Goal: Task Accomplishment & Management: Manage account settings

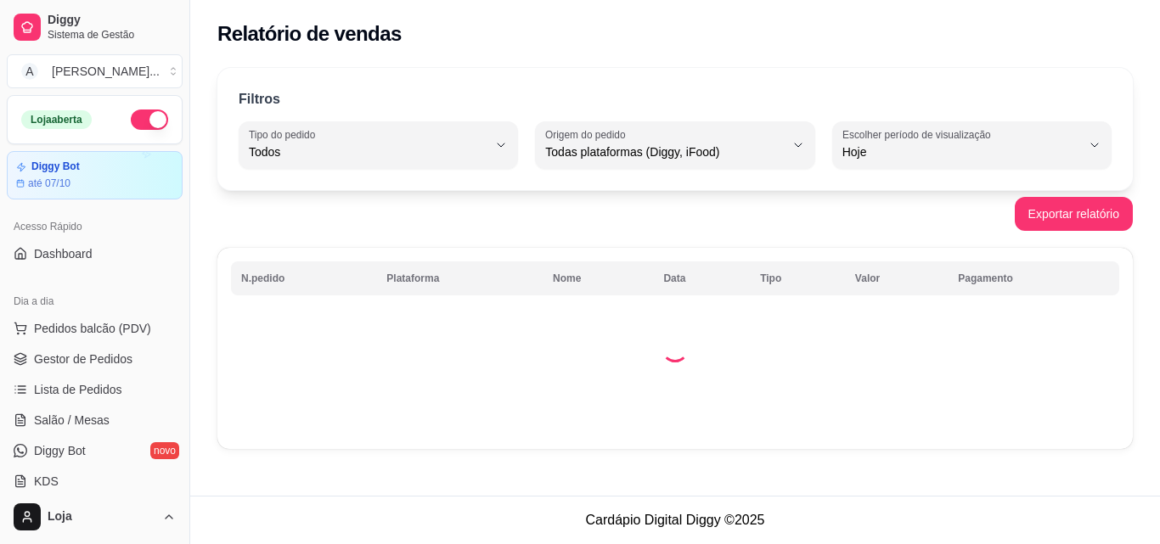
select select "ALL"
select select "0"
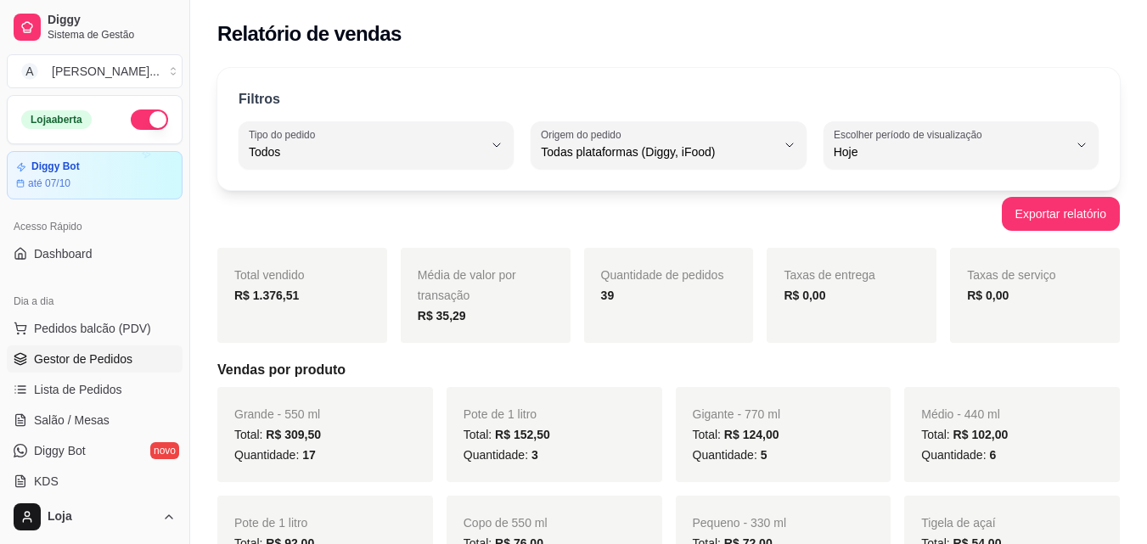
click at [91, 358] on span "Gestor de Pedidos" at bounding box center [83, 359] width 98 height 17
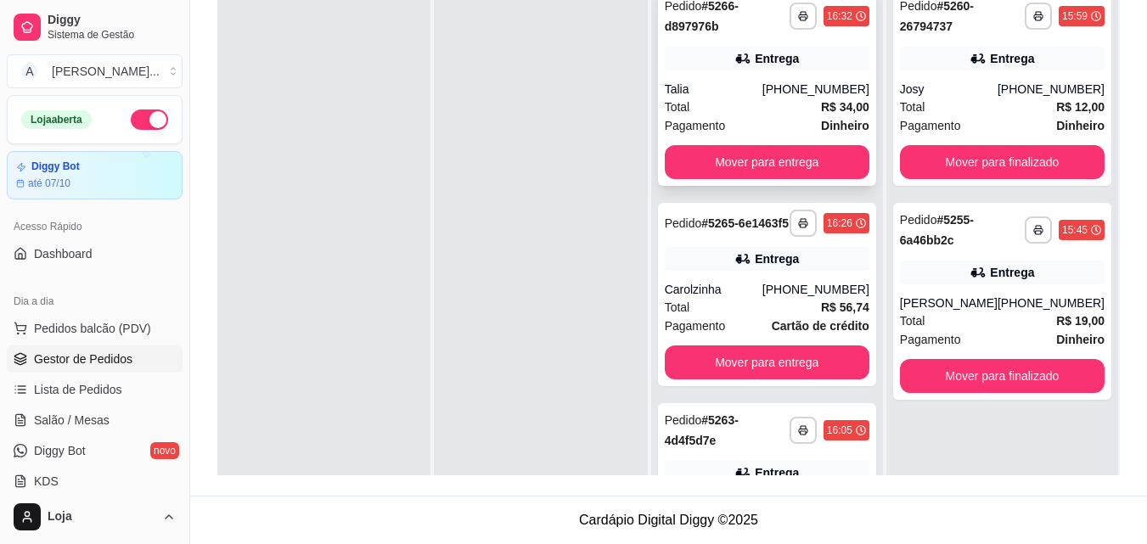
click at [826, 108] on strong "R$ 34,00" at bounding box center [845, 107] width 48 height 14
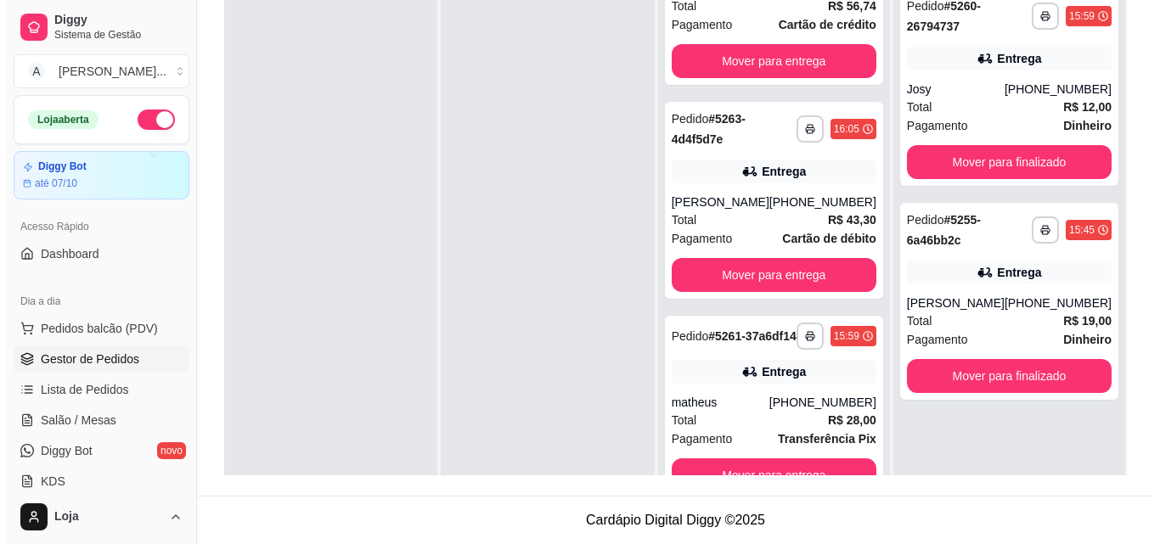
scroll to position [346, 0]
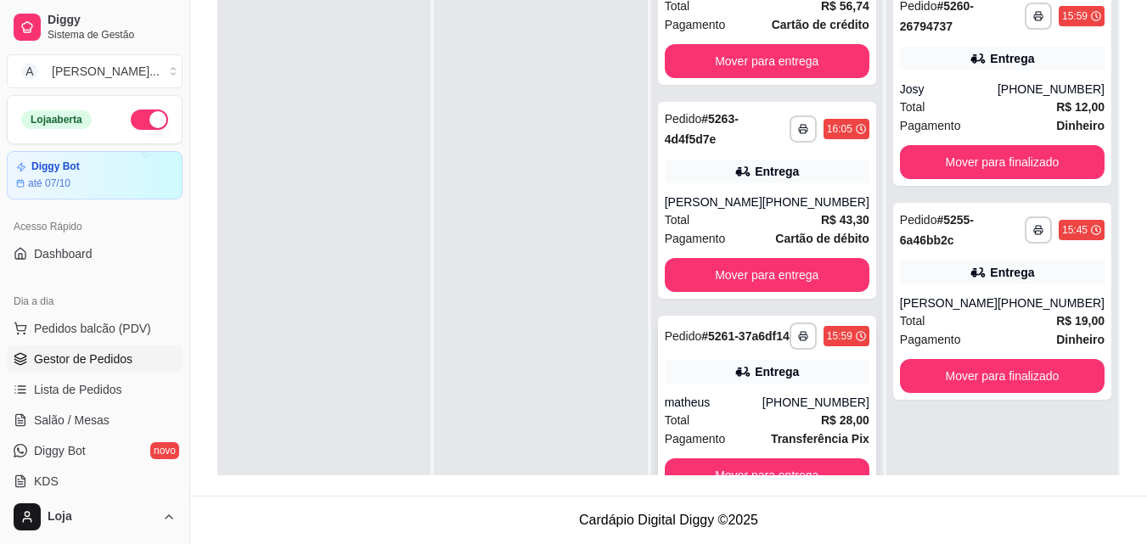
click at [818, 400] on div "[PHONE_NUMBER]" at bounding box center [815, 402] width 107 height 17
click at [828, 232] on strong "Cartão de débito" at bounding box center [821, 239] width 93 height 14
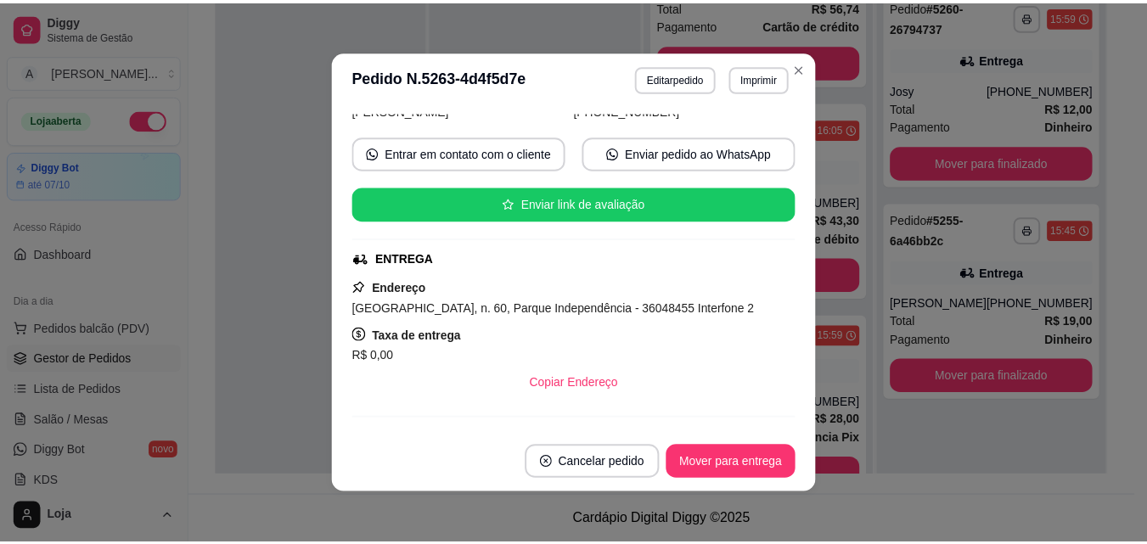
scroll to position [220, 0]
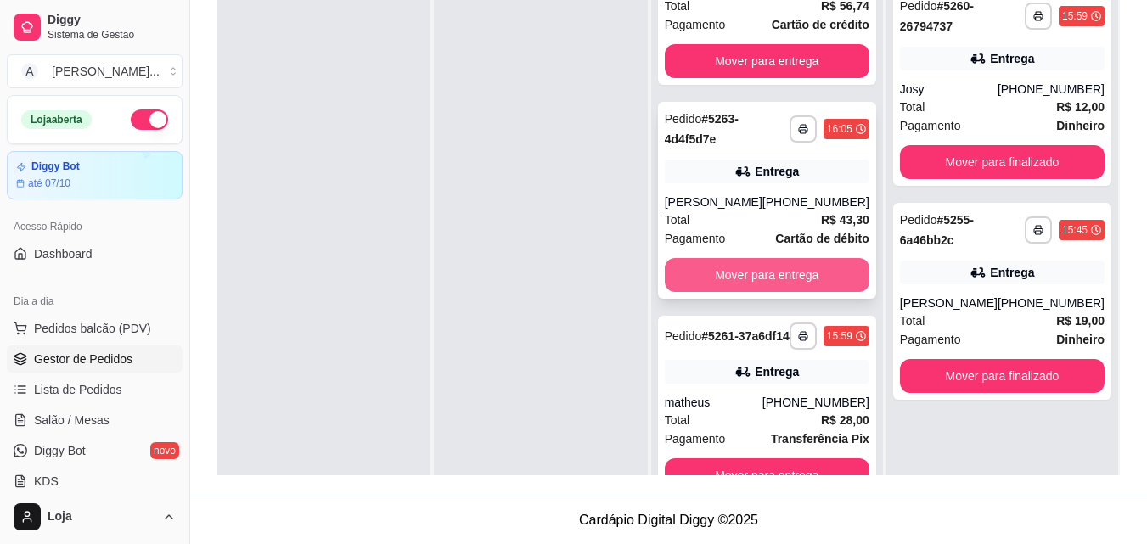
click at [840, 258] on button "Mover para entrega" at bounding box center [767, 275] width 205 height 34
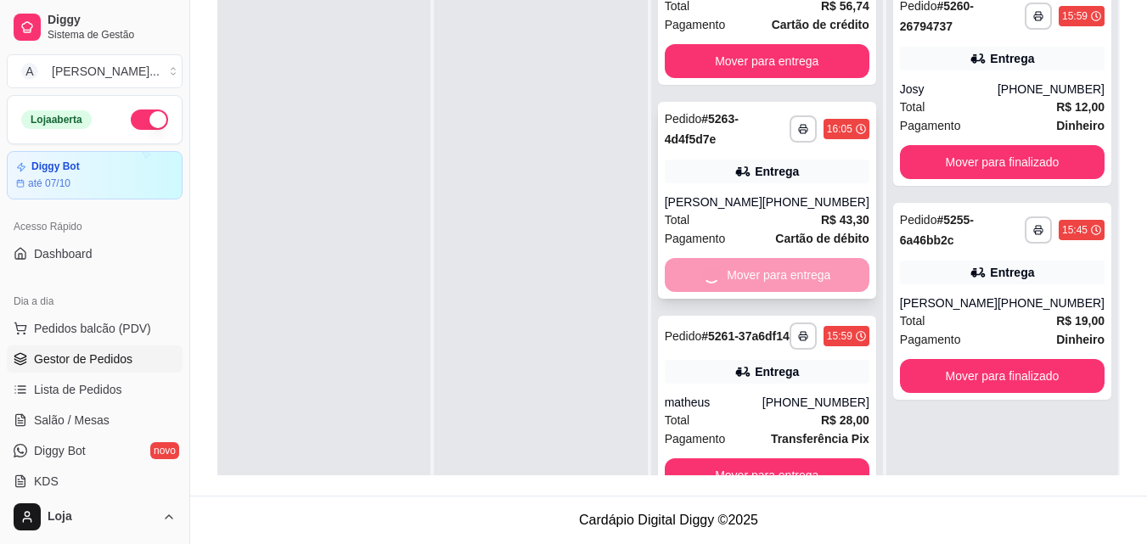
scroll to position [115, 0]
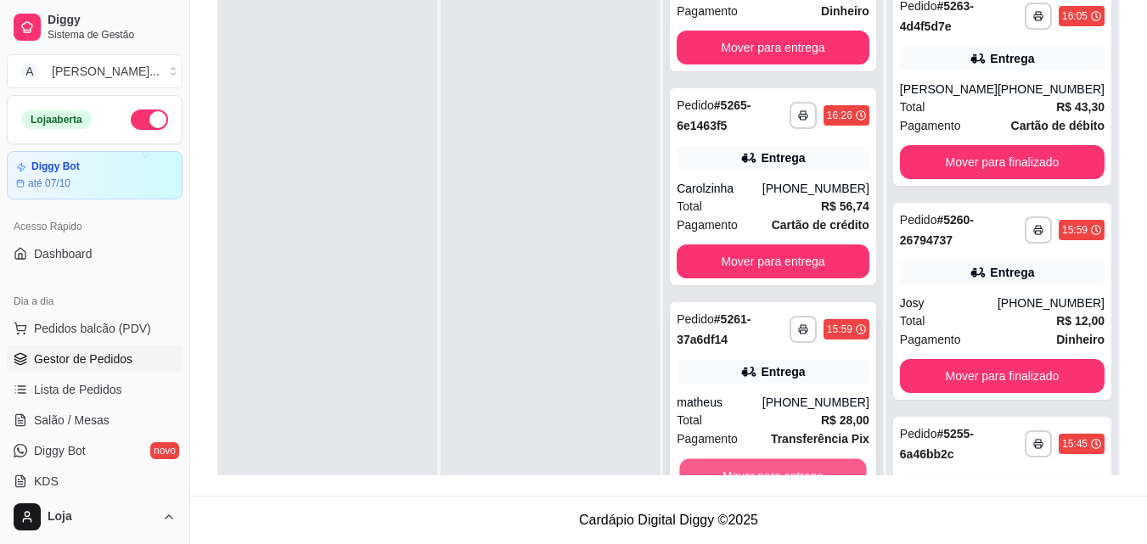
click at [771, 462] on button "Mover para entrega" at bounding box center [773, 475] width 187 height 33
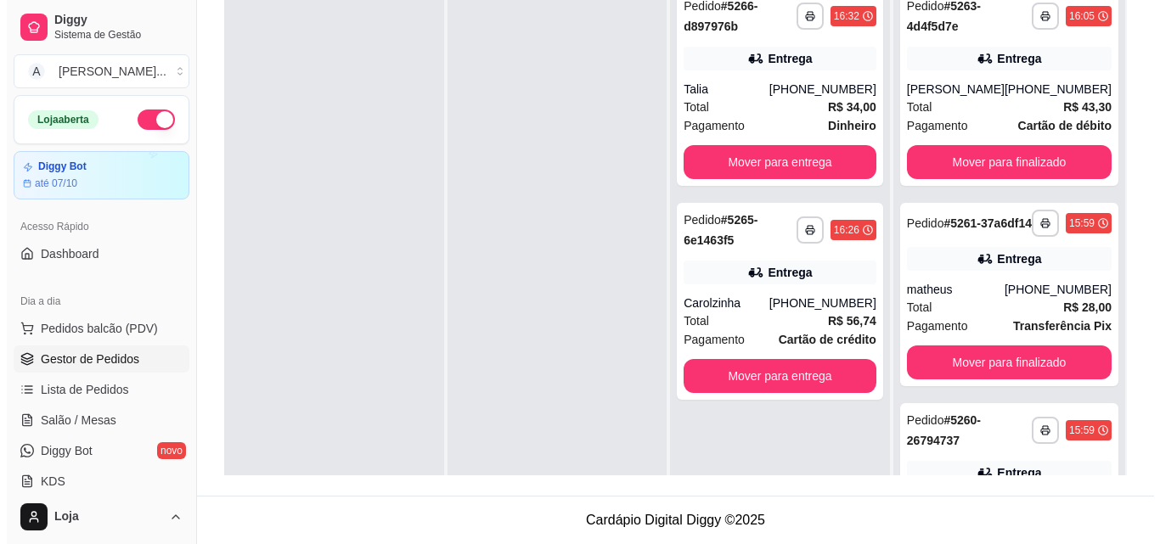
scroll to position [0, 0]
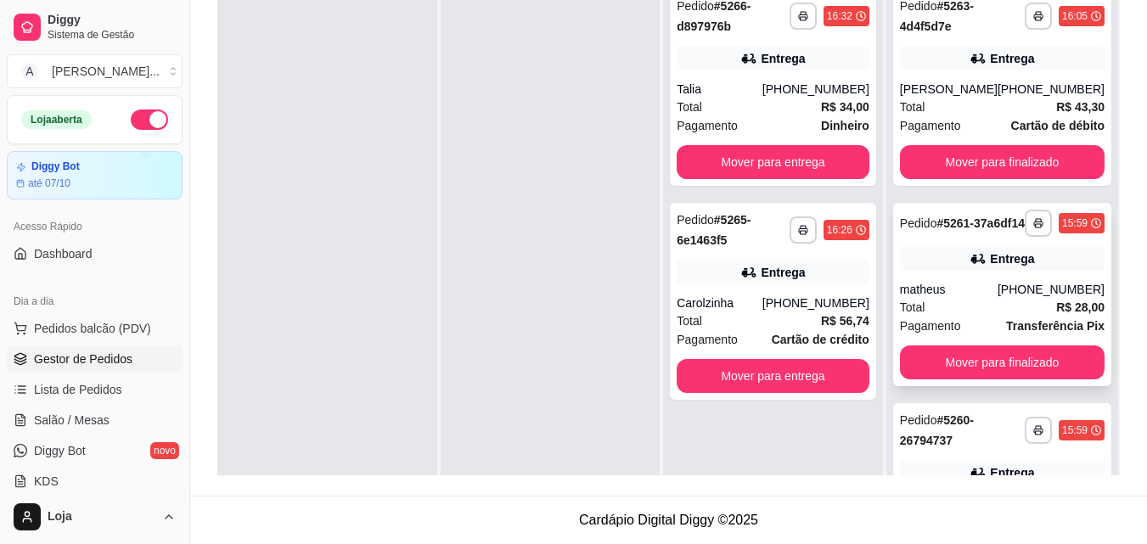
click at [976, 271] on div "Entrega" at bounding box center [1002, 259] width 205 height 24
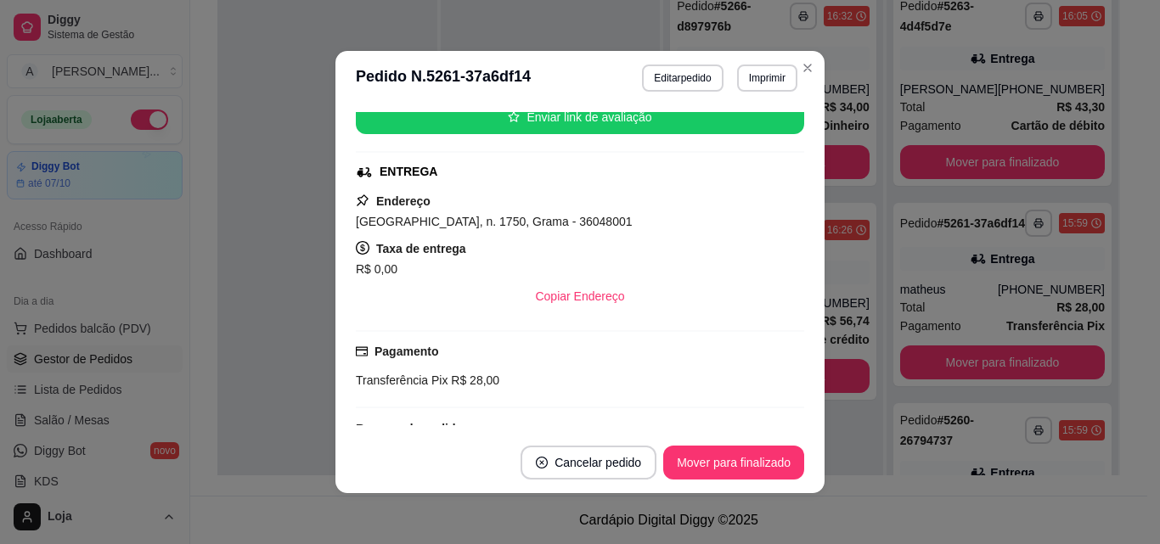
scroll to position [311, 0]
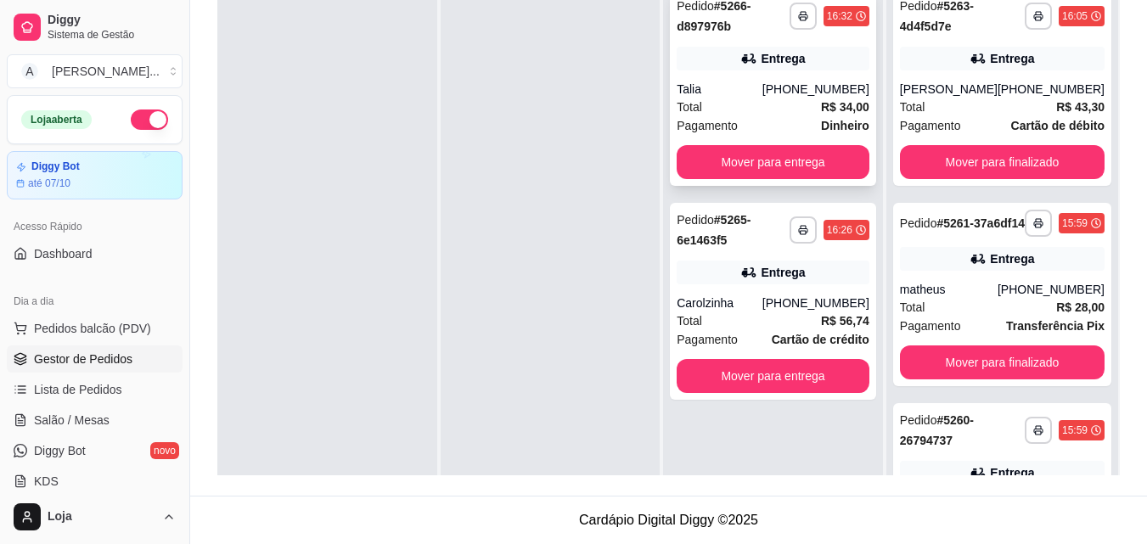
click at [752, 104] on div "Total R$ 34,00" at bounding box center [773, 107] width 193 height 19
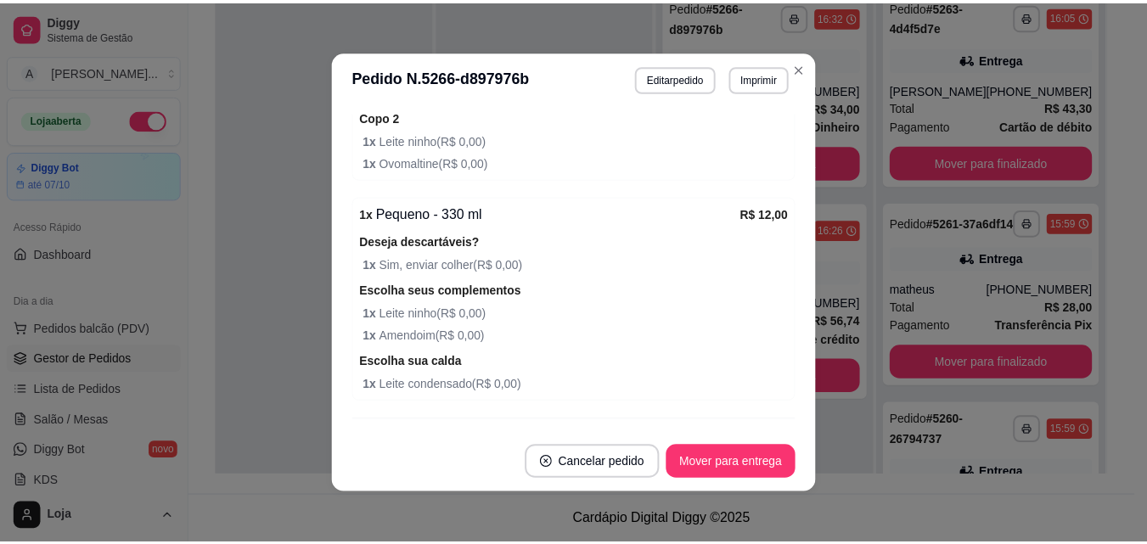
scroll to position [912, 0]
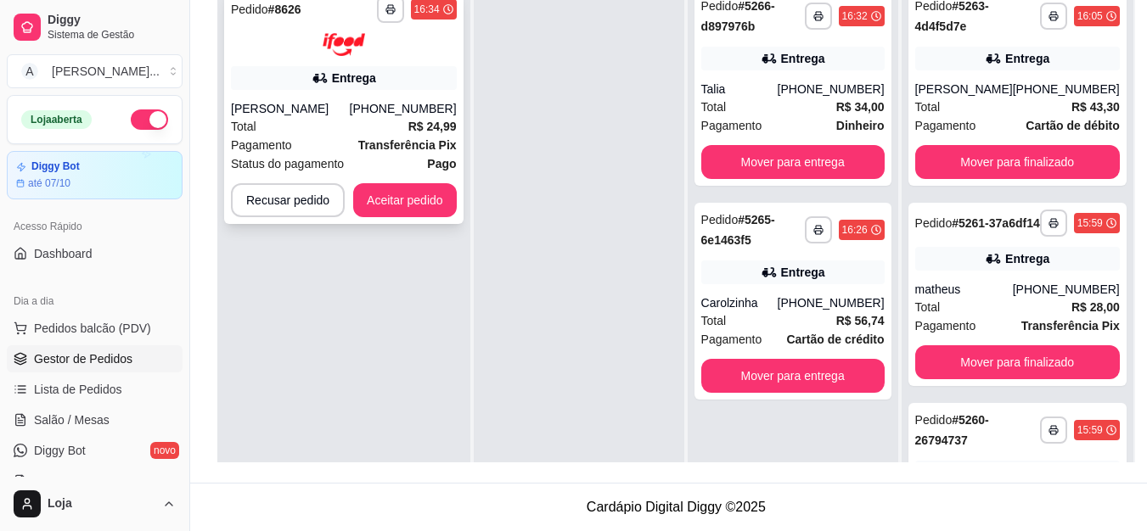
click at [455, 203] on div "**********" at bounding box center [343, 106] width 239 height 235
click at [407, 194] on button "Aceitar pedido" at bounding box center [405, 200] width 104 height 34
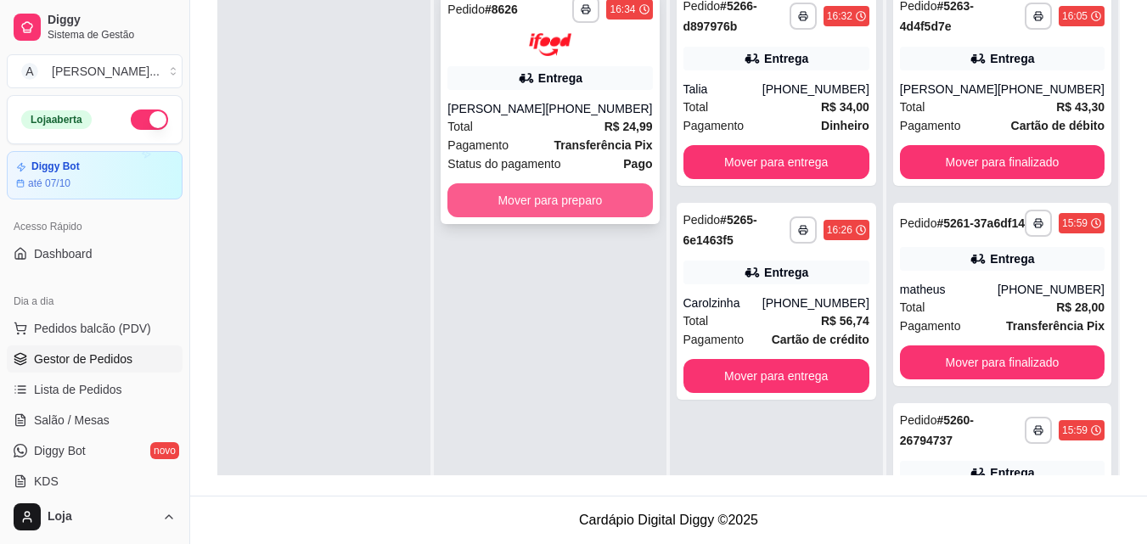
click at [597, 214] on button "Mover para preparo" at bounding box center [549, 200] width 205 height 34
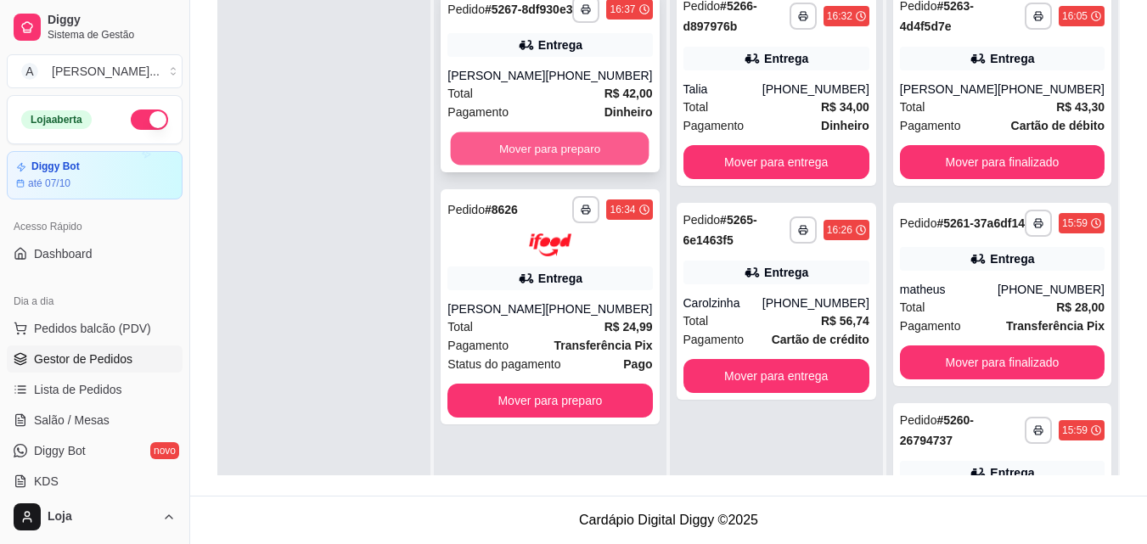
click at [572, 159] on button "Mover para preparo" at bounding box center [550, 148] width 199 height 33
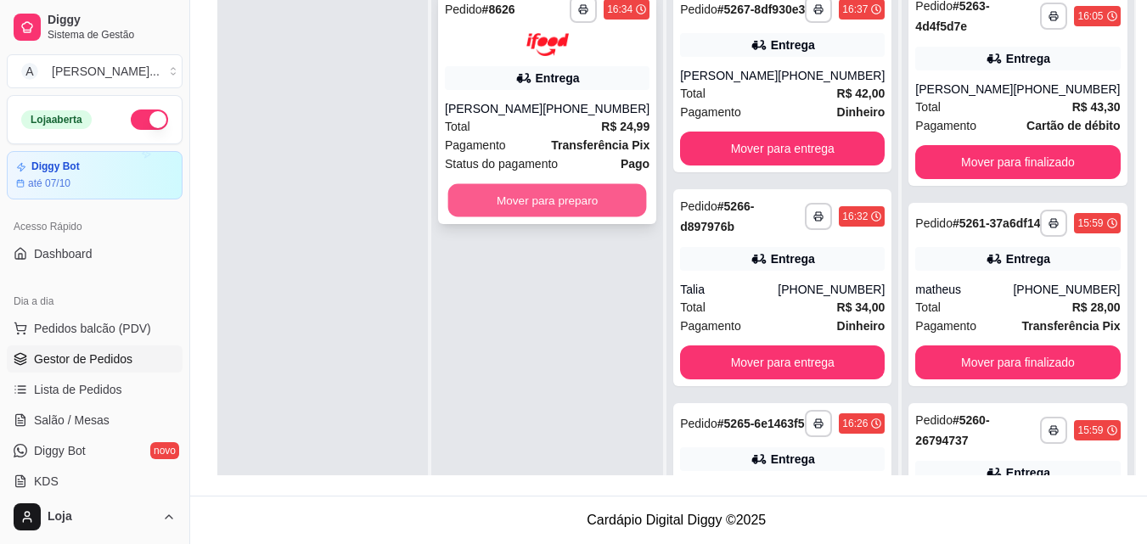
click at [587, 184] on button "Mover para preparo" at bounding box center [547, 199] width 199 height 33
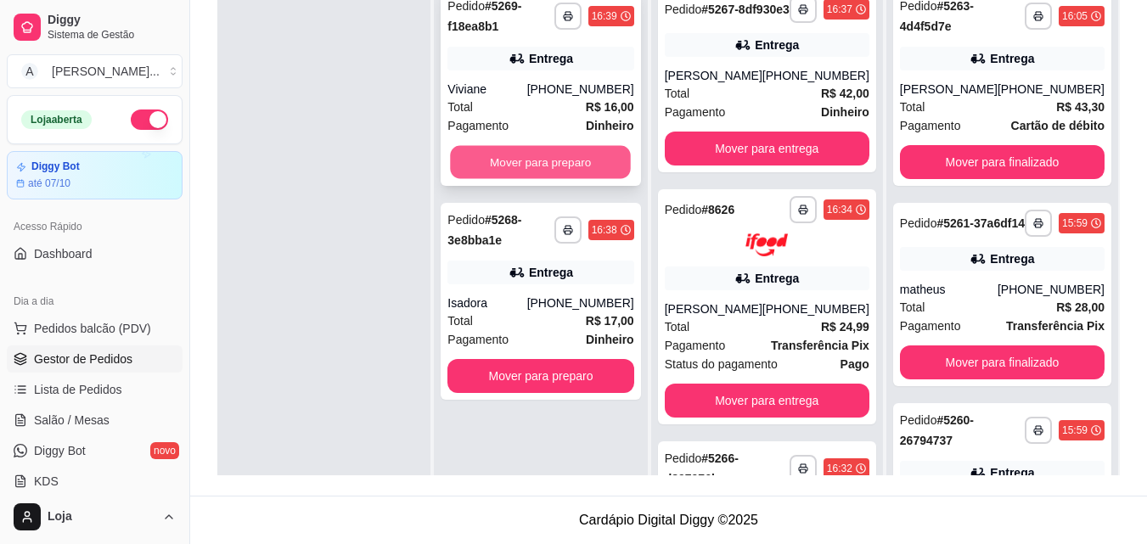
click at [612, 150] on button "Mover para preparo" at bounding box center [541, 162] width 181 height 33
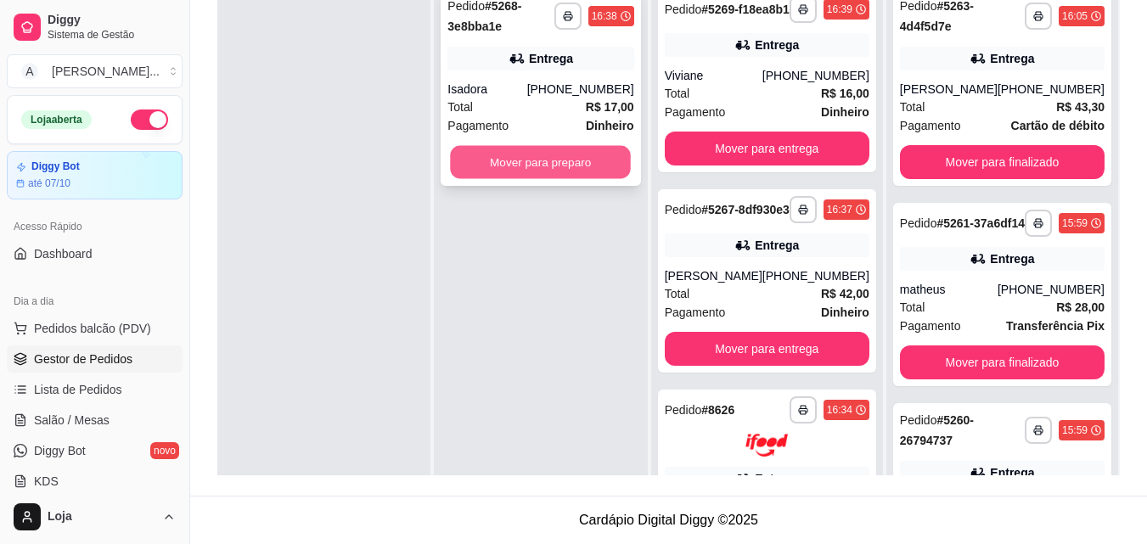
click at [611, 154] on button "Mover para preparo" at bounding box center [541, 162] width 181 height 33
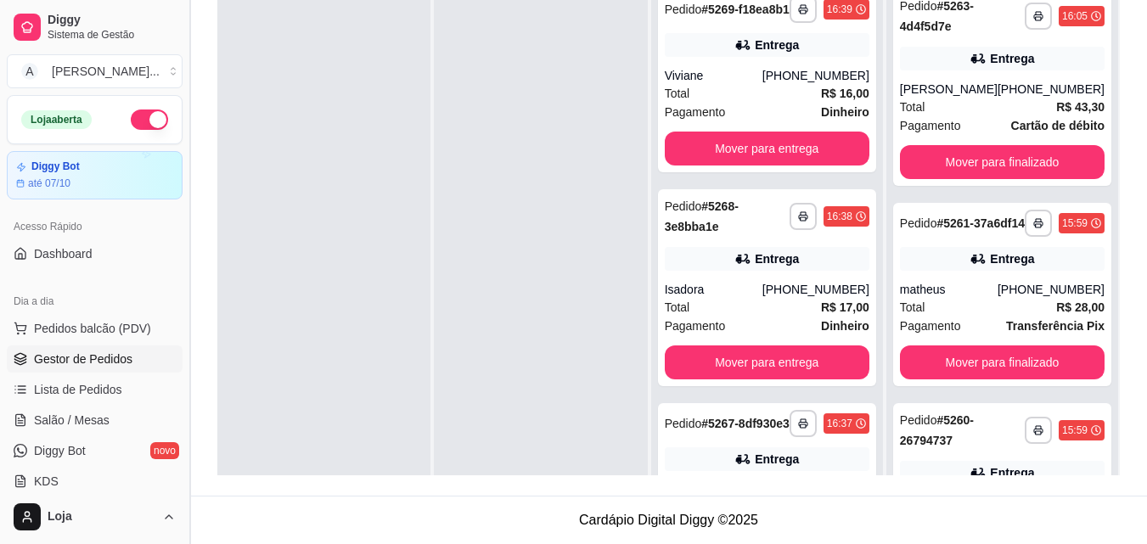
click at [183, 236] on button "Toggle Sidebar" at bounding box center [190, 272] width 14 height 544
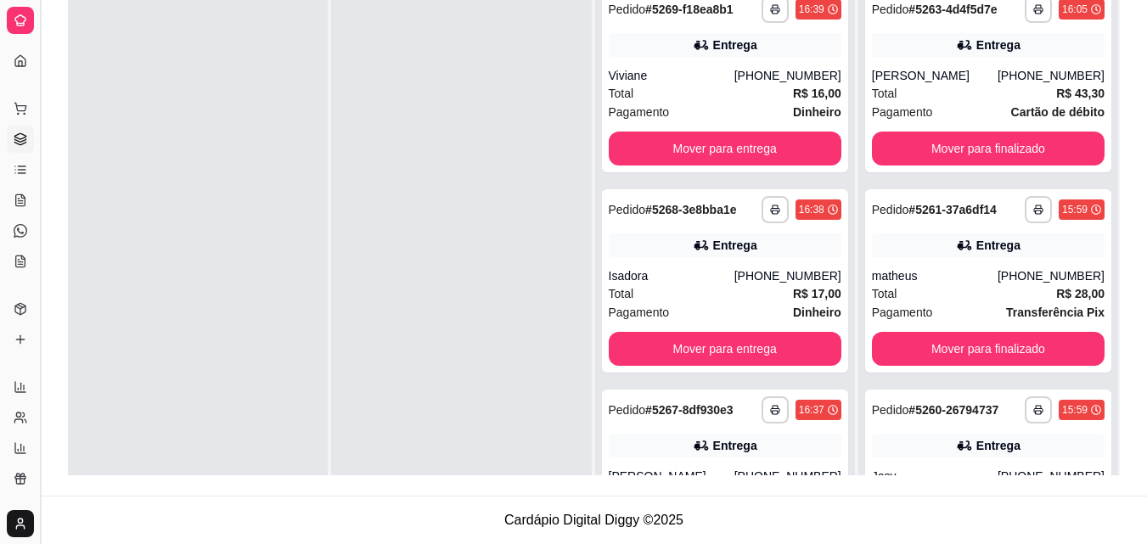
click at [35, 119] on button "Toggle Sidebar" at bounding box center [40, 272] width 14 height 544
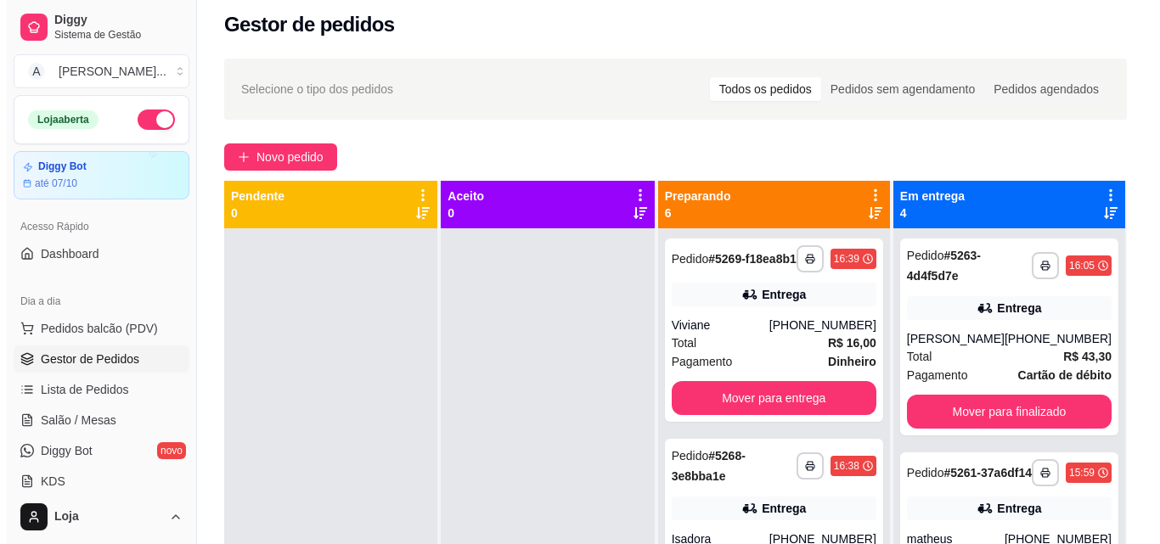
scroll to position [0, 0]
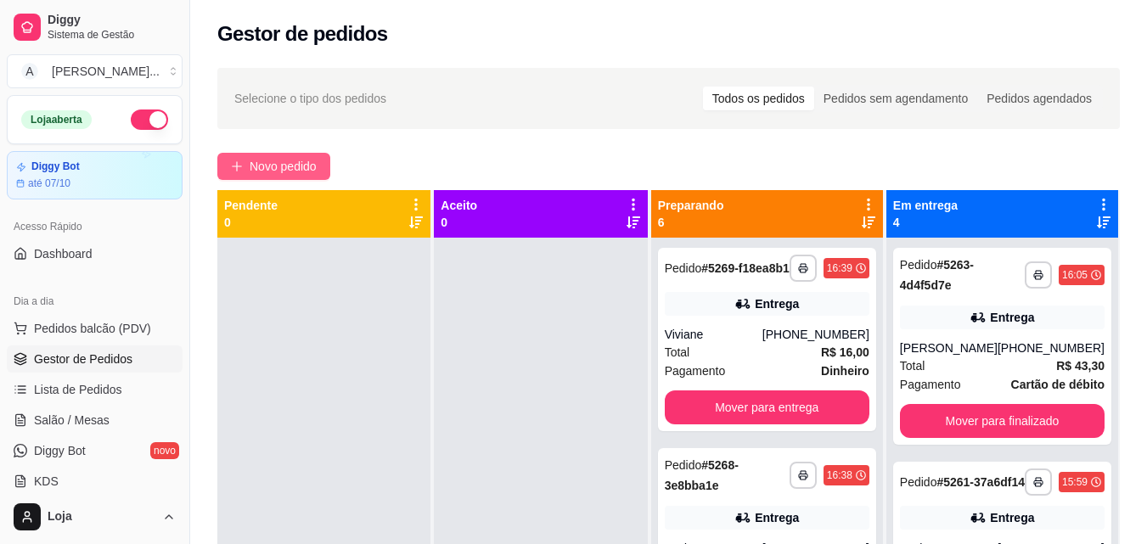
click at [270, 172] on span "Novo pedido" at bounding box center [283, 166] width 67 height 19
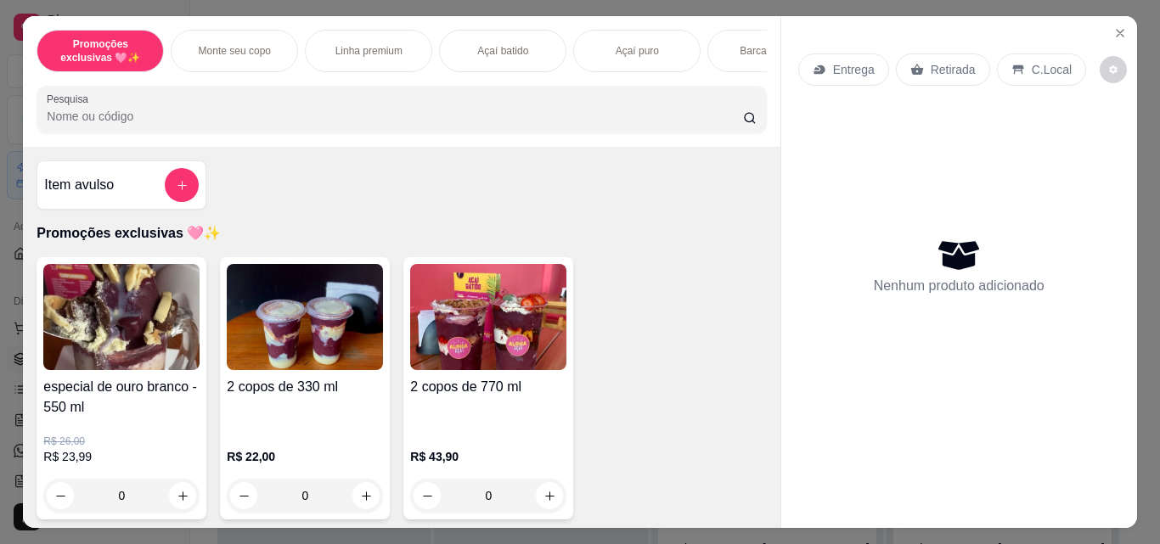
scroll to position [1173, 0]
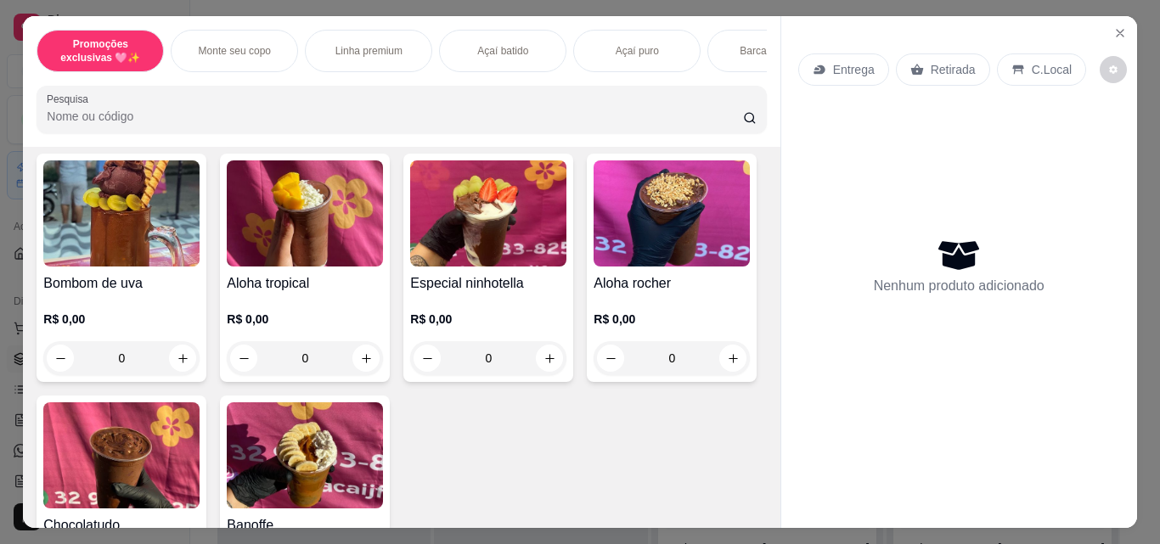
click at [759, 198] on div "Item avulso Promoções exclusivas 🩷✨ especial de ouro branco - 550 ml R$ 26,00 R…" at bounding box center [401, 337] width 756 height 381
click at [760, 214] on div "Item avulso Promoções exclusivas 🩷✨ especial de ouro branco - 550 ml R$ 26,00 R…" at bounding box center [401, 337] width 756 height 381
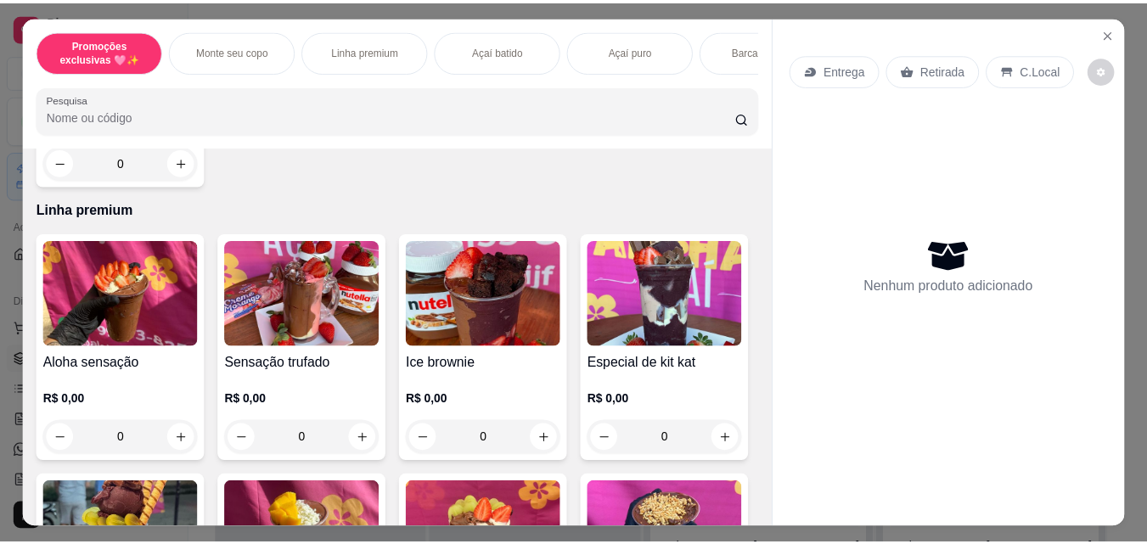
scroll to position [531, 0]
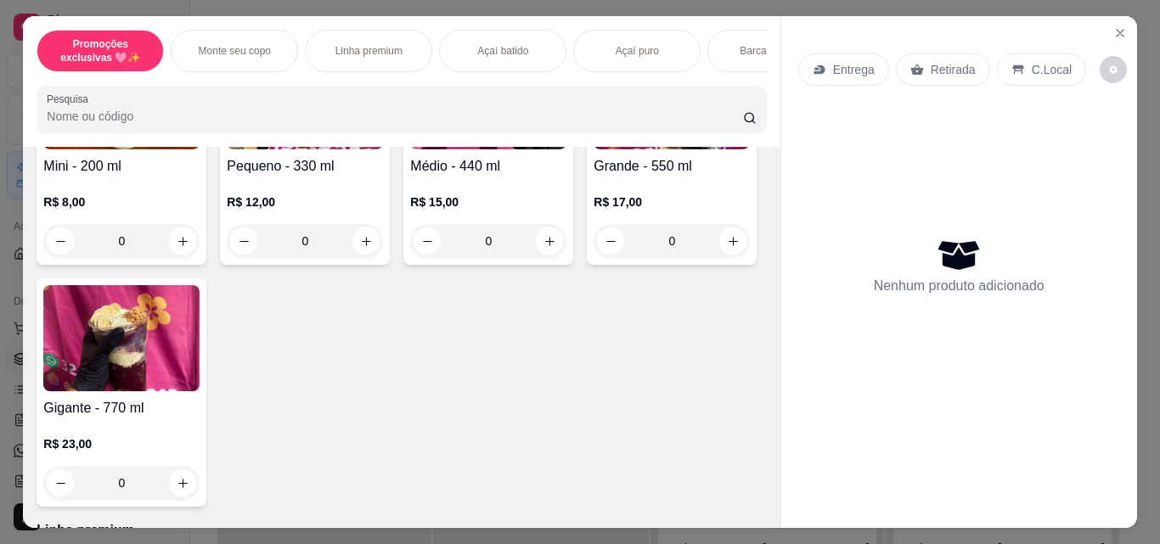
click at [446, 189] on div "R$ 15,00 0" at bounding box center [488, 218] width 156 height 82
click at [769, 473] on button "Adicionar R$ 15,00" at bounding box center [740, 486] width 128 height 34
type input "1"
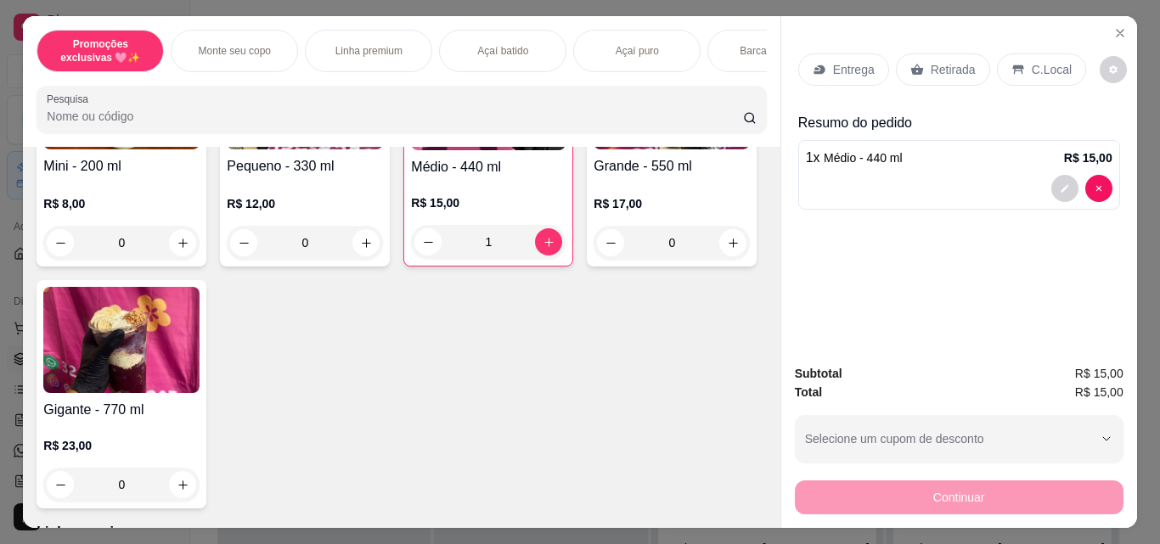
click at [942, 71] on p "Retirada" at bounding box center [952, 69] width 45 height 17
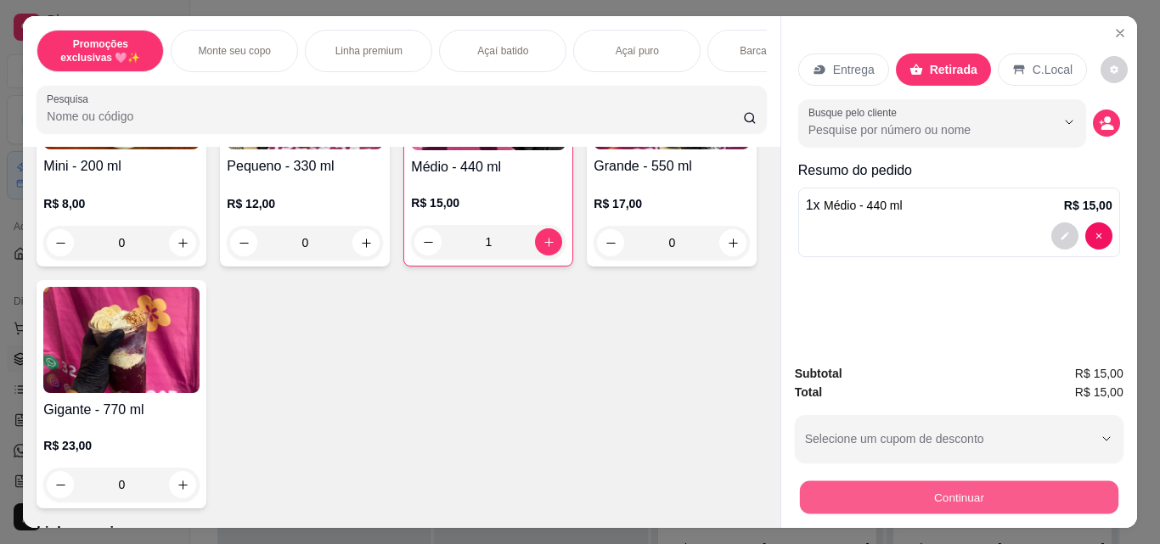
click at [919, 505] on button "Continuar" at bounding box center [958, 497] width 318 height 33
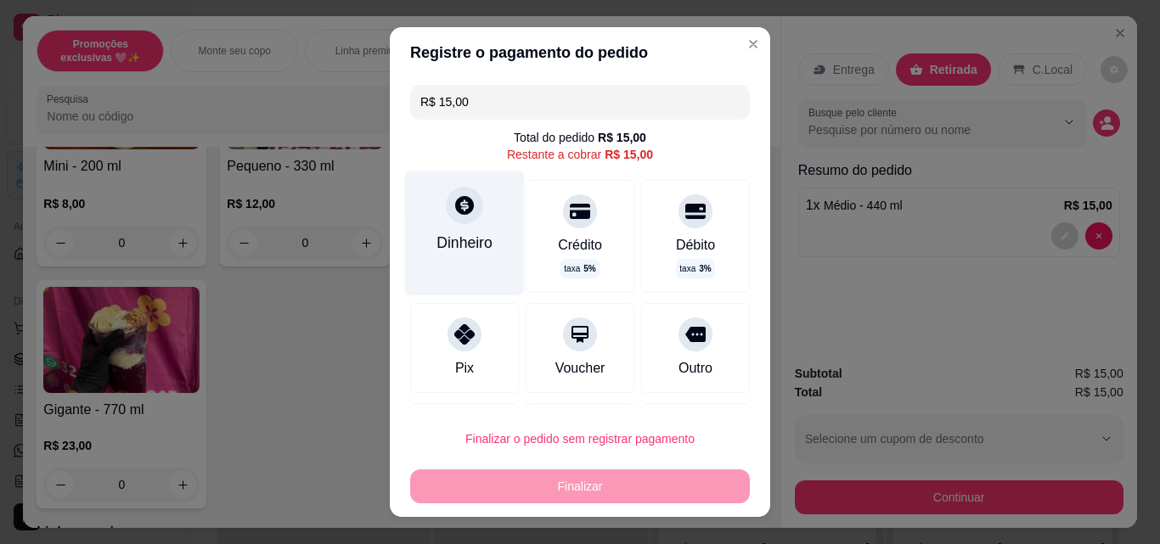
click at [470, 225] on div "Dinheiro" at bounding box center [465, 233] width 120 height 124
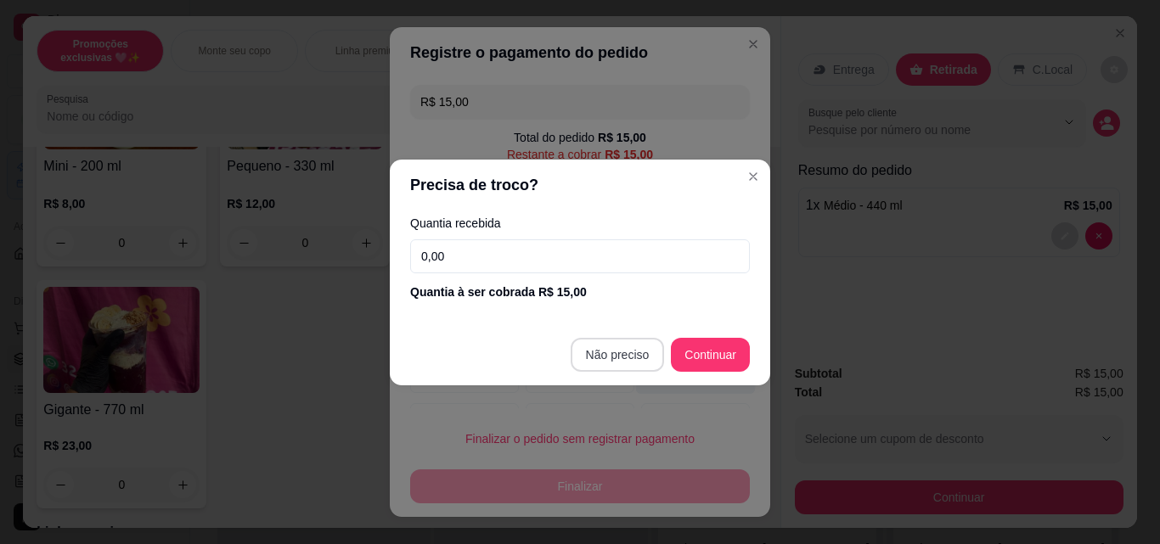
type input "R$ 0,00"
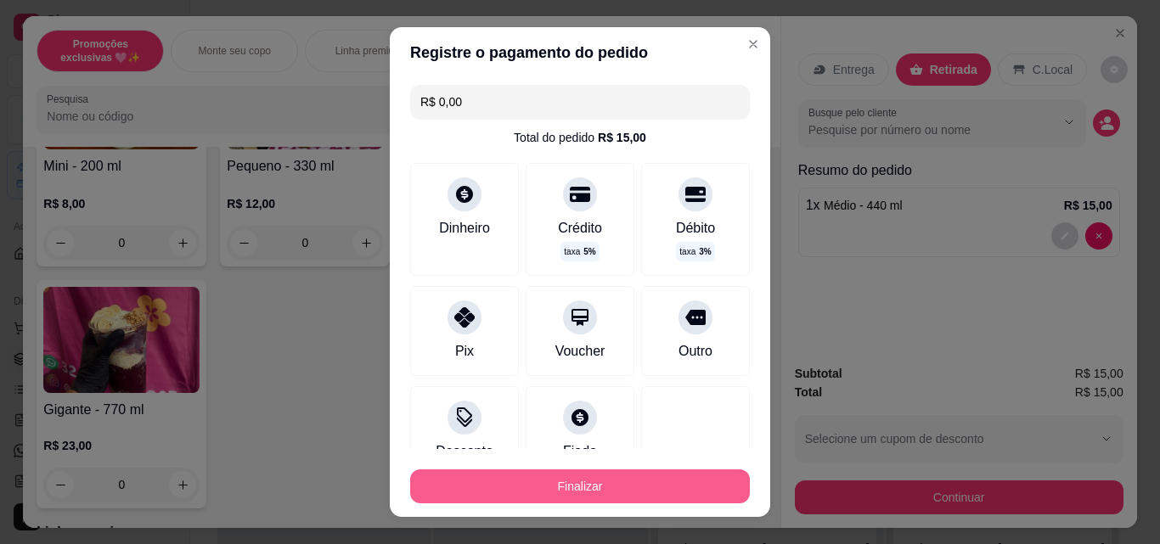
click at [609, 472] on button "Finalizar" at bounding box center [580, 486] width 340 height 34
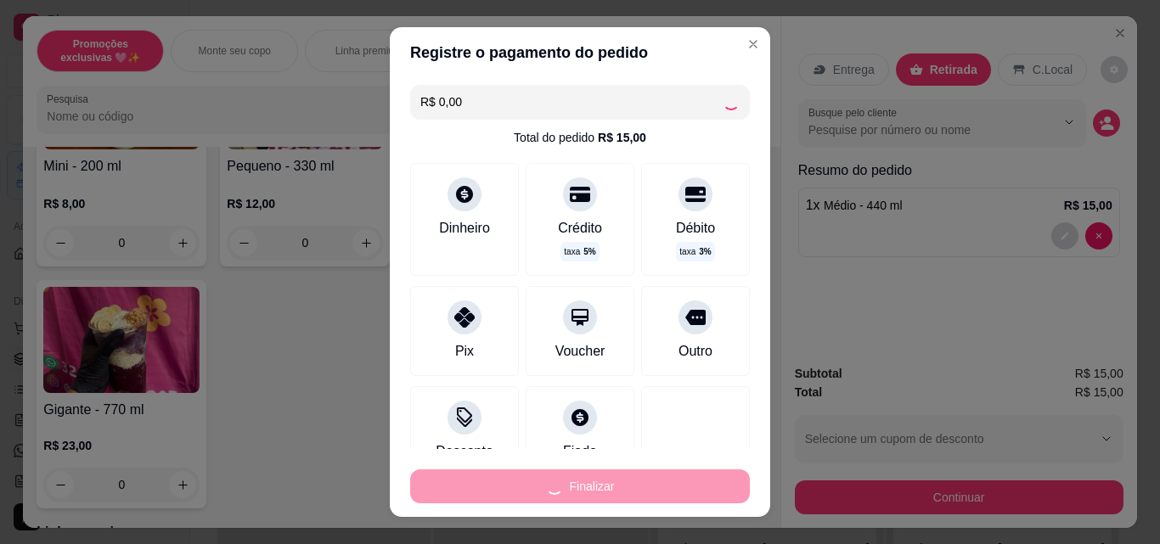
type input "0"
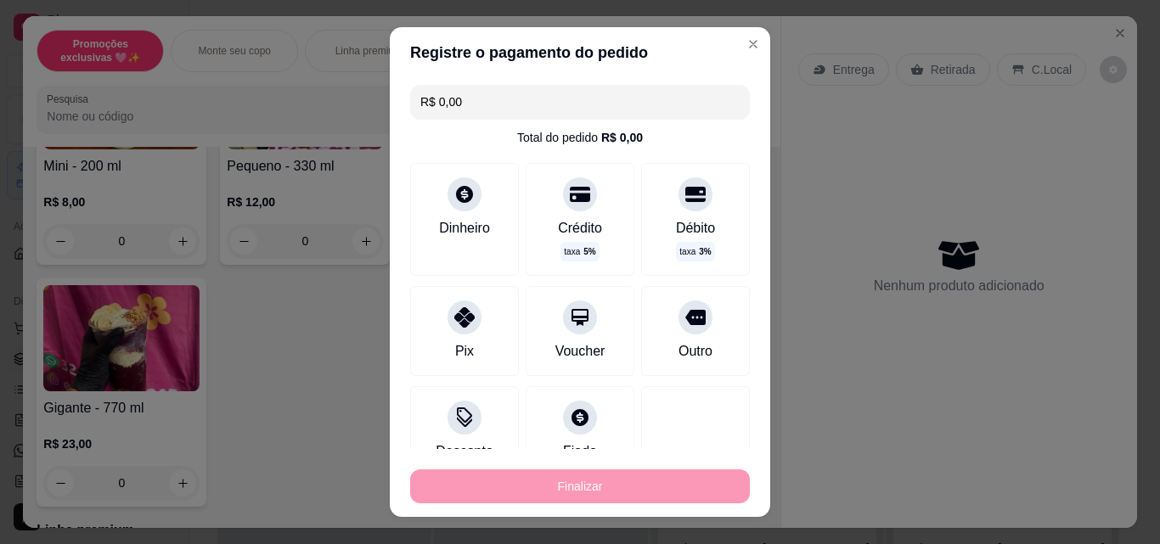
type input "-R$ 15,00"
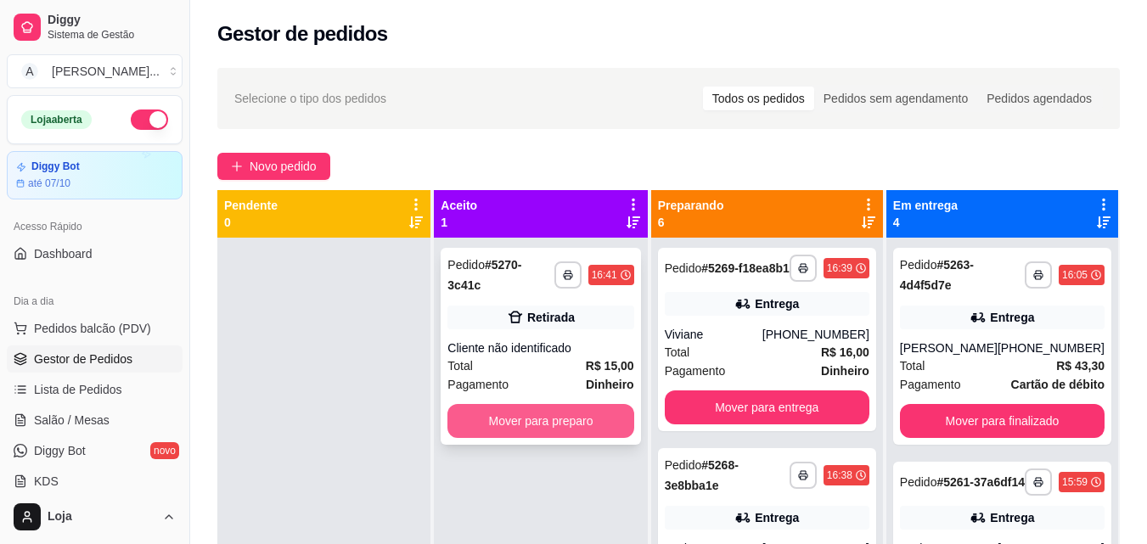
click at [606, 404] on button "Mover para preparo" at bounding box center [540, 421] width 186 height 34
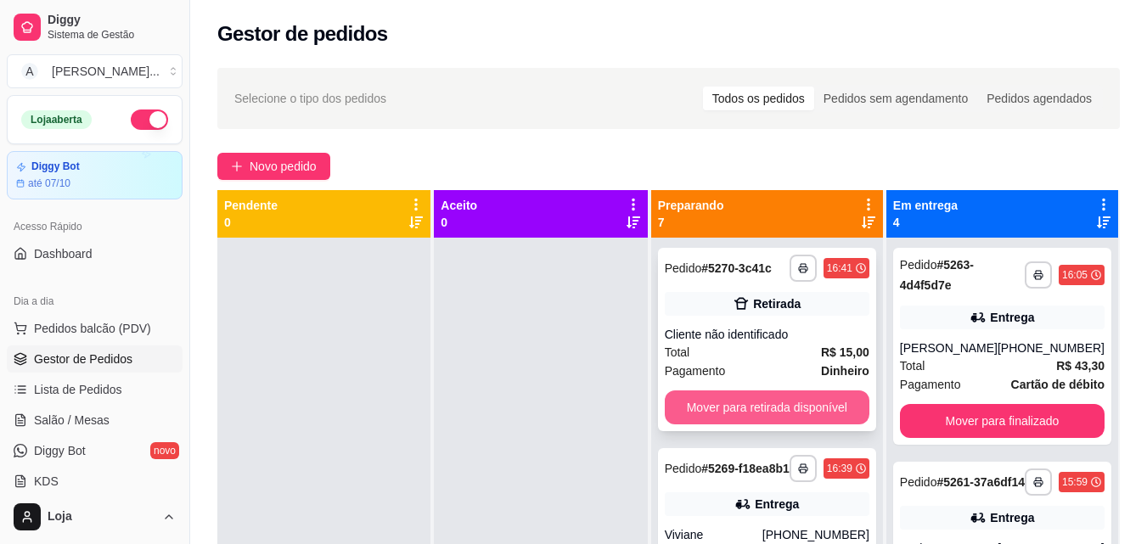
click at [722, 399] on button "Mover para retirada disponível" at bounding box center [767, 408] width 205 height 34
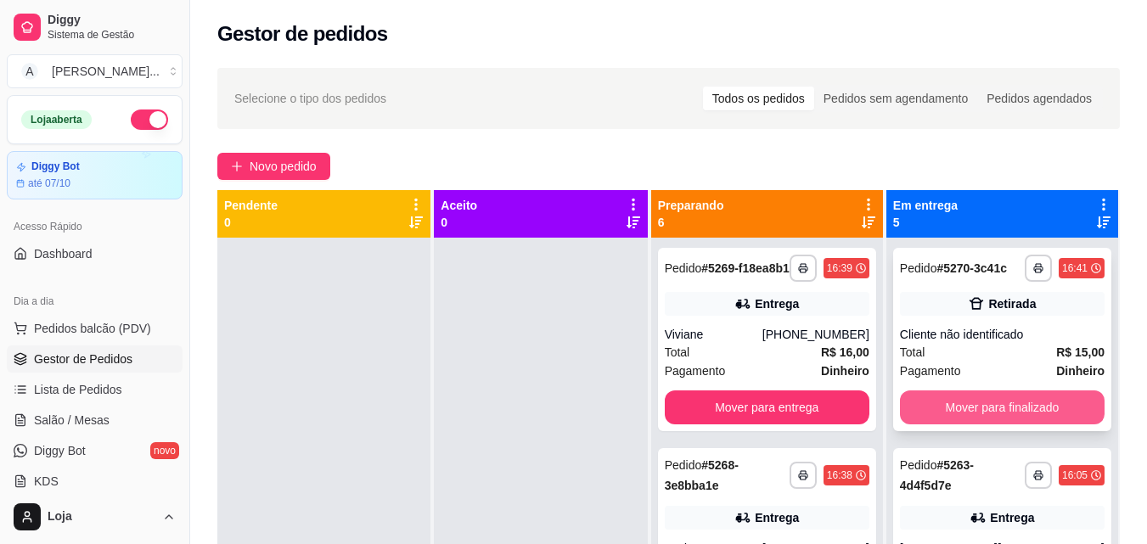
click at [937, 418] on button "Mover para finalizado" at bounding box center [1002, 408] width 205 height 34
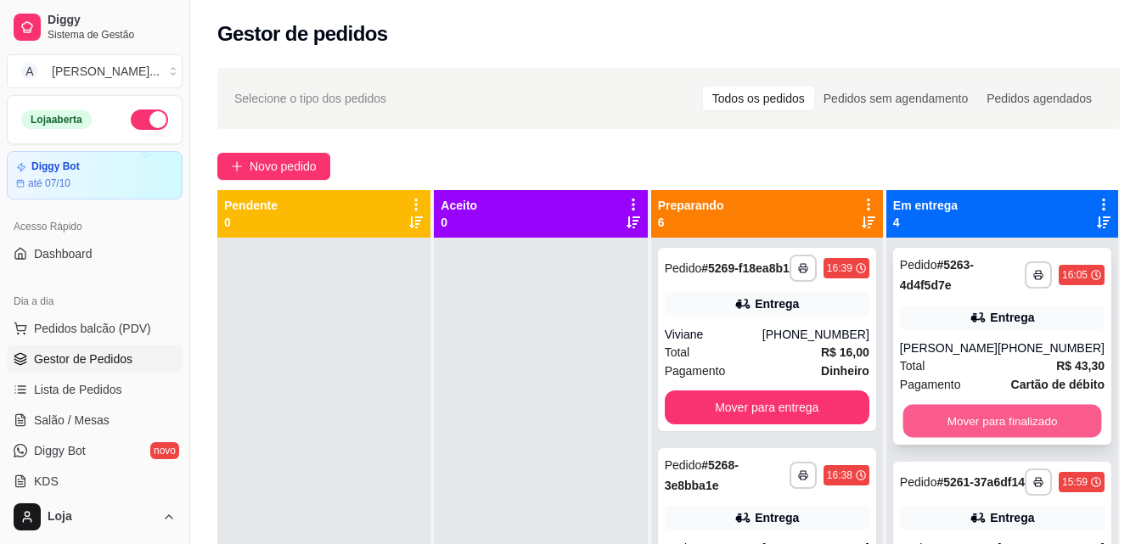
click at [937, 431] on button "Mover para finalizado" at bounding box center [1001, 421] width 199 height 33
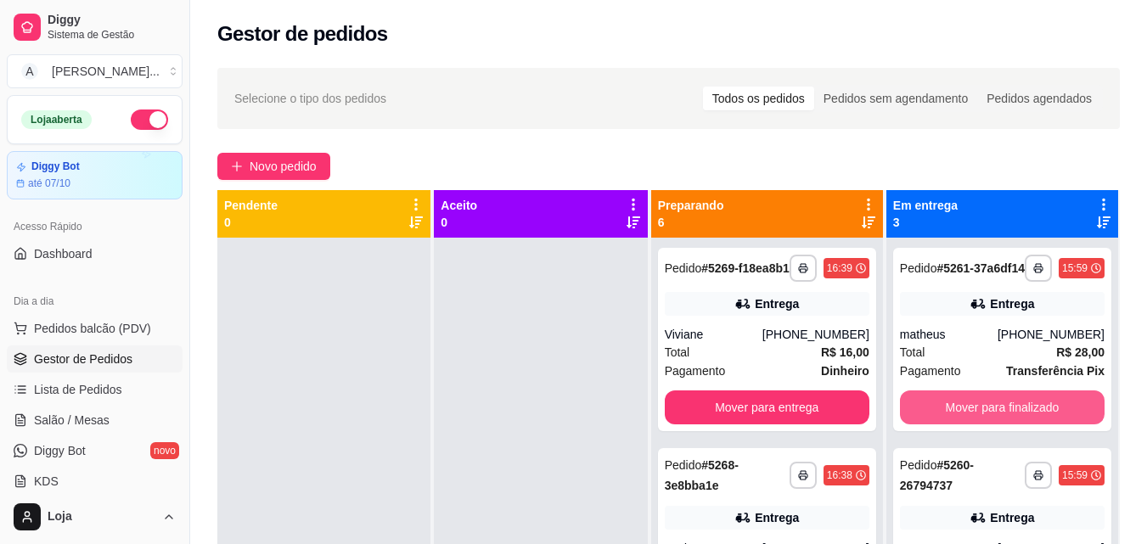
click at [937, 424] on button "Mover para finalizado" at bounding box center [1002, 408] width 205 height 34
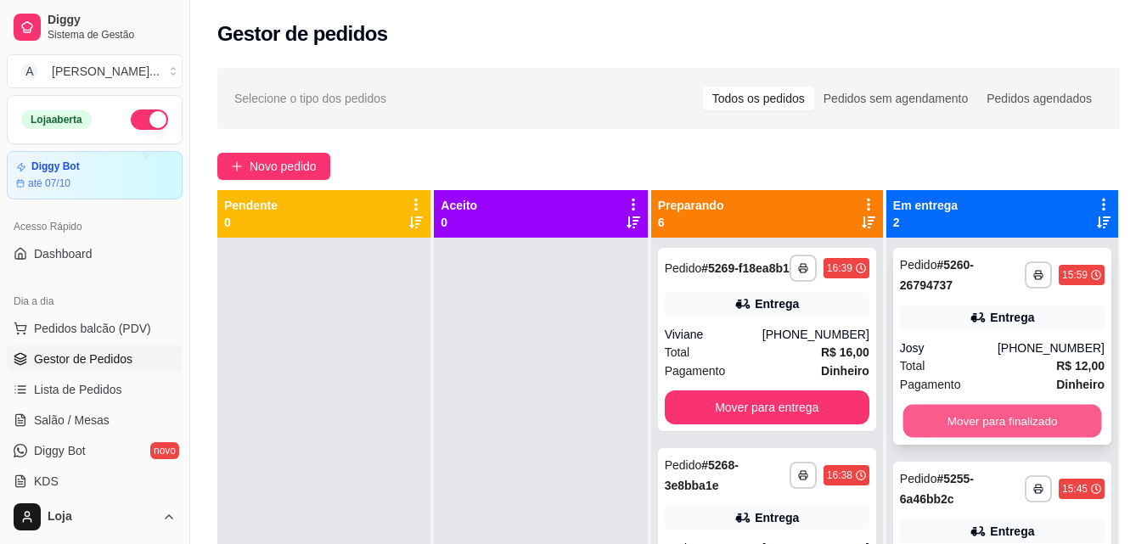
click at [947, 420] on button "Mover para finalizado" at bounding box center [1001, 421] width 199 height 33
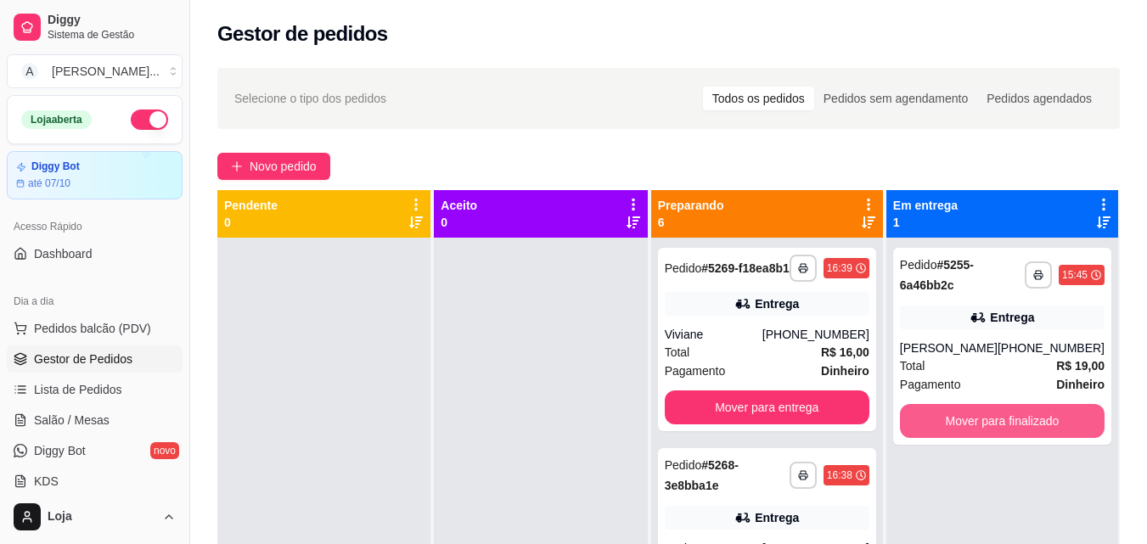
click at [947, 419] on button "Mover para finalizado" at bounding box center [1002, 421] width 205 height 34
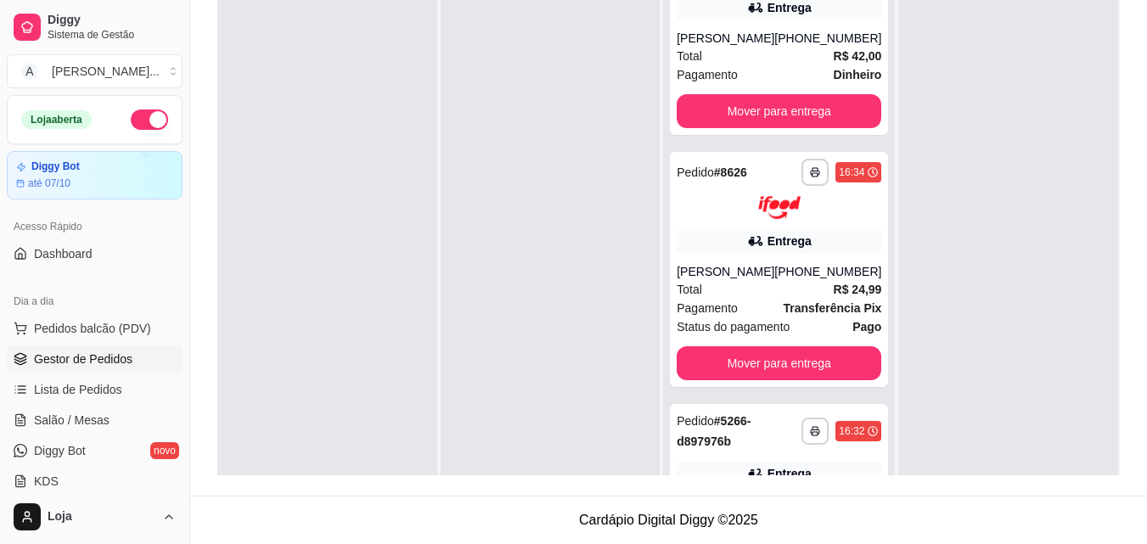
scroll to position [795, 0]
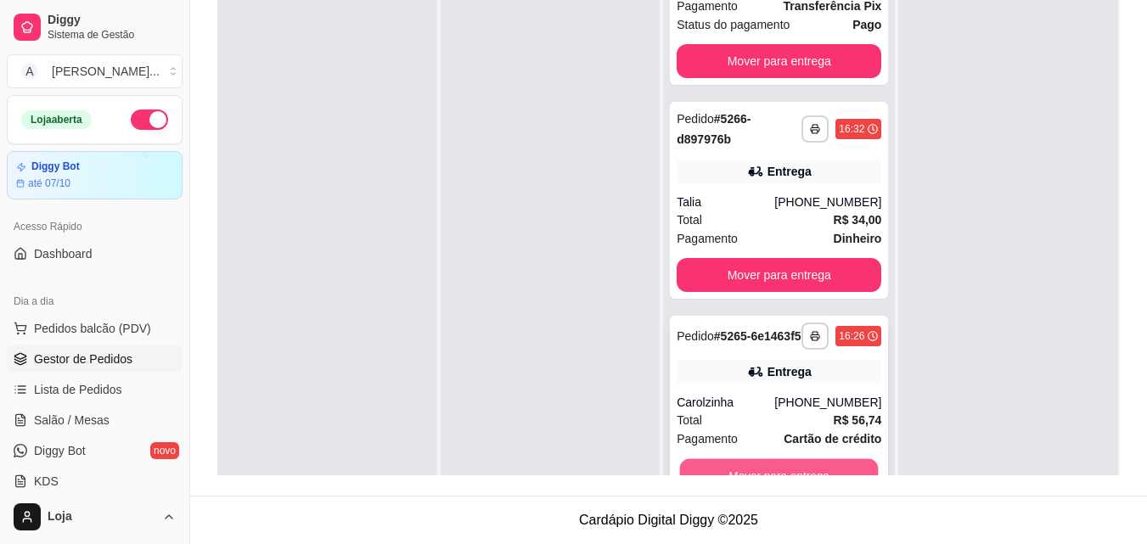
click at [832, 461] on button "Mover para entrega" at bounding box center [779, 474] width 199 height 33
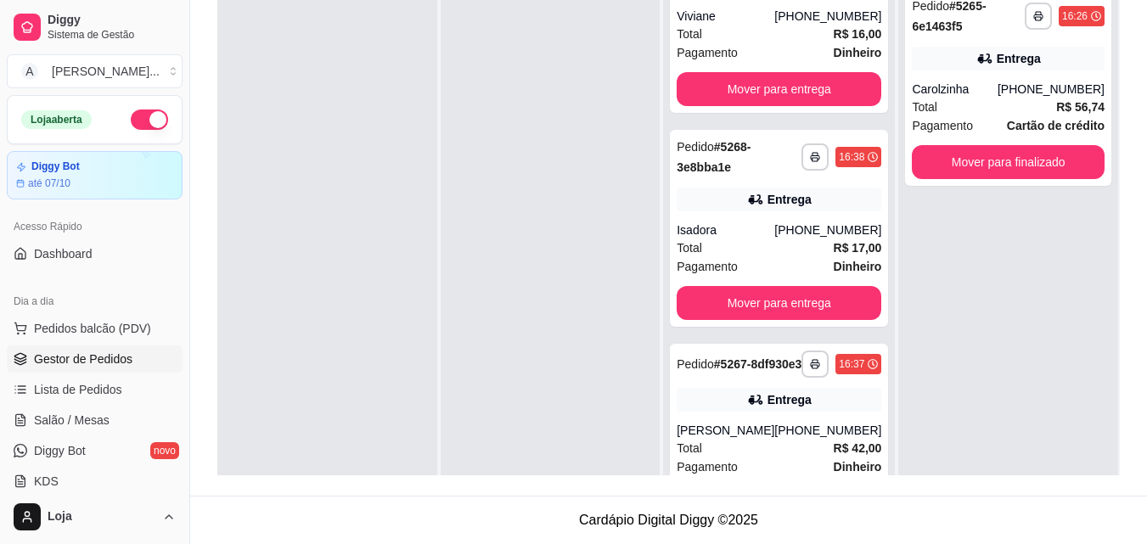
scroll to position [0, 0]
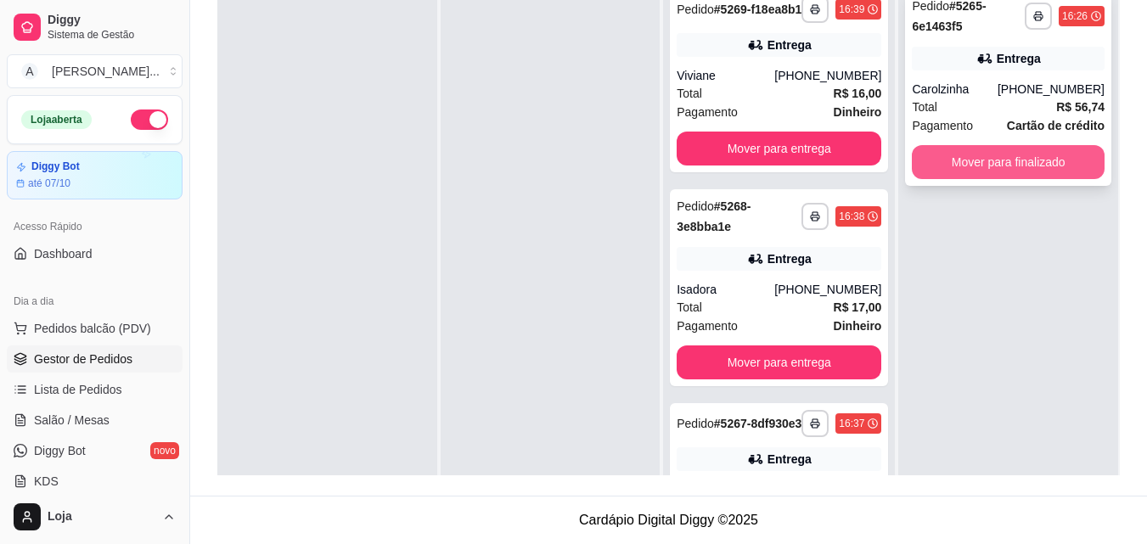
click at [976, 157] on button "Mover para finalizado" at bounding box center [1008, 162] width 193 height 34
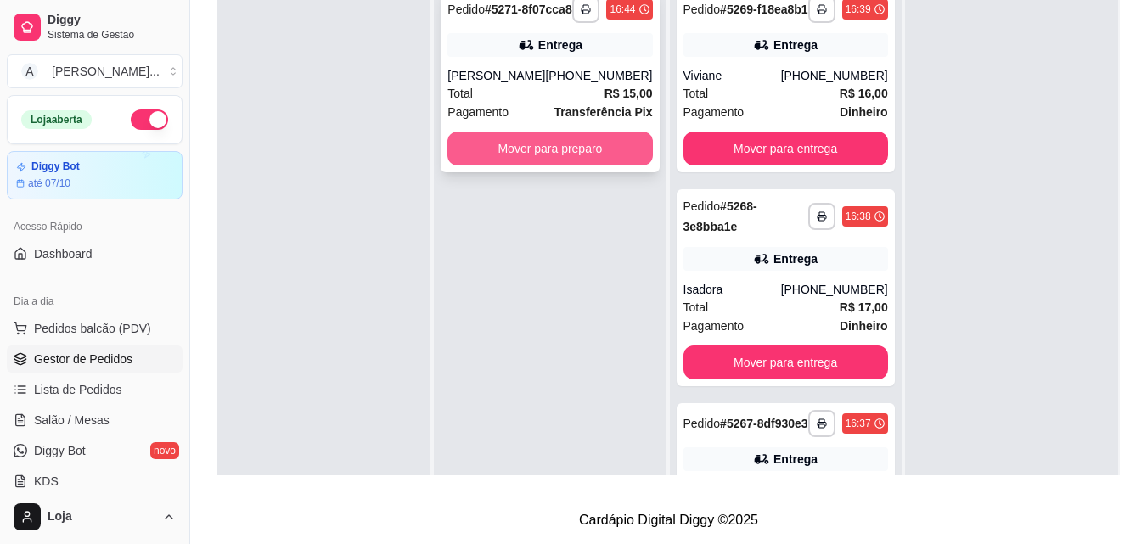
click at [596, 156] on button "Mover para preparo" at bounding box center [549, 149] width 205 height 34
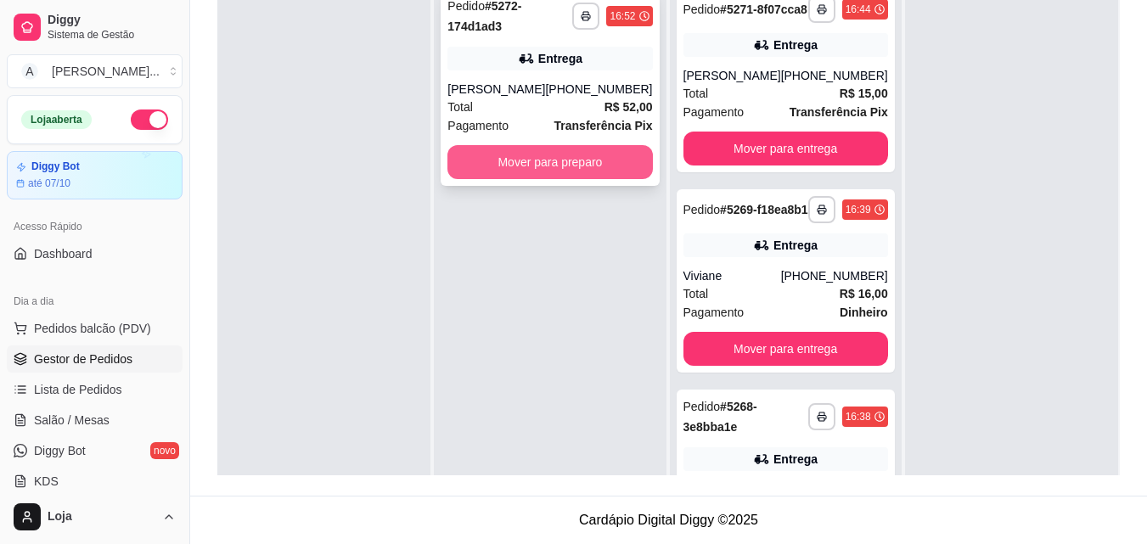
click at [547, 160] on button "Mover para preparo" at bounding box center [549, 162] width 205 height 34
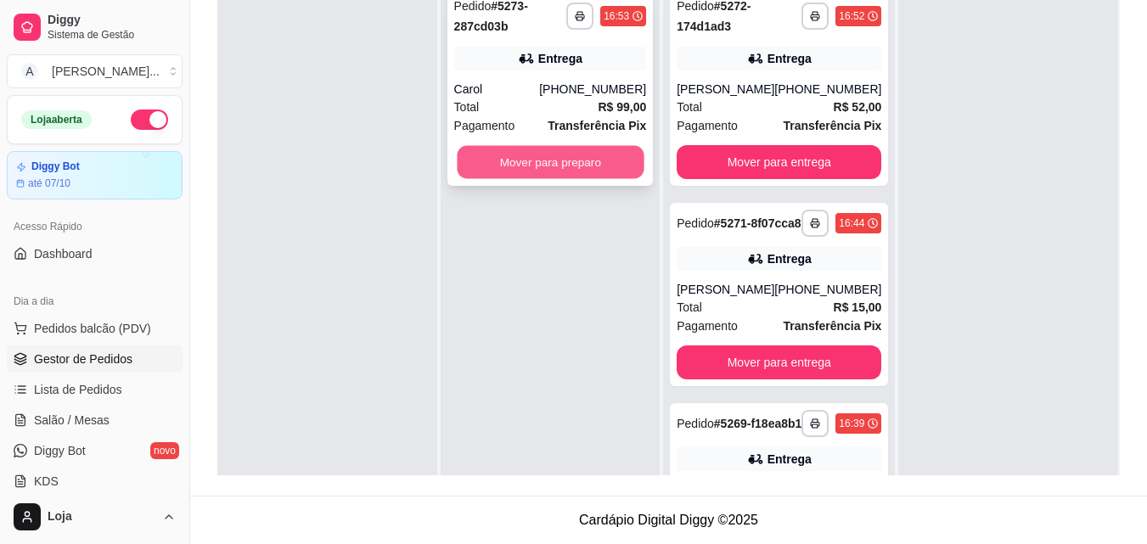
click at [492, 167] on button "Mover para preparo" at bounding box center [550, 162] width 187 height 33
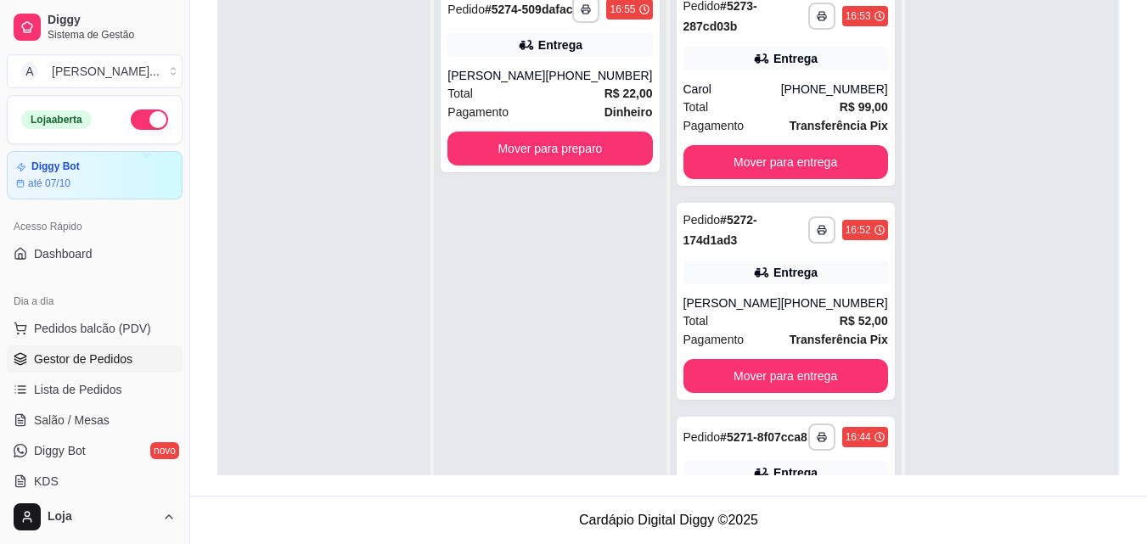
click at [929, 172] on div at bounding box center [1011, 251] width 213 height 544
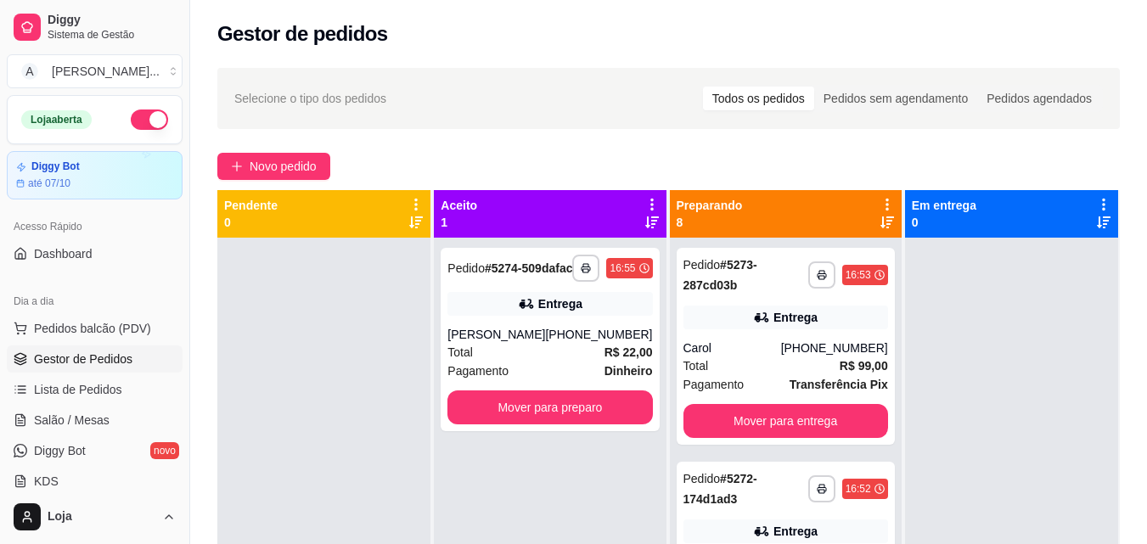
click at [880, 224] on icon at bounding box center [887, 223] width 14 height 14
click at [778, 338] on div "**********" at bounding box center [786, 346] width 218 height 197
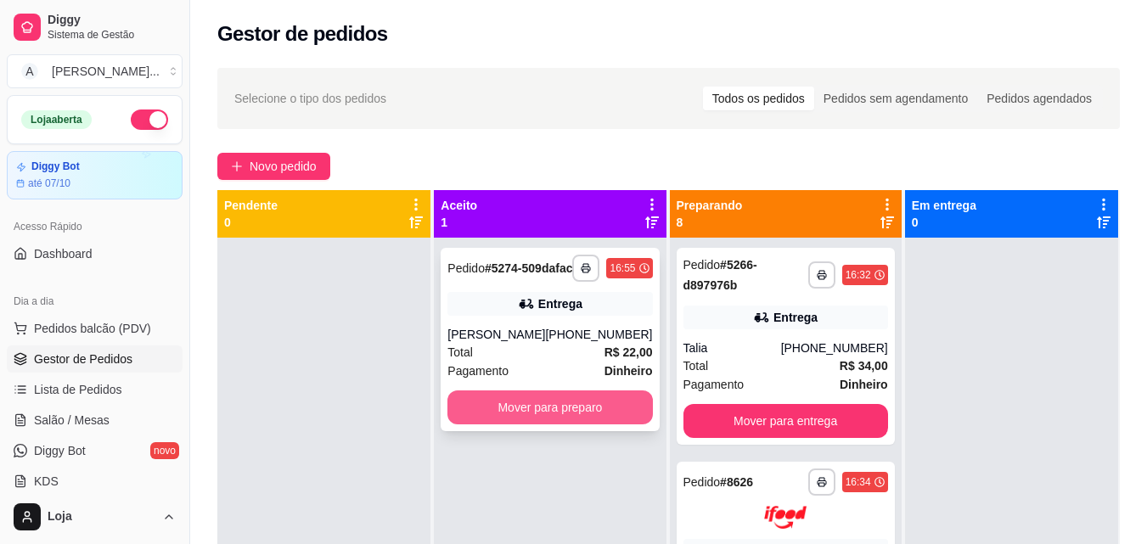
click at [615, 424] on button "Mover para preparo" at bounding box center [549, 408] width 205 height 34
click at [615, 424] on button "Mover para preparo" at bounding box center [550, 407] width 199 height 33
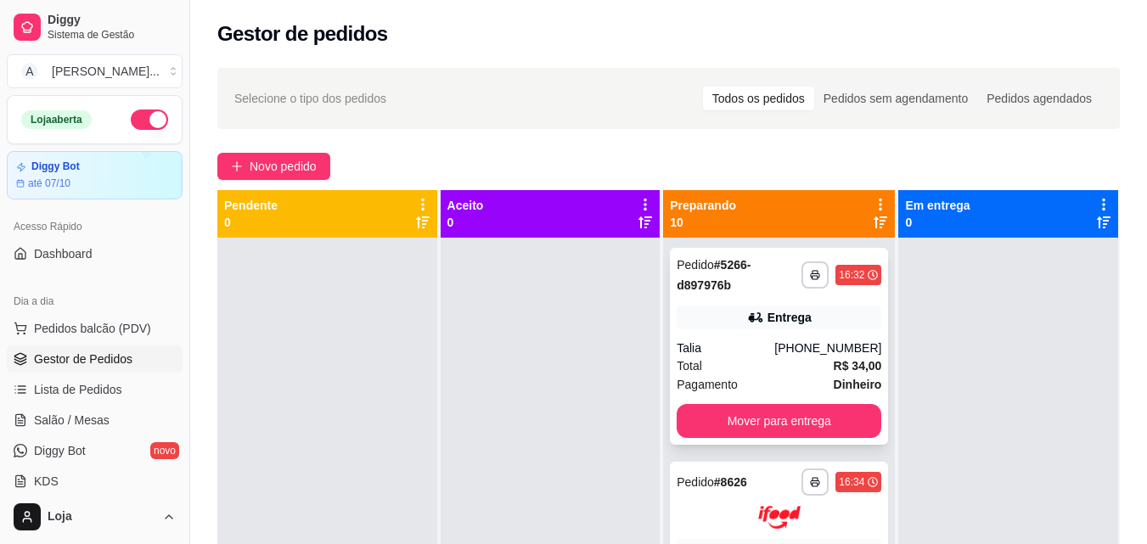
click at [755, 267] on div "Pedido # 5266-d897976b" at bounding box center [739, 275] width 125 height 41
click at [731, 428] on button "Mover para entrega" at bounding box center [779, 421] width 205 height 34
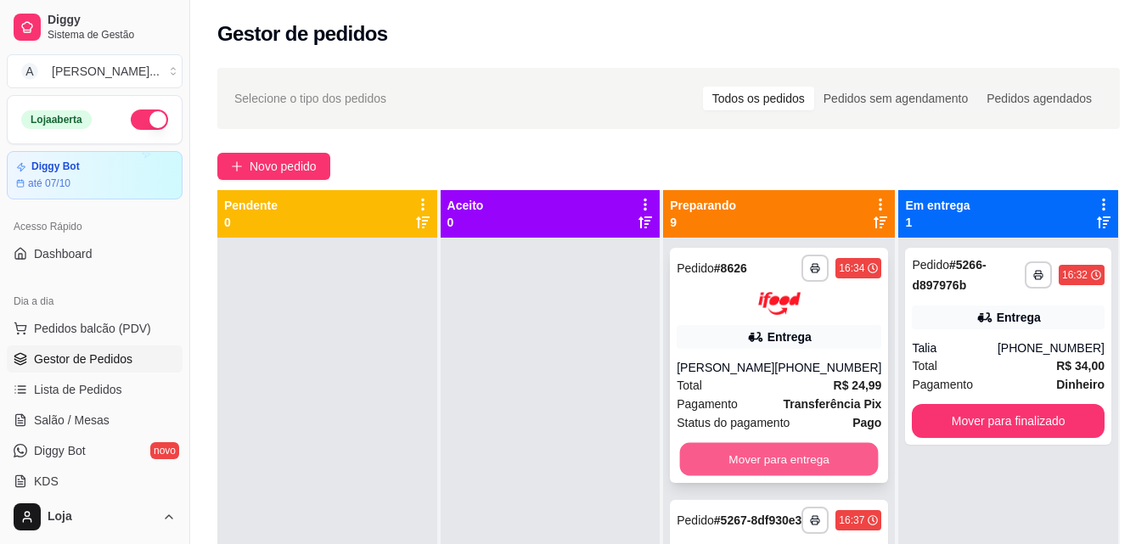
click at [764, 453] on button "Mover para entrega" at bounding box center [779, 458] width 199 height 33
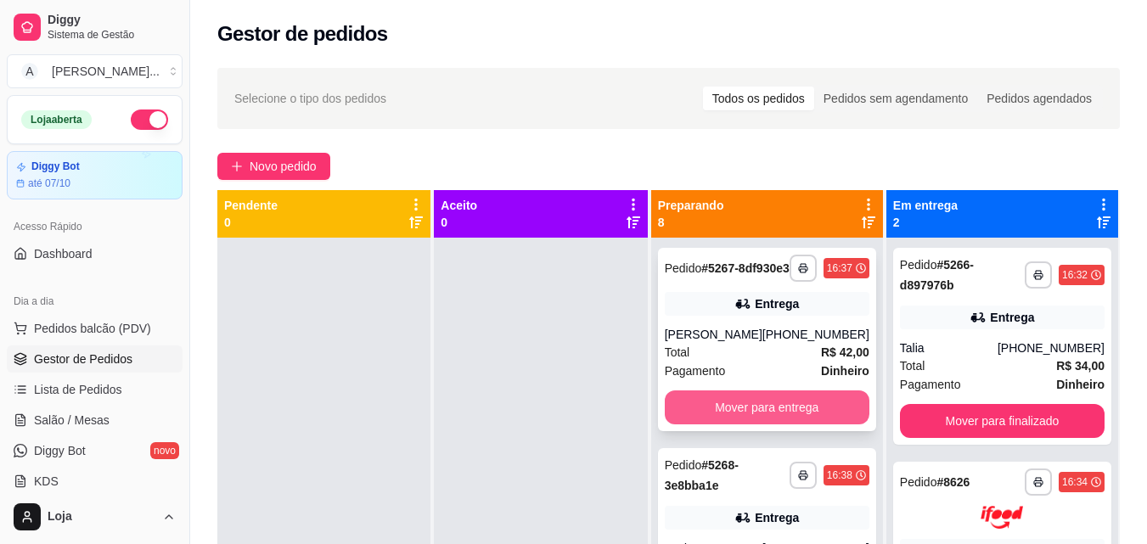
click at [767, 424] on button "Mover para entrega" at bounding box center [767, 408] width 205 height 34
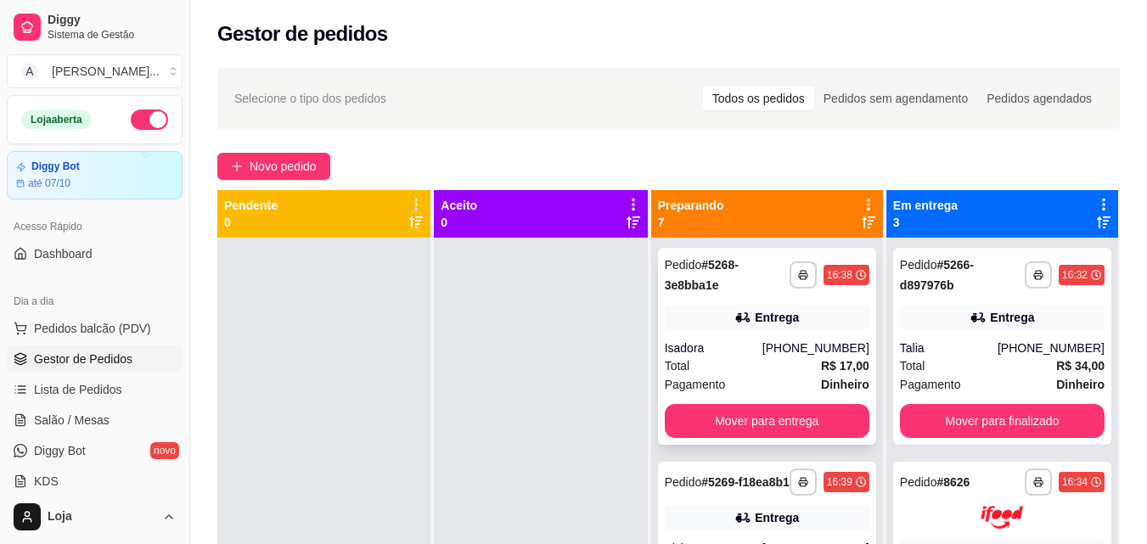
click at [770, 443] on div "**********" at bounding box center [767, 346] width 218 height 197
click at [829, 425] on button "Mover para entrega" at bounding box center [767, 421] width 205 height 34
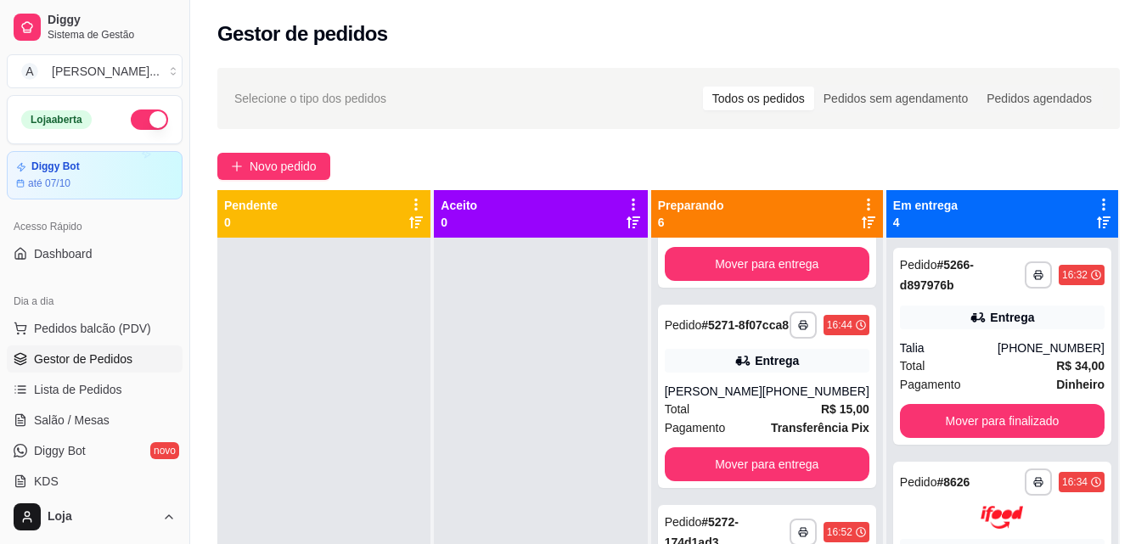
scroll to position [205, 0]
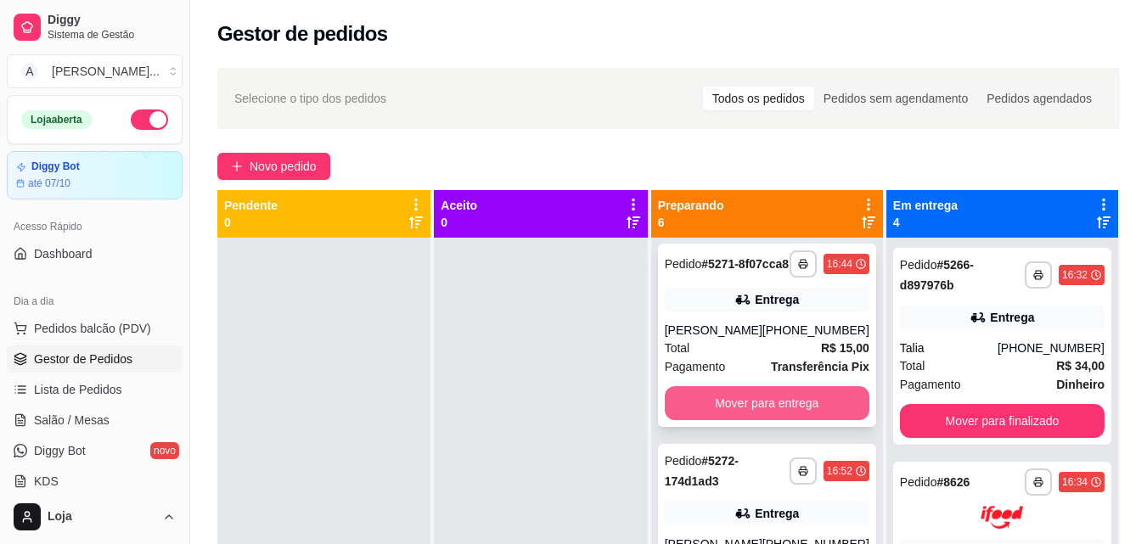
click at [837, 420] on button "Mover para entrega" at bounding box center [767, 403] width 205 height 34
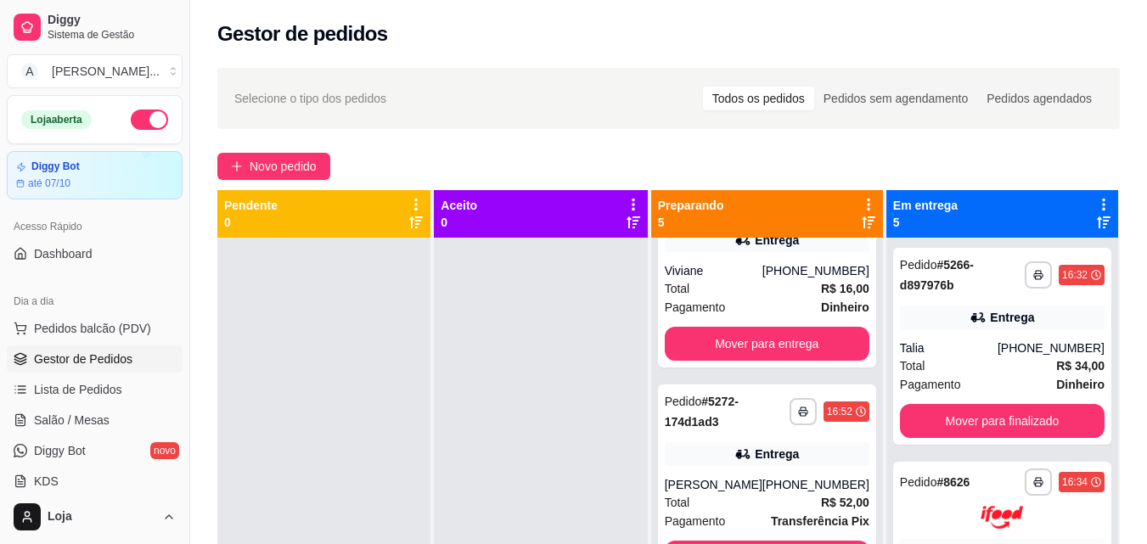
scroll to position [0, 0]
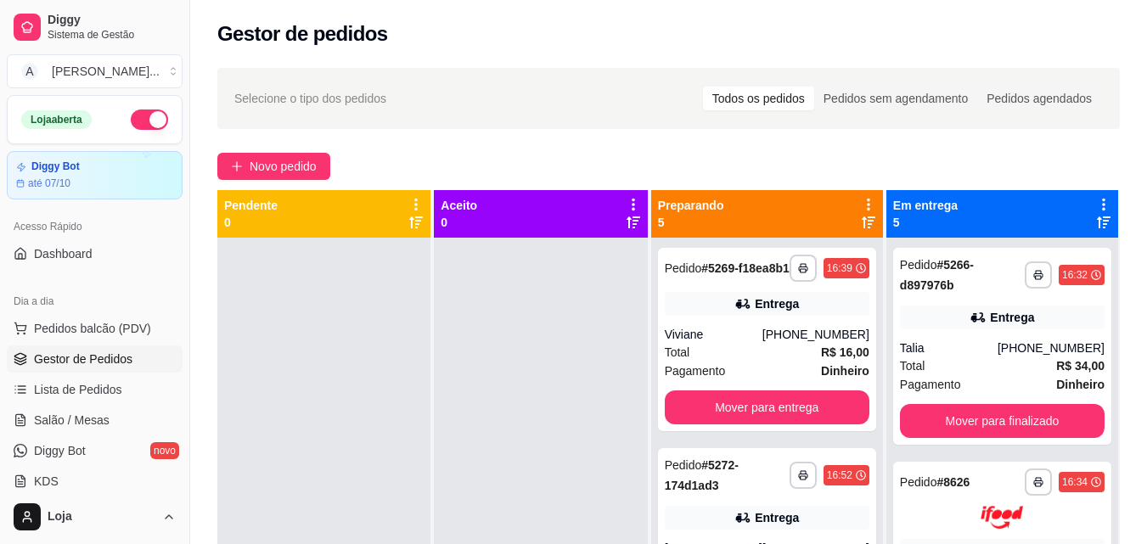
drag, startPoint x: 590, startPoint y: 219, endPoint x: 452, endPoint y: 514, distance: 325.9
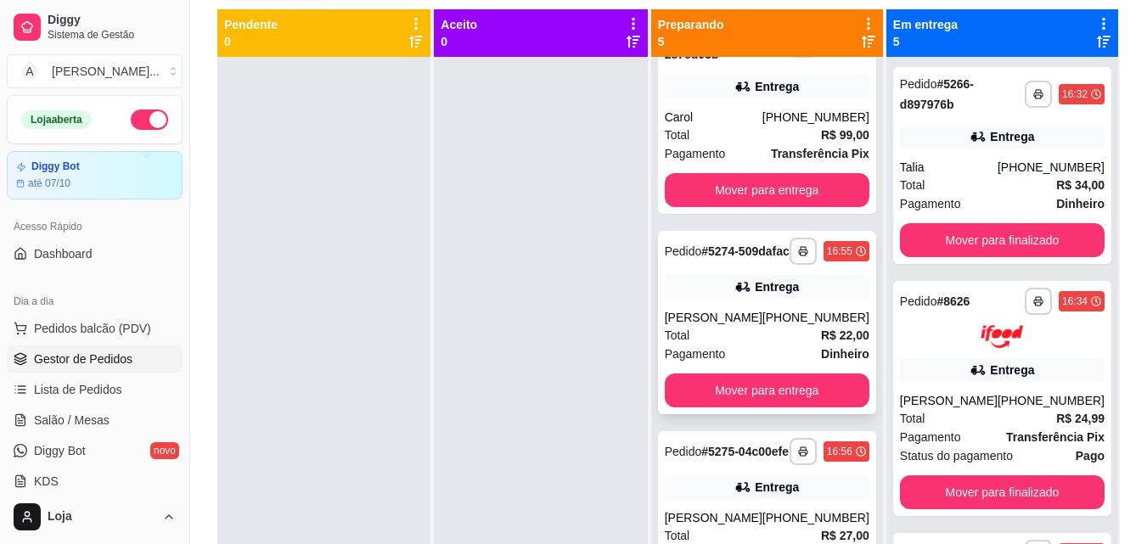
scroll to position [186, 0]
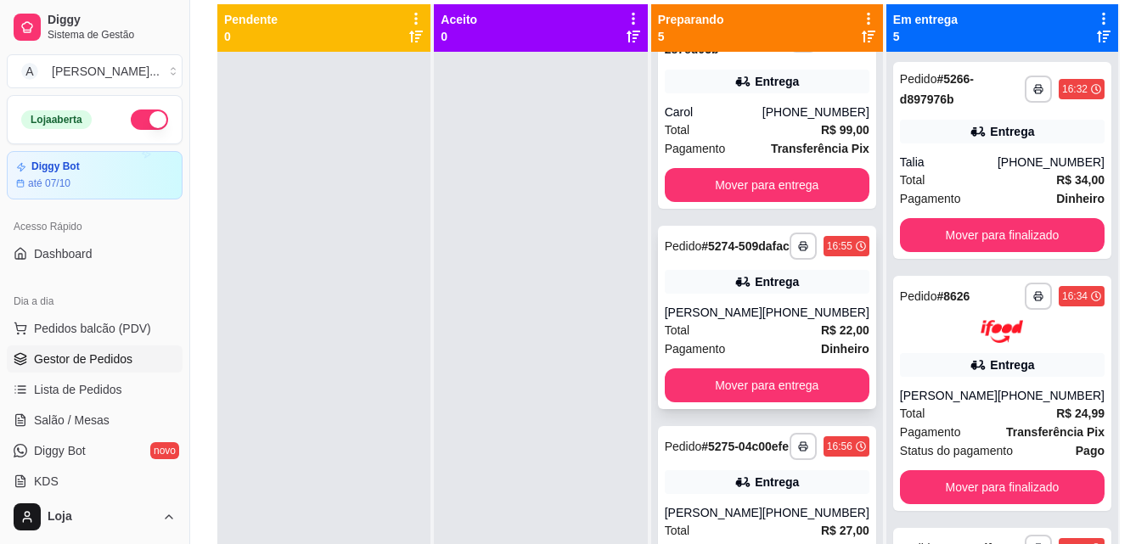
click at [770, 290] on div "Entrega" at bounding box center [777, 281] width 44 height 17
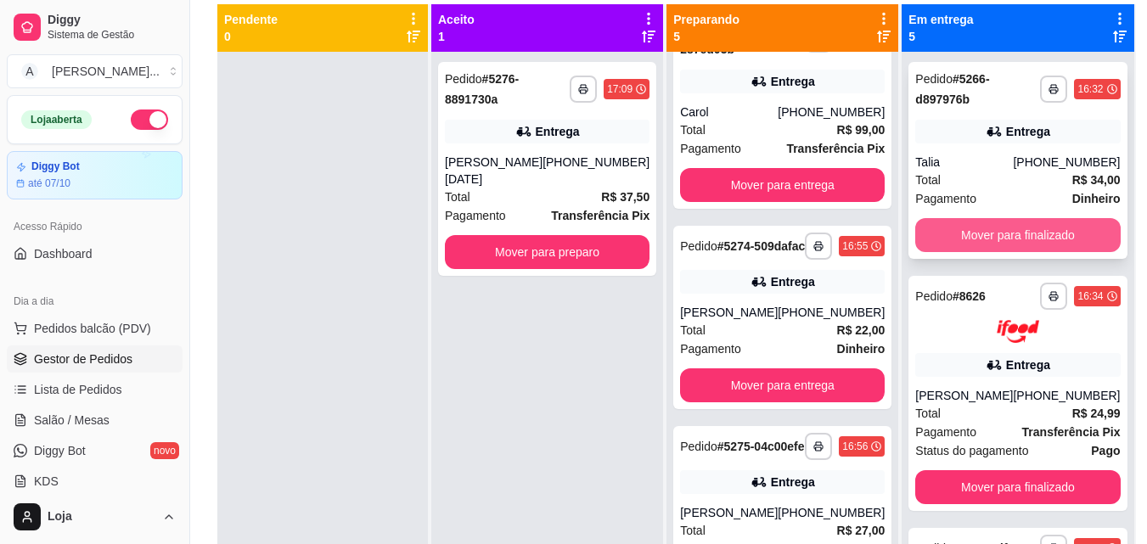
click at [971, 246] on button "Mover para finalizado" at bounding box center [1017, 235] width 205 height 34
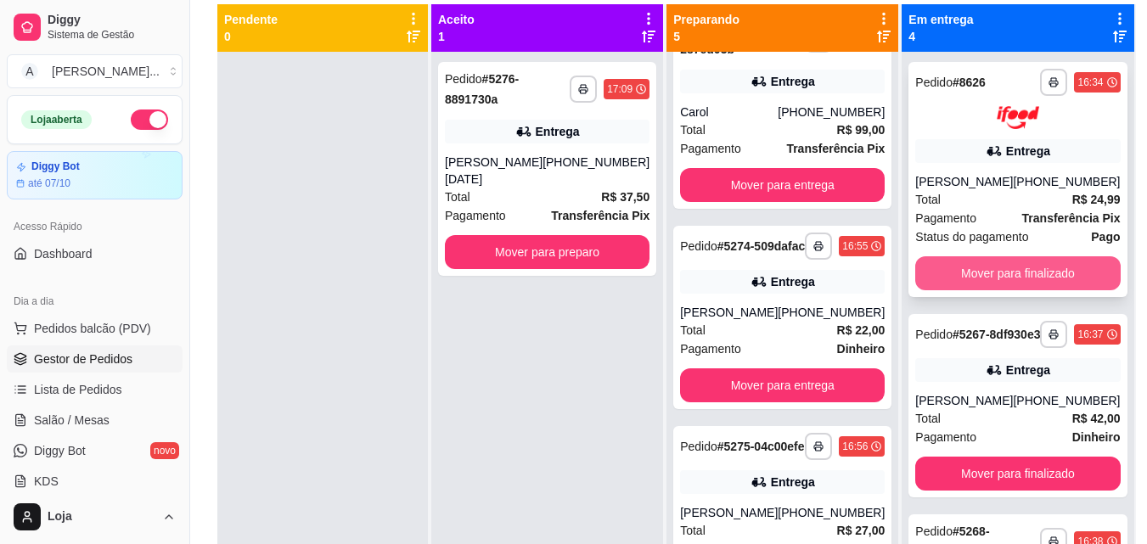
click at [989, 284] on button "Mover para finalizado" at bounding box center [1017, 273] width 205 height 34
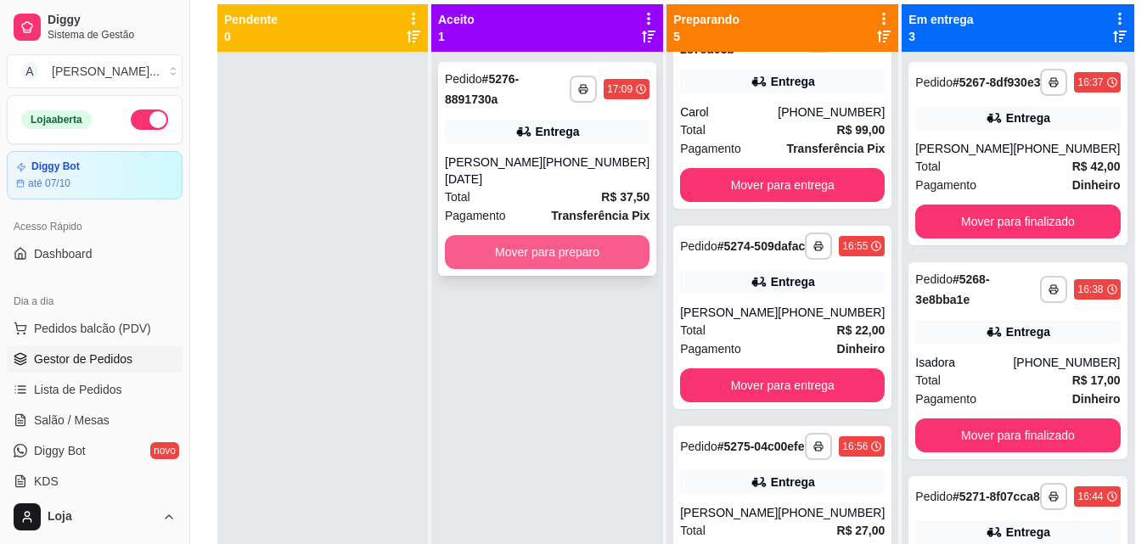
click at [589, 238] on button "Mover para preparo" at bounding box center [547, 252] width 205 height 34
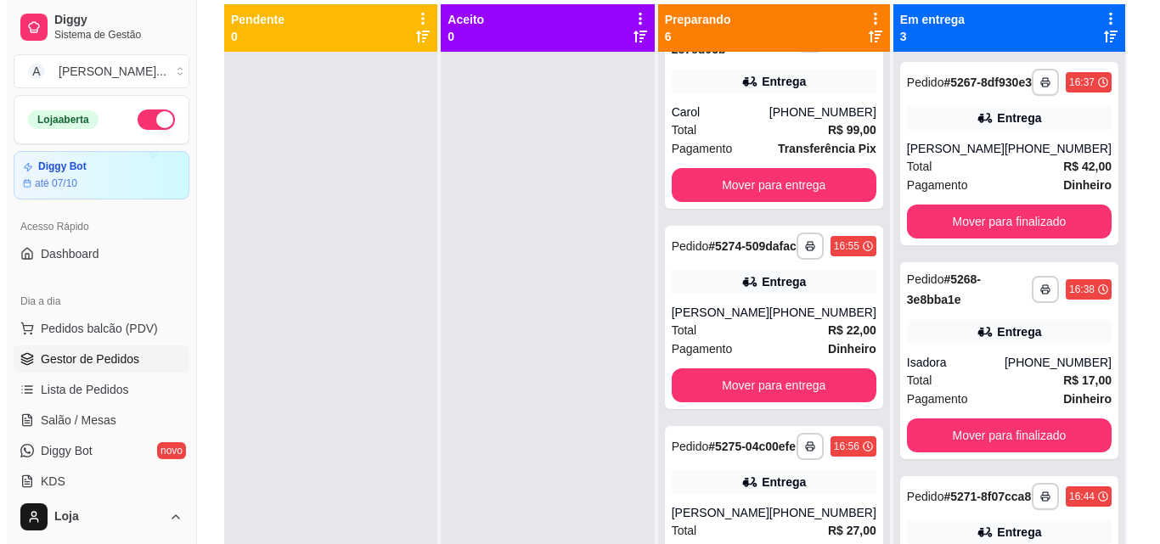
scroll to position [0, 0]
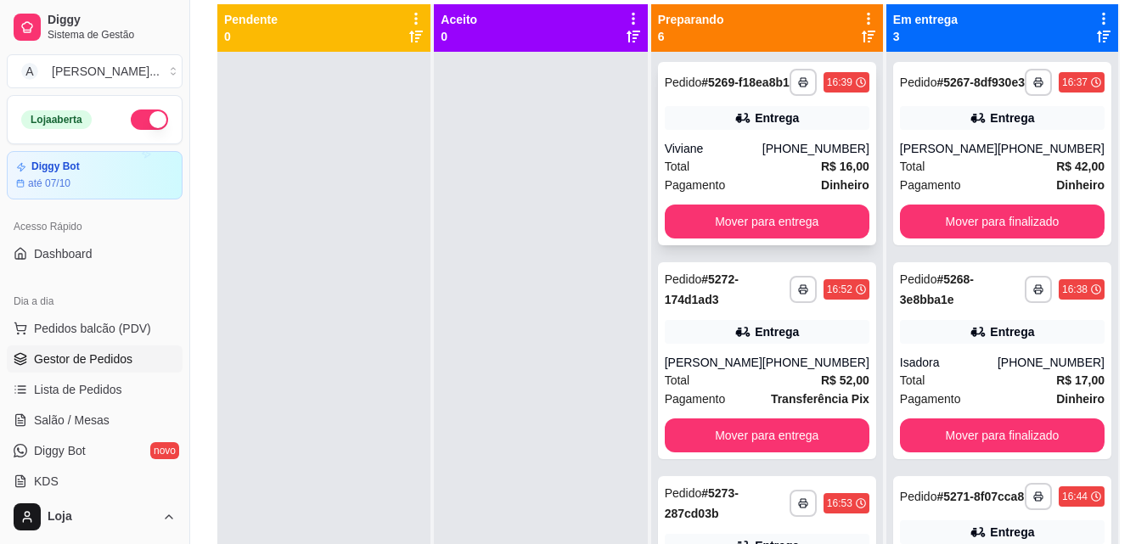
click at [827, 130] on div "Entrega" at bounding box center [767, 118] width 205 height 24
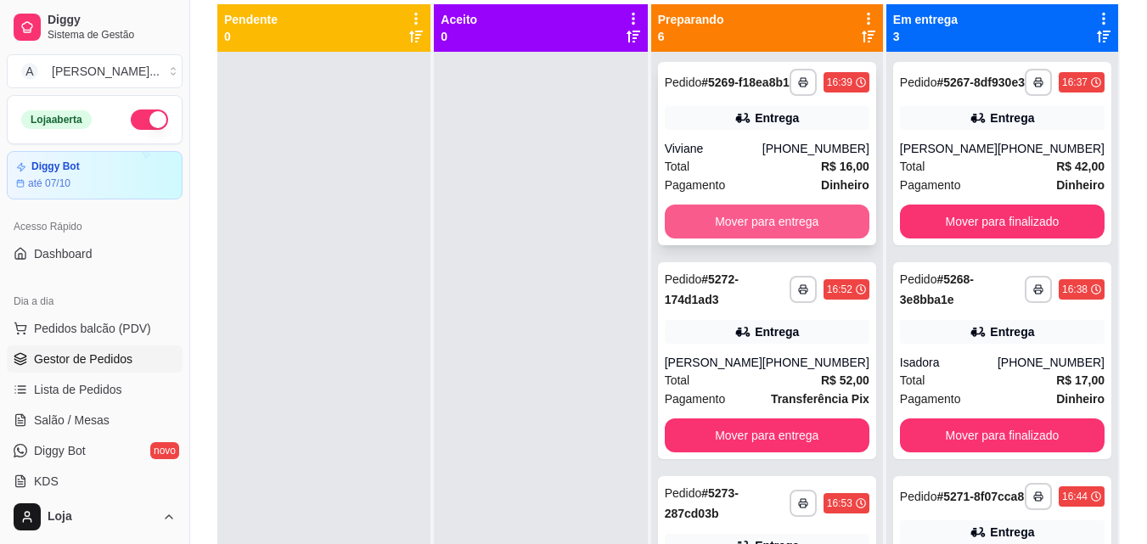
click at [831, 226] on button "Mover para entrega" at bounding box center [767, 222] width 205 height 34
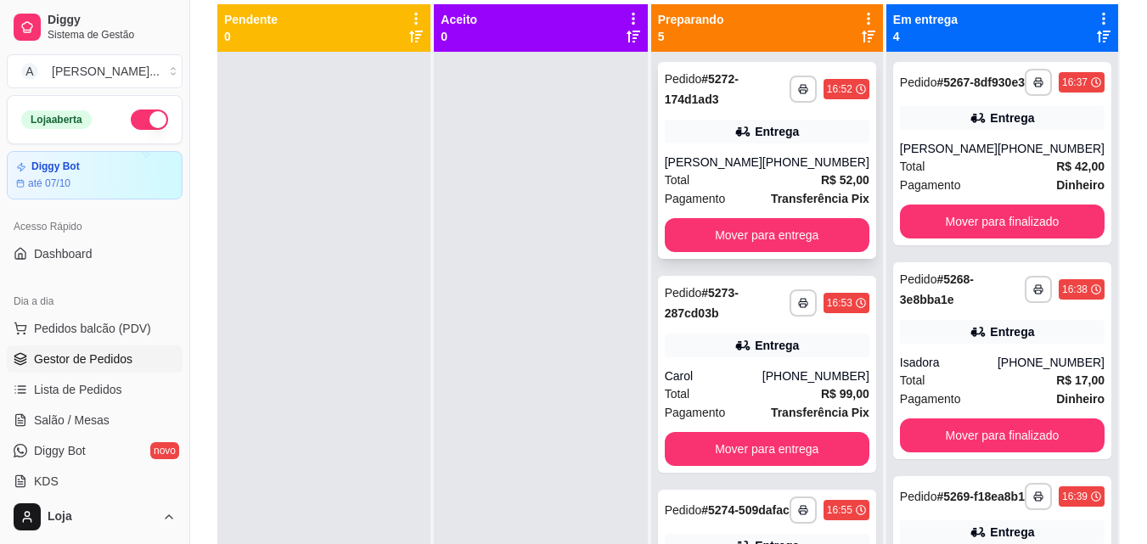
click at [821, 183] on strong "R$ 52,00" at bounding box center [845, 180] width 48 height 14
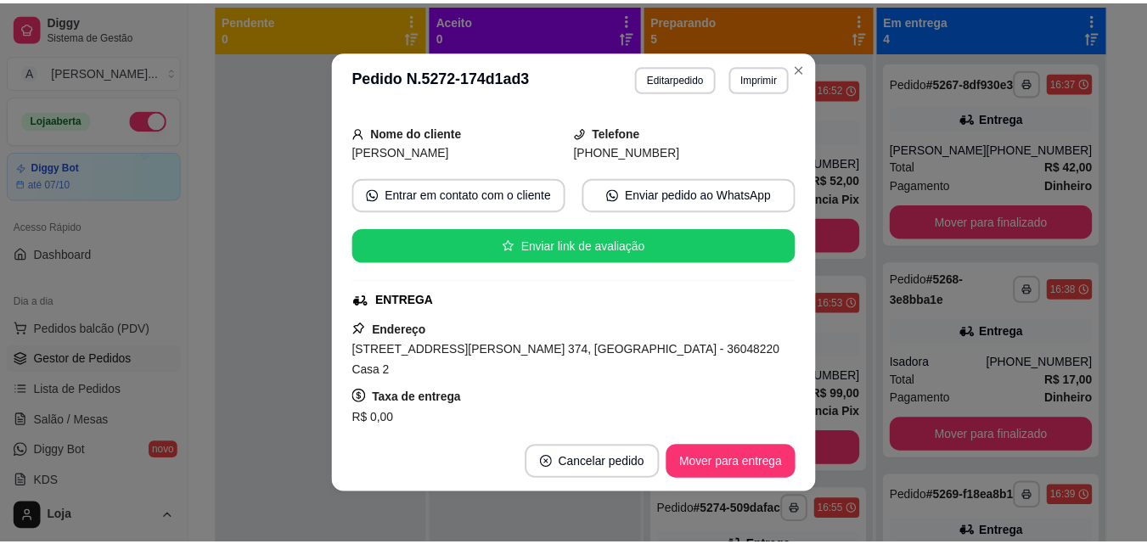
scroll to position [179, 0]
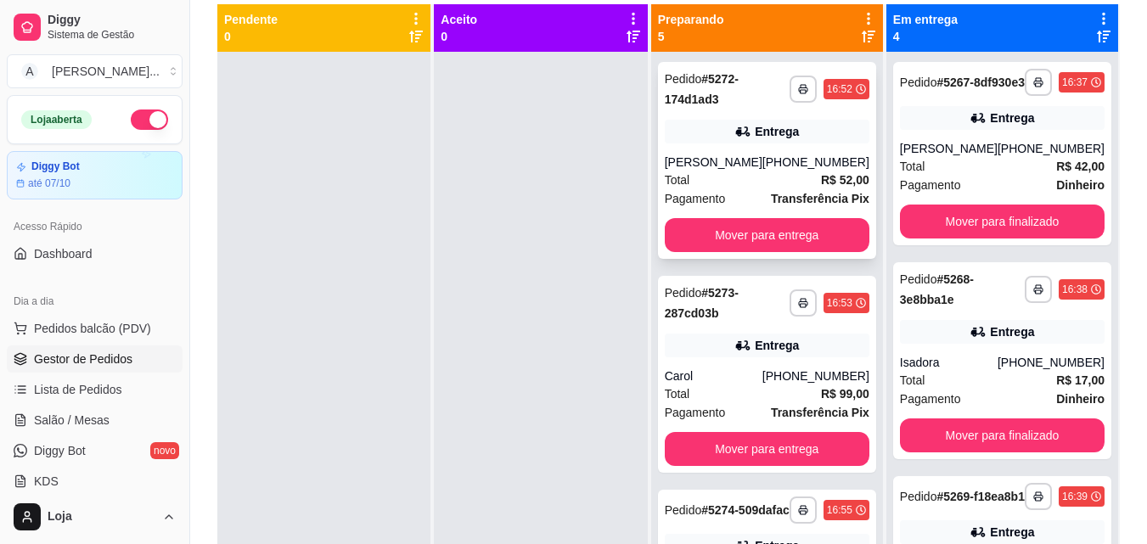
click at [807, 168] on div "[PHONE_NUMBER]" at bounding box center [815, 162] width 107 height 17
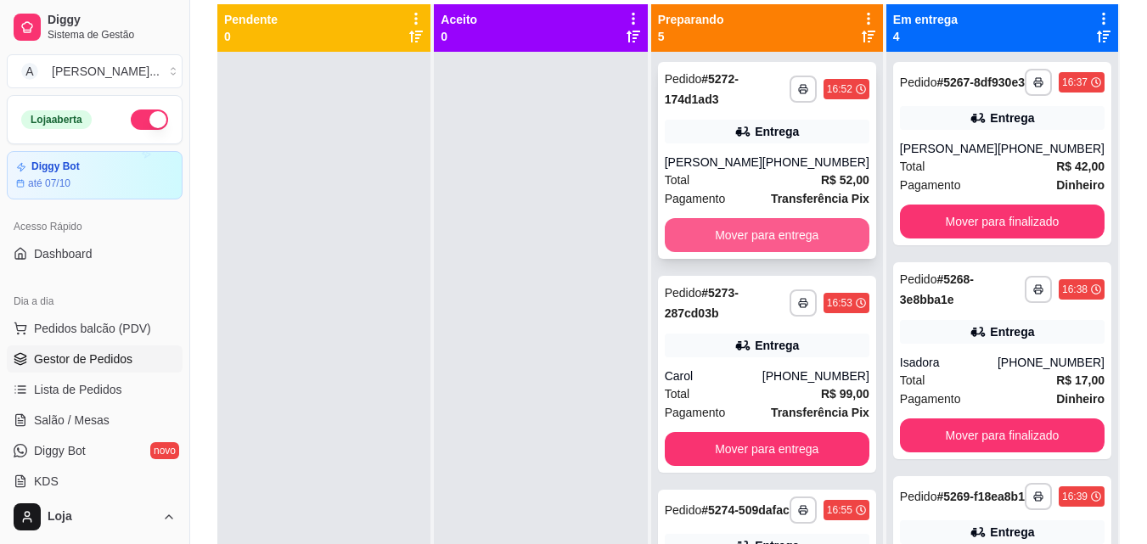
click at [822, 225] on button "Mover para entrega" at bounding box center [767, 235] width 205 height 34
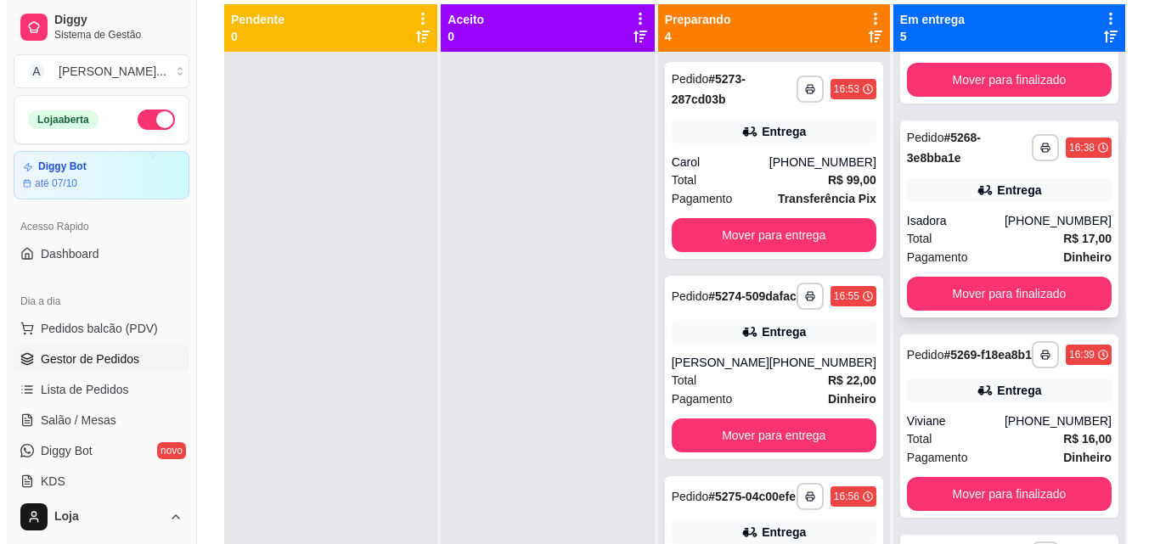
scroll to position [153, 0]
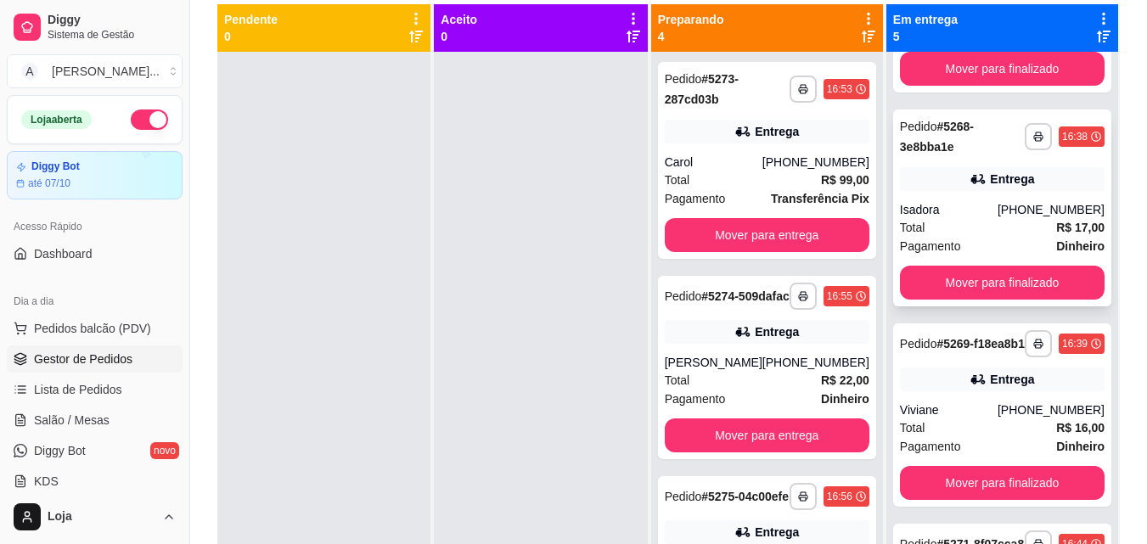
click at [1022, 237] on div "Total R$ 17,00" at bounding box center [1002, 227] width 205 height 19
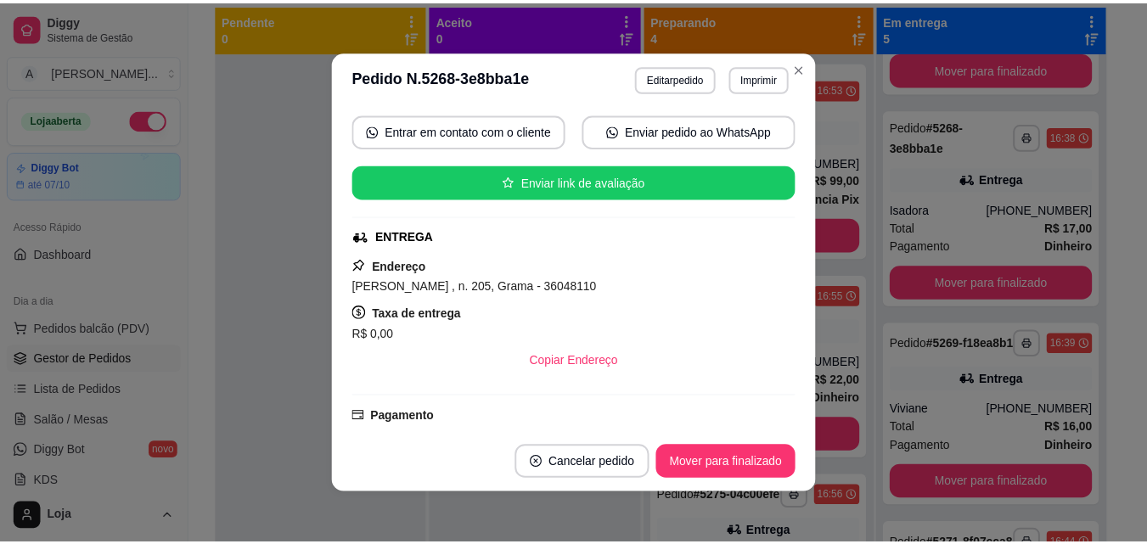
scroll to position [249, 0]
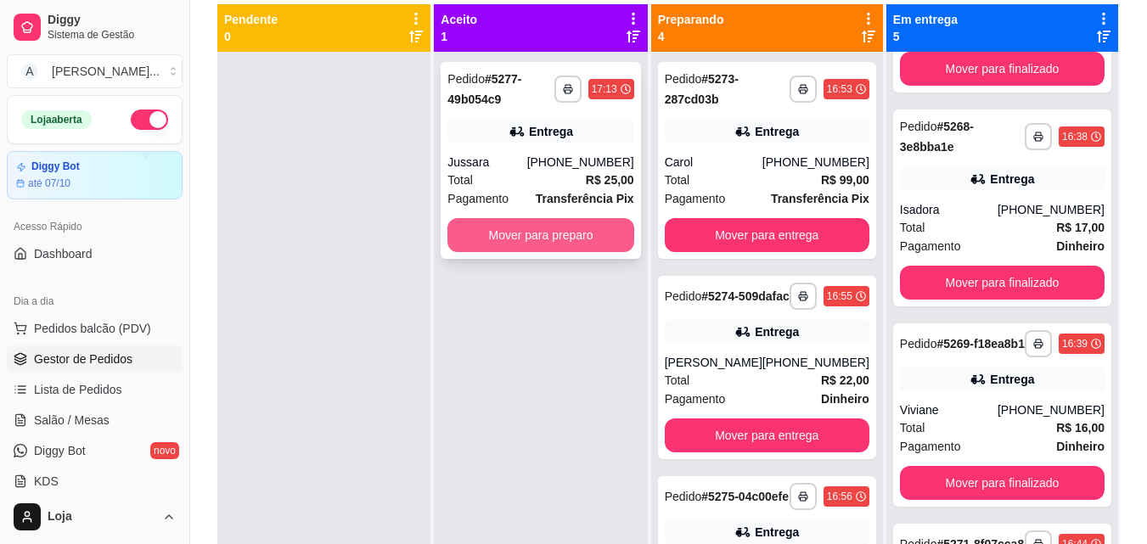
click at [505, 239] on button "Mover para preparo" at bounding box center [540, 235] width 186 height 34
click at [525, 238] on button "Mover para preparo" at bounding box center [540, 235] width 186 height 34
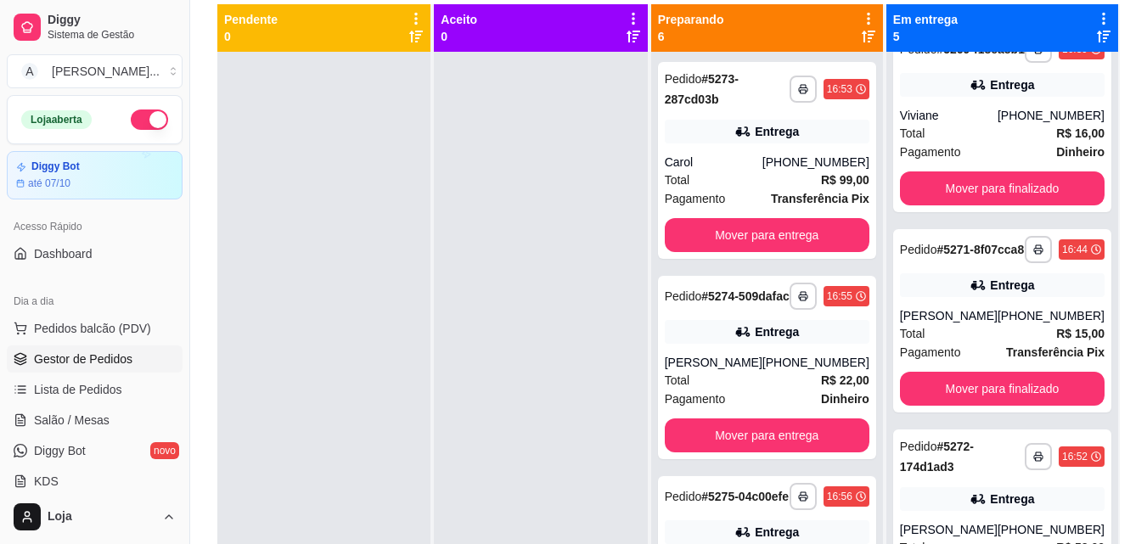
scroll to position [542, 0]
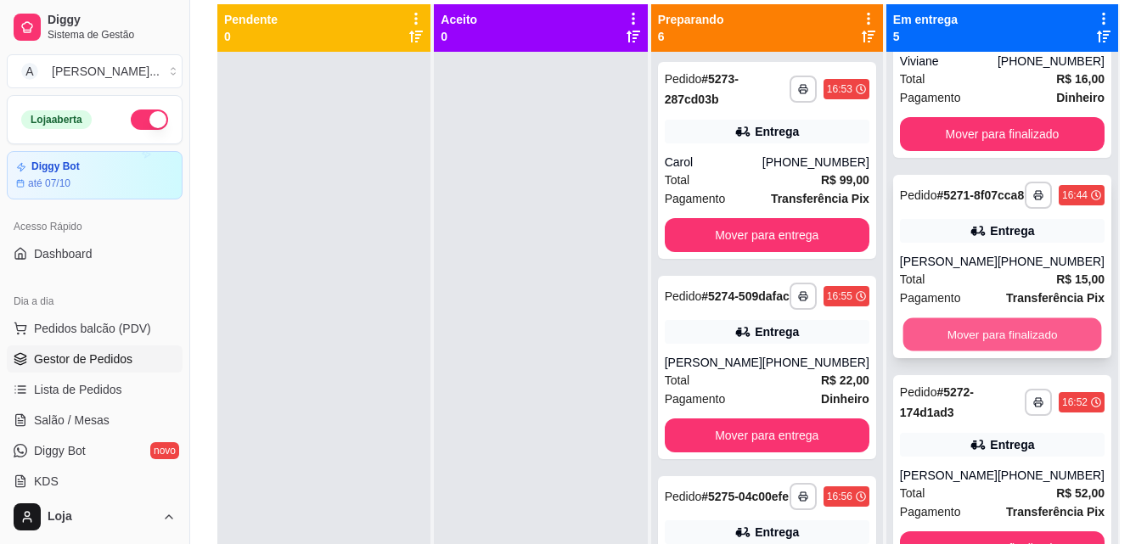
click at [1034, 330] on button "Mover para finalizado" at bounding box center [1001, 334] width 199 height 33
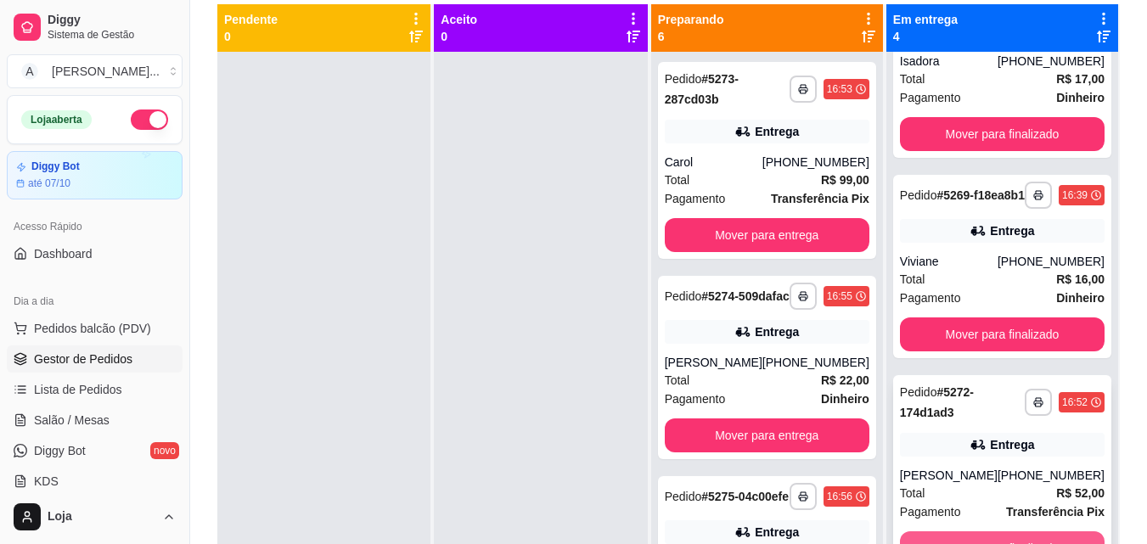
click at [943, 536] on button "Mover para finalizado" at bounding box center [1002, 548] width 205 height 34
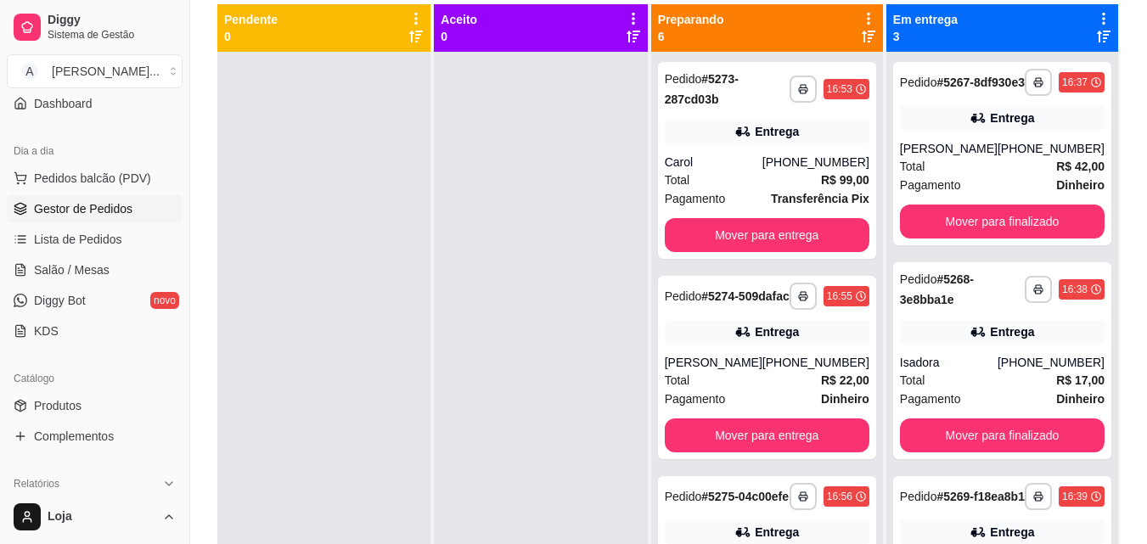
scroll to position [289, 0]
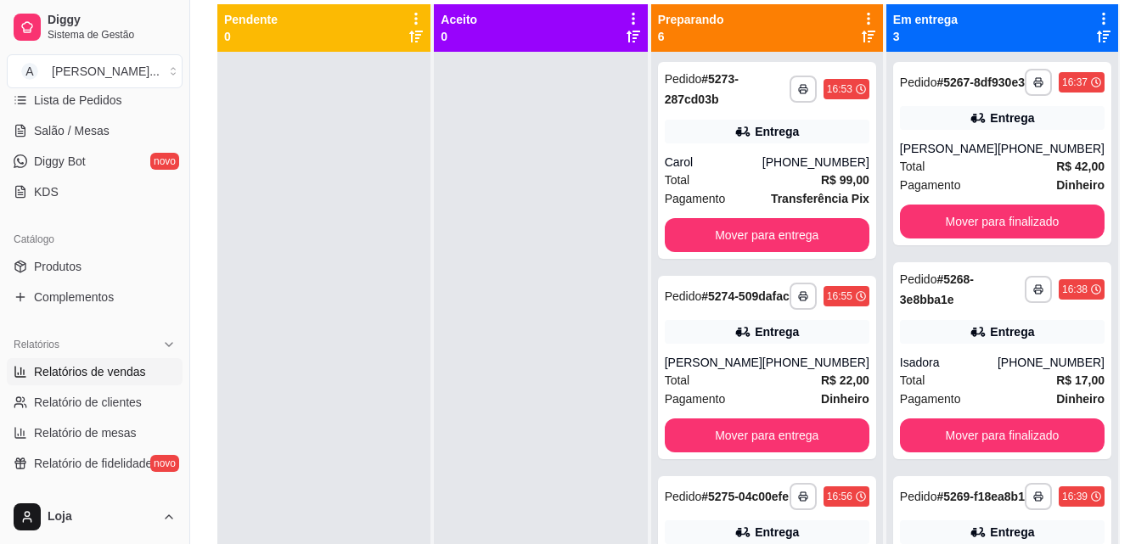
click at [116, 365] on span "Relatórios de vendas" at bounding box center [90, 371] width 112 height 17
select select "ALL"
select select "0"
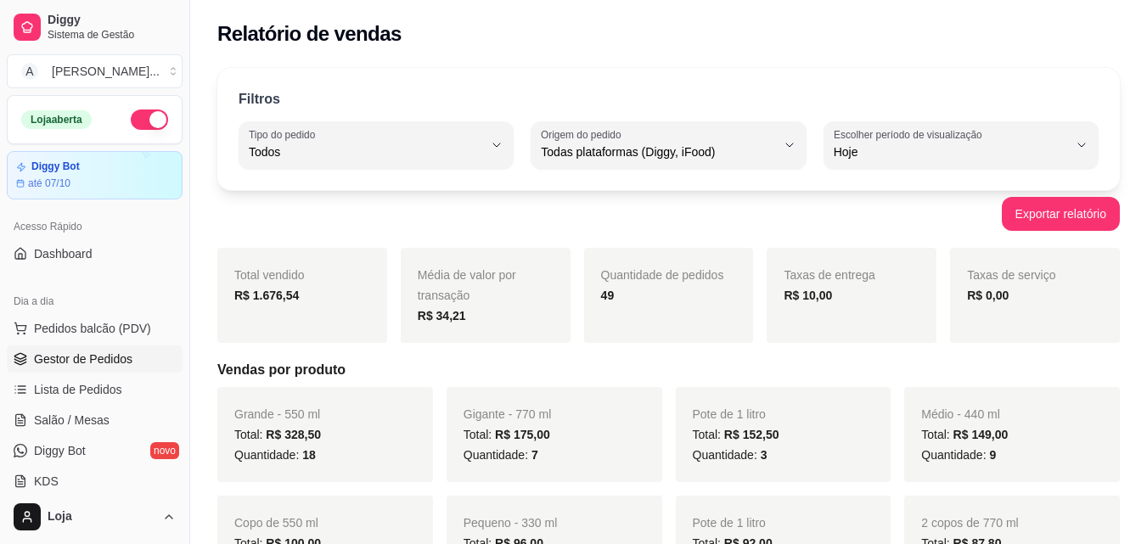
click at [105, 351] on span "Gestor de Pedidos" at bounding box center [83, 359] width 98 height 17
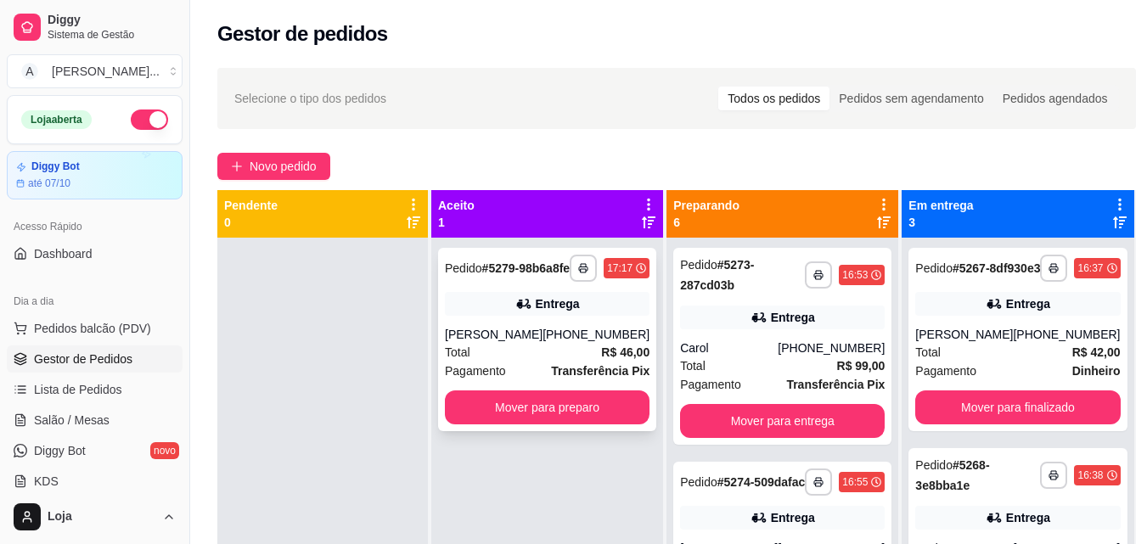
click at [501, 411] on button "Mover para preparo" at bounding box center [547, 408] width 205 height 34
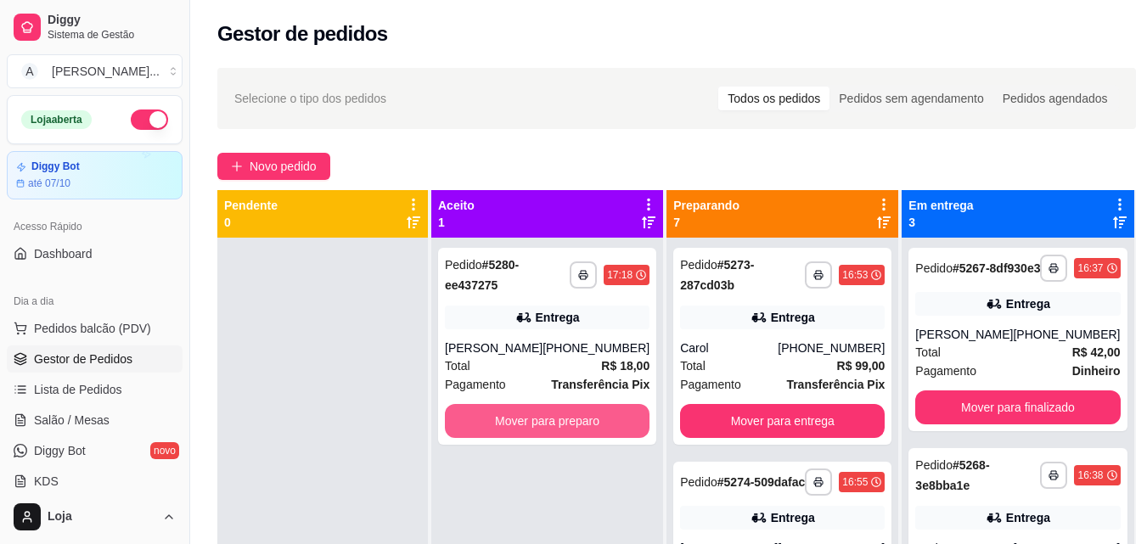
click at [501, 411] on button "Mover para preparo" at bounding box center [547, 421] width 205 height 34
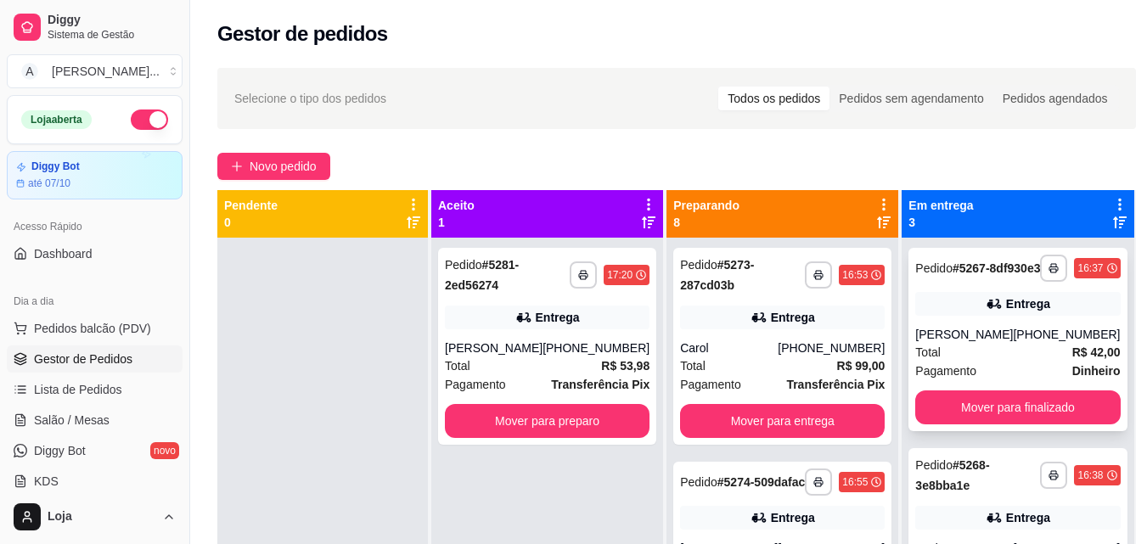
click at [1015, 342] on div "[PHONE_NUMBER]" at bounding box center [1066, 334] width 107 height 17
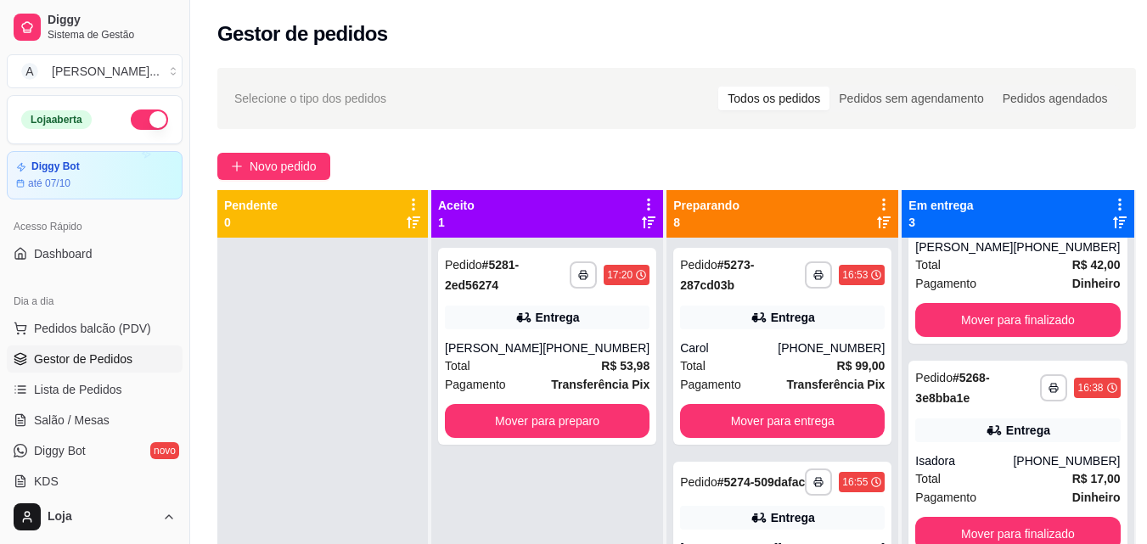
scroll to position [115, 0]
click at [576, 420] on button "Mover para preparo" at bounding box center [547, 421] width 199 height 33
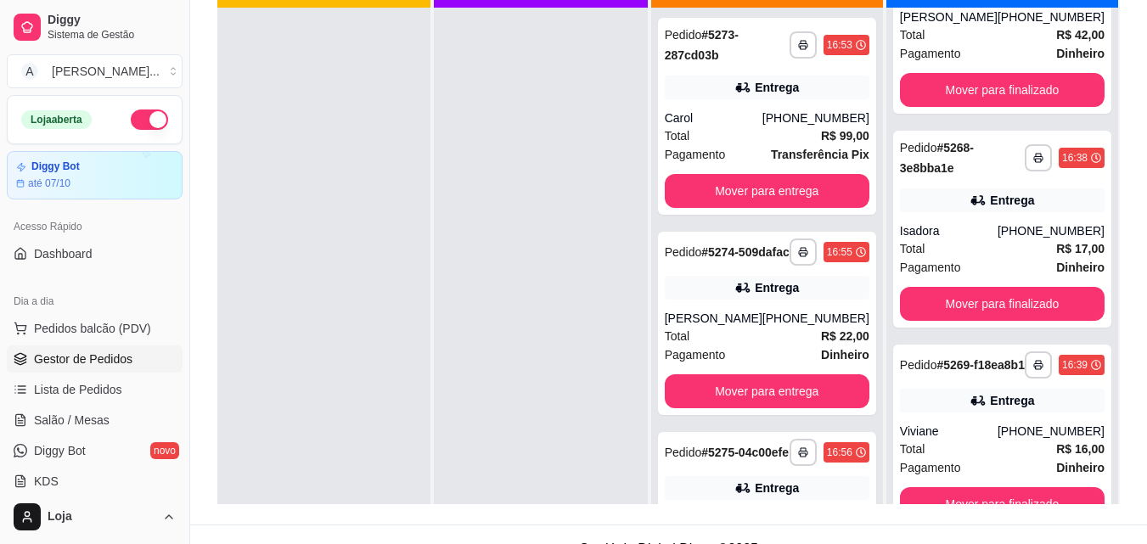
scroll to position [245, 0]
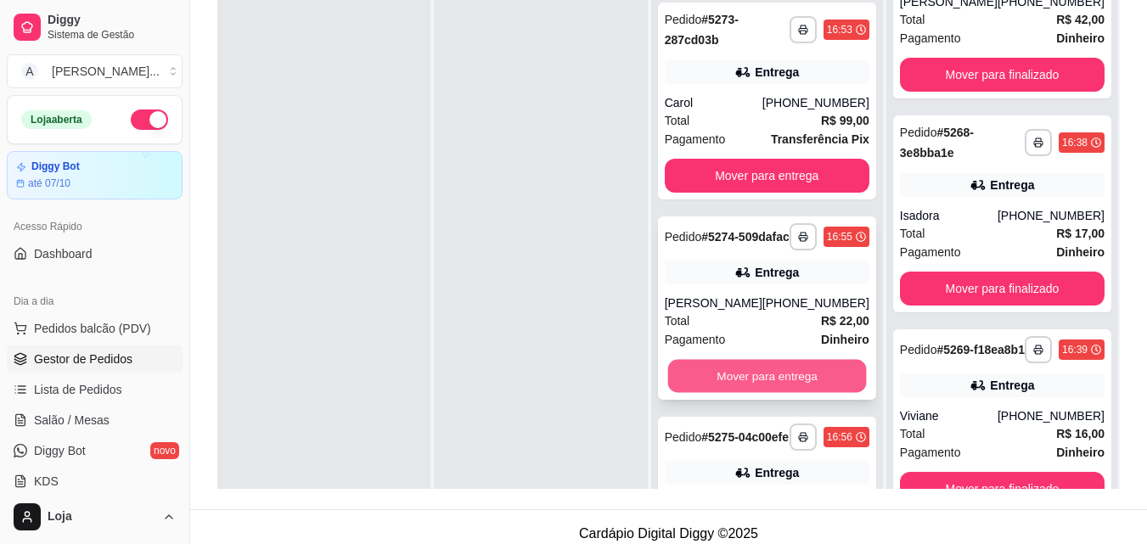
click at [768, 386] on button "Mover para entrega" at bounding box center [766, 376] width 199 height 33
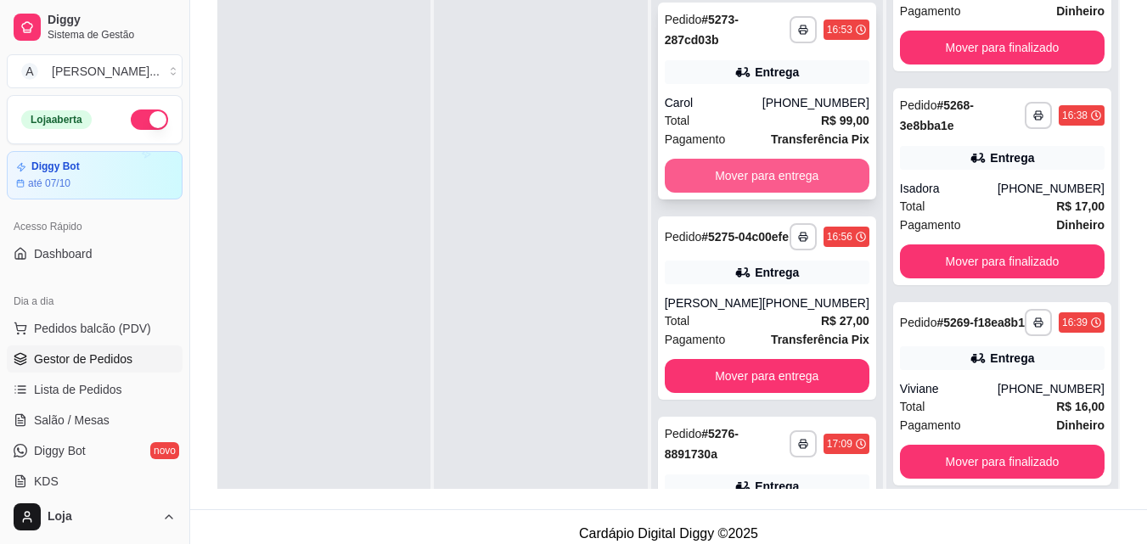
click at [772, 160] on button "Mover para entrega" at bounding box center [767, 176] width 205 height 34
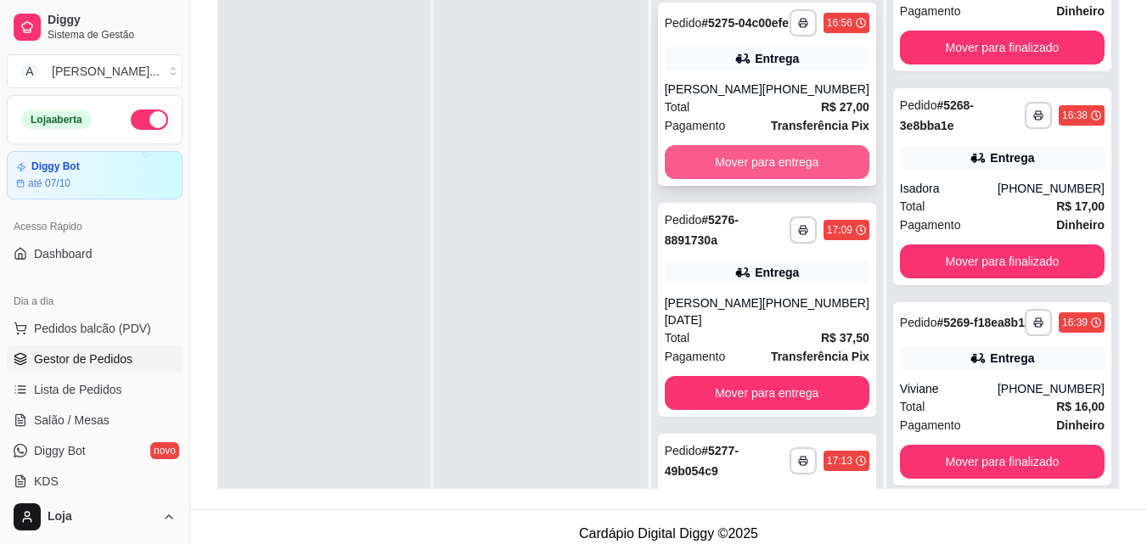
click at [767, 179] on button "Mover para entrega" at bounding box center [767, 162] width 205 height 34
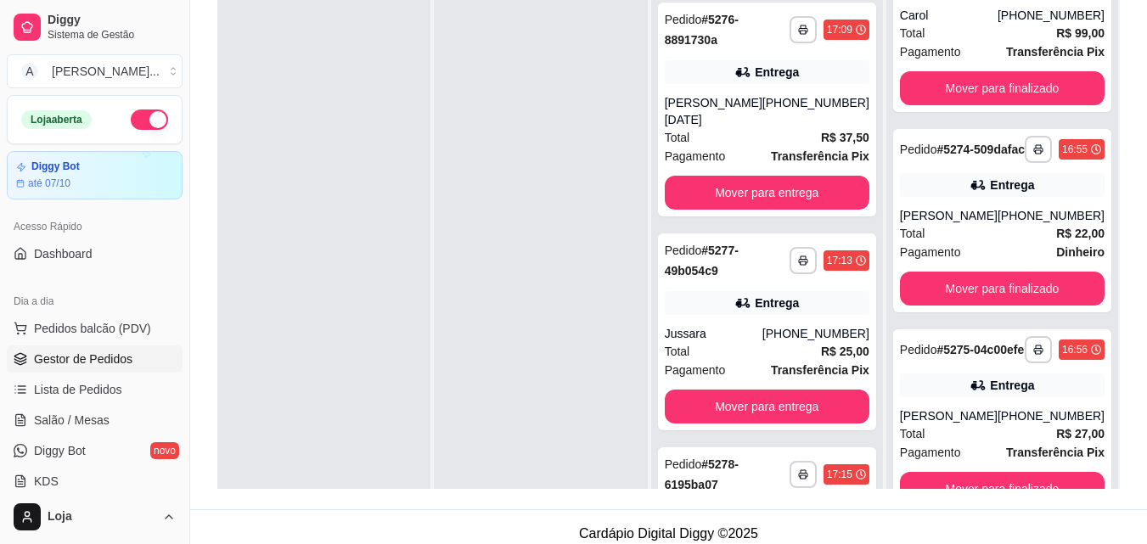
scroll to position [773, 0]
click at [1029, 477] on button "Mover para finalizado" at bounding box center [1002, 489] width 205 height 34
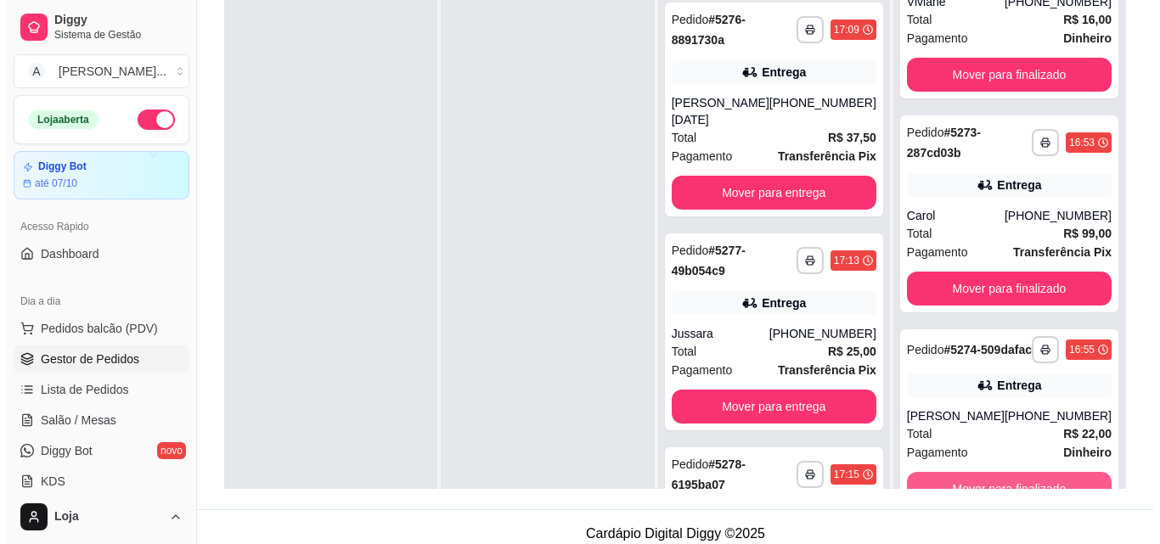
scroll to position [542, 0]
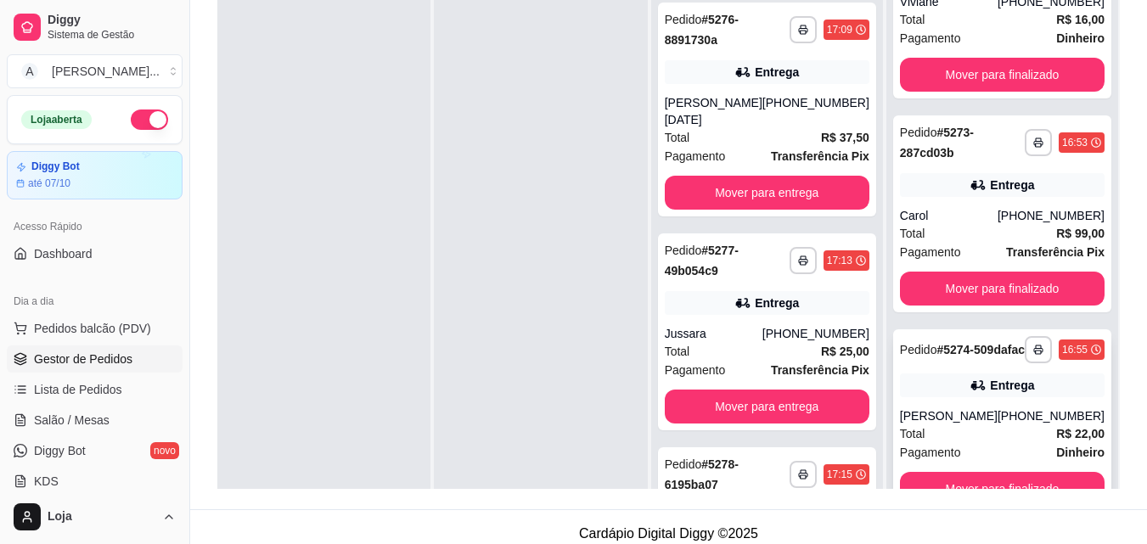
click at [975, 364] on div "**********" at bounding box center [1002, 420] width 218 height 183
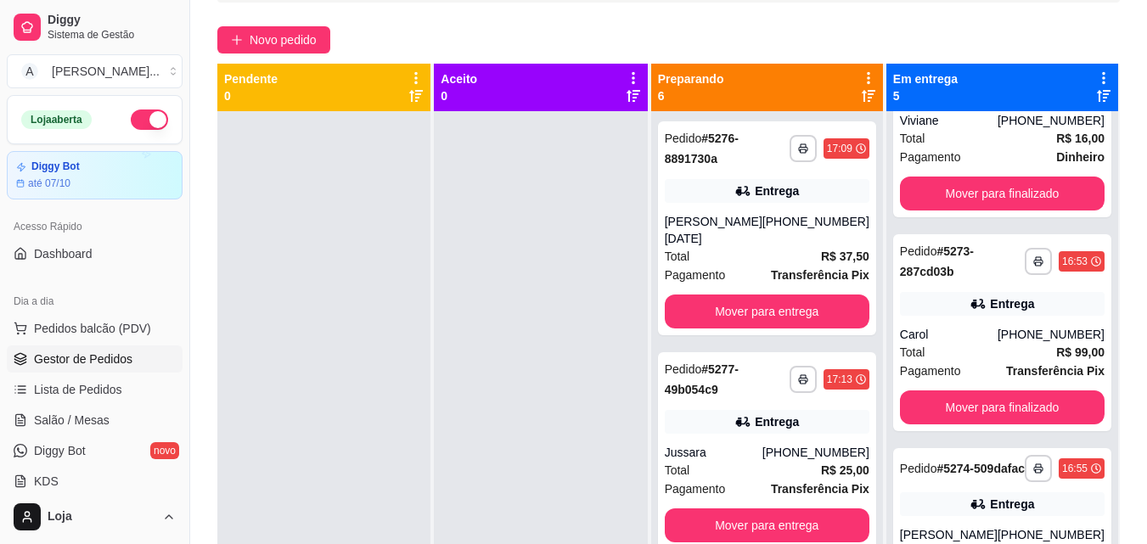
scroll to position [96, 0]
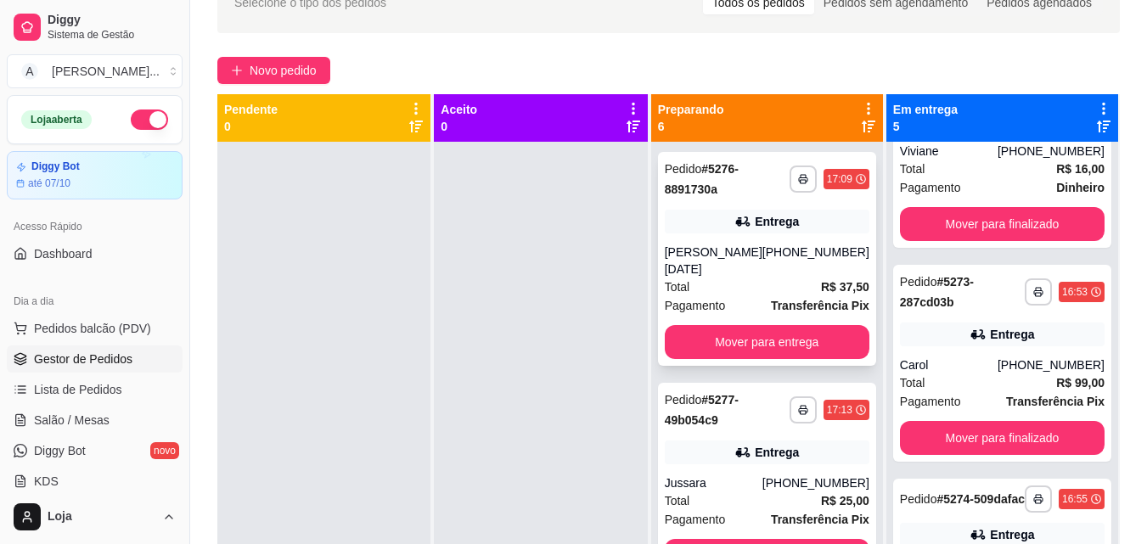
click at [824, 244] on div "[PHONE_NUMBER]" at bounding box center [815, 261] width 107 height 34
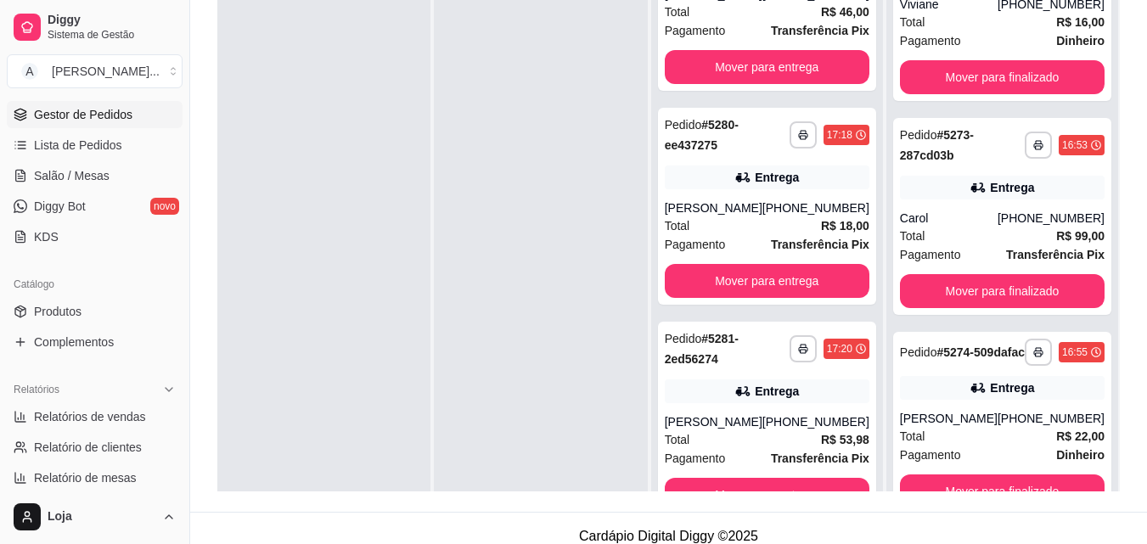
scroll to position [255, 0]
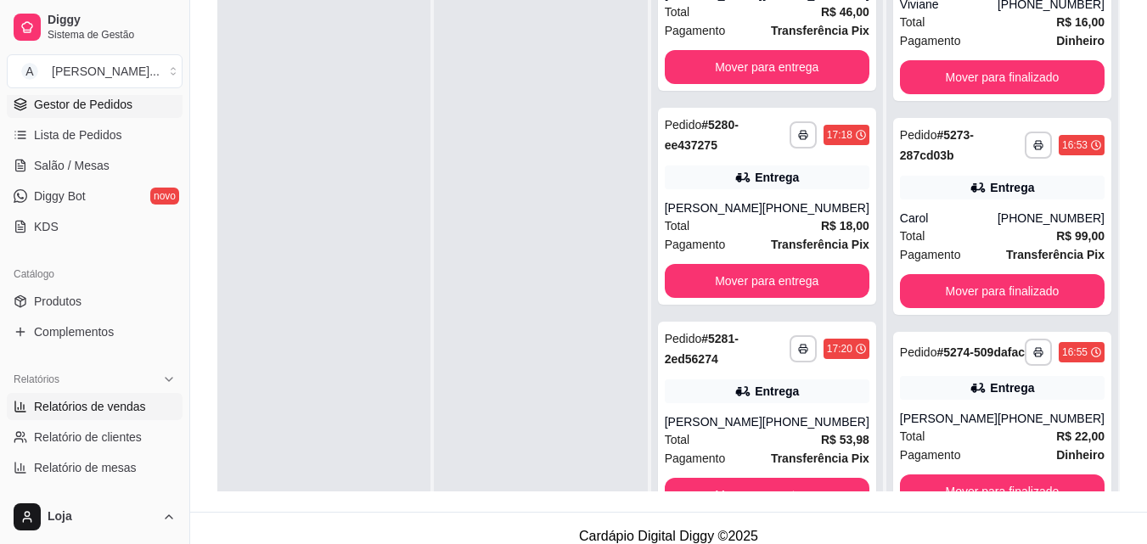
click at [115, 402] on span "Relatórios de vendas" at bounding box center [90, 406] width 112 height 17
select select "ALL"
select select "0"
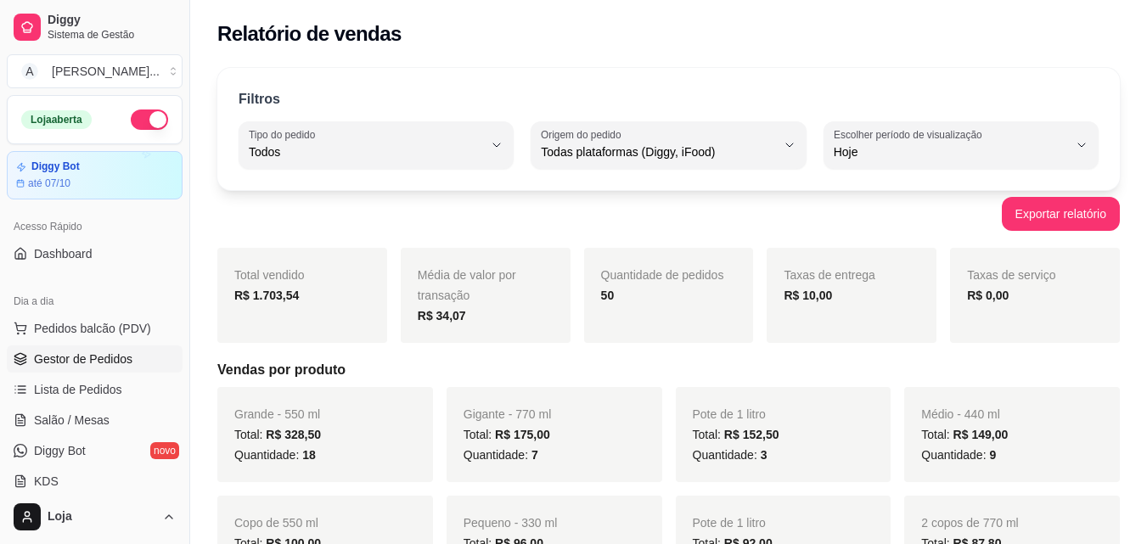
click at [99, 361] on span "Gestor de Pedidos" at bounding box center [83, 359] width 98 height 17
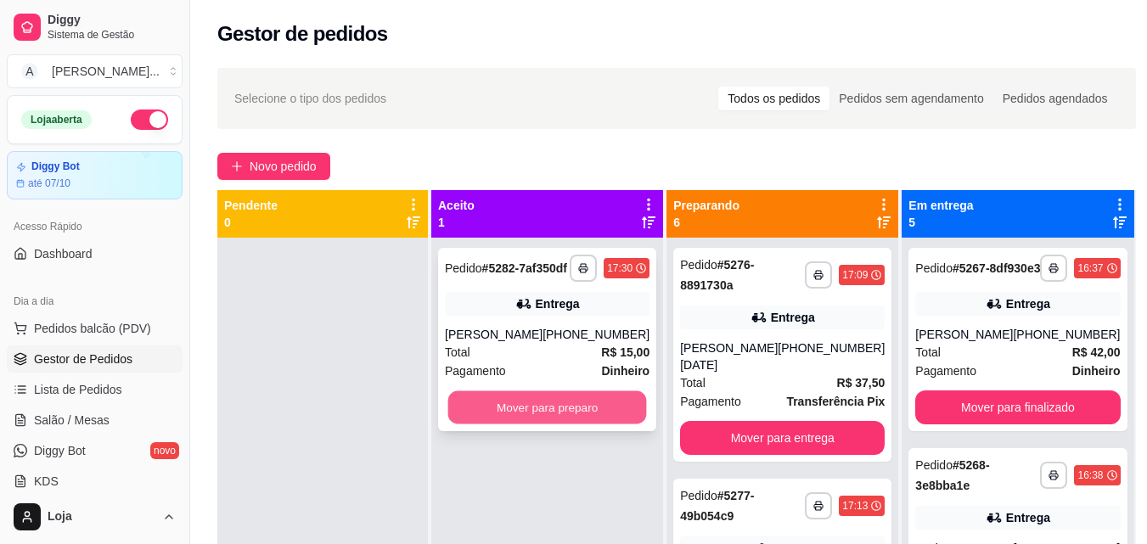
click at [591, 413] on button "Mover para preparo" at bounding box center [547, 407] width 199 height 33
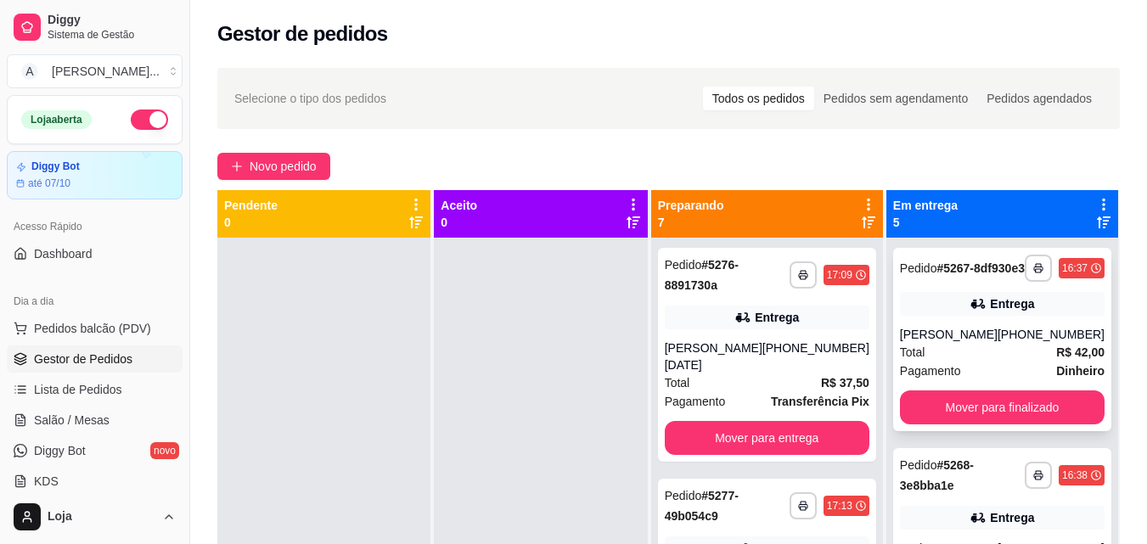
click at [1034, 338] on div "**********" at bounding box center [1002, 339] width 218 height 183
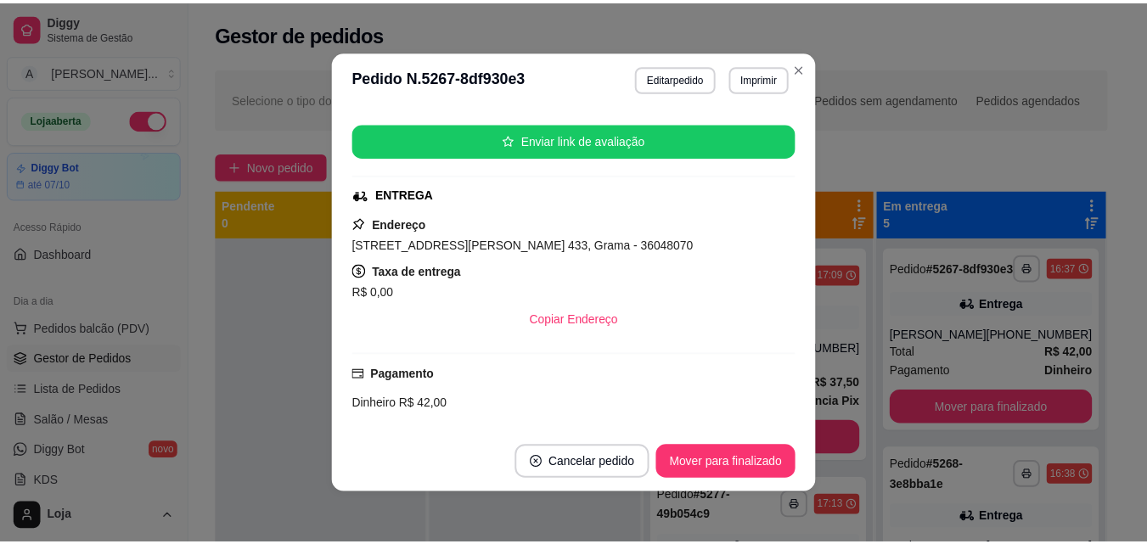
scroll to position [351, 0]
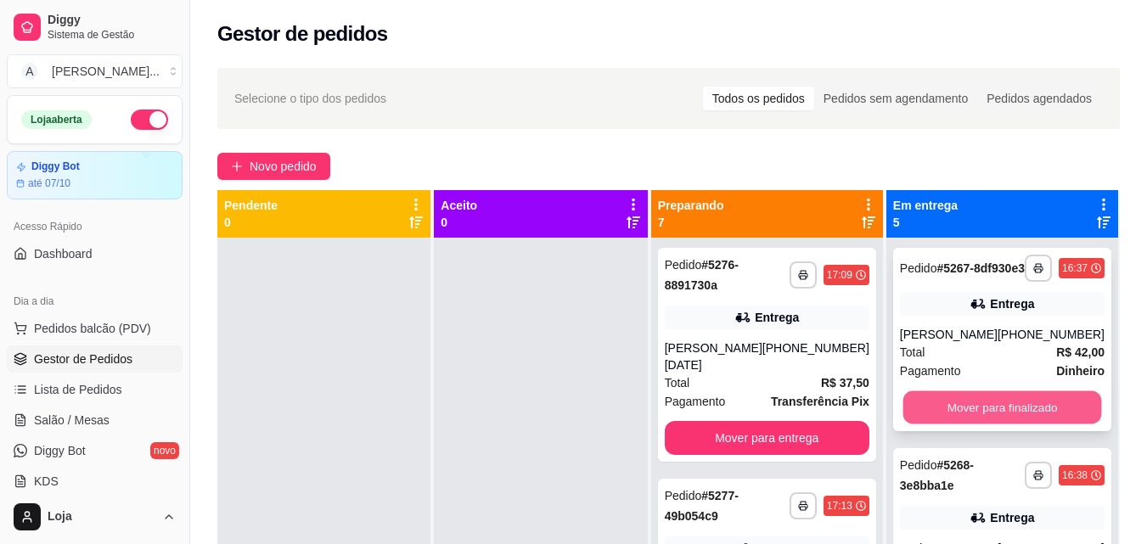
click at [964, 419] on button "Mover para finalizado" at bounding box center [1001, 407] width 199 height 33
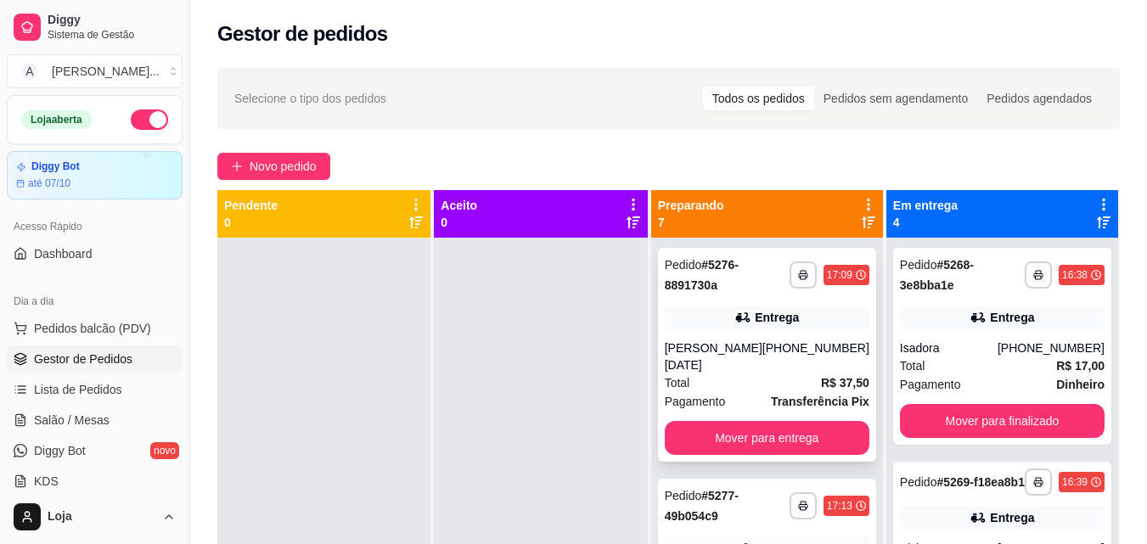
click at [762, 340] on div "[PERSON_NAME][DATE]" at bounding box center [714, 357] width 98 height 34
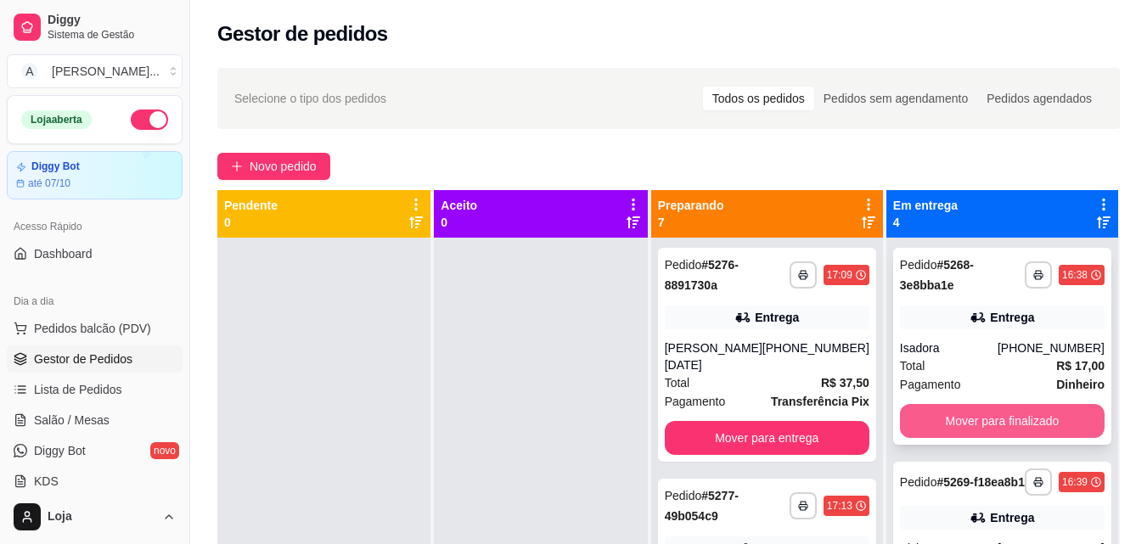
click at [1015, 422] on button "Mover para finalizado" at bounding box center [1002, 421] width 205 height 34
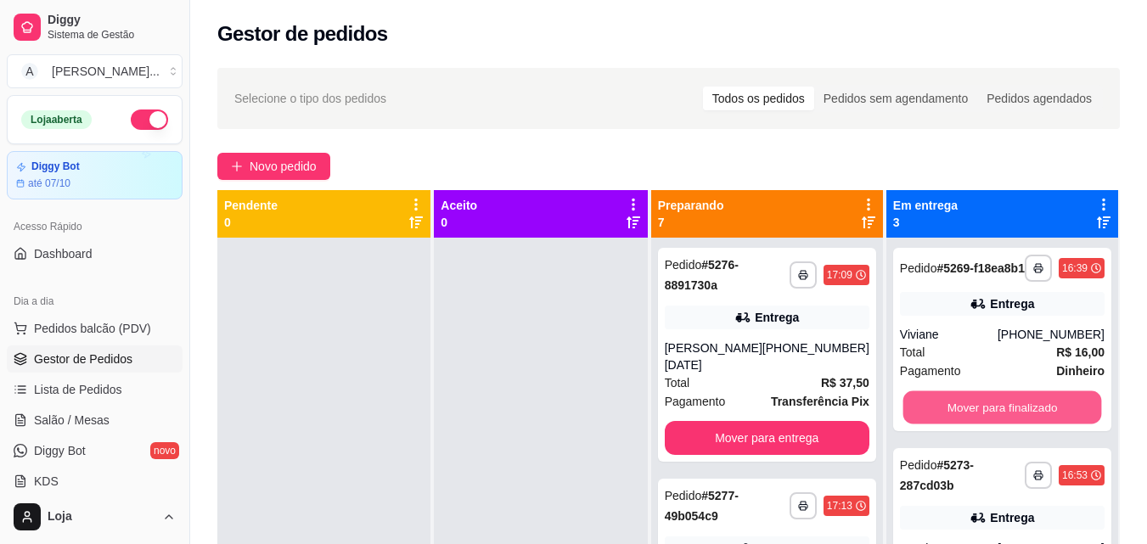
click at [1018, 423] on button "Mover para finalizado" at bounding box center [1001, 407] width 199 height 33
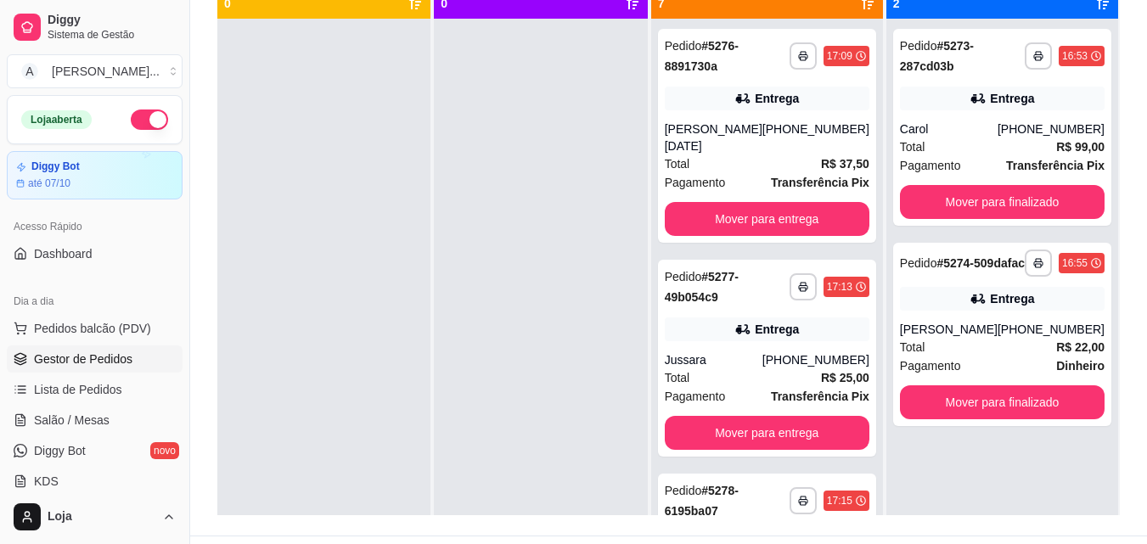
scroll to position [223, 0]
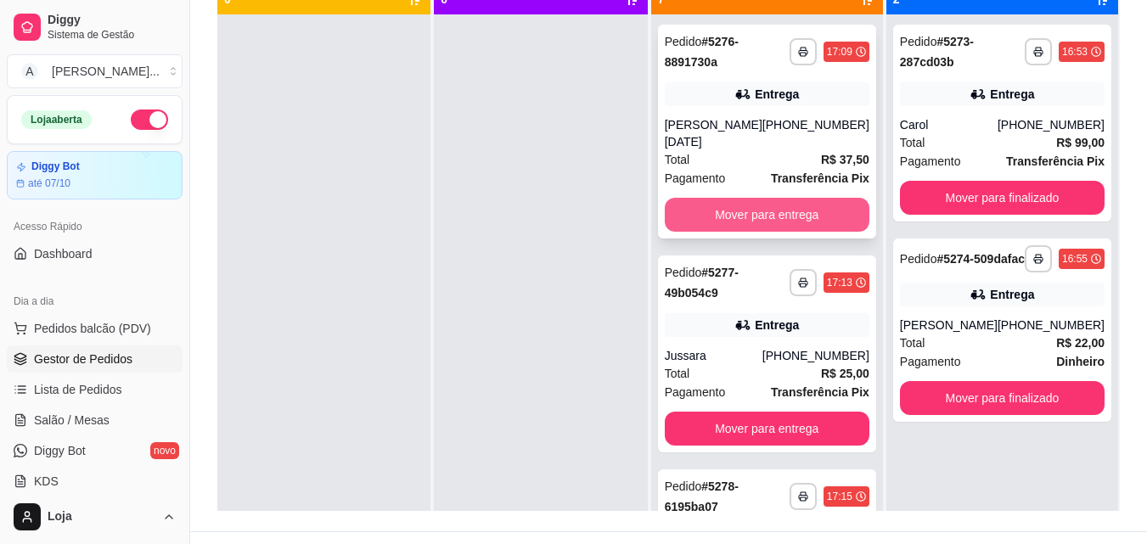
click at [751, 198] on button "Mover para entrega" at bounding box center [767, 215] width 205 height 34
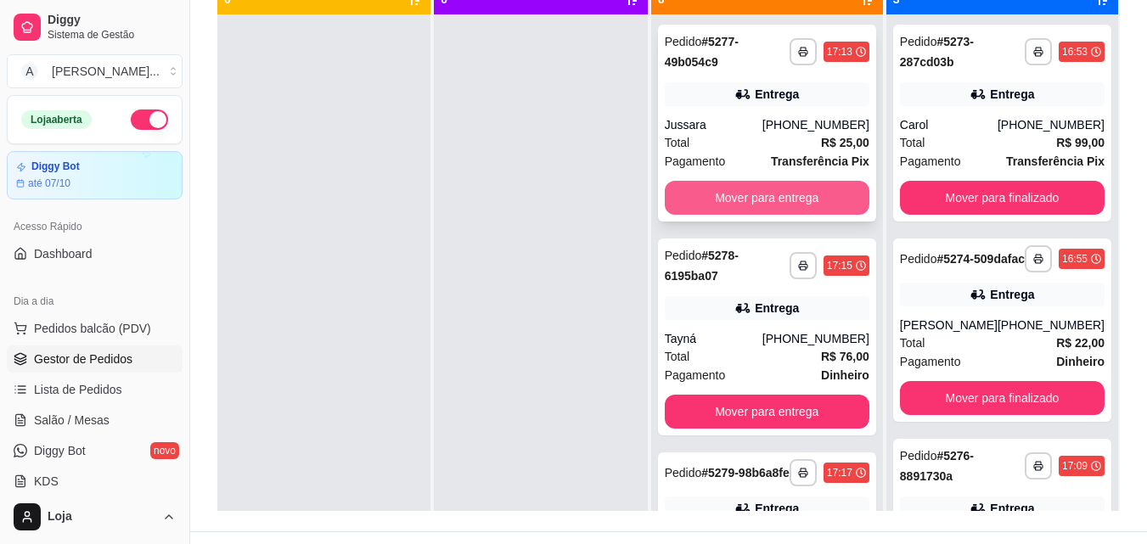
click at [762, 194] on button "Mover para entrega" at bounding box center [767, 198] width 205 height 34
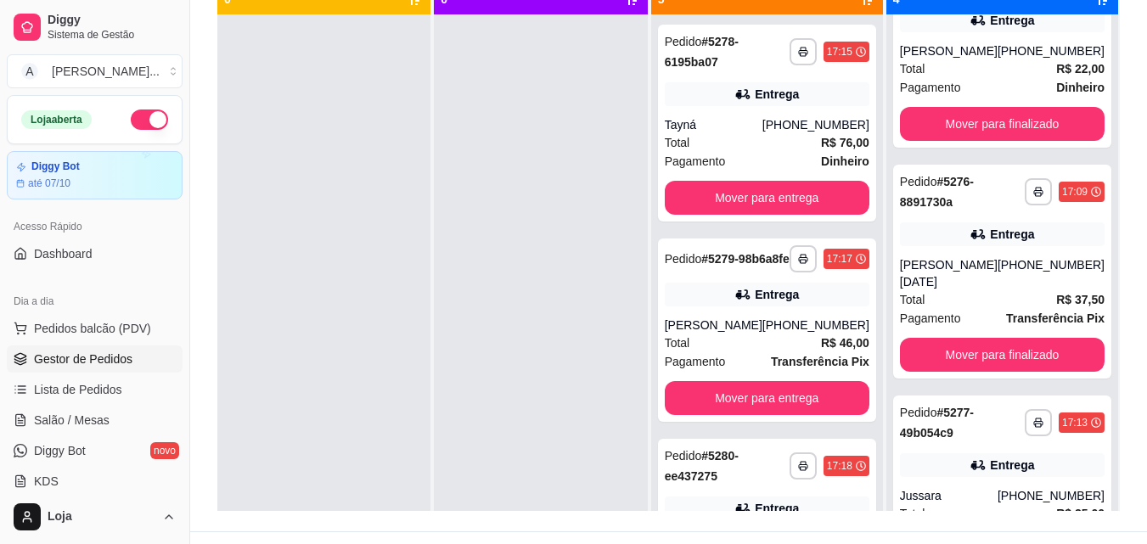
scroll to position [329, 0]
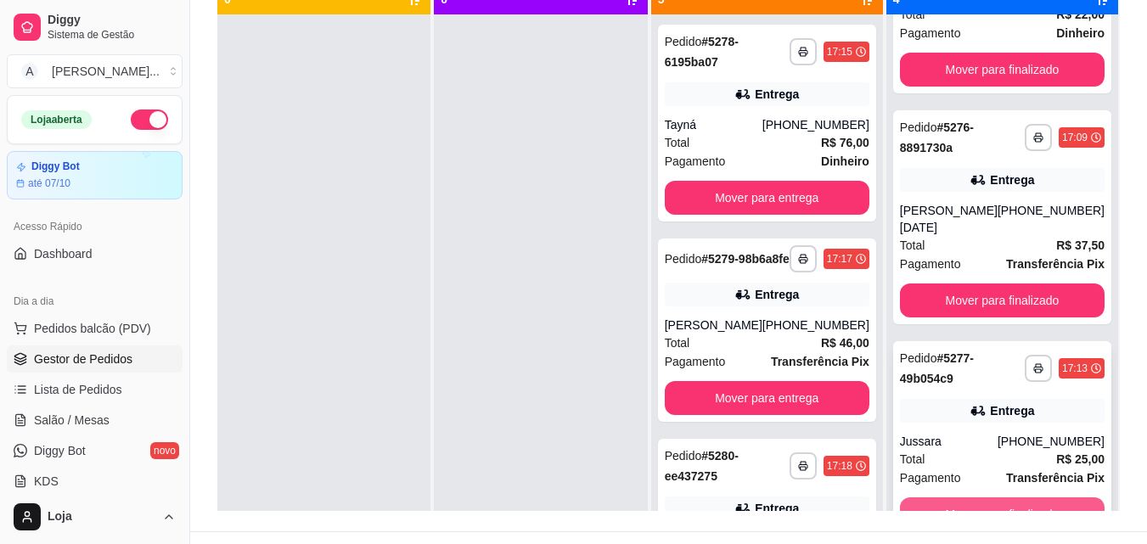
click at [975, 498] on button "Mover para finalizado" at bounding box center [1002, 514] width 205 height 34
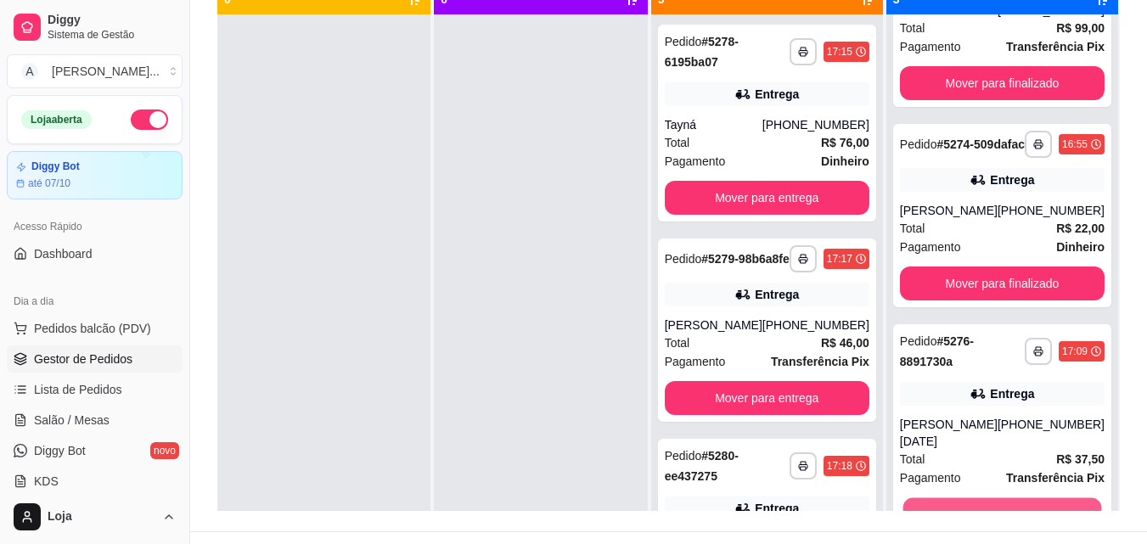
click at [975, 498] on button "Mover para finalizado" at bounding box center [1001, 514] width 199 height 33
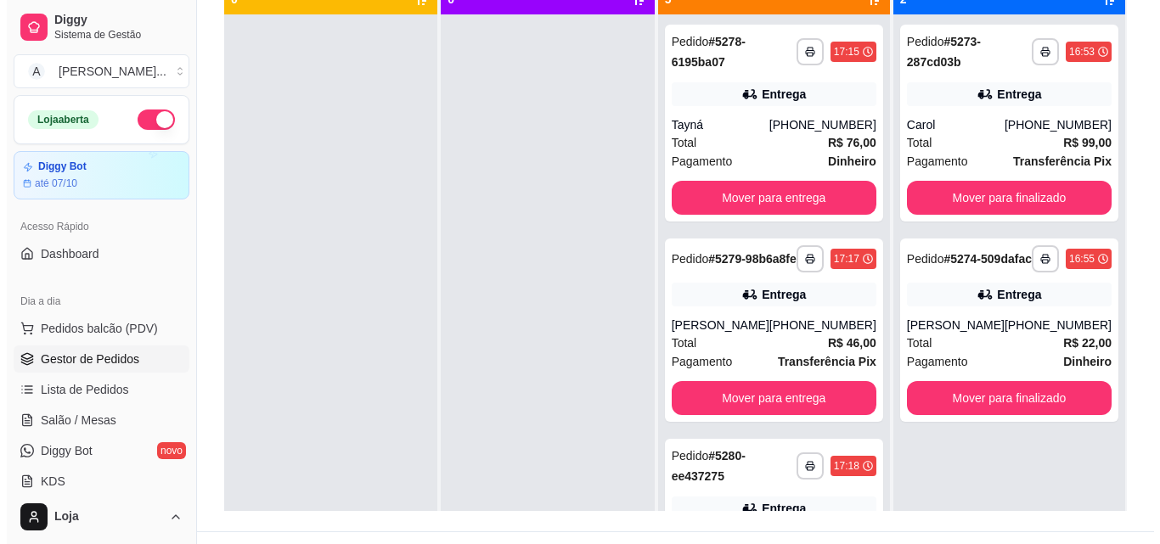
scroll to position [0, 0]
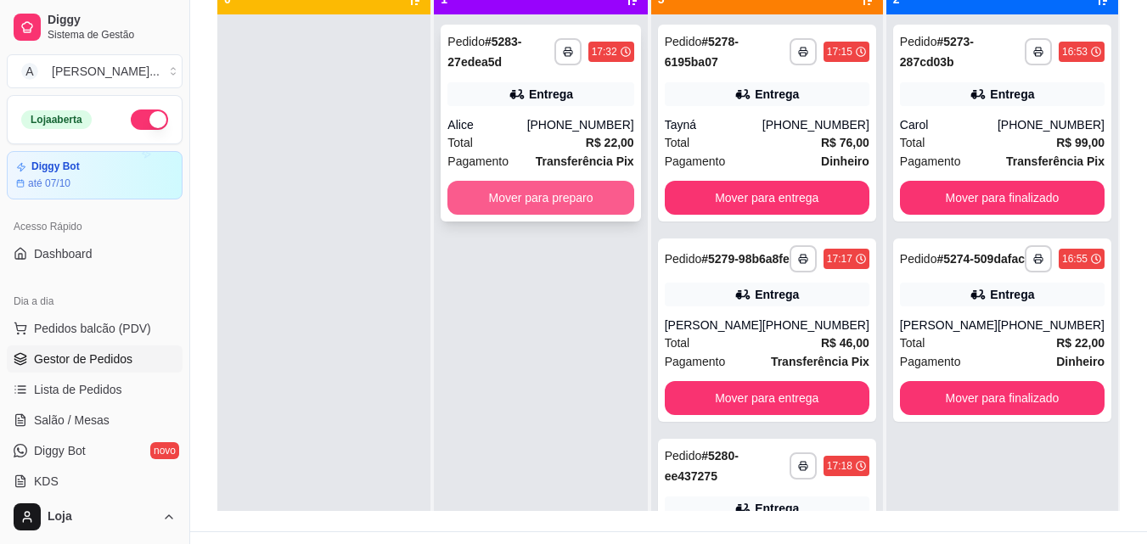
click at [605, 202] on button "Mover para preparo" at bounding box center [540, 198] width 186 height 34
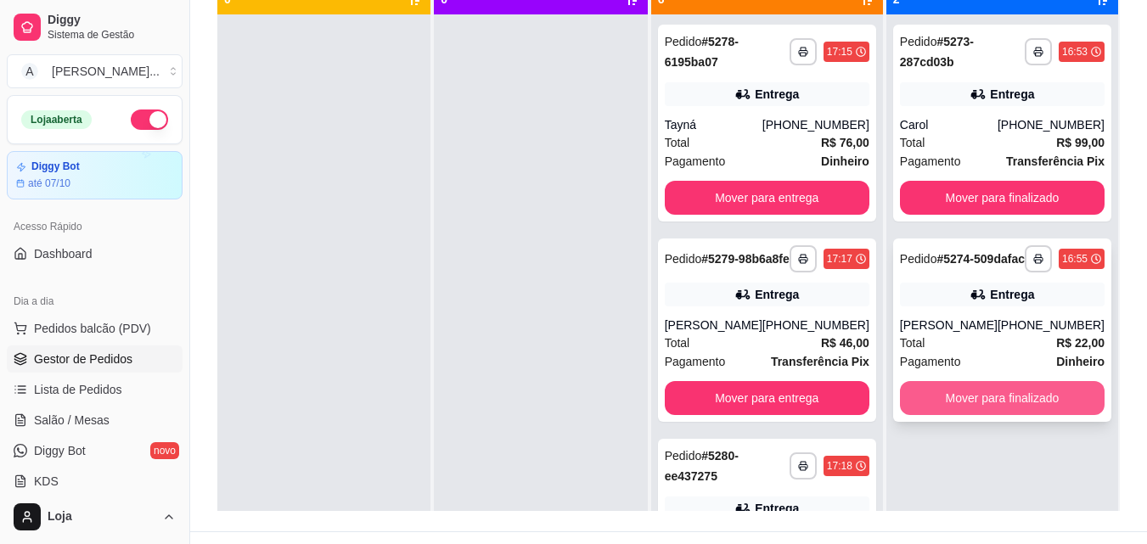
click at [951, 415] on button "Mover para finalizado" at bounding box center [1002, 398] width 205 height 34
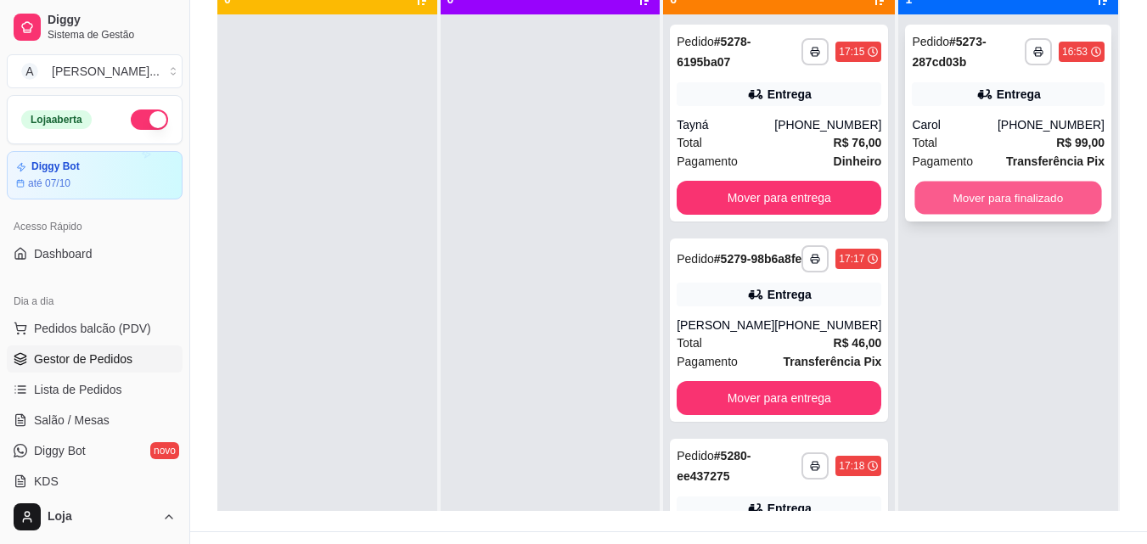
click at [1055, 200] on button "Mover para finalizado" at bounding box center [1008, 198] width 187 height 33
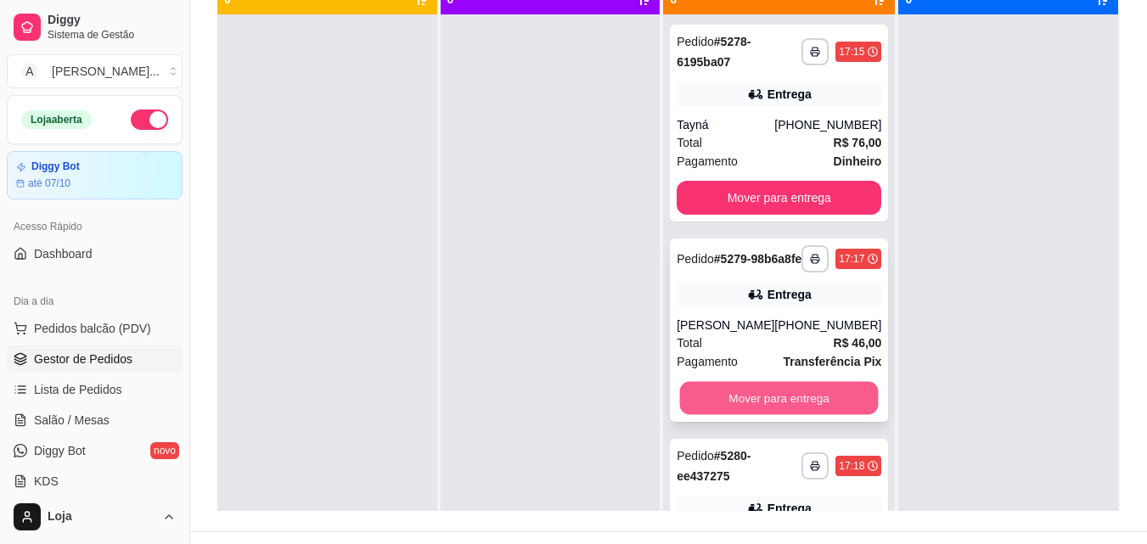
click at [747, 415] on button "Mover para entrega" at bounding box center [779, 398] width 199 height 33
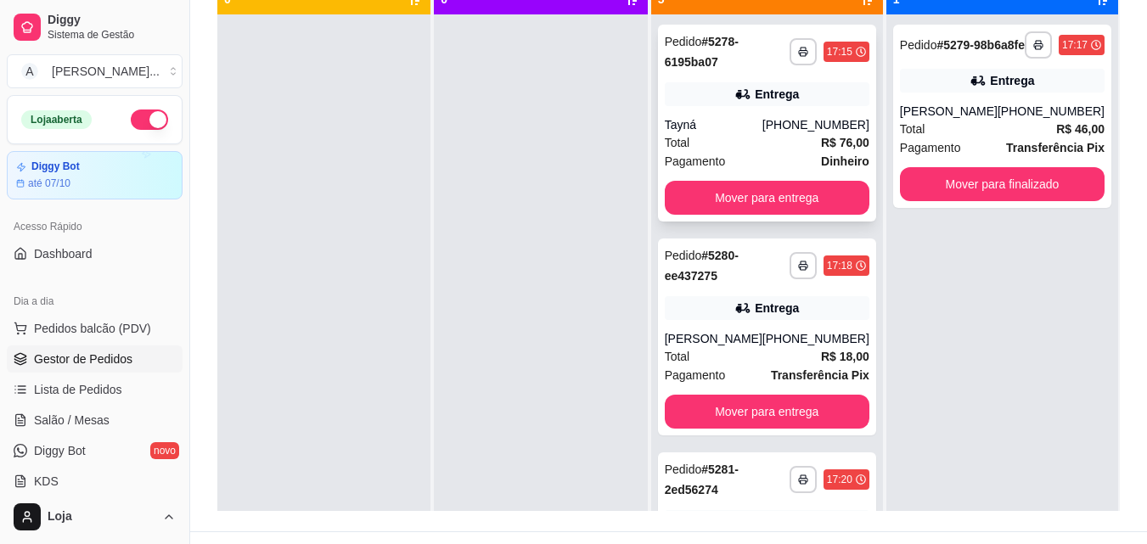
click at [709, 102] on div "Entrega" at bounding box center [767, 94] width 205 height 24
click at [1099, 131] on div "**********" at bounding box center [1002, 286] width 232 height 544
click at [998, 120] on div "[PERSON_NAME]" at bounding box center [949, 111] width 98 height 17
click at [777, 325] on div "**********" at bounding box center [767, 337] width 218 height 197
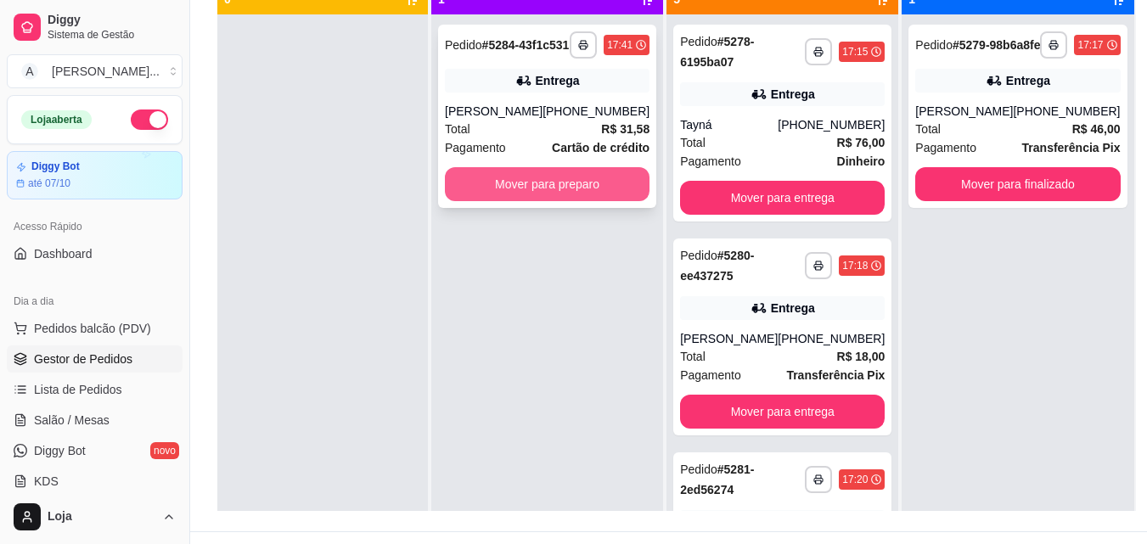
click at [593, 198] on button "Mover para preparo" at bounding box center [547, 184] width 205 height 34
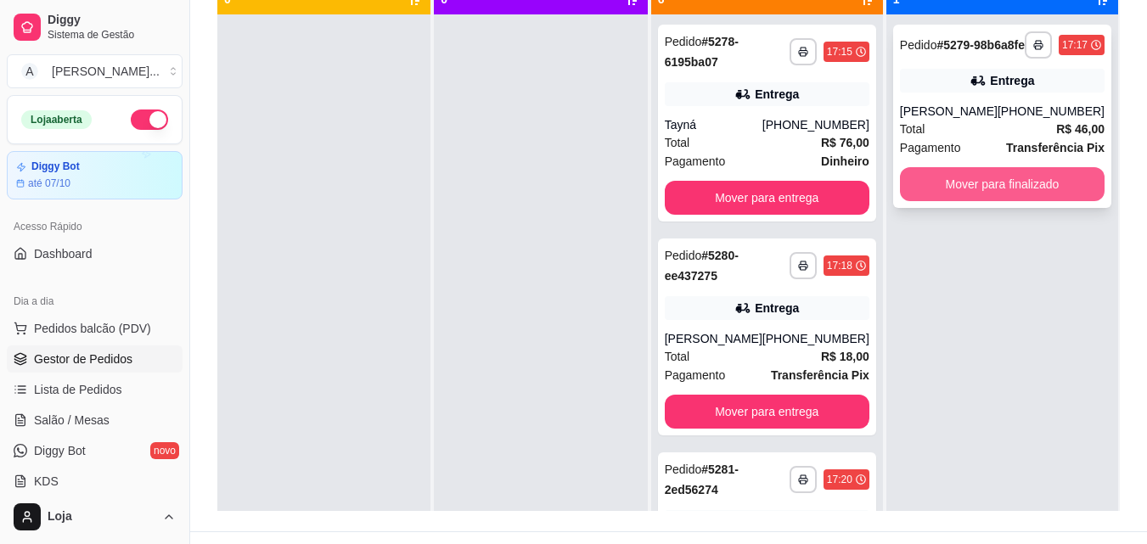
click at [1049, 187] on button "Mover para finalizado" at bounding box center [1002, 184] width 205 height 34
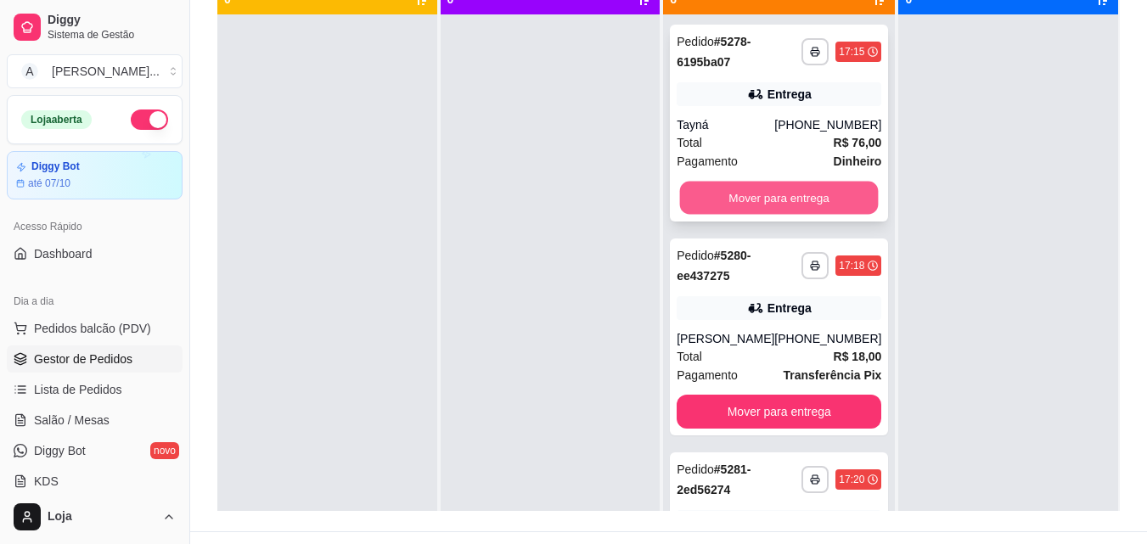
click at [819, 189] on button "Mover para entrega" at bounding box center [779, 198] width 199 height 33
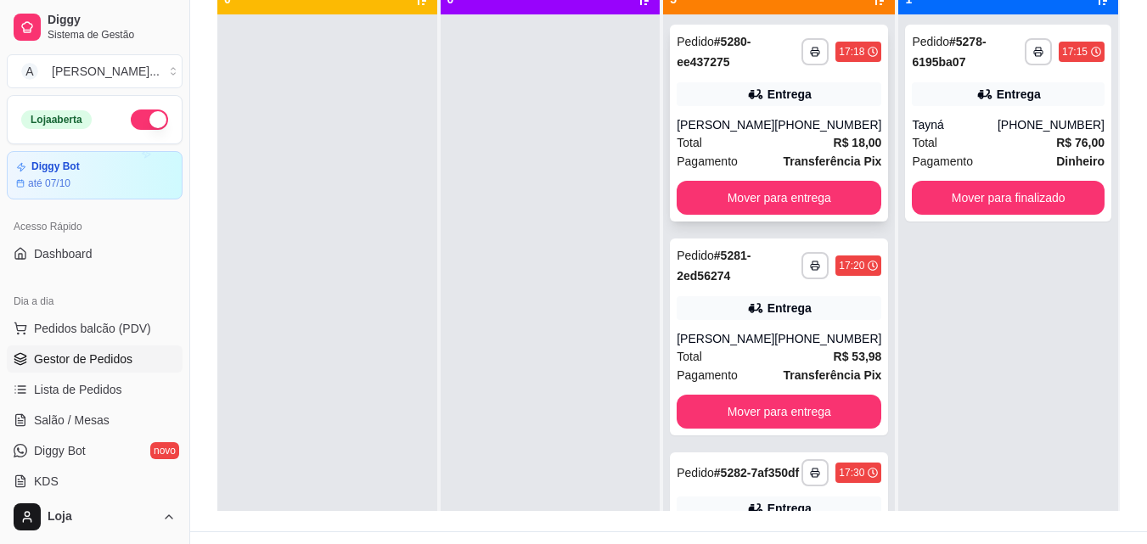
click at [743, 86] on div "Entrega" at bounding box center [779, 94] width 205 height 24
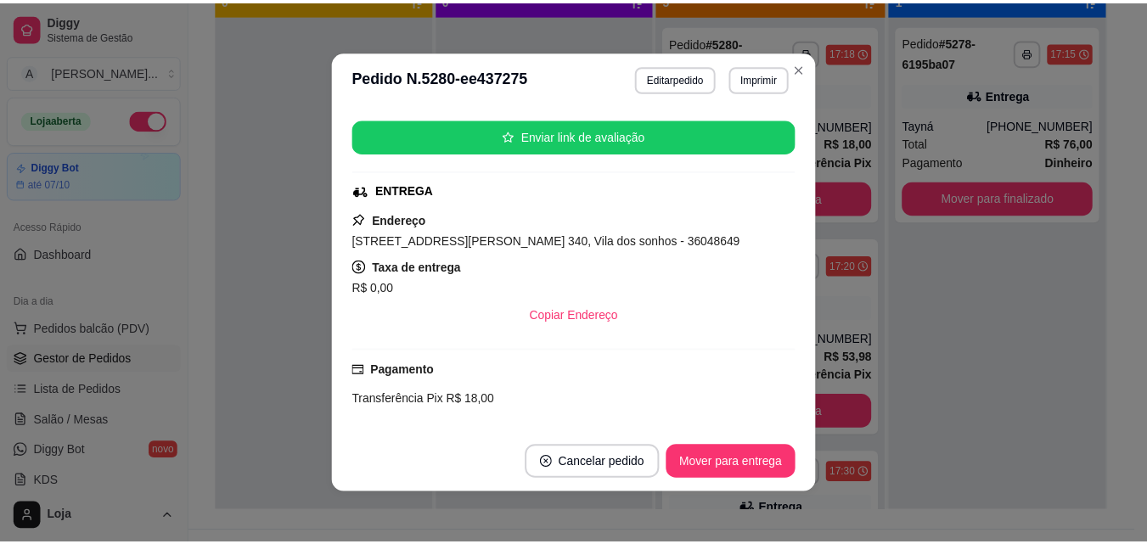
scroll to position [304, 0]
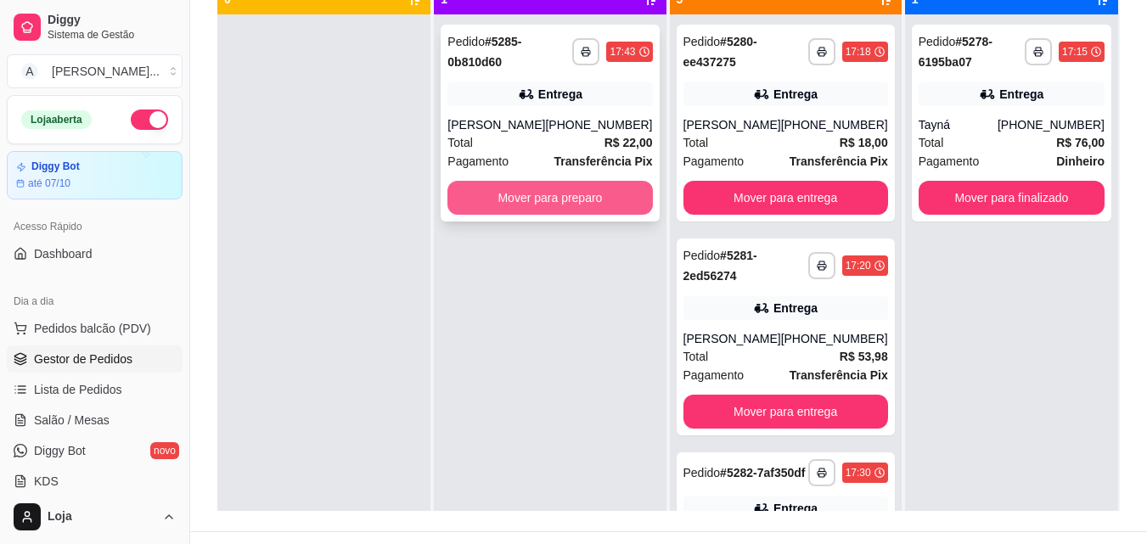
click at [612, 212] on button "Mover para preparo" at bounding box center [549, 198] width 205 height 34
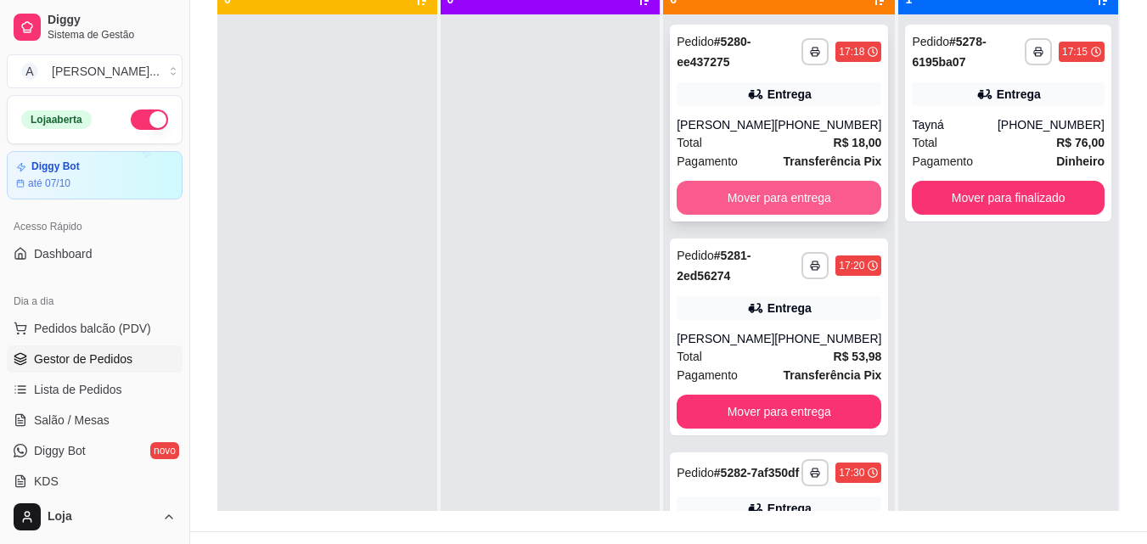
click at [728, 200] on button "Mover para entrega" at bounding box center [779, 198] width 205 height 34
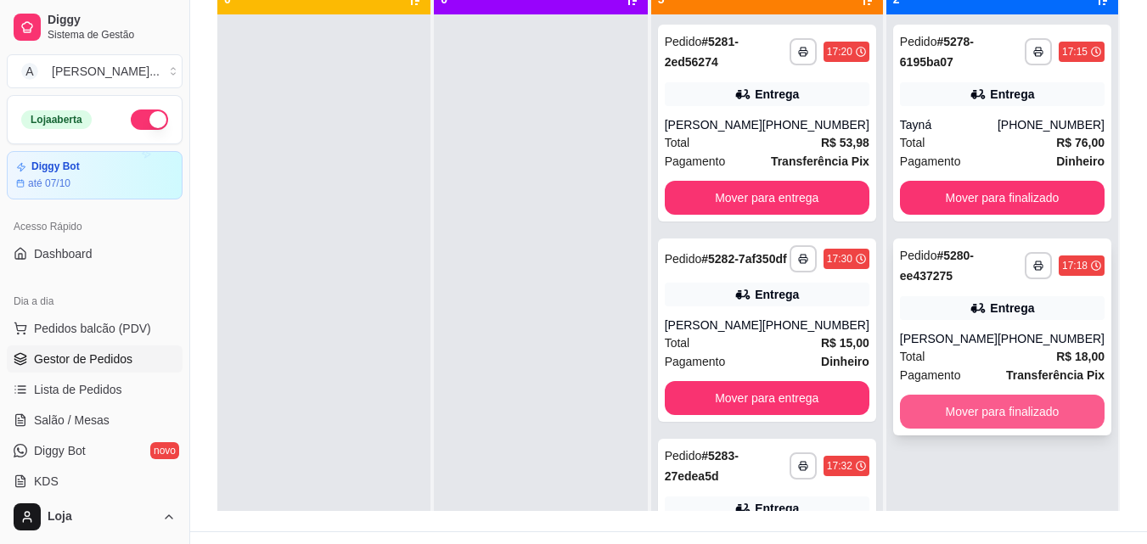
click at [988, 416] on button "Mover para finalizado" at bounding box center [1002, 412] width 205 height 34
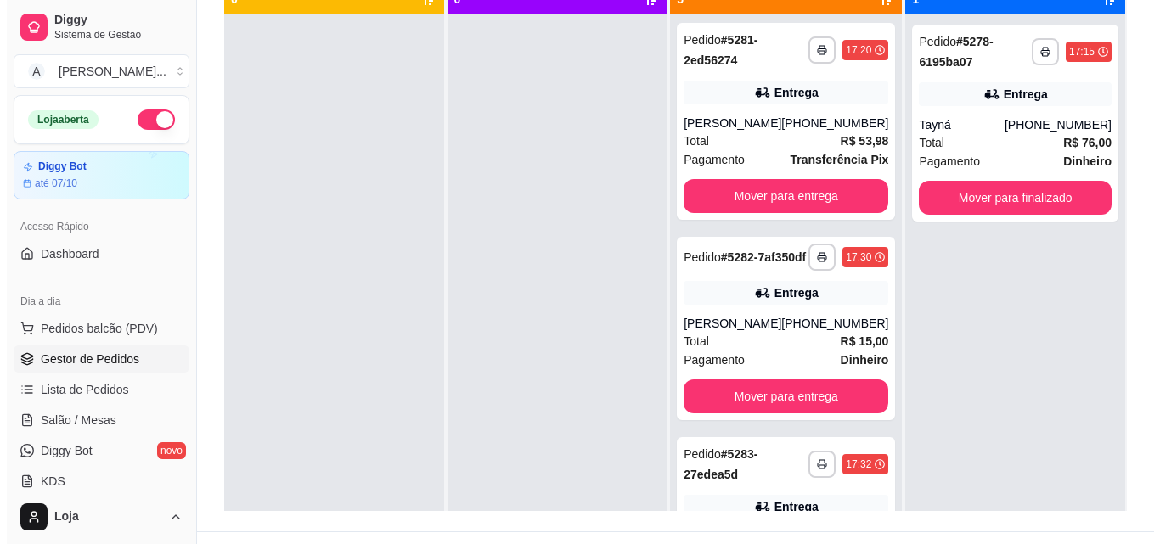
scroll to position [0, 0]
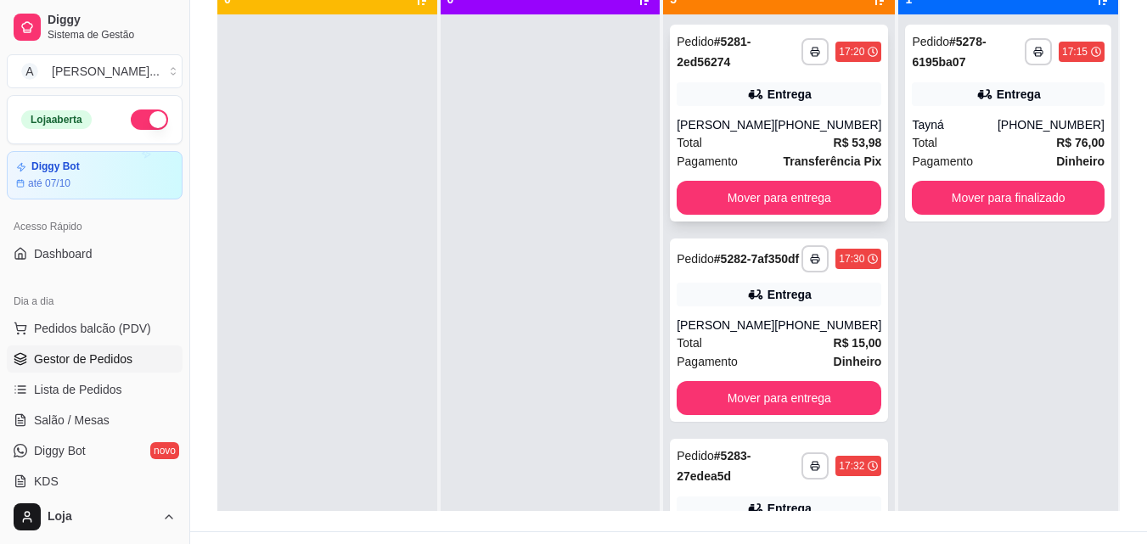
click at [784, 135] on div "Total R$ 53,98" at bounding box center [779, 142] width 205 height 19
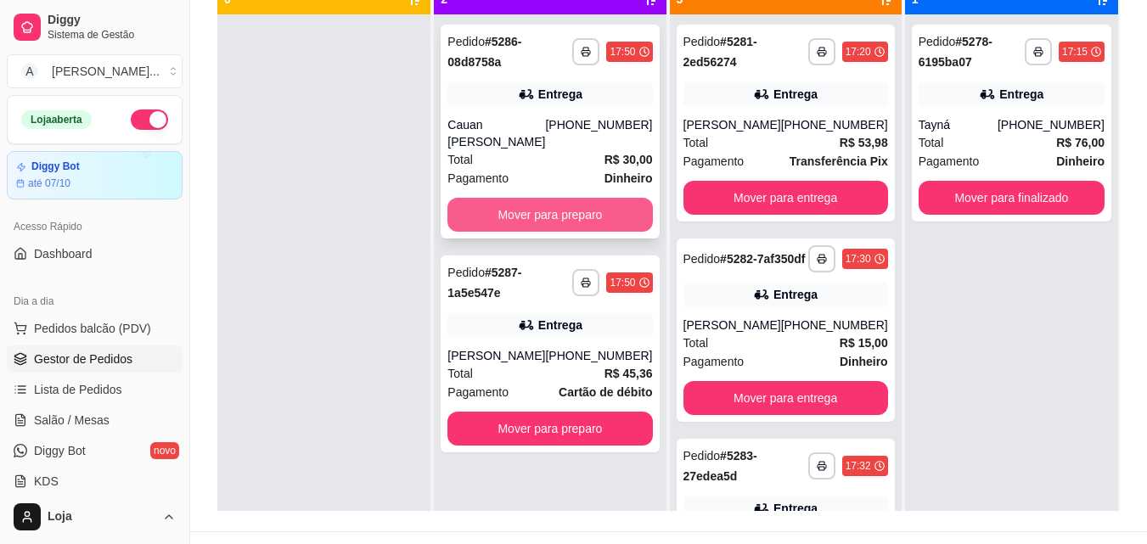
click at [554, 230] on button "Mover para preparo" at bounding box center [549, 215] width 205 height 34
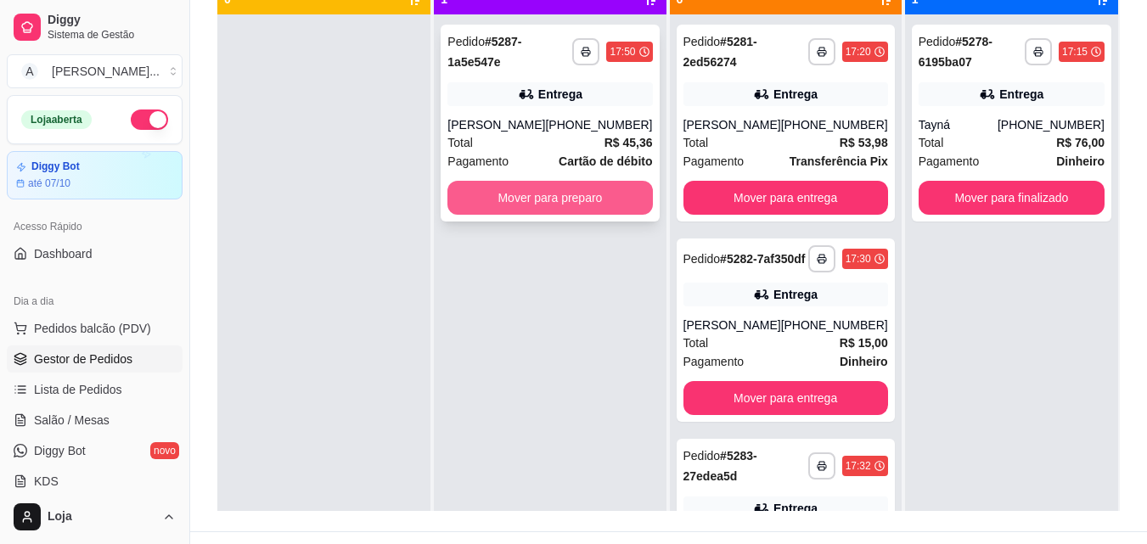
click at [528, 200] on button "Mover para preparo" at bounding box center [549, 198] width 205 height 34
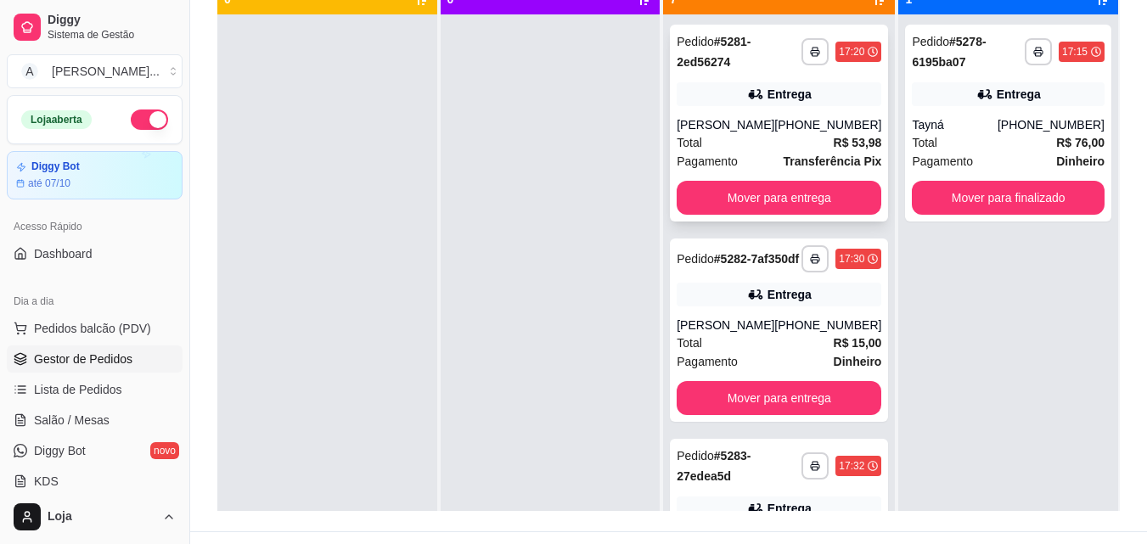
click at [689, 119] on div "[PERSON_NAME]" at bounding box center [726, 124] width 98 height 17
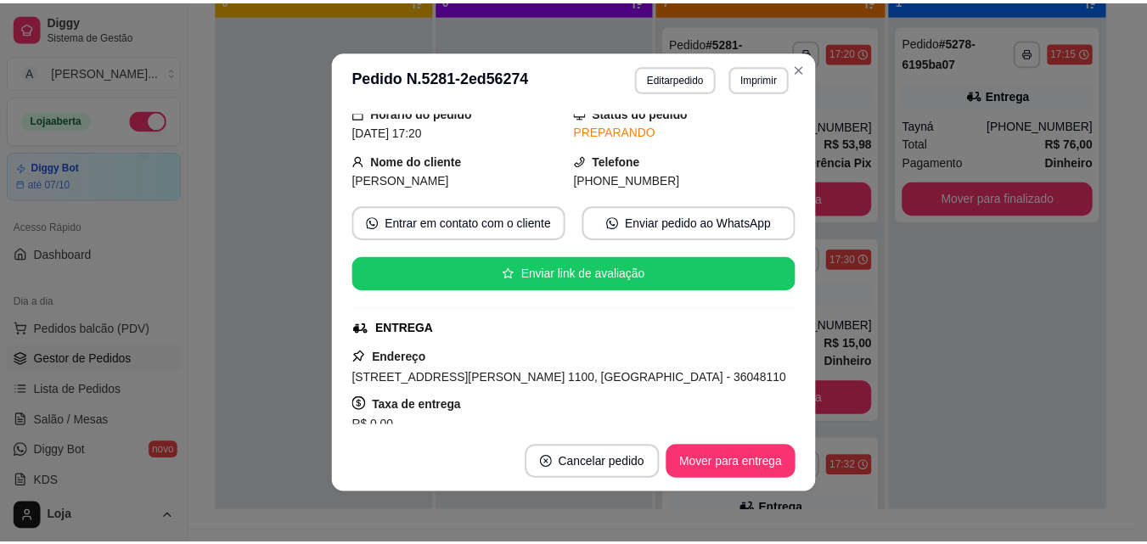
scroll to position [162, 0]
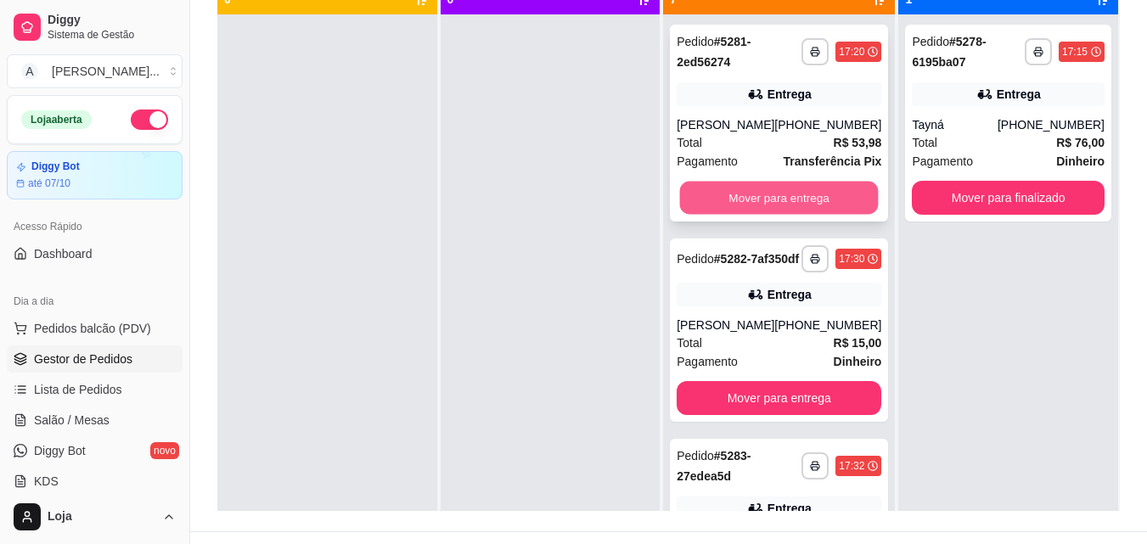
click at [840, 200] on button "Mover para entrega" at bounding box center [779, 198] width 199 height 33
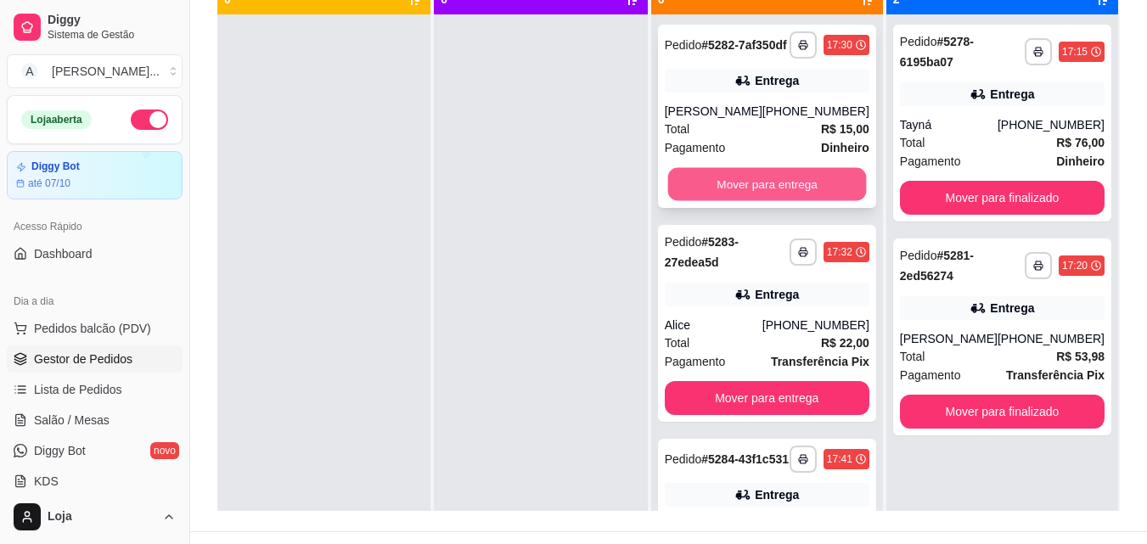
click at [820, 201] on button "Mover para entrega" at bounding box center [766, 184] width 199 height 33
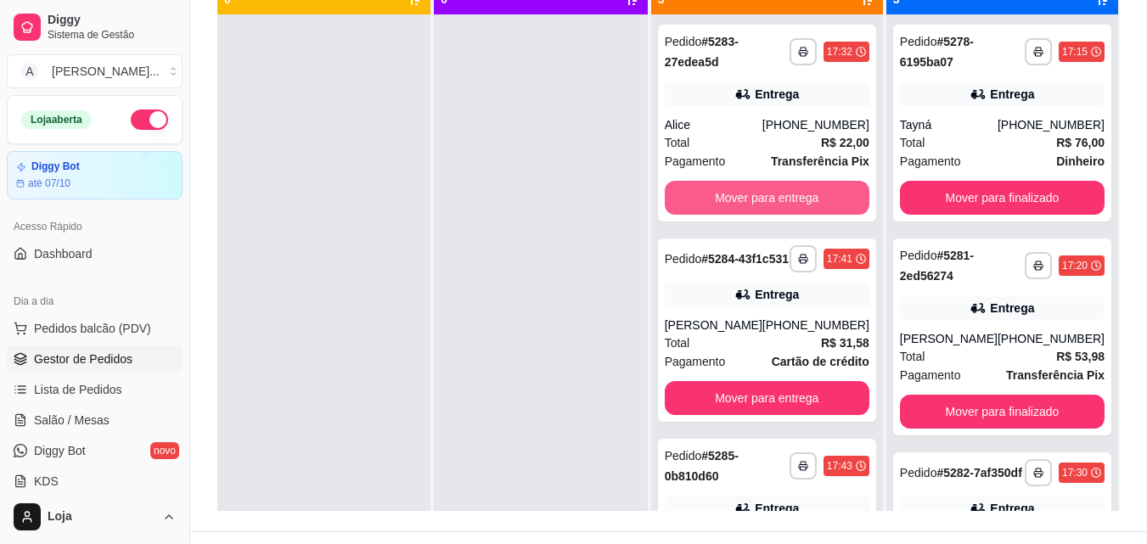
click at [820, 202] on button "Mover para entrega" at bounding box center [767, 198] width 205 height 34
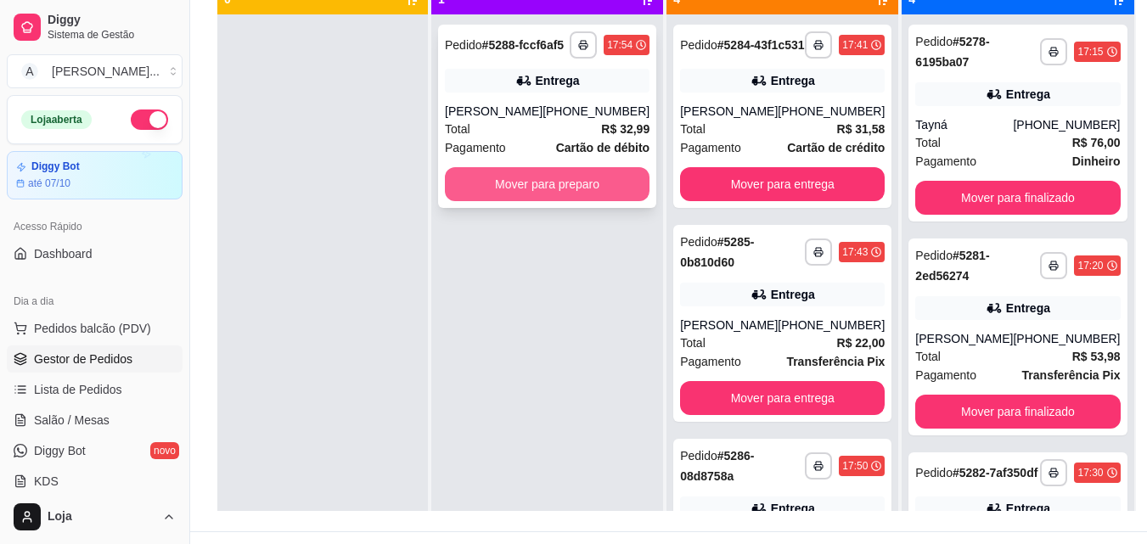
click at [506, 192] on button "Mover para preparo" at bounding box center [547, 184] width 205 height 34
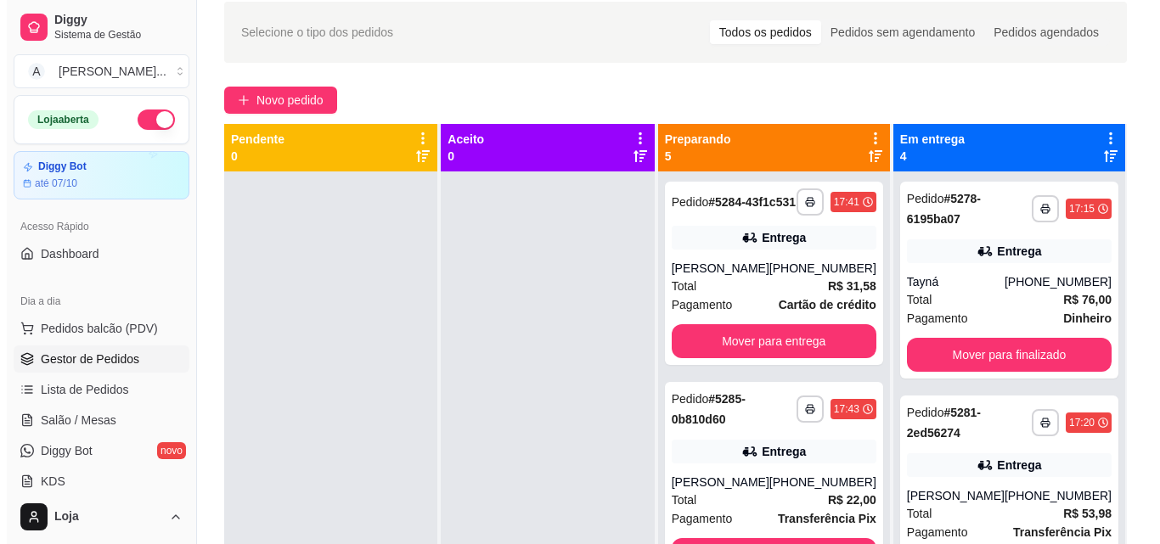
scroll to position [56, 0]
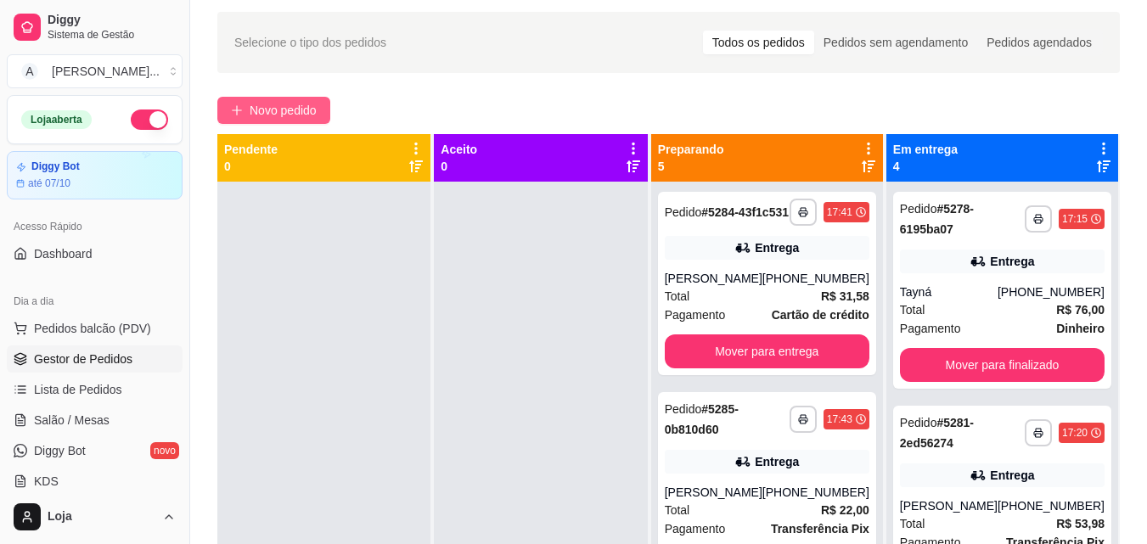
click at [318, 97] on button "Novo pedido" at bounding box center [273, 110] width 113 height 27
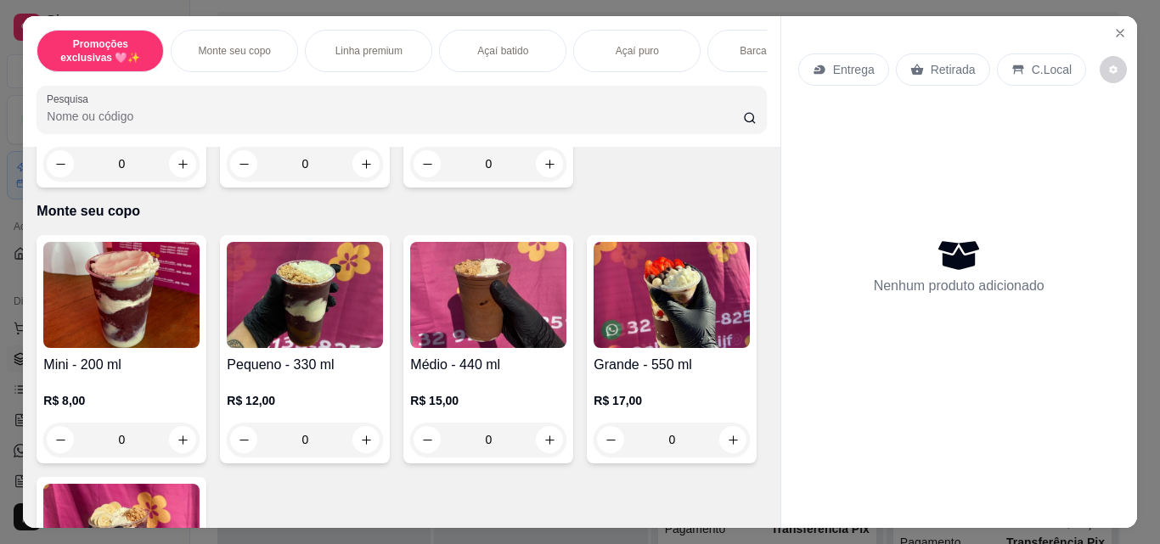
scroll to position [344, 0]
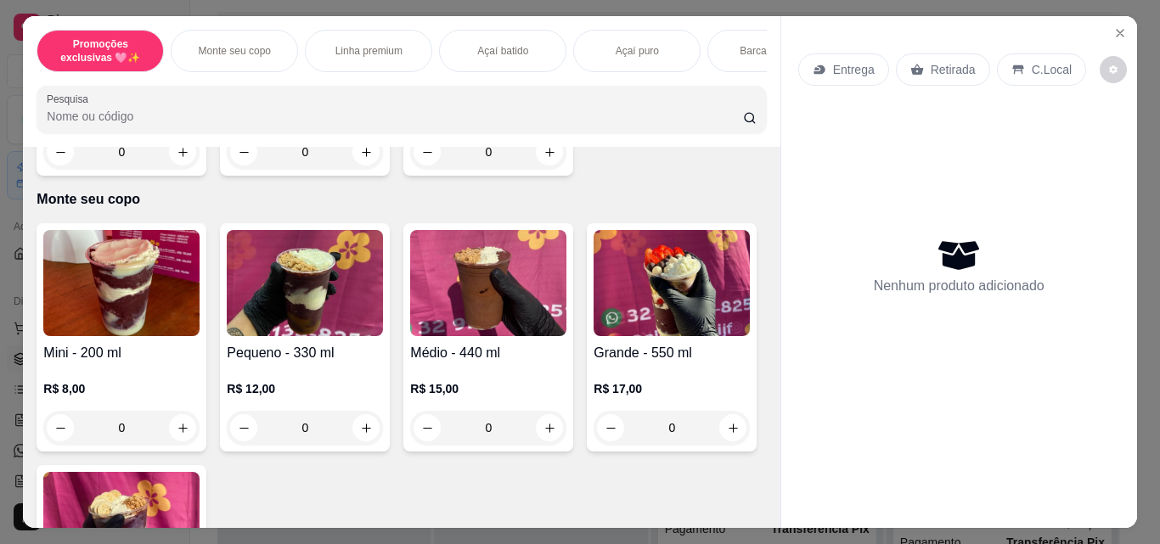
click at [182, 435] on div "0" at bounding box center [121, 428] width 156 height 34
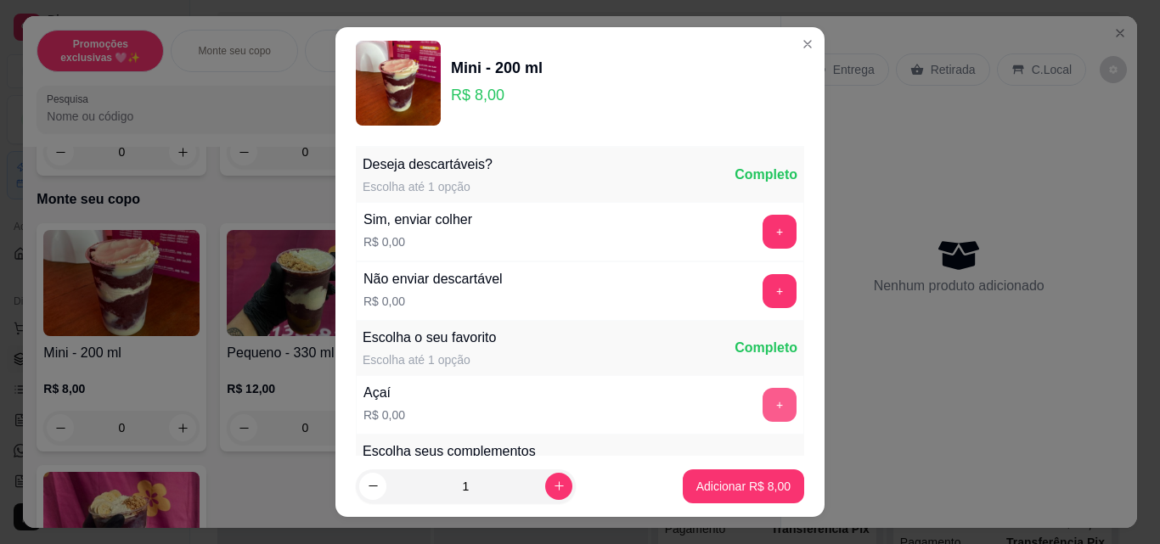
click at [762, 408] on button "+" at bounding box center [779, 405] width 34 height 34
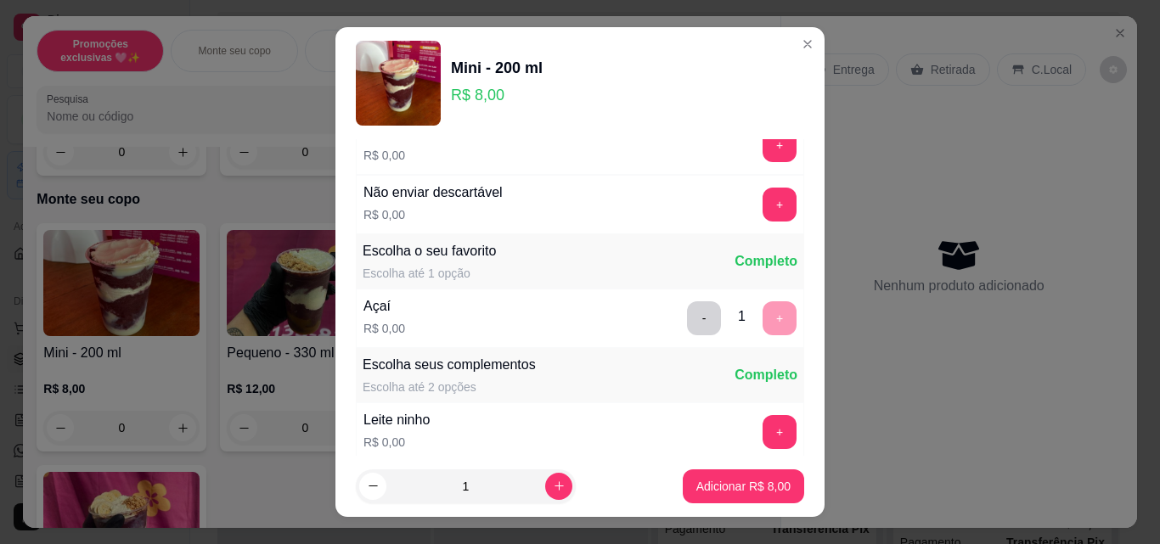
scroll to position [102, 0]
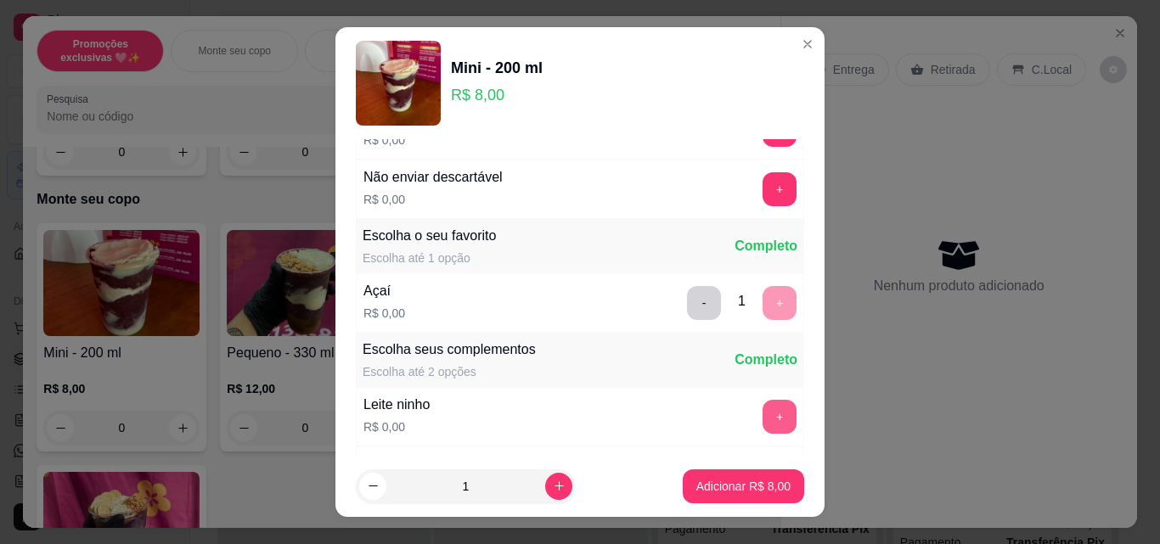
click at [762, 413] on button "+" at bounding box center [779, 417] width 34 height 34
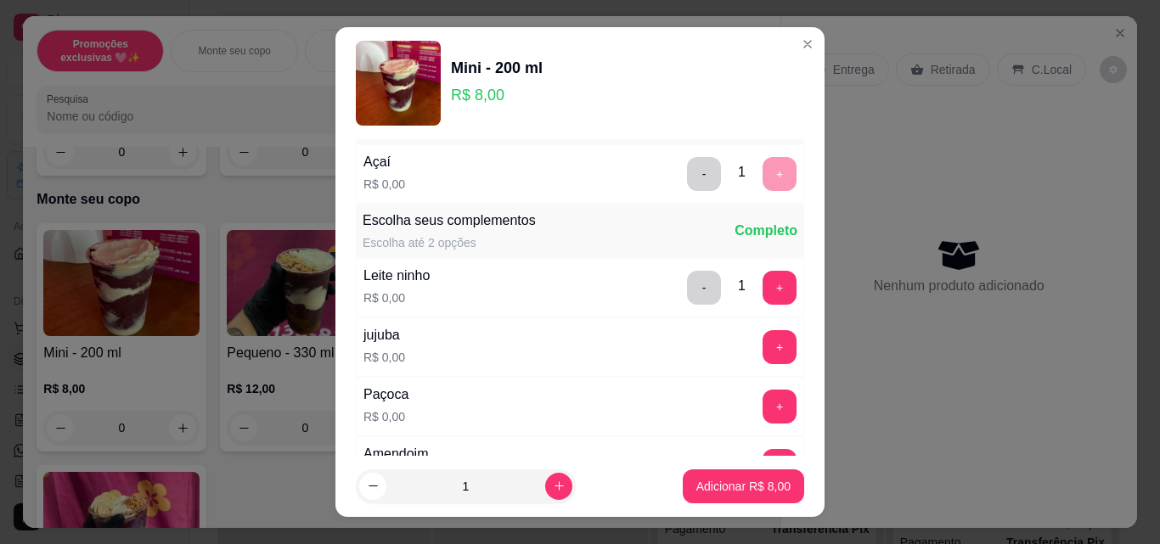
scroll to position [238, 0]
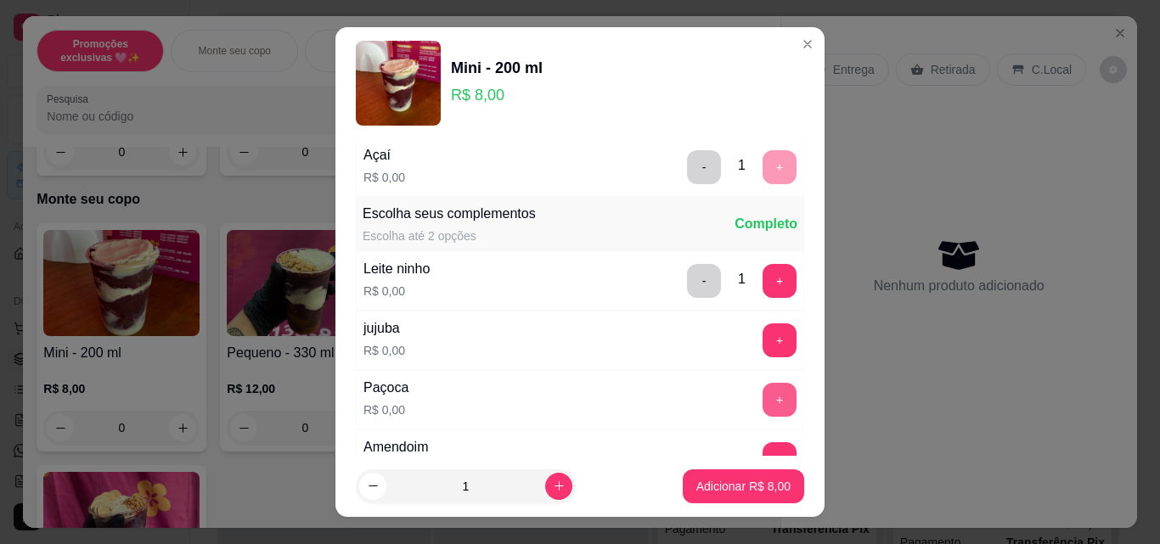
click at [762, 401] on button "+" at bounding box center [779, 400] width 34 height 34
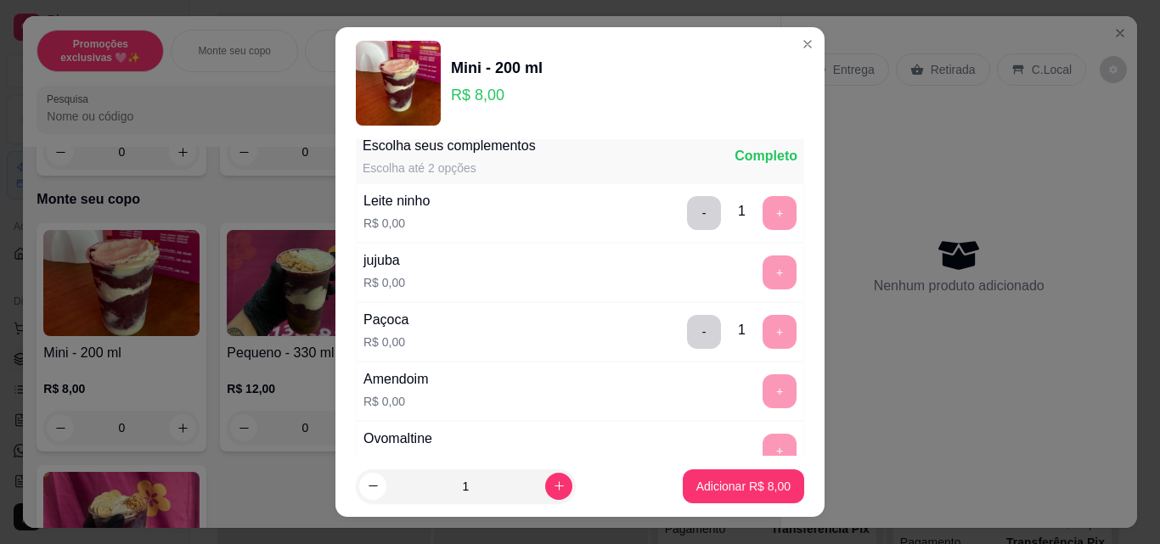
scroll to position [340, 0]
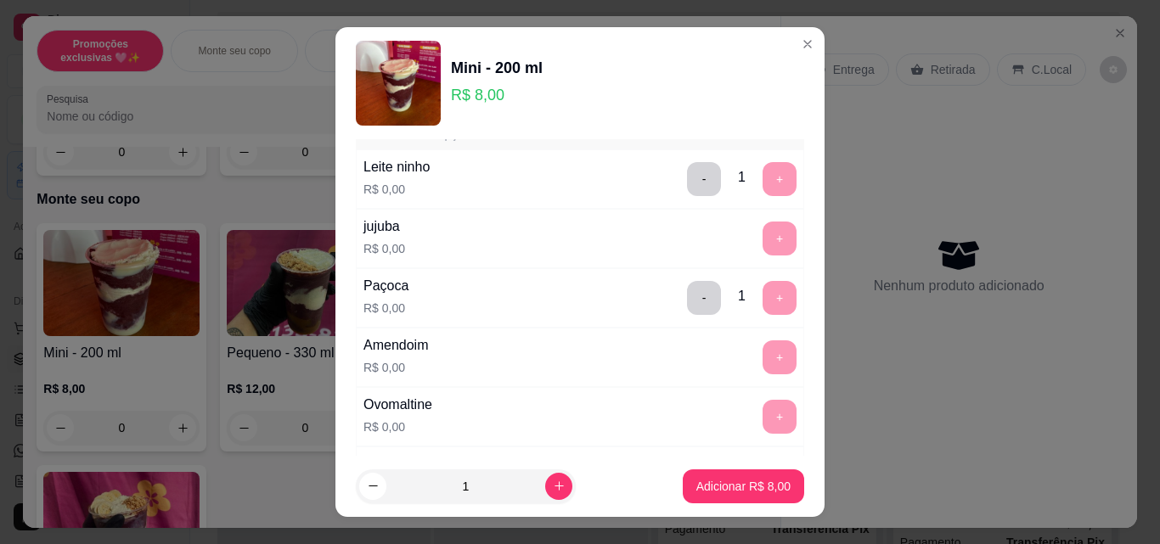
click at [790, 440] on div "Deseja descartáveis? Escolha até 1 opção Completo Sim, enviar colher R$ 0,00 + …" at bounding box center [579, 297] width 489 height 317
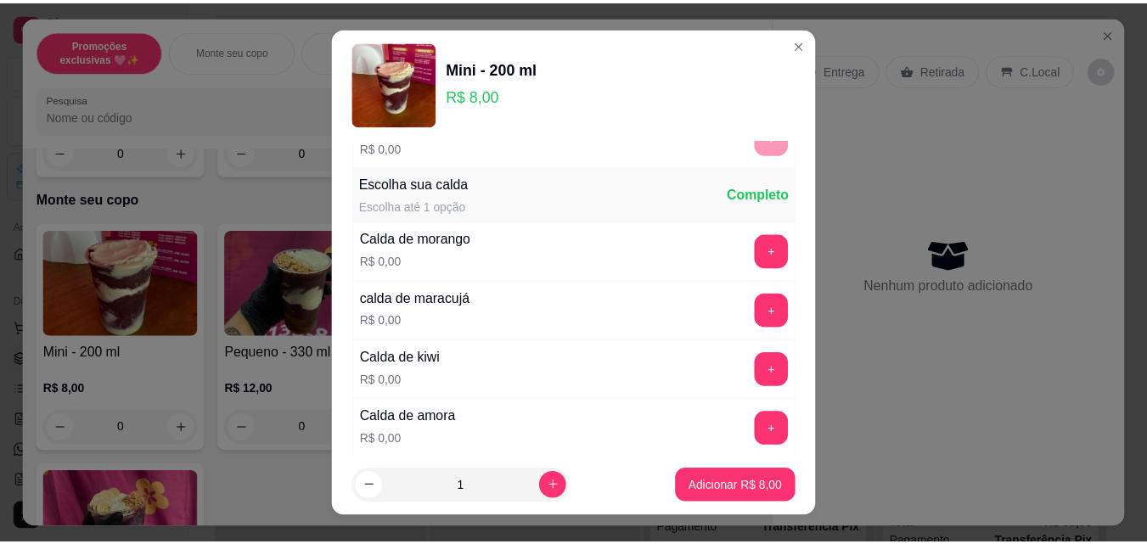
scroll to position [1121, 0]
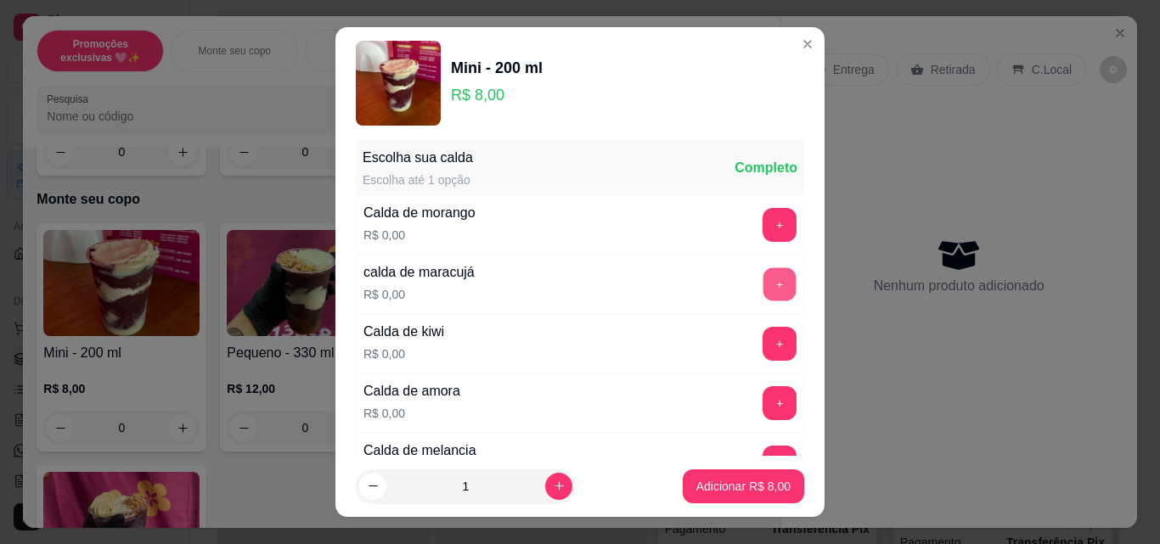
click at [763, 291] on button "+" at bounding box center [779, 284] width 33 height 33
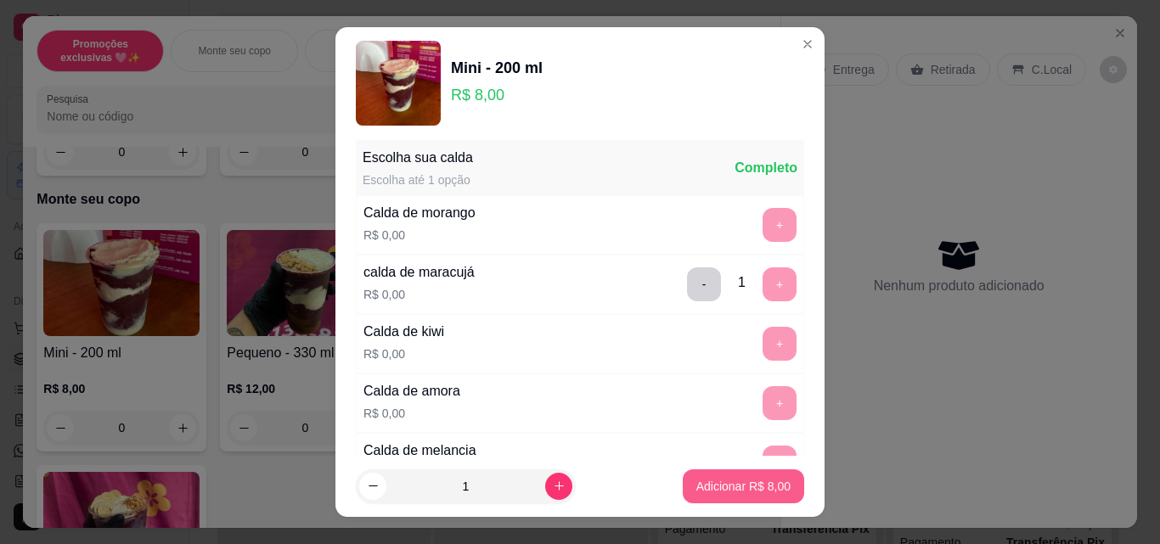
click at [737, 482] on p "Adicionar R$ 8,00" at bounding box center [743, 486] width 94 height 17
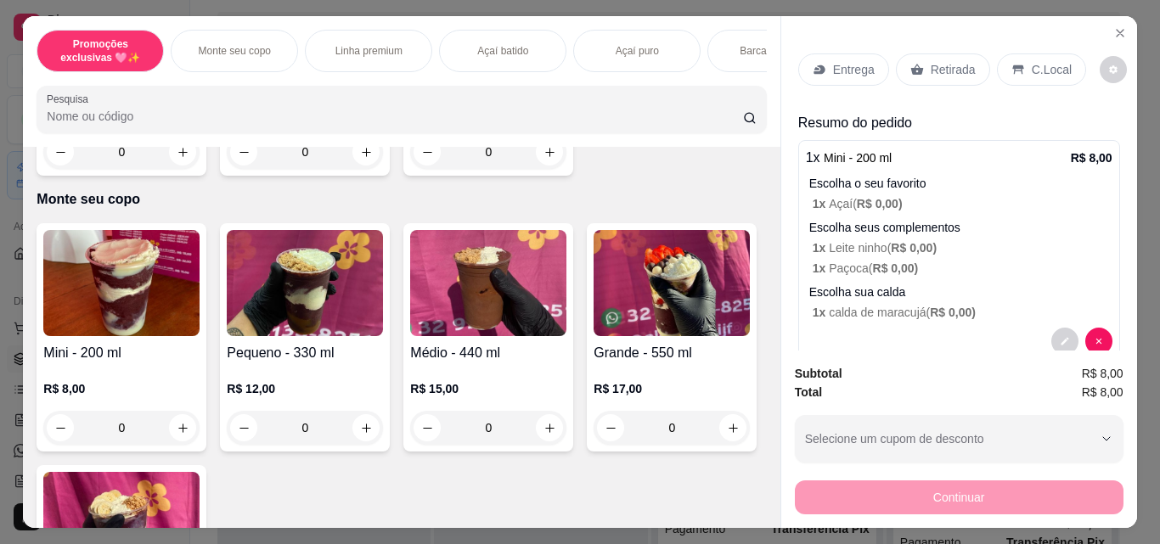
click at [932, 75] on div "Retirada" at bounding box center [943, 69] width 94 height 32
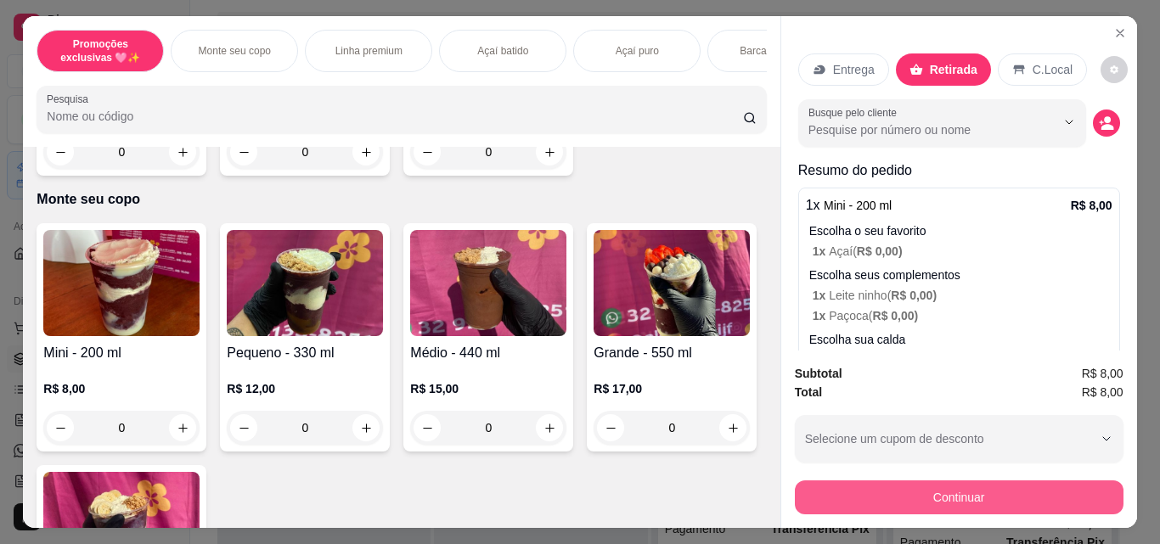
click at [875, 485] on button "Continuar" at bounding box center [959, 498] width 329 height 34
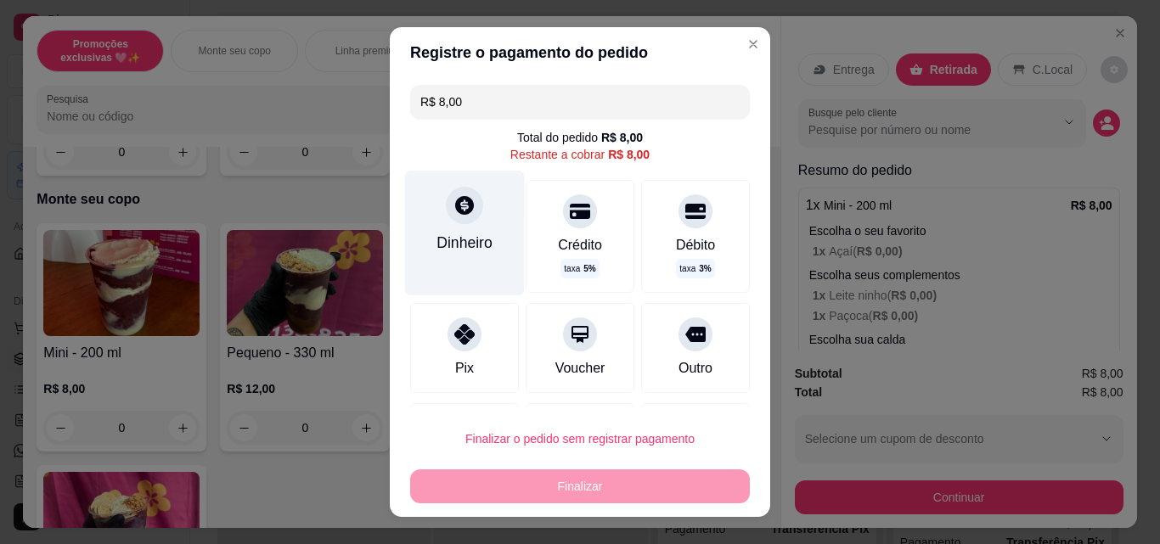
click at [459, 243] on div "Dinheiro" at bounding box center [464, 243] width 56 height 22
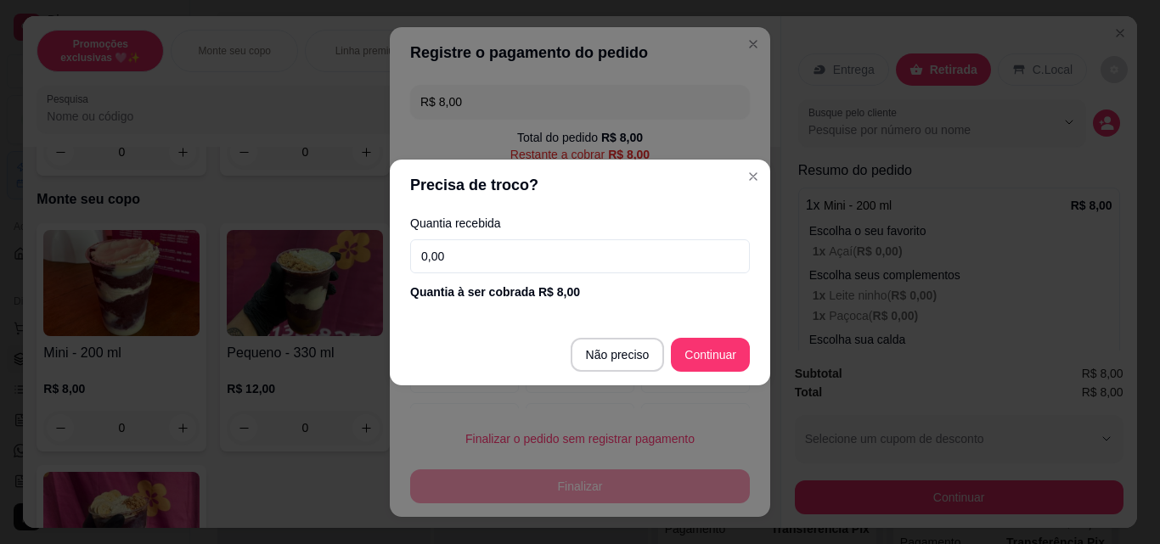
click at [650, 255] on input "0,00" at bounding box center [580, 256] width 340 height 34
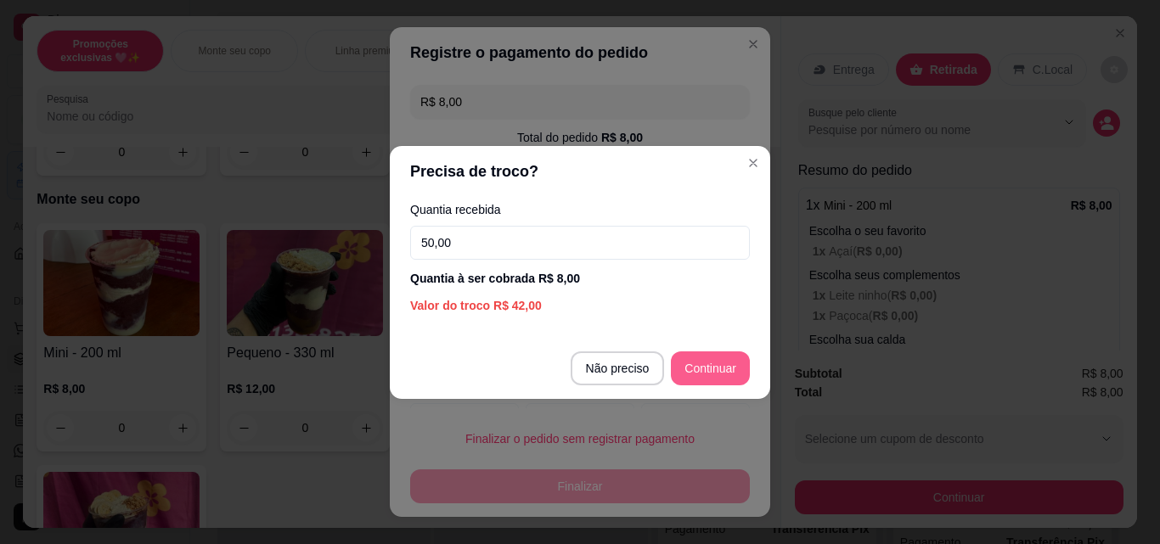
type input "50,00"
type input "R$ 0,00"
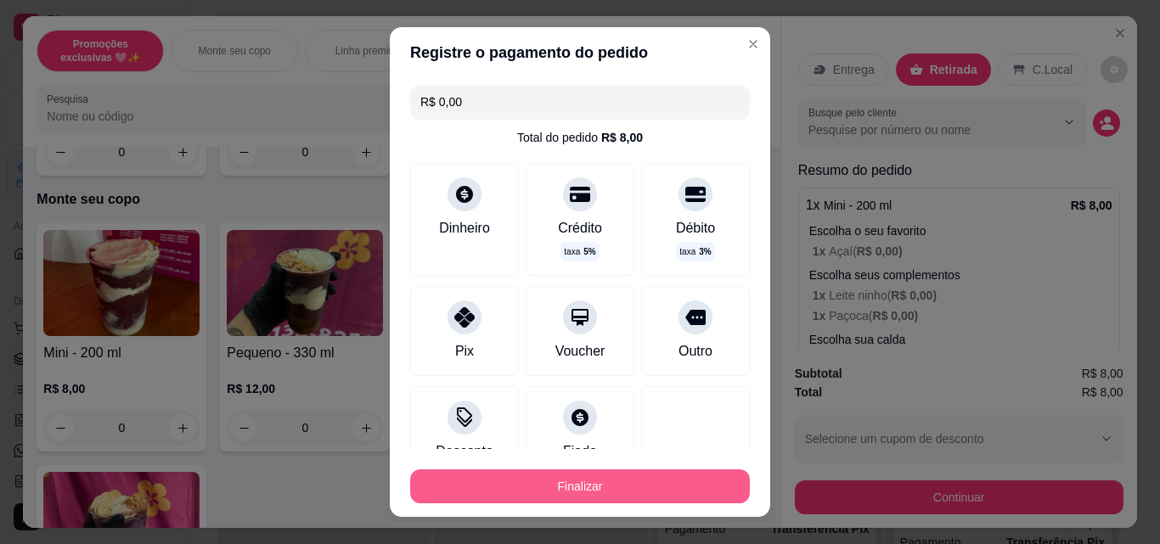
click at [640, 490] on button "Finalizar" at bounding box center [580, 486] width 340 height 34
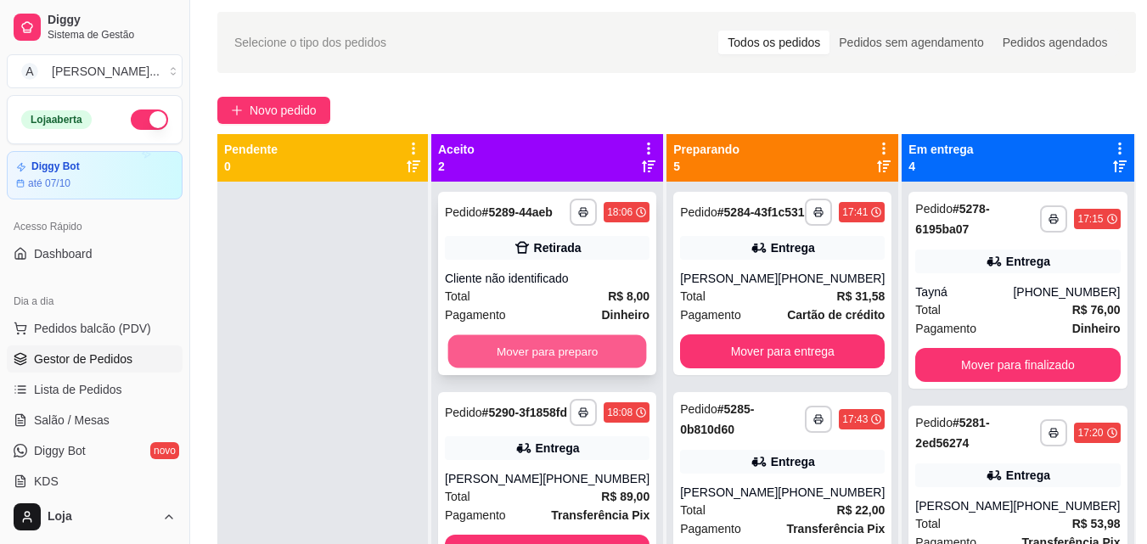
click at [580, 350] on button "Mover para preparo" at bounding box center [547, 351] width 199 height 33
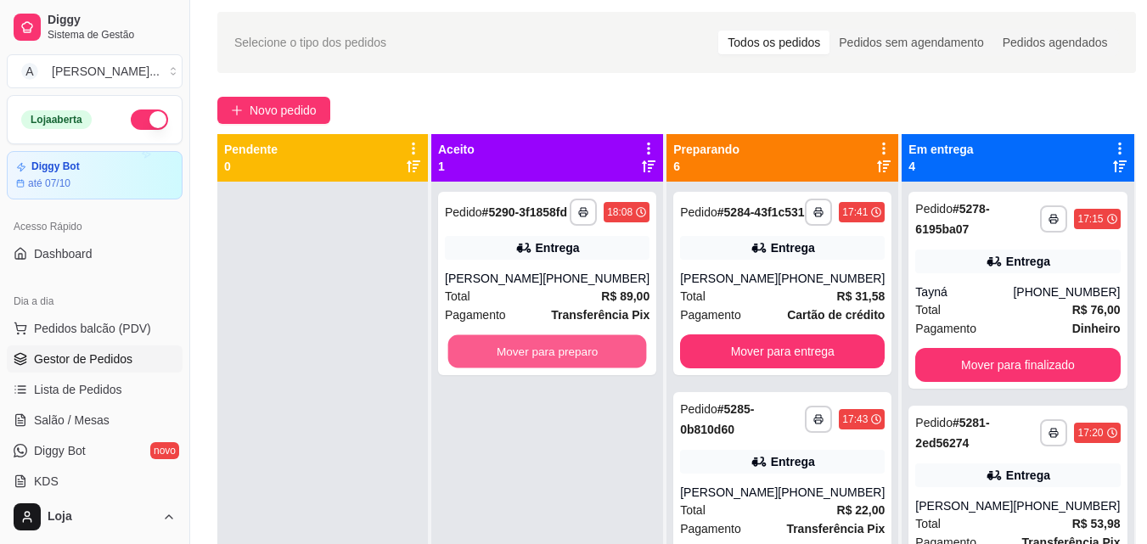
click at [582, 358] on button "Mover para preparo" at bounding box center [547, 351] width 199 height 33
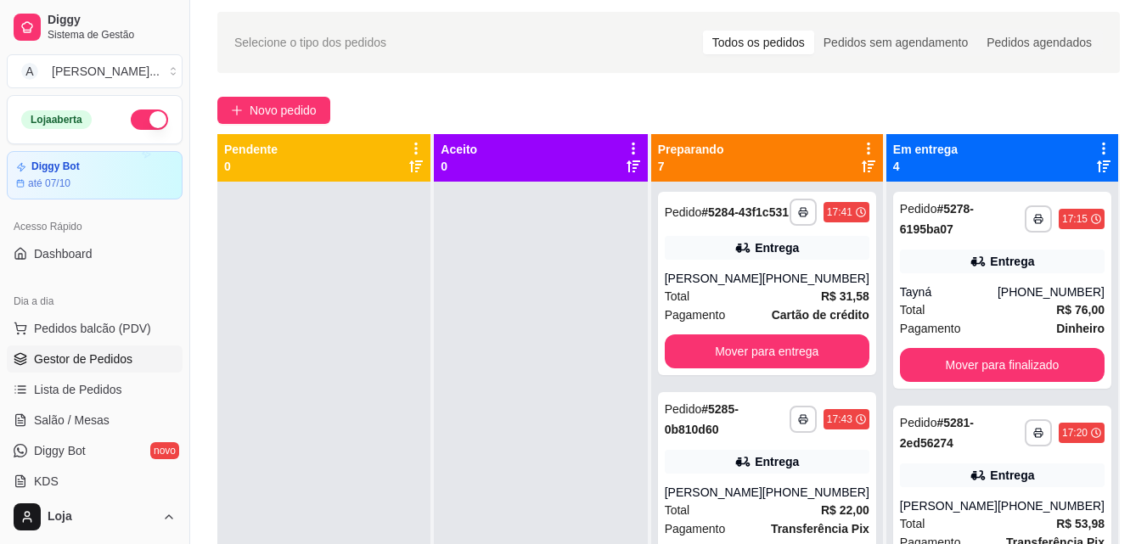
click at [868, 161] on icon at bounding box center [869, 167] width 14 height 14
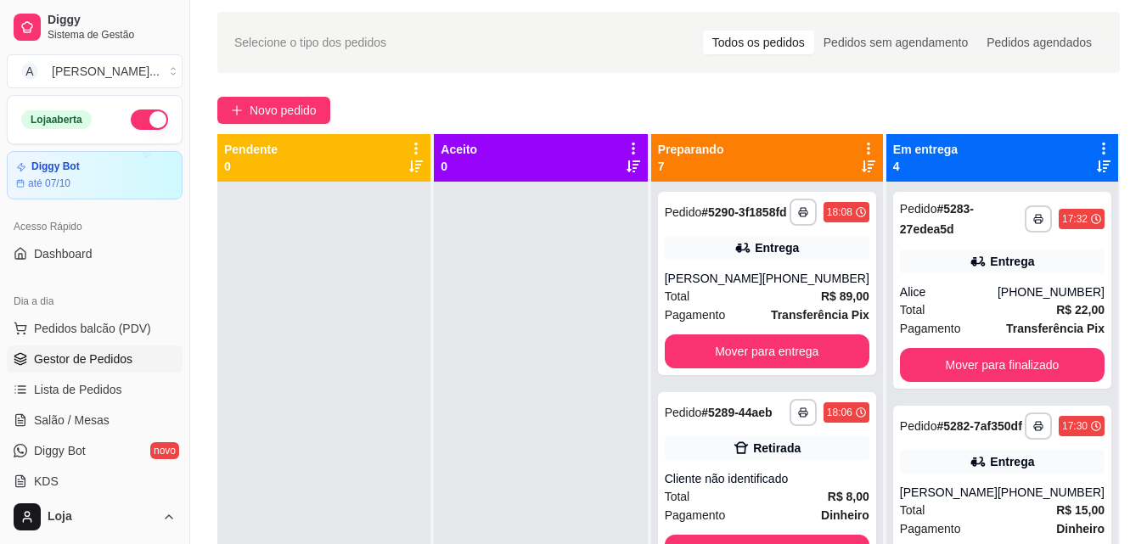
click at [868, 165] on icon at bounding box center [869, 167] width 14 height 14
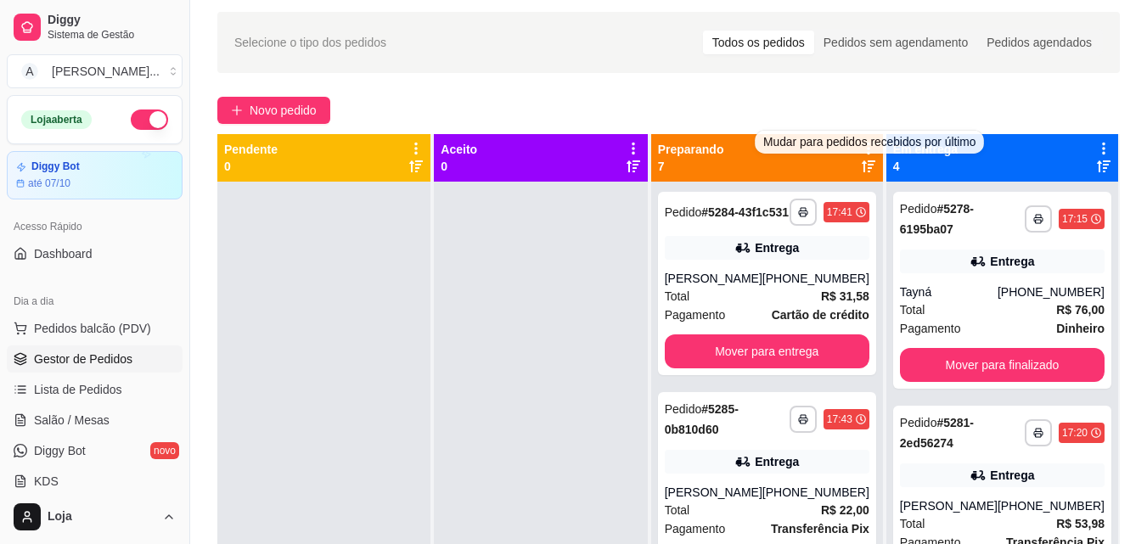
click at [869, 161] on icon at bounding box center [869, 167] width 14 height 14
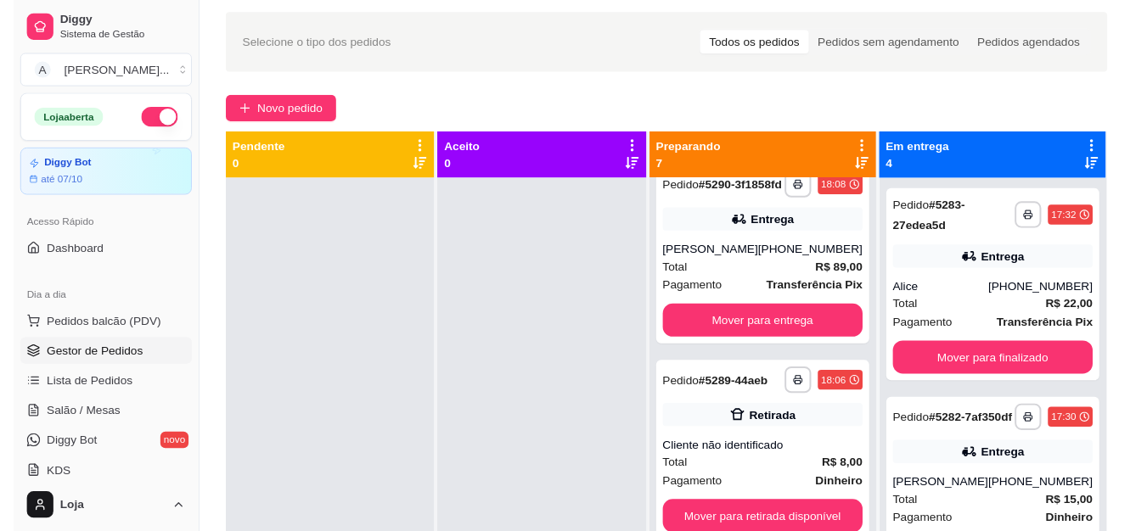
scroll to position [76, 0]
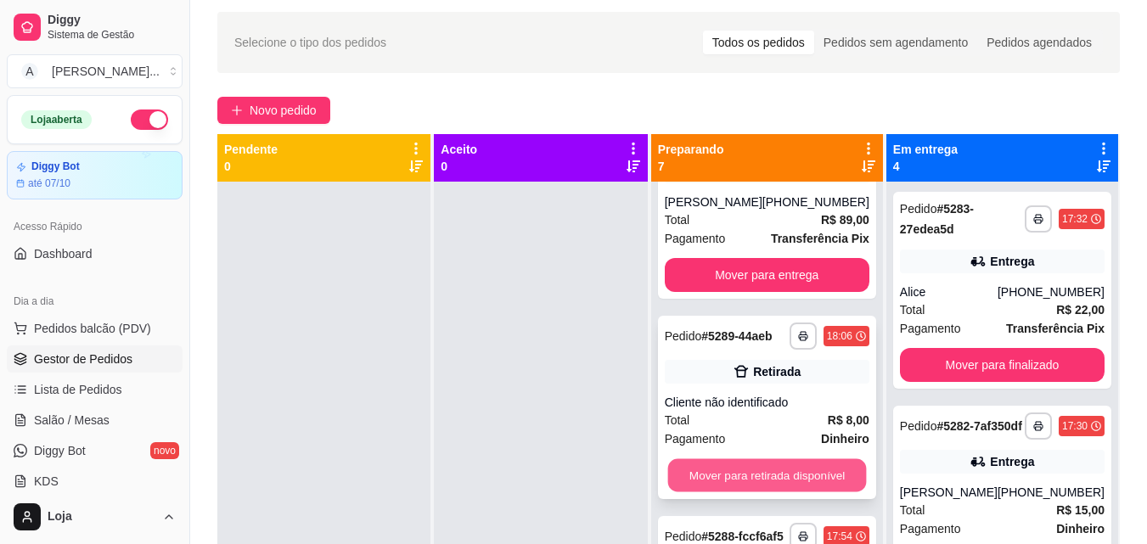
click at [790, 492] on button "Mover para retirada disponível" at bounding box center [766, 475] width 199 height 33
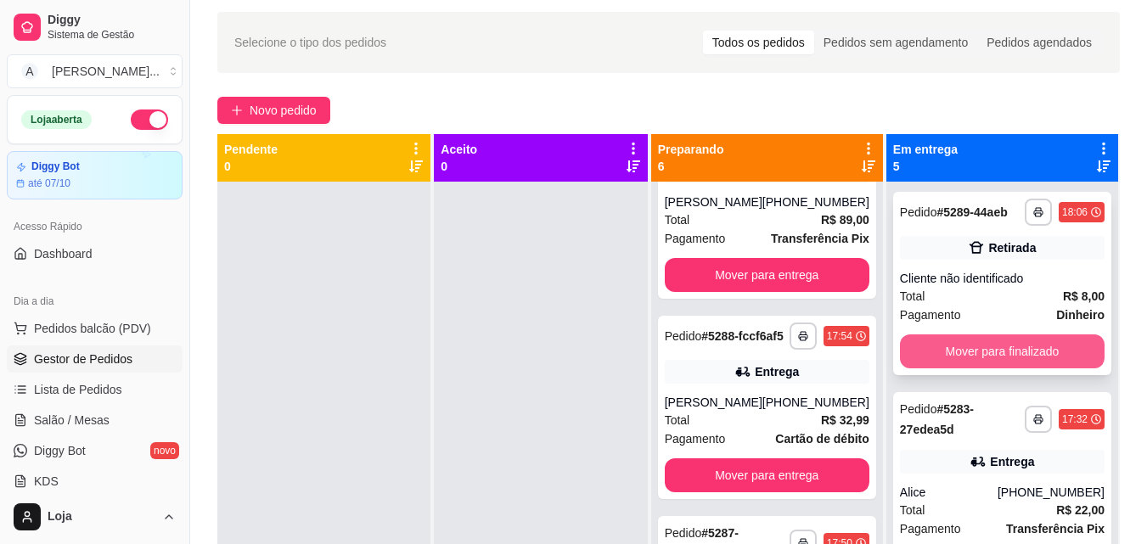
click at [1048, 368] on button "Mover para finalizado" at bounding box center [1002, 351] width 205 height 34
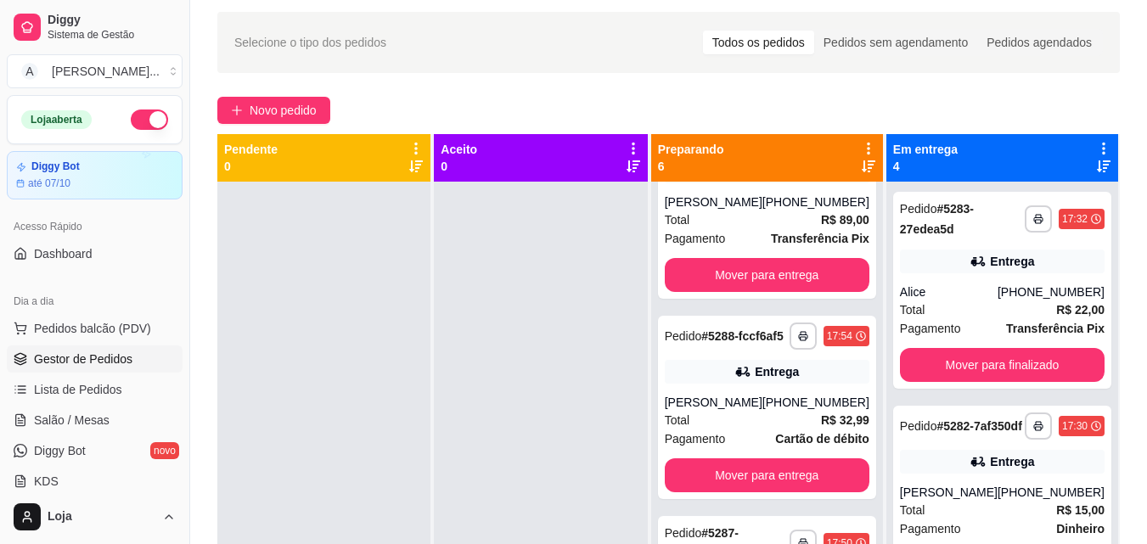
scroll to position [0, 0]
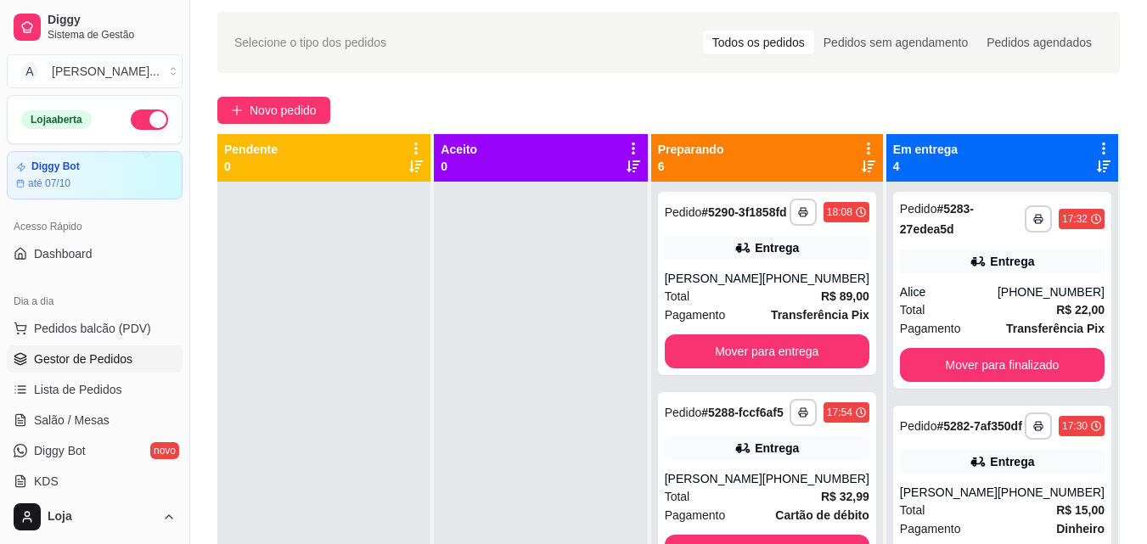
click at [873, 160] on icon at bounding box center [869, 167] width 14 height 14
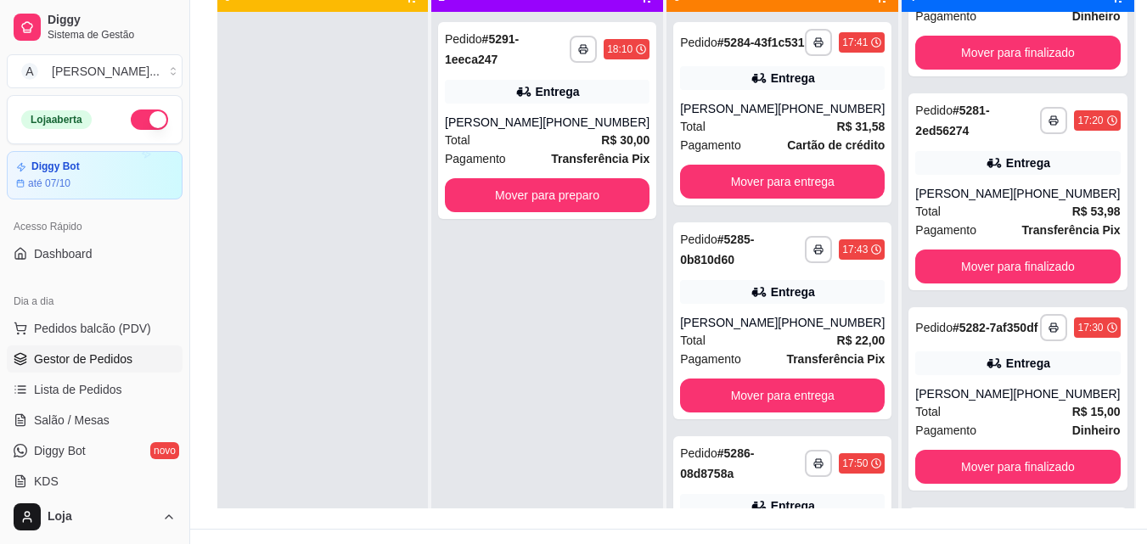
scroll to position [259, 0]
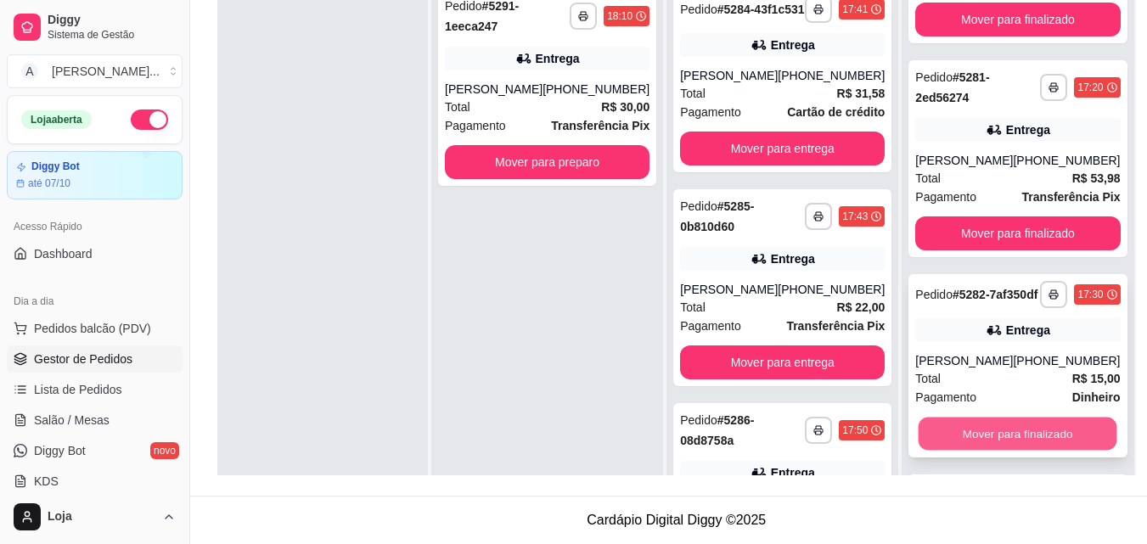
click at [1066, 451] on button "Mover para finalizado" at bounding box center [1018, 434] width 199 height 33
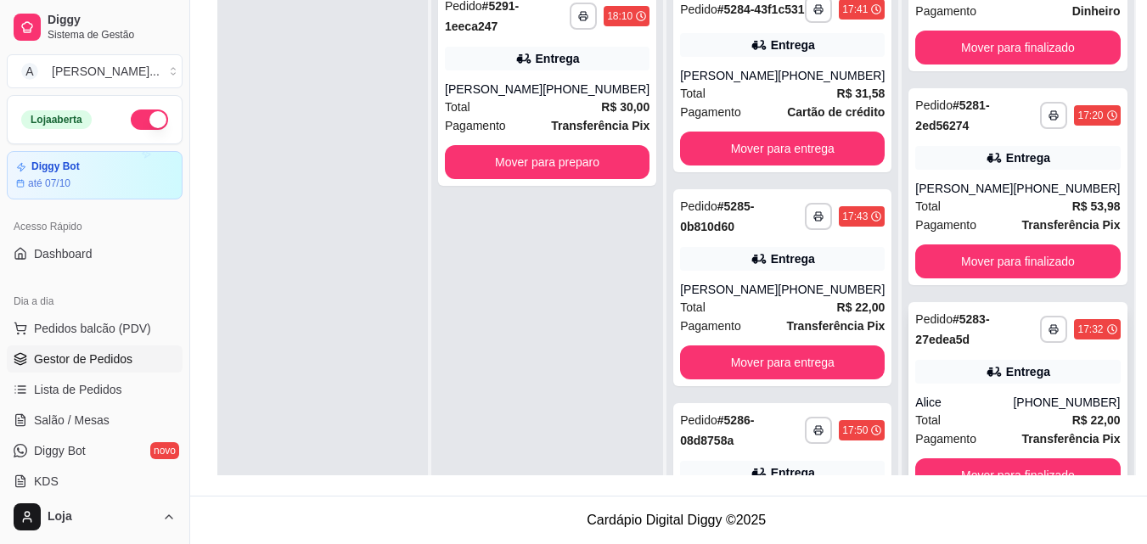
scroll to position [115, 0]
click at [592, 166] on button "Mover para preparo" at bounding box center [547, 162] width 199 height 33
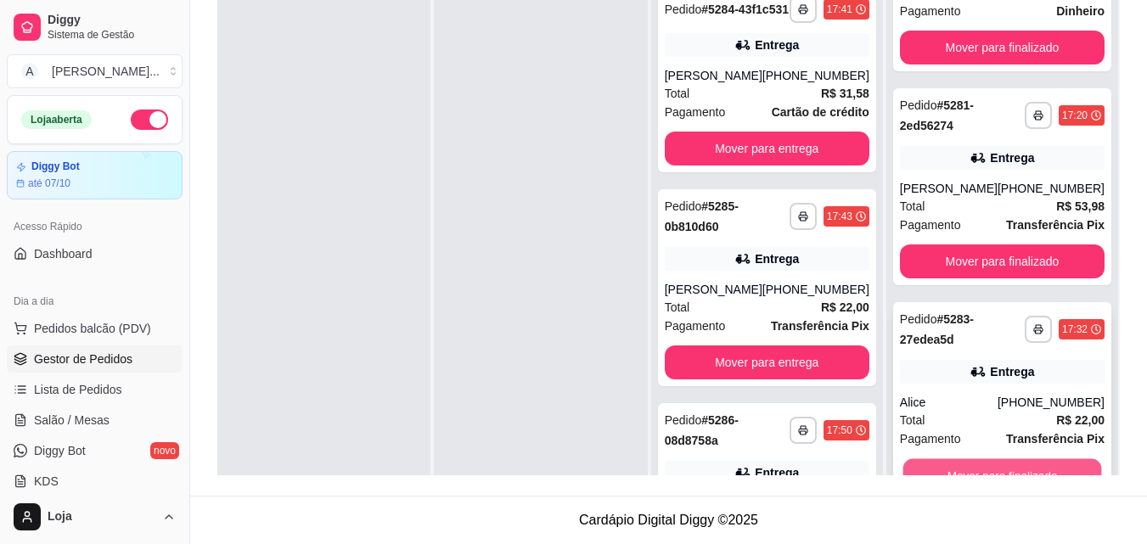
click at [998, 468] on button "Mover para finalizado" at bounding box center [1001, 475] width 199 height 33
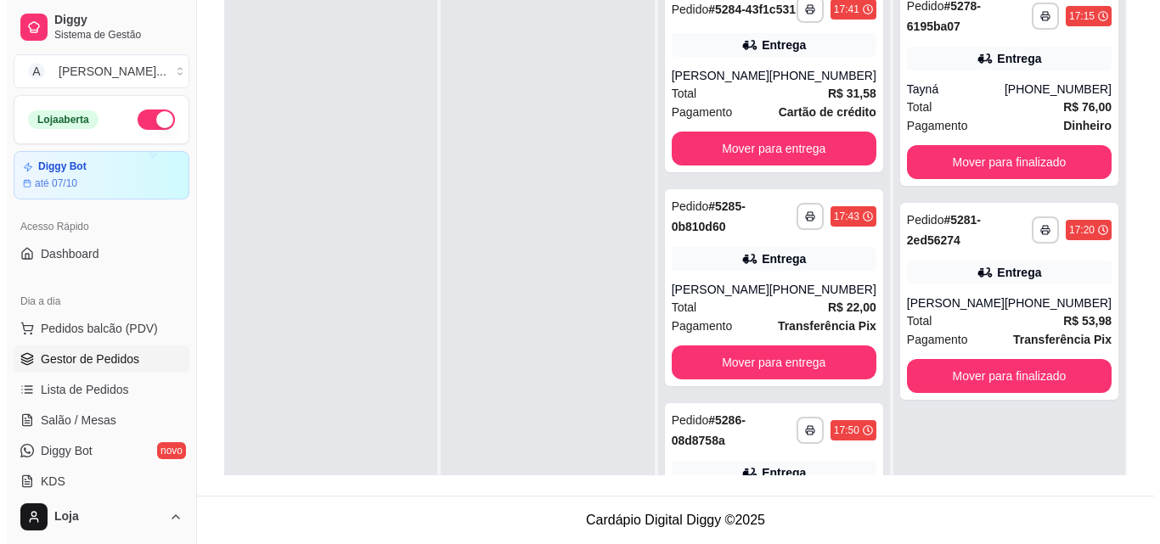
scroll to position [0, 0]
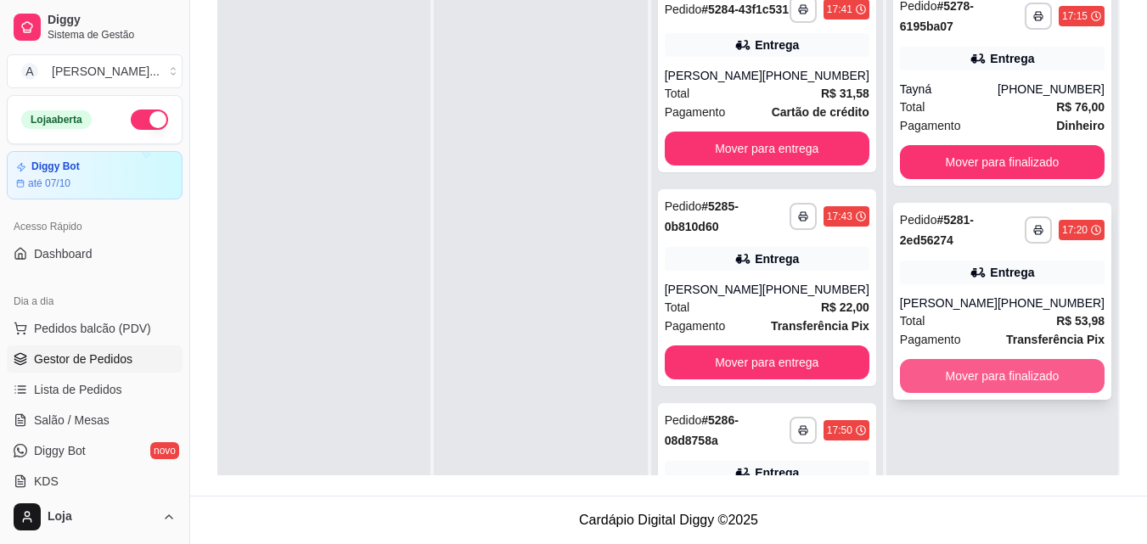
click at [1037, 387] on button "Mover para finalizado" at bounding box center [1002, 376] width 205 height 34
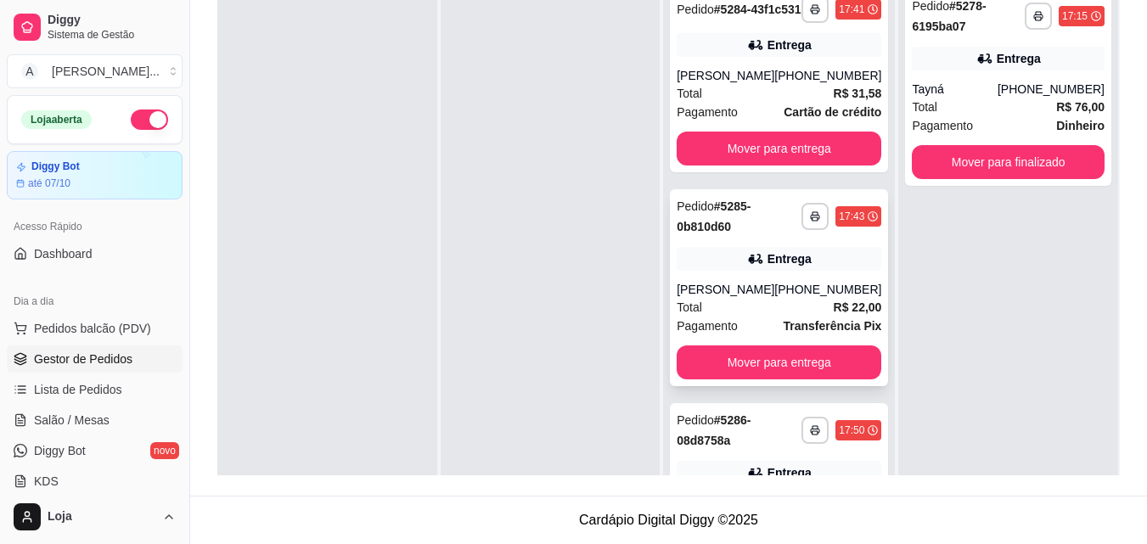
click at [856, 271] on div "Entrega" at bounding box center [779, 259] width 205 height 24
click at [818, 57] on div "Entrega" at bounding box center [779, 45] width 205 height 24
click at [811, 166] on button "Mover para entrega" at bounding box center [779, 149] width 205 height 34
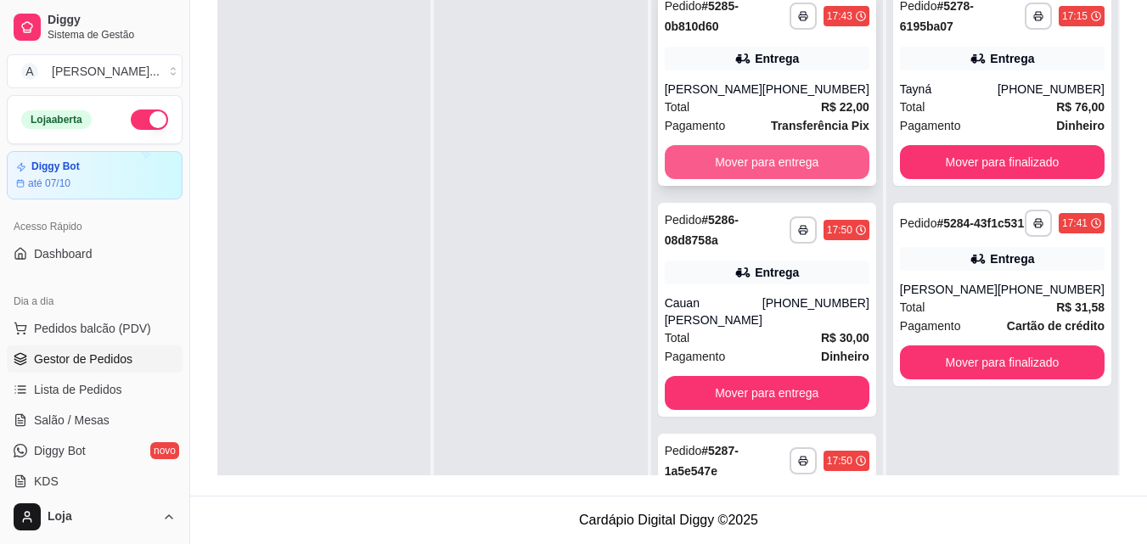
click at [750, 179] on button "Mover para entrega" at bounding box center [767, 162] width 205 height 34
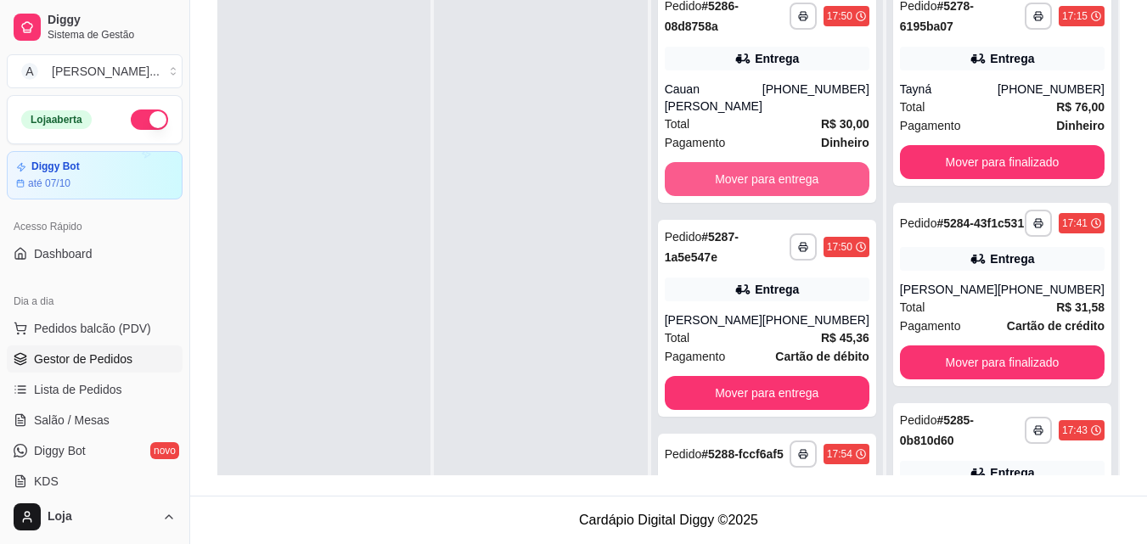
click at [750, 183] on button "Mover para entrega" at bounding box center [767, 179] width 205 height 34
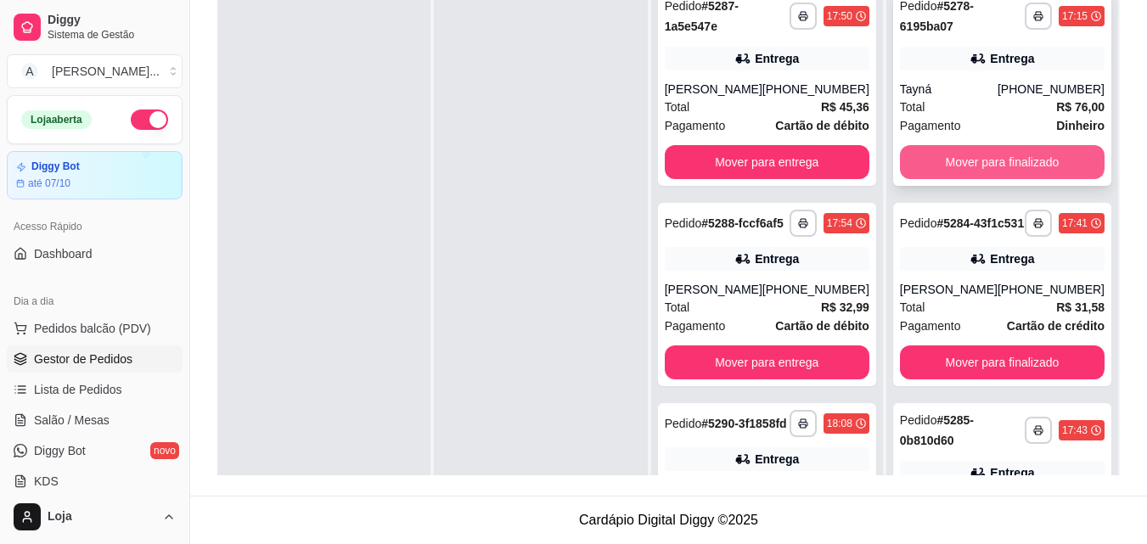
click at [1013, 158] on button "Mover para finalizado" at bounding box center [1002, 162] width 205 height 34
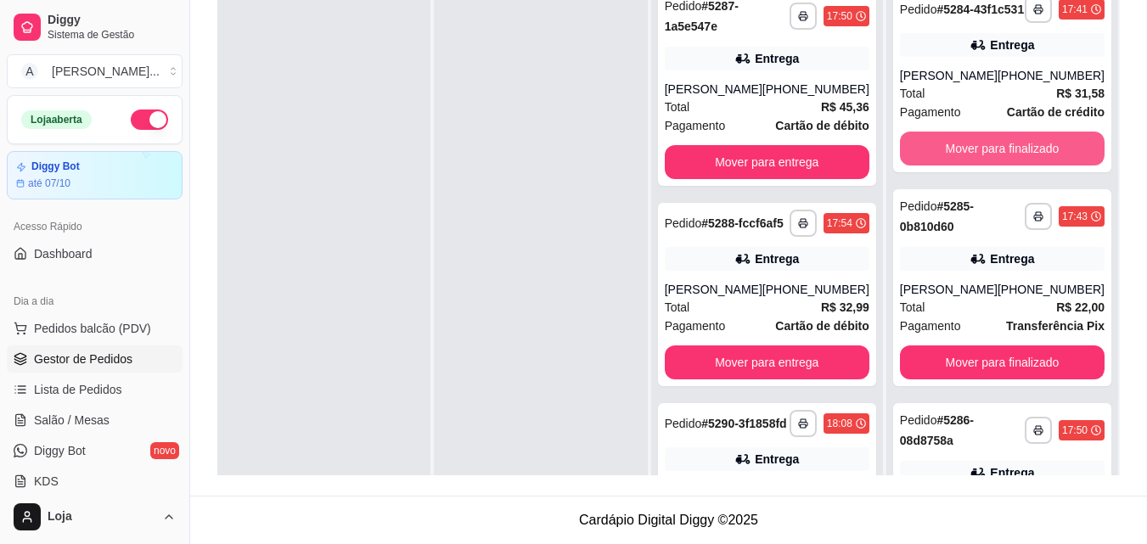
click at [1013, 158] on button "Mover para finalizado" at bounding box center [1002, 149] width 205 height 34
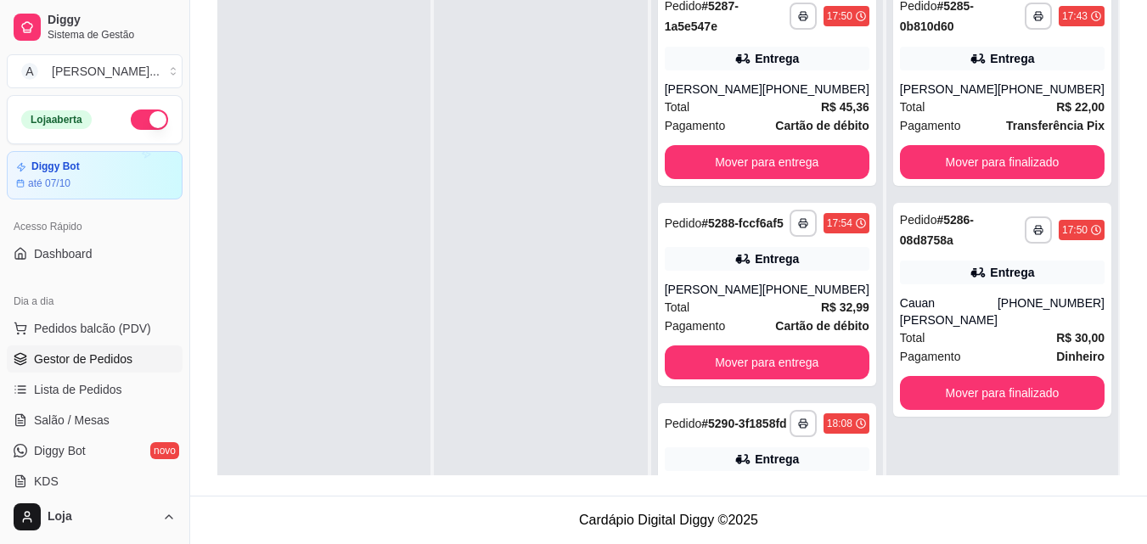
click at [1013, 158] on div "**********" at bounding box center [1002, 87] width 218 height 197
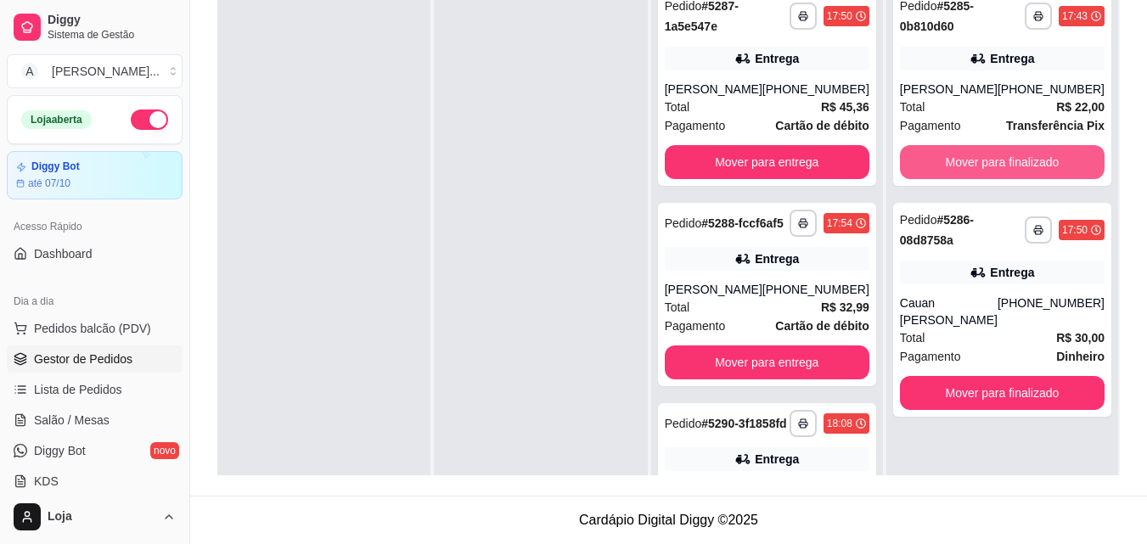
click at [1025, 175] on button "Mover para finalizado" at bounding box center [1002, 162] width 205 height 34
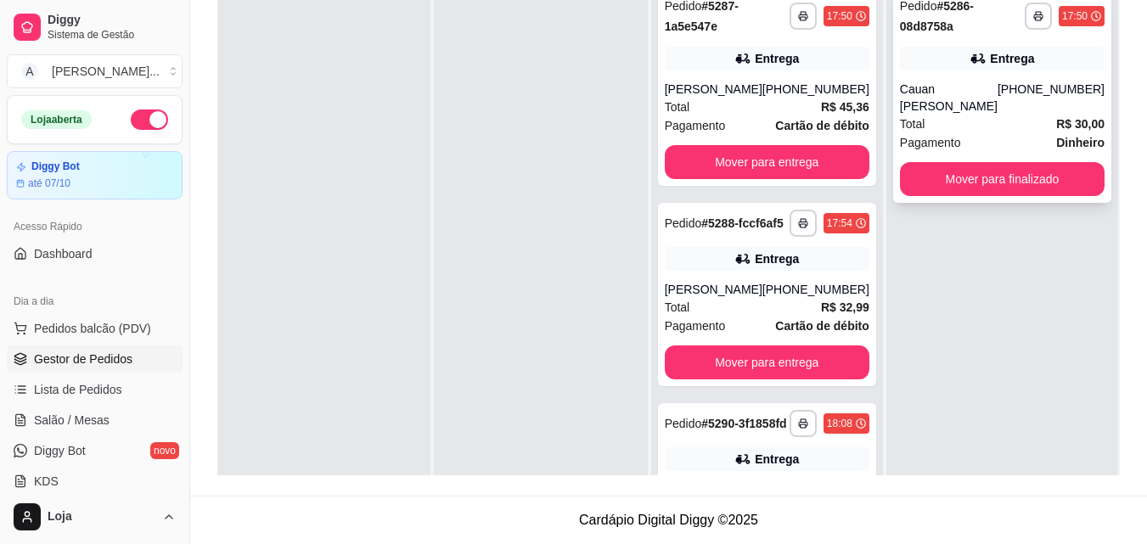
click at [977, 119] on div "Total R$ 30,00" at bounding box center [1002, 124] width 205 height 19
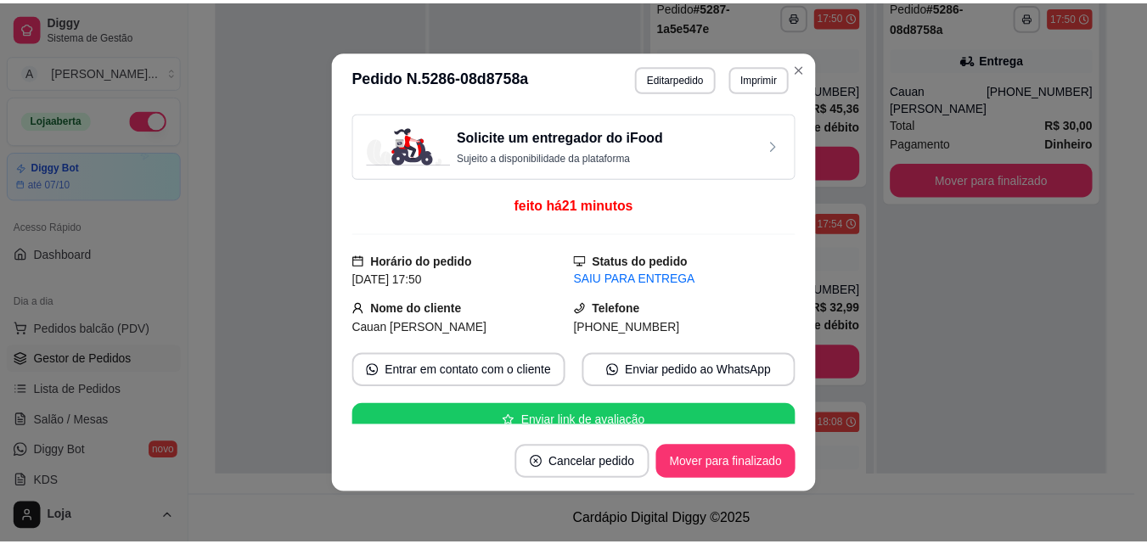
scroll to position [350, 0]
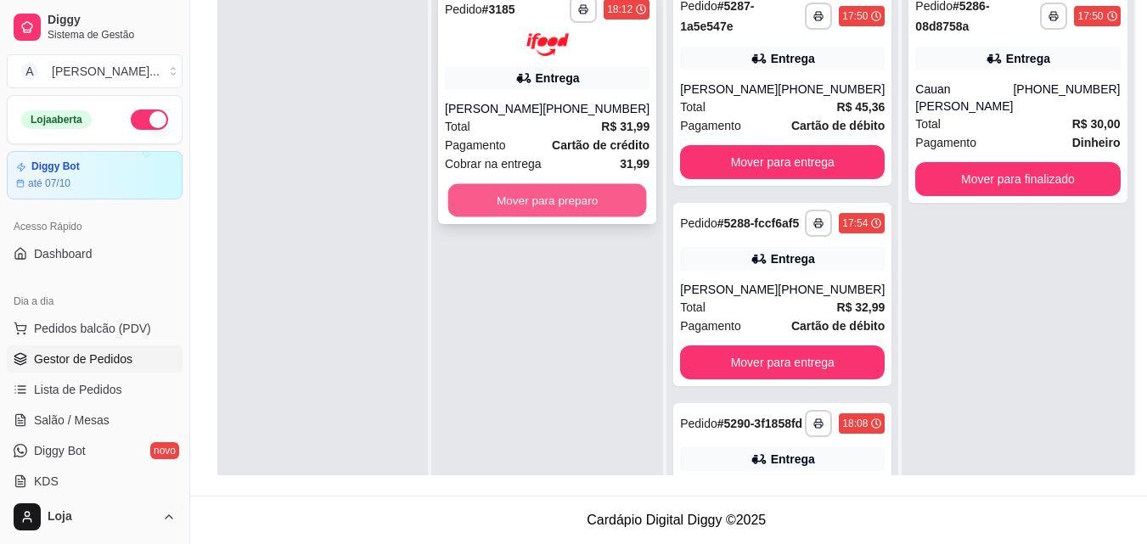
click at [524, 197] on button "Mover para preparo" at bounding box center [547, 199] width 199 height 33
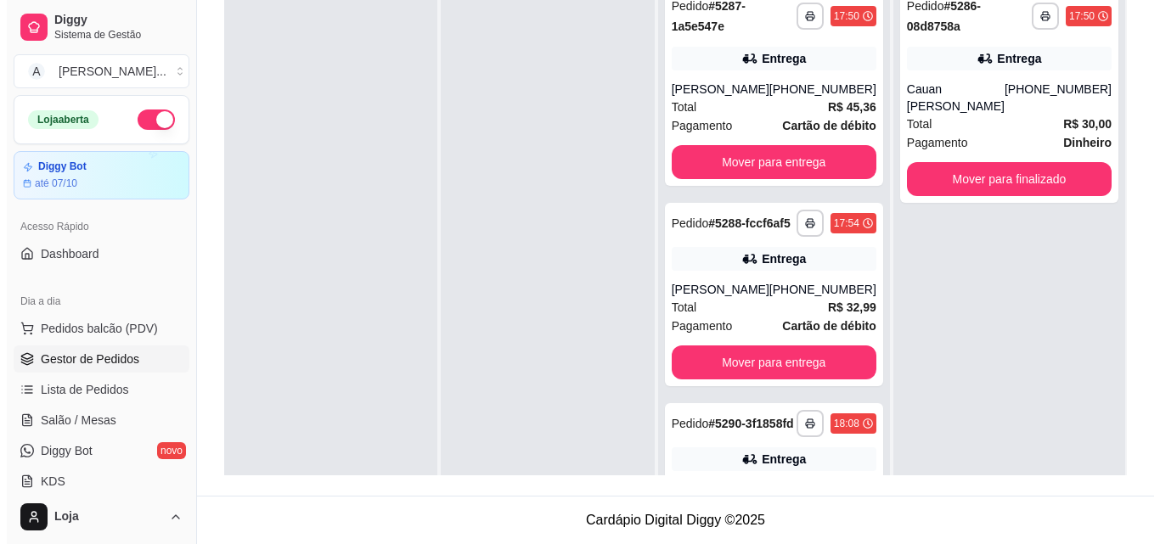
scroll to position [0, 0]
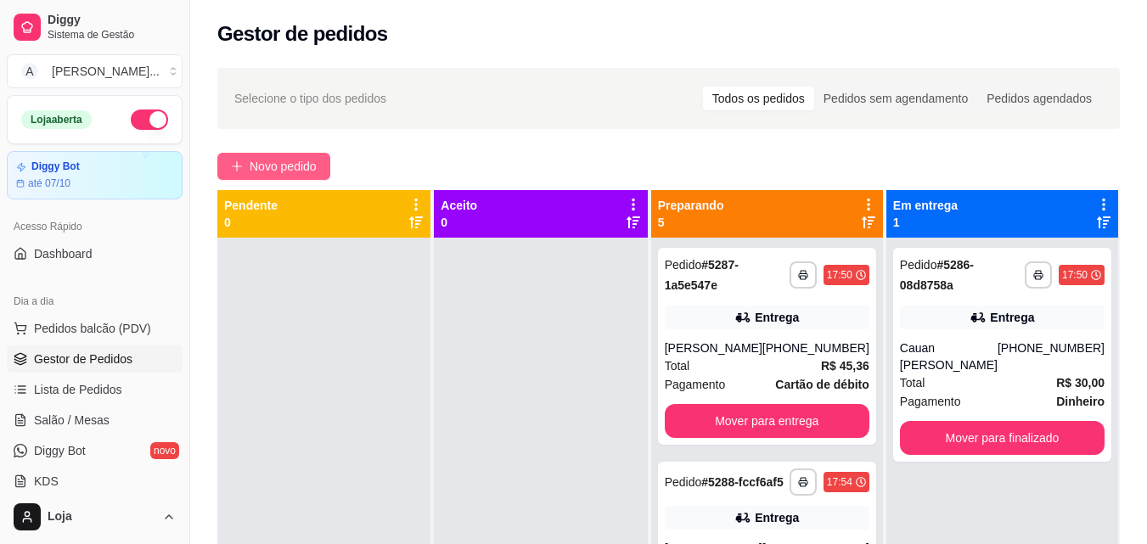
click at [250, 168] on span "Novo pedido" at bounding box center [283, 166] width 67 height 19
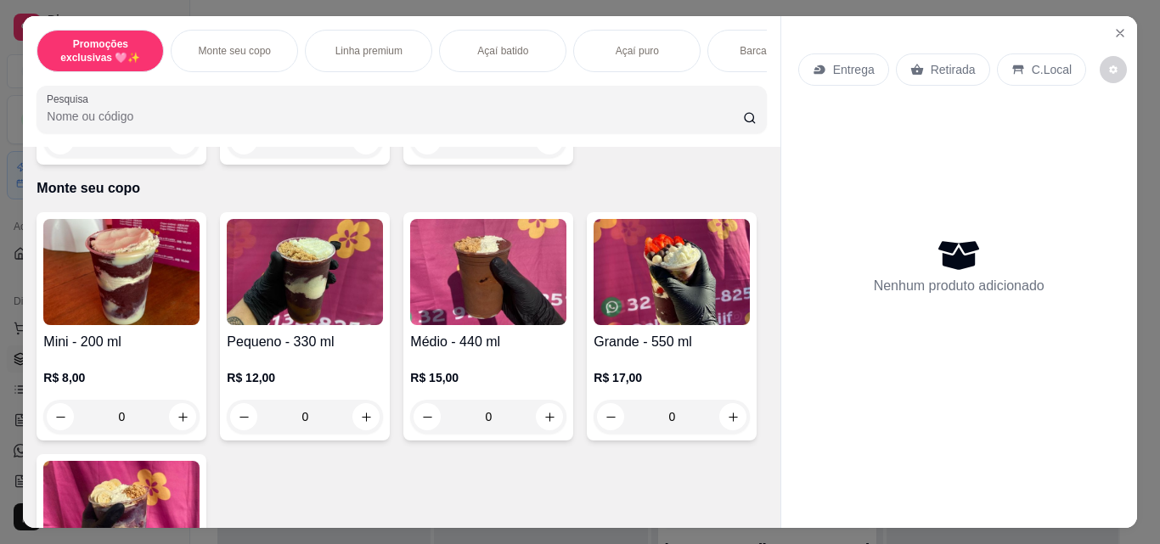
scroll to position [450, 0]
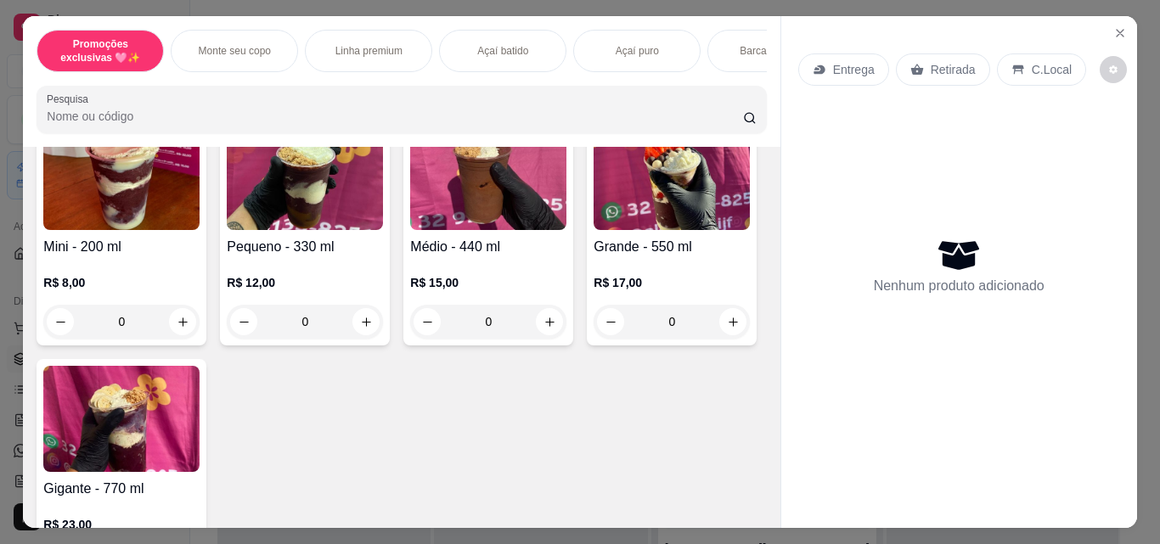
click at [305, 250] on h4 "Pequeno - 330 ml" at bounding box center [305, 247] width 156 height 20
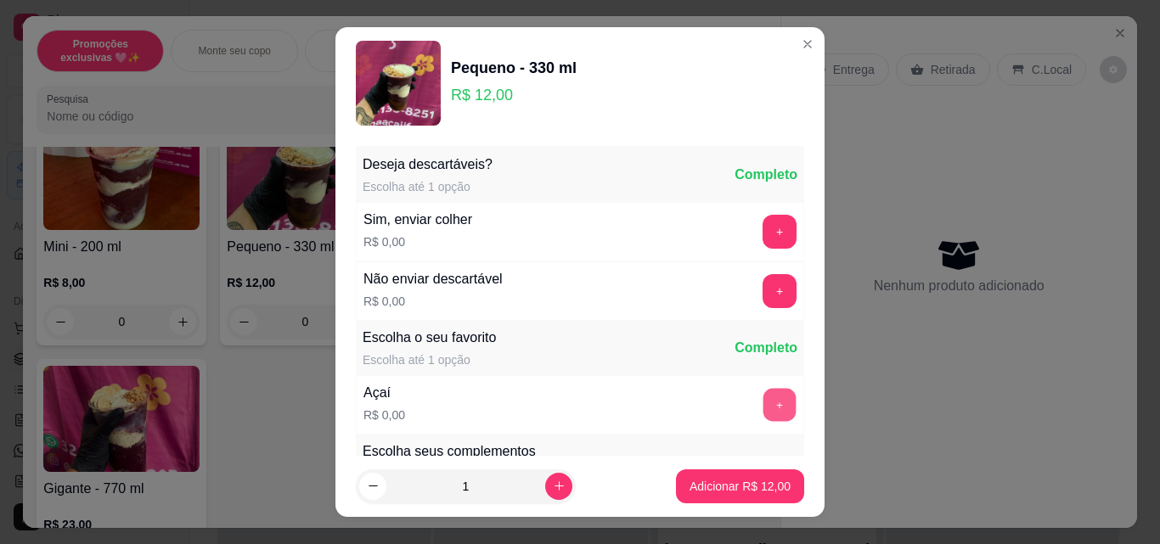
click at [763, 401] on button "+" at bounding box center [779, 405] width 33 height 33
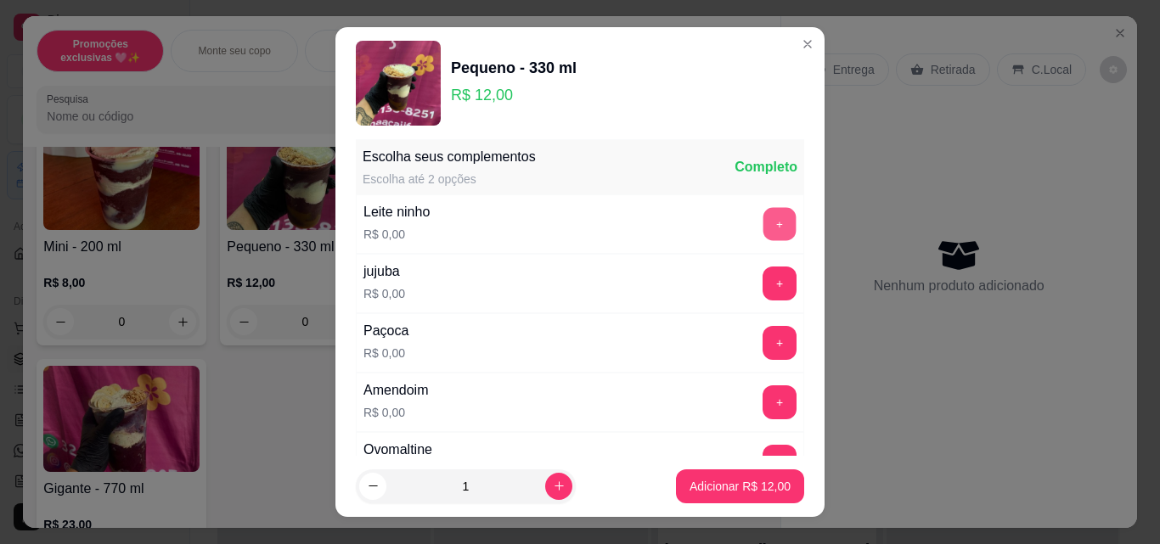
click at [763, 224] on button "+" at bounding box center [779, 224] width 33 height 33
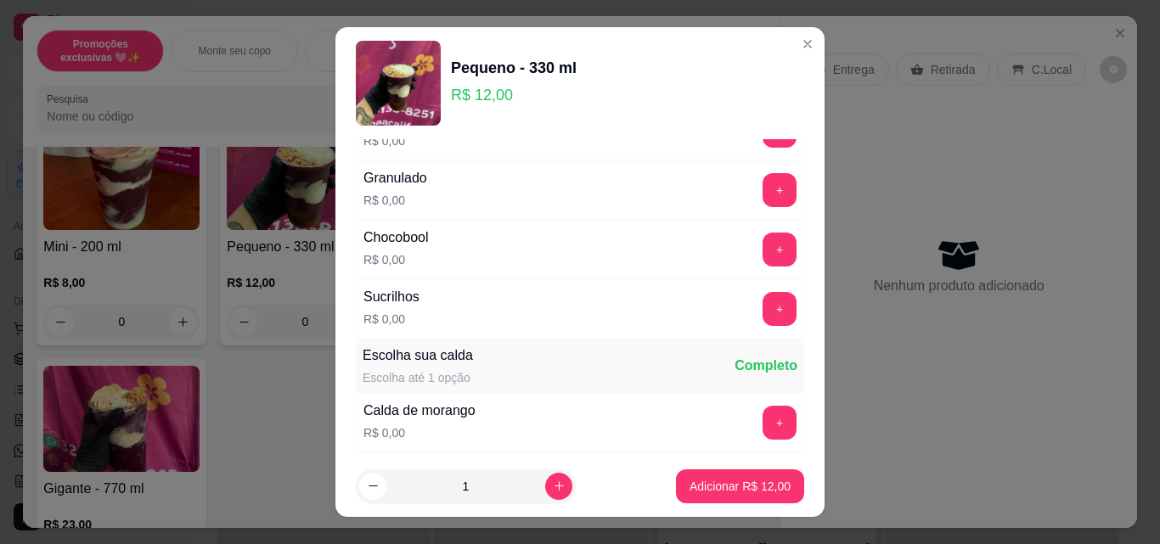
scroll to position [947, 0]
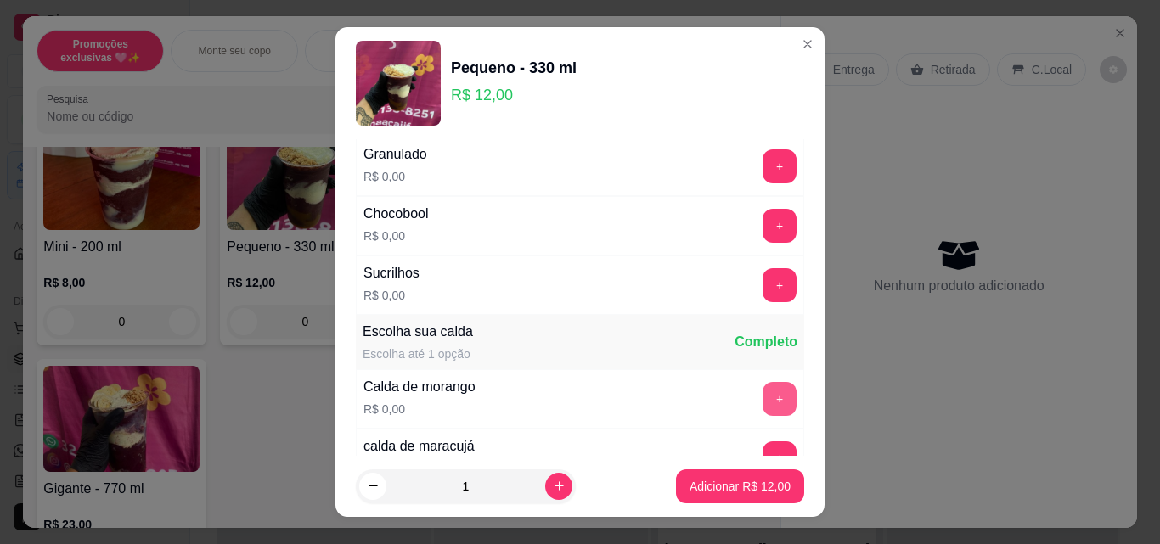
click at [762, 406] on button "+" at bounding box center [779, 399] width 34 height 34
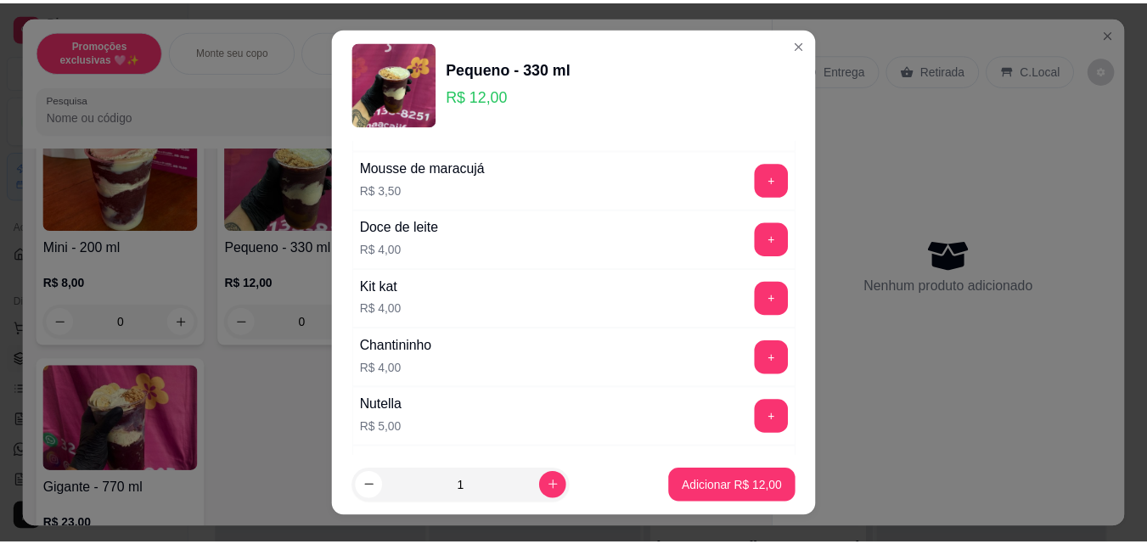
scroll to position [2632, 0]
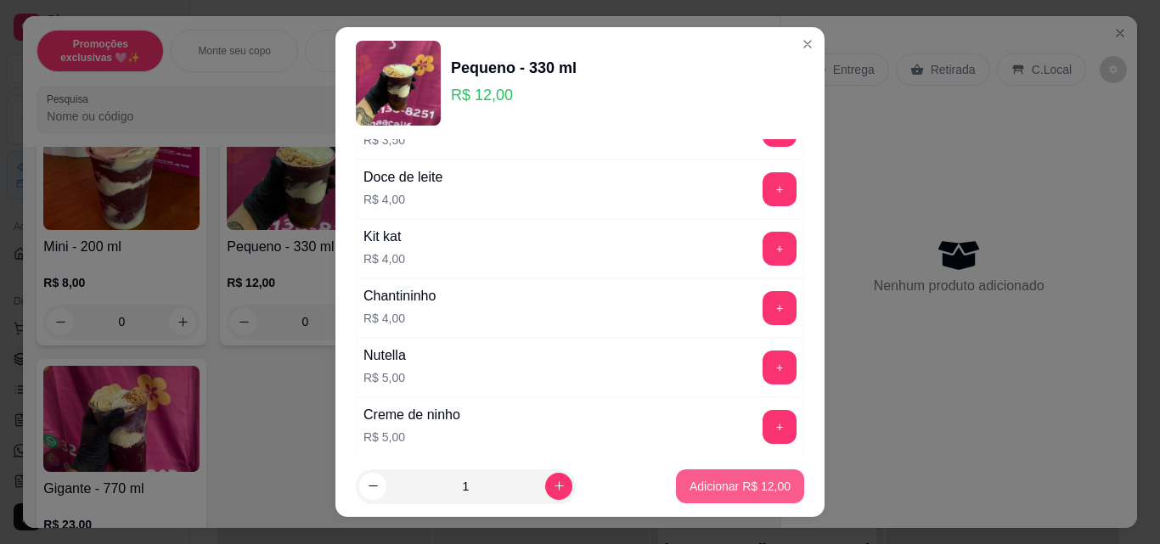
click at [724, 483] on p "Adicionar R$ 12,00" at bounding box center [739, 486] width 101 height 17
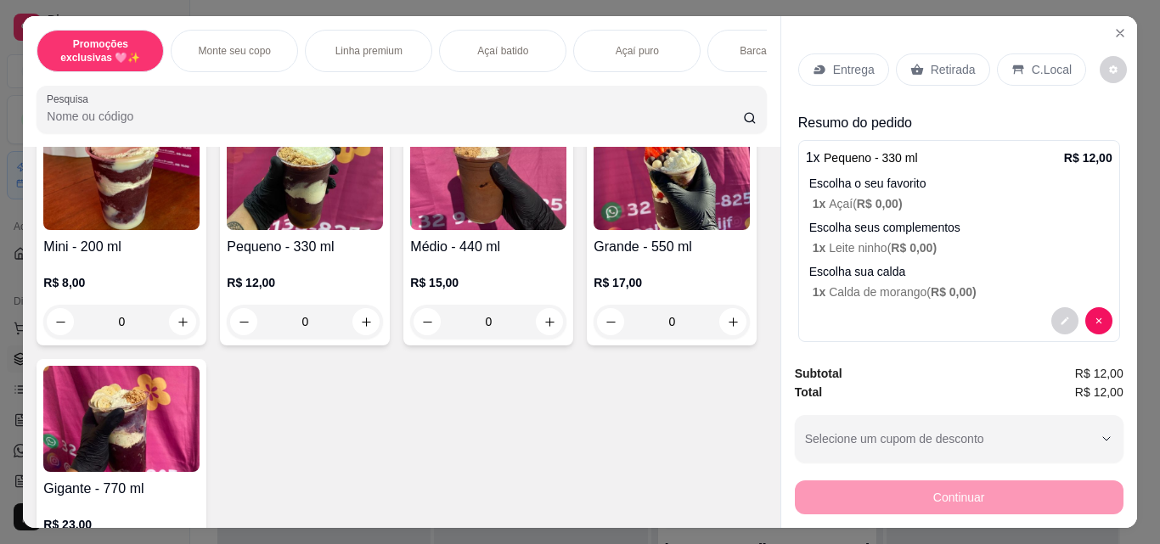
click at [930, 67] on p "Retirada" at bounding box center [952, 69] width 45 height 17
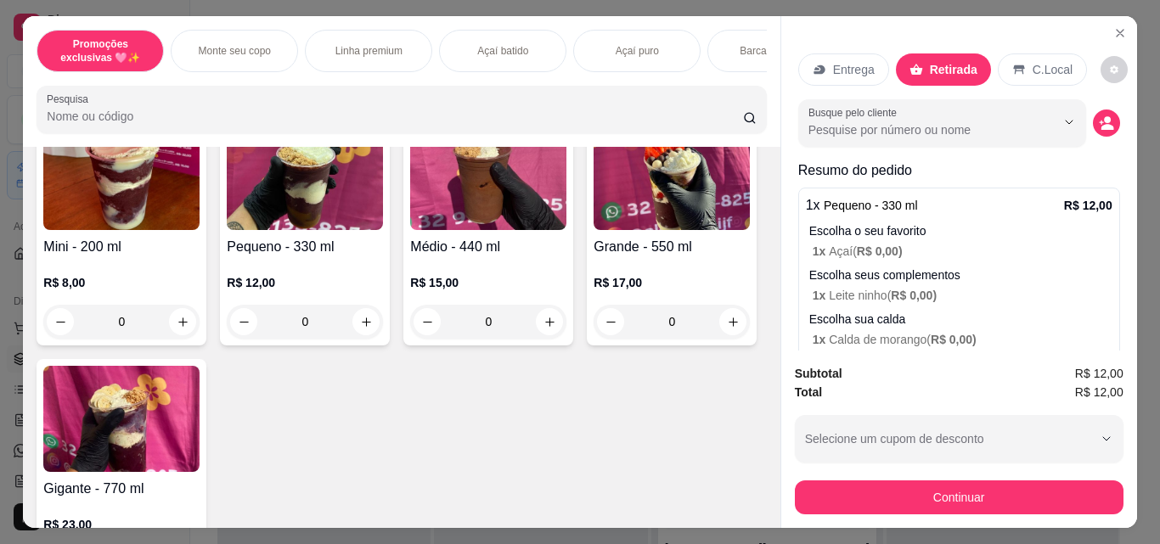
click at [886, 466] on div "Subtotal R$ 12,00 Total R$ 12,00 Selecione um cupom de desconto Selecione um cu…" at bounding box center [959, 439] width 329 height 150
click at [884, 476] on div "Continuar" at bounding box center [959, 495] width 329 height 38
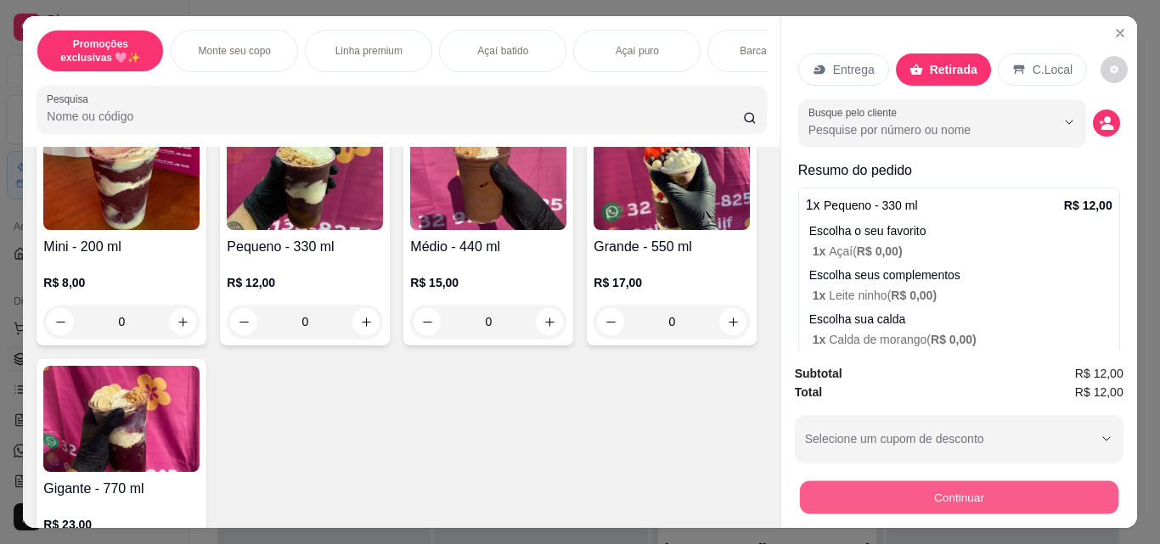
click at [879, 500] on button "Continuar" at bounding box center [958, 497] width 318 height 33
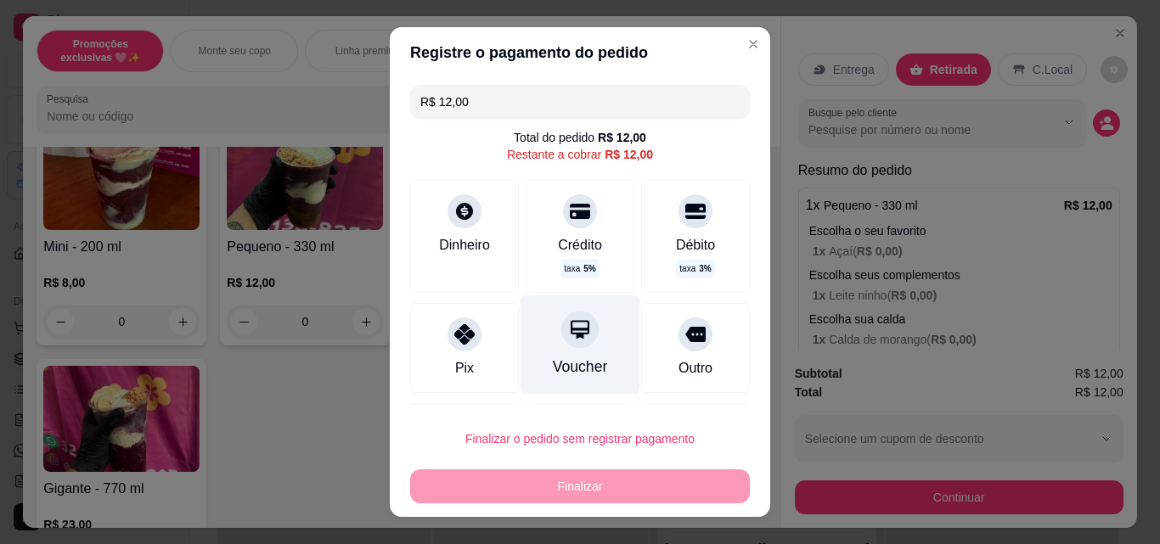
click at [520, 368] on div "Voucher" at bounding box center [580, 344] width 120 height 99
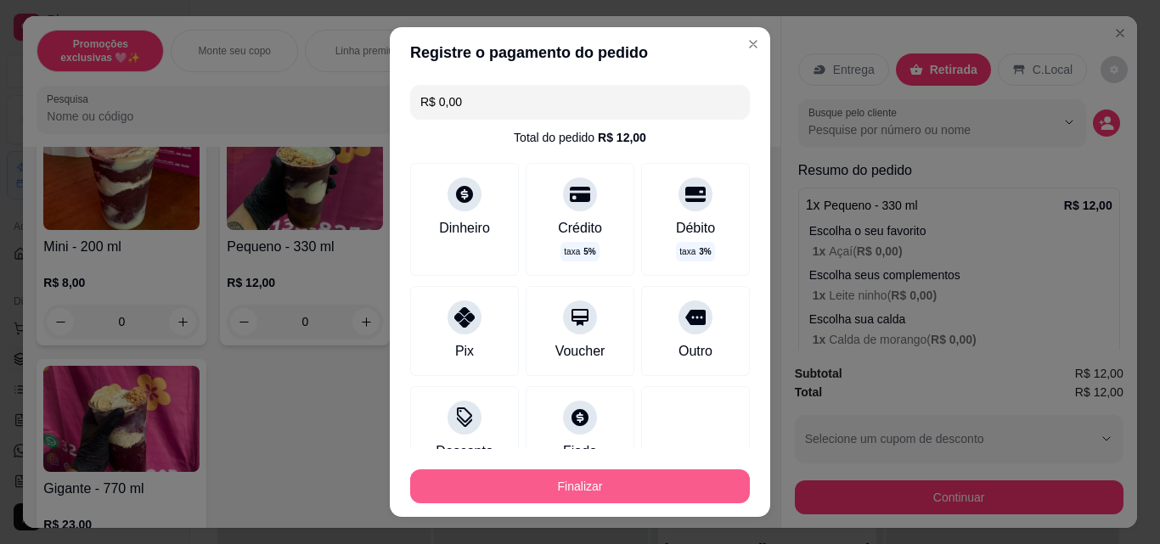
click at [560, 492] on button "Finalizar" at bounding box center [580, 486] width 340 height 34
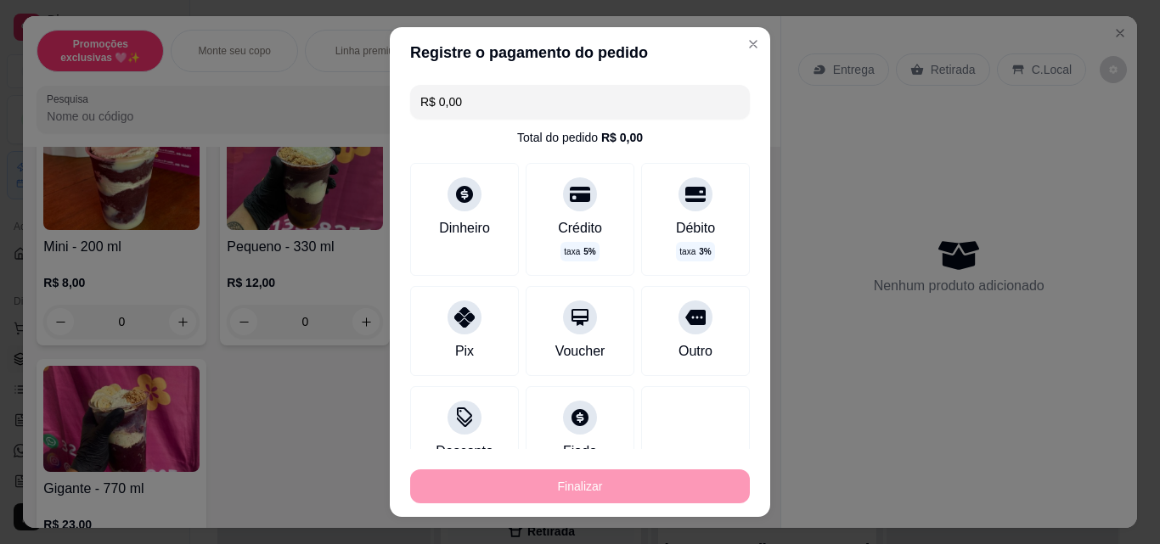
type input "-R$ 12,00"
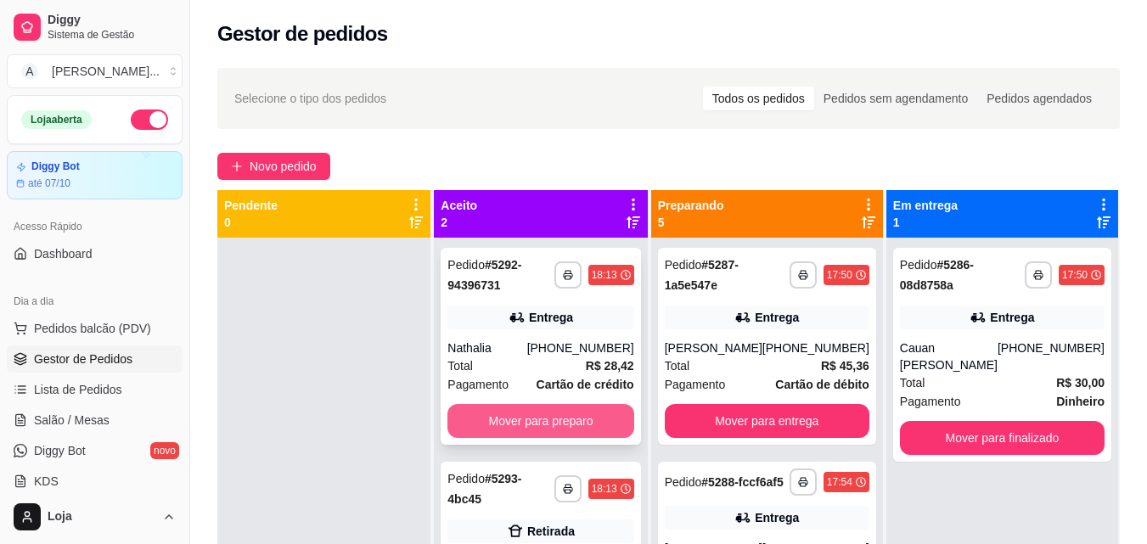
click at [585, 410] on button "Mover para preparo" at bounding box center [540, 421] width 186 height 34
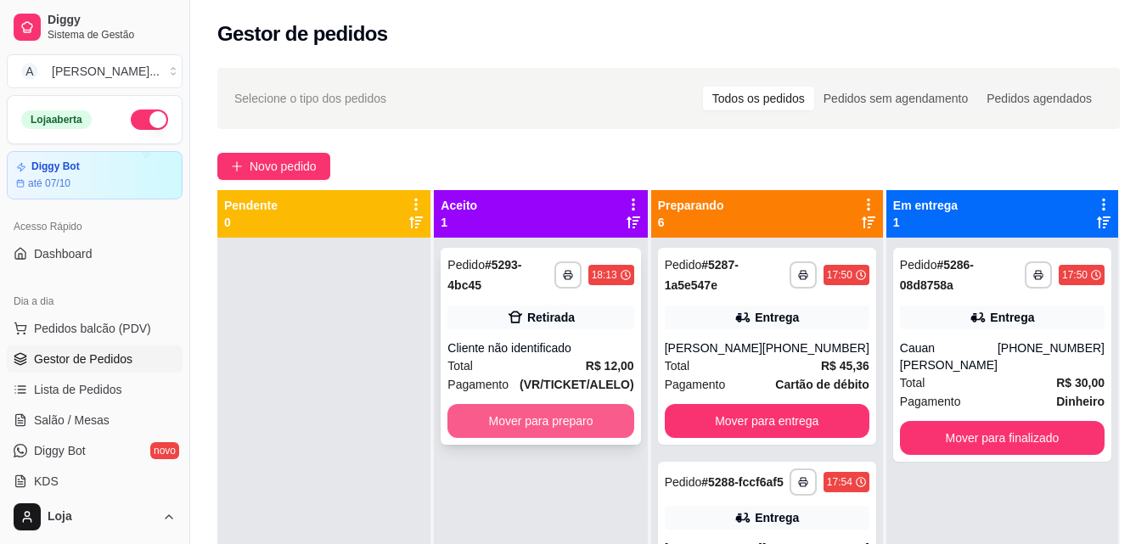
click at [587, 418] on button "Mover para preparo" at bounding box center [540, 421] width 186 height 34
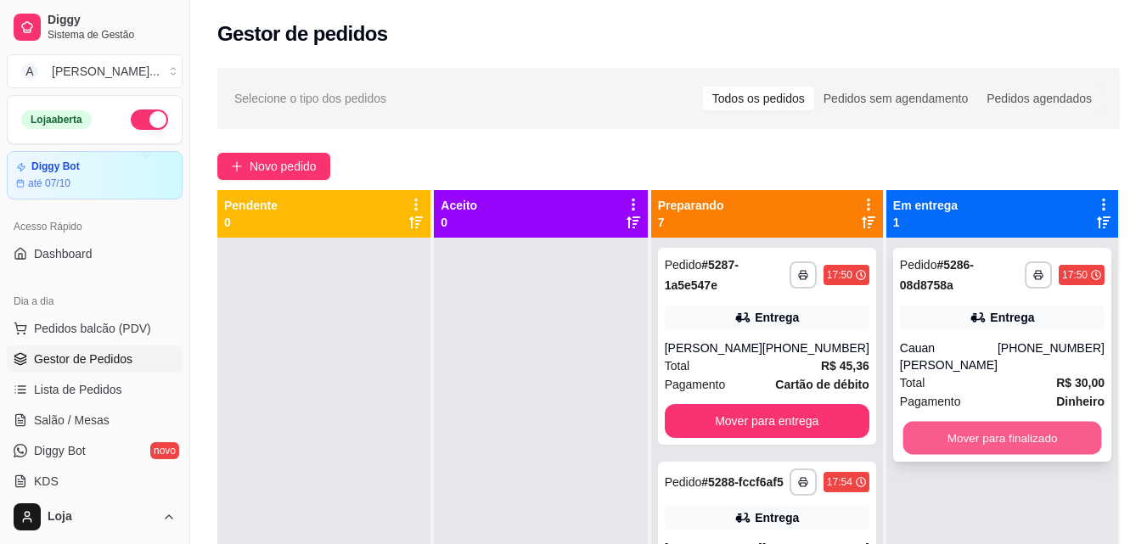
click at [1004, 450] on button "Mover para finalizado" at bounding box center [1001, 438] width 199 height 33
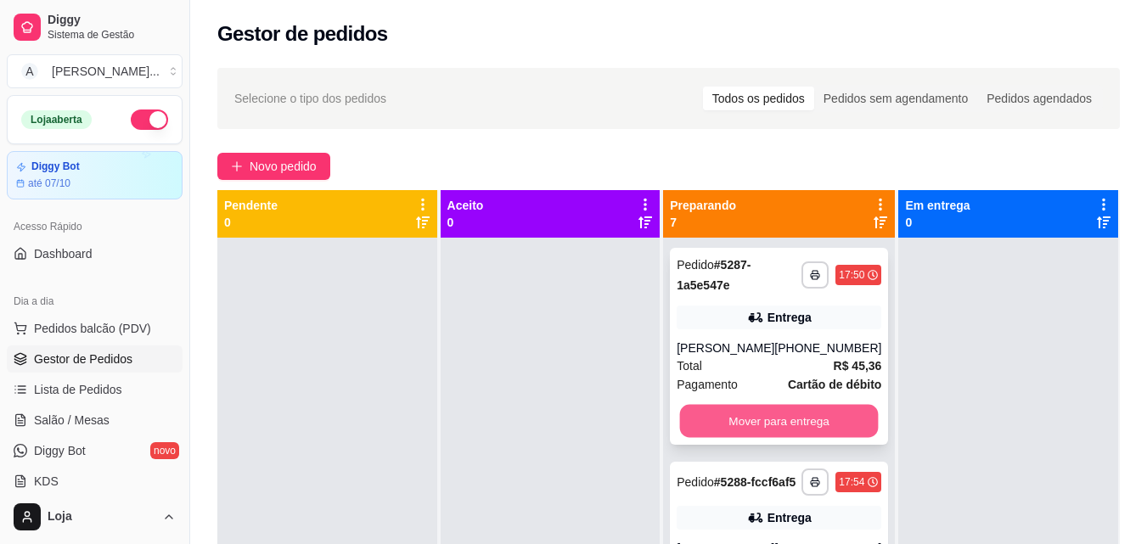
click at [835, 419] on button "Mover para entrega" at bounding box center [779, 421] width 199 height 33
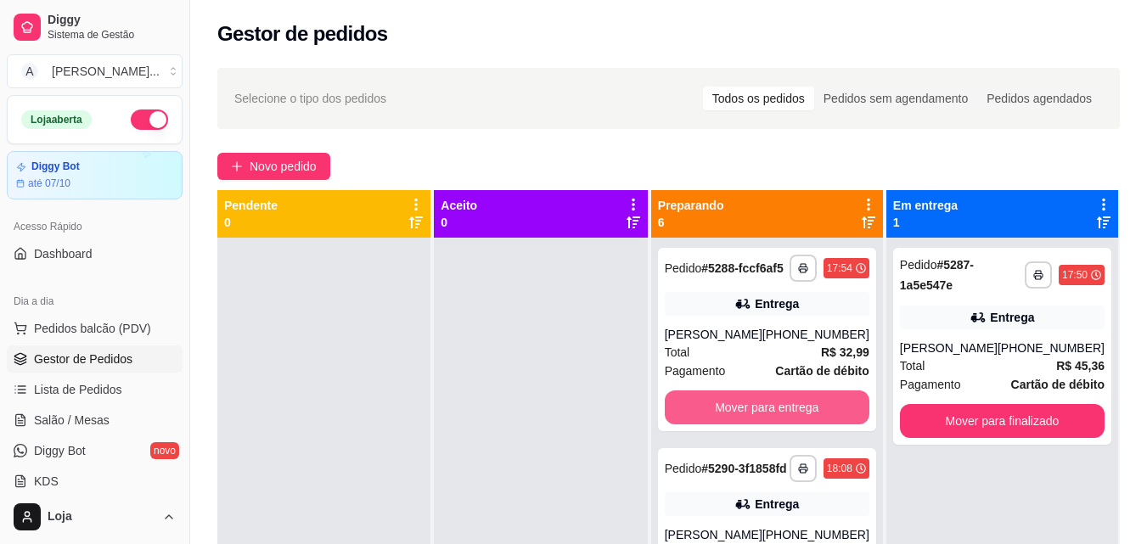
click at [835, 419] on button "Mover para entrega" at bounding box center [767, 408] width 205 height 34
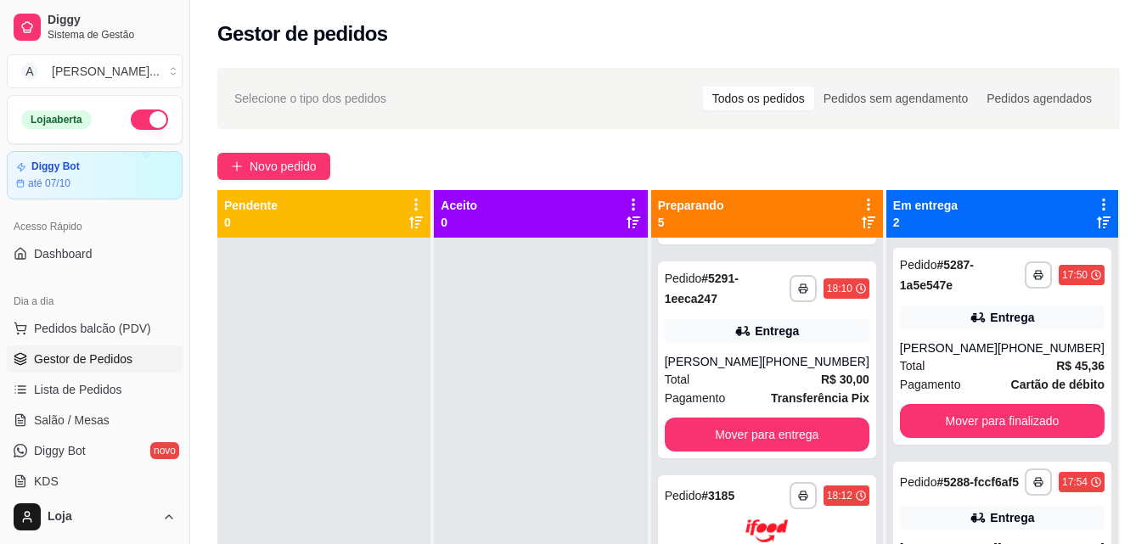
scroll to position [199, 0]
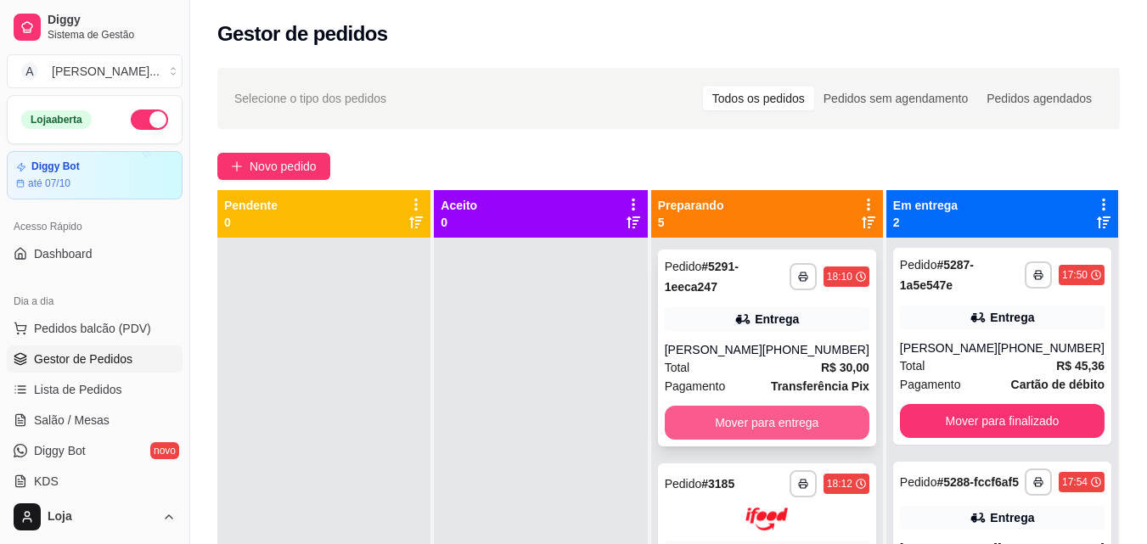
click at [815, 436] on button "Mover para entrega" at bounding box center [767, 423] width 205 height 34
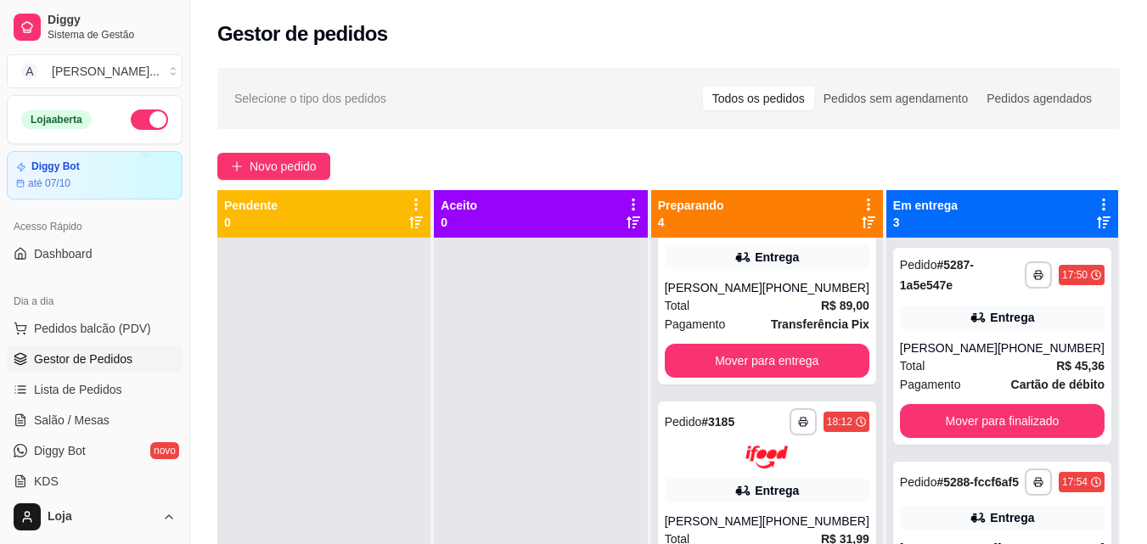
scroll to position [0, 0]
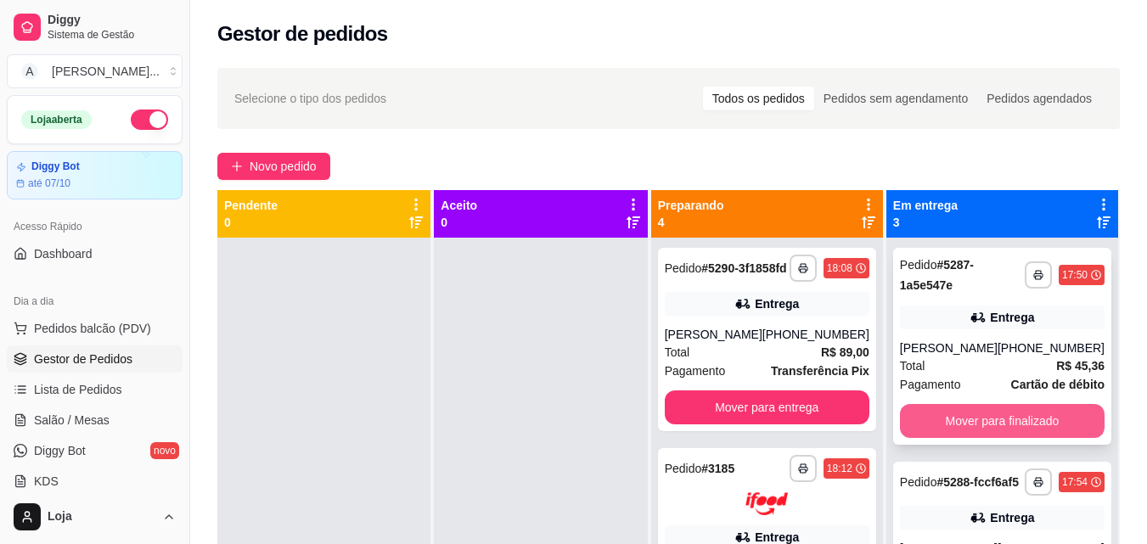
click at [958, 418] on button "Mover para finalizado" at bounding box center [1002, 421] width 205 height 34
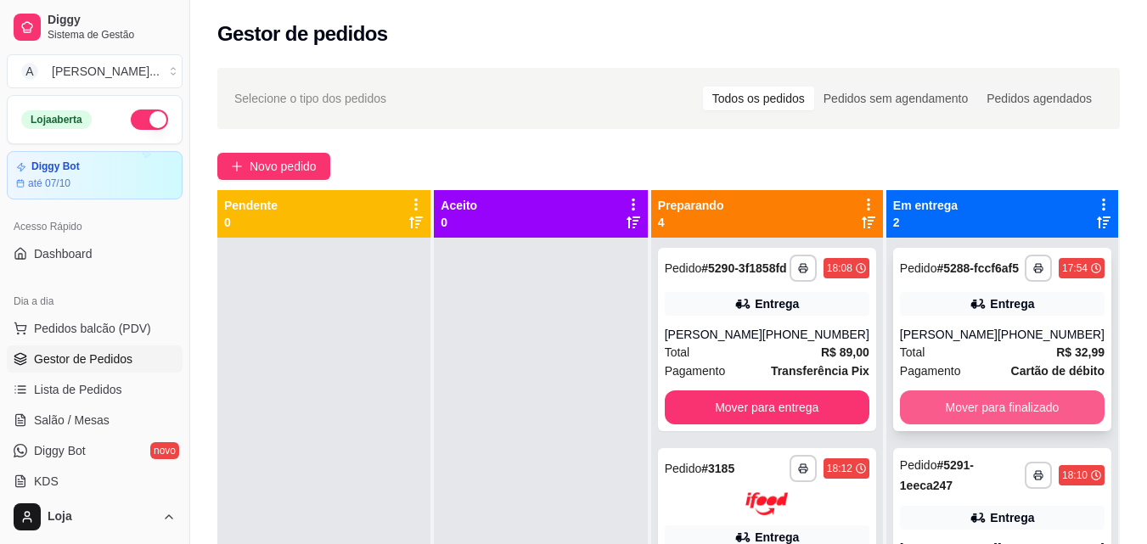
click at [992, 414] on button "Mover para finalizado" at bounding box center [1002, 408] width 205 height 34
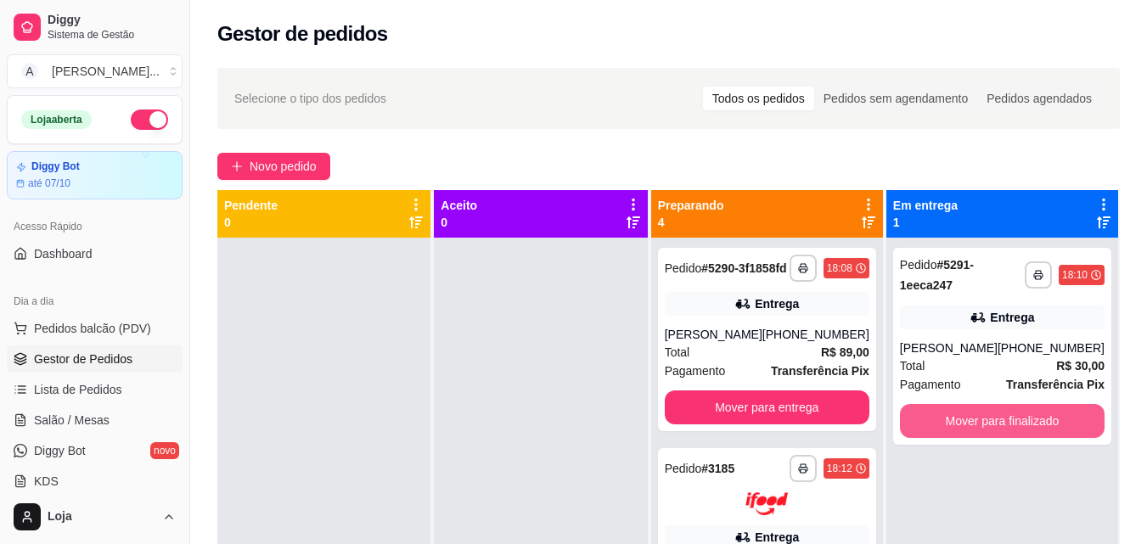
click at [992, 414] on button "Mover para finalizado" at bounding box center [1002, 421] width 205 height 34
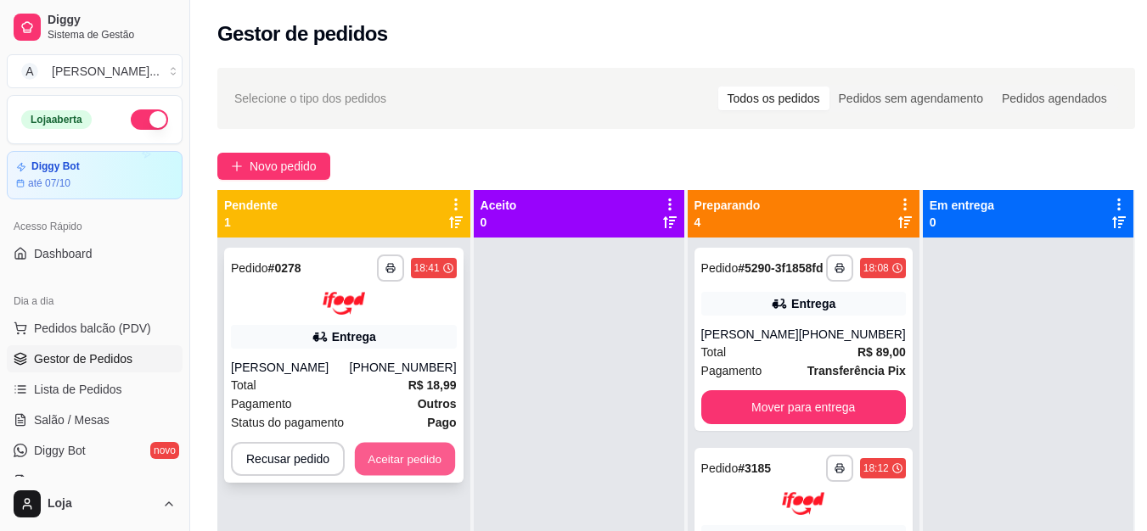
click at [436, 469] on button "Aceitar pedido" at bounding box center [405, 458] width 100 height 33
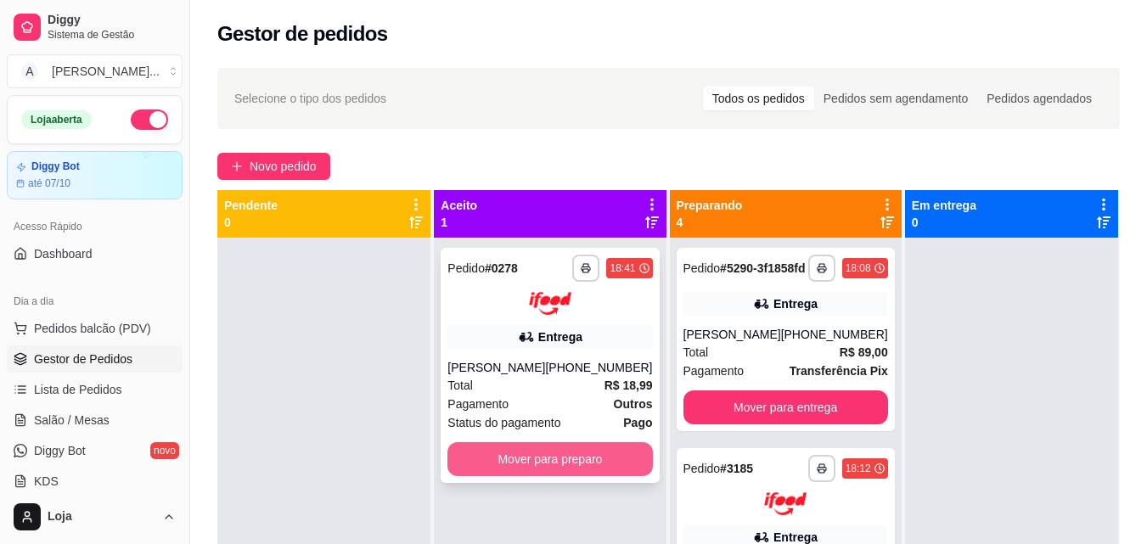
click at [542, 466] on button "Mover para preparo" at bounding box center [549, 459] width 205 height 34
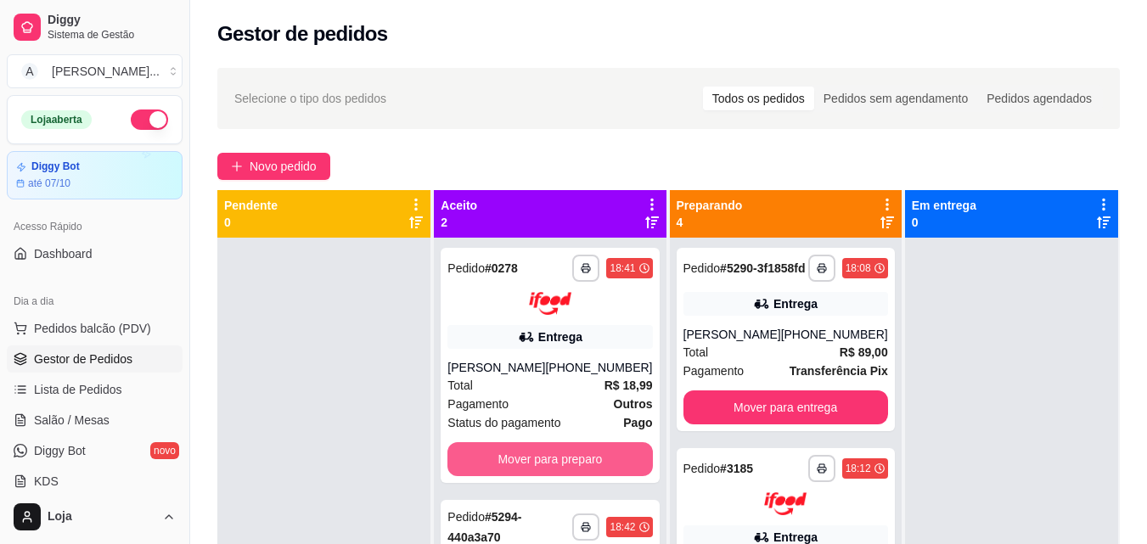
click at [535, 462] on button "Mover para preparo" at bounding box center [549, 459] width 205 height 34
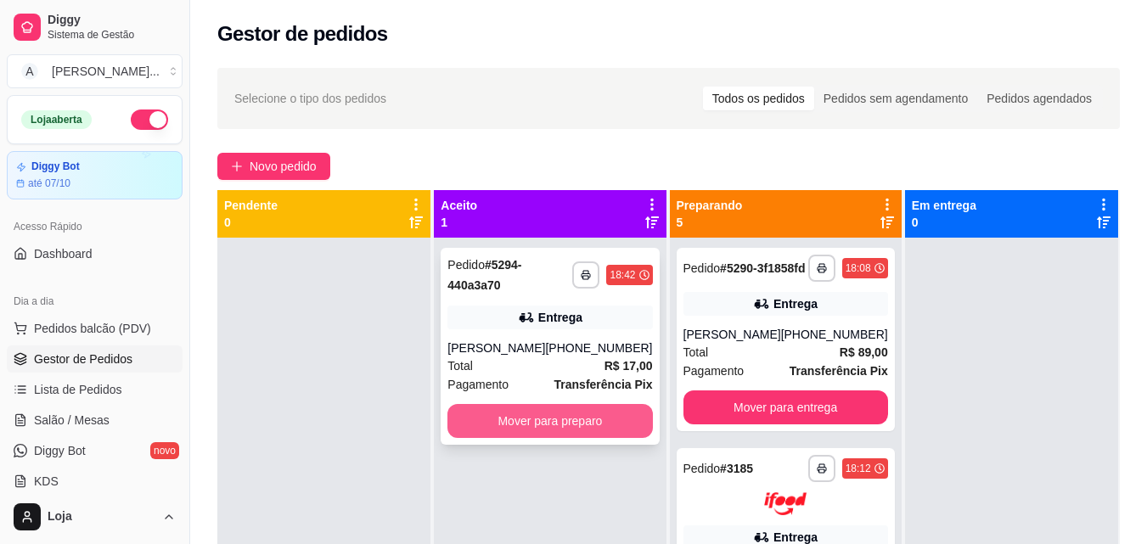
click at [491, 410] on button "Mover para preparo" at bounding box center [549, 421] width 205 height 34
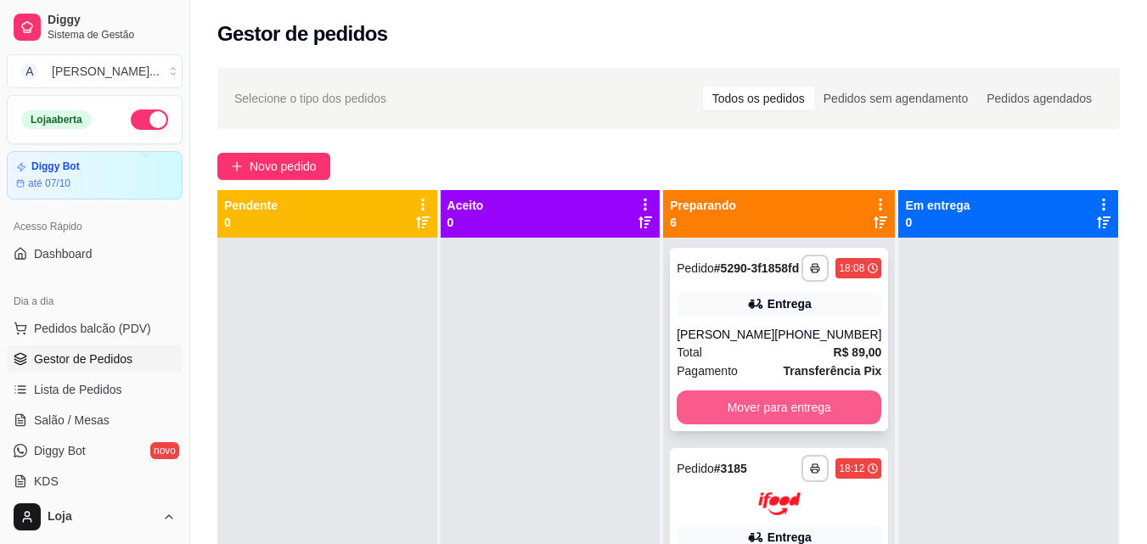
click at [803, 417] on button "Mover para entrega" at bounding box center [779, 408] width 205 height 34
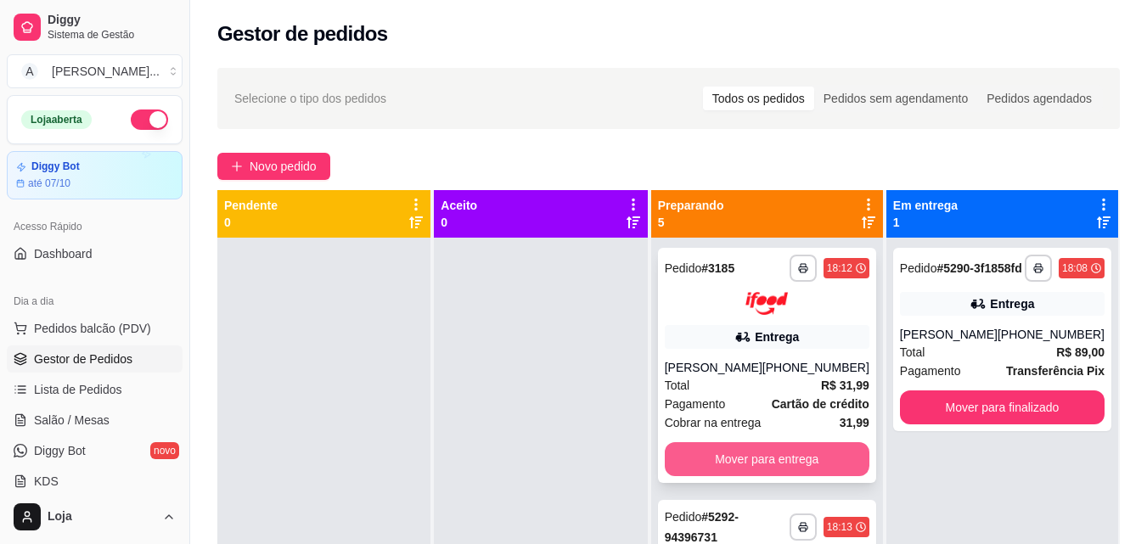
click at [796, 446] on button "Mover para entrega" at bounding box center [767, 459] width 205 height 34
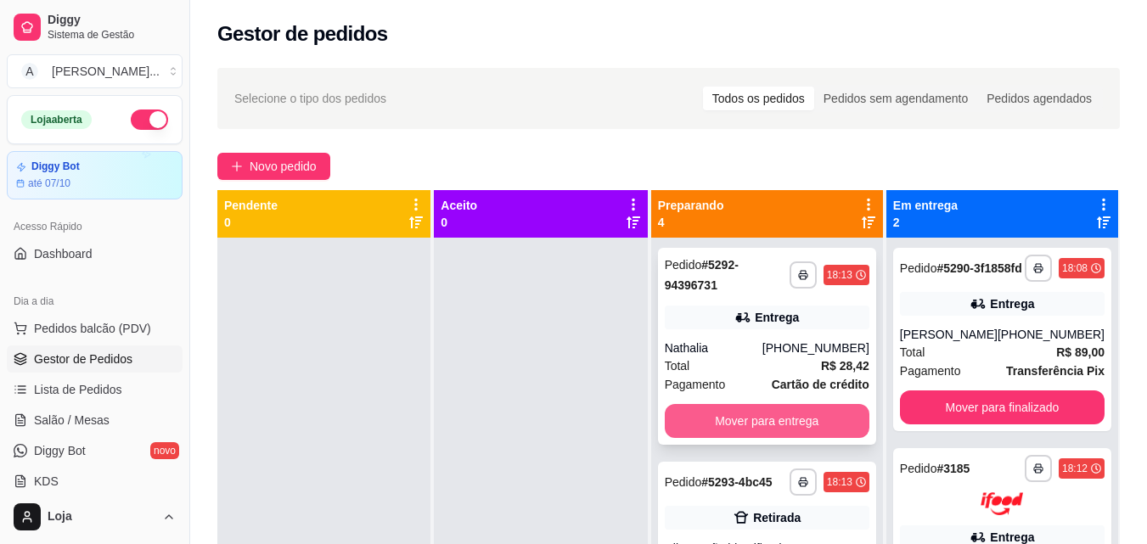
click at [794, 426] on button "Mover para entrega" at bounding box center [767, 421] width 205 height 34
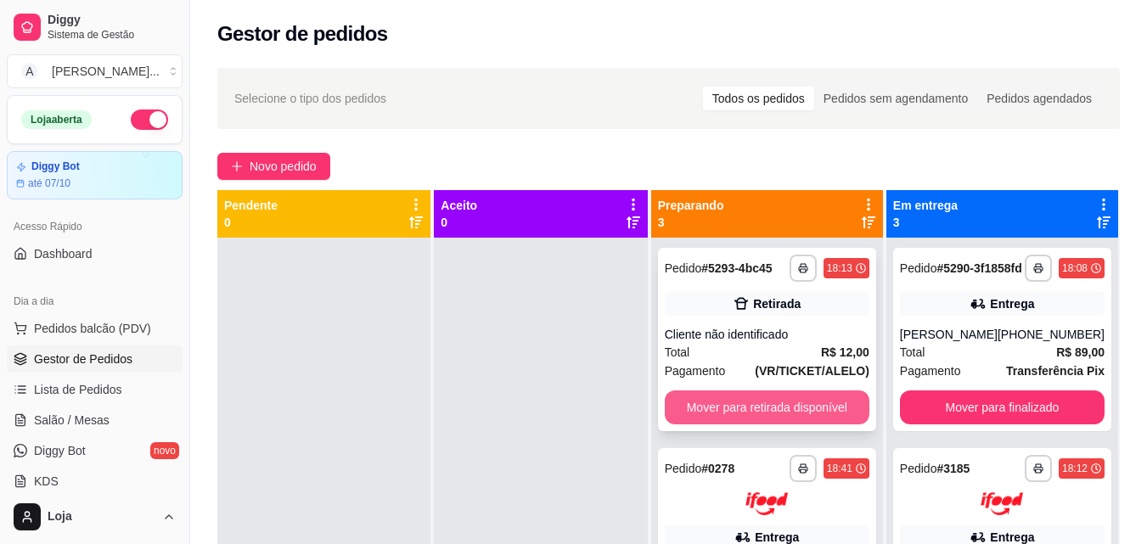
click at [779, 424] on button "Mover para retirada disponível" at bounding box center [767, 408] width 205 height 34
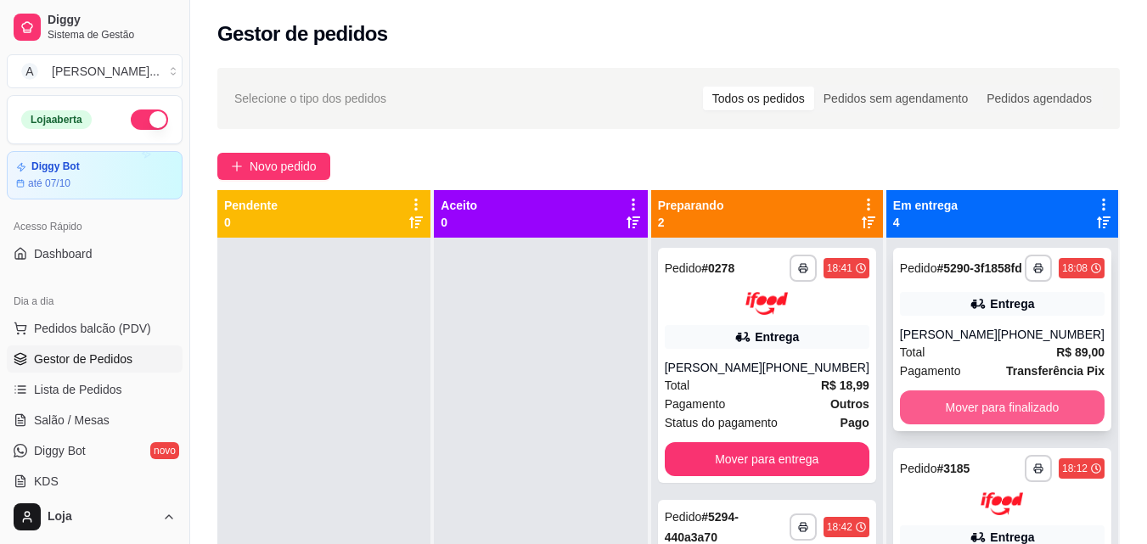
click at [929, 419] on button "Mover para finalizado" at bounding box center [1002, 408] width 205 height 34
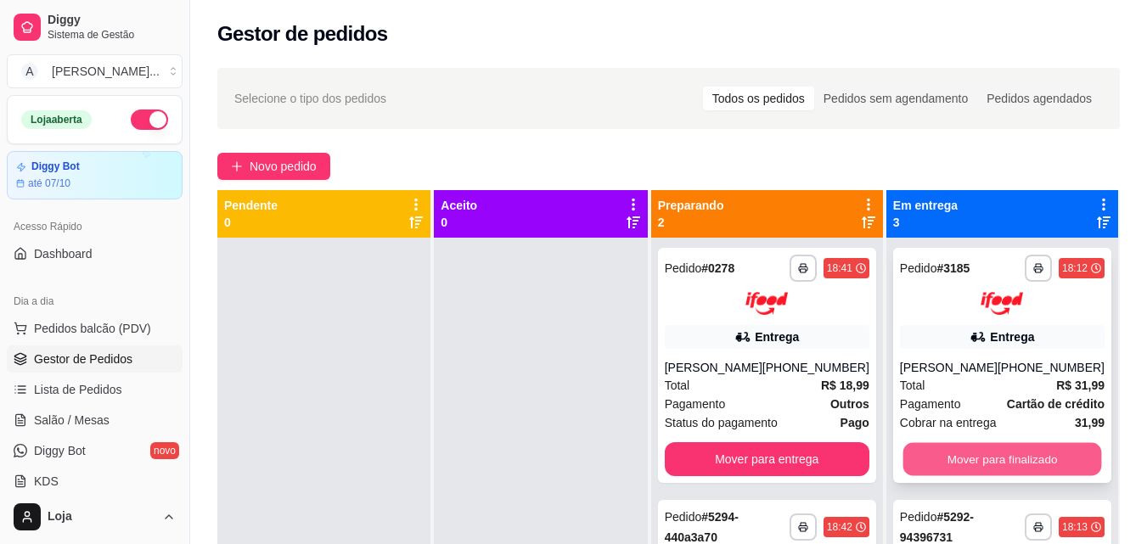
click at [958, 454] on button "Mover para finalizado" at bounding box center [1001, 458] width 199 height 33
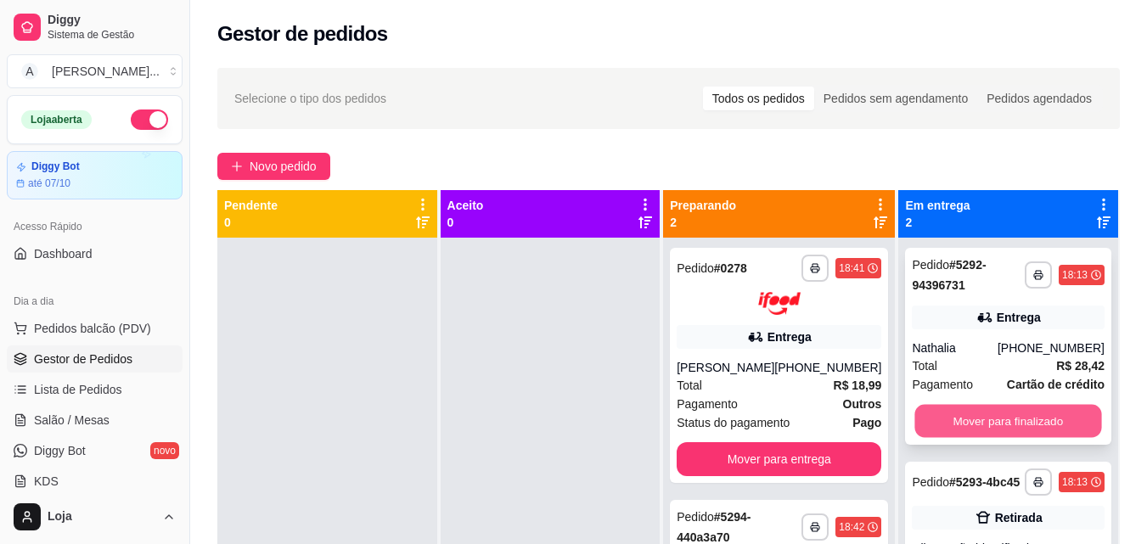
click at [950, 430] on button "Mover para finalizado" at bounding box center [1008, 421] width 187 height 33
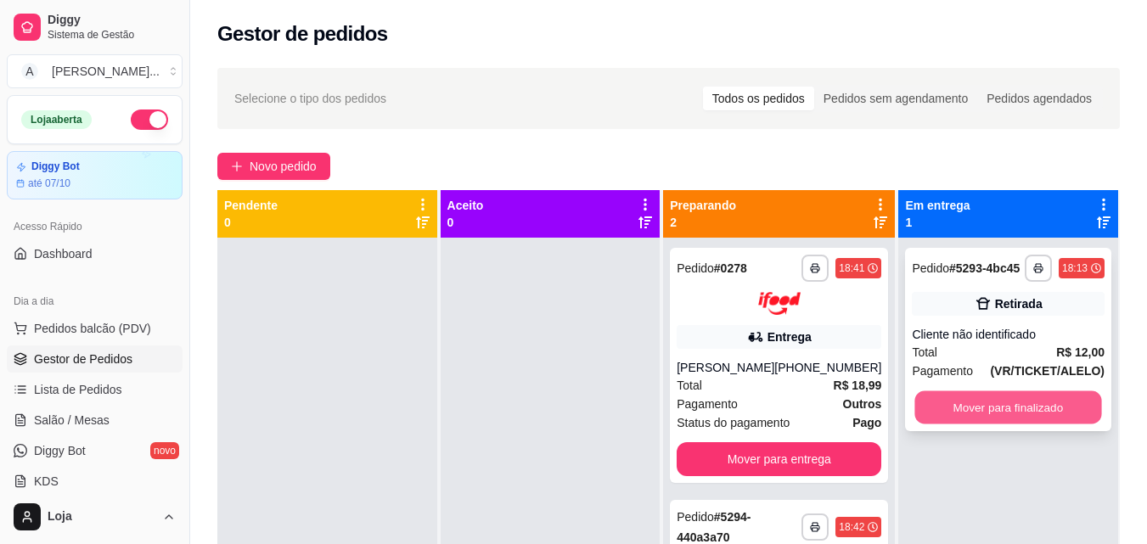
click at [954, 419] on button "Mover para finalizado" at bounding box center [1008, 407] width 187 height 33
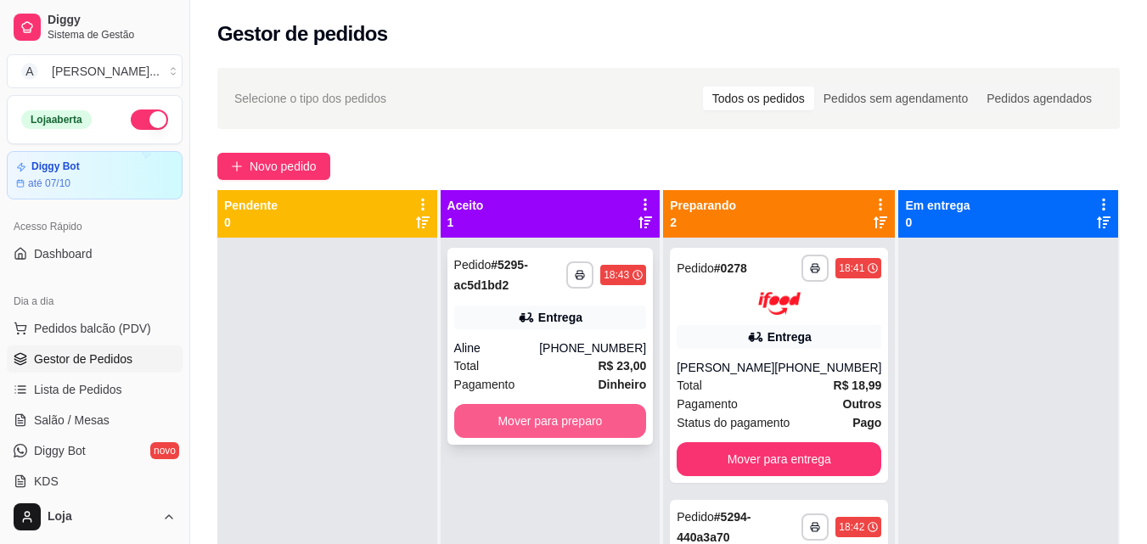
click at [606, 424] on button "Mover para preparo" at bounding box center [550, 421] width 193 height 34
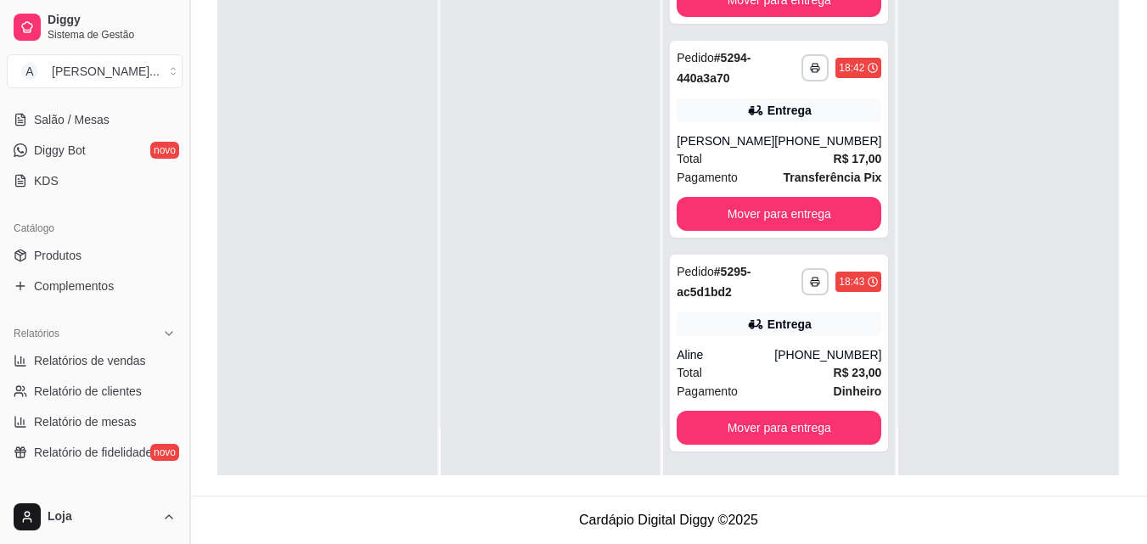
scroll to position [315, 0]
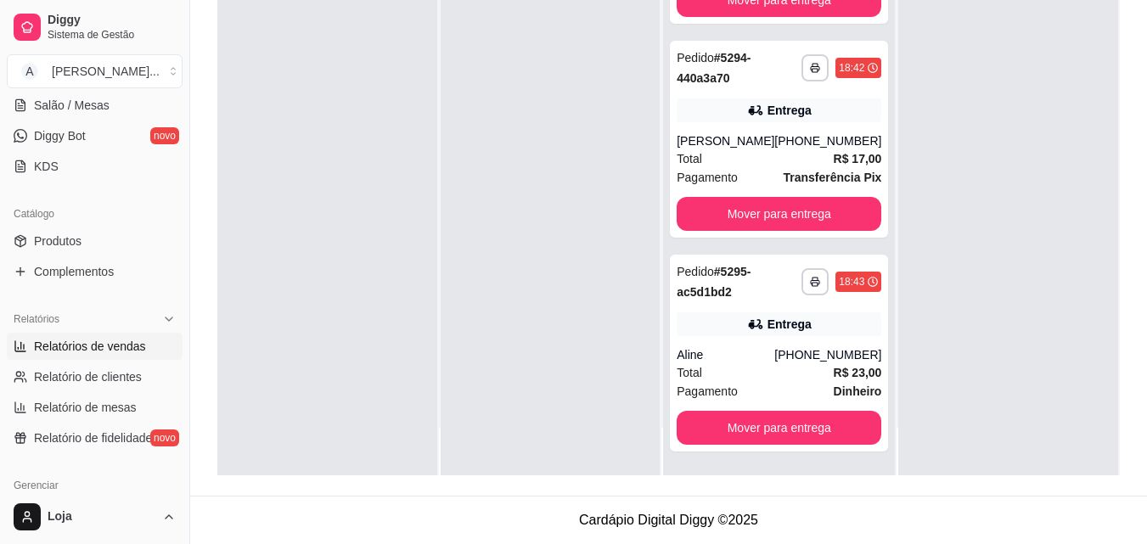
click at [121, 336] on link "Relatórios de vendas" at bounding box center [95, 346] width 176 height 27
select select "ALL"
select select "0"
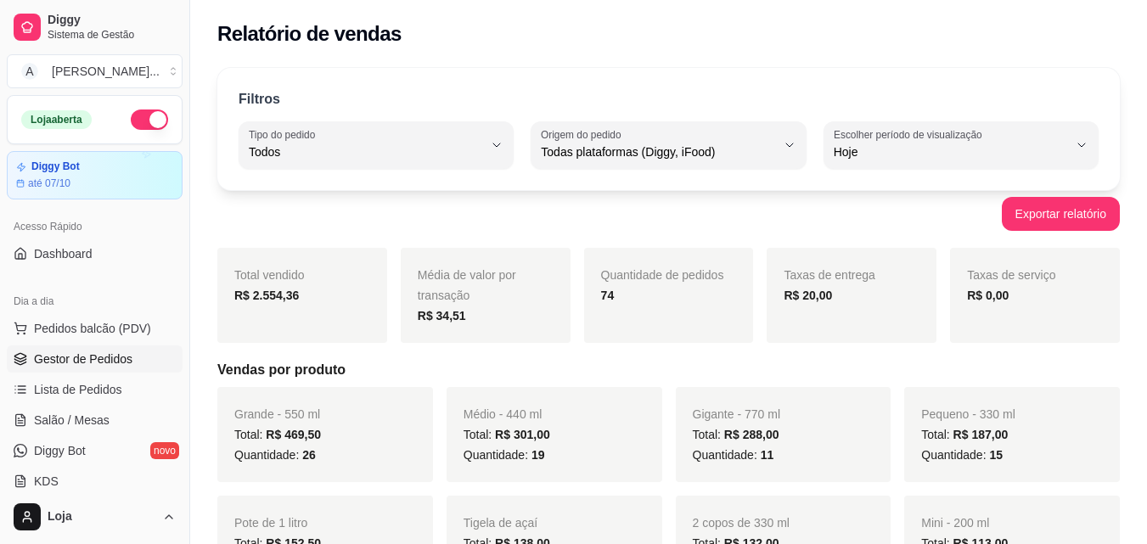
click at [98, 350] on link "Gestor de Pedidos" at bounding box center [95, 359] width 176 height 27
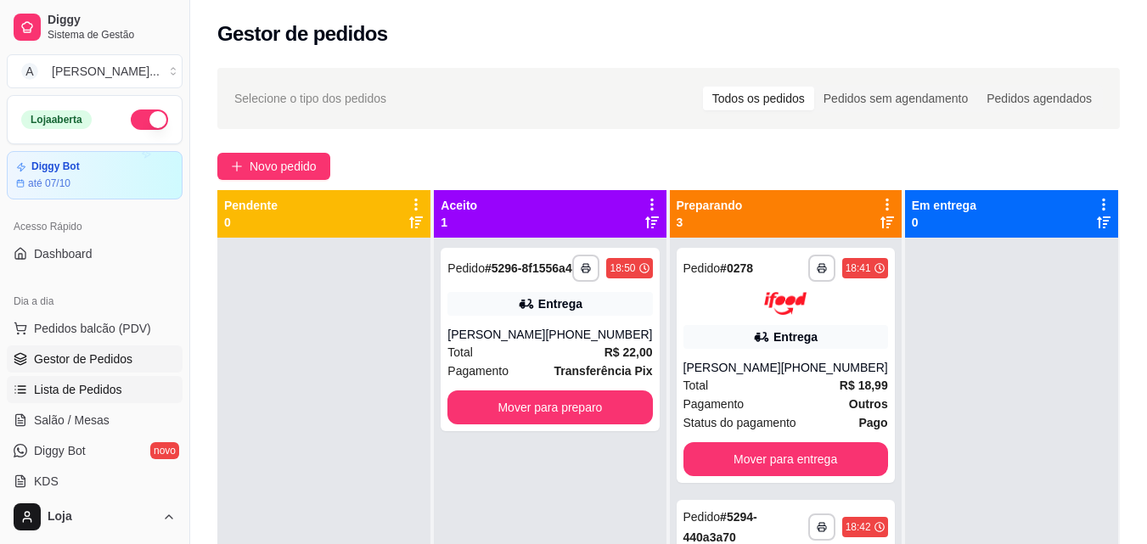
click at [93, 393] on span "Lista de Pedidos" at bounding box center [78, 389] width 88 height 17
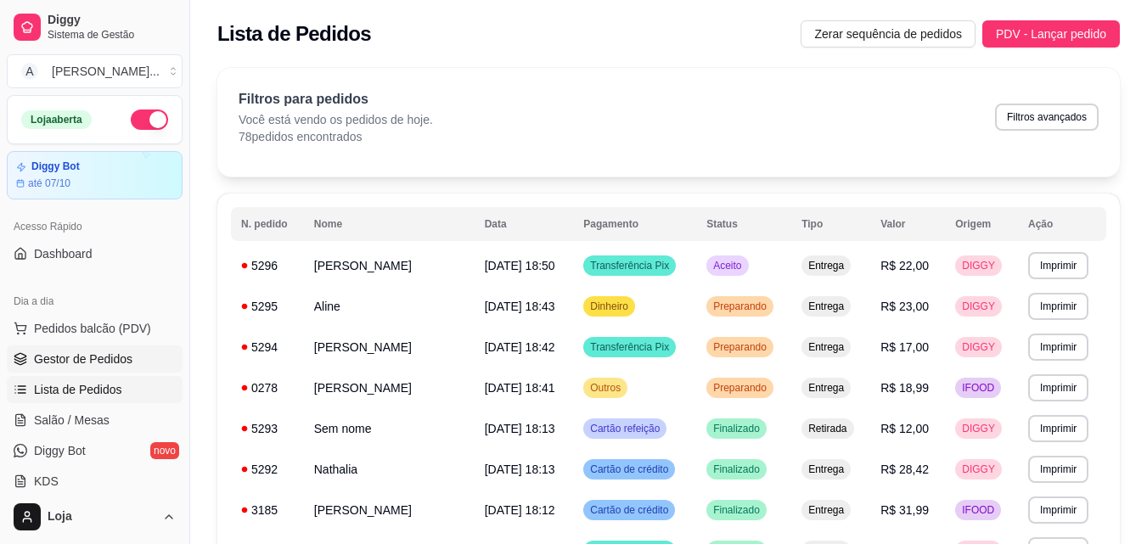
click at [135, 363] on link "Gestor de Pedidos" at bounding box center [95, 359] width 176 height 27
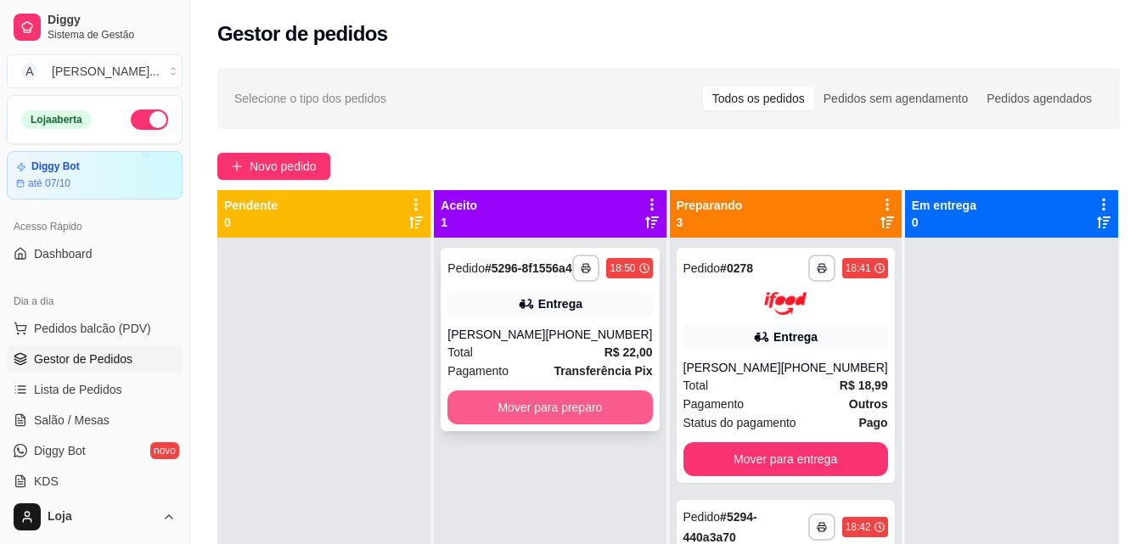
click at [526, 424] on button "Mover para preparo" at bounding box center [549, 408] width 205 height 34
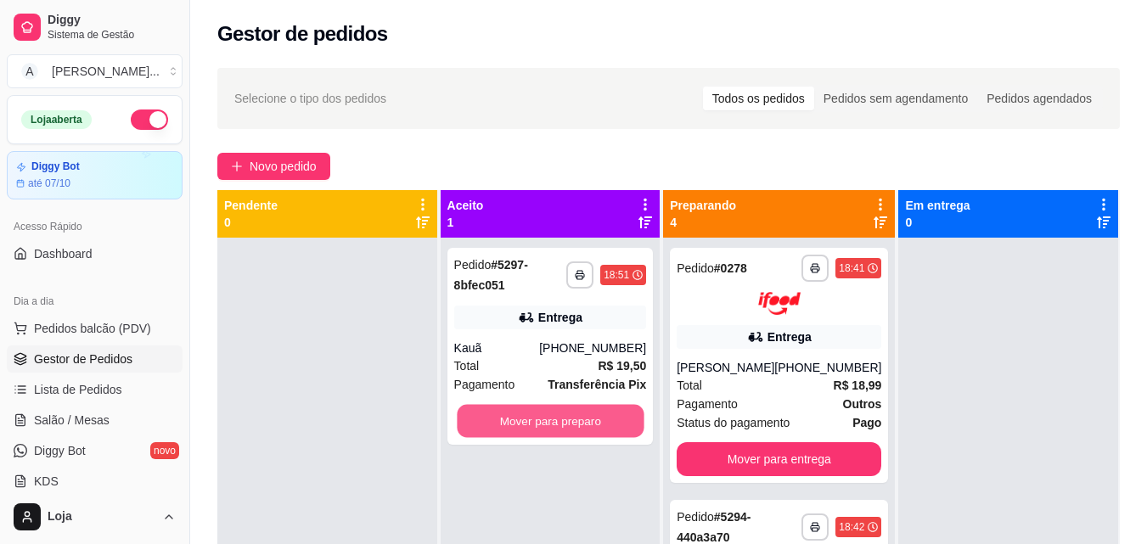
click at [561, 454] on div "**********" at bounding box center [551, 510] width 220 height 544
click at [521, 426] on button "Mover para preparo" at bounding box center [550, 421] width 187 height 33
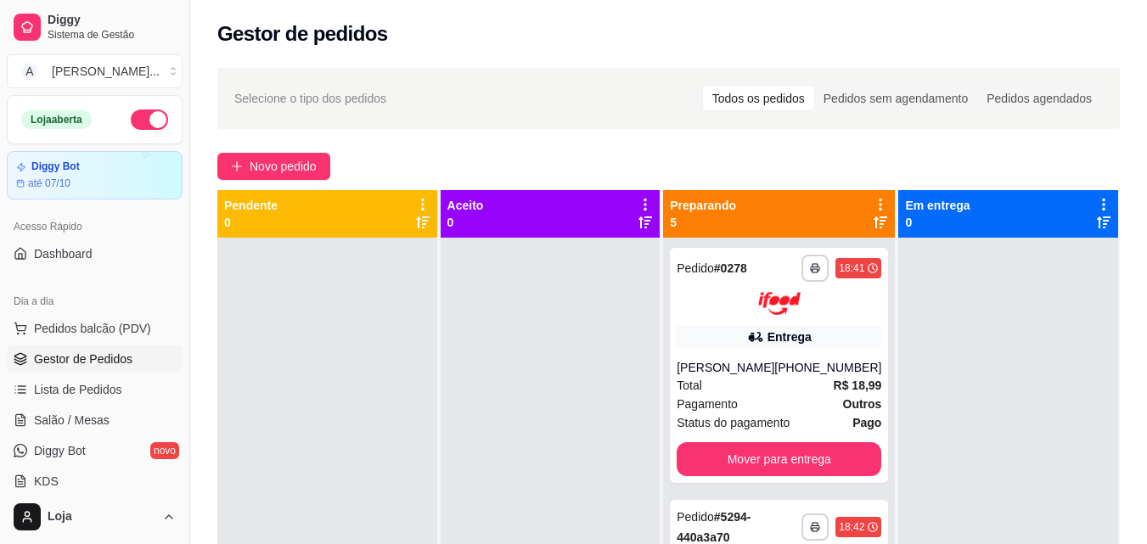
drag, startPoint x: 512, startPoint y: 112, endPoint x: 514, endPoint y: 129, distance: 17.2
click at [514, 129] on div "**********" at bounding box center [668, 406] width 957 height 697
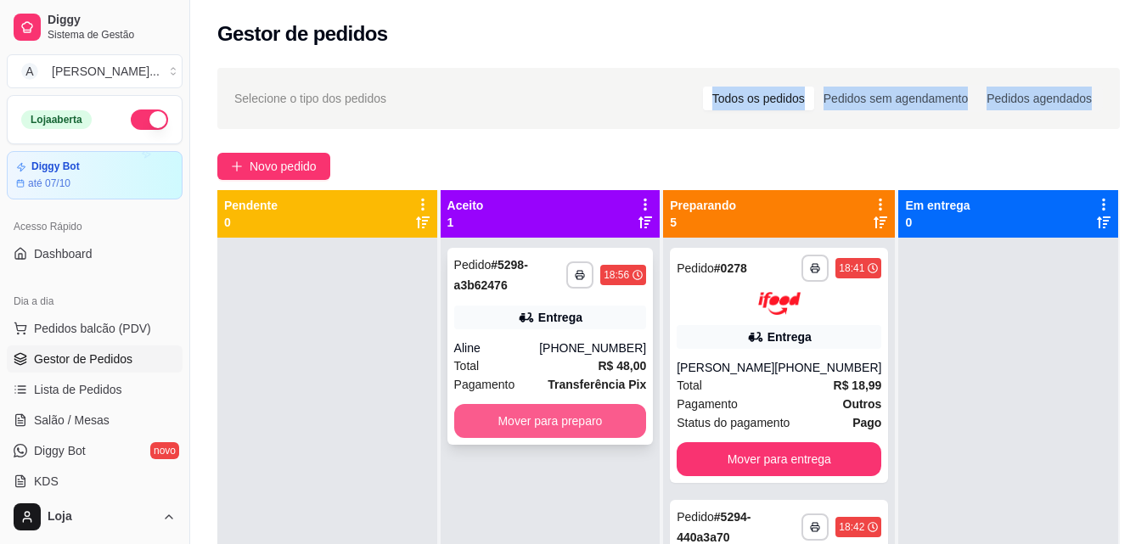
click at [582, 419] on button "Mover para preparo" at bounding box center [550, 421] width 193 height 34
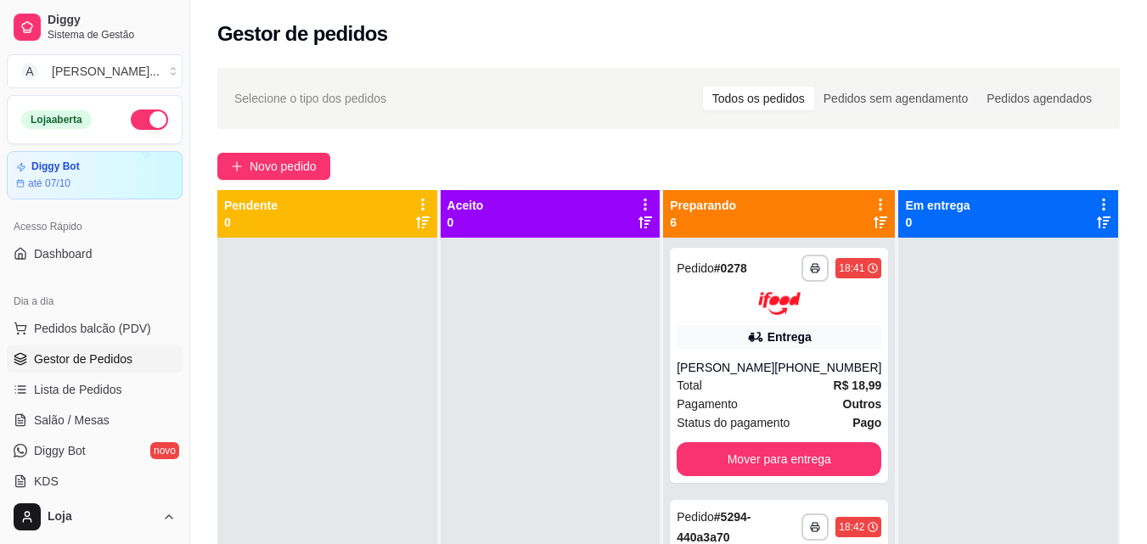
click at [412, 368] on div at bounding box center [327, 510] width 220 height 544
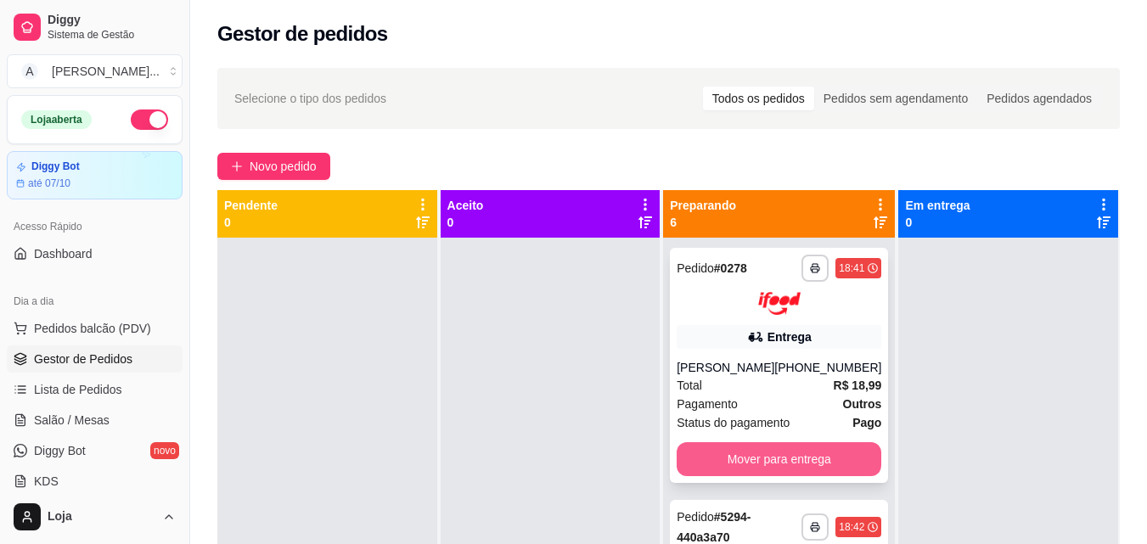
click at [841, 463] on button "Mover para entrega" at bounding box center [779, 459] width 205 height 34
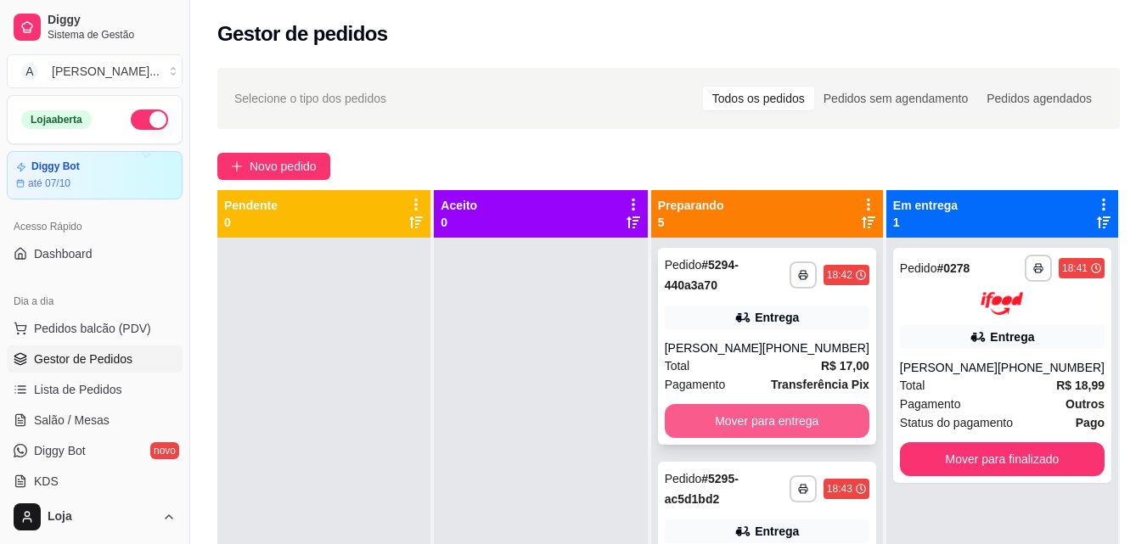
click at [826, 417] on button "Mover para entrega" at bounding box center [767, 421] width 205 height 34
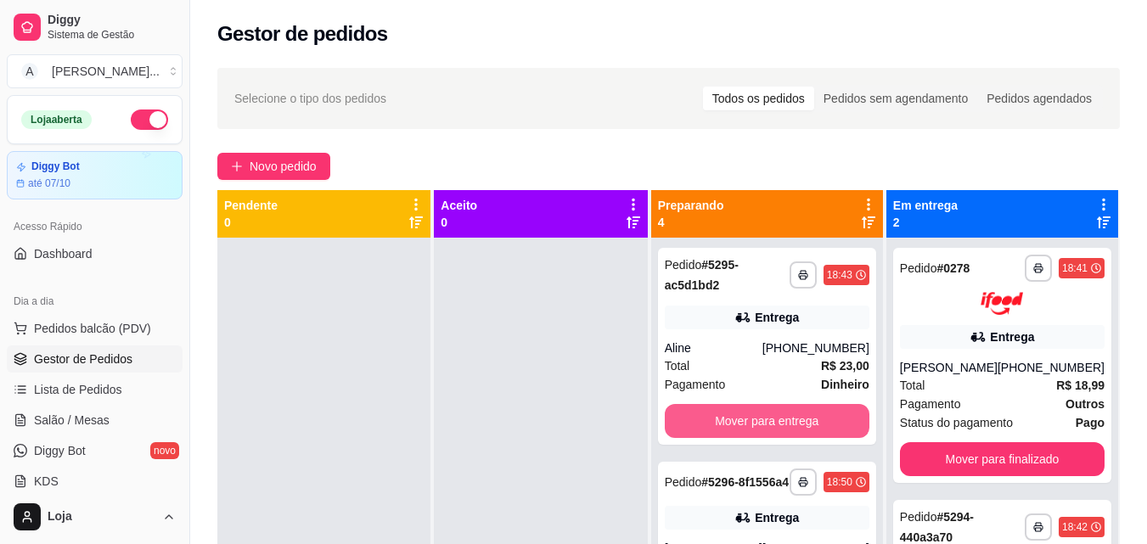
click at [826, 417] on button "Mover para entrega" at bounding box center [767, 421] width 205 height 34
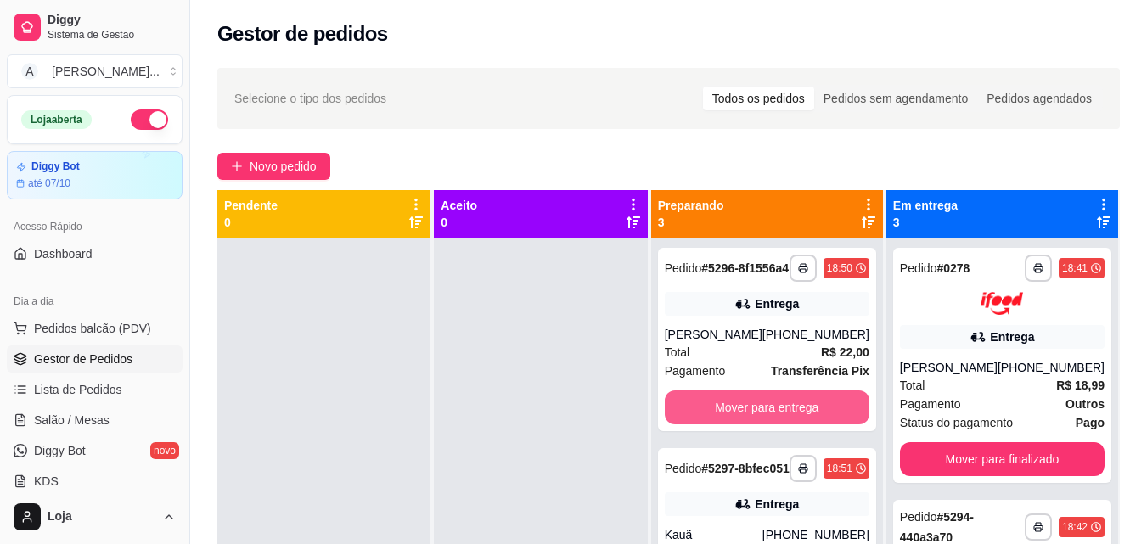
click at [826, 417] on button "Mover para entrega" at bounding box center [767, 408] width 205 height 34
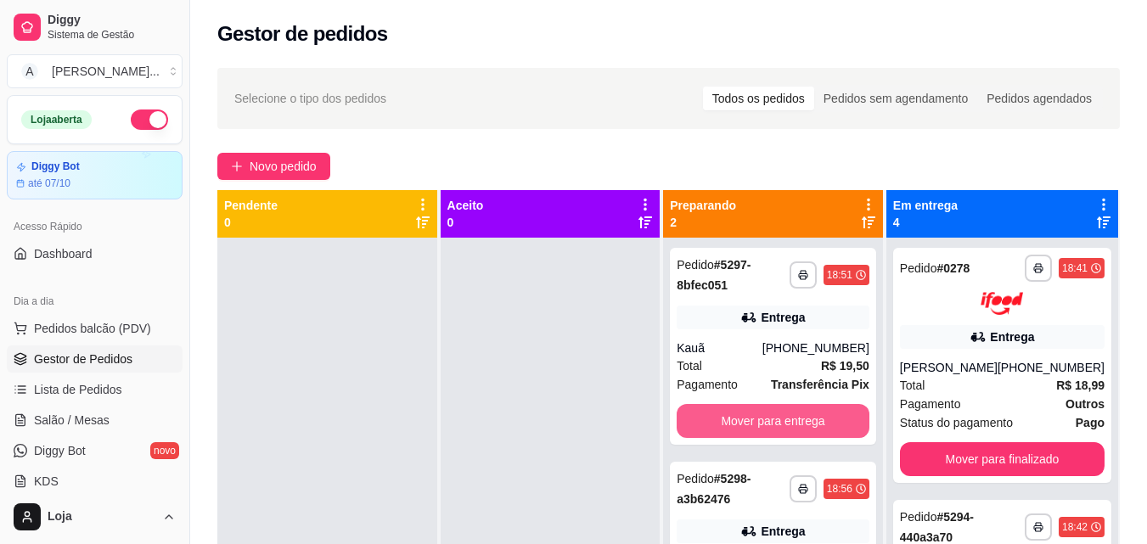
click at [826, 417] on button "Mover para entrega" at bounding box center [773, 421] width 193 height 34
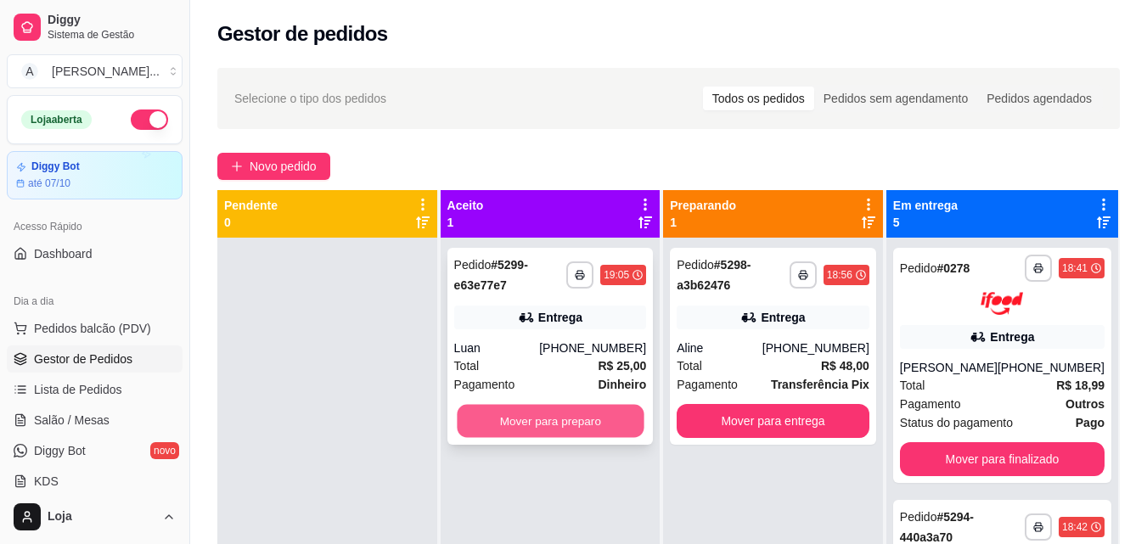
click at [599, 419] on button "Mover para preparo" at bounding box center [550, 421] width 187 height 33
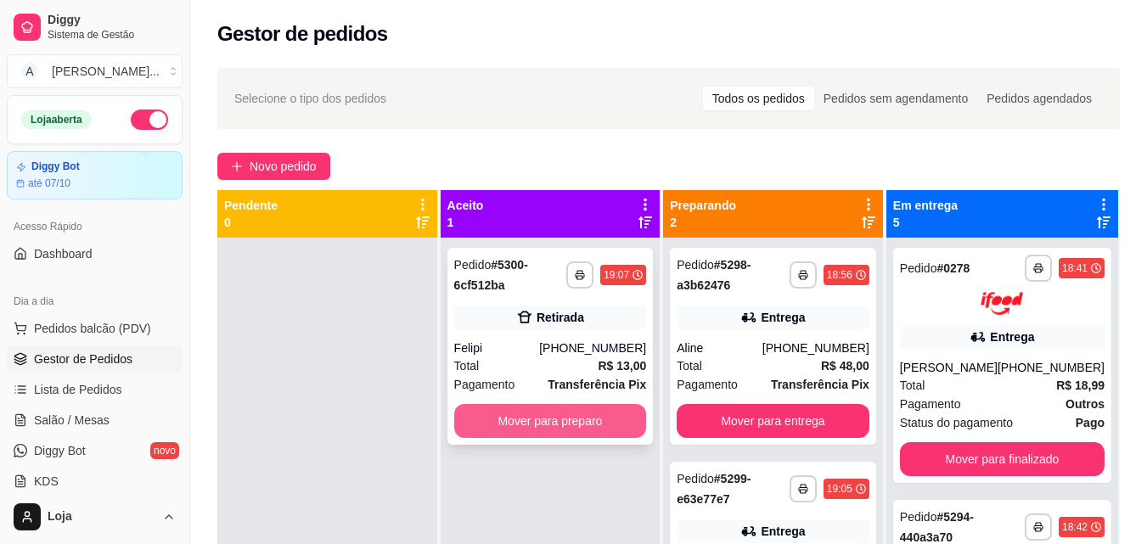
click at [605, 434] on button "Mover para preparo" at bounding box center [550, 421] width 193 height 34
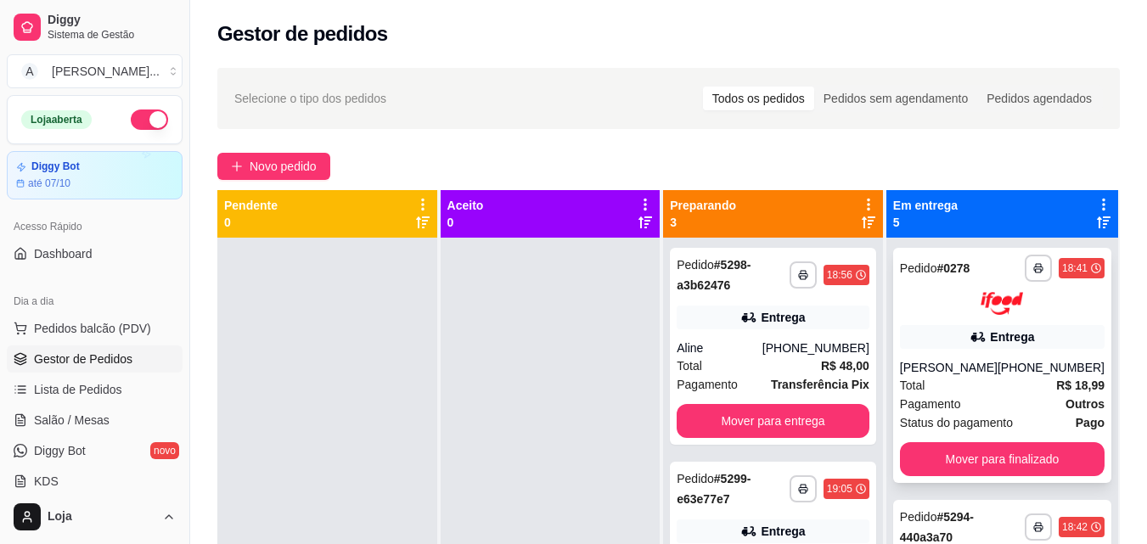
click at [927, 369] on div "[PERSON_NAME]" at bounding box center [949, 367] width 98 height 17
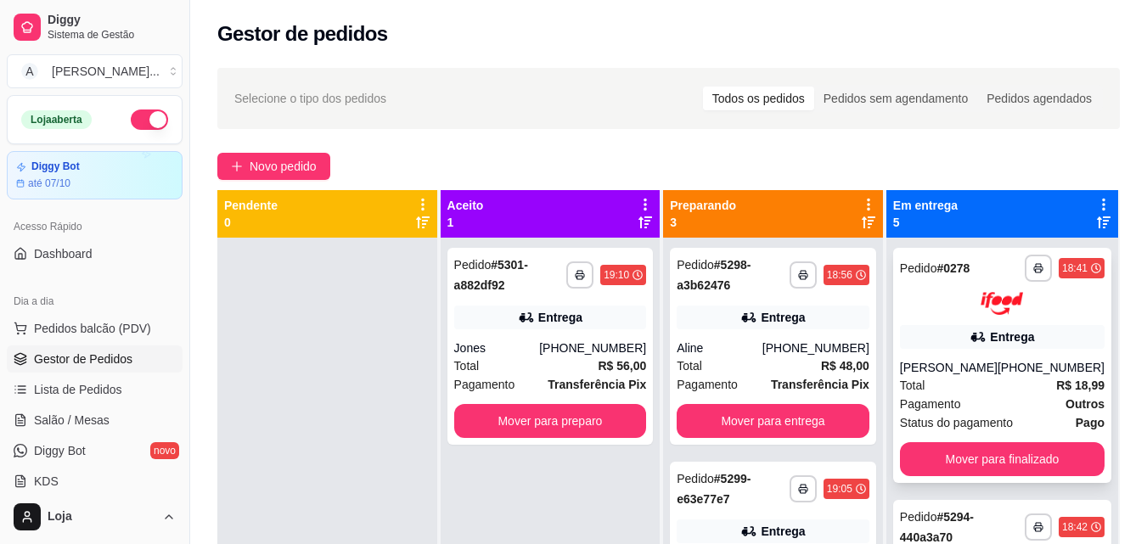
click at [938, 396] on span "Pagamento" at bounding box center [930, 404] width 61 height 19
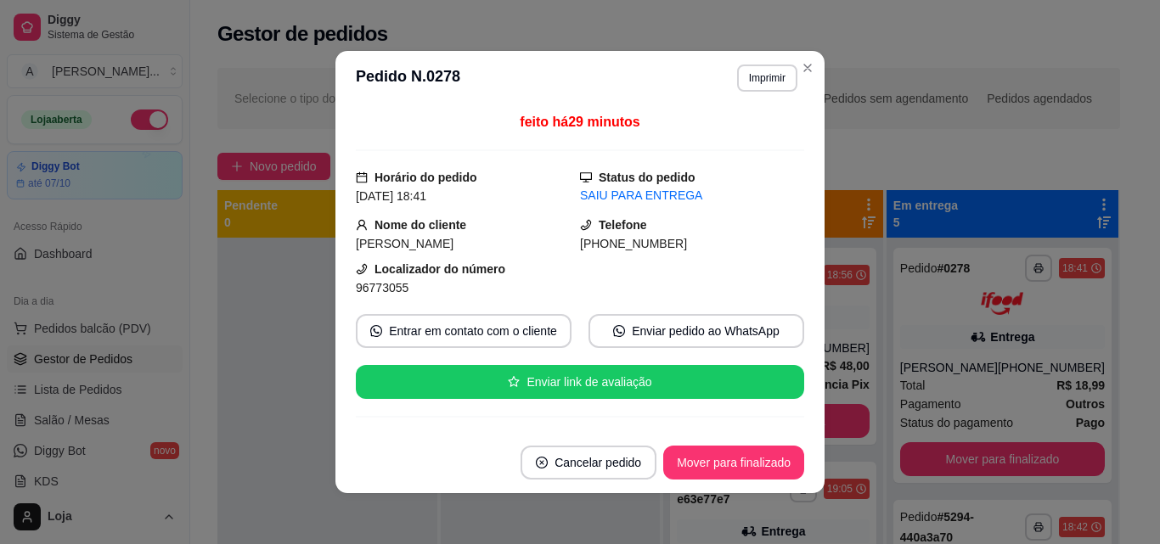
click at [802, 200] on div "feito há 29 minutos Horário do pedido [DATE] 18:41 Status do pedido SAIU PARA E…" at bounding box center [579, 268] width 489 height 327
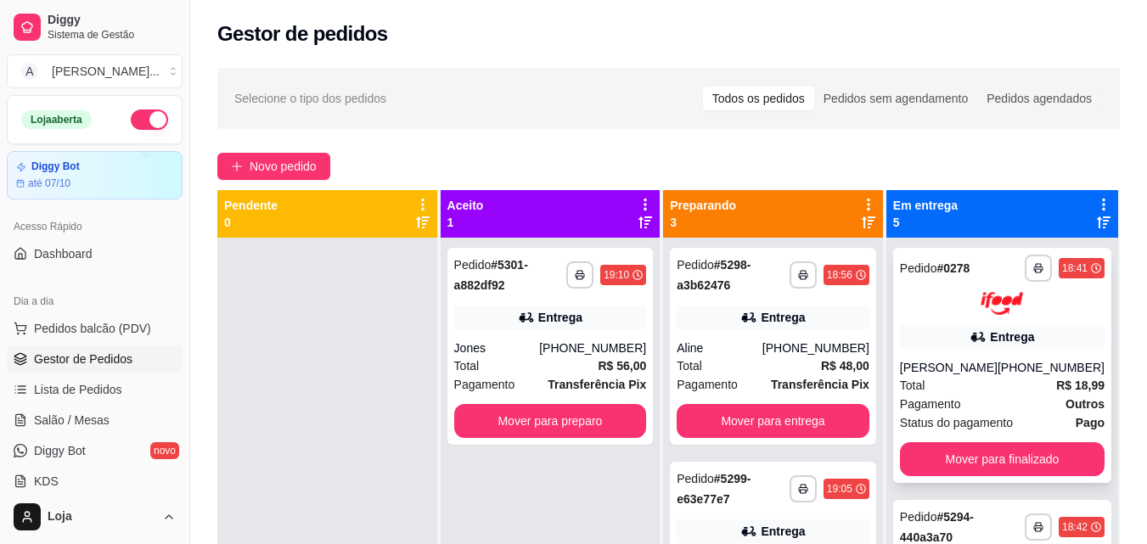
click at [930, 396] on span "Pagamento" at bounding box center [930, 404] width 61 height 19
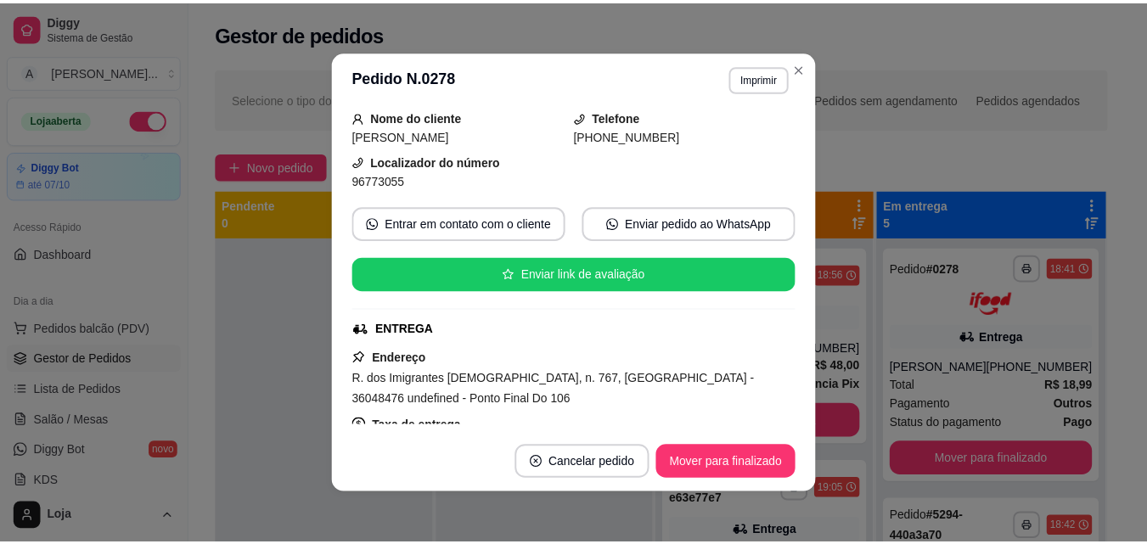
scroll to position [154, 0]
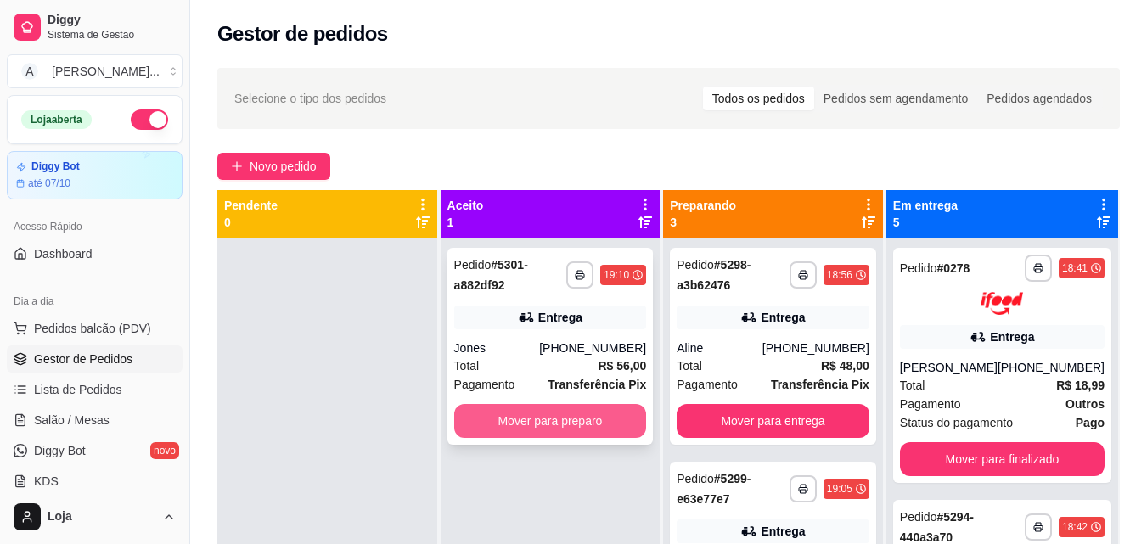
click at [575, 430] on button "Mover para preparo" at bounding box center [550, 421] width 193 height 34
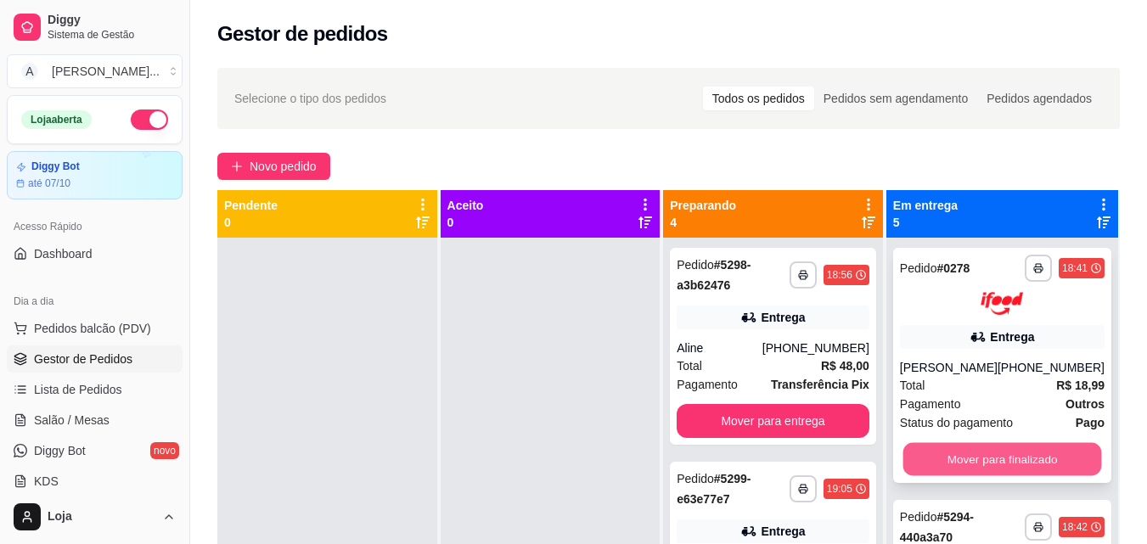
click at [1026, 461] on button "Mover para finalizado" at bounding box center [1001, 458] width 199 height 33
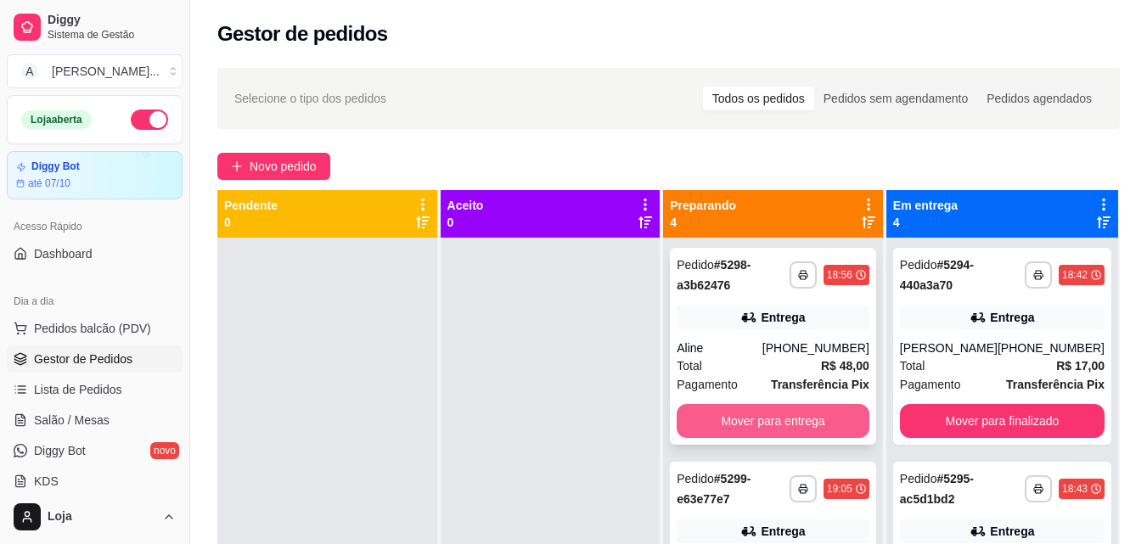
click at [797, 425] on button "Mover para entrega" at bounding box center [773, 421] width 193 height 34
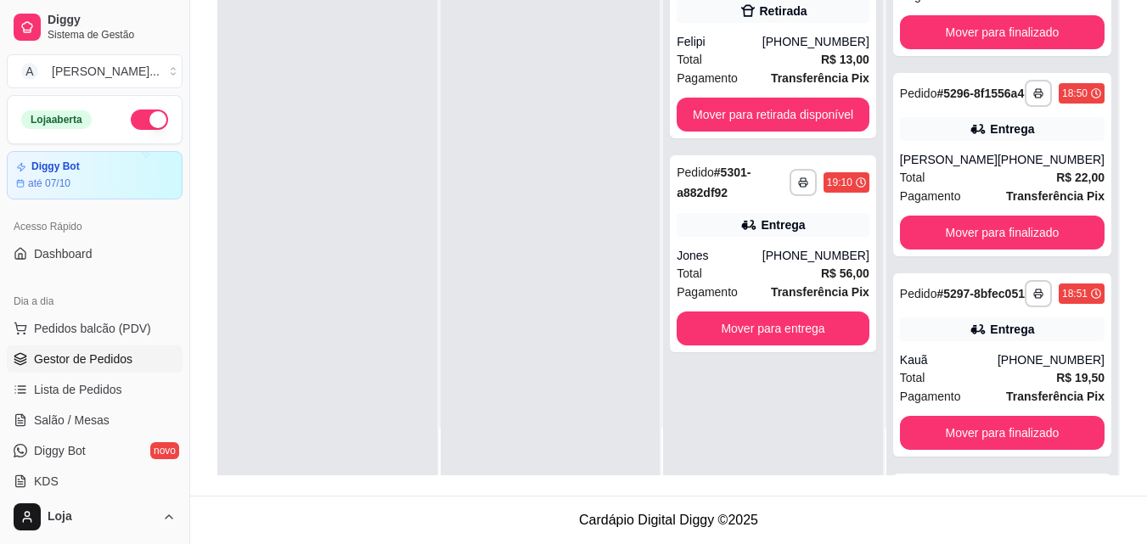
scroll to position [0, 0]
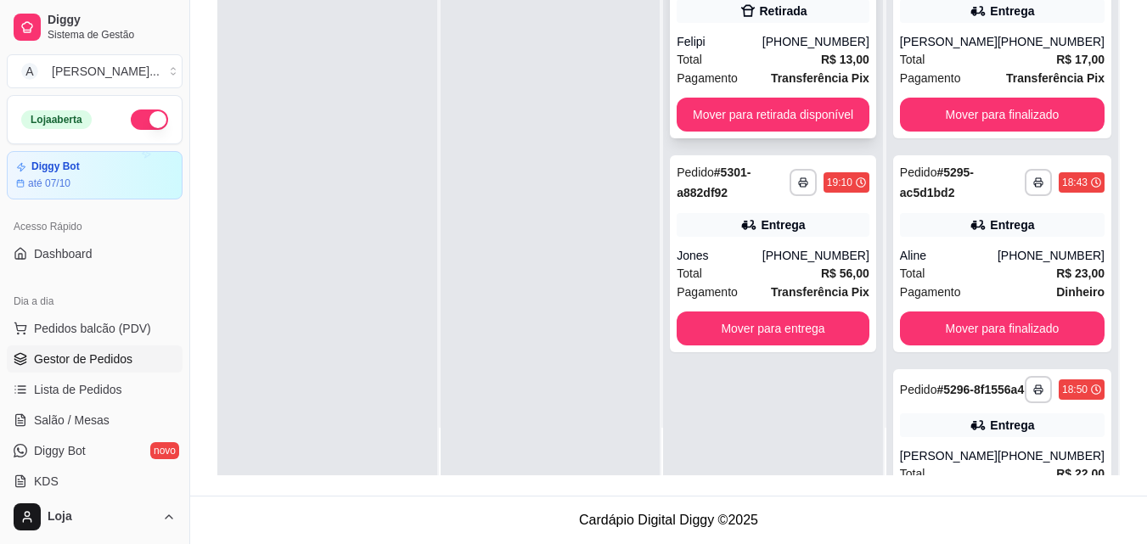
click at [843, 89] on div "**********" at bounding box center [773, 39] width 206 height 197
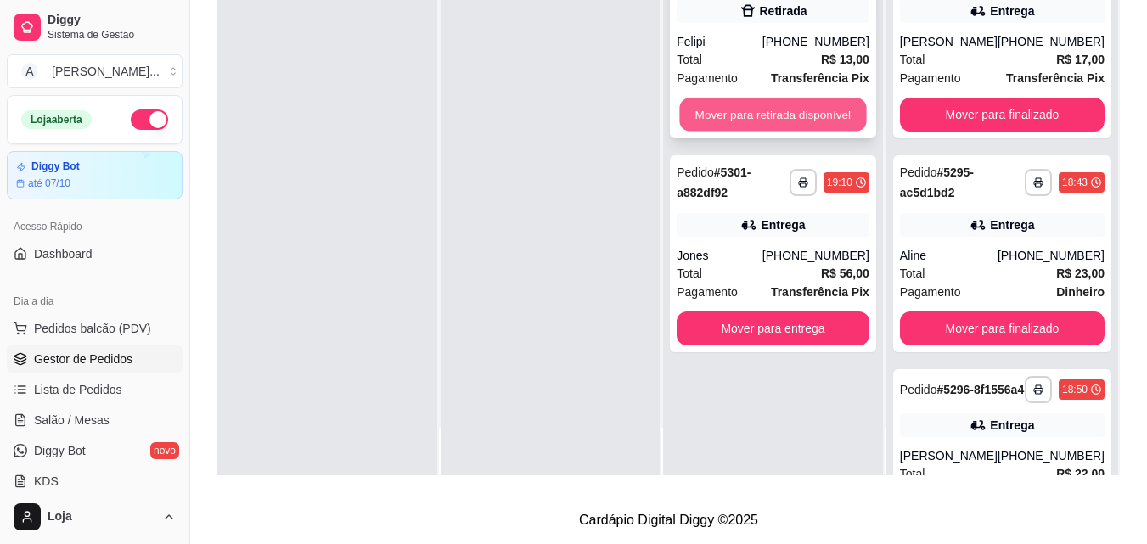
click at [835, 118] on button "Mover para retirada disponível" at bounding box center [773, 114] width 187 height 33
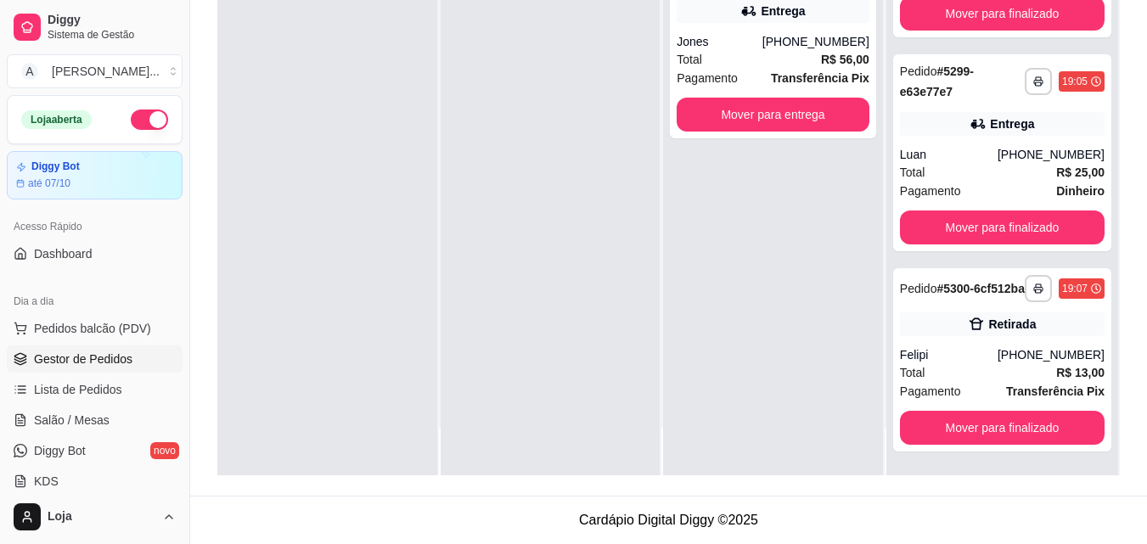
scroll to position [970, 0]
click at [1034, 445] on div "**********" at bounding box center [1002, 359] width 218 height 183
click at [1050, 421] on button "Mover para finalizado" at bounding box center [1002, 428] width 205 height 34
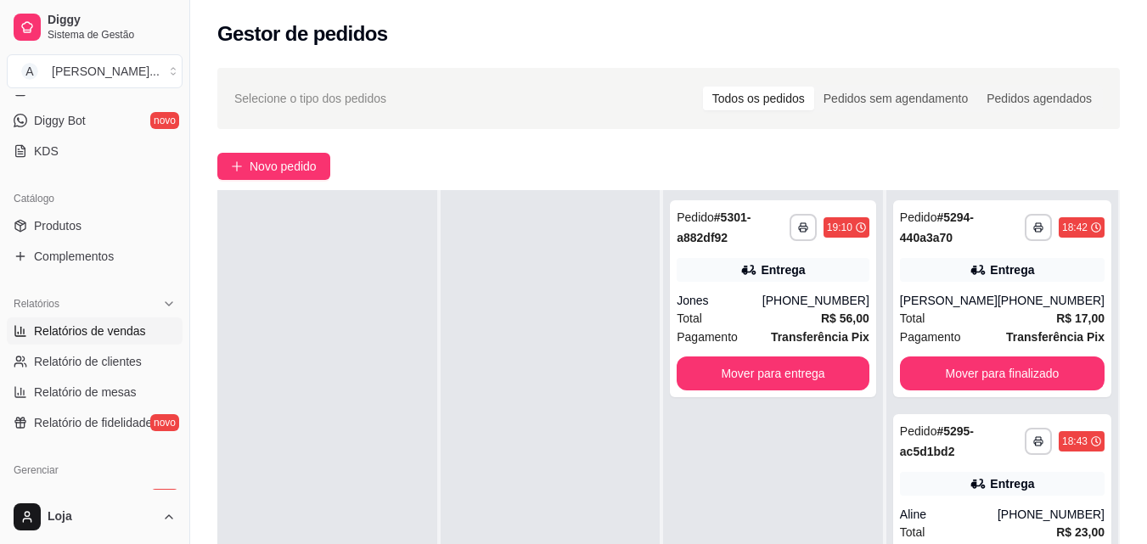
scroll to position [334, 0]
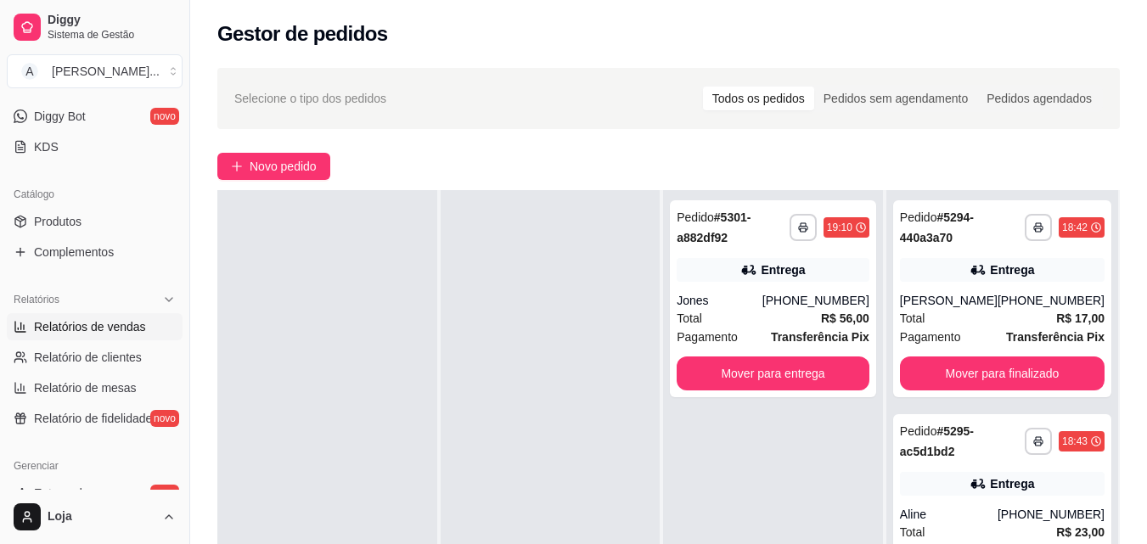
click at [125, 335] on link "Relatórios de vendas" at bounding box center [95, 326] width 176 height 27
select select "ALL"
select select "0"
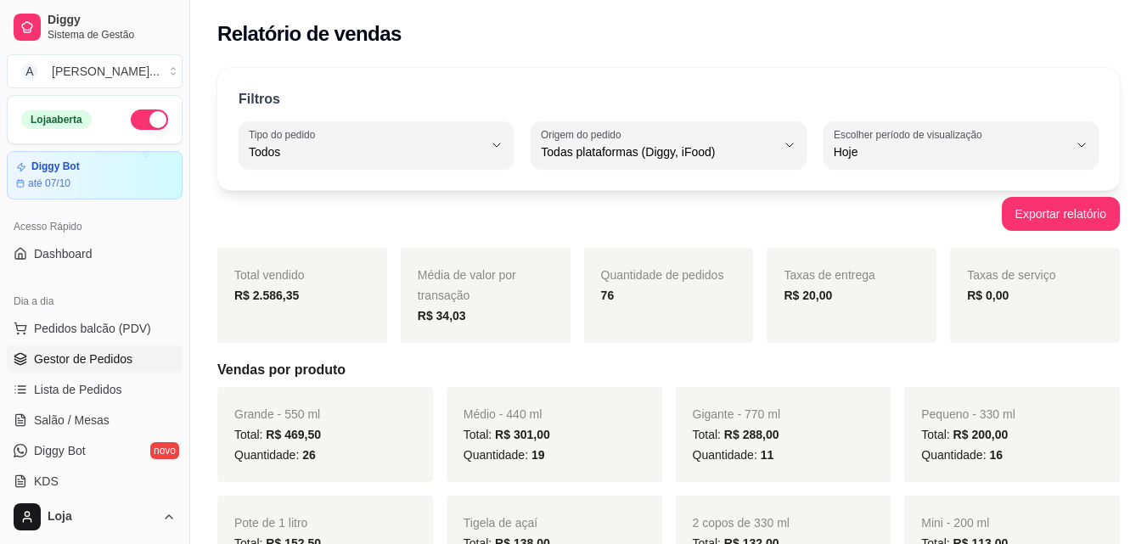
click at [130, 356] on link "Gestor de Pedidos" at bounding box center [95, 359] width 176 height 27
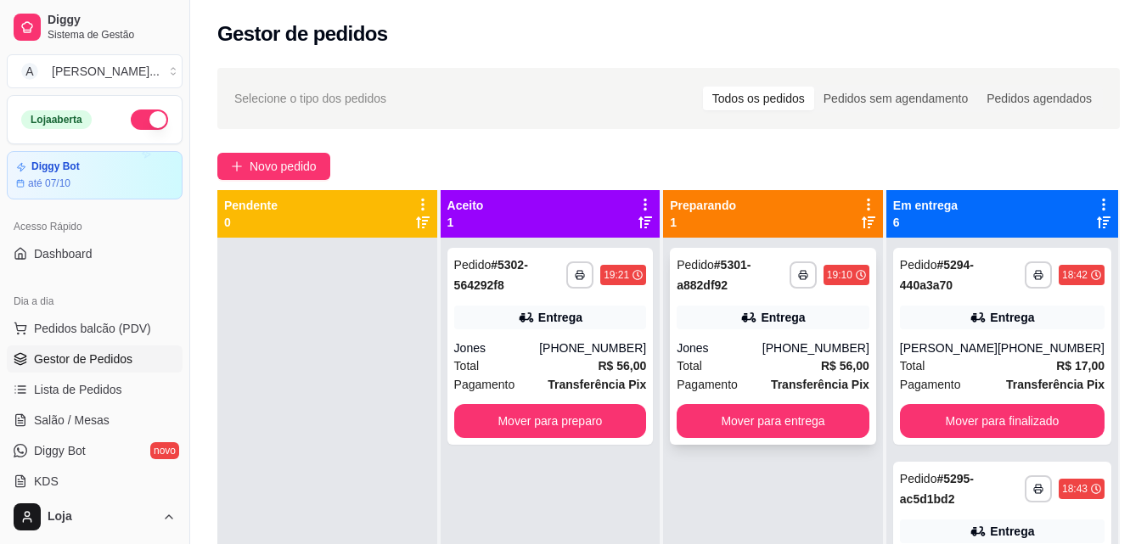
click at [729, 343] on div "Jones" at bounding box center [720, 348] width 86 height 17
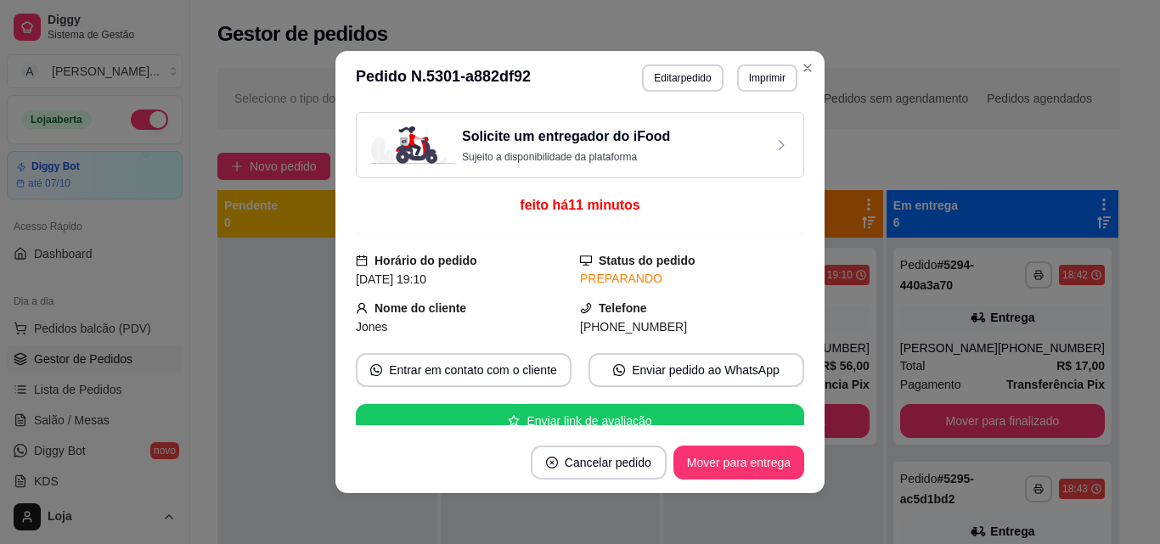
click at [624, 443] on footer "Cancelar pedido Mover para entrega" at bounding box center [579, 462] width 489 height 61
click at [618, 459] on button "Cancelar pedido" at bounding box center [599, 463] width 136 height 34
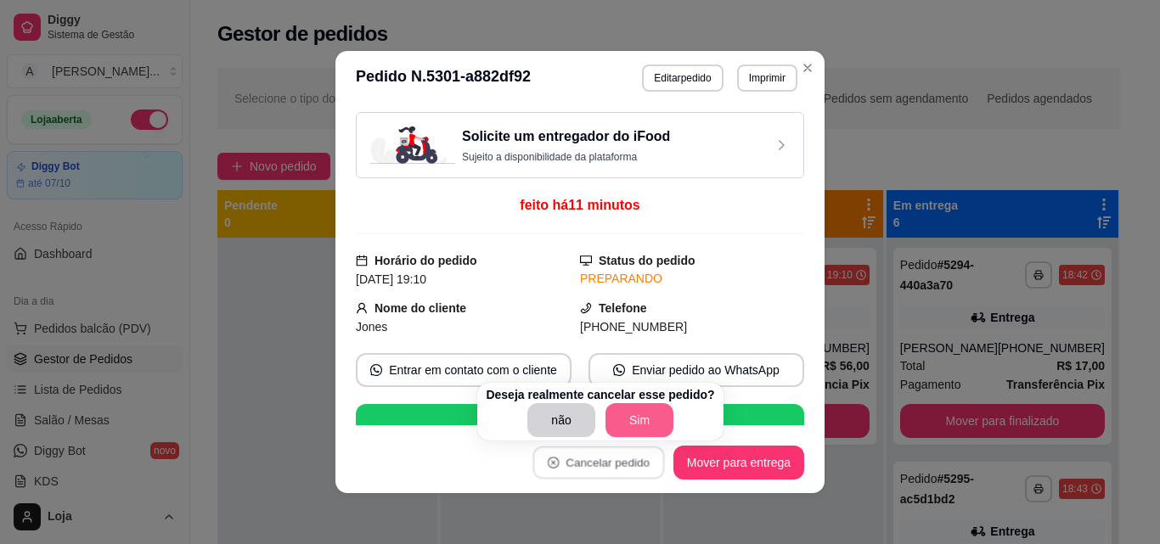
click at [642, 428] on button "Sim" at bounding box center [639, 420] width 68 height 34
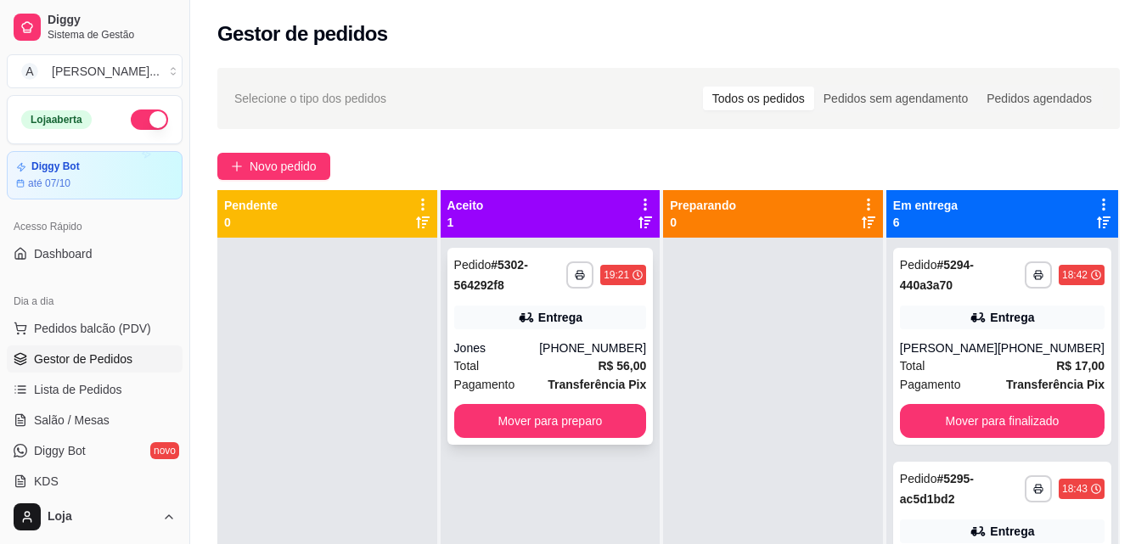
click at [610, 430] on button "Mover para preparo" at bounding box center [550, 421] width 193 height 34
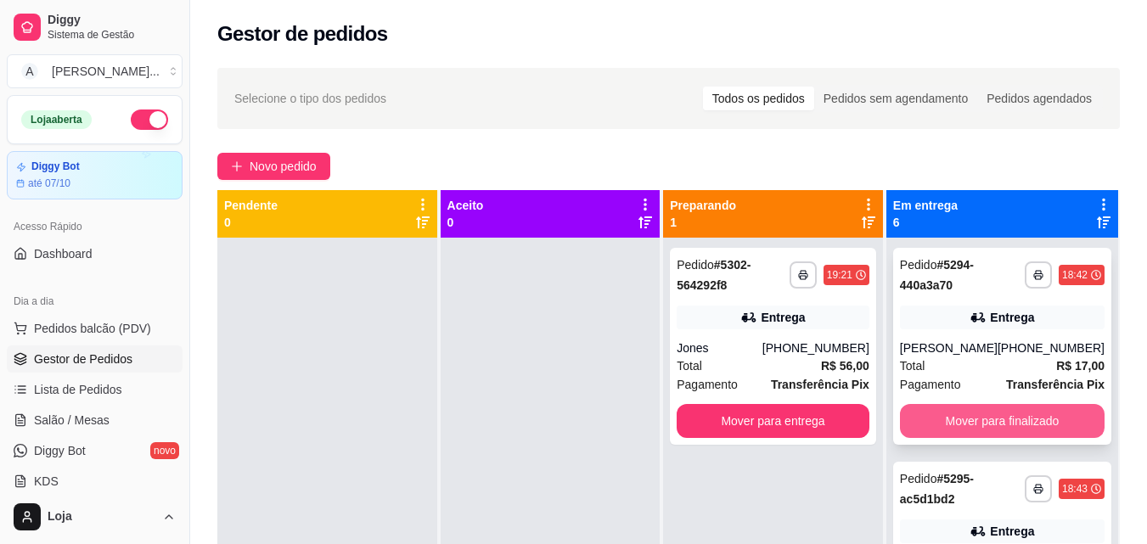
click at [1037, 408] on button "Mover para finalizado" at bounding box center [1002, 421] width 205 height 34
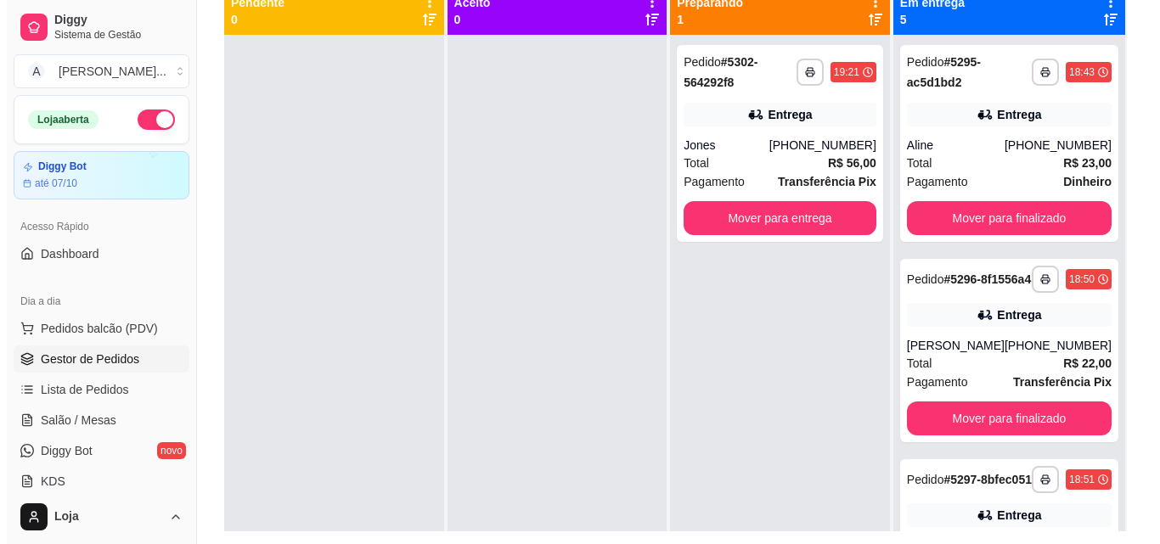
scroll to position [212, 0]
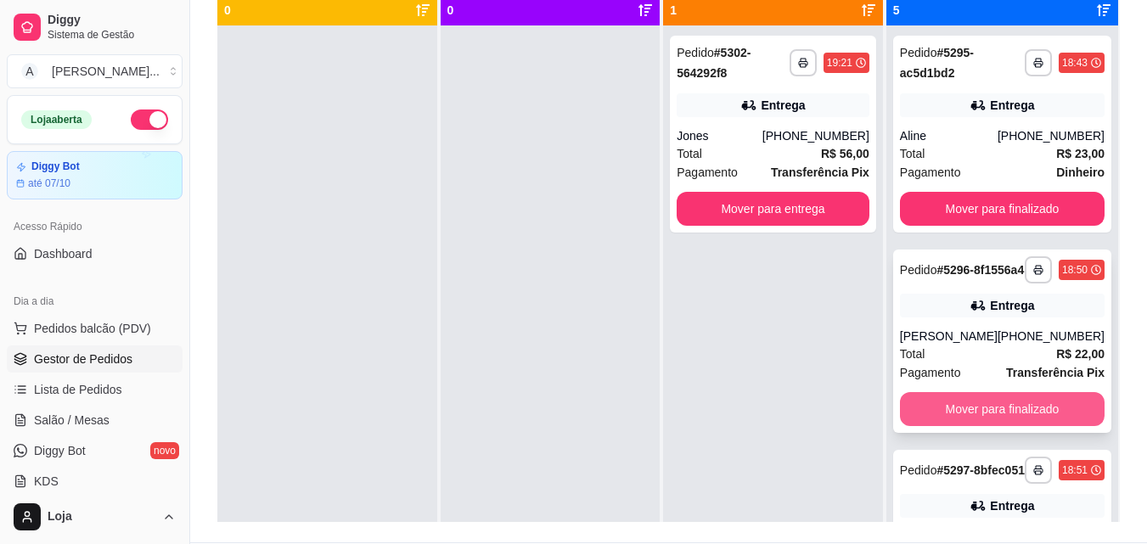
click at [1064, 416] on button "Mover para finalizado" at bounding box center [1002, 409] width 205 height 34
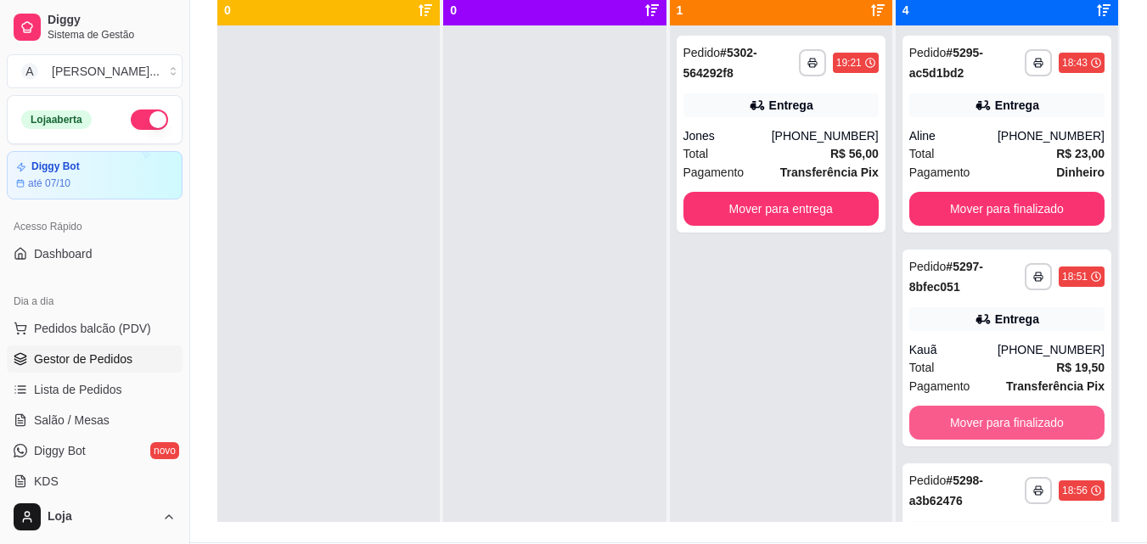
click at [1064, 416] on button "Mover para finalizado" at bounding box center [1006, 423] width 195 height 34
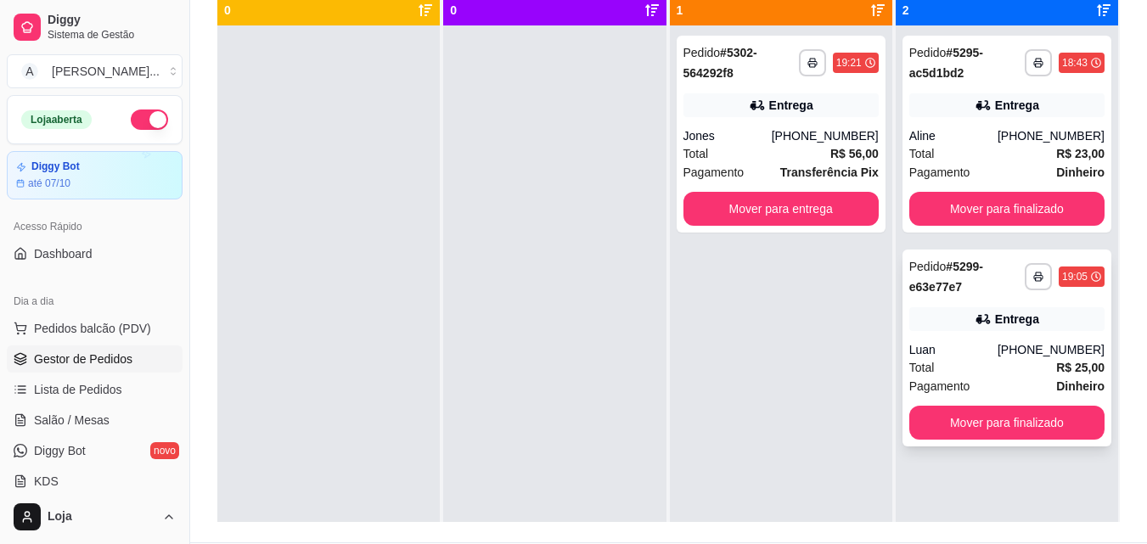
click at [1026, 373] on div "Total R$ 25,00" at bounding box center [1006, 367] width 195 height 19
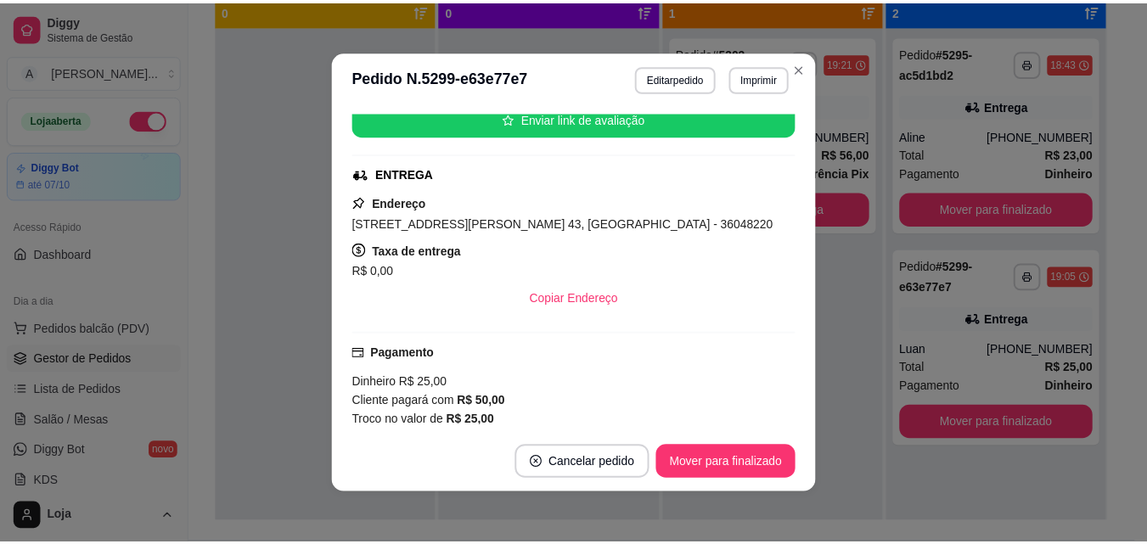
scroll to position [399, 0]
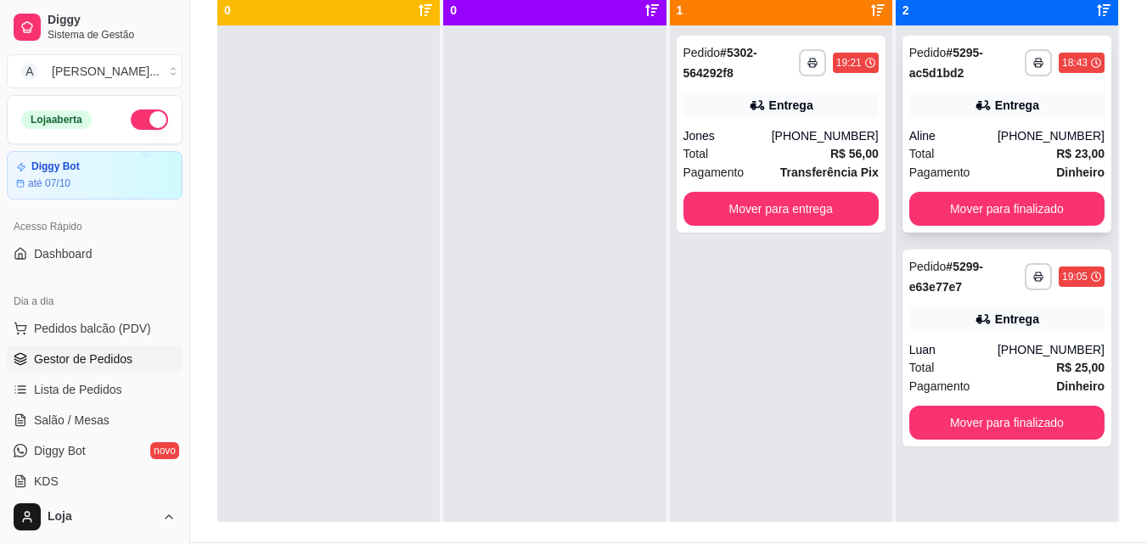
click at [921, 182] on div "**********" at bounding box center [1006, 134] width 209 height 197
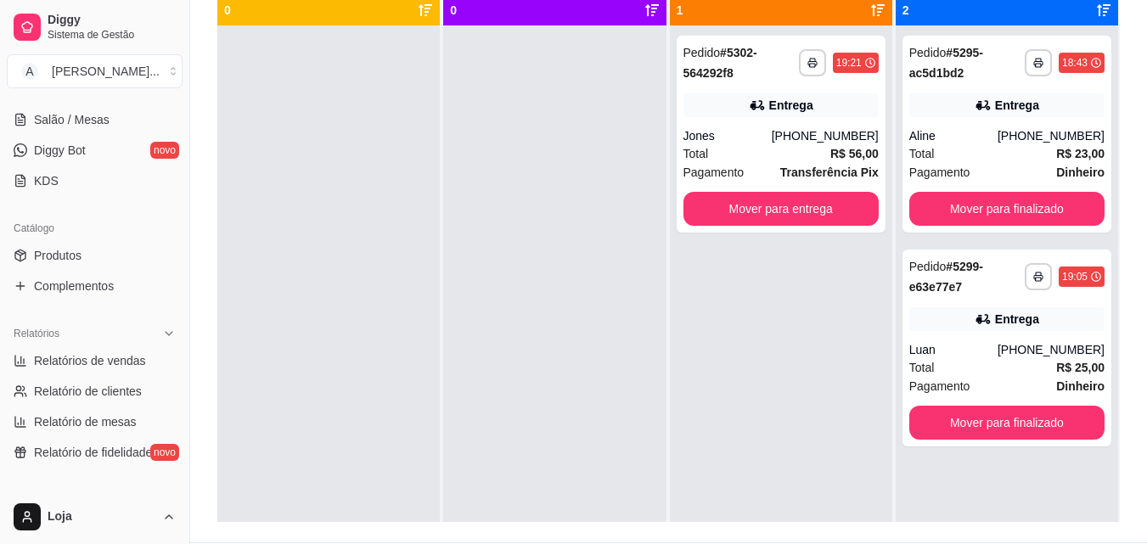
scroll to position [335, 0]
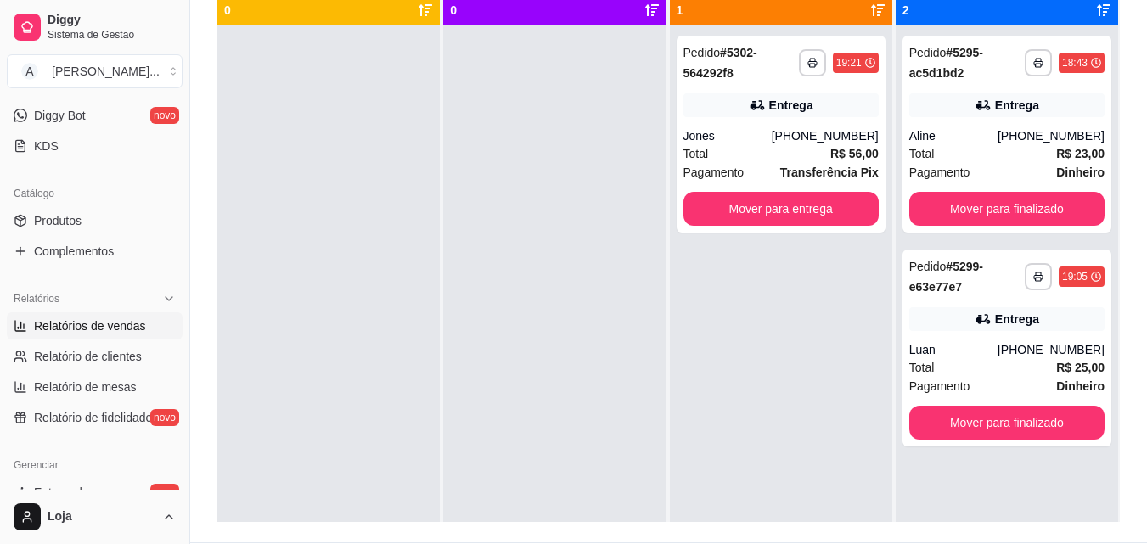
click at [108, 323] on span "Relatórios de vendas" at bounding box center [90, 326] width 112 height 17
select select "ALL"
select select "0"
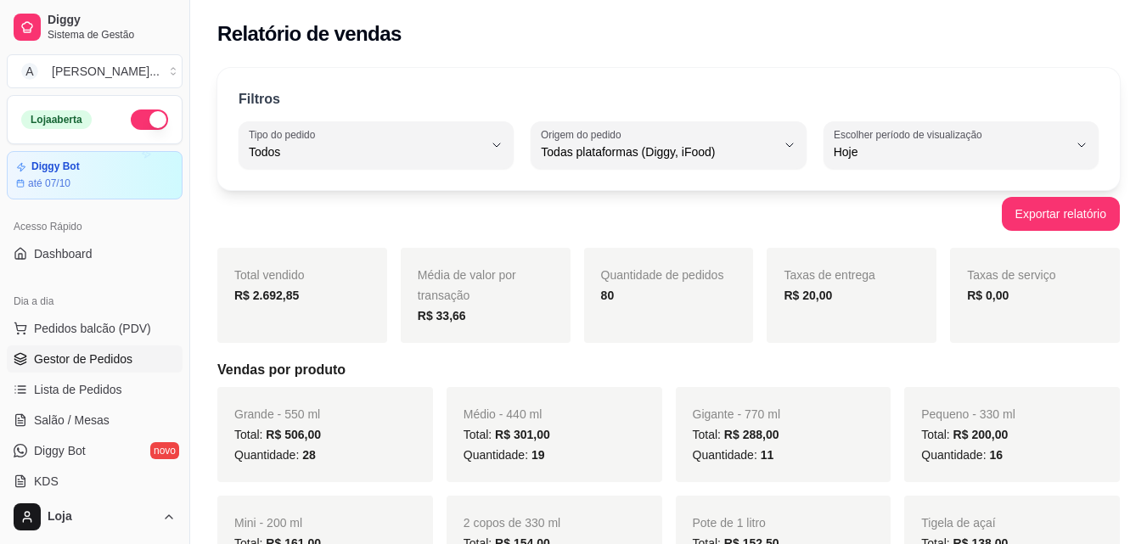
click at [113, 352] on span "Gestor de Pedidos" at bounding box center [83, 359] width 98 height 17
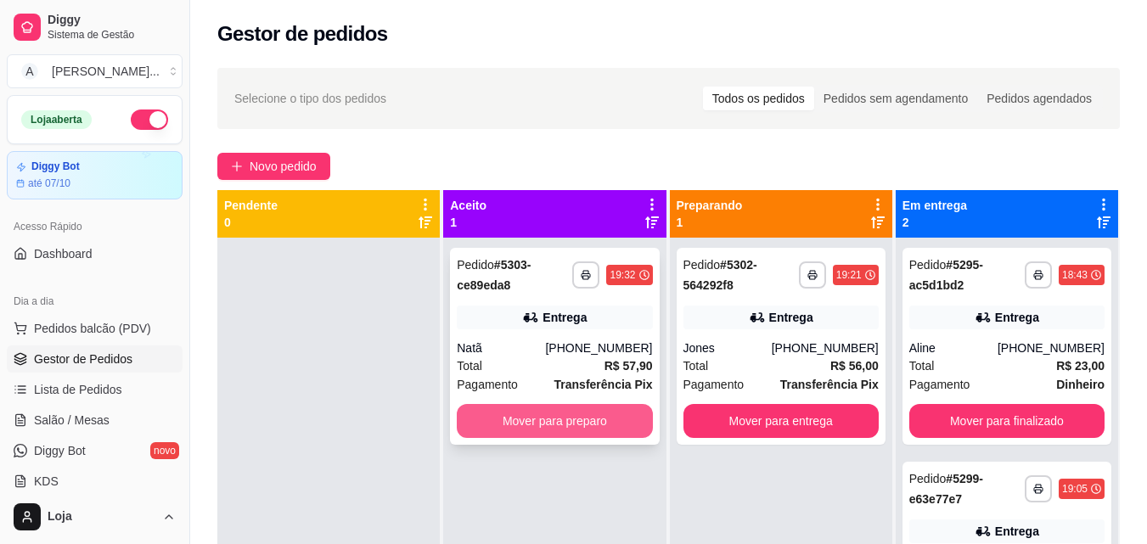
click at [627, 413] on button "Mover para preparo" at bounding box center [554, 421] width 195 height 34
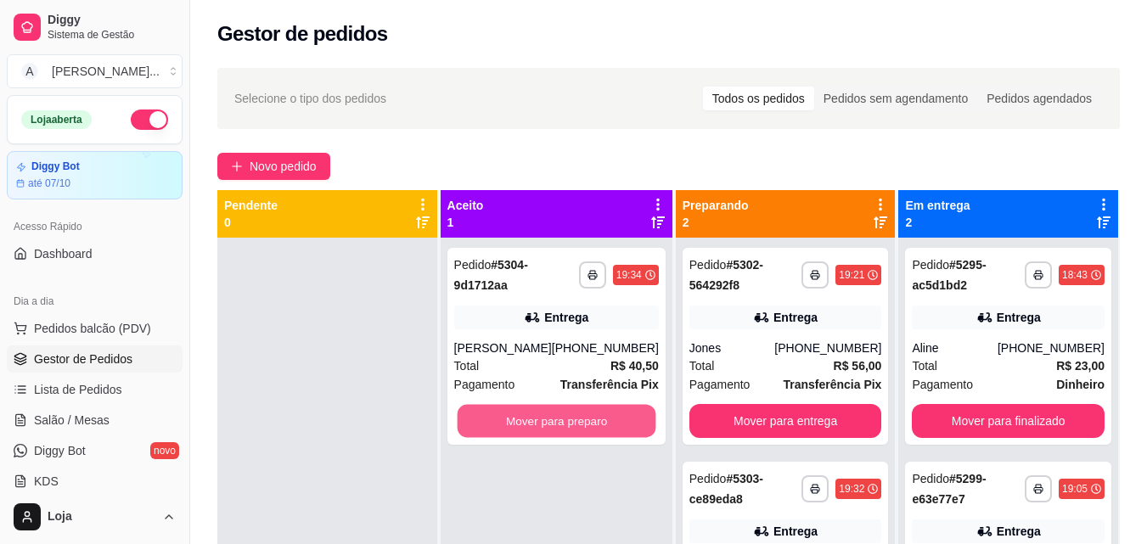
click at [598, 412] on button "Mover para preparo" at bounding box center [556, 421] width 199 height 33
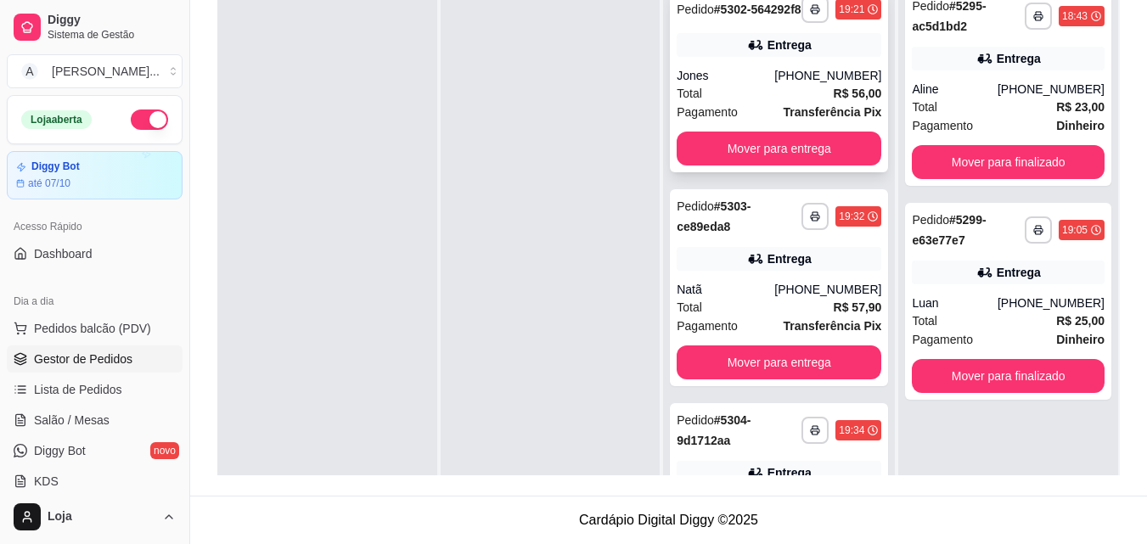
click at [858, 98] on div "**********" at bounding box center [779, 80] width 218 height 183
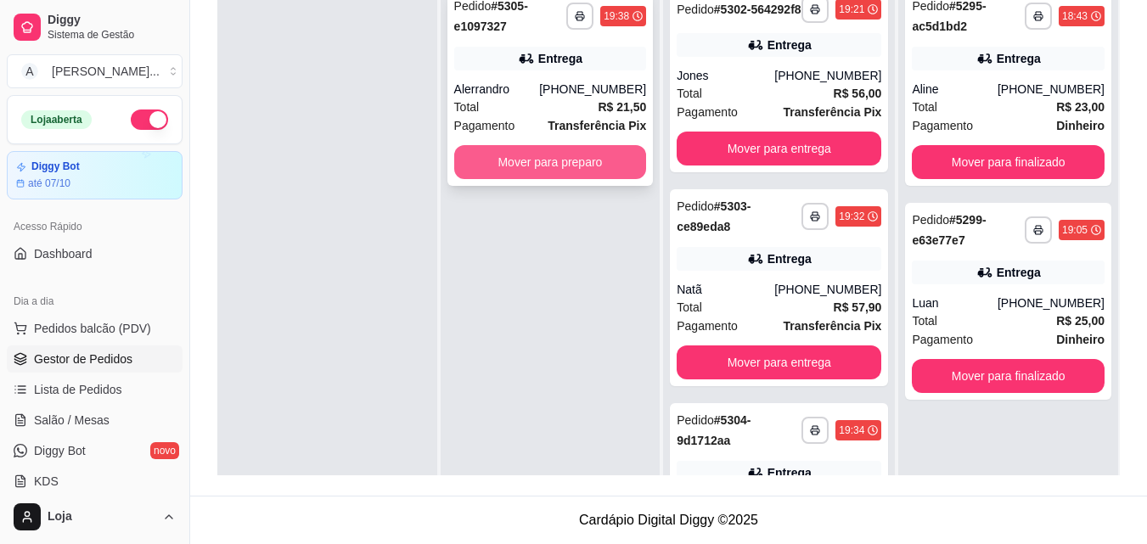
click at [541, 183] on div "**********" at bounding box center [550, 87] width 206 height 197
click at [468, 169] on button "Mover para preparo" at bounding box center [550, 162] width 187 height 33
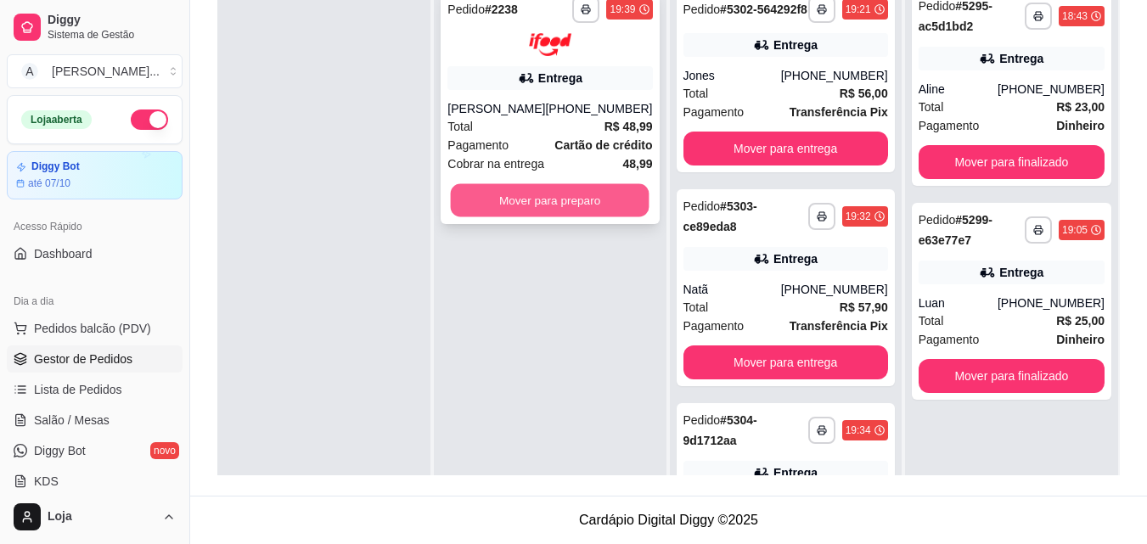
click at [549, 206] on button "Mover para preparo" at bounding box center [550, 199] width 199 height 33
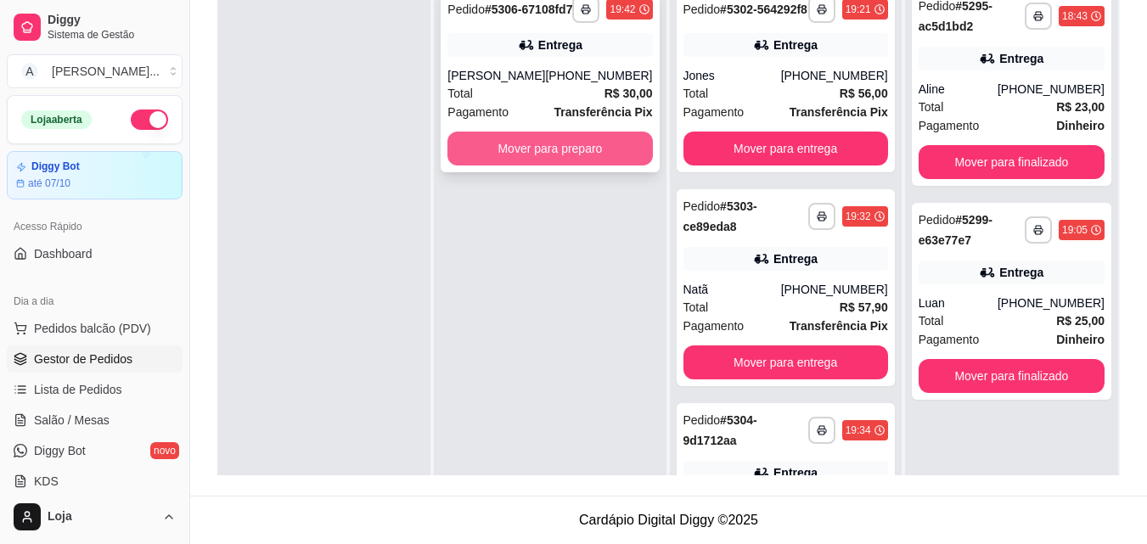
click at [548, 160] on button "Mover para preparo" at bounding box center [549, 149] width 205 height 34
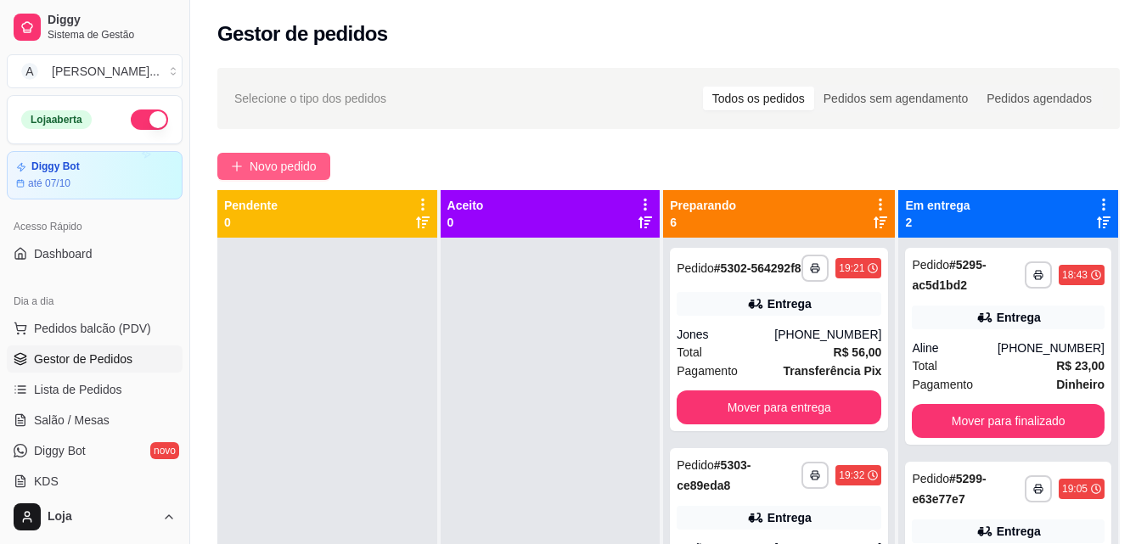
click at [312, 160] on span "Novo pedido" at bounding box center [283, 166] width 67 height 19
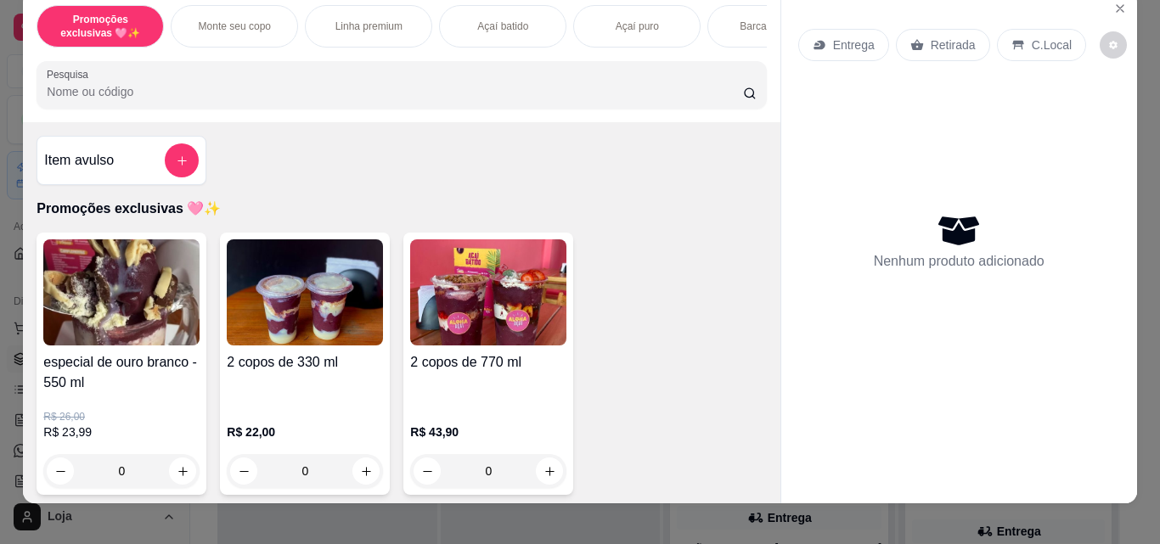
scroll to position [486, 0]
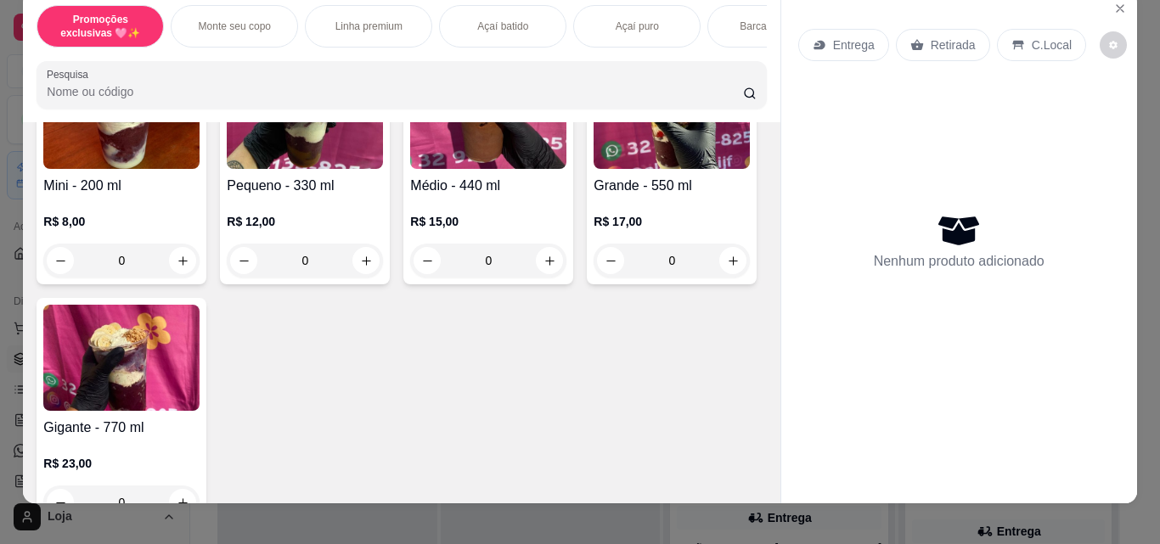
click at [342, 210] on div "R$ 12,00 0" at bounding box center [305, 237] width 156 height 82
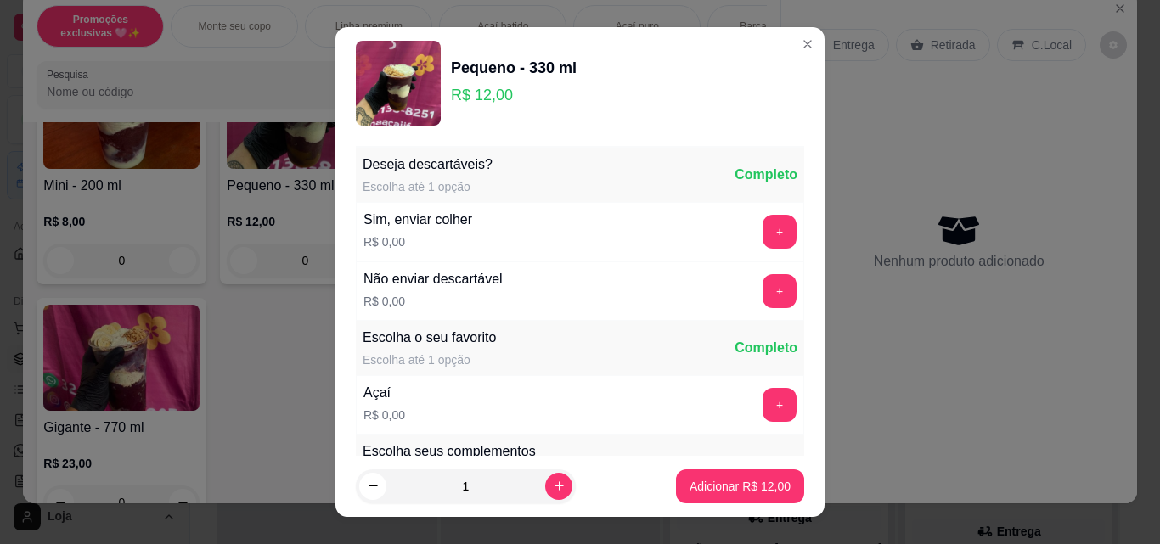
click at [762, 403] on button "+" at bounding box center [779, 405] width 34 height 34
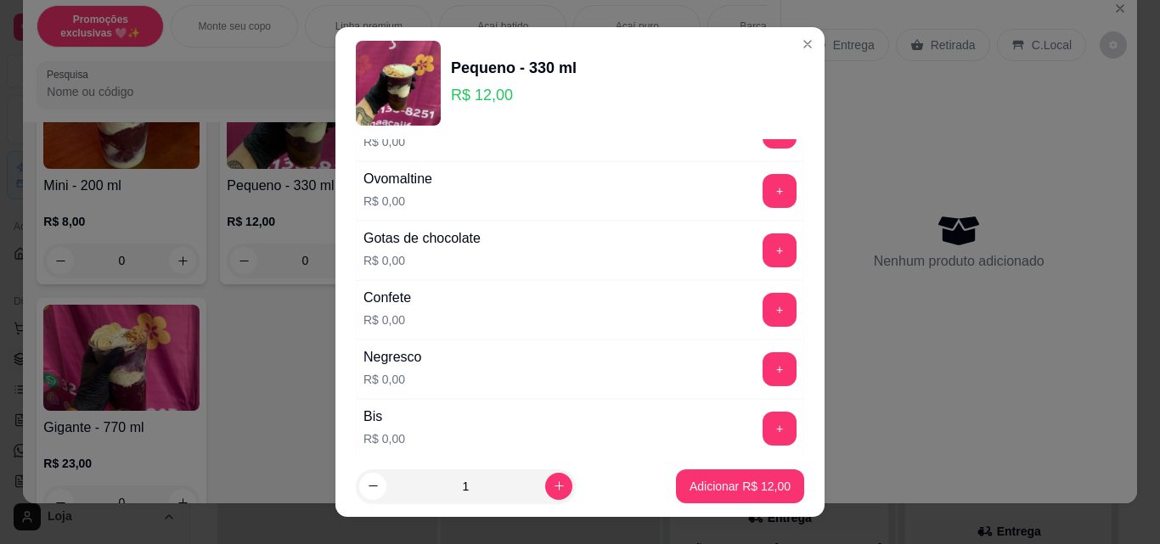
scroll to position [443, 0]
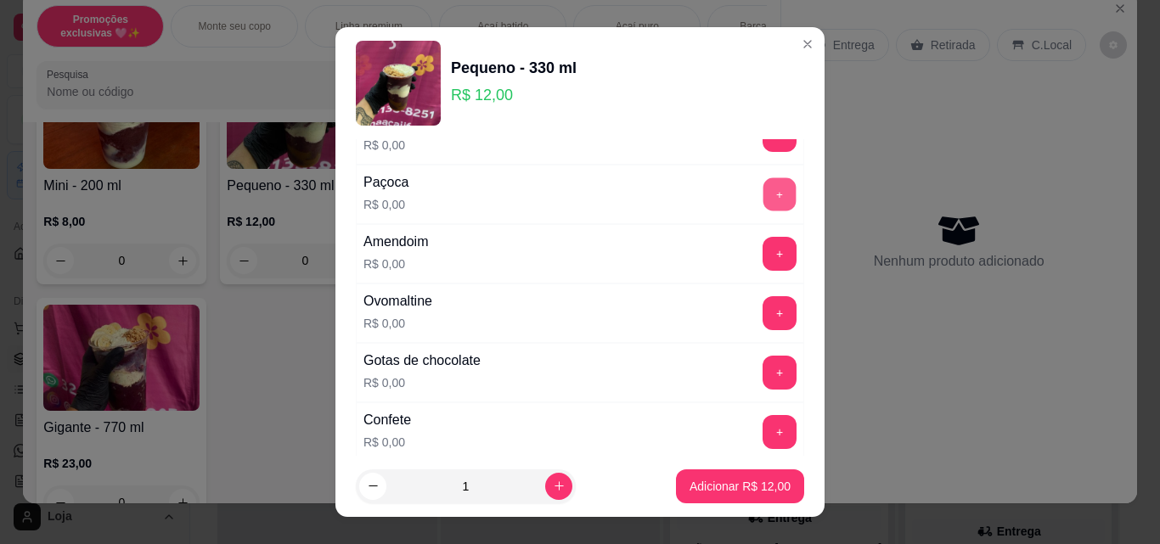
click at [763, 198] on button "+" at bounding box center [779, 194] width 33 height 33
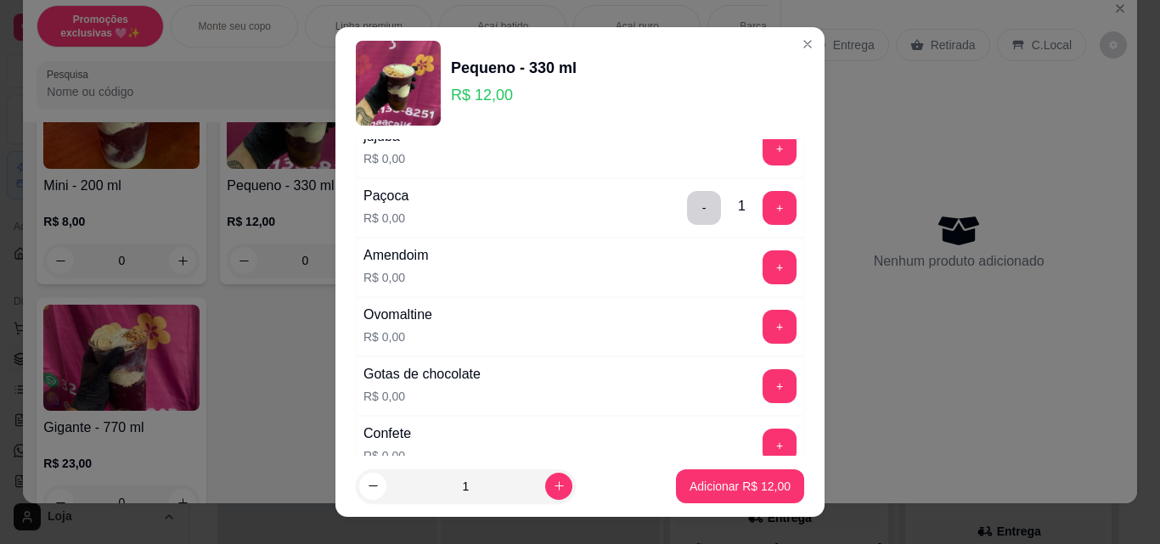
scroll to position [332, 0]
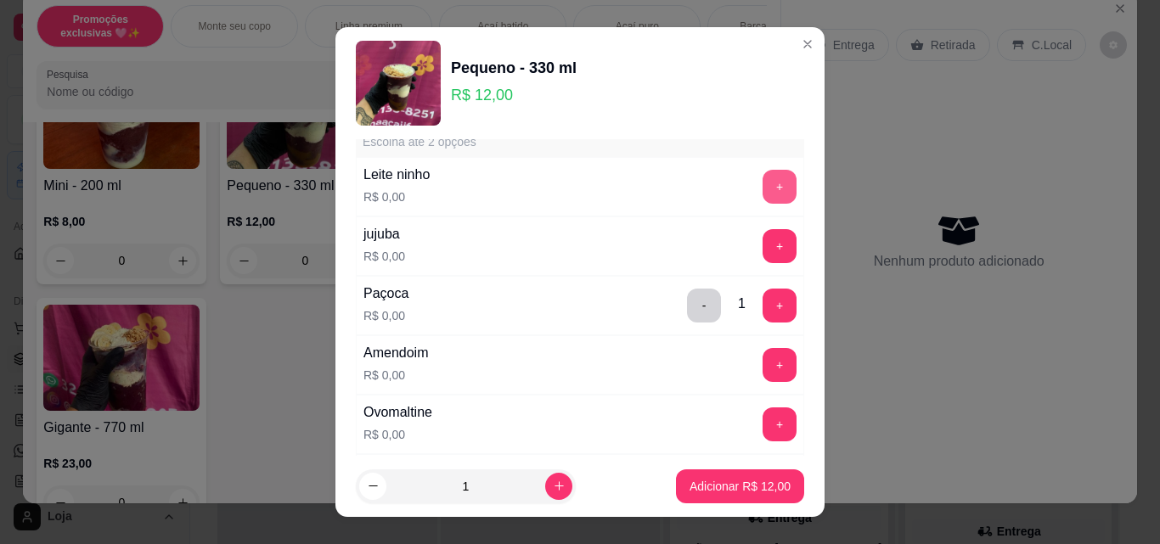
click at [762, 182] on button "+" at bounding box center [779, 187] width 34 height 34
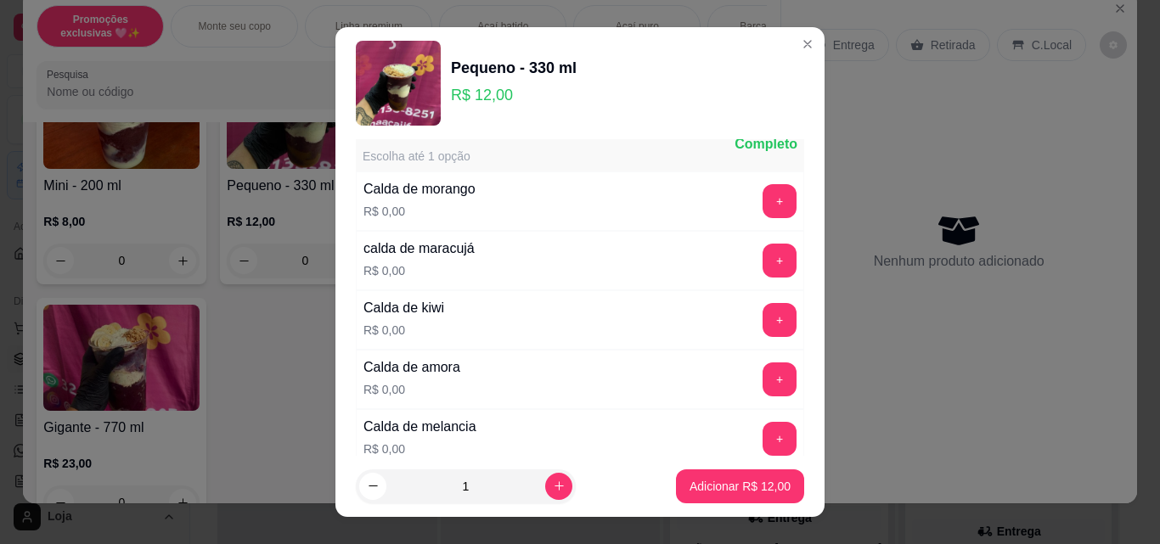
scroll to position [1119, 0]
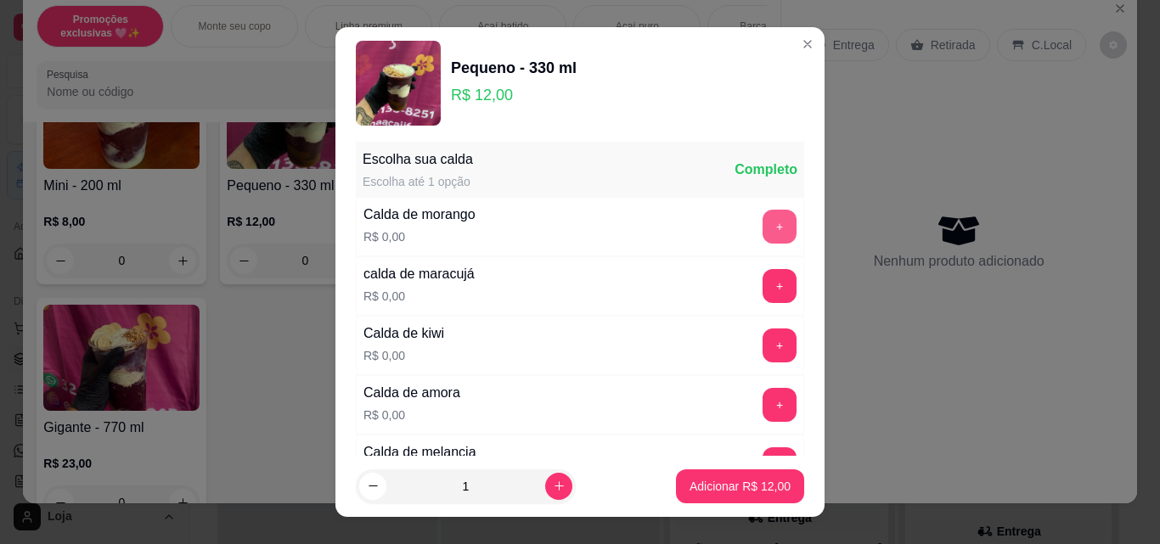
click at [762, 221] on button "+" at bounding box center [779, 227] width 34 height 34
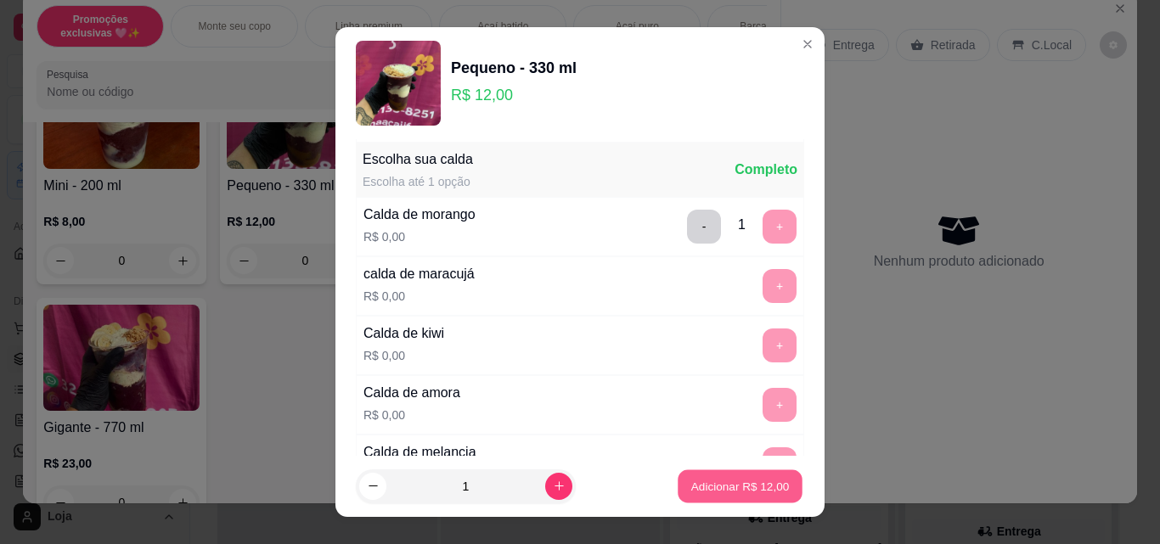
click at [728, 495] on button "Adicionar R$ 12,00" at bounding box center [739, 486] width 125 height 33
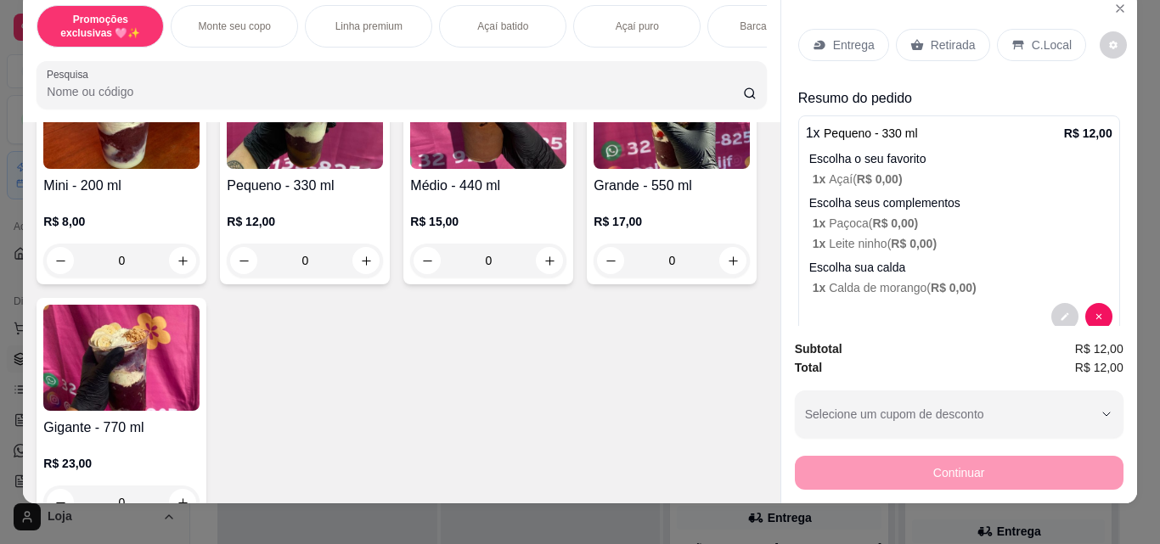
click at [318, 226] on p "R$ 12,00" at bounding box center [305, 221] width 156 height 17
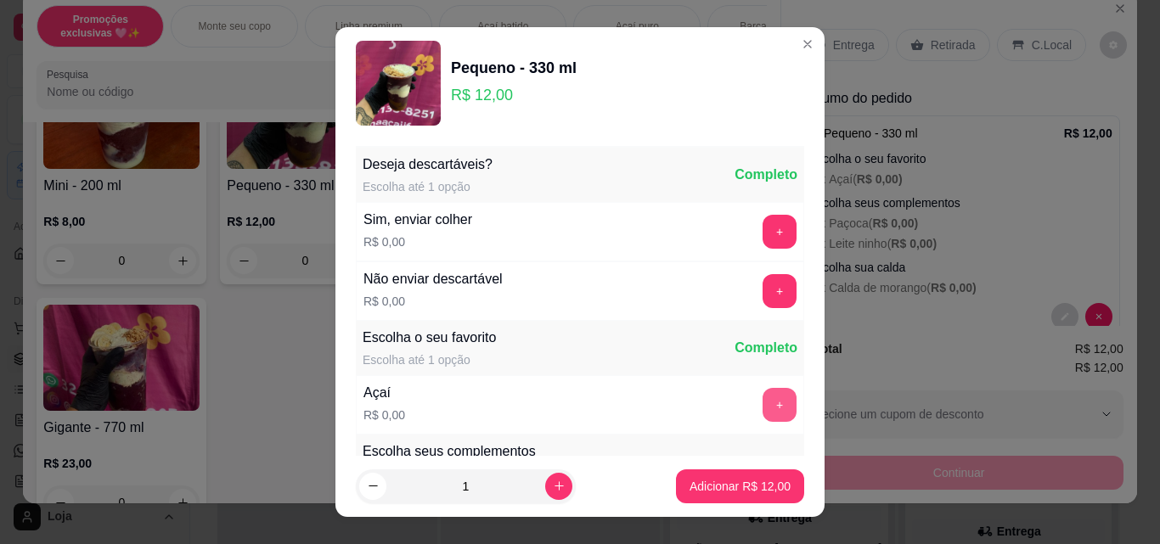
click at [762, 396] on button "+" at bounding box center [779, 405] width 34 height 34
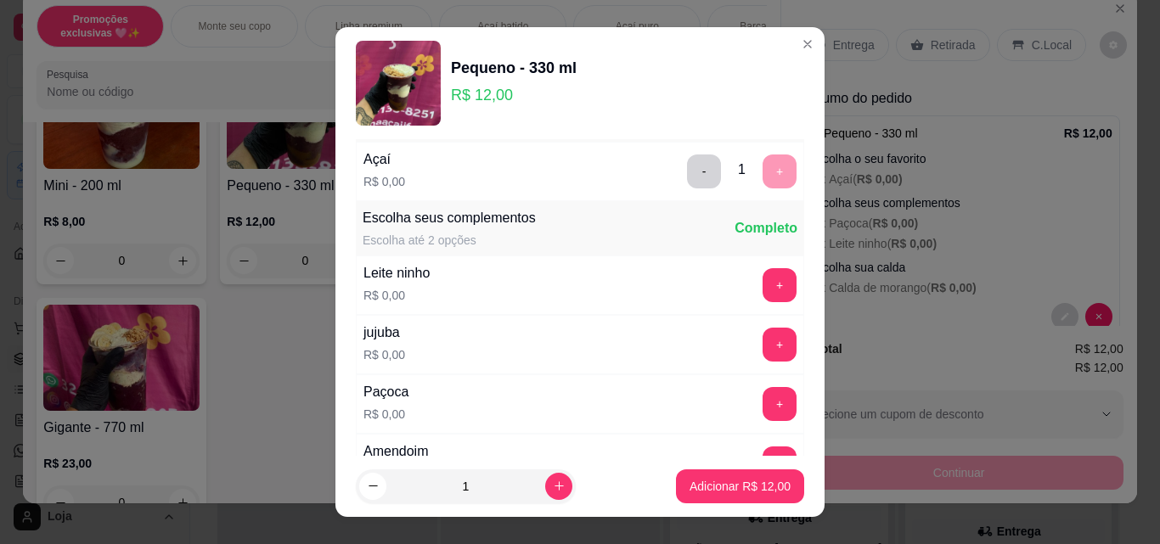
scroll to position [284, 0]
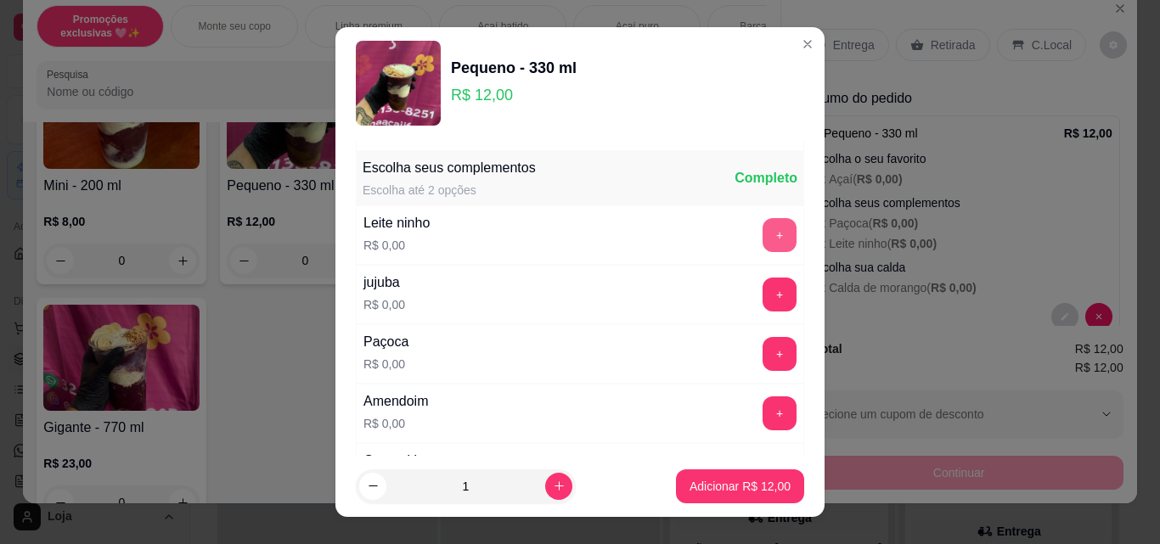
click at [762, 241] on button "+" at bounding box center [779, 235] width 34 height 34
click at [762, 344] on button "+" at bounding box center [779, 354] width 34 height 34
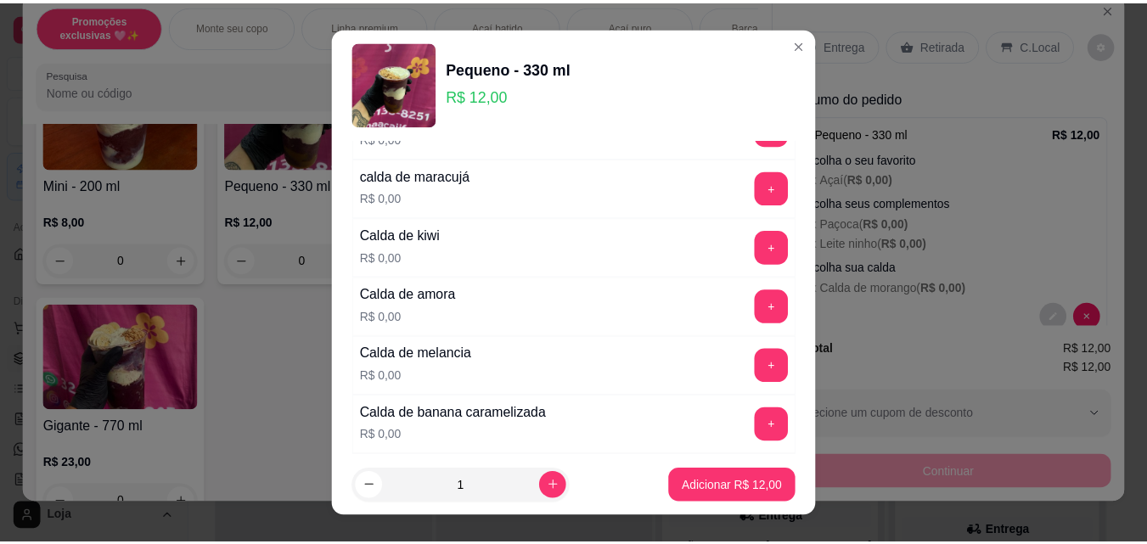
scroll to position [1464, 0]
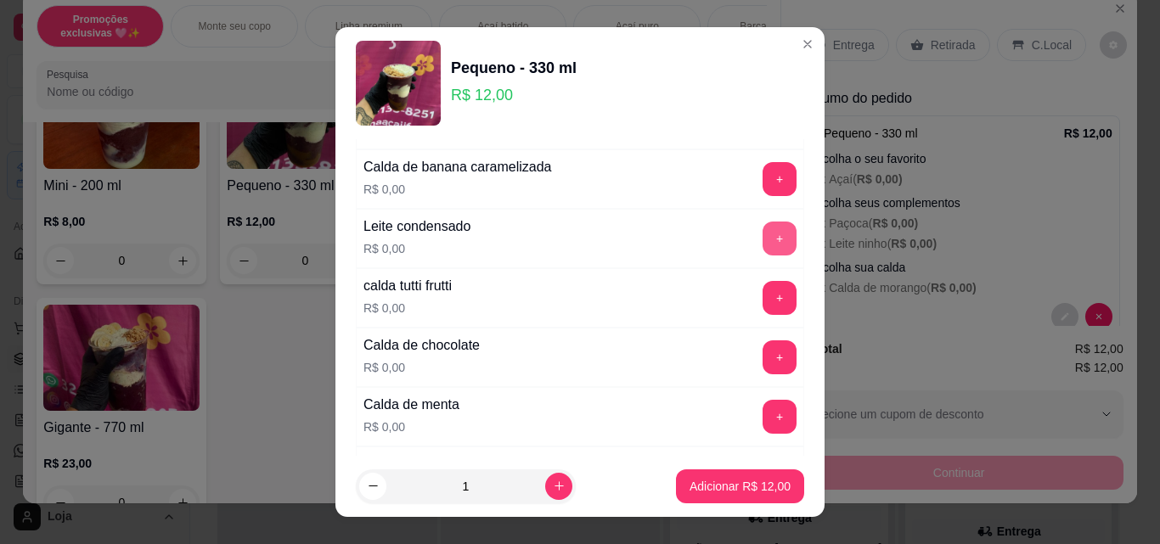
click at [762, 244] on button "+" at bounding box center [779, 239] width 34 height 34
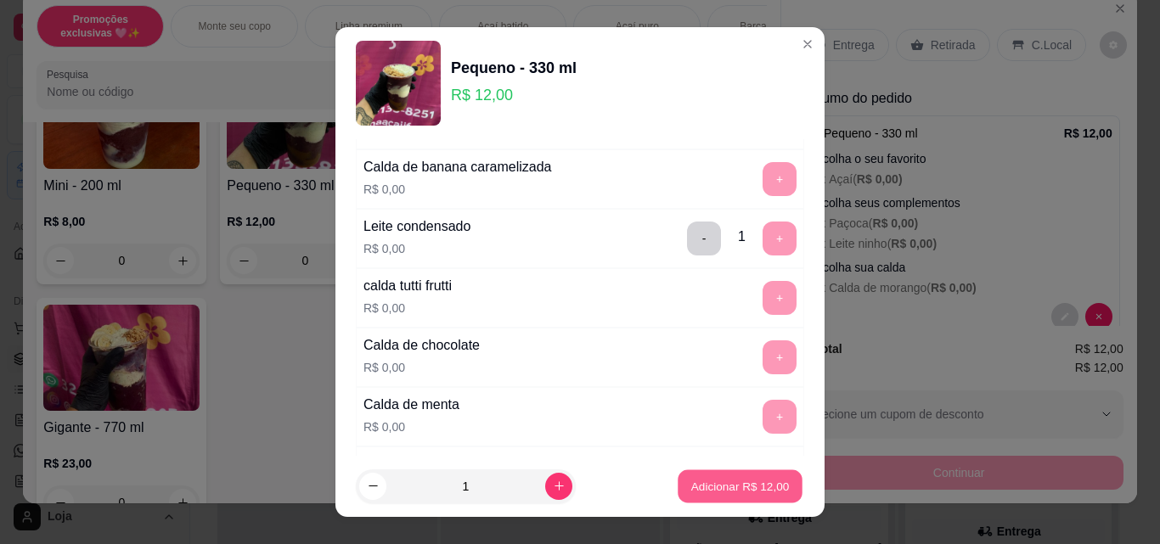
click at [755, 477] on button "Adicionar R$ 12,00" at bounding box center [739, 486] width 125 height 33
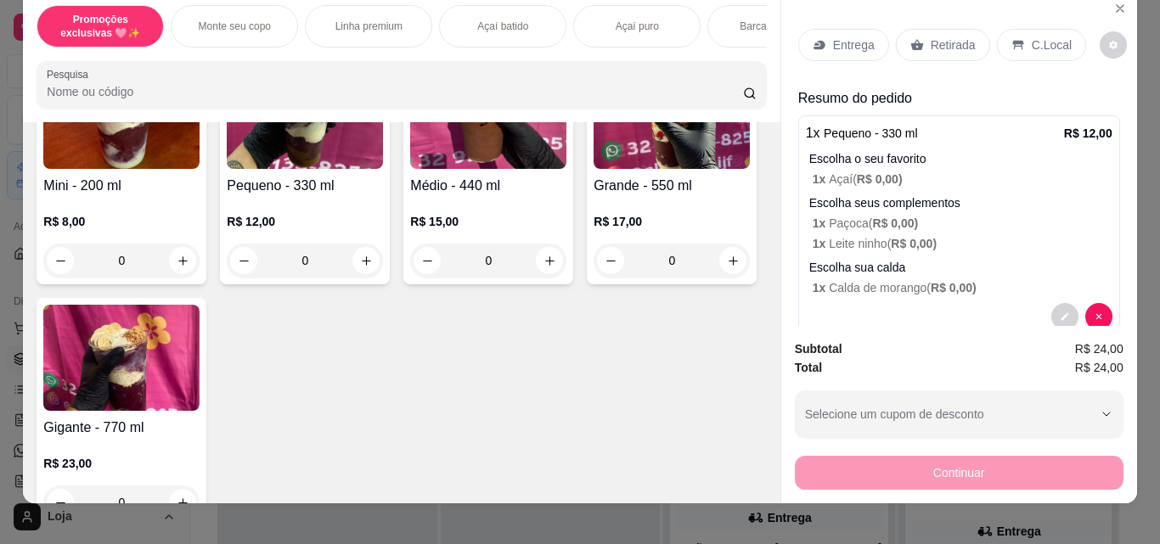
click at [912, 40] on icon at bounding box center [916, 45] width 13 height 11
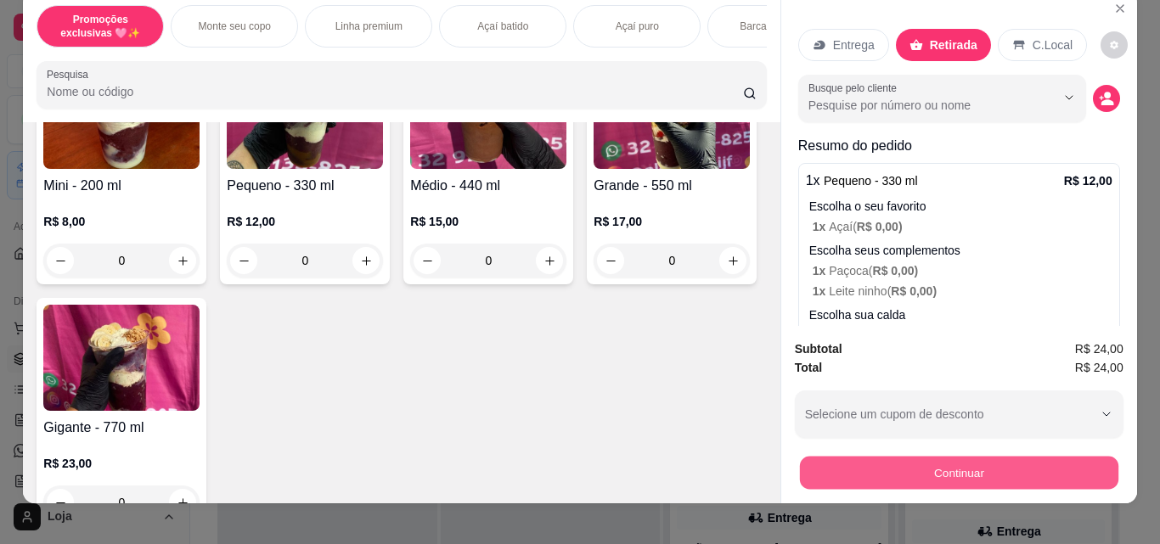
click at [886, 469] on button "Continuar" at bounding box center [958, 472] width 318 height 33
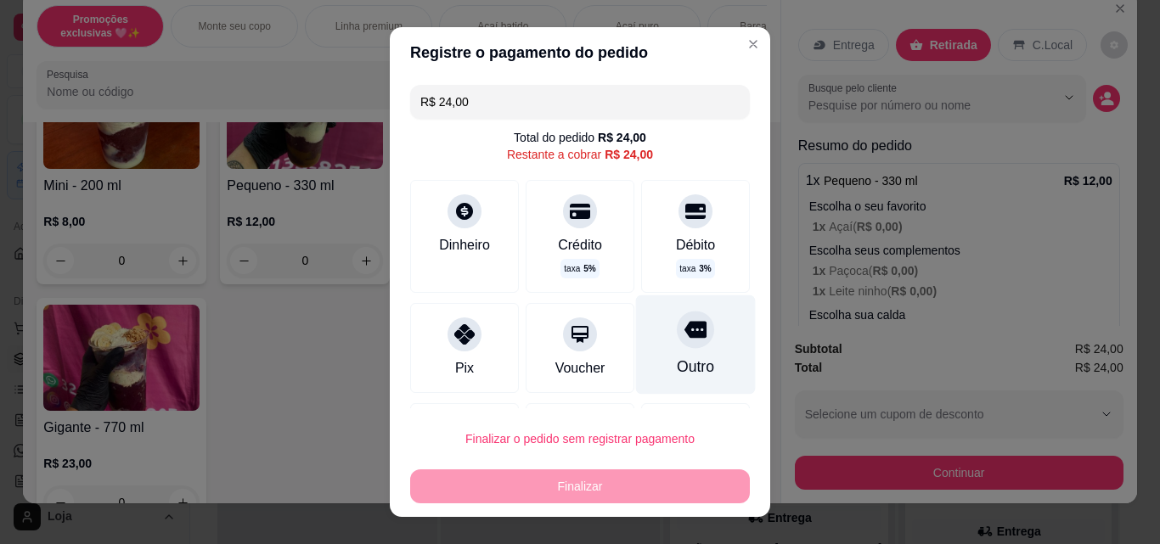
click at [677, 359] on div "Outro" at bounding box center [695, 367] width 37 height 22
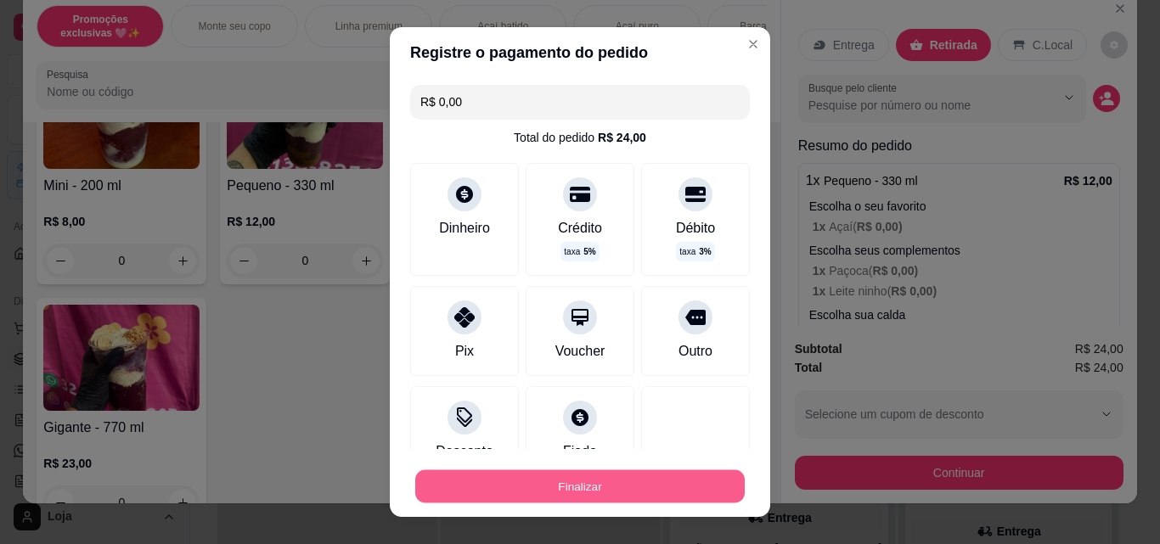
click at [679, 470] on button "Finalizar" at bounding box center [579, 486] width 329 height 33
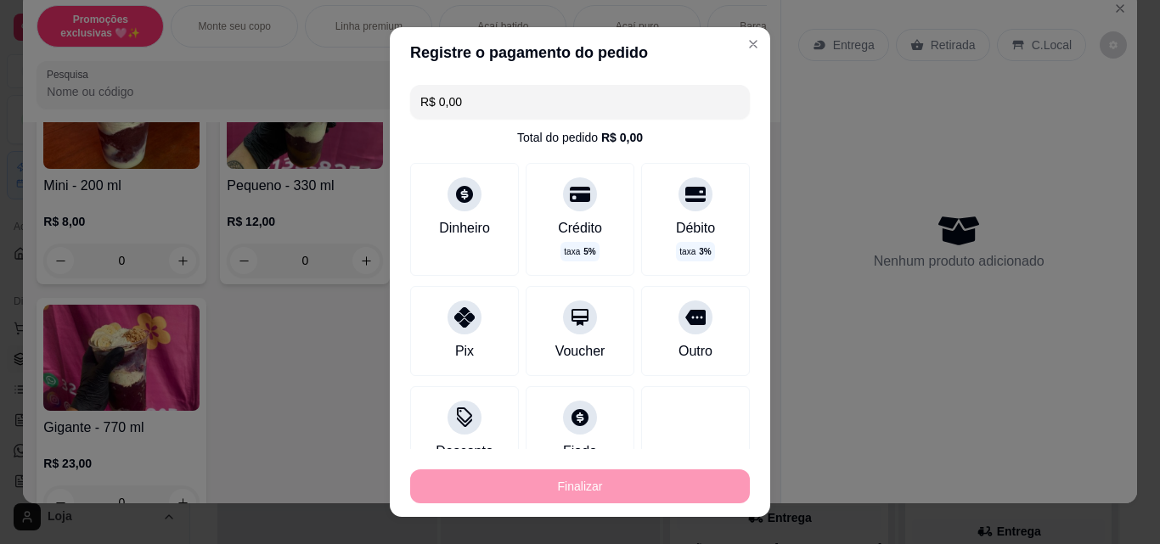
type input "-R$ 24,00"
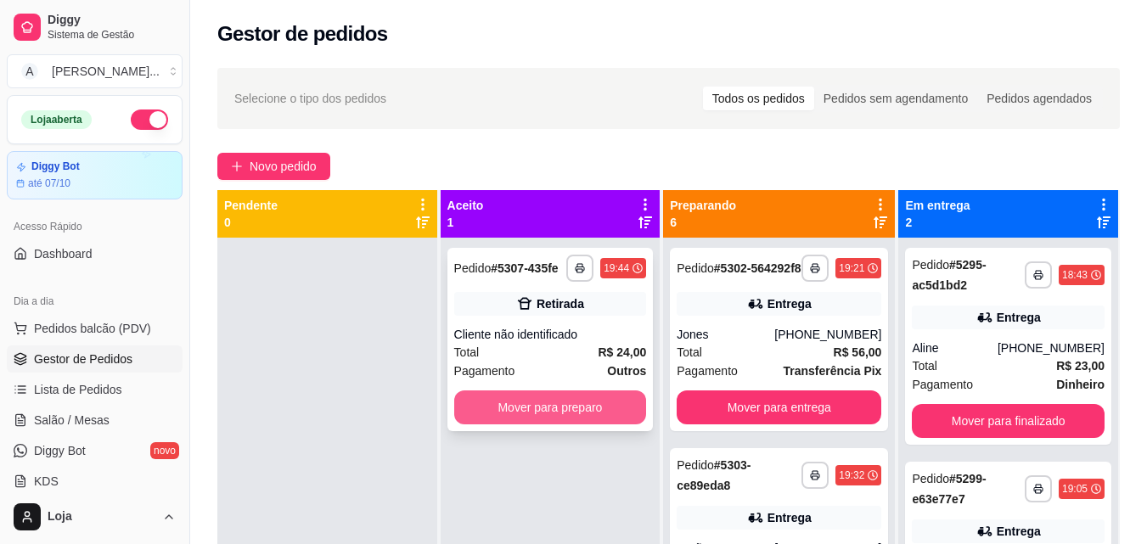
click at [608, 402] on button "Mover para preparo" at bounding box center [550, 408] width 193 height 34
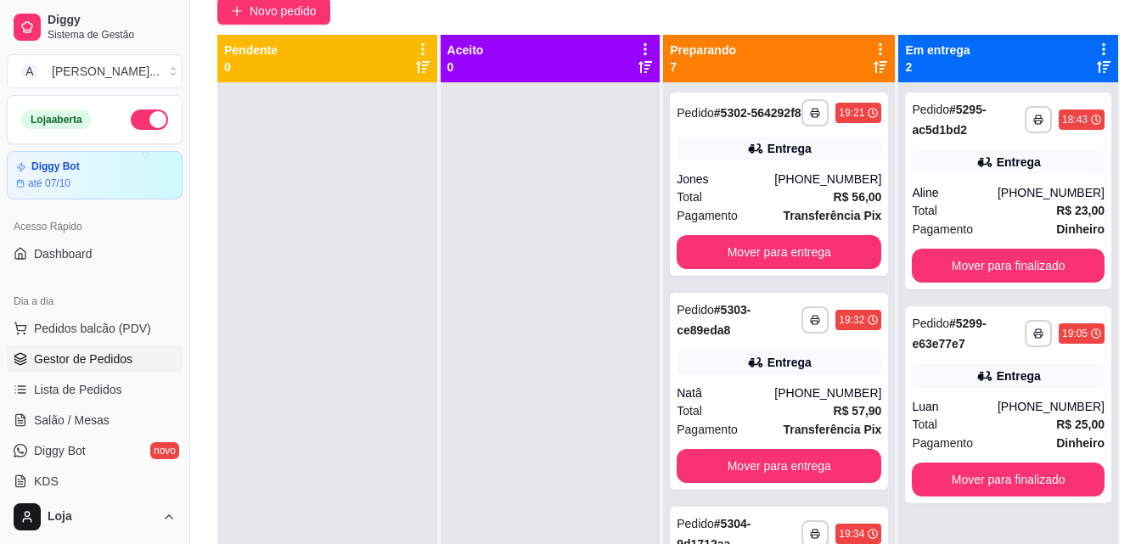
scroll to position [165, 0]
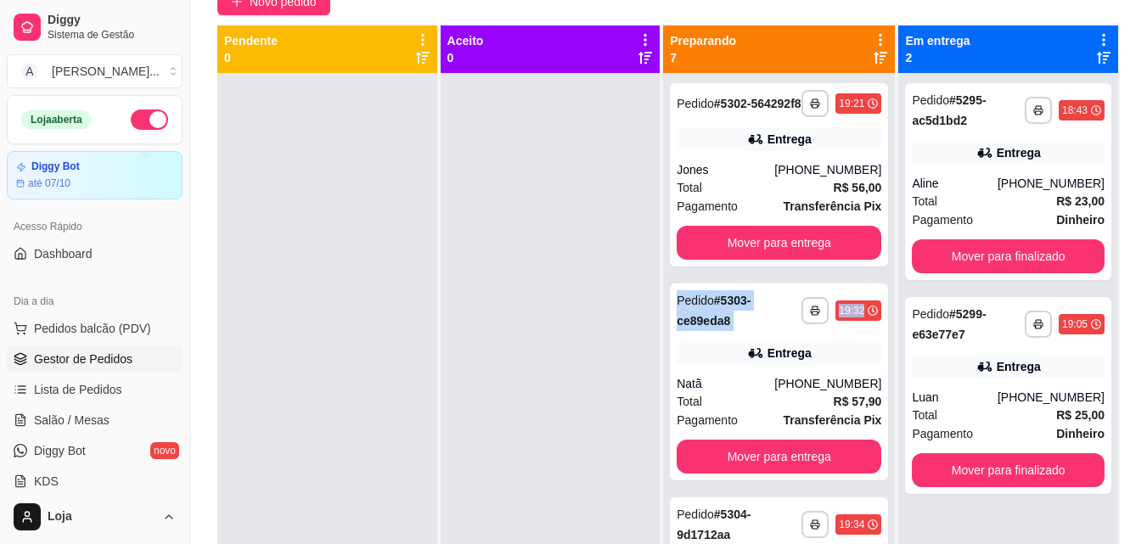
drag, startPoint x: 871, startPoint y: 250, endPoint x: 874, endPoint y: 305, distance: 55.3
click at [874, 313] on div "**********" at bounding box center [779, 345] width 232 height 544
click at [528, 273] on div at bounding box center [551, 345] width 220 height 544
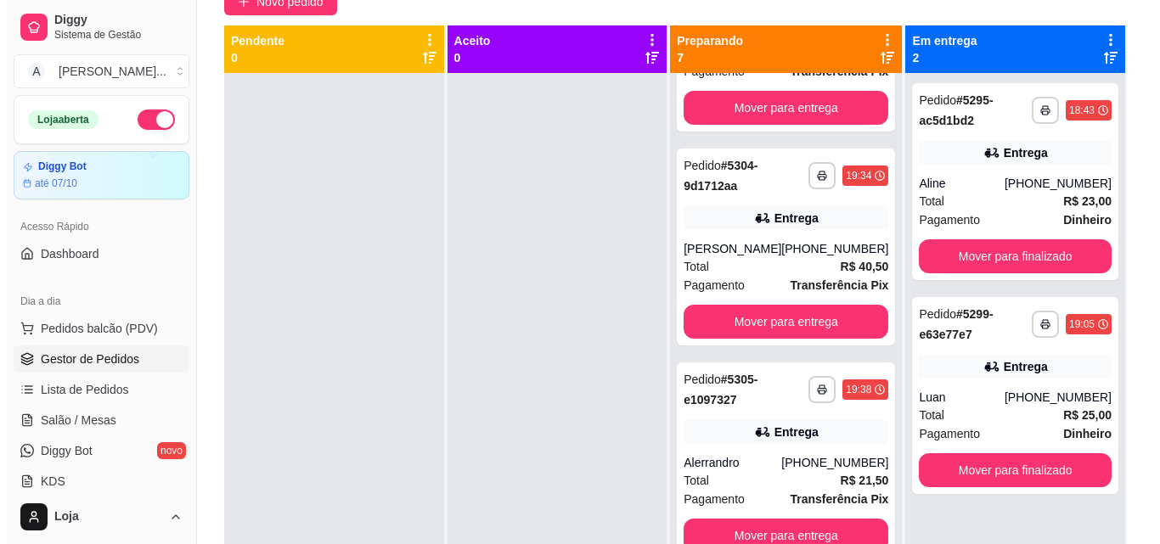
scroll to position [0, 0]
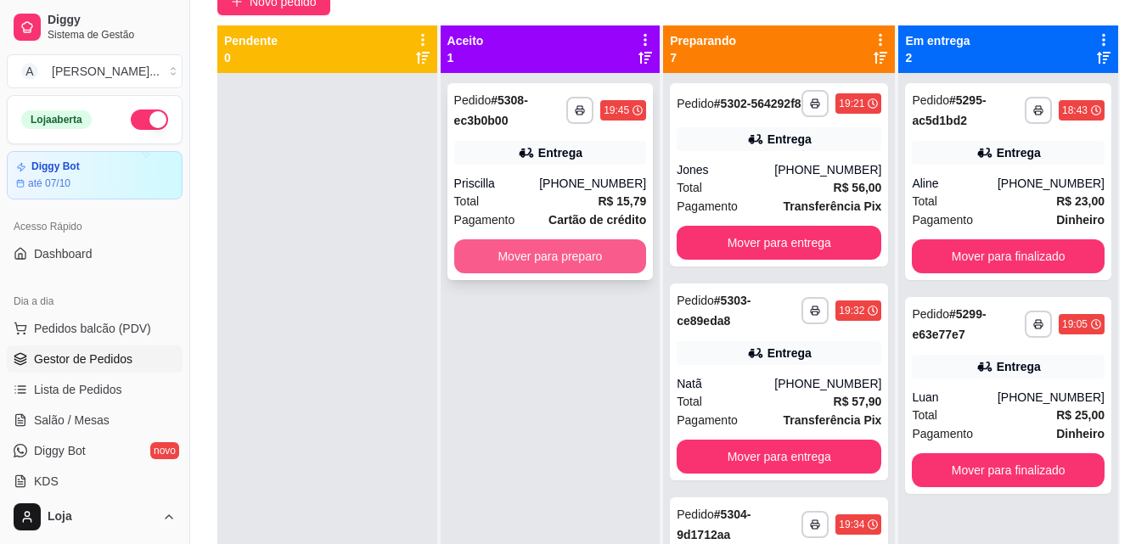
click at [568, 267] on button "Mover para preparo" at bounding box center [550, 256] width 193 height 34
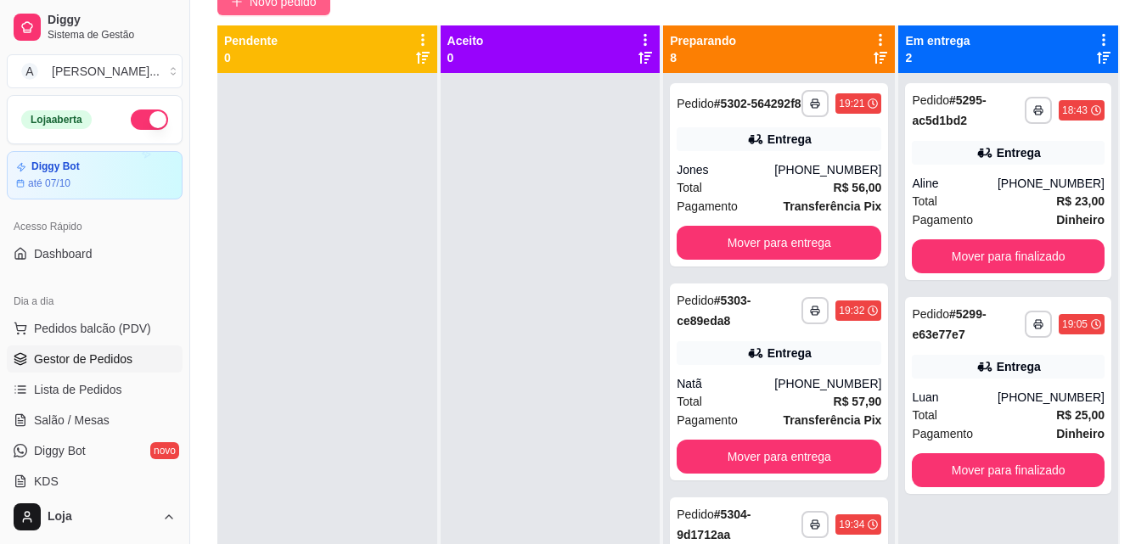
click at [320, 4] on button "Novo pedido" at bounding box center [273, 1] width 113 height 27
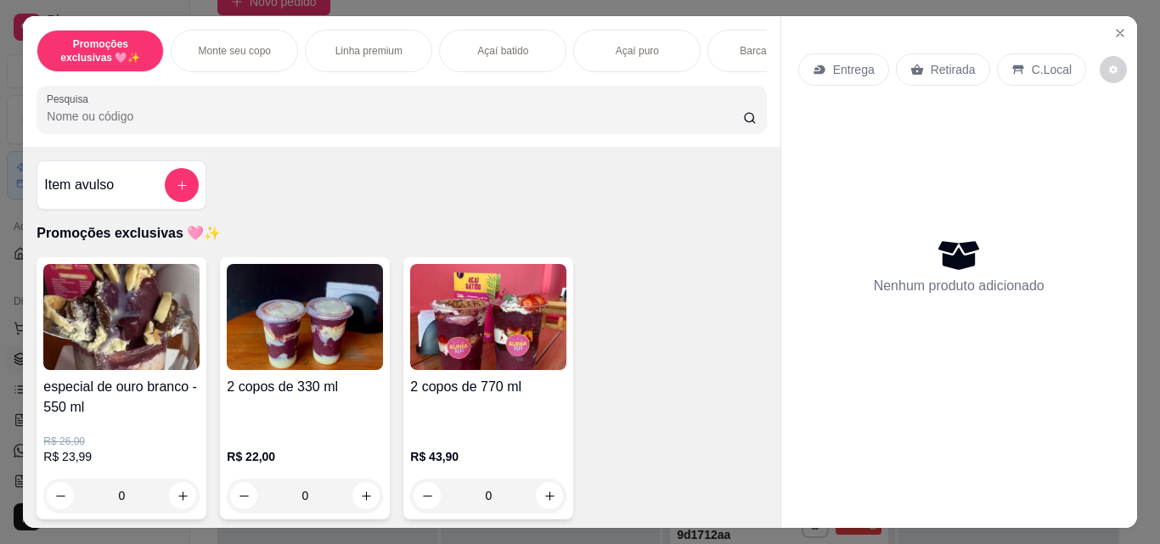
scroll to position [344, 0]
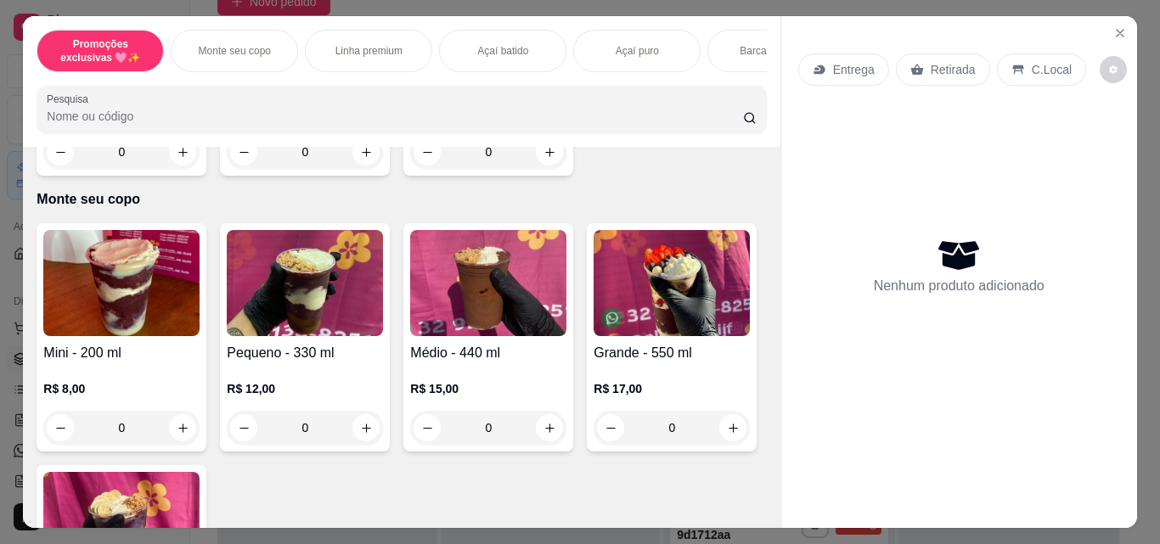
click at [593, 336] on img at bounding box center [671, 283] width 156 height 106
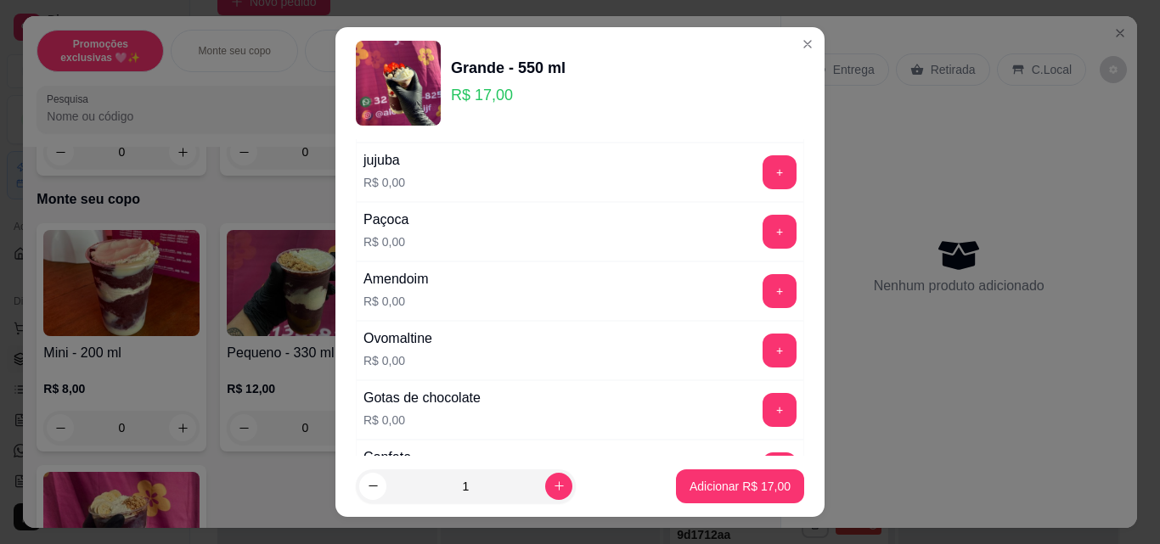
scroll to position [480, 0]
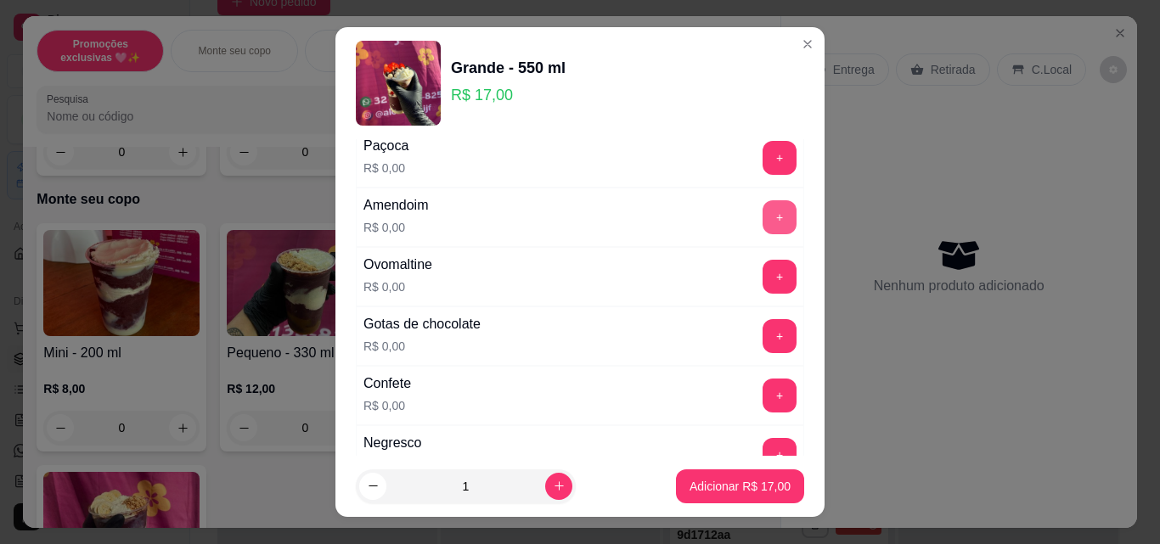
click at [762, 215] on button "+" at bounding box center [779, 217] width 34 height 34
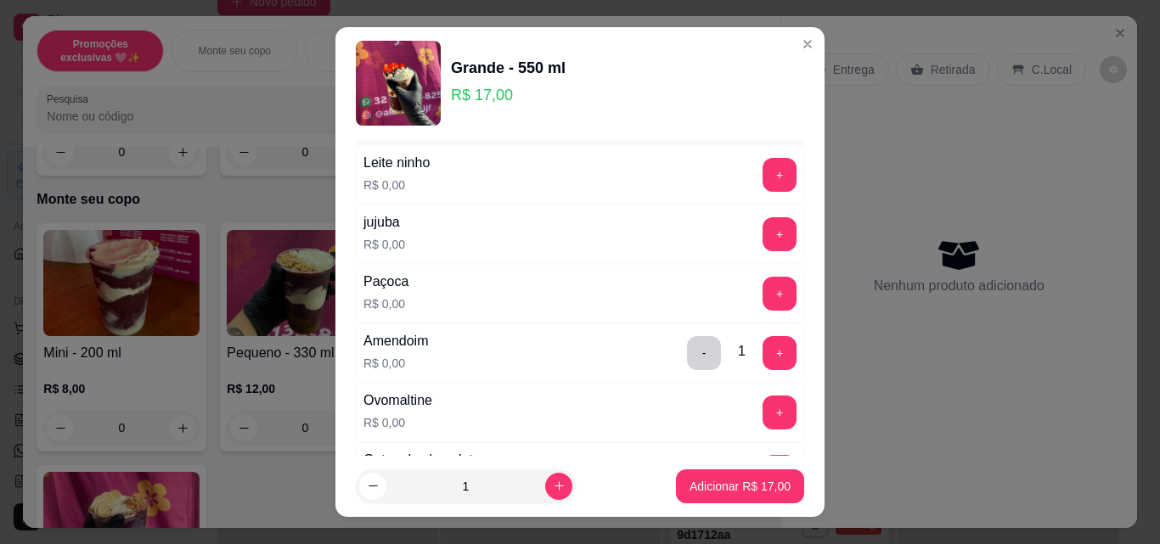
scroll to position [310, 0]
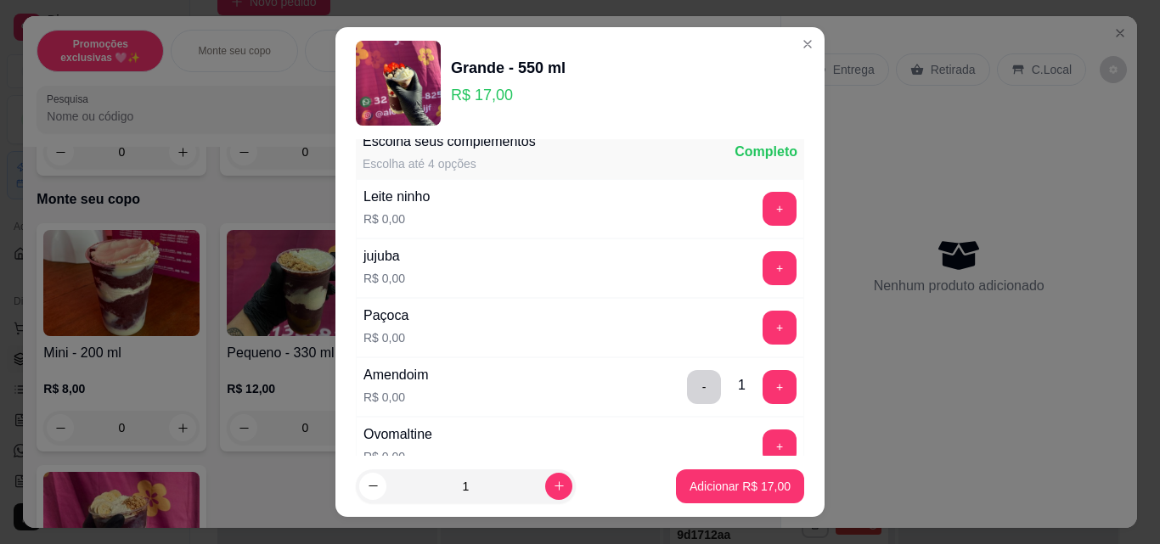
click at [762, 205] on button "+" at bounding box center [779, 209] width 34 height 34
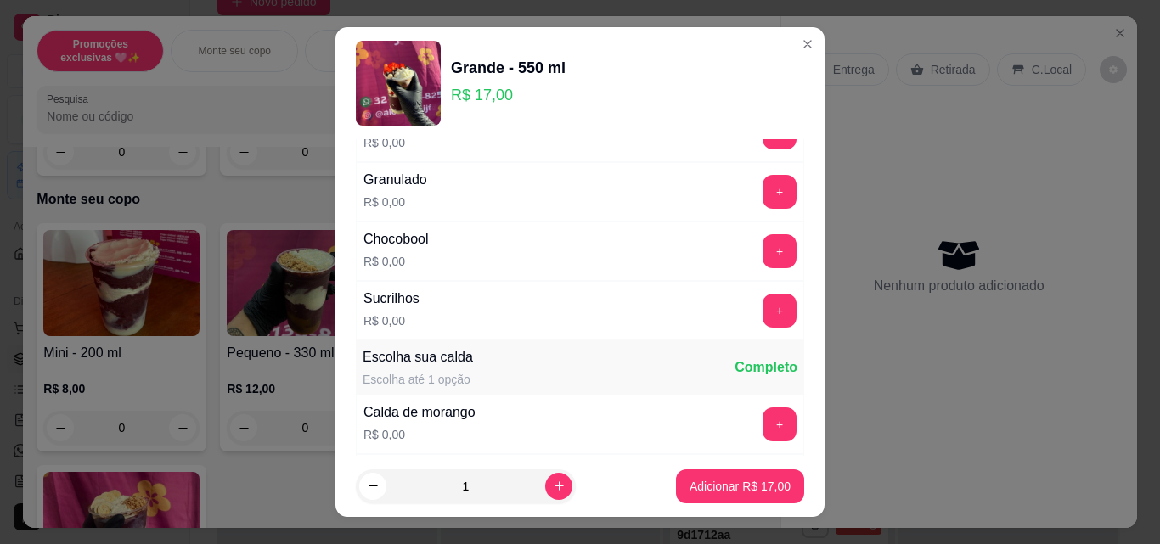
scroll to position [955, 0]
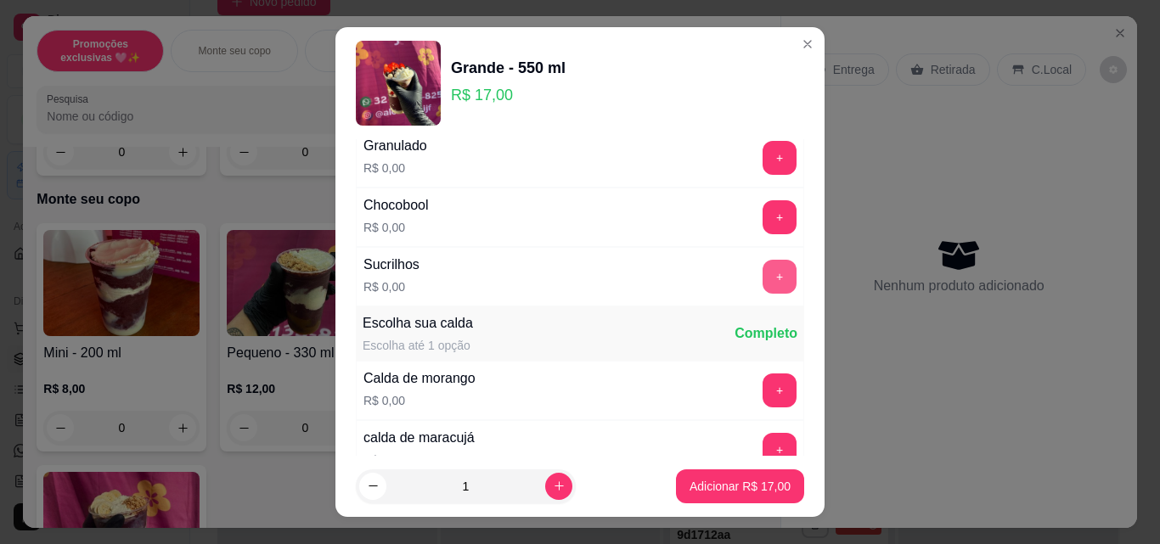
click at [762, 271] on button "+" at bounding box center [779, 277] width 34 height 34
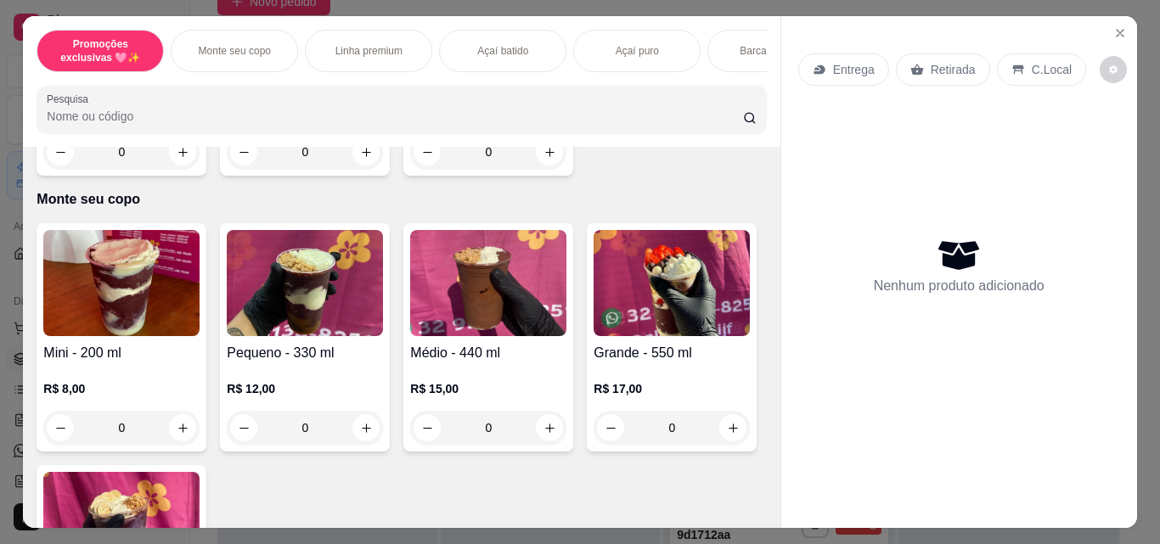
click at [593, 336] on img at bounding box center [671, 283] width 156 height 106
click at [762, 405] on button "+" at bounding box center [779, 405] width 34 height 34
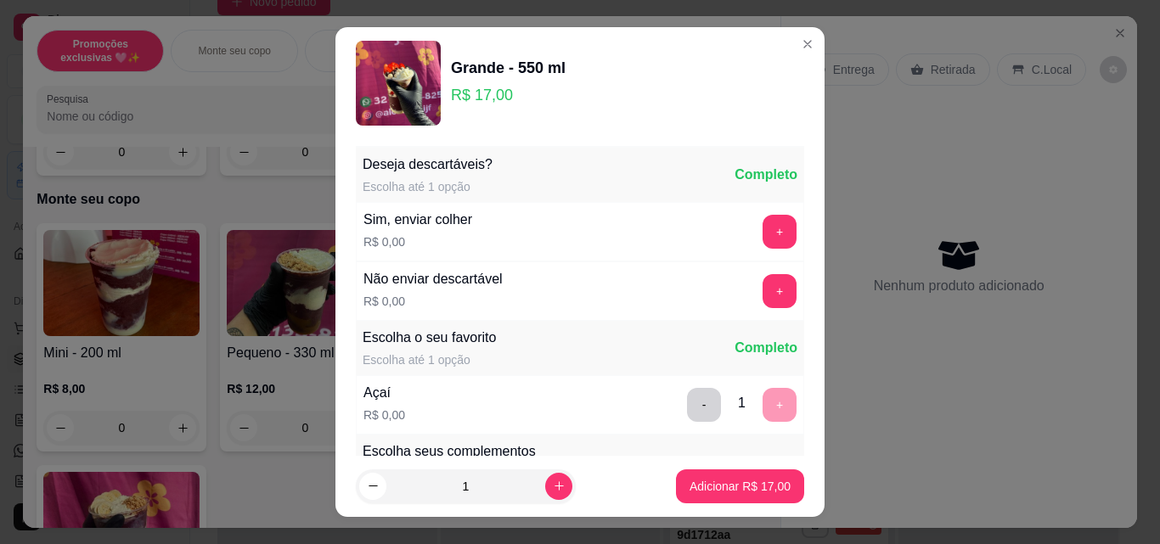
scroll to position [197, 0]
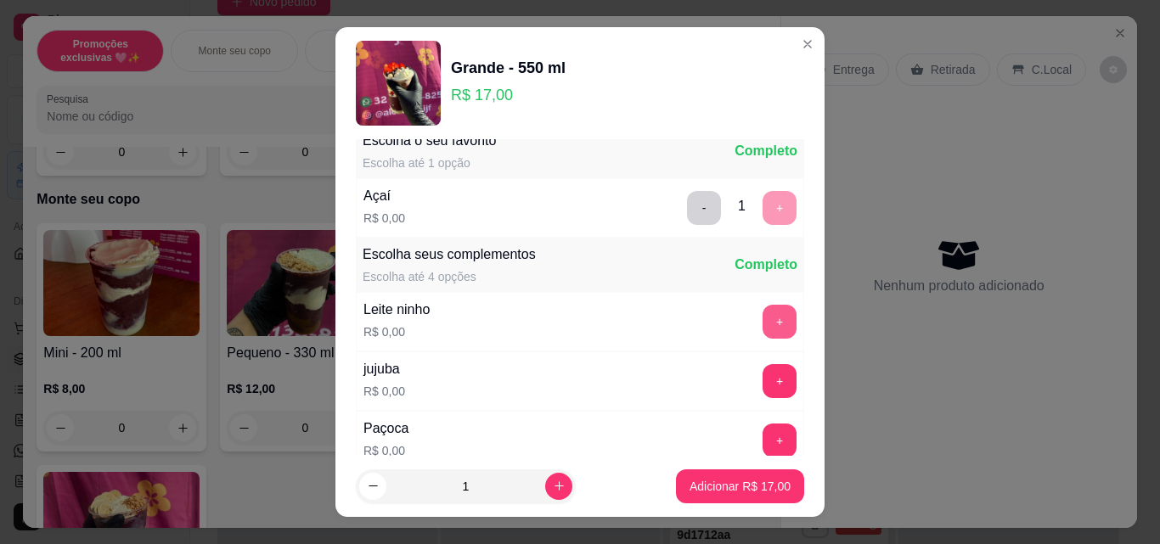
click at [762, 313] on button "+" at bounding box center [779, 322] width 34 height 34
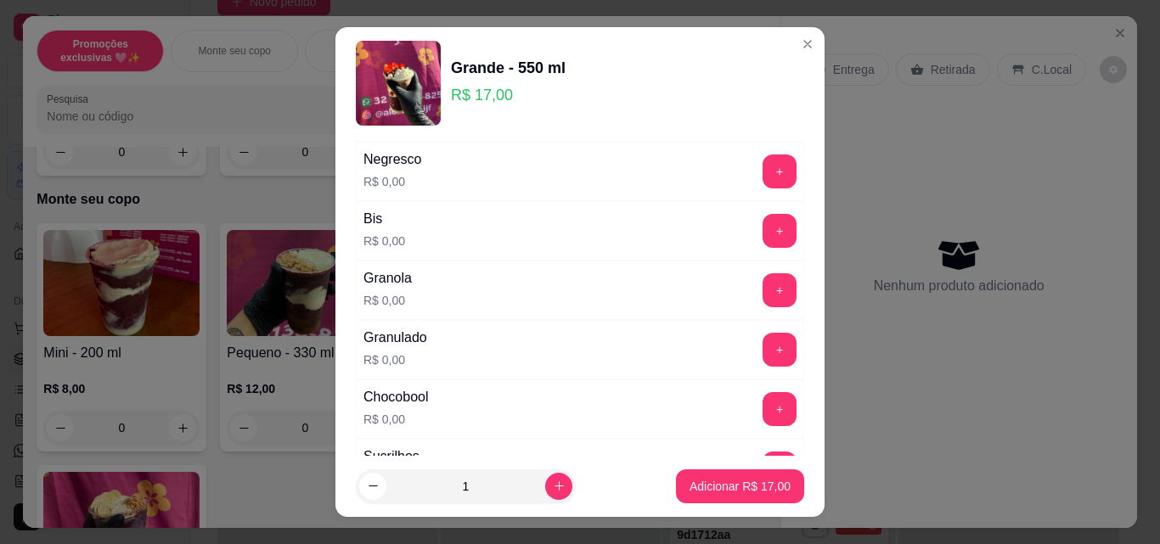
scroll to position [774, 0]
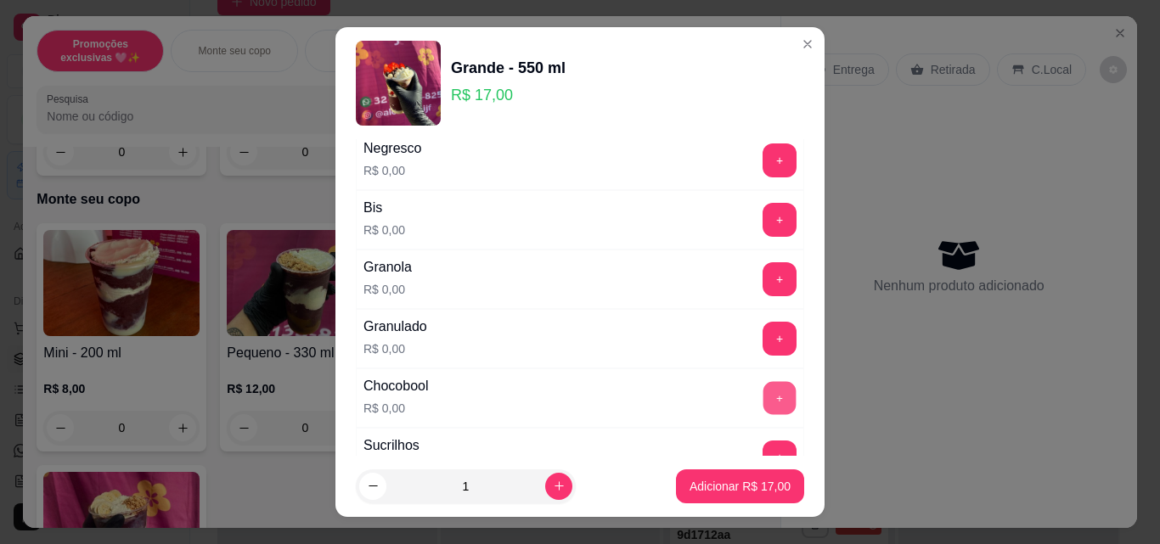
click at [763, 392] on button "+" at bounding box center [779, 398] width 33 height 33
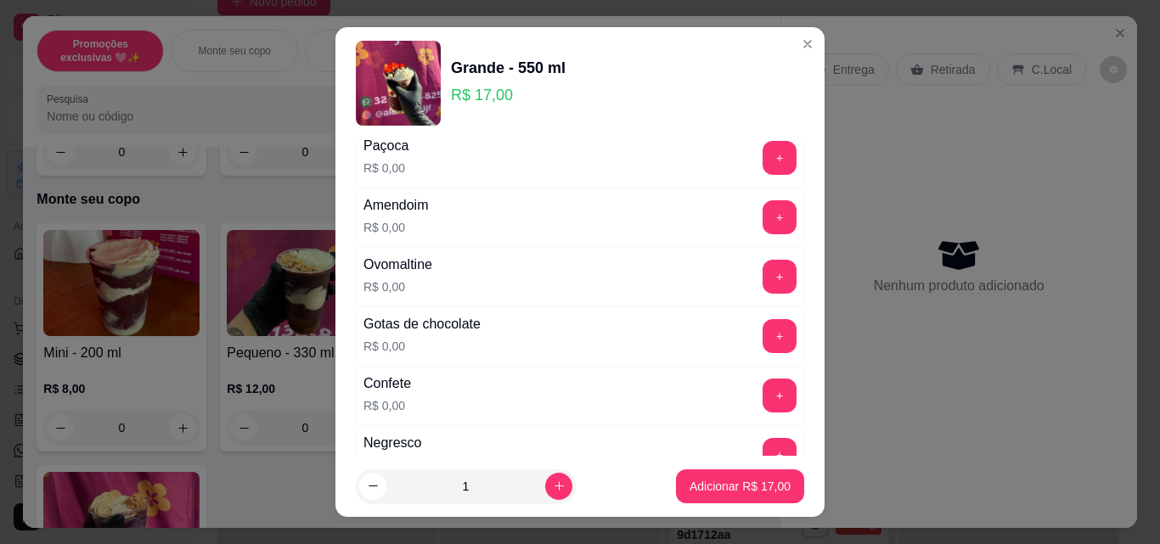
scroll to position [394, 0]
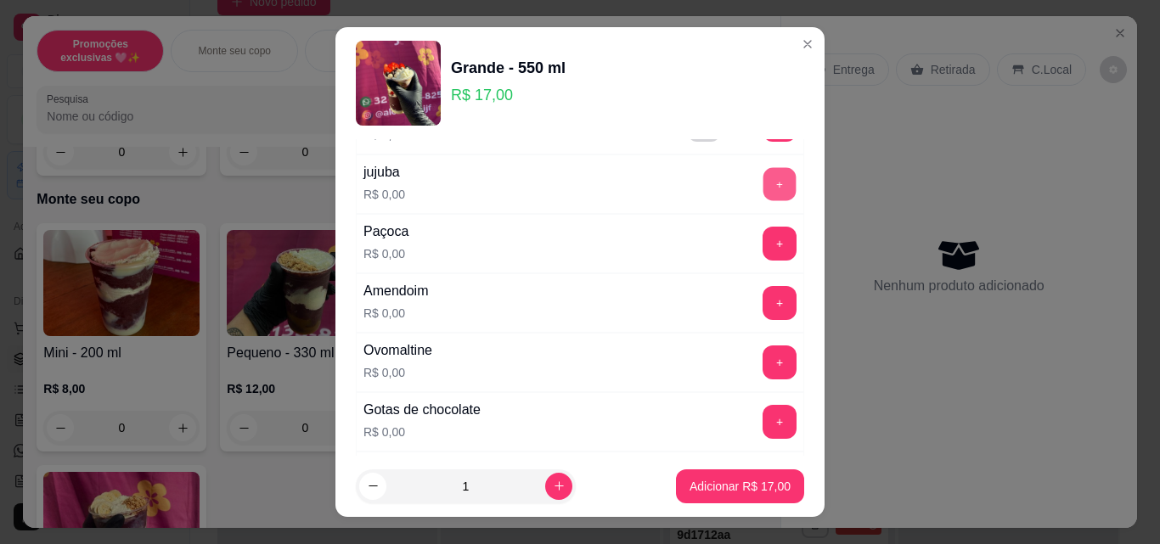
click at [763, 192] on button "+" at bounding box center [779, 184] width 33 height 33
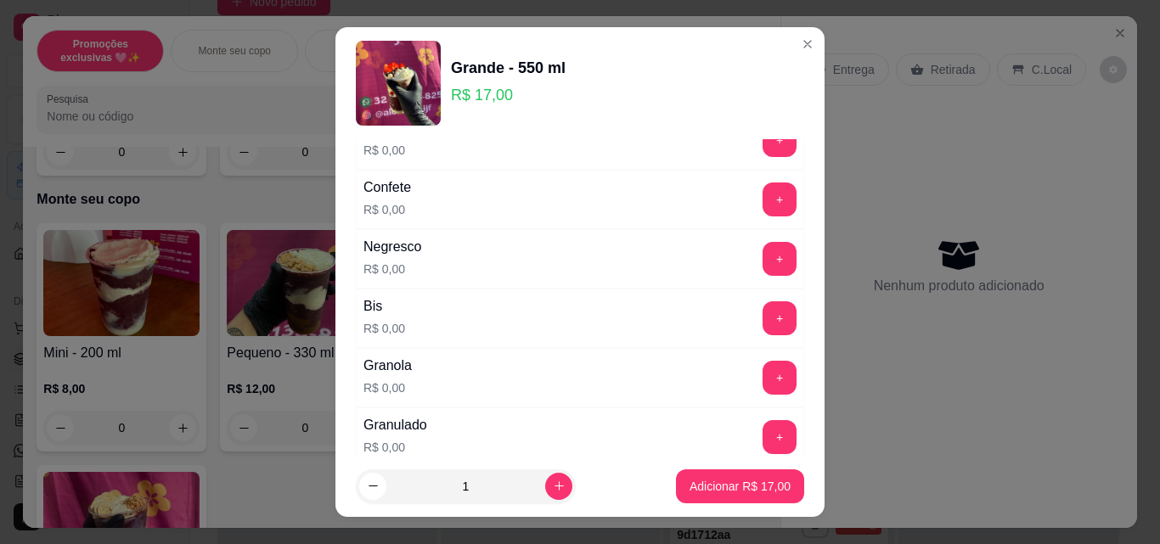
scroll to position [824, 0]
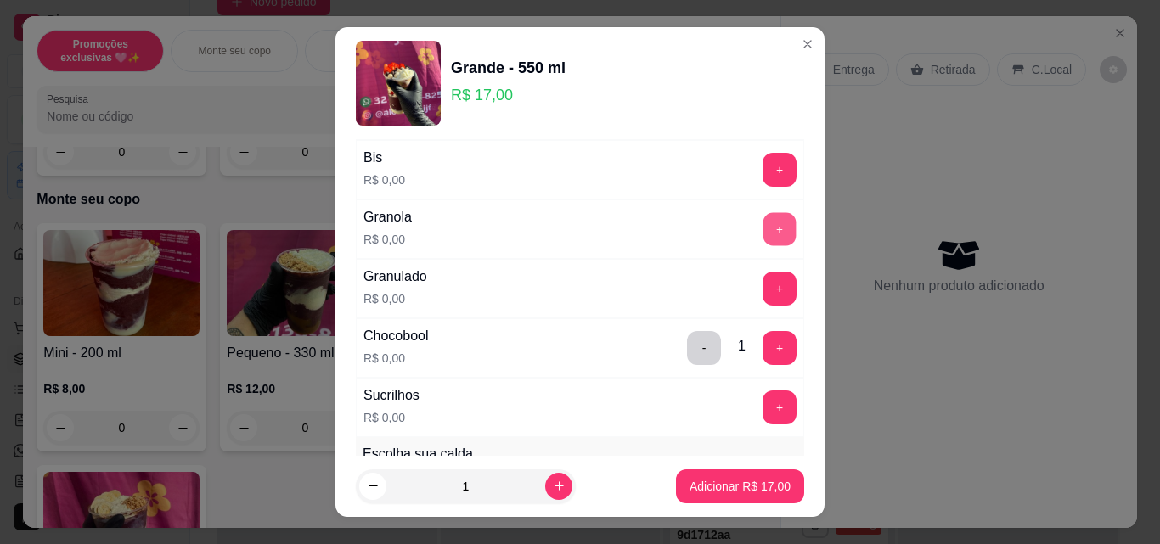
click at [763, 228] on button "+" at bounding box center [779, 229] width 33 height 33
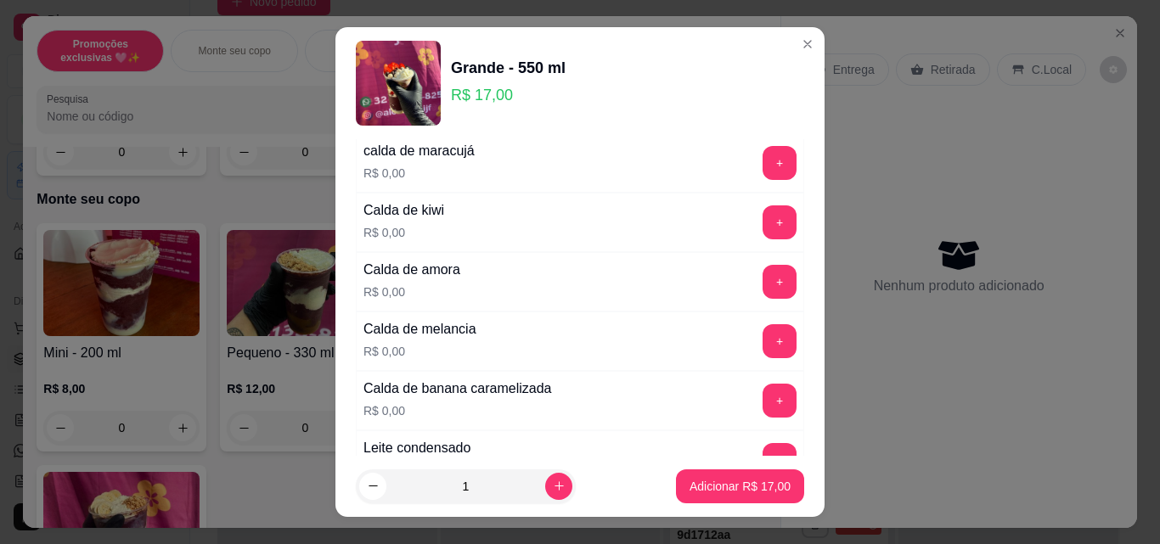
scroll to position [1107, 0]
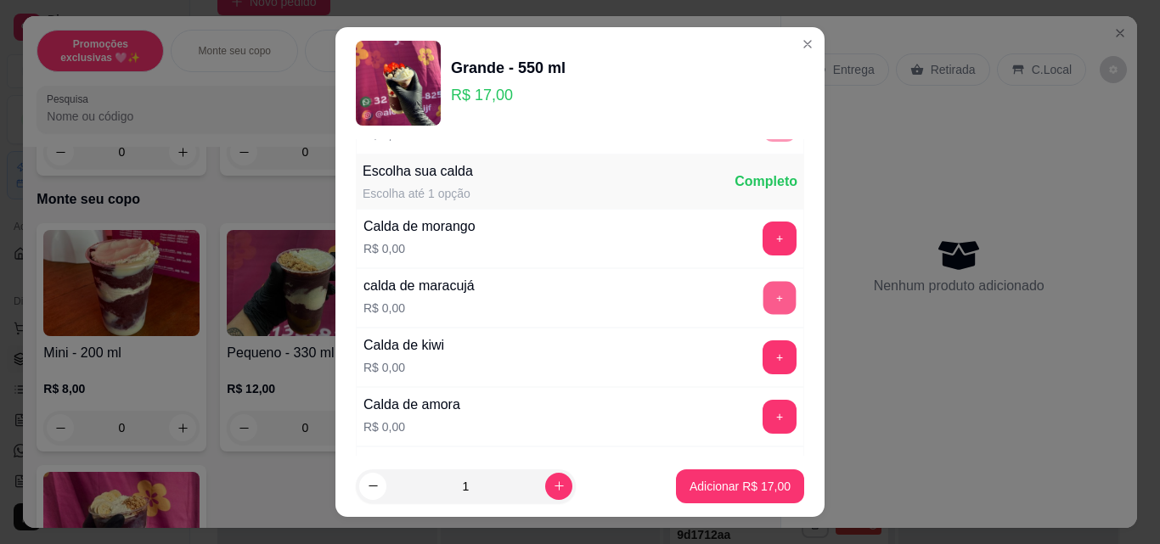
click at [763, 305] on button "+" at bounding box center [779, 298] width 33 height 33
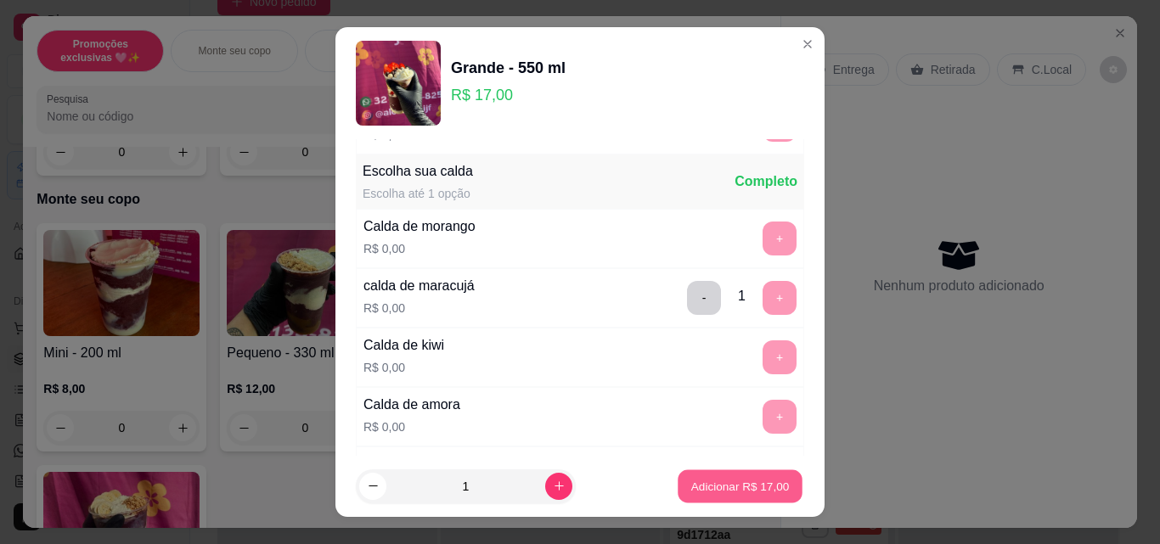
click at [732, 497] on button "Adicionar R$ 17,00" at bounding box center [739, 486] width 125 height 33
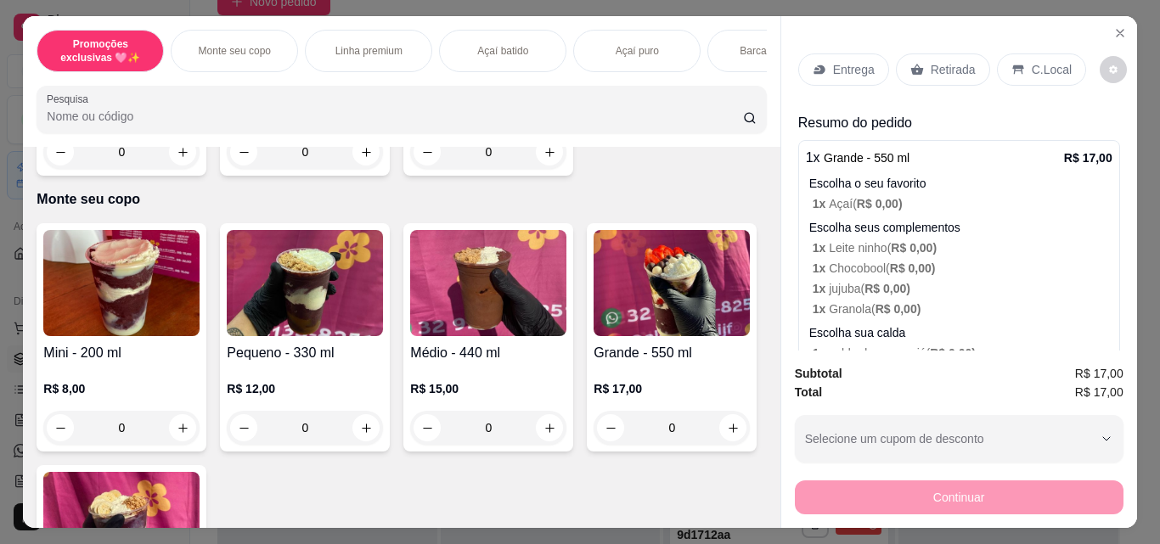
click at [593, 336] on img at bounding box center [671, 283] width 156 height 106
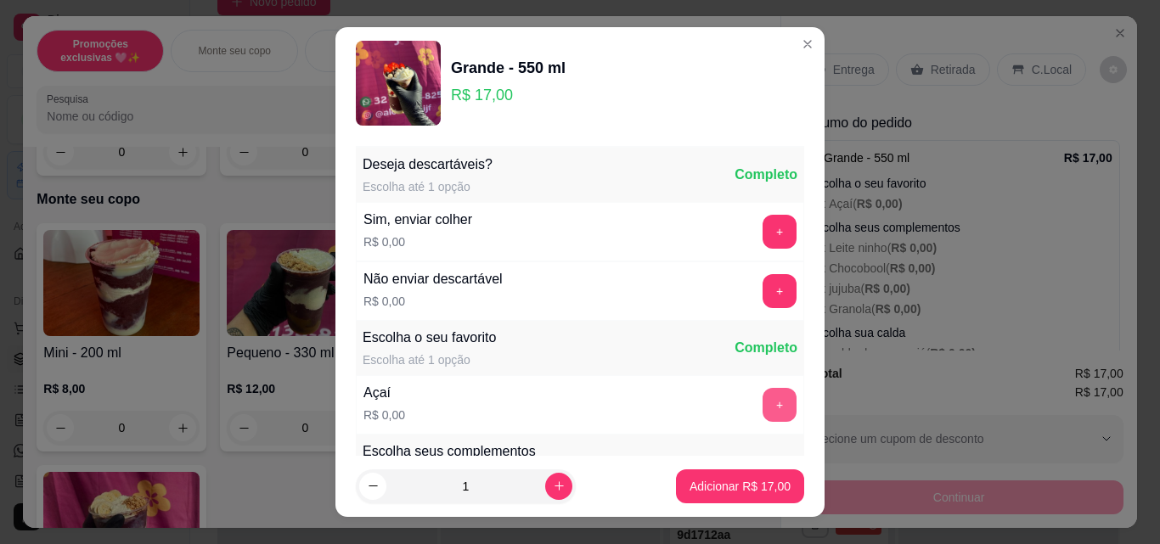
click at [762, 404] on button "+" at bounding box center [779, 405] width 34 height 34
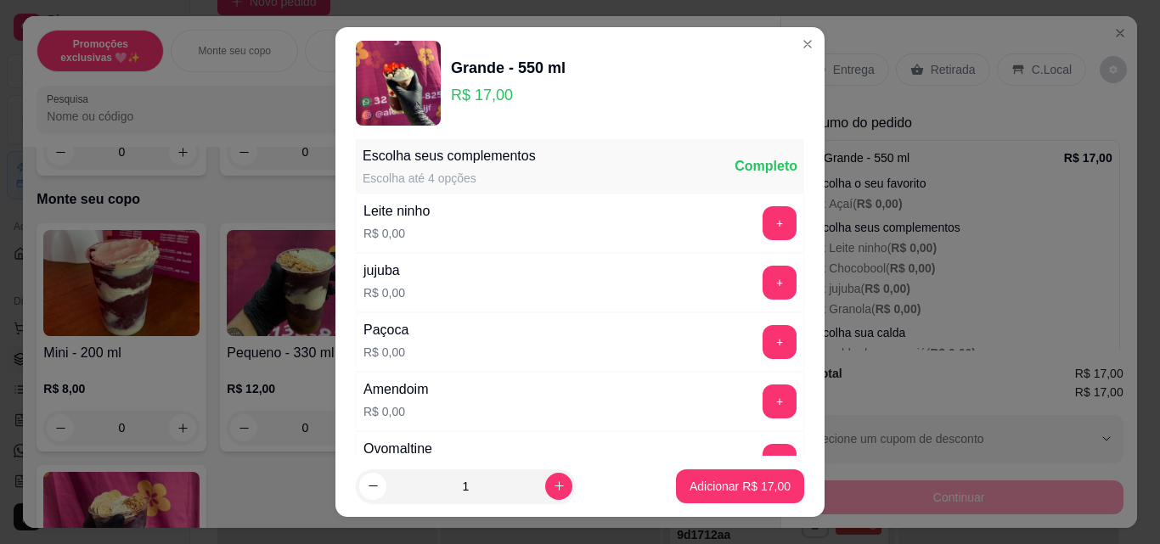
scroll to position [332, 0]
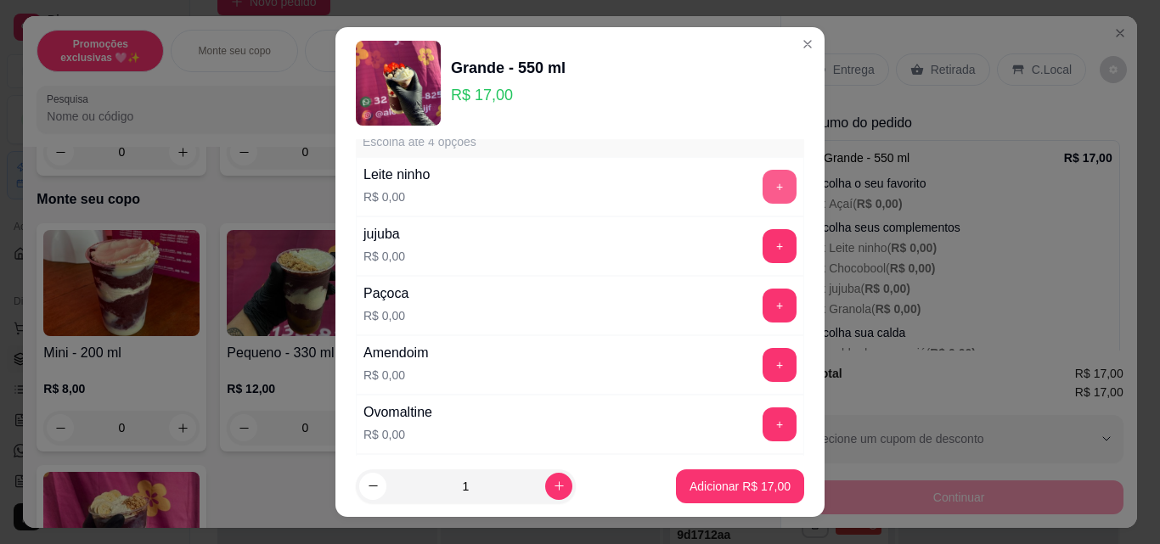
click at [762, 198] on button "+" at bounding box center [779, 187] width 34 height 34
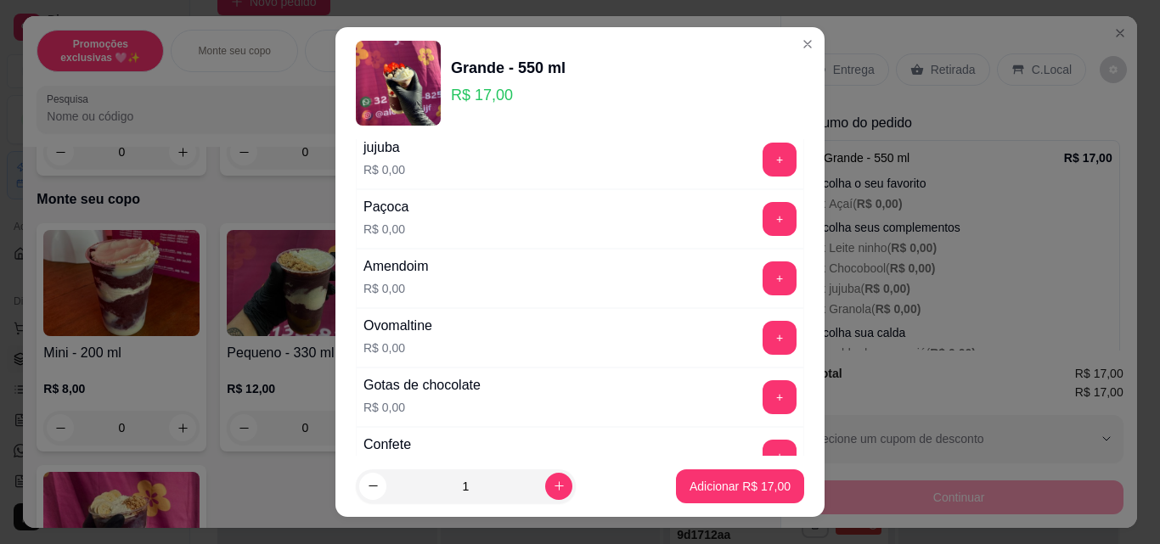
scroll to position [442, 0]
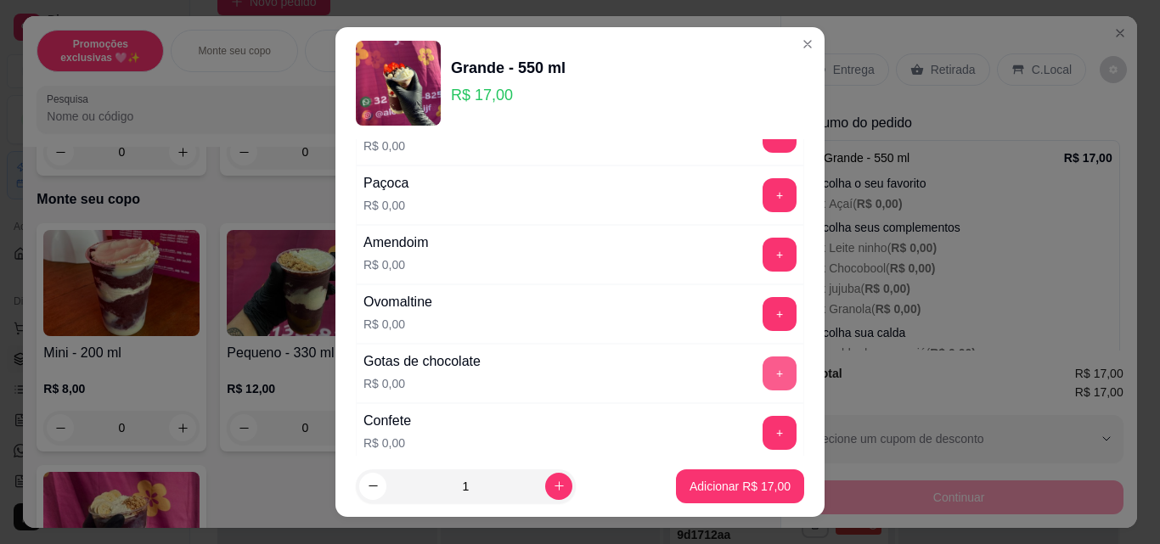
click at [762, 360] on button "+" at bounding box center [779, 374] width 34 height 34
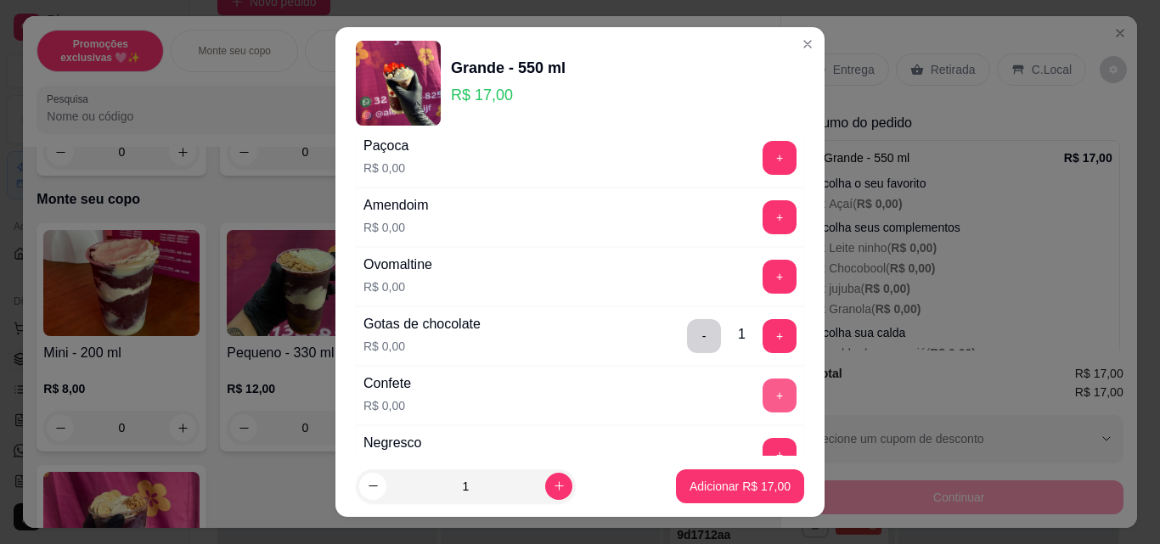
click at [762, 394] on button "+" at bounding box center [779, 396] width 34 height 34
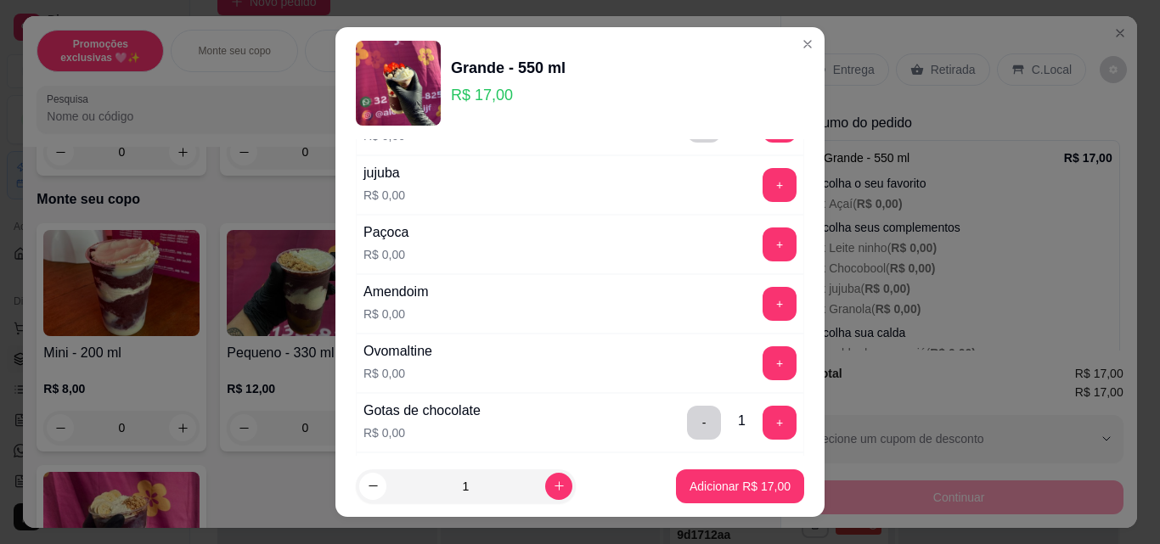
scroll to position [271, 0]
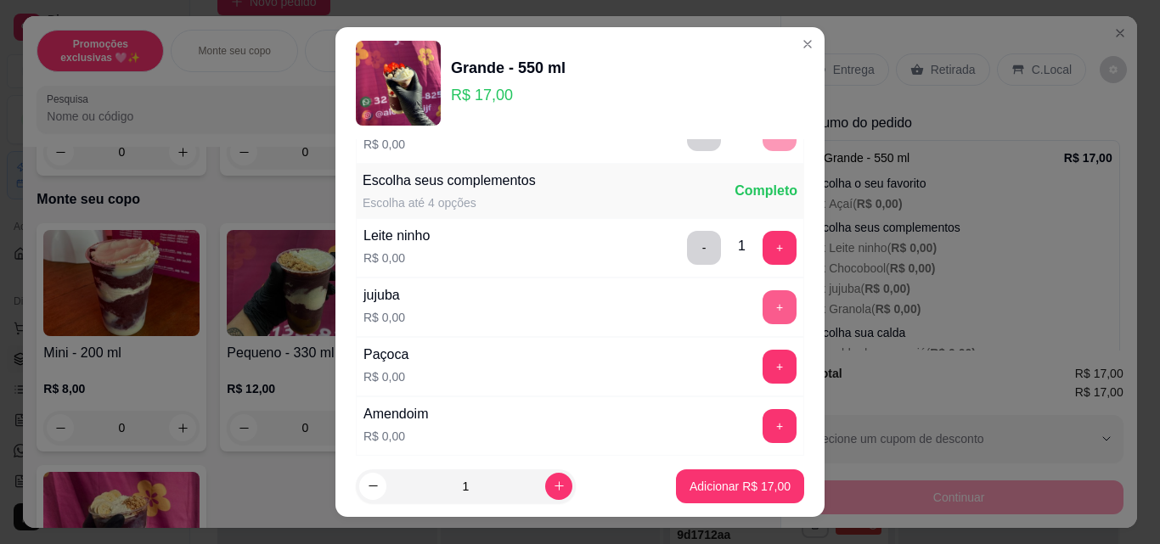
click at [762, 305] on button "+" at bounding box center [779, 307] width 34 height 34
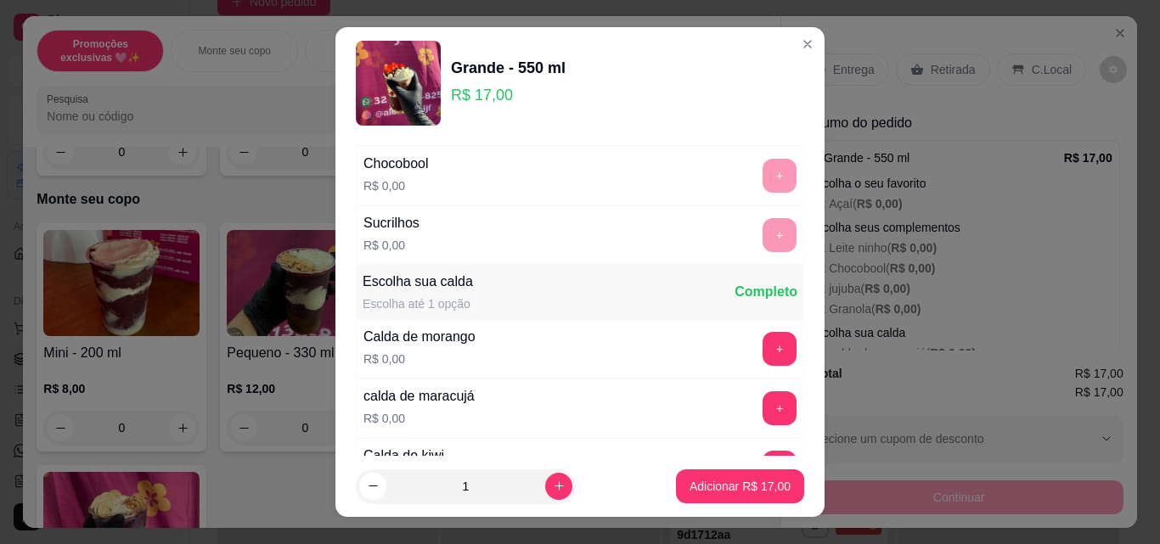
scroll to position [1120, 0]
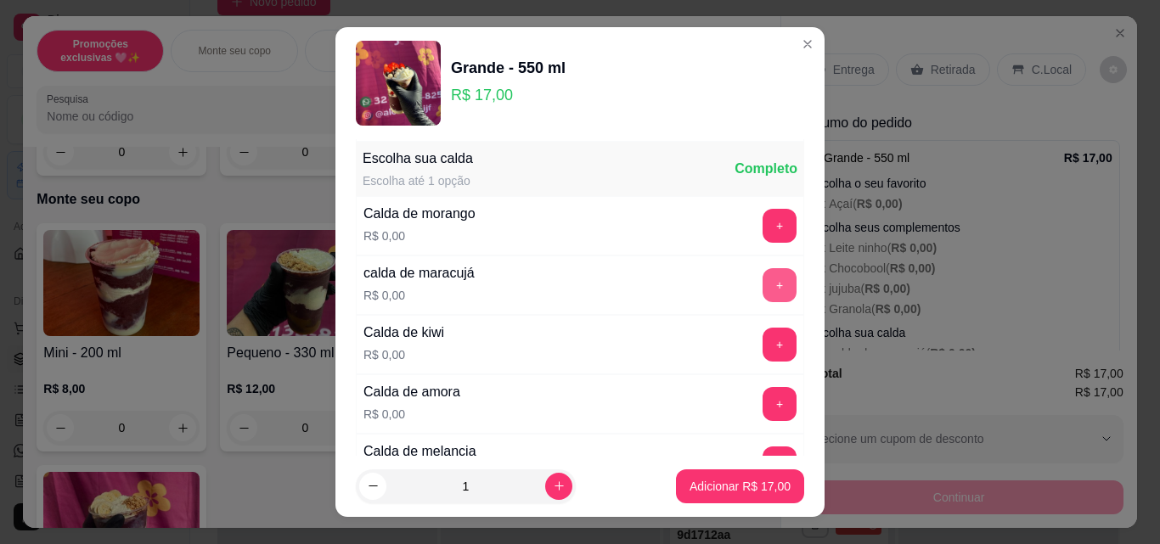
click at [762, 296] on button "+" at bounding box center [779, 285] width 34 height 34
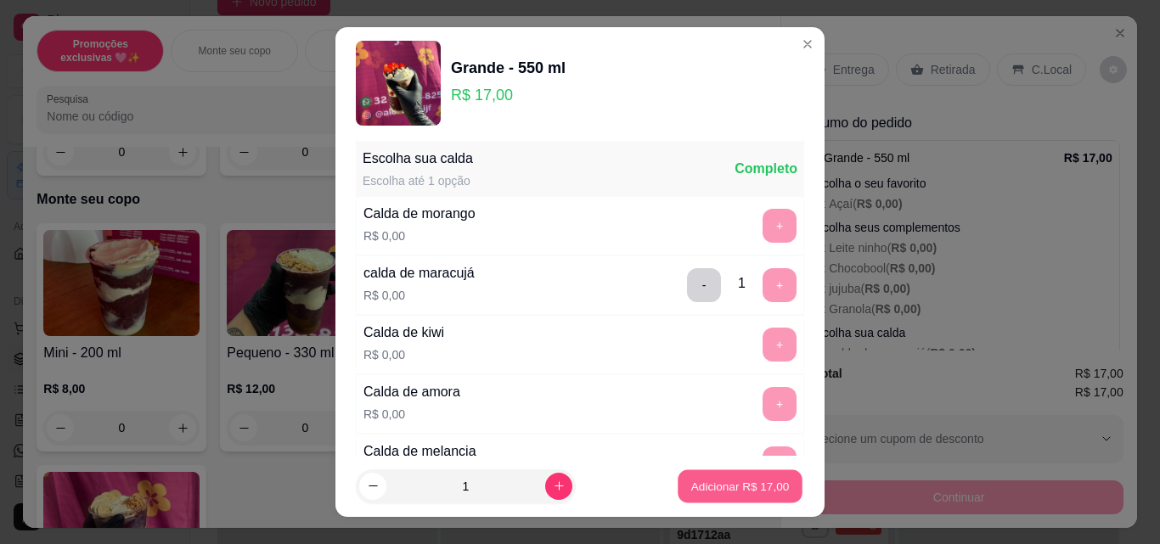
click at [704, 484] on p "Adicionar R$ 17,00" at bounding box center [740, 486] width 98 height 16
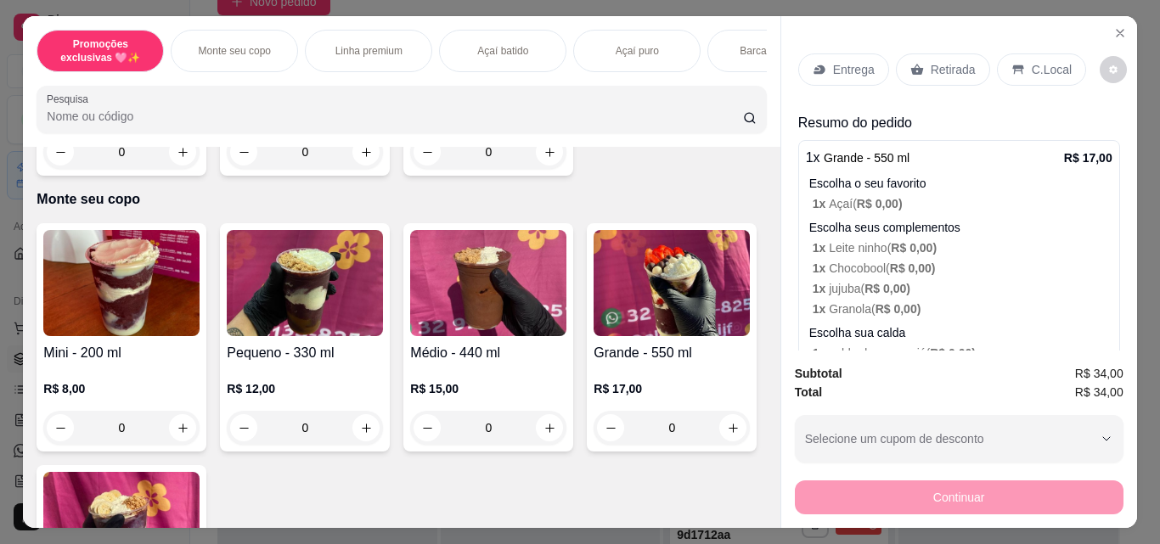
click at [593, 336] on img at bounding box center [671, 283] width 156 height 106
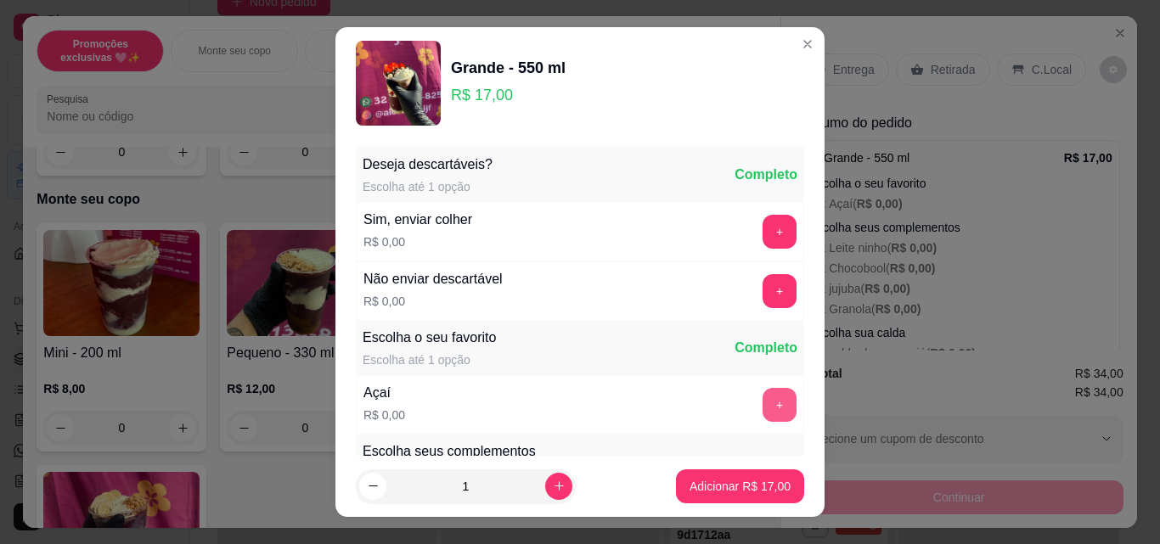
click at [762, 400] on button "+" at bounding box center [779, 405] width 34 height 34
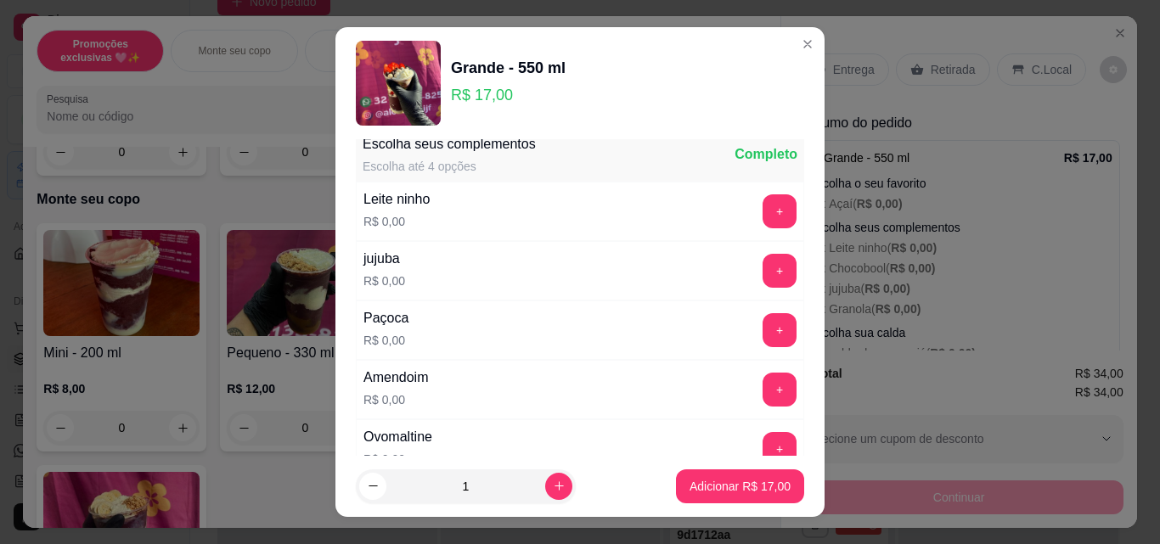
scroll to position [345, 0]
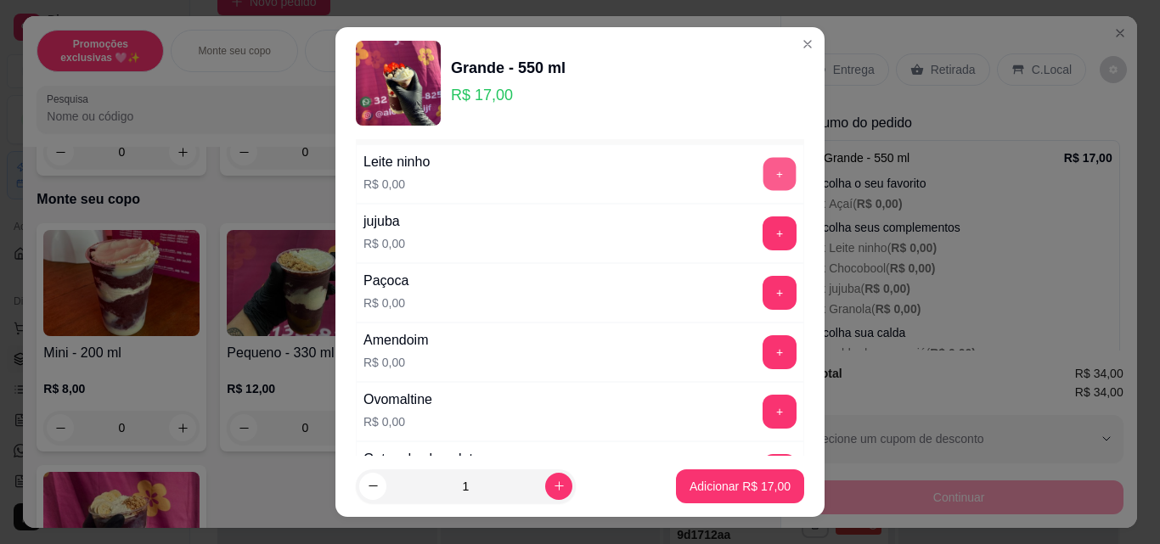
click at [763, 163] on button "+" at bounding box center [779, 174] width 33 height 33
click at [762, 350] on button "+" at bounding box center [779, 352] width 34 height 34
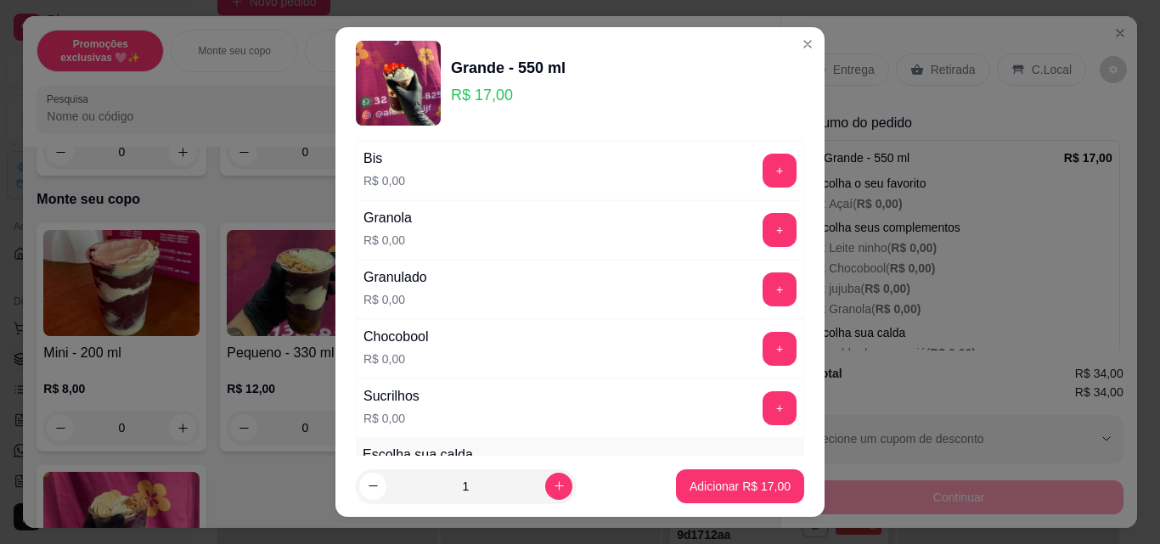
scroll to position [959, 0]
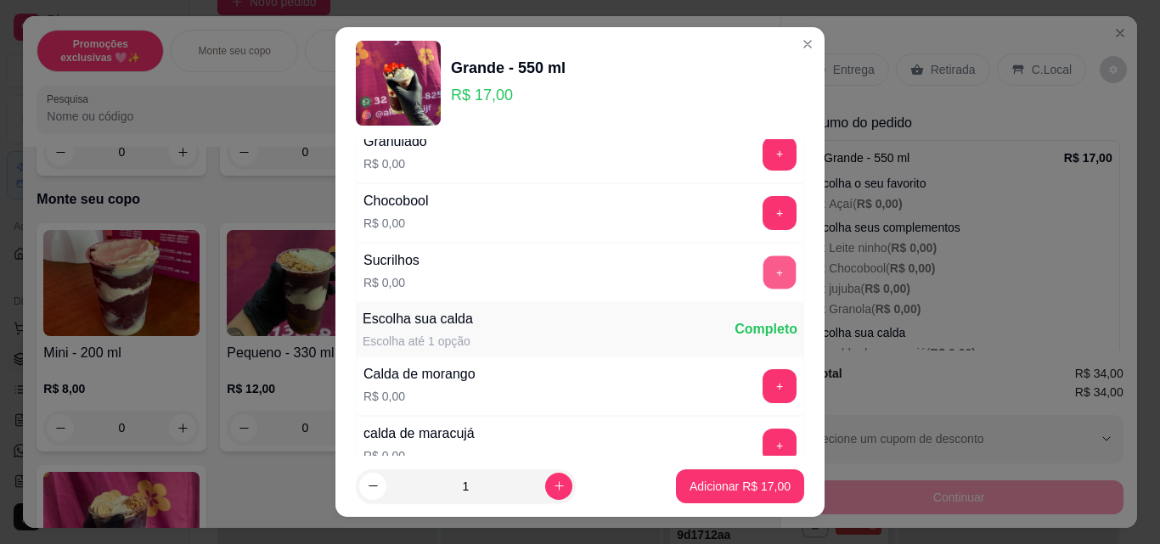
click at [763, 273] on button "+" at bounding box center [779, 272] width 33 height 33
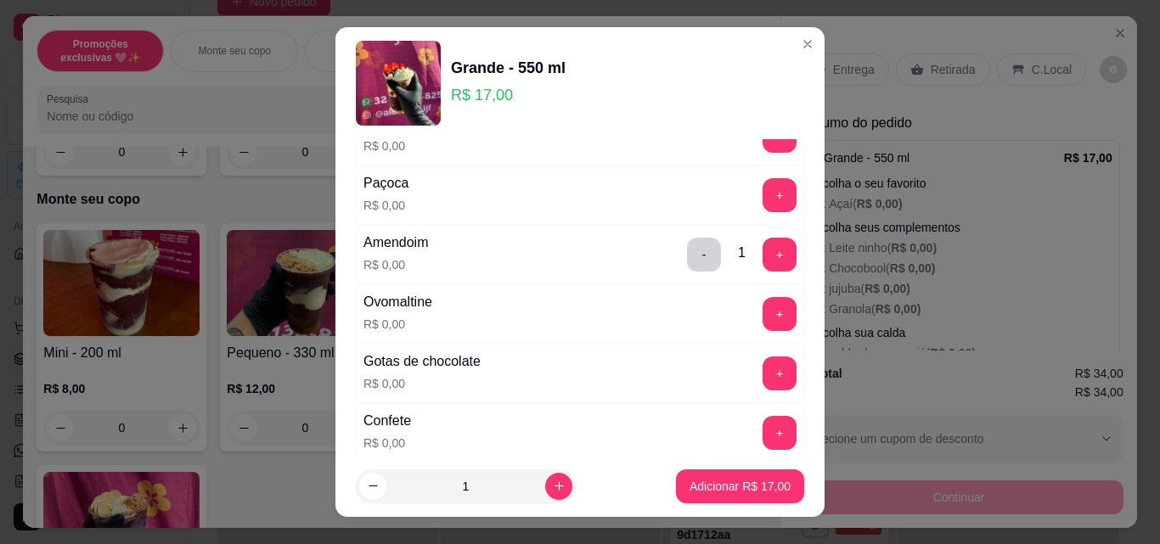
scroll to position [406, 0]
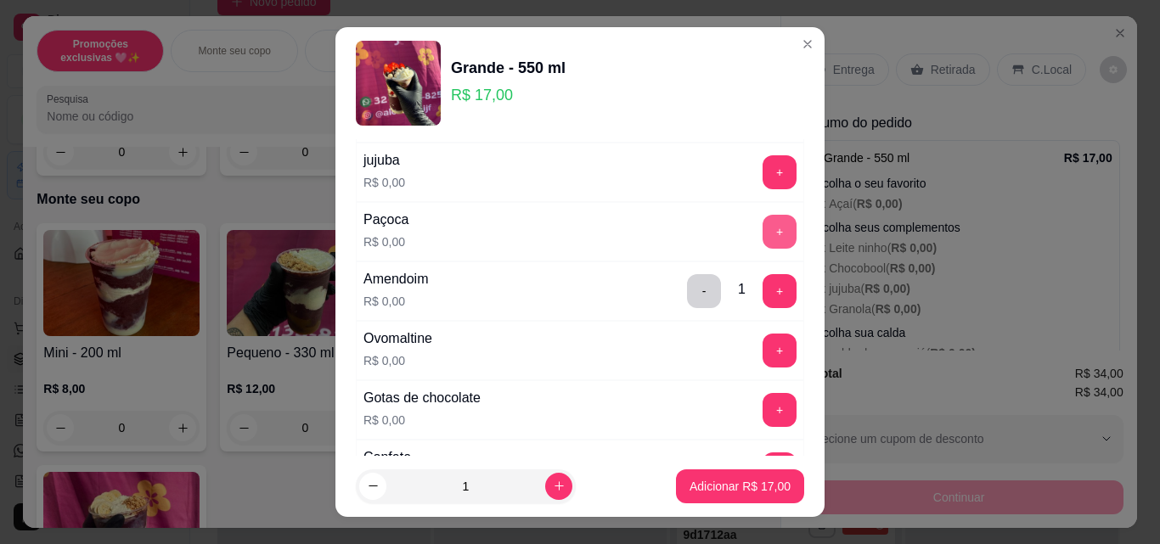
click at [762, 225] on button "+" at bounding box center [779, 232] width 34 height 34
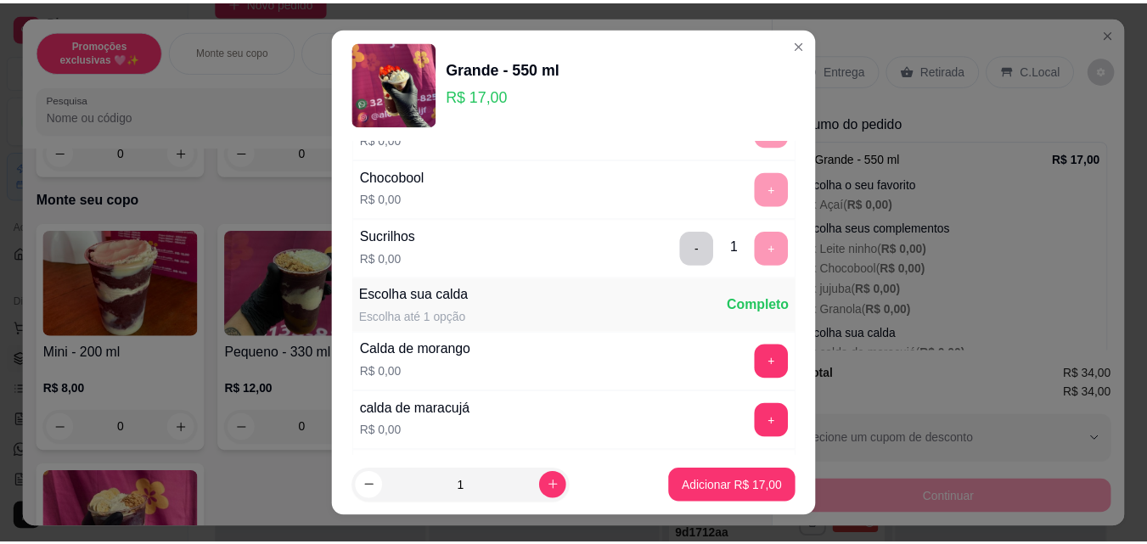
scroll to position [1290, 0]
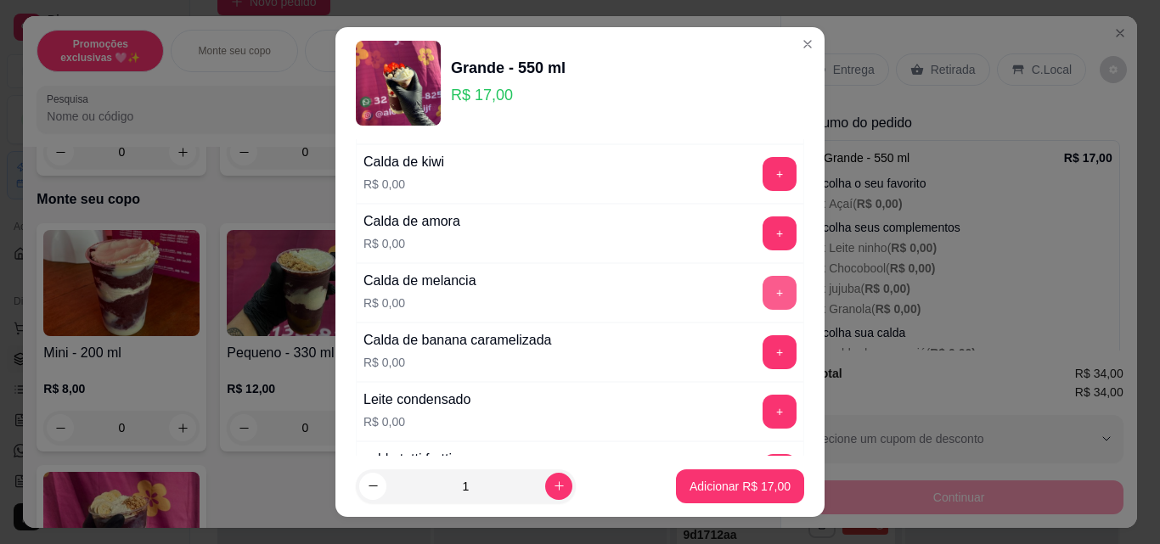
click at [762, 291] on button "+" at bounding box center [779, 293] width 34 height 34
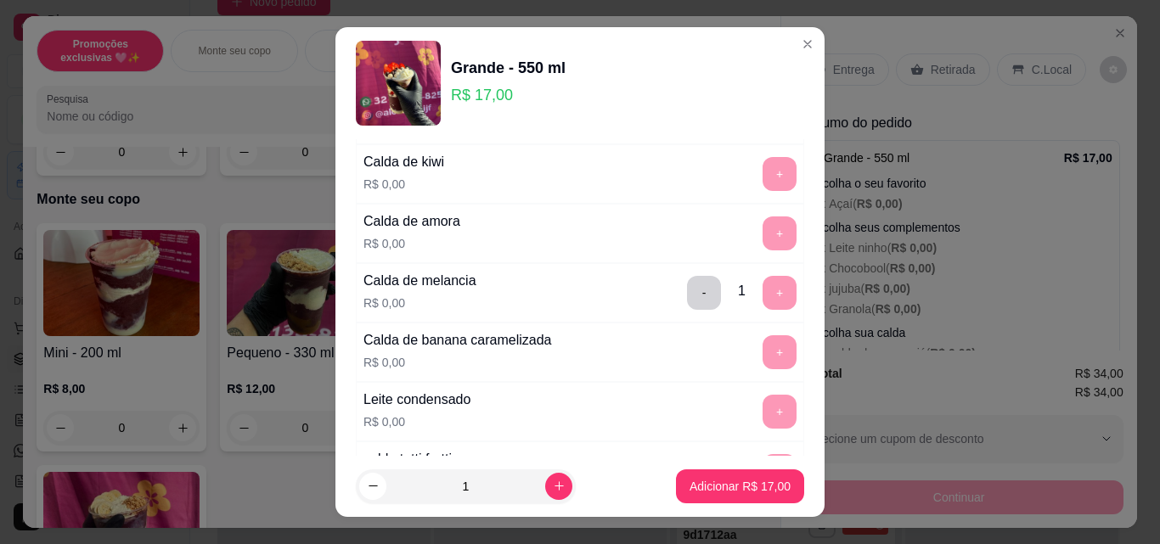
click at [717, 486] on p "Adicionar R$ 17,00" at bounding box center [739, 486] width 101 height 17
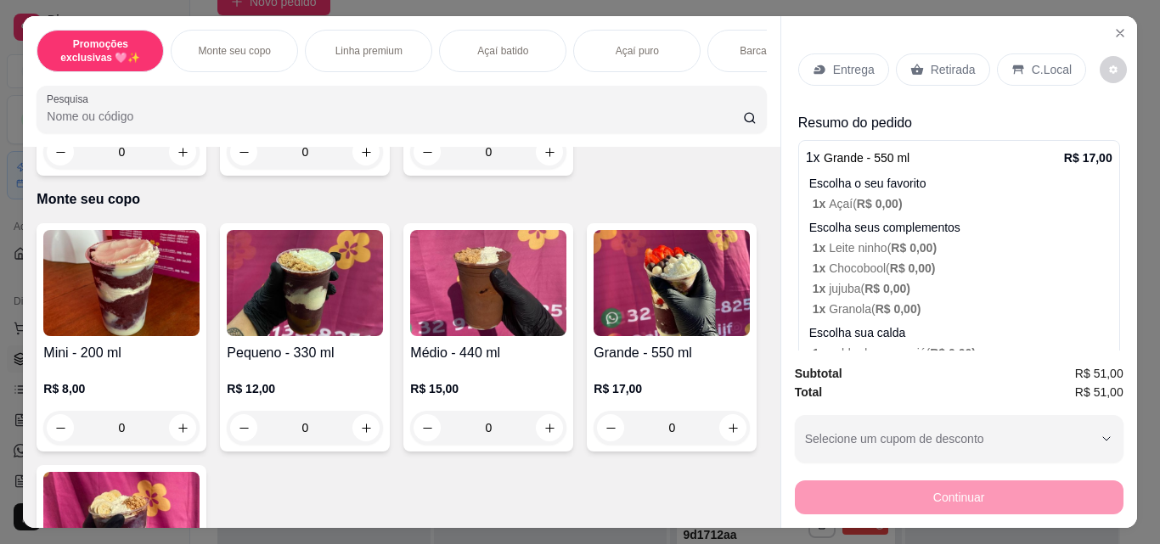
click at [920, 58] on div "Retirada" at bounding box center [943, 69] width 94 height 32
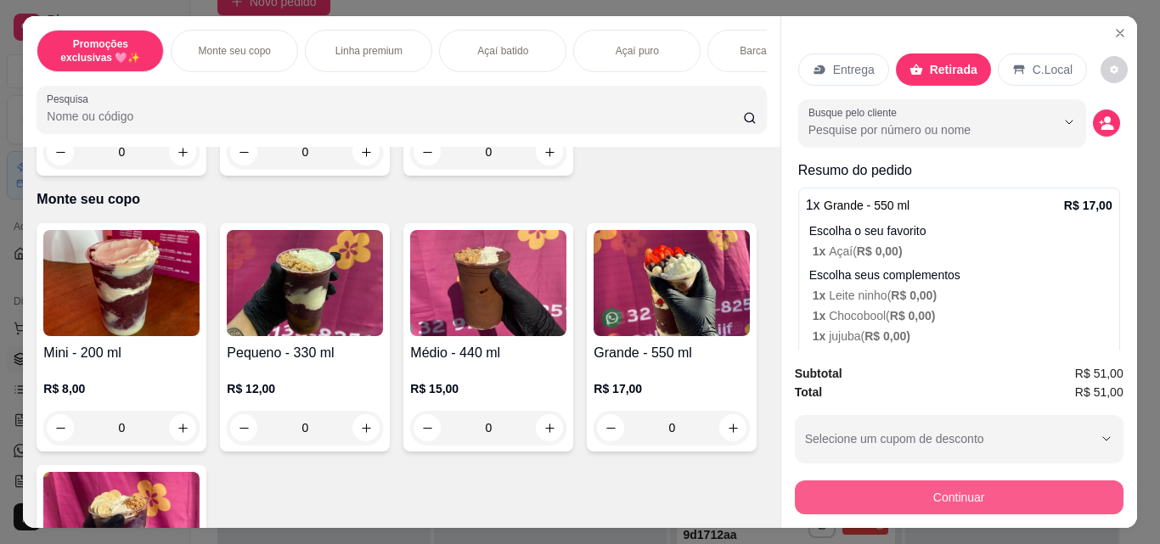
click at [952, 481] on button "Continuar" at bounding box center [959, 498] width 329 height 34
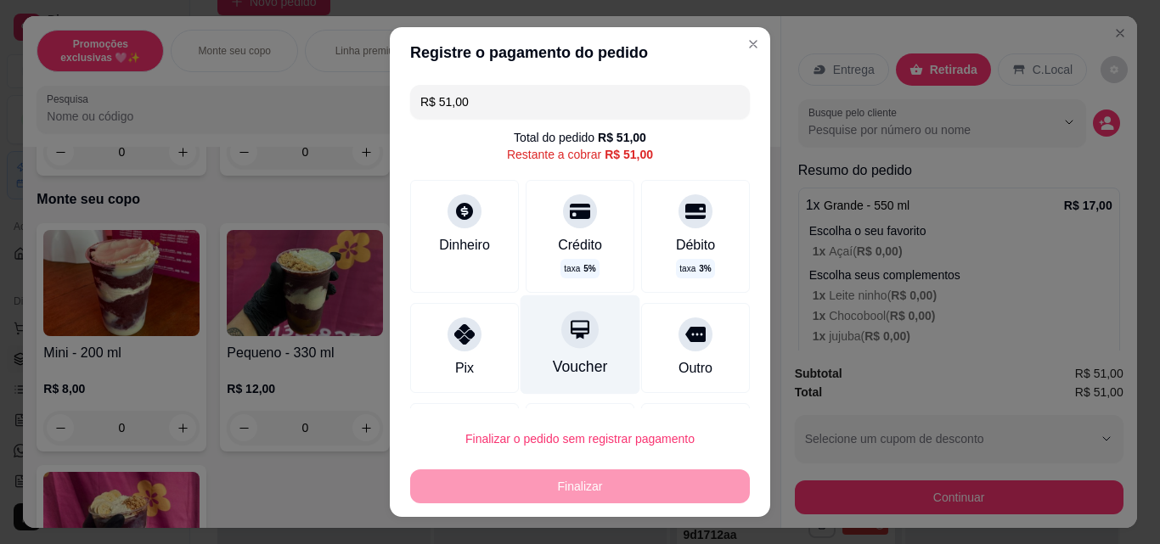
click at [580, 351] on div "Voucher" at bounding box center [580, 344] width 120 height 99
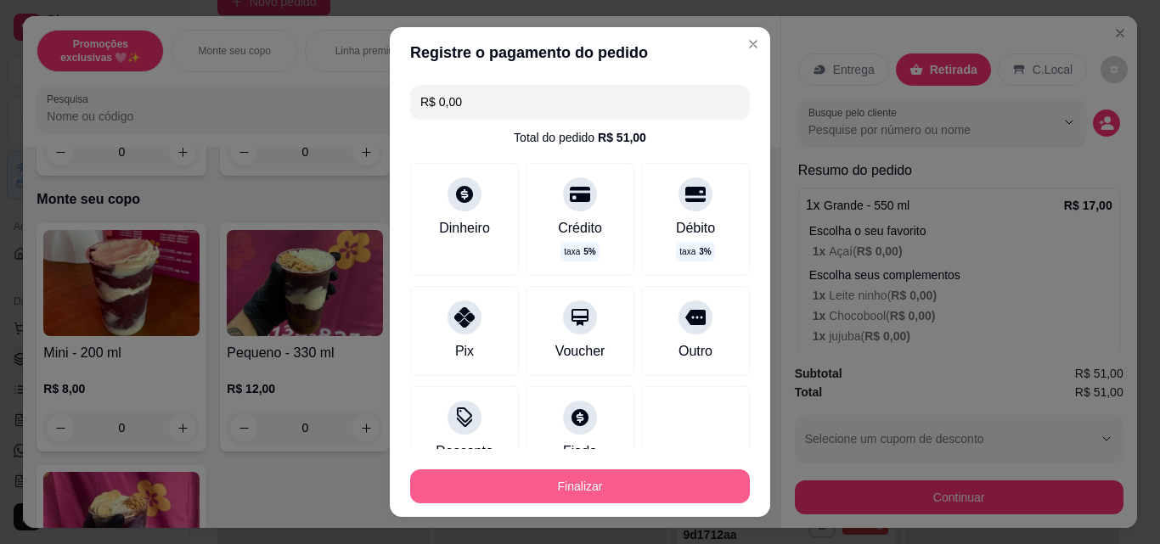
click at [596, 478] on button "Finalizar" at bounding box center [580, 486] width 340 height 34
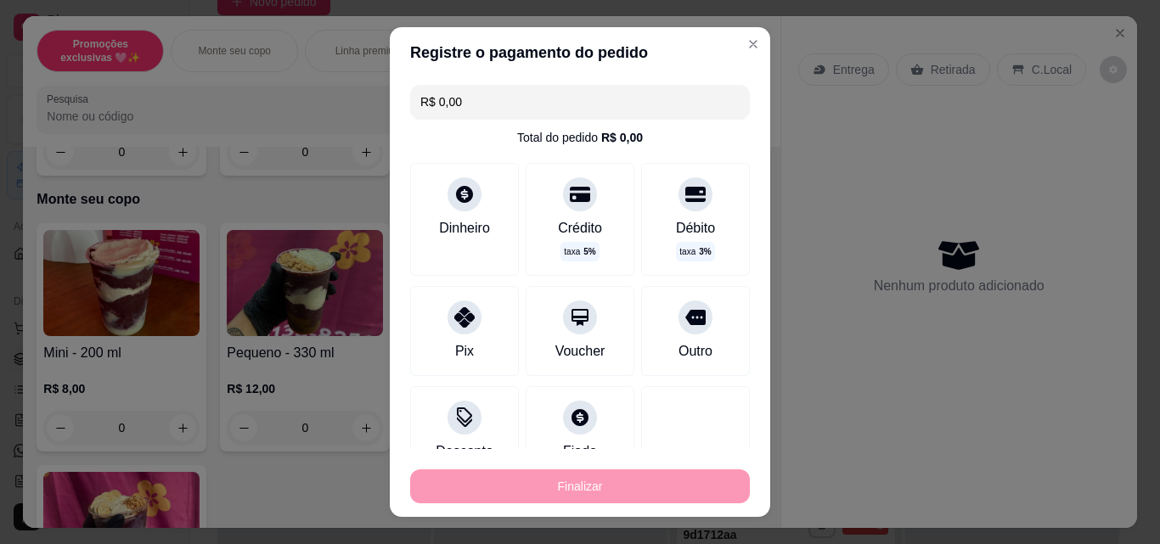
type input "-R$ 51,00"
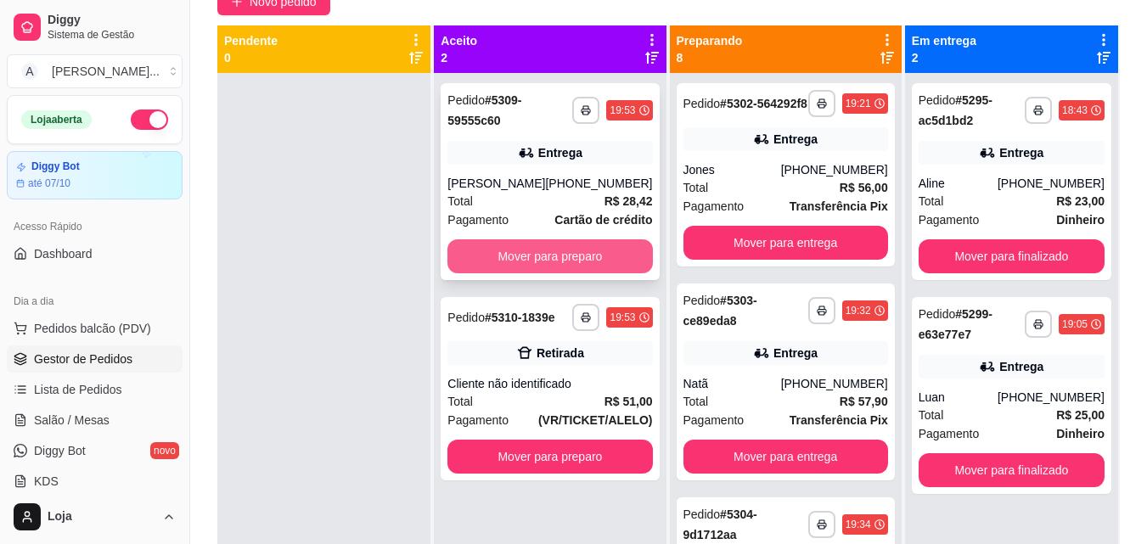
click at [597, 265] on button "Mover para preparo" at bounding box center [549, 256] width 205 height 34
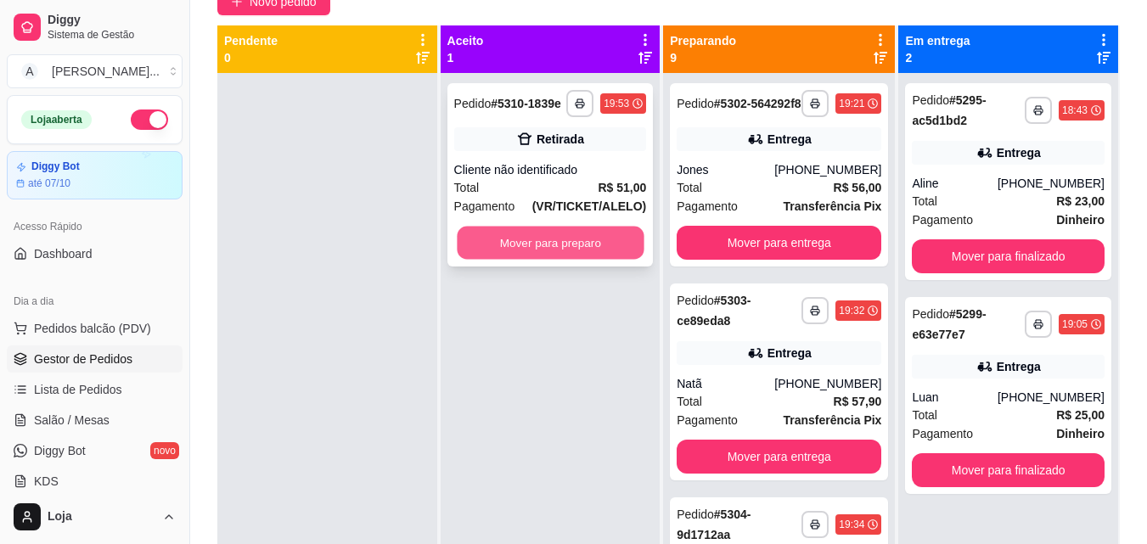
click at [604, 247] on button "Mover para preparo" at bounding box center [550, 243] width 187 height 33
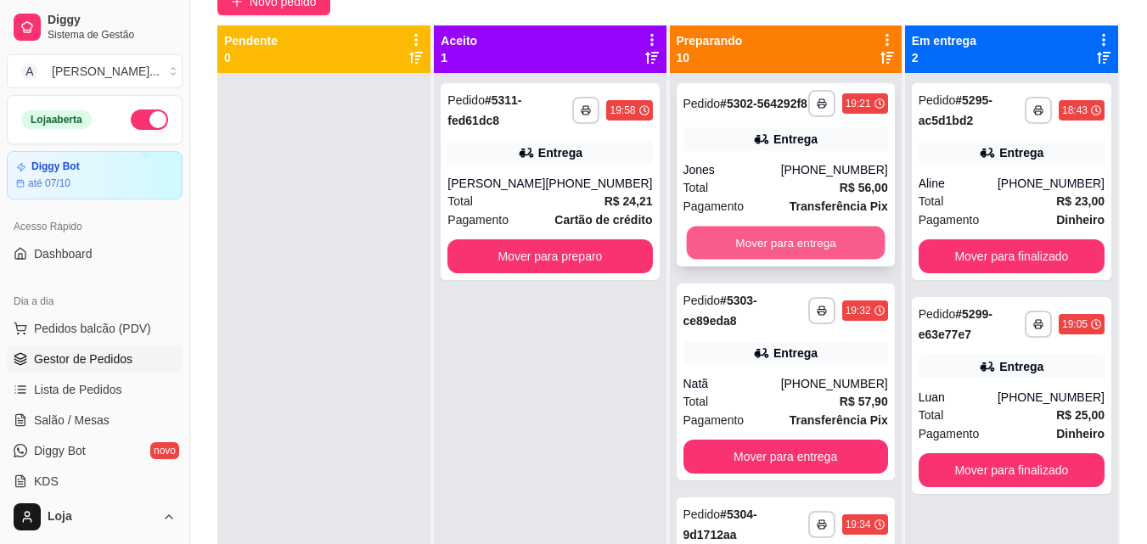
click at [790, 260] on button "Mover para entrega" at bounding box center [785, 243] width 199 height 33
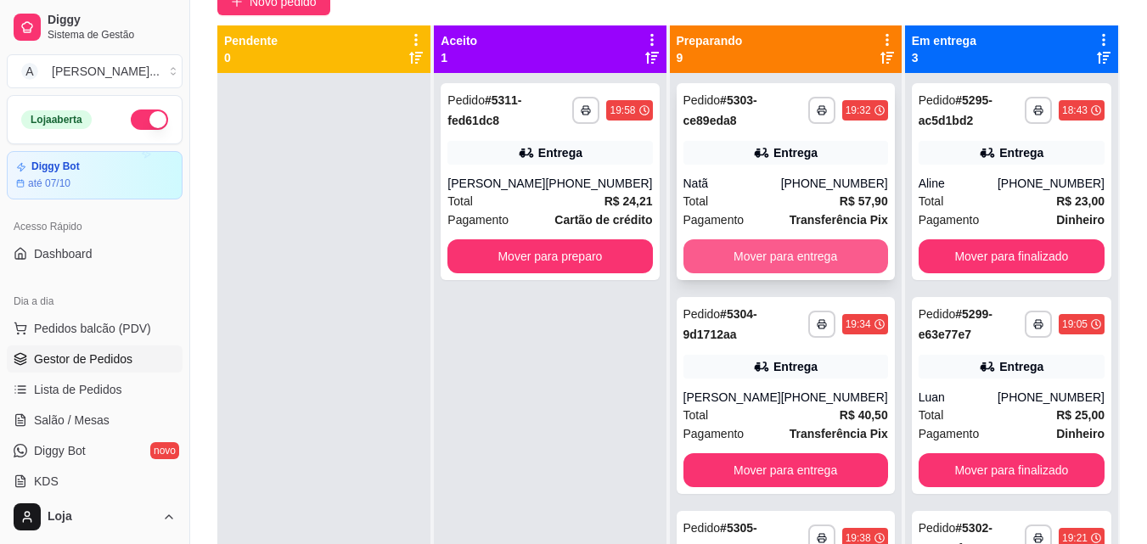
click at [791, 256] on button "Mover para entrega" at bounding box center [785, 256] width 205 height 34
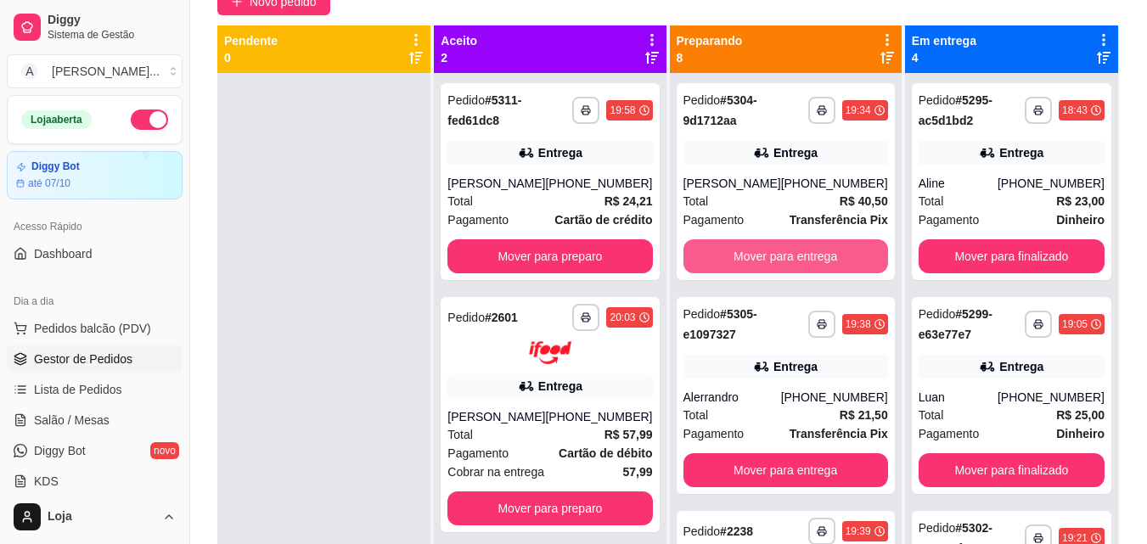
click at [791, 256] on button "Mover para entrega" at bounding box center [785, 256] width 205 height 34
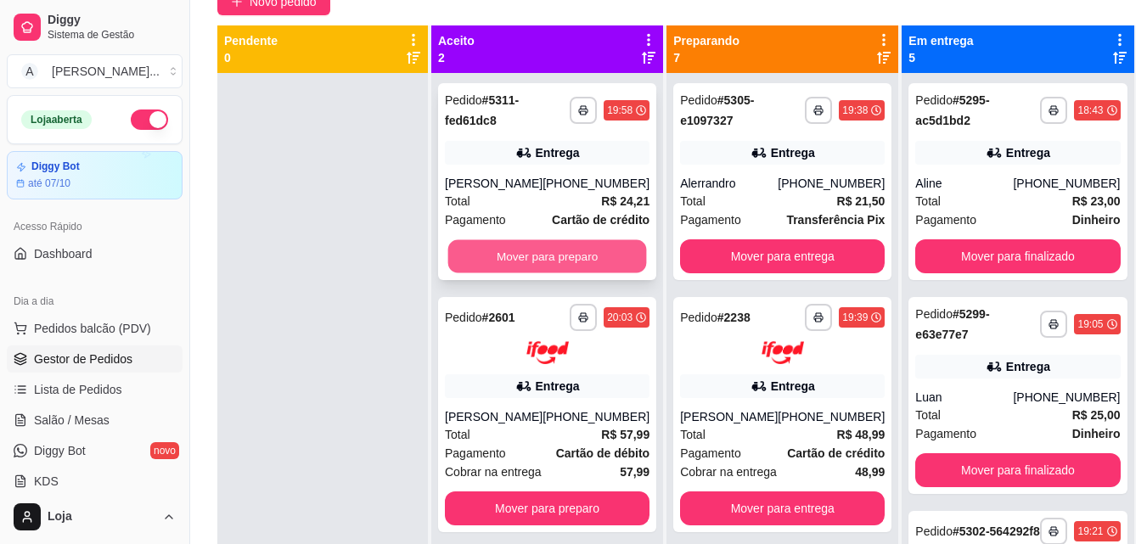
click at [577, 252] on button "Mover para preparo" at bounding box center [547, 256] width 199 height 33
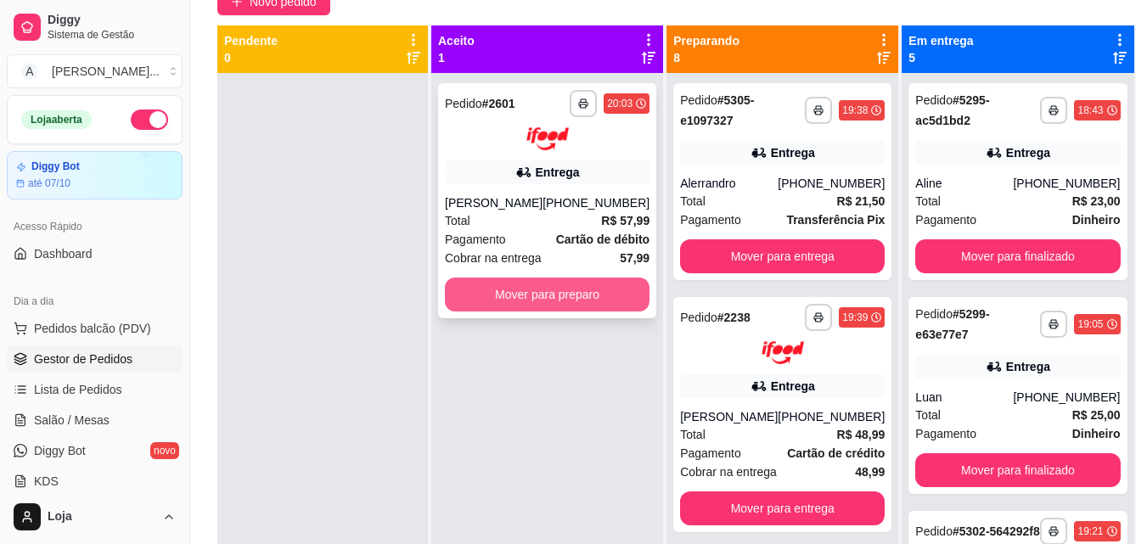
click at [582, 289] on button "Mover para preparo" at bounding box center [547, 295] width 205 height 34
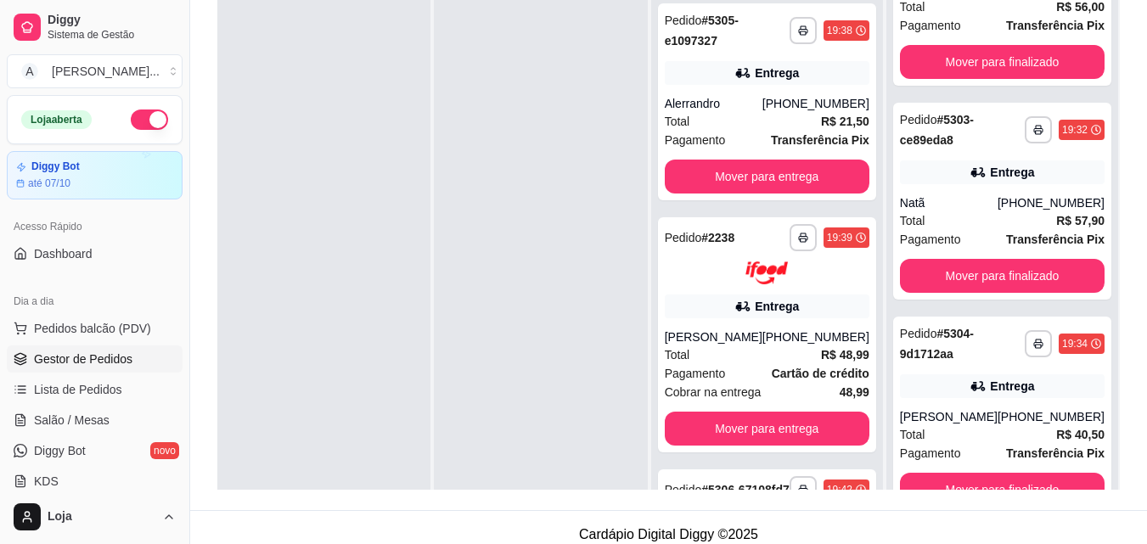
scroll to position [259, 0]
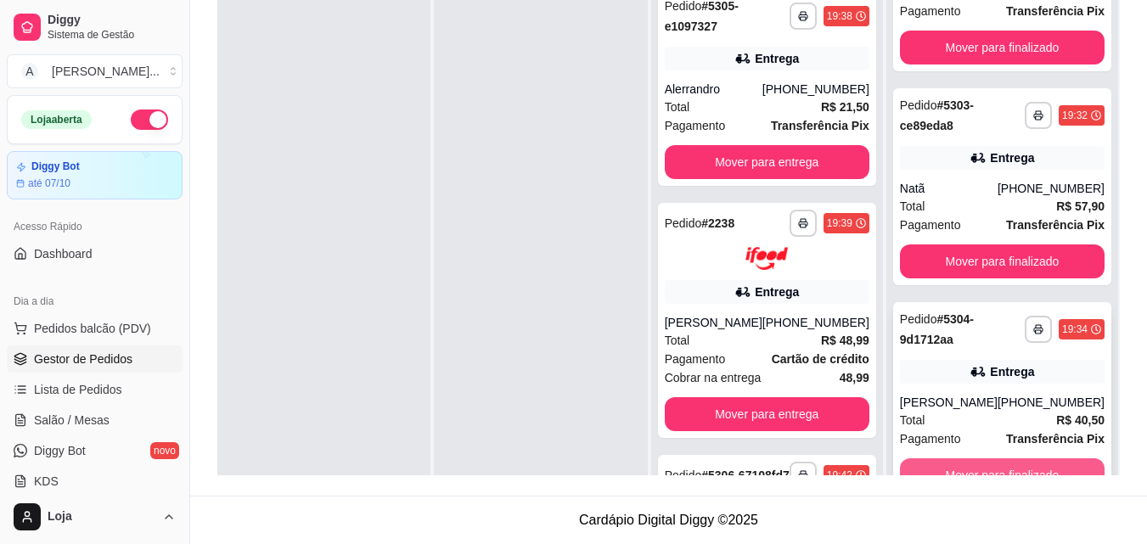
click at [1010, 462] on button "Mover para finalizado" at bounding box center [1002, 475] width 205 height 34
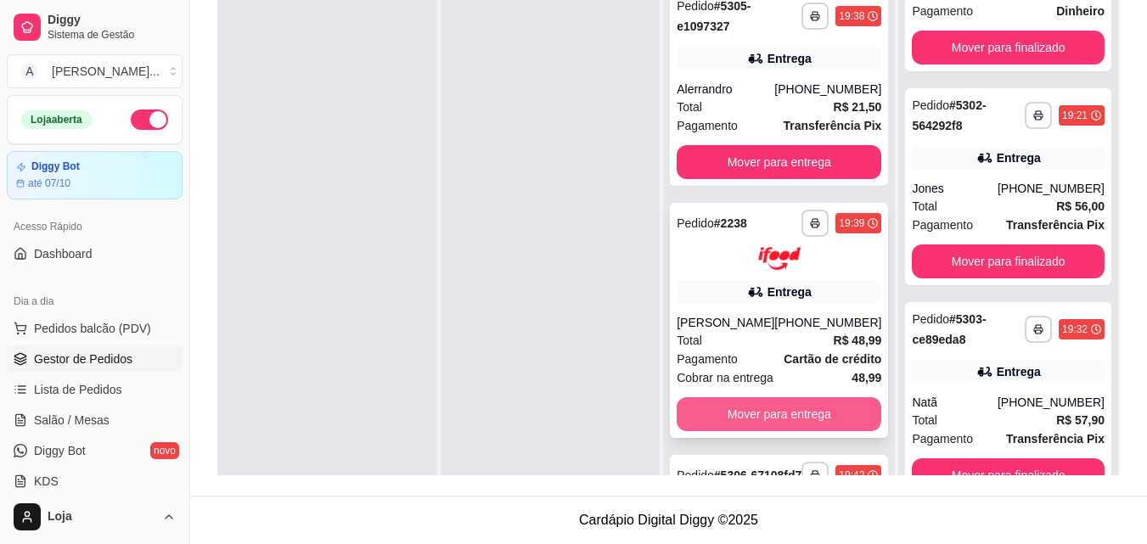
click at [817, 425] on button "Mover para entrega" at bounding box center [779, 414] width 205 height 34
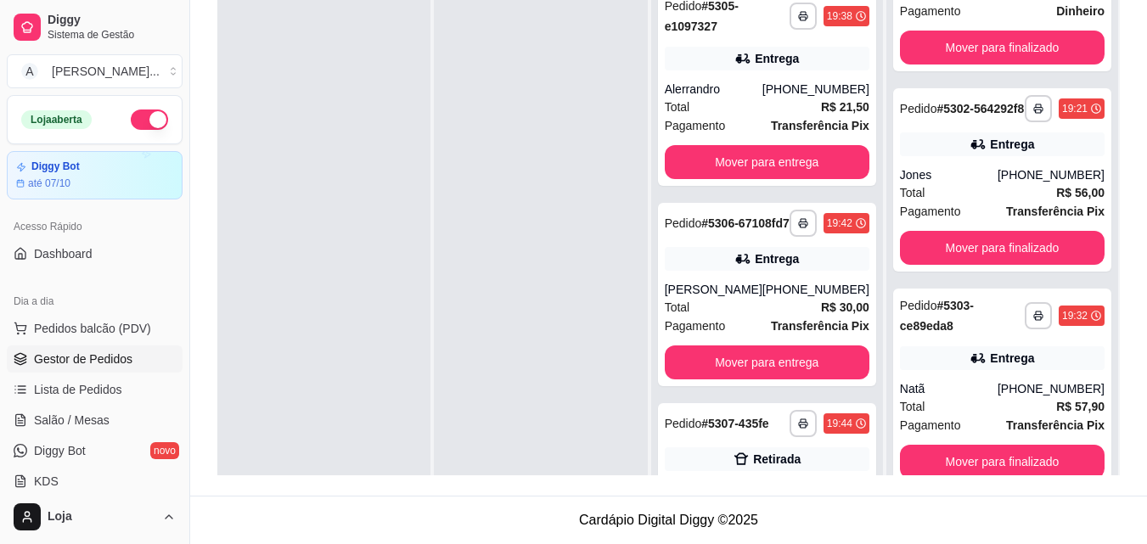
scroll to position [542, 0]
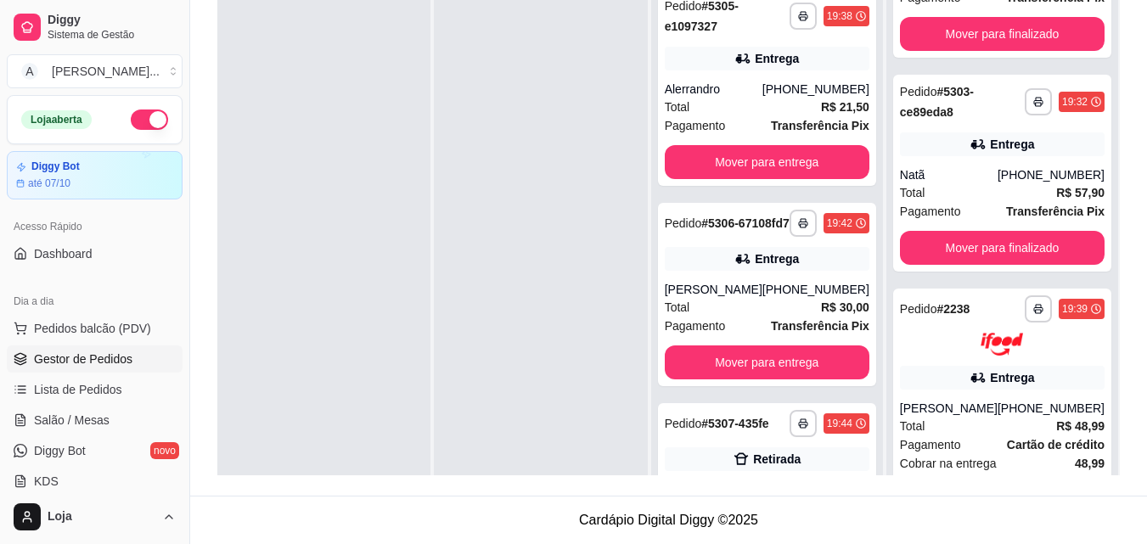
click at [1090, 296] on div "**********" at bounding box center [1002, 251] width 232 height 544
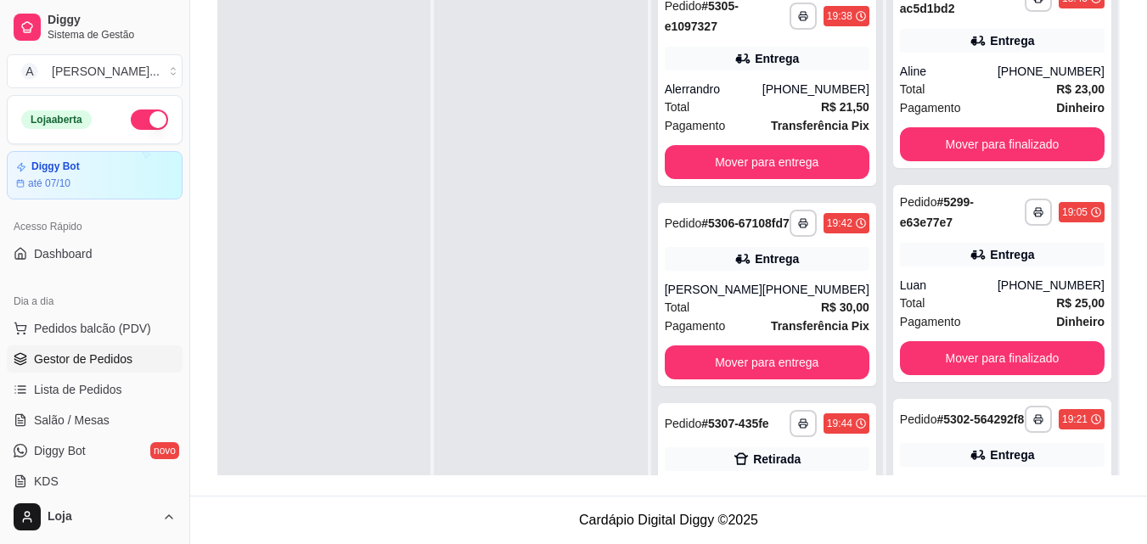
scroll to position [0, 0]
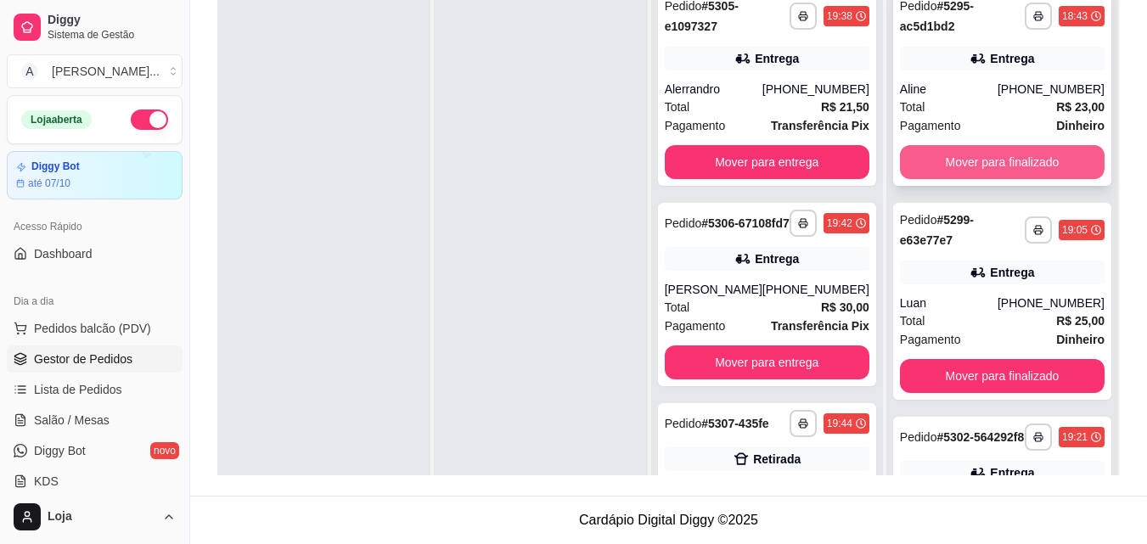
click at [1009, 160] on button "Mover para finalizado" at bounding box center [1002, 162] width 205 height 34
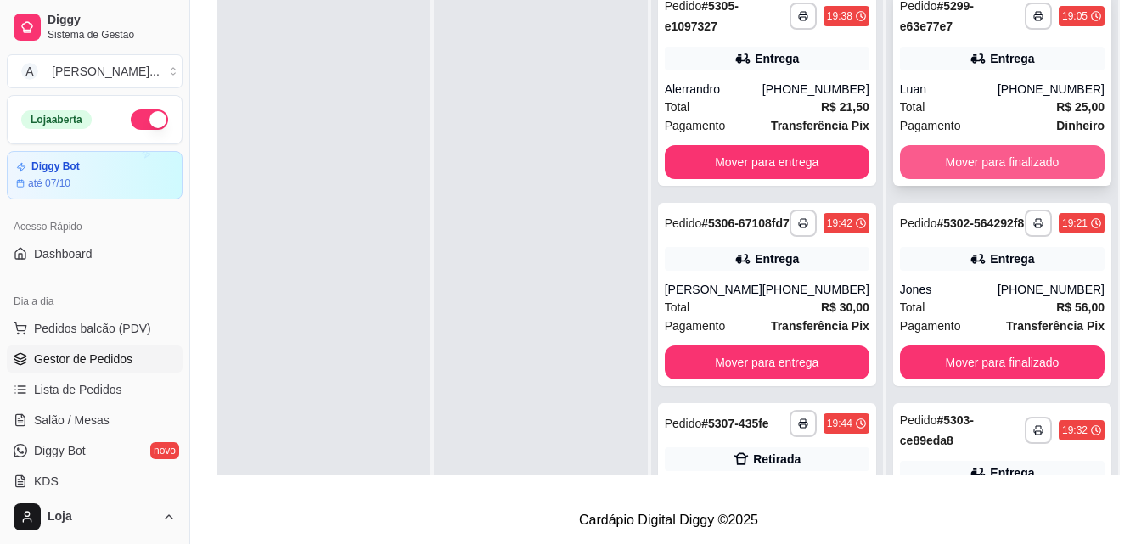
click at [1009, 162] on button "Mover para finalizado" at bounding box center [1002, 162] width 205 height 34
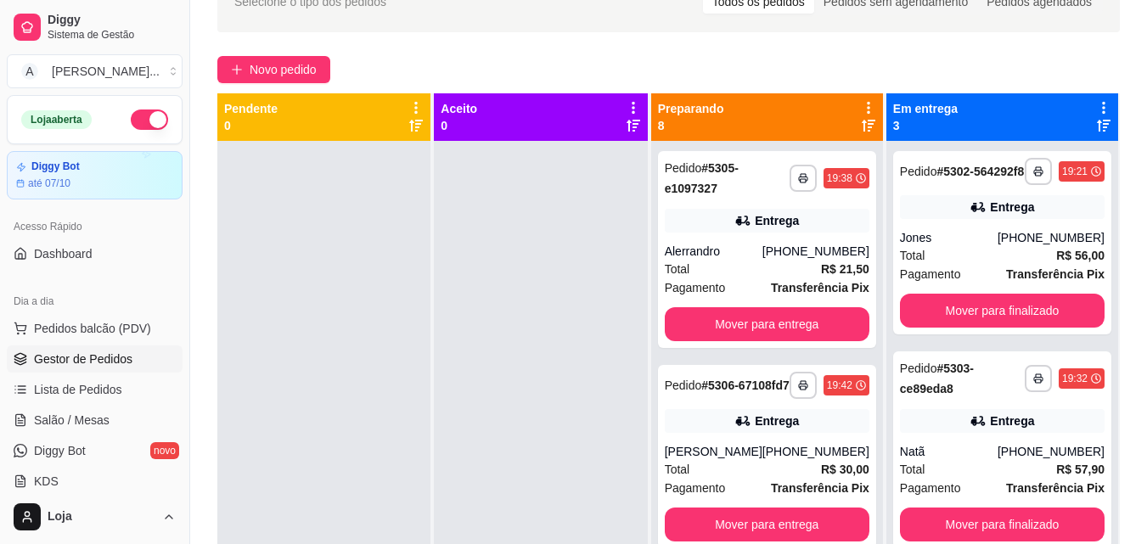
scroll to position [90, 0]
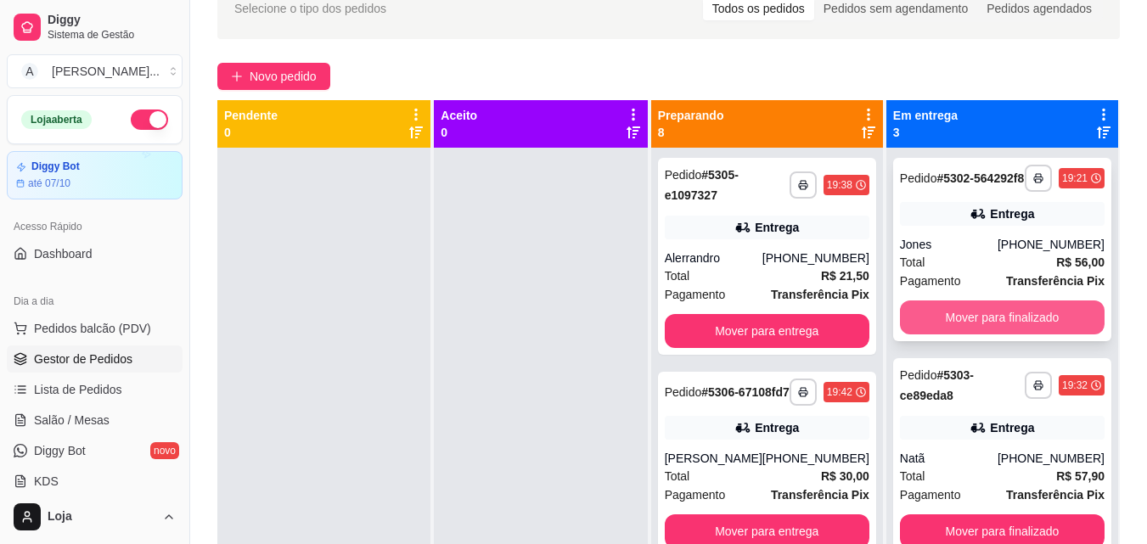
click at [939, 334] on button "Mover para finalizado" at bounding box center [1002, 318] width 205 height 34
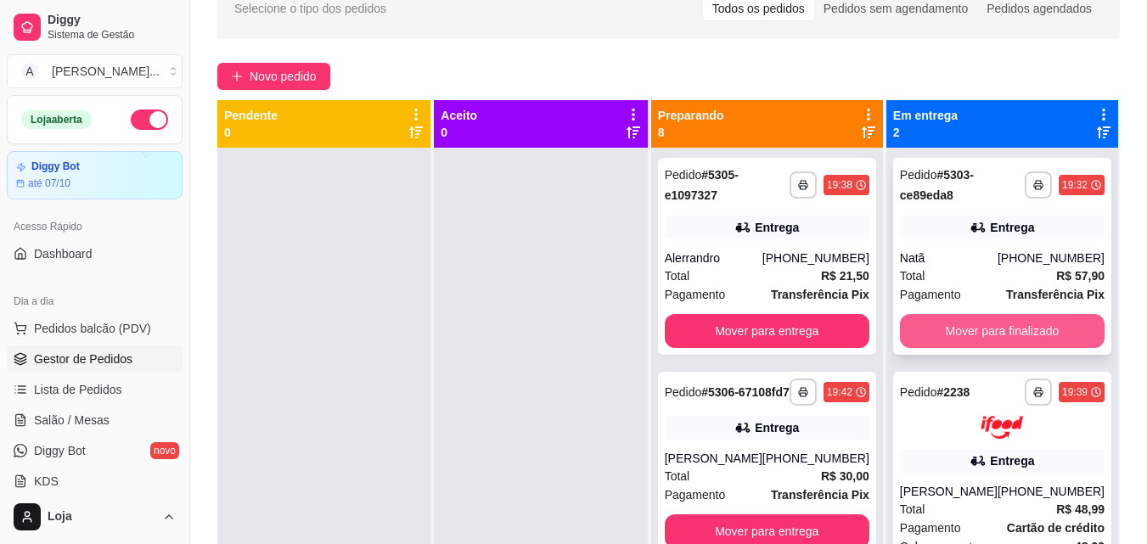
click at [1020, 337] on button "Mover para finalizado" at bounding box center [1002, 331] width 205 height 34
click at [1033, 338] on button "Mover para finalizado" at bounding box center [1002, 331] width 205 height 34
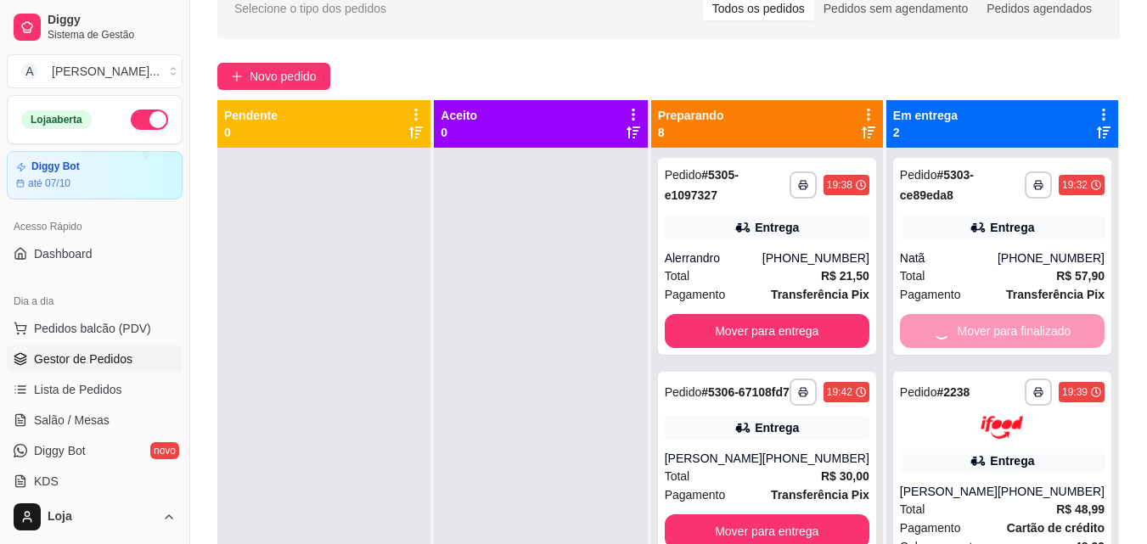
click at [623, 54] on div "**********" at bounding box center [668, 316] width 957 height 697
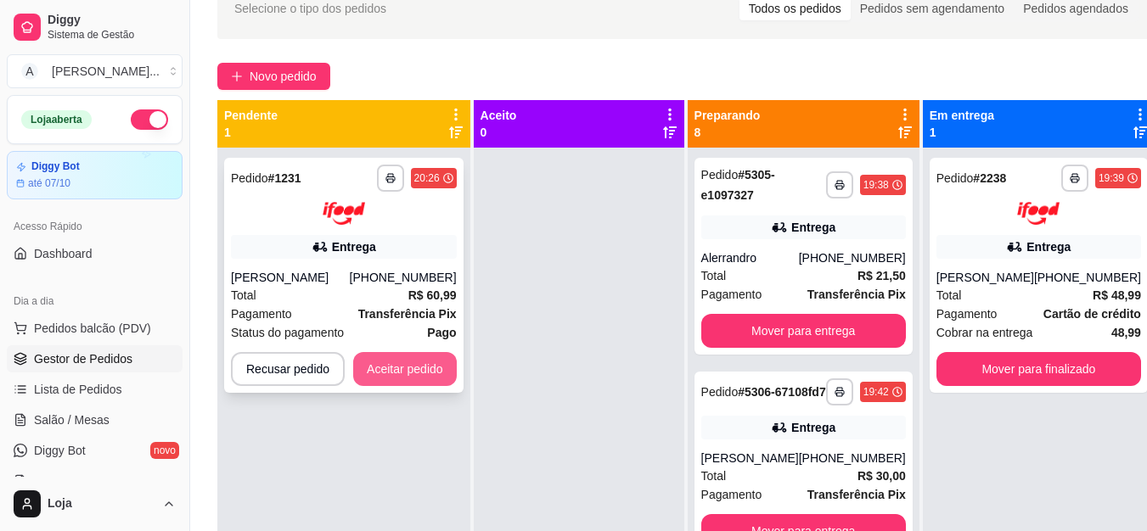
click at [410, 367] on button "Aceitar pedido" at bounding box center [405, 369] width 104 height 34
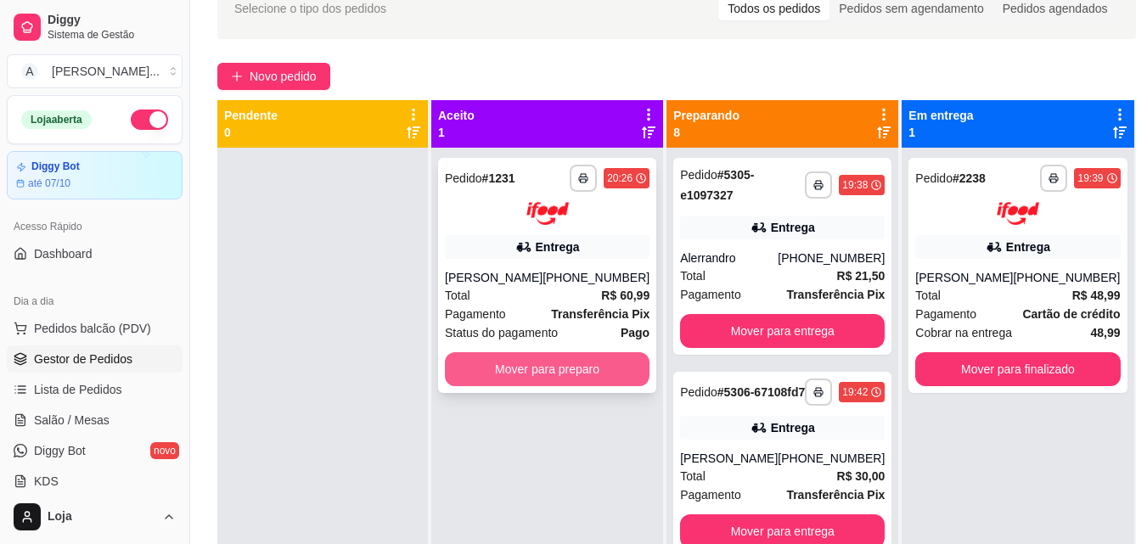
click at [580, 368] on button "Mover para preparo" at bounding box center [547, 369] width 205 height 34
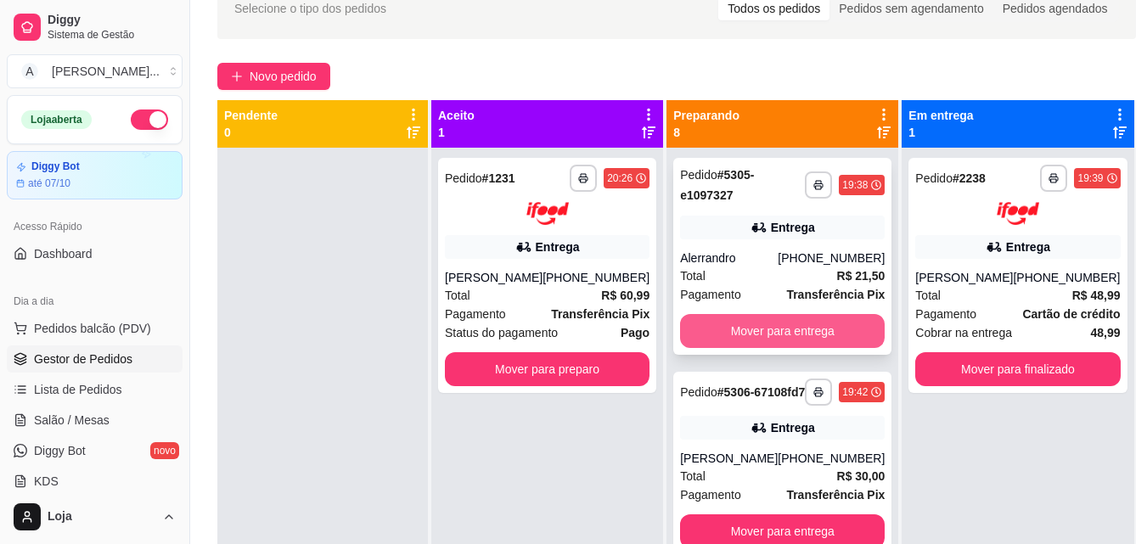
click at [810, 333] on button "Mover para entrega" at bounding box center [782, 331] width 205 height 34
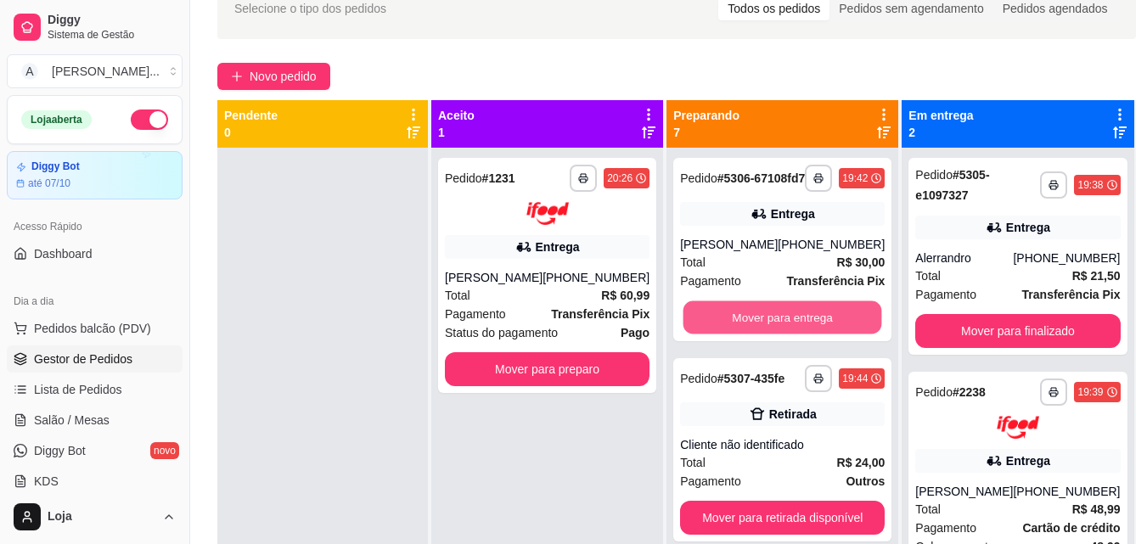
click at [810, 333] on button "Mover para entrega" at bounding box center [782, 317] width 199 height 33
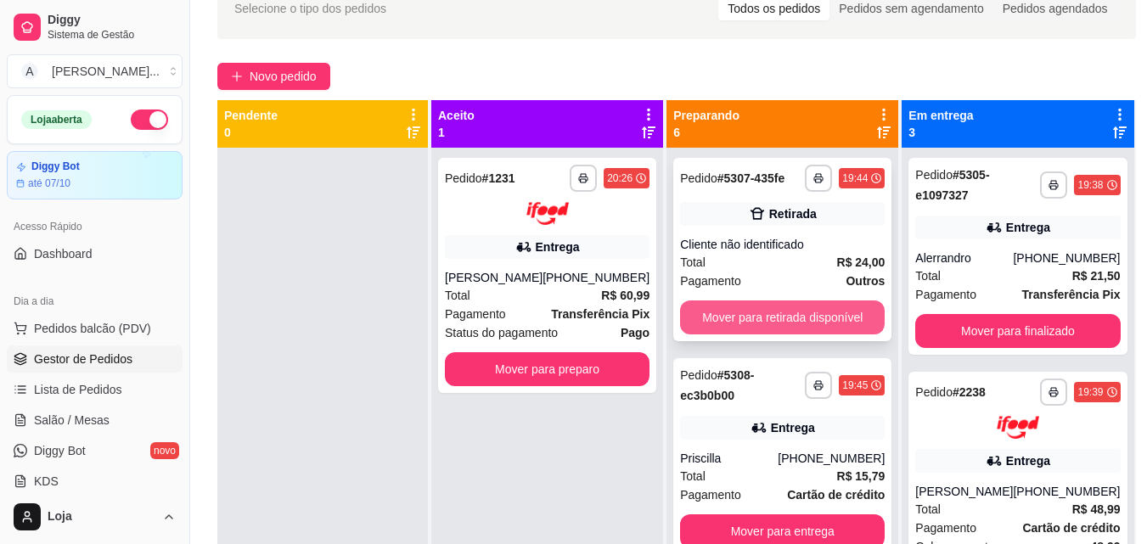
click at [796, 318] on button "Mover para retirada disponível" at bounding box center [782, 318] width 205 height 34
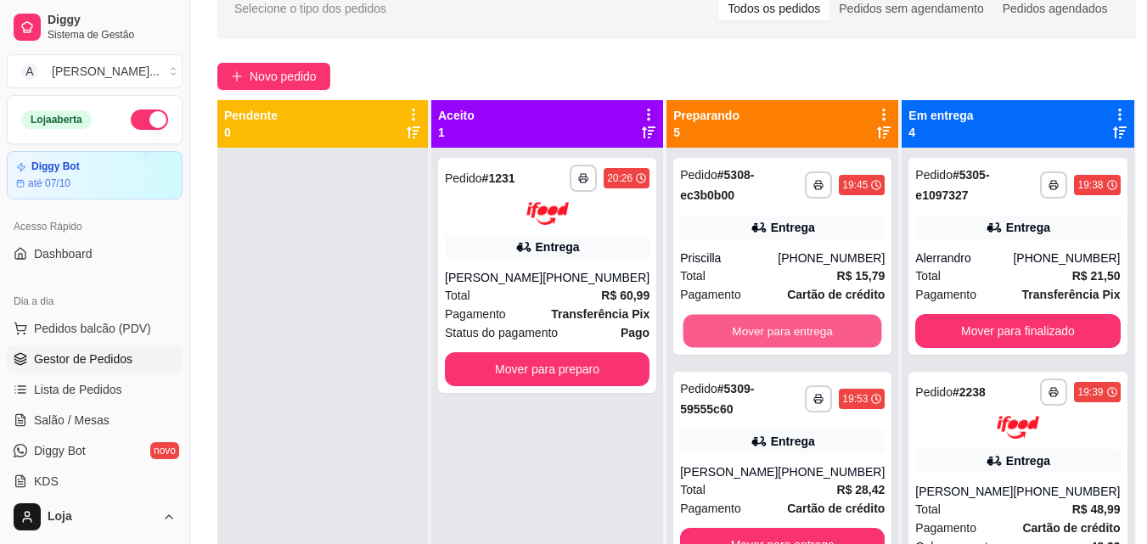
click at [796, 318] on button "Mover para entrega" at bounding box center [782, 331] width 199 height 33
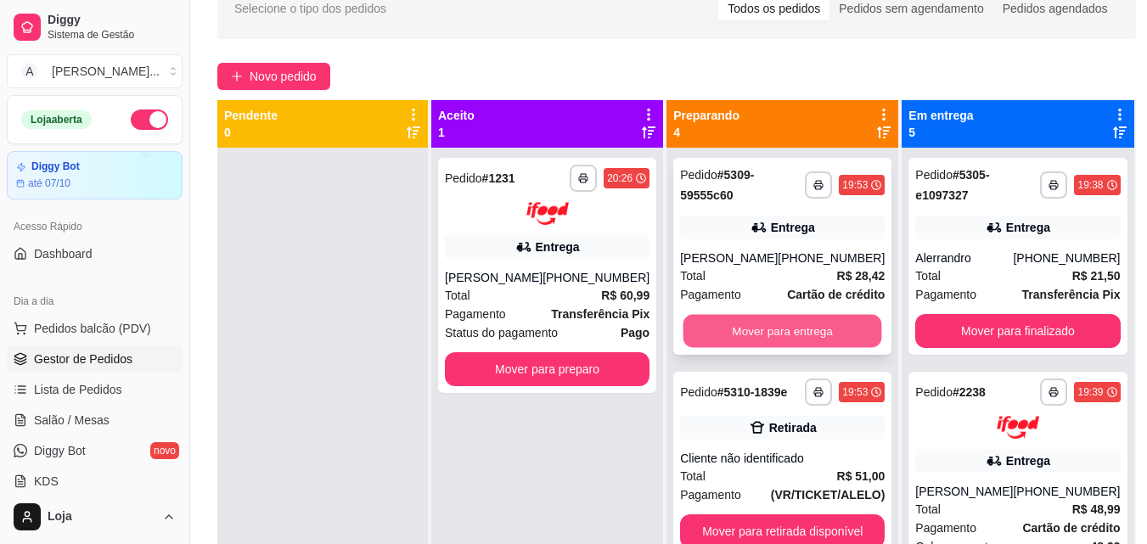
click at [805, 338] on button "Mover para entrega" at bounding box center [782, 331] width 199 height 33
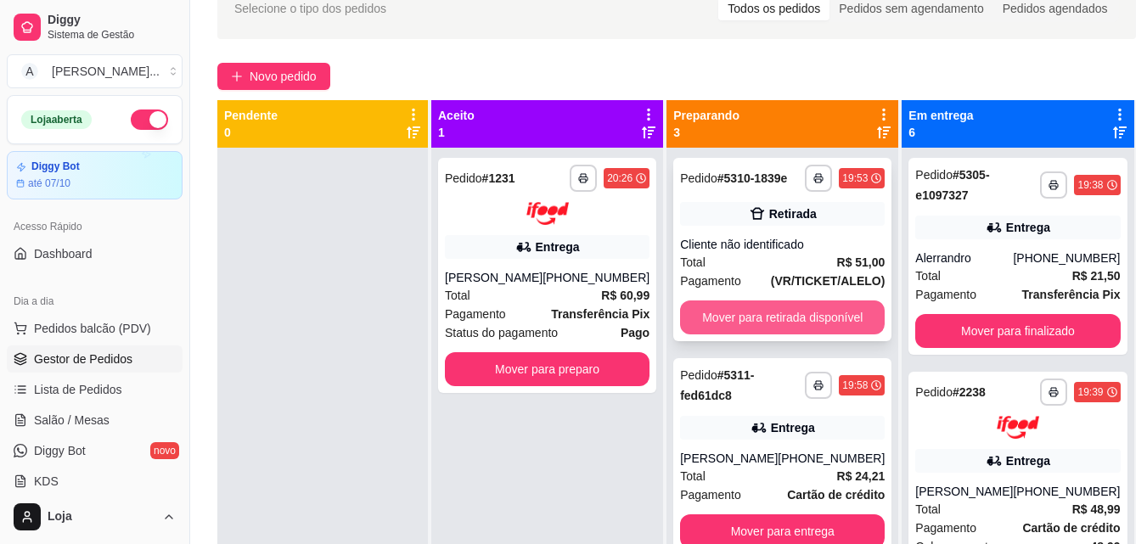
click at [805, 327] on button "Mover para retirada disponível" at bounding box center [782, 318] width 205 height 34
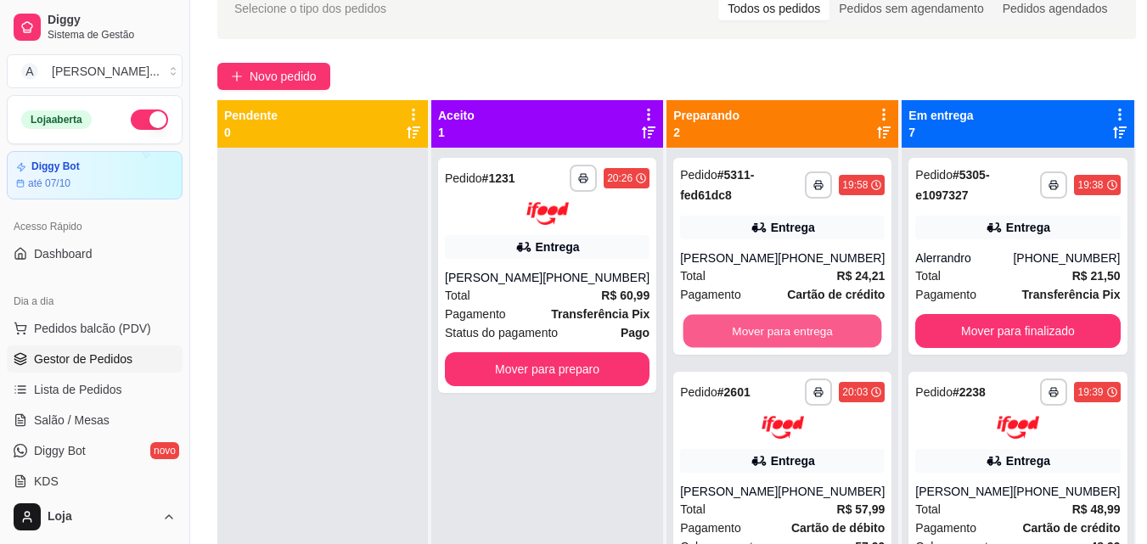
click at [805, 327] on button "Mover para entrega" at bounding box center [782, 331] width 199 height 33
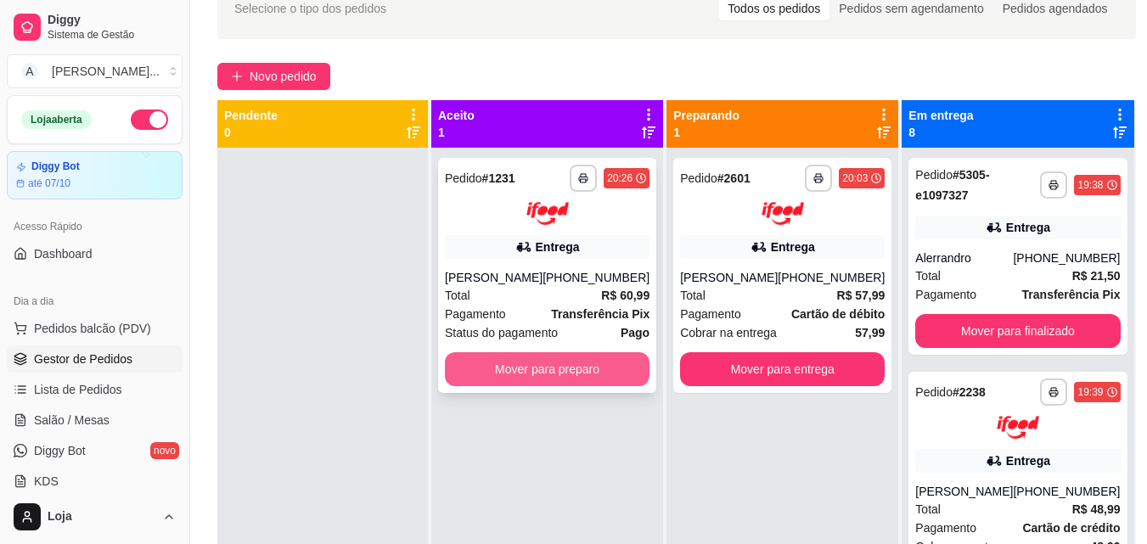
click at [561, 362] on button "Mover para preparo" at bounding box center [547, 369] width 205 height 34
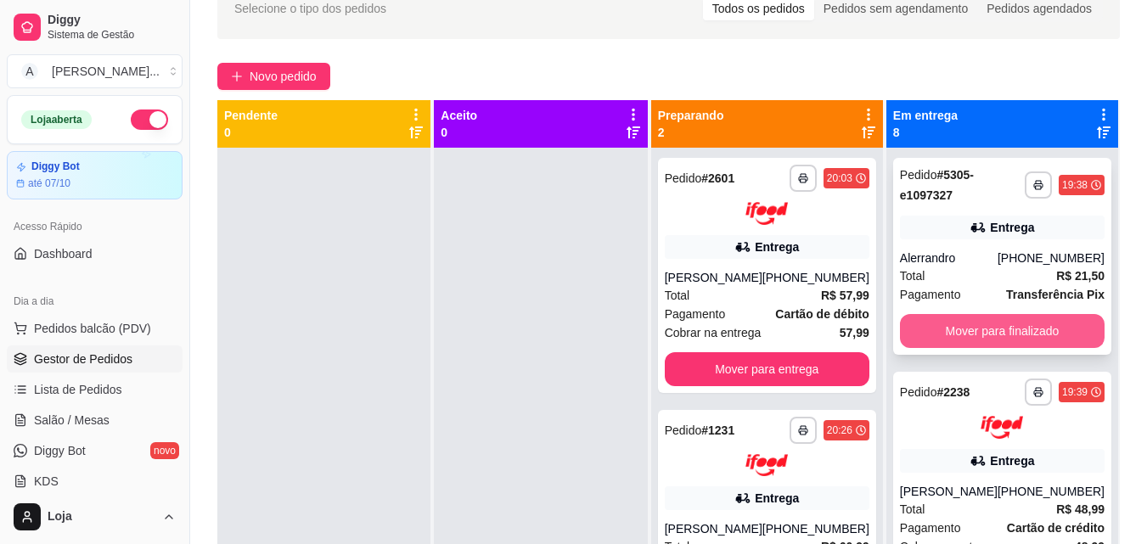
click at [1001, 334] on button "Mover para finalizado" at bounding box center [1002, 331] width 205 height 34
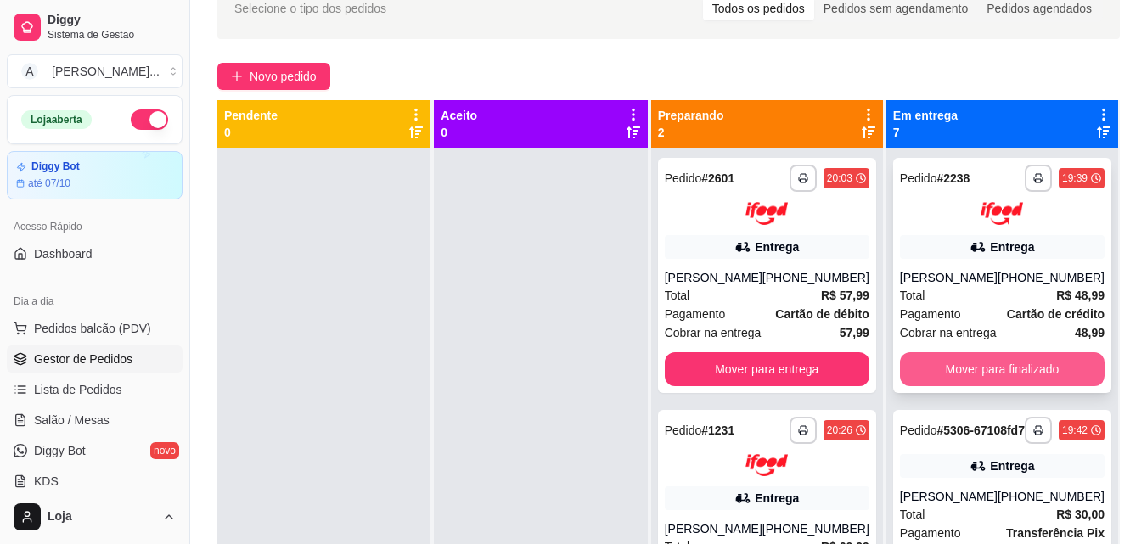
click at [998, 362] on button "Mover para finalizado" at bounding box center [1002, 369] width 205 height 34
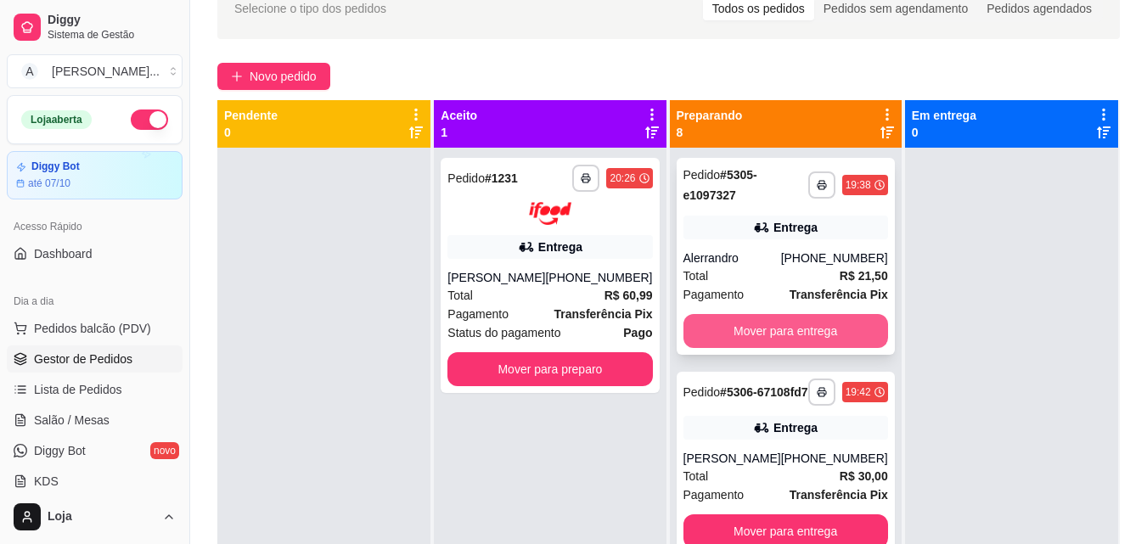
click at [810, 318] on button "Mover para entrega" at bounding box center [785, 331] width 205 height 34
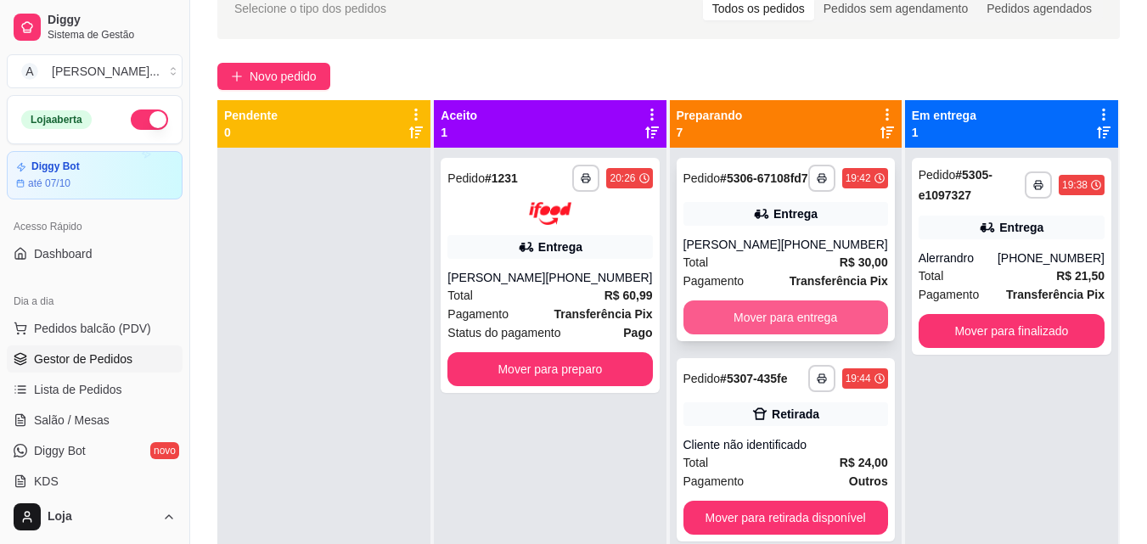
click at [807, 323] on button "Mover para entrega" at bounding box center [785, 318] width 205 height 34
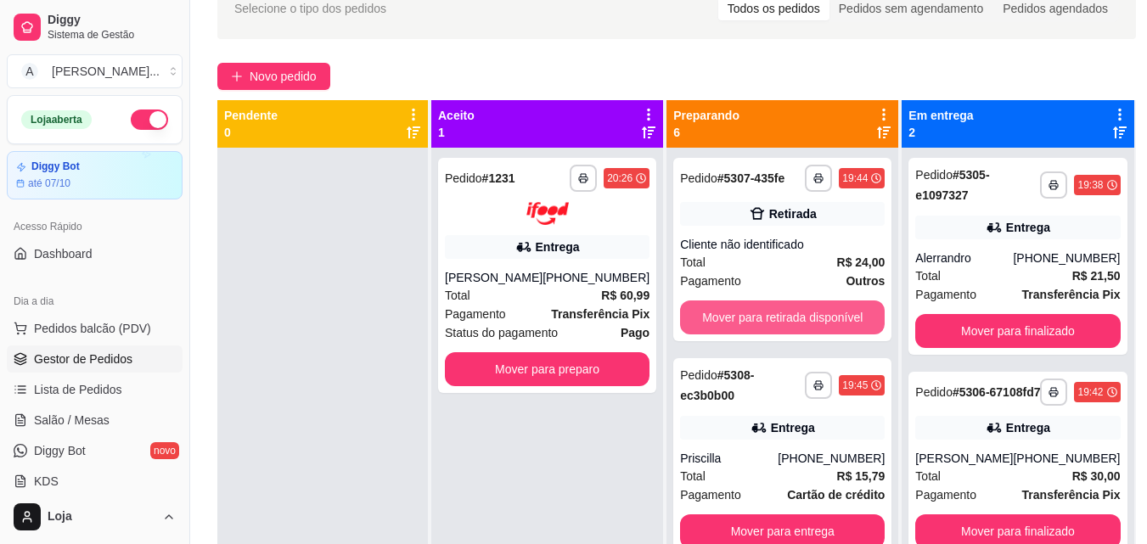
click at [807, 323] on button "Mover para retirada disponível" at bounding box center [782, 318] width 205 height 34
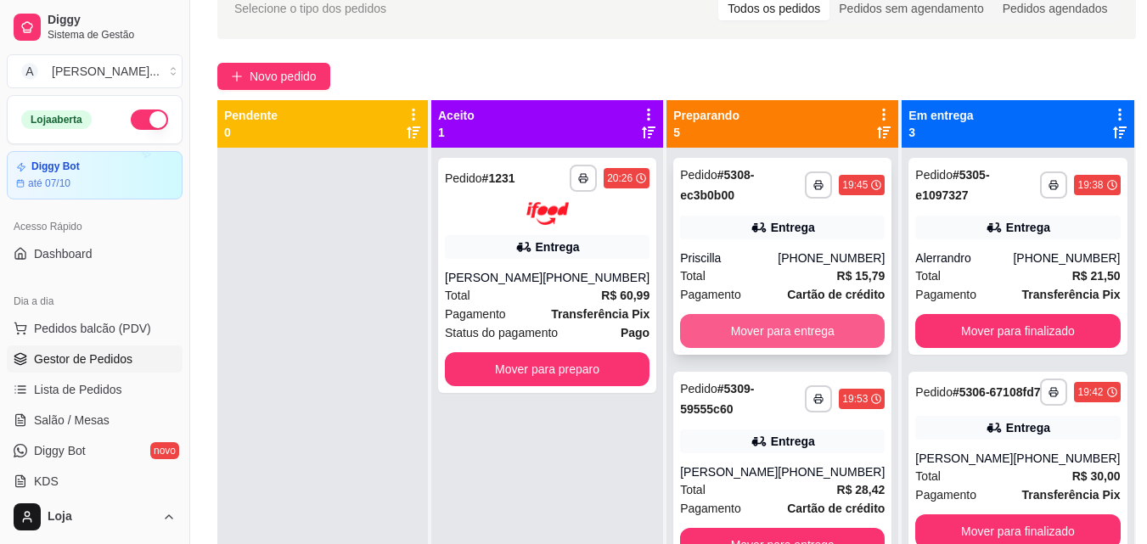
click at [799, 319] on button "Mover para entrega" at bounding box center [782, 331] width 205 height 34
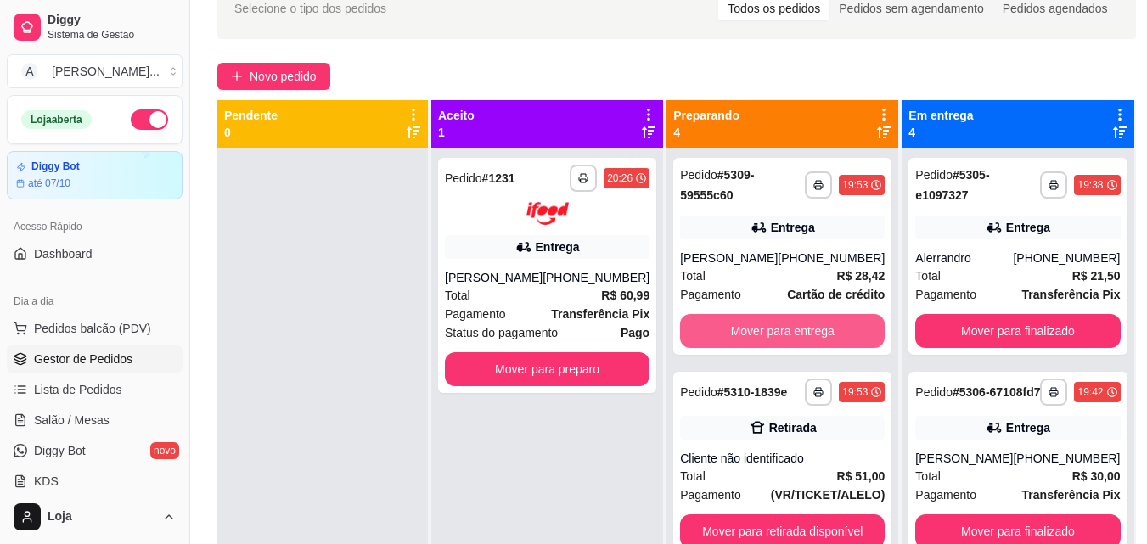
click at [799, 319] on button "Mover para entrega" at bounding box center [782, 331] width 205 height 34
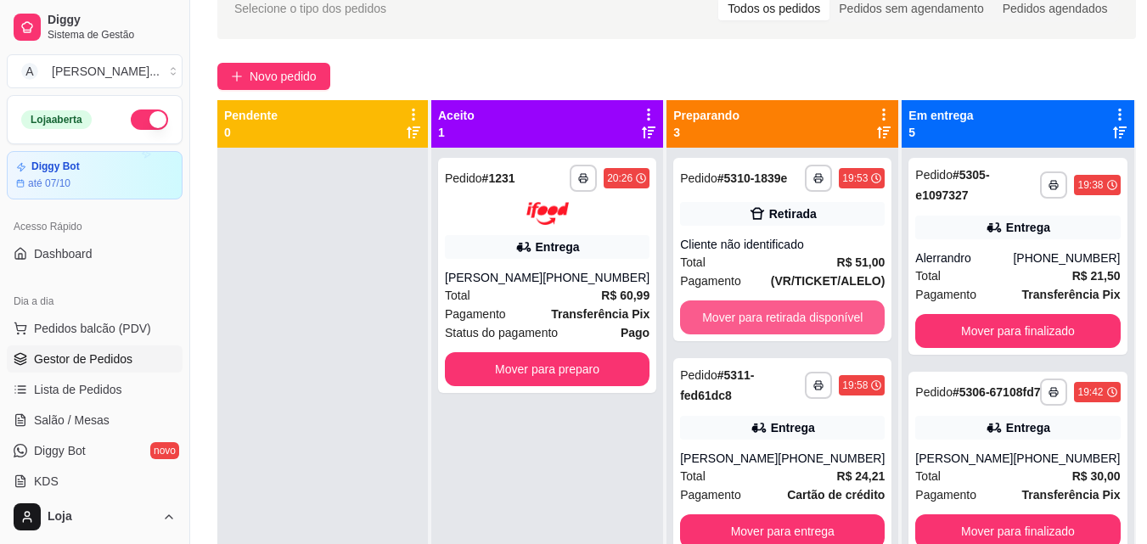
click at [799, 319] on button "Mover para retirada disponível" at bounding box center [782, 318] width 205 height 34
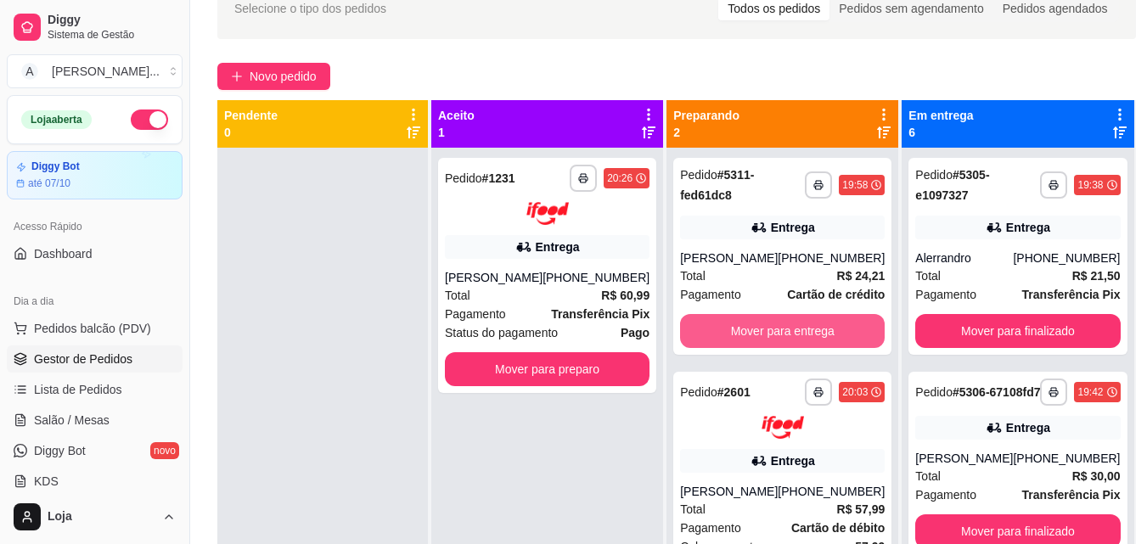
click at [799, 319] on button "Mover para entrega" at bounding box center [782, 331] width 205 height 34
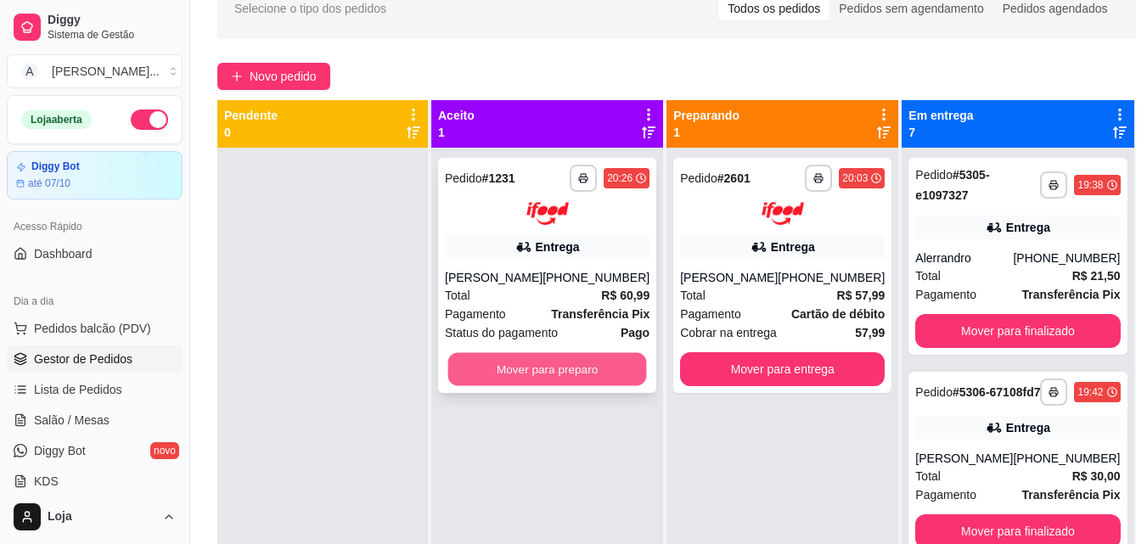
click at [542, 377] on button "Mover para preparo" at bounding box center [547, 368] width 199 height 33
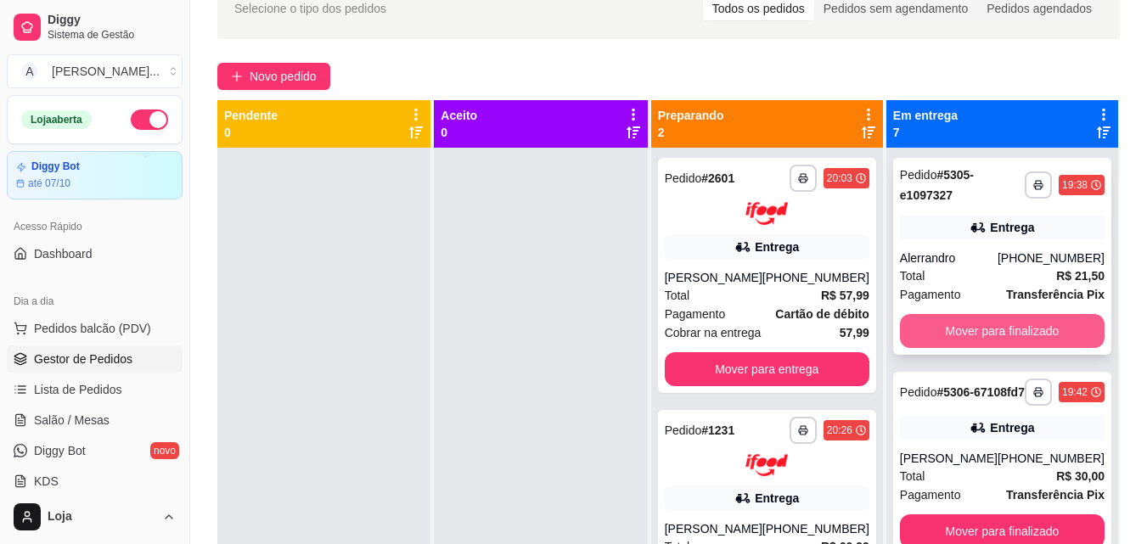
click at [956, 334] on button "Mover para finalizado" at bounding box center [1002, 331] width 205 height 34
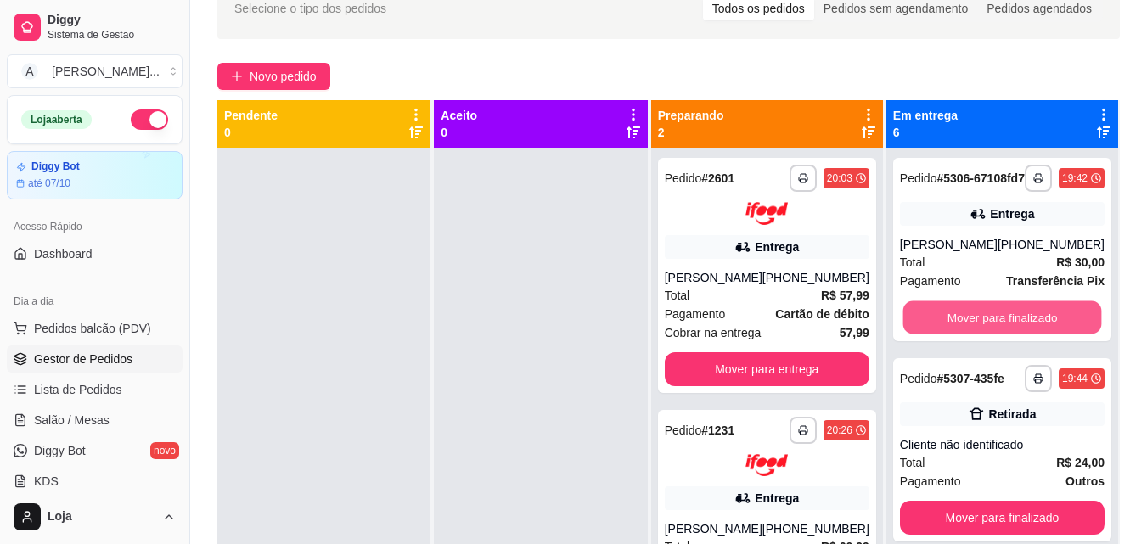
click at [956, 334] on button "Mover para finalizado" at bounding box center [1001, 317] width 199 height 33
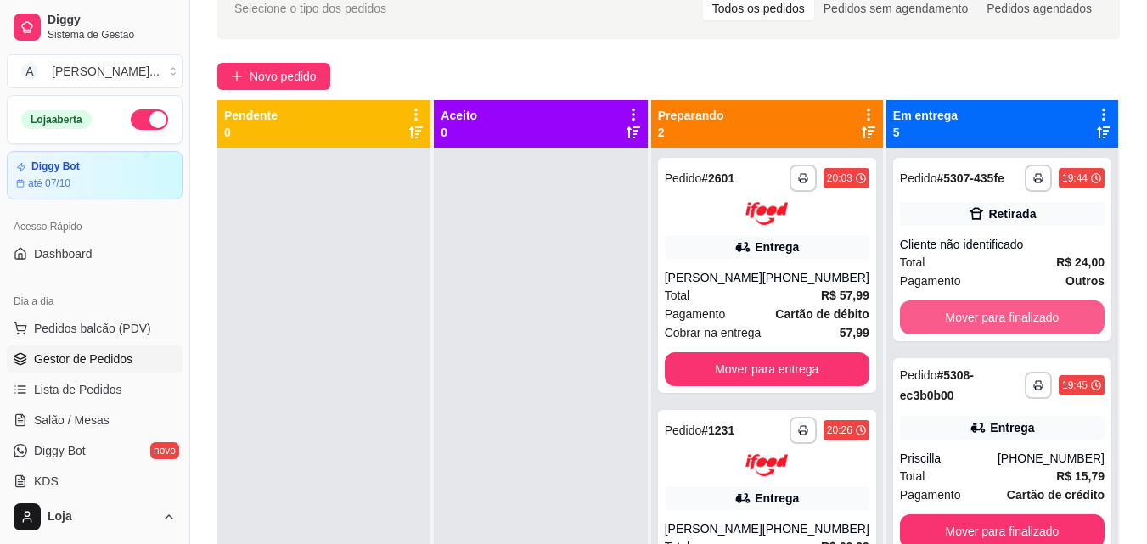
click at [956, 331] on button "Mover para finalizado" at bounding box center [1002, 318] width 205 height 34
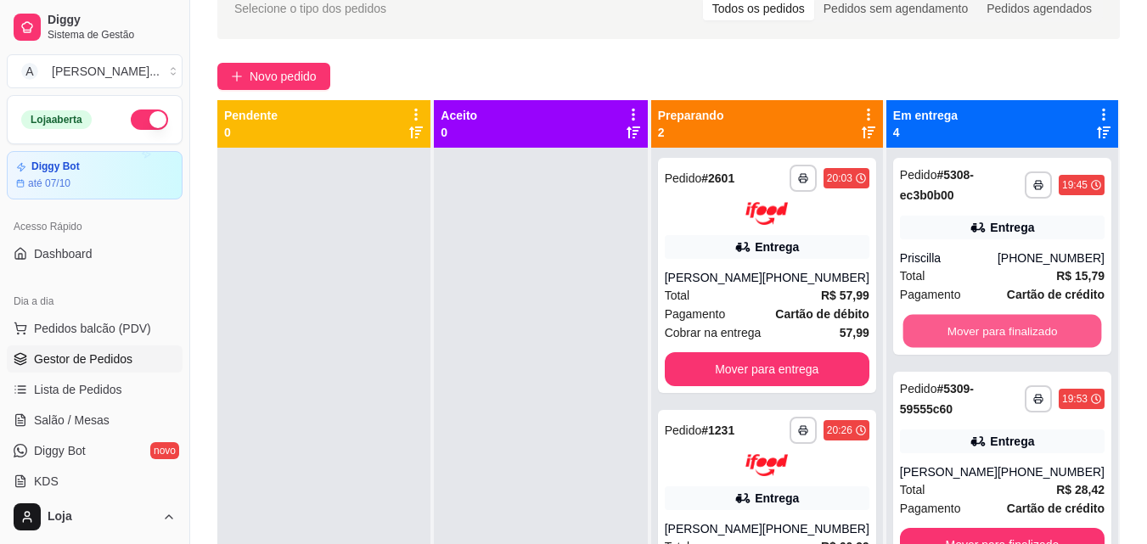
click at [956, 331] on button "Mover para finalizado" at bounding box center [1001, 331] width 199 height 33
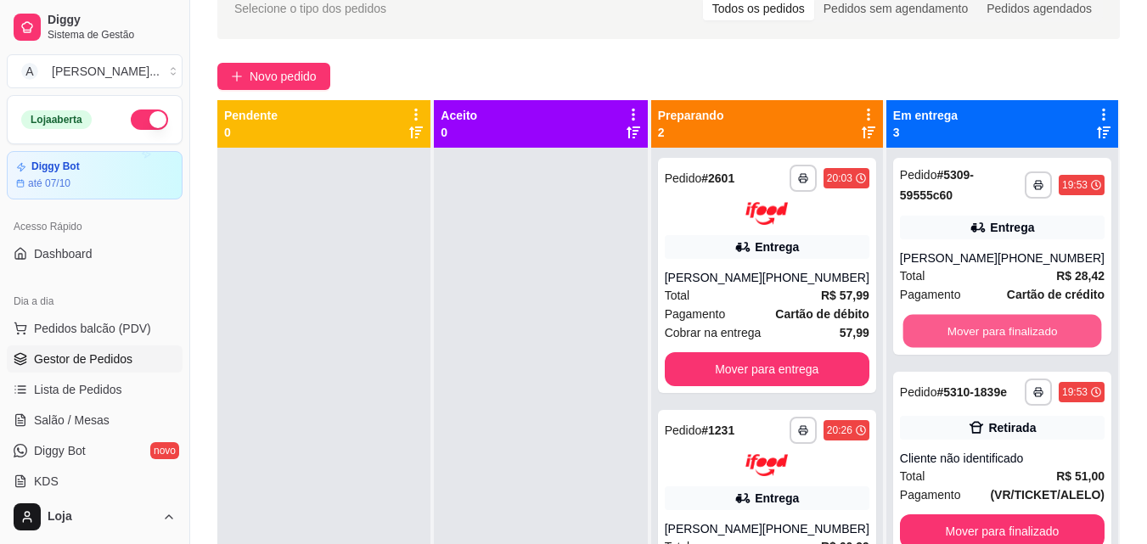
click at [956, 331] on button "Mover para finalizado" at bounding box center [1001, 331] width 199 height 33
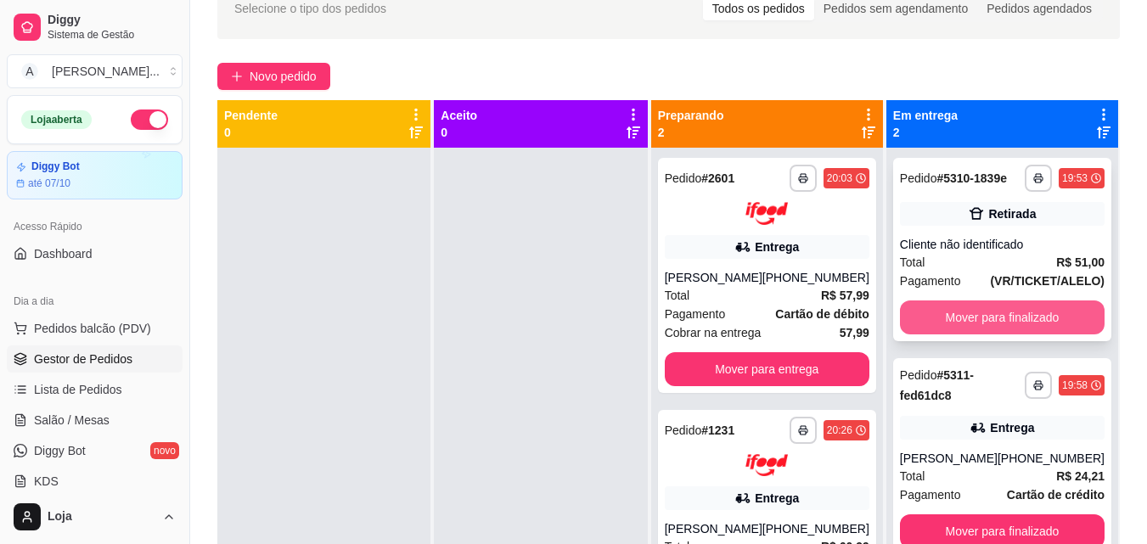
click at [964, 323] on button "Mover para finalizado" at bounding box center [1002, 318] width 205 height 34
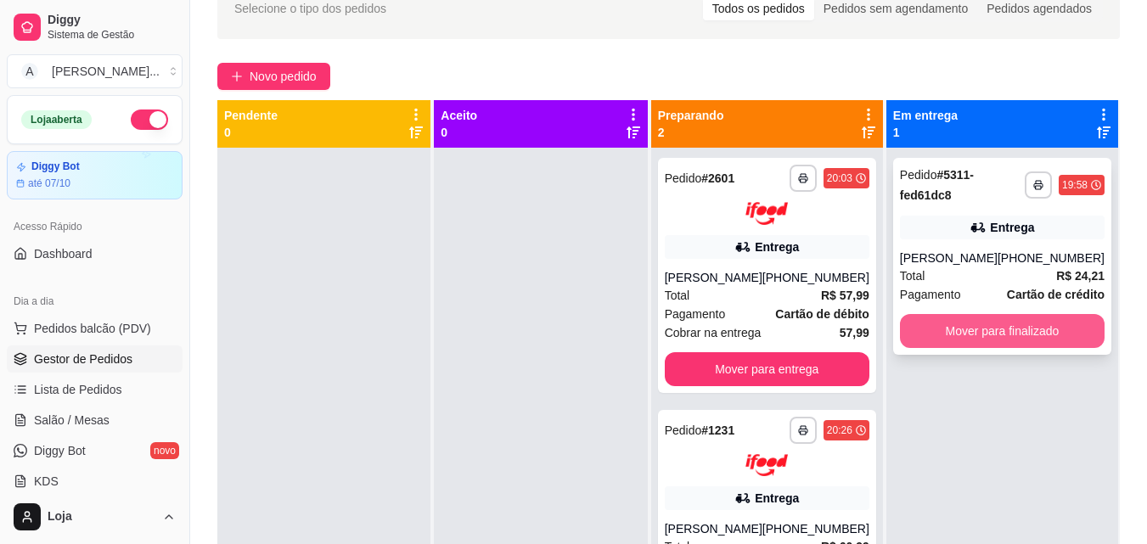
click at [1047, 330] on button "Mover para finalizado" at bounding box center [1002, 331] width 205 height 34
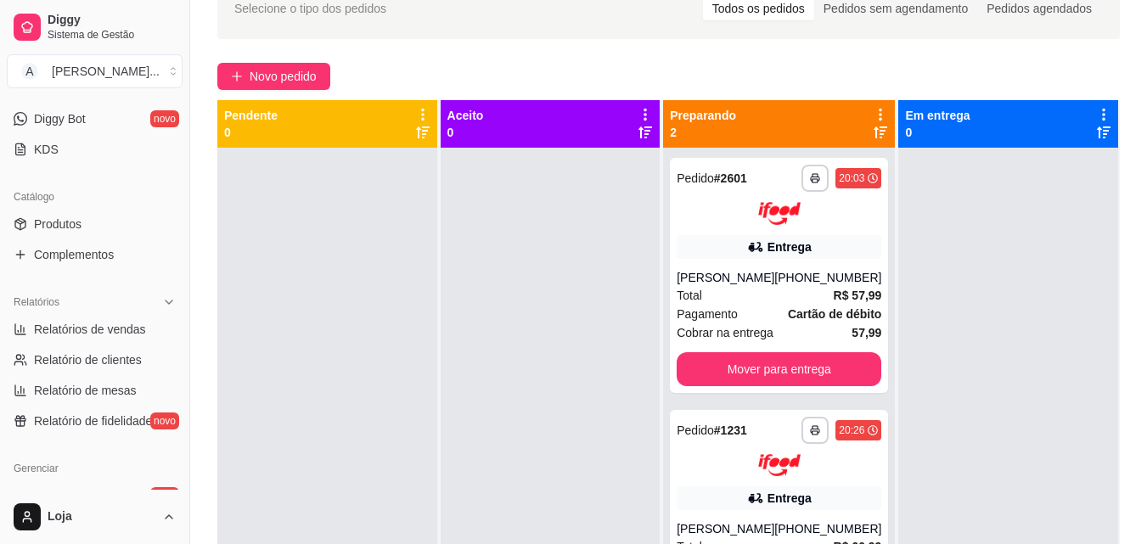
scroll to position [385, 0]
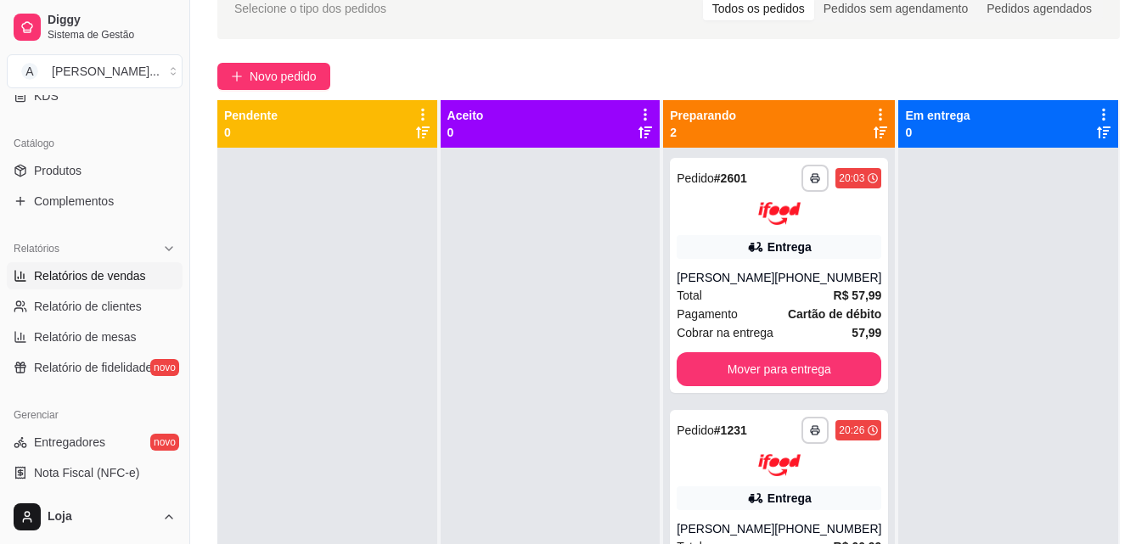
click at [114, 284] on span "Relatórios de vendas" at bounding box center [90, 275] width 112 height 17
select select "ALL"
select select "0"
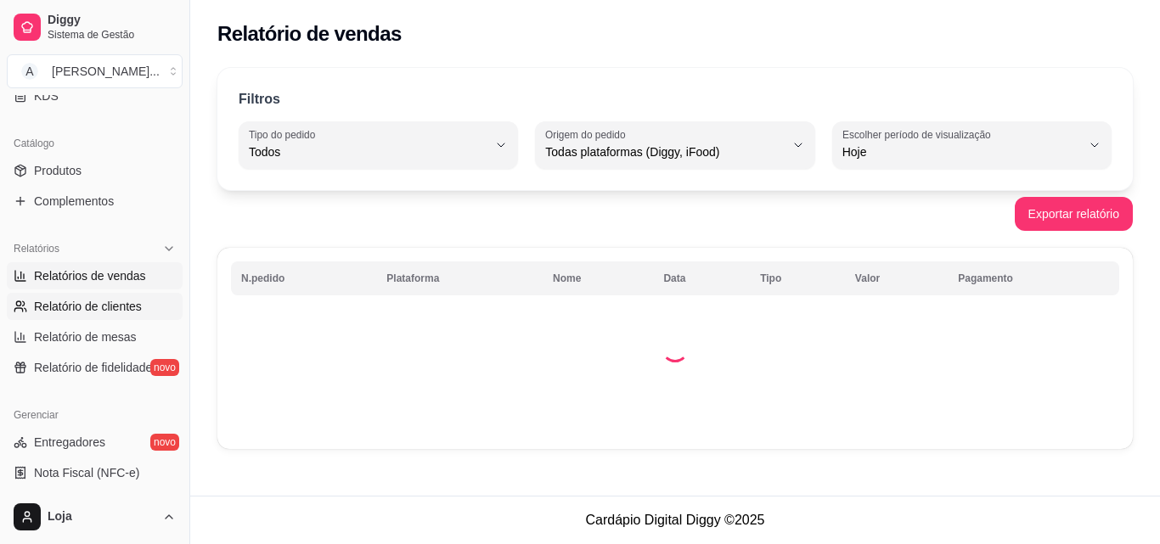
click at [126, 303] on span "Relatório de clientes" at bounding box center [88, 306] width 108 height 17
select select "30"
select select "HIGHEST_TOTAL_SPENT_WITH_ORDERS"
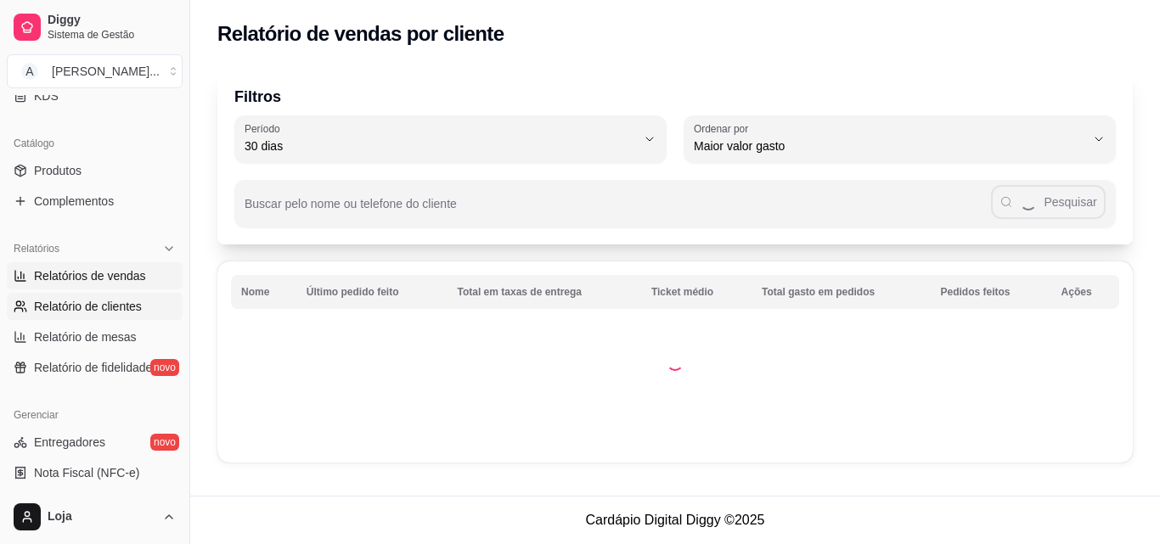
click at [123, 277] on span "Relatórios de vendas" at bounding box center [90, 275] width 112 height 17
select select "ALL"
select select "0"
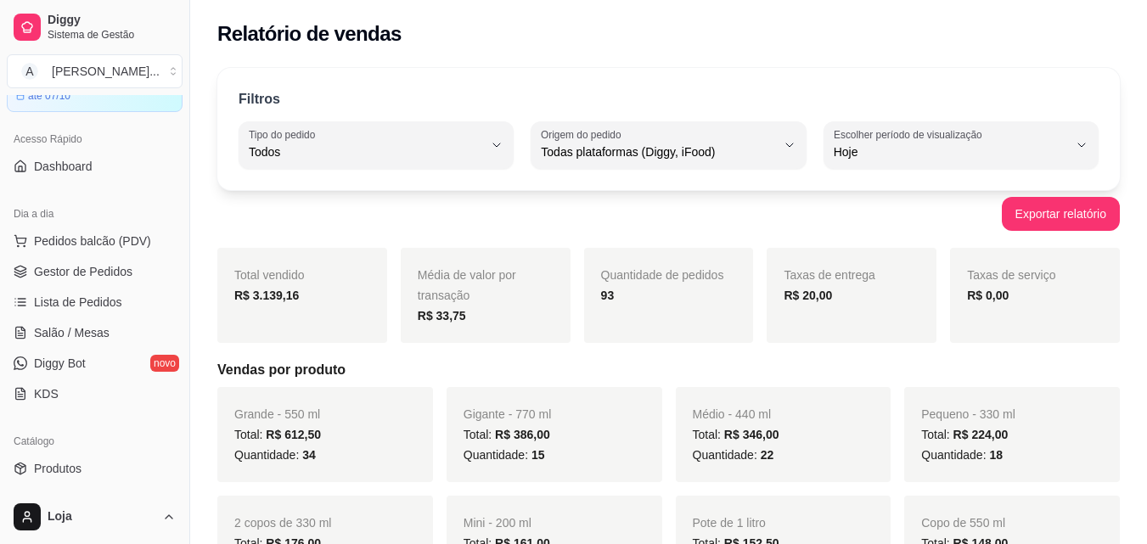
scroll to position [7, 0]
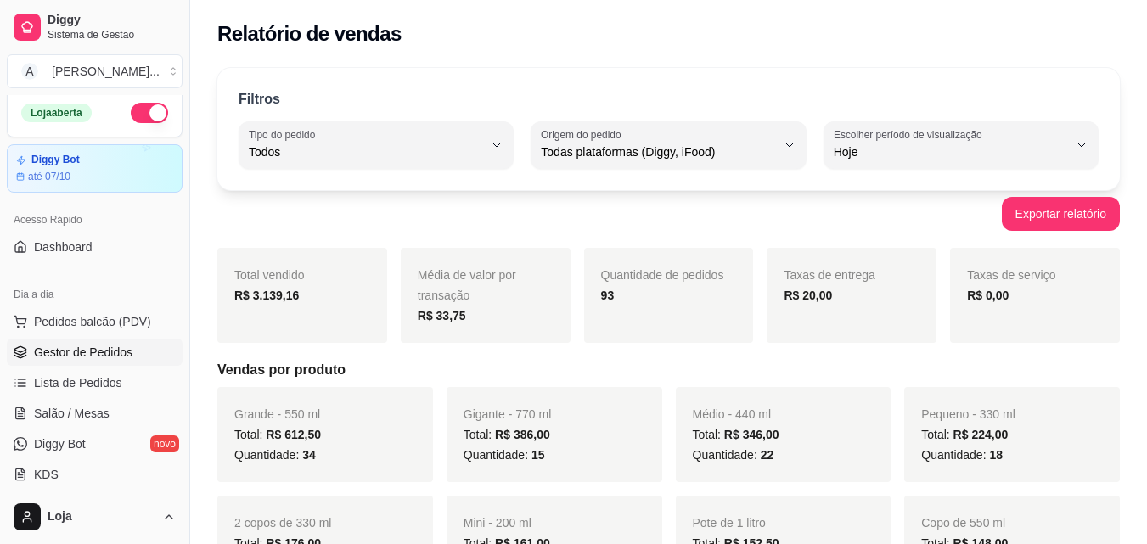
click at [104, 346] on span "Gestor de Pedidos" at bounding box center [83, 352] width 98 height 17
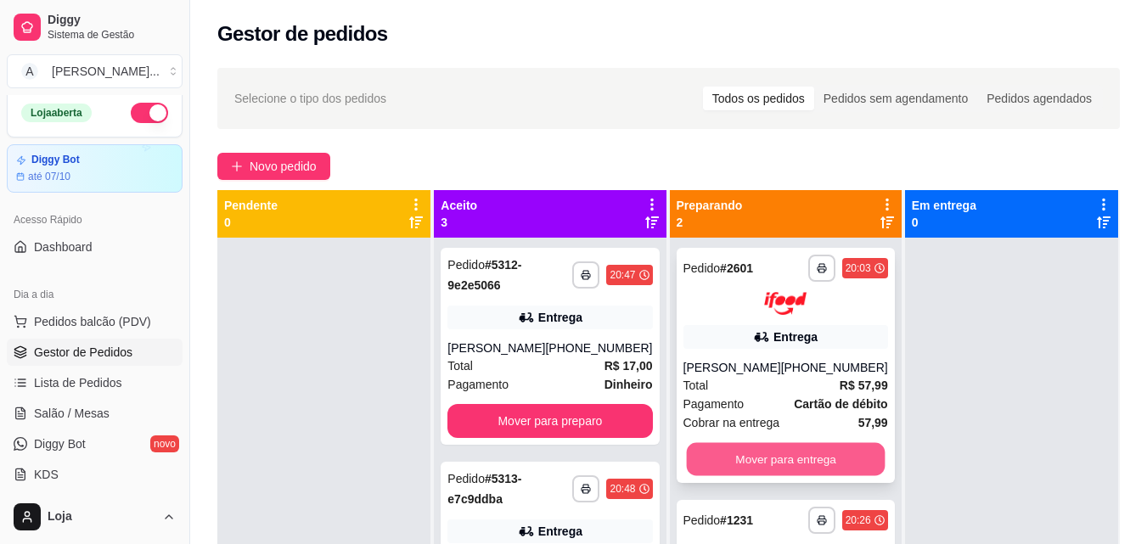
click at [763, 457] on button "Mover para entrega" at bounding box center [785, 458] width 199 height 33
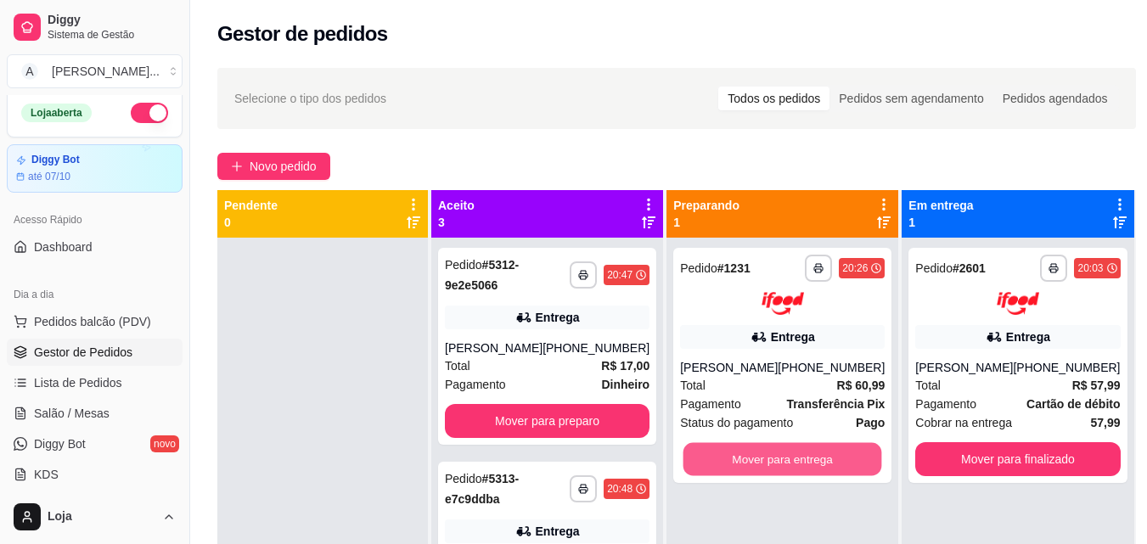
click at [763, 457] on button "Mover para entrega" at bounding box center [782, 458] width 199 height 33
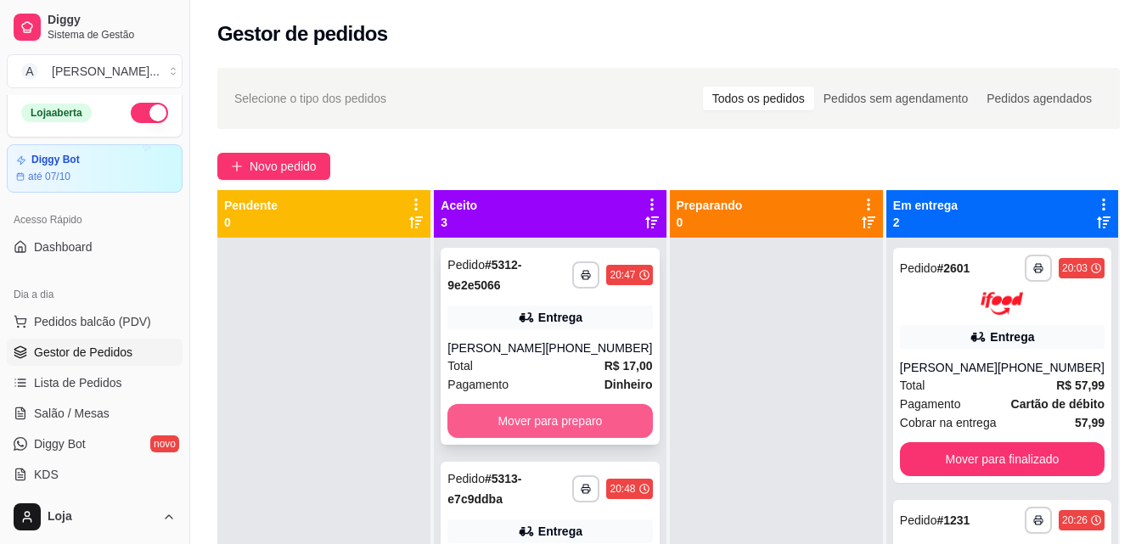
click at [572, 424] on button "Mover para preparo" at bounding box center [549, 421] width 205 height 34
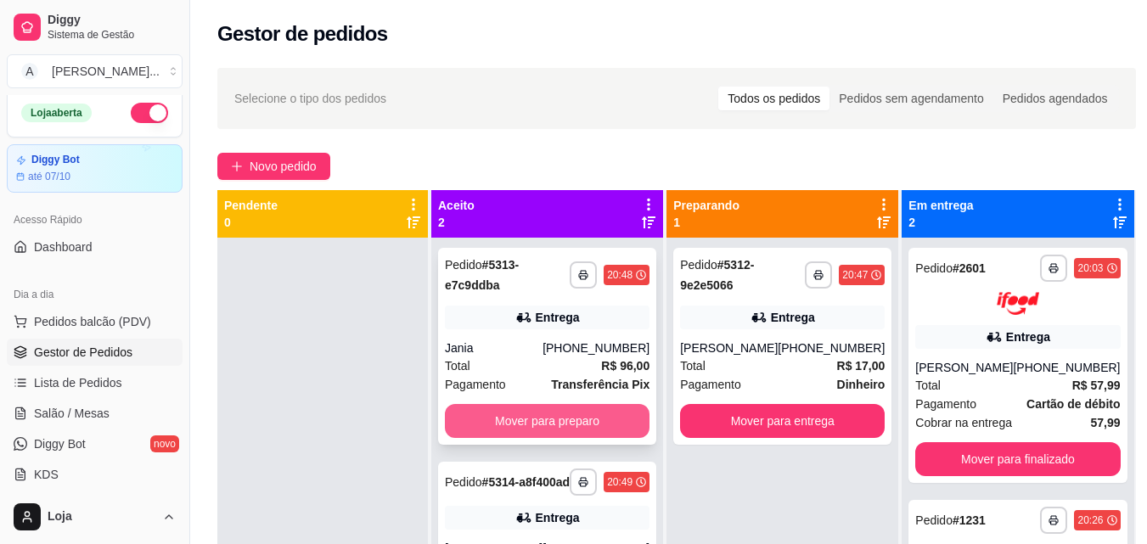
click at [569, 424] on button "Mover para preparo" at bounding box center [547, 421] width 205 height 34
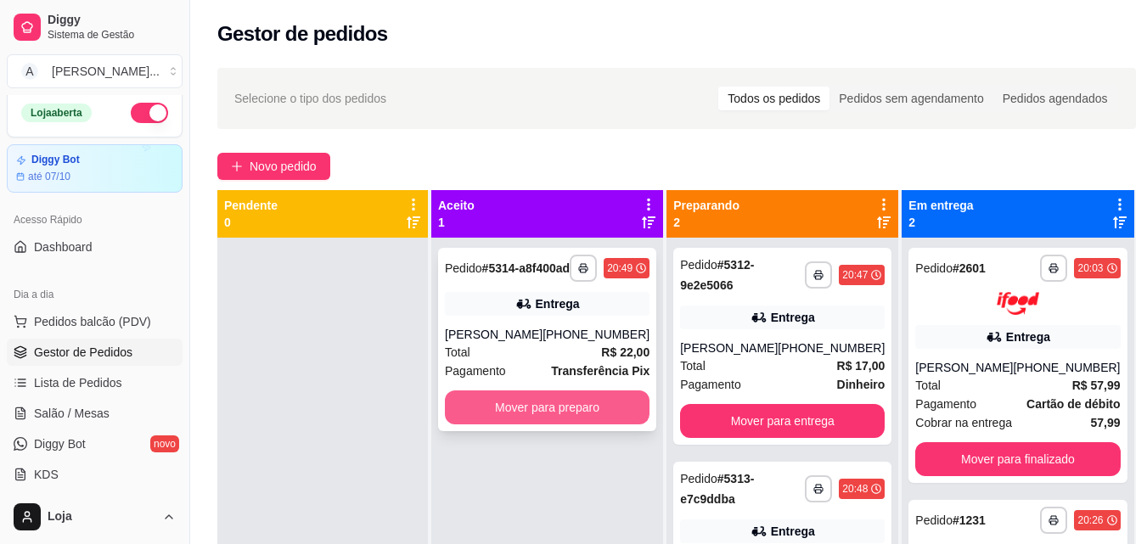
click at [562, 418] on button "Mover para preparo" at bounding box center [547, 408] width 205 height 34
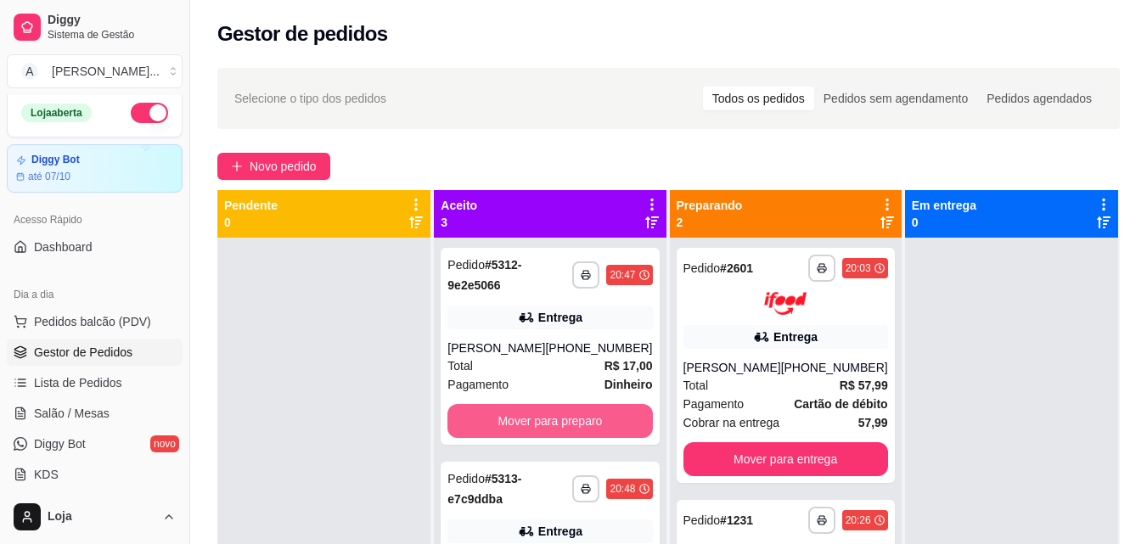
click at [562, 418] on button "Mover para preparo" at bounding box center [549, 421] width 205 height 34
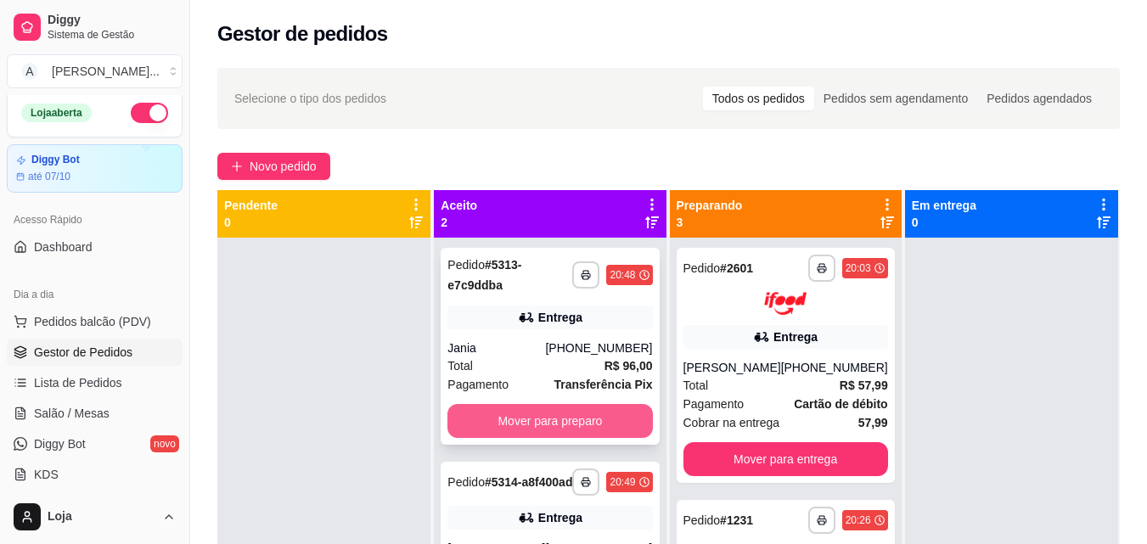
click at [564, 416] on button "Mover para preparo" at bounding box center [549, 421] width 205 height 34
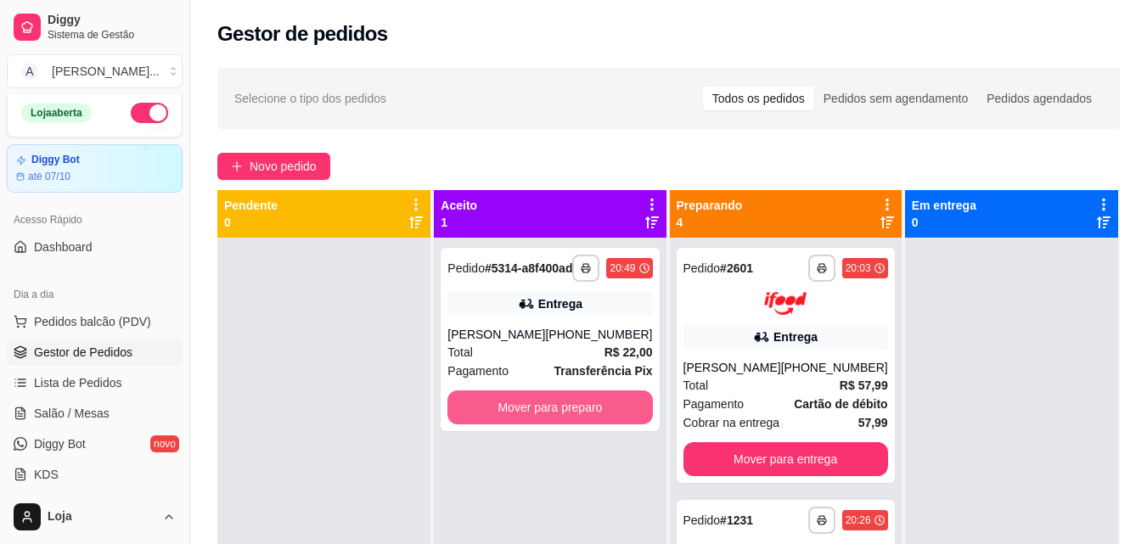
click at [564, 416] on button "Mover para preparo" at bounding box center [549, 408] width 205 height 34
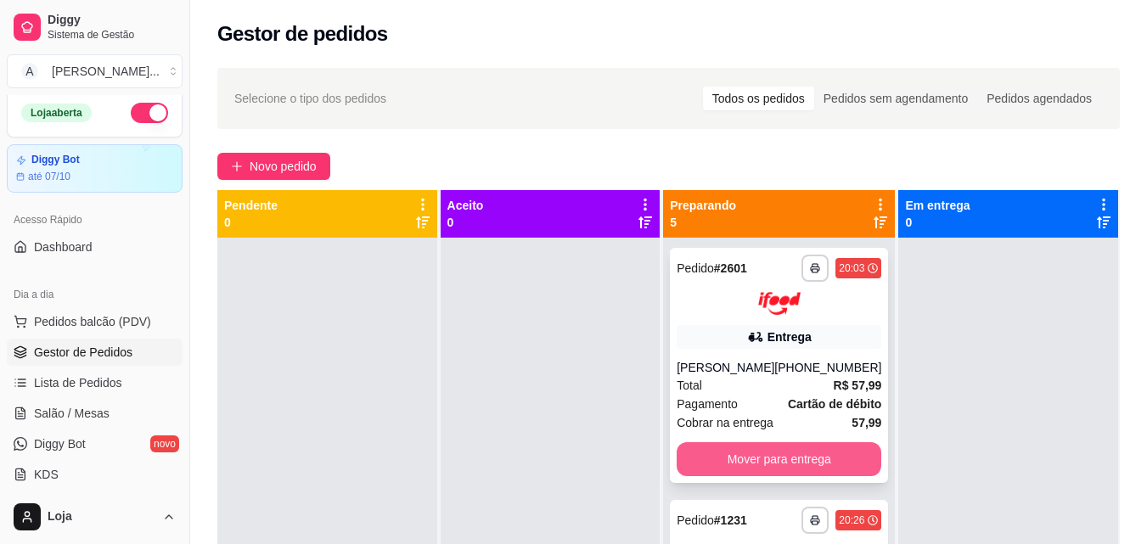
click at [734, 471] on button "Mover para entrega" at bounding box center [779, 459] width 205 height 34
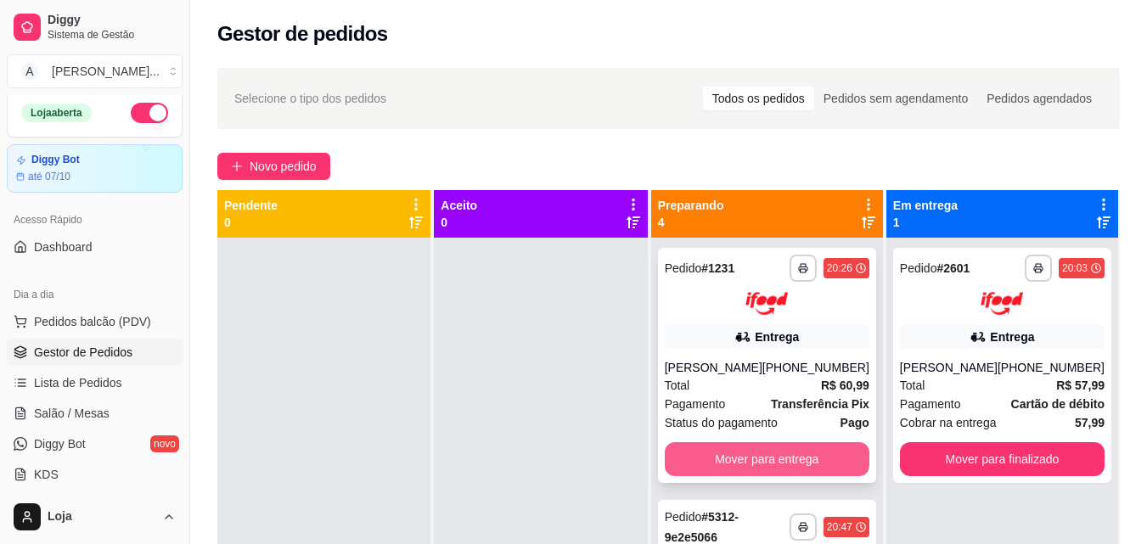
click at [725, 461] on button "Mover para entrega" at bounding box center [767, 459] width 205 height 34
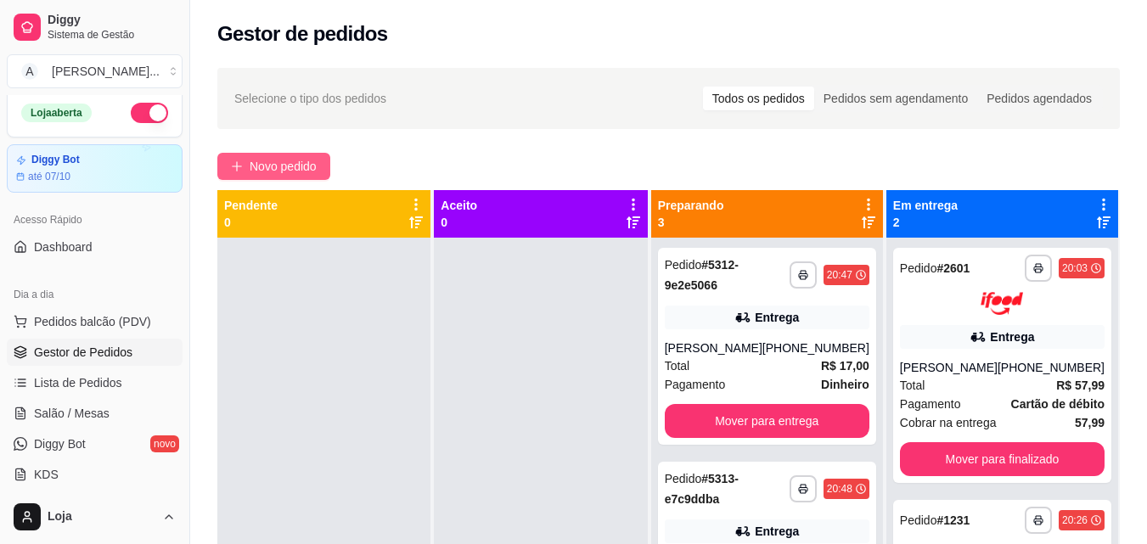
click at [273, 165] on span "Novo pedido" at bounding box center [283, 166] width 67 height 19
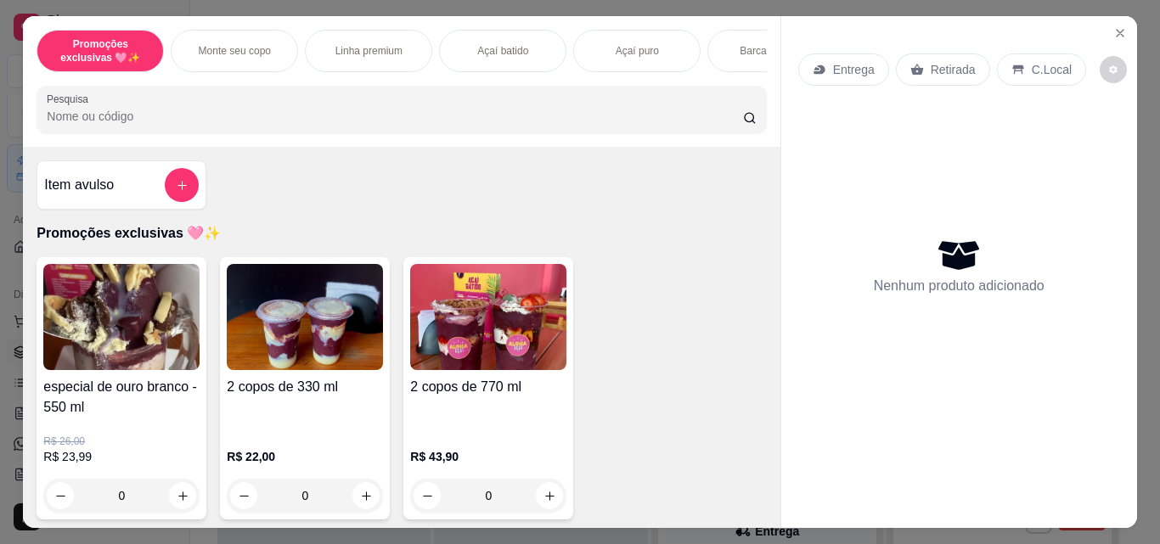
scroll to position [533, 0]
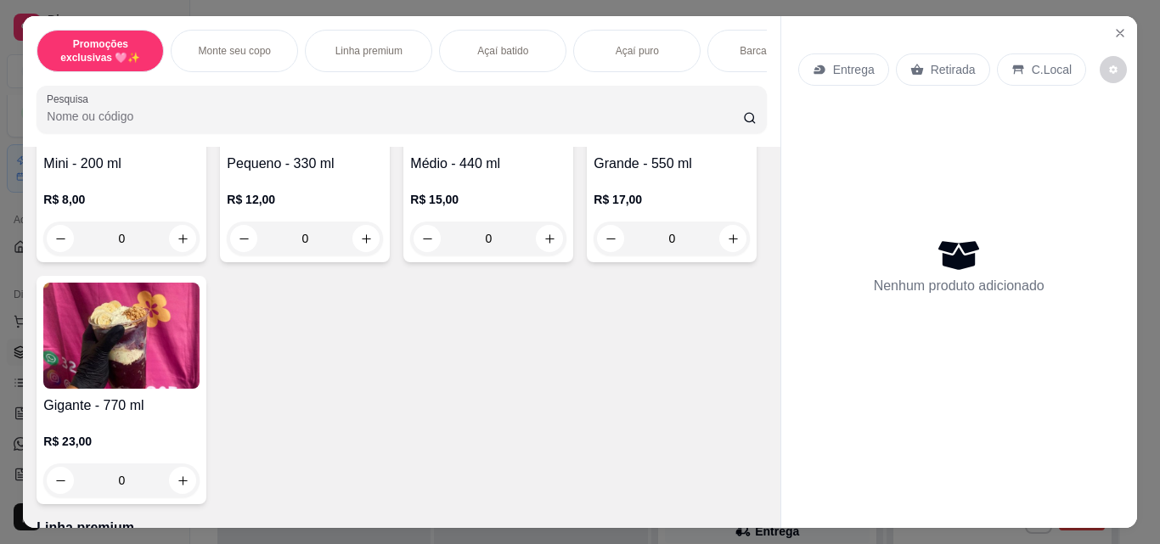
click at [281, 207] on p "R$ 12,00" at bounding box center [305, 199] width 156 height 17
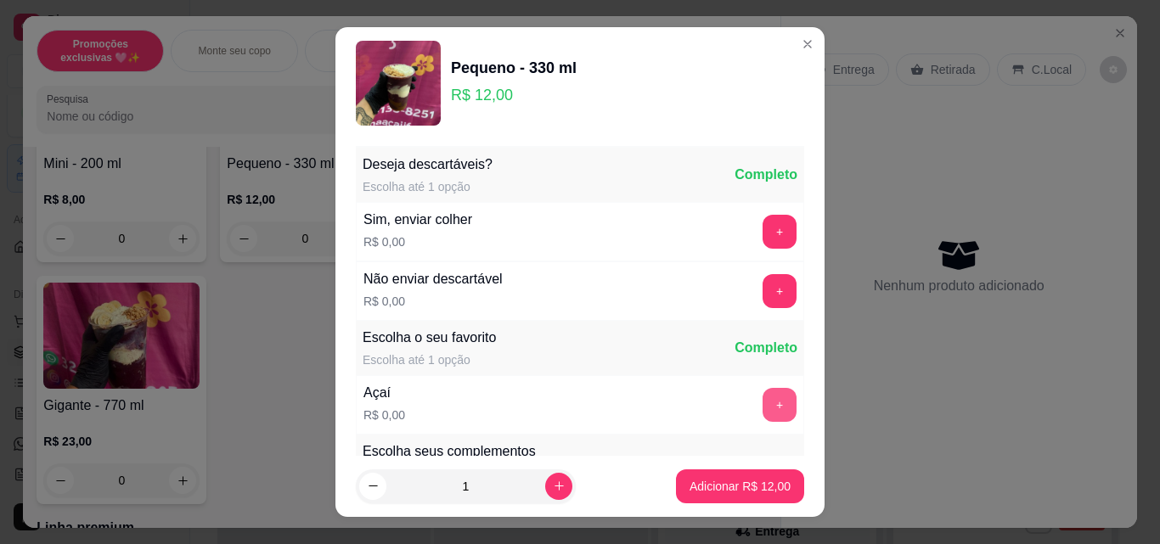
click at [762, 400] on button "+" at bounding box center [779, 405] width 34 height 34
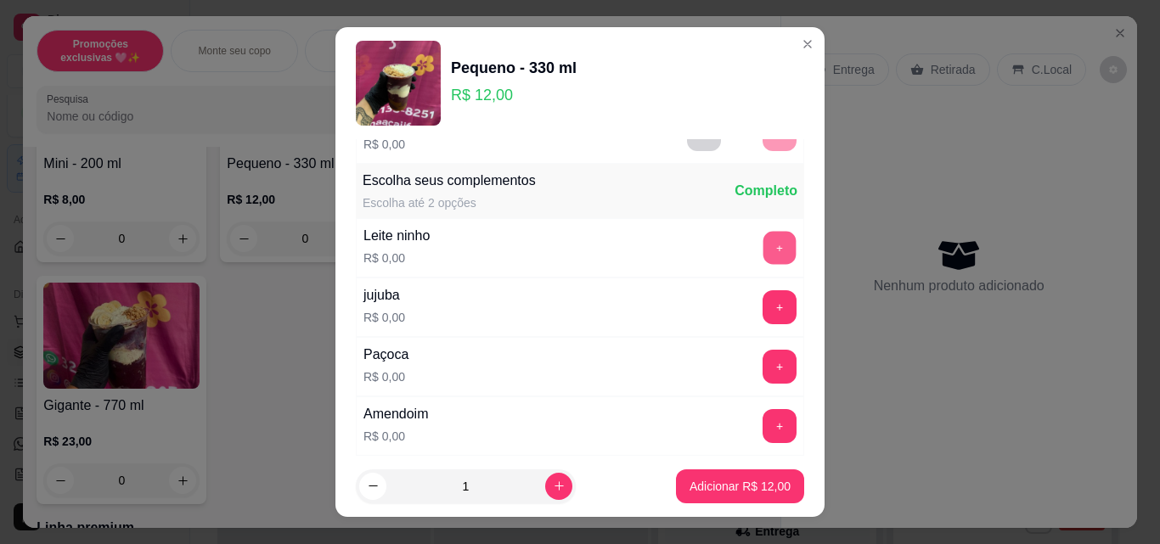
click at [763, 245] on button "+" at bounding box center [779, 248] width 33 height 33
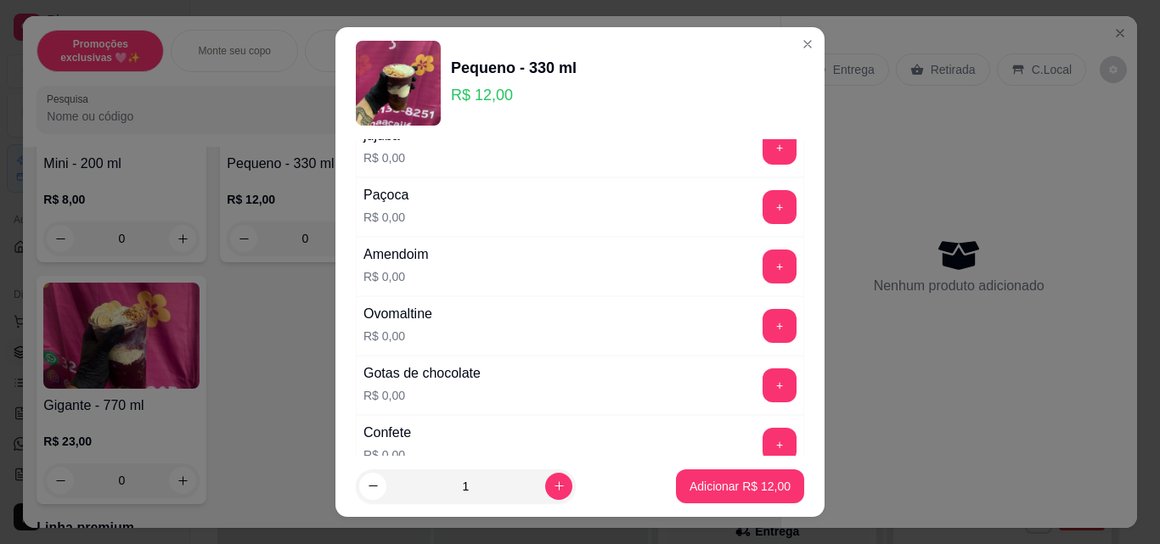
scroll to position [443, 0]
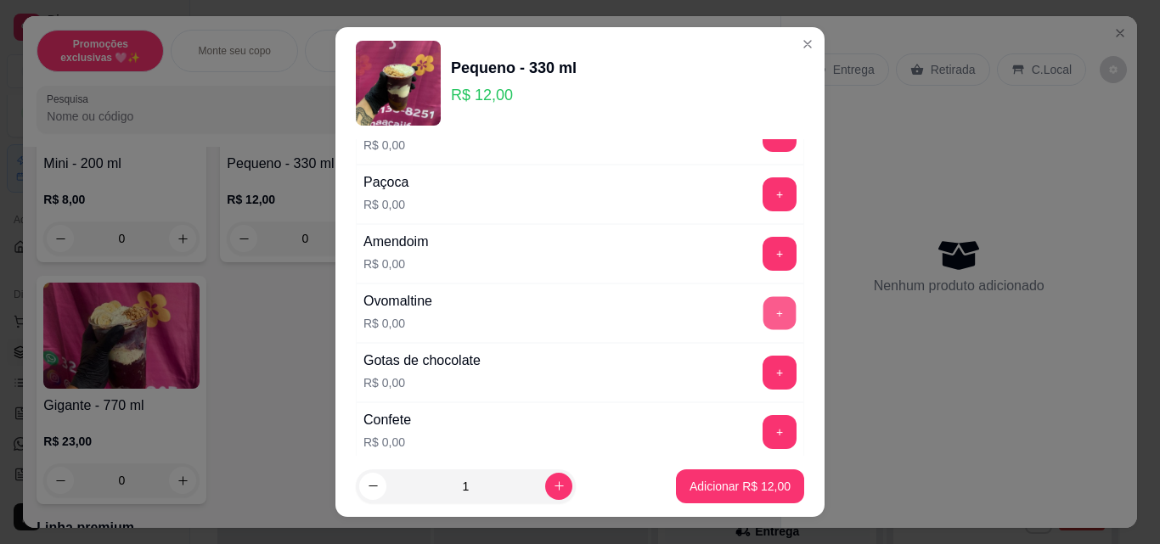
click at [763, 318] on button "+" at bounding box center [779, 313] width 33 height 33
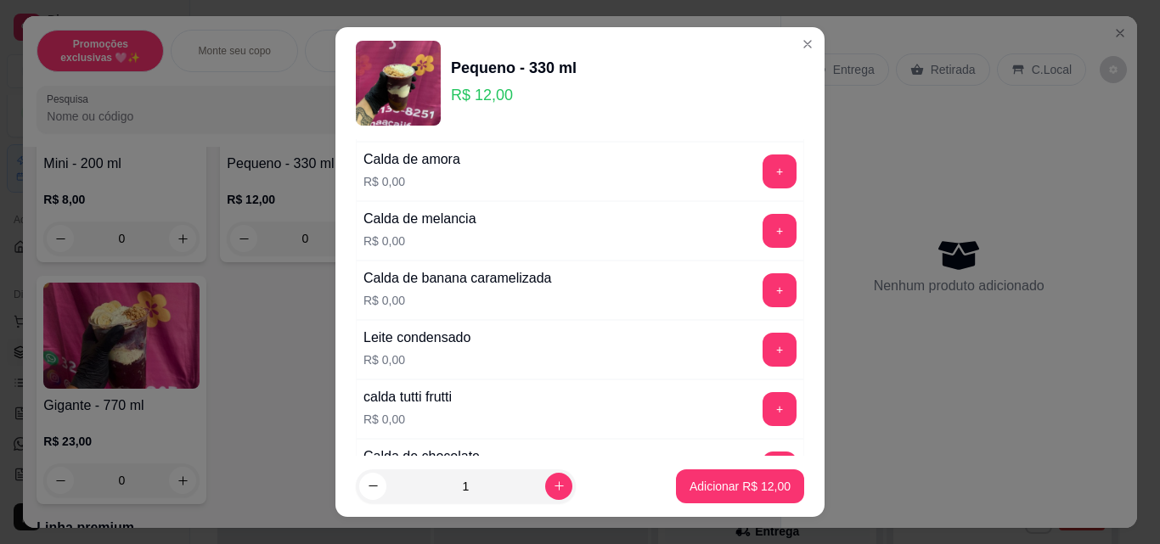
scroll to position [1402, 0]
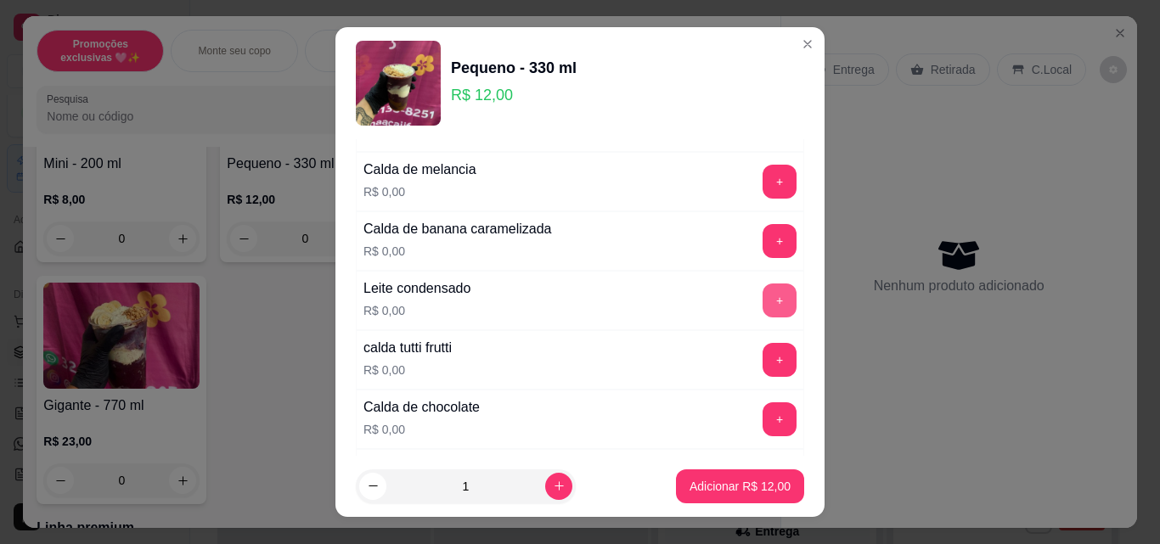
click at [762, 303] on button "+" at bounding box center [779, 301] width 34 height 34
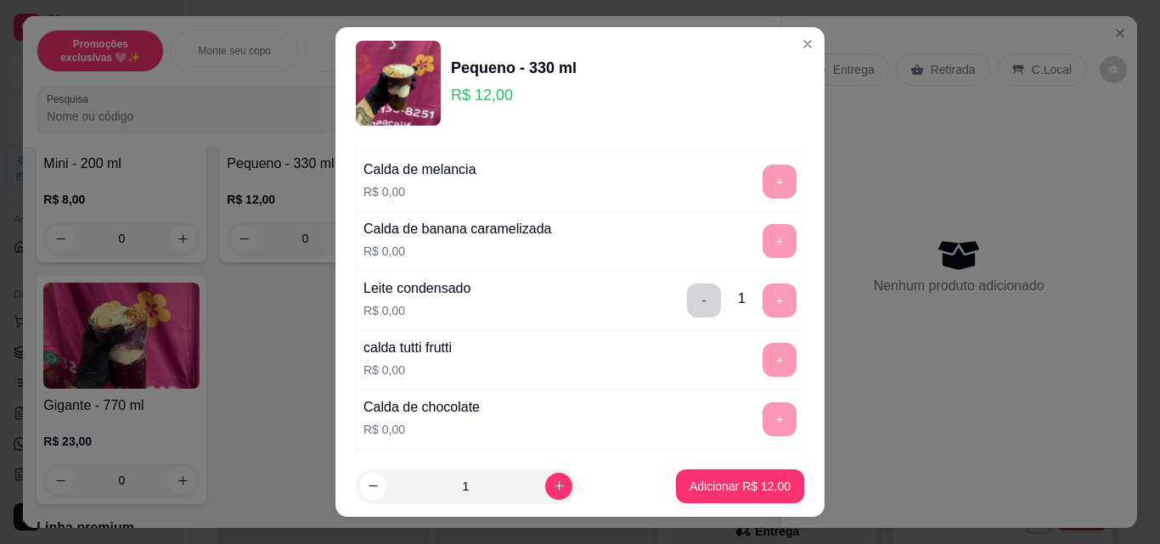
click at [734, 481] on p "Adicionar R$ 12,00" at bounding box center [739, 486] width 101 height 17
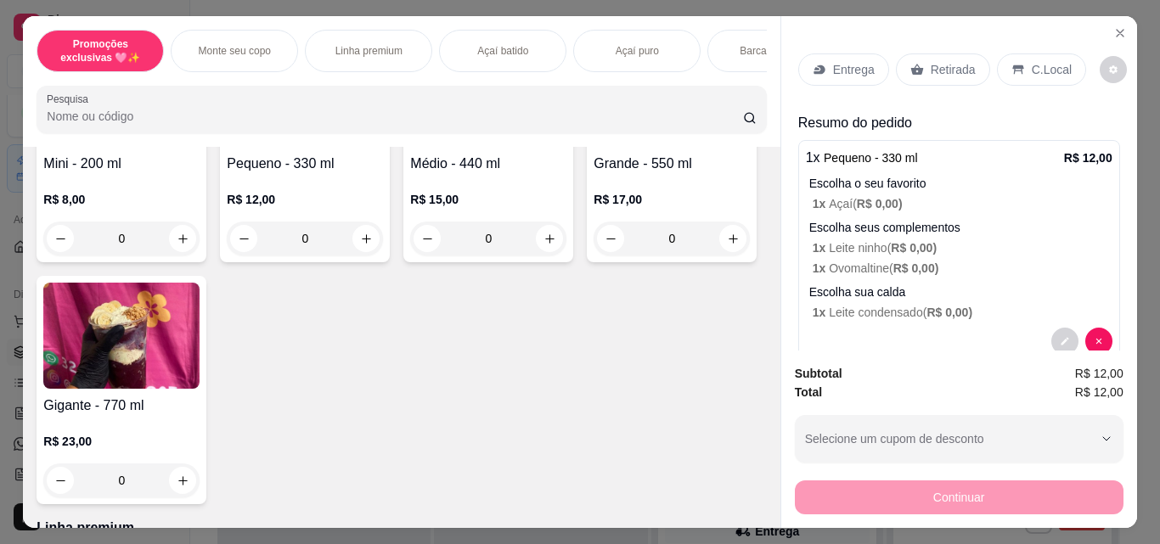
click at [444, 174] on h4 "Médio - 440 ml" at bounding box center [488, 164] width 156 height 20
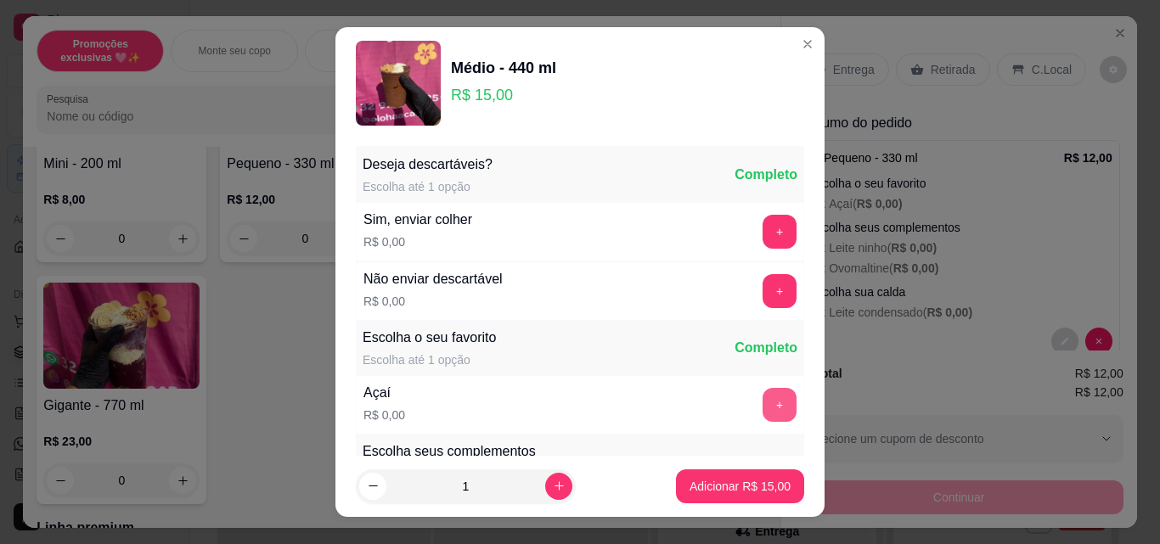
click at [762, 395] on button "+" at bounding box center [779, 405] width 34 height 34
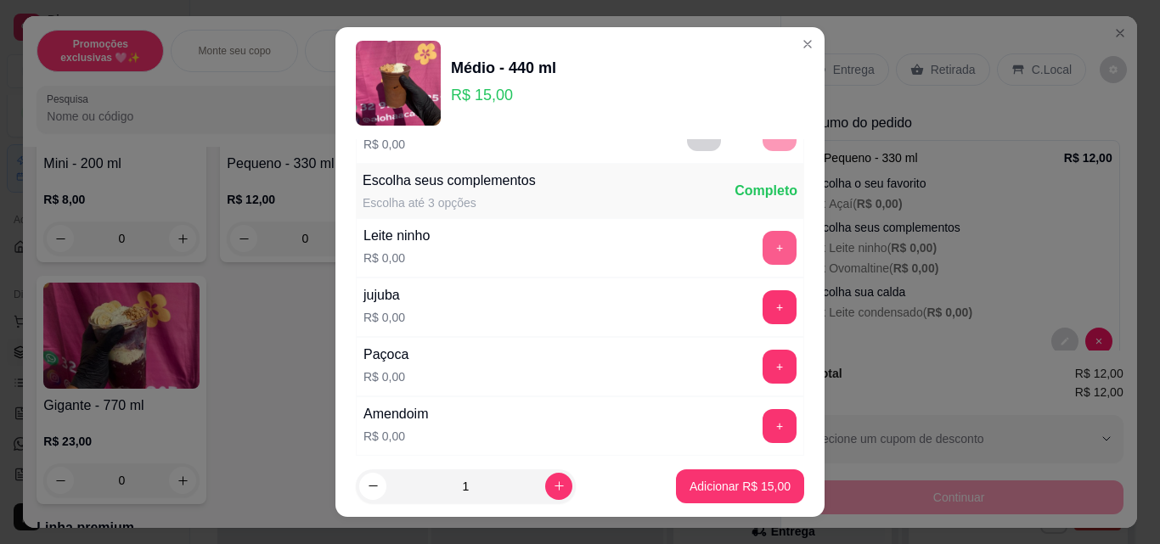
click at [762, 252] on button "+" at bounding box center [779, 248] width 34 height 34
click at [763, 363] on button "+" at bounding box center [779, 367] width 33 height 33
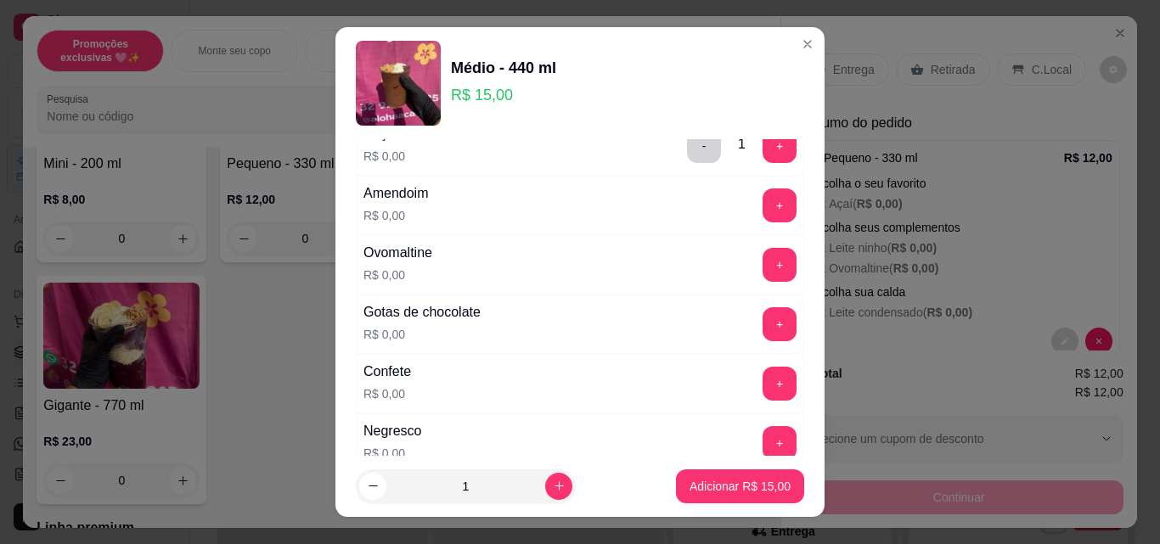
scroll to position [578, 0]
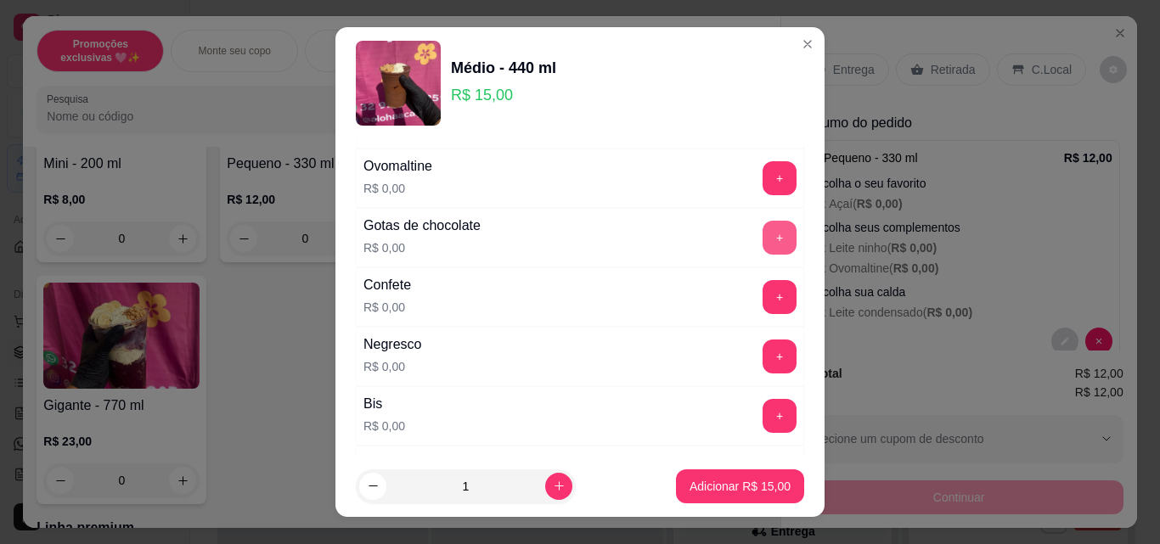
click at [762, 236] on button "+" at bounding box center [779, 238] width 34 height 34
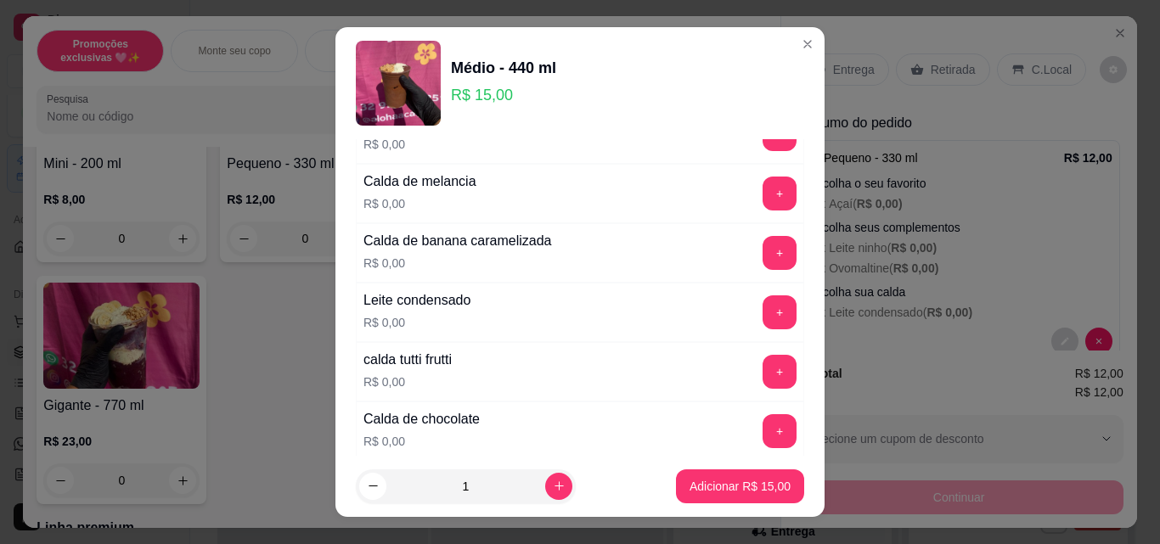
scroll to position [1414, 0]
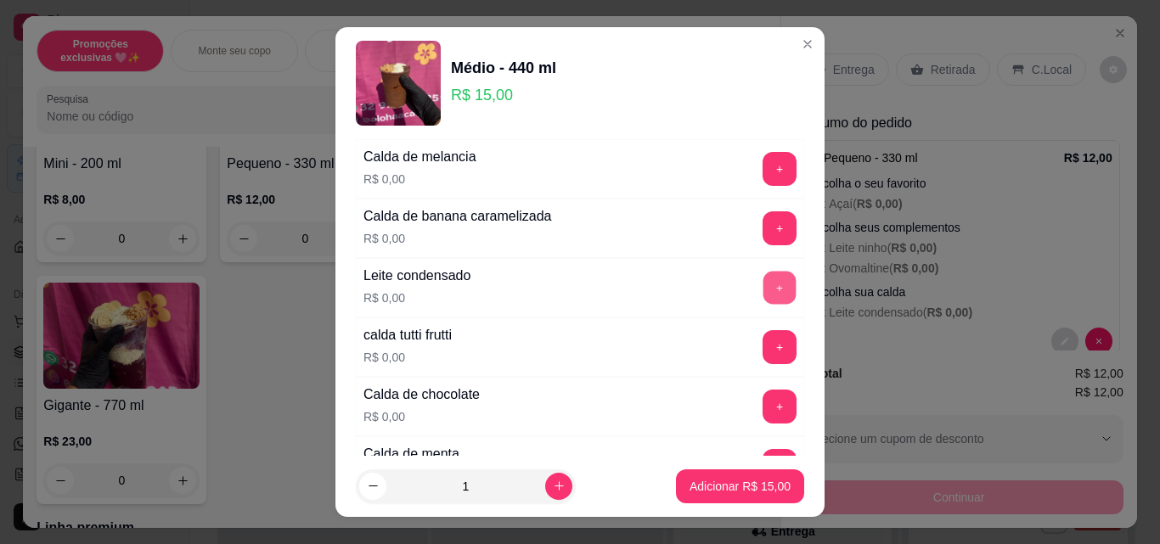
click at [763, 294] on button "+" at bounding box center [779, 288] width 33 height 33
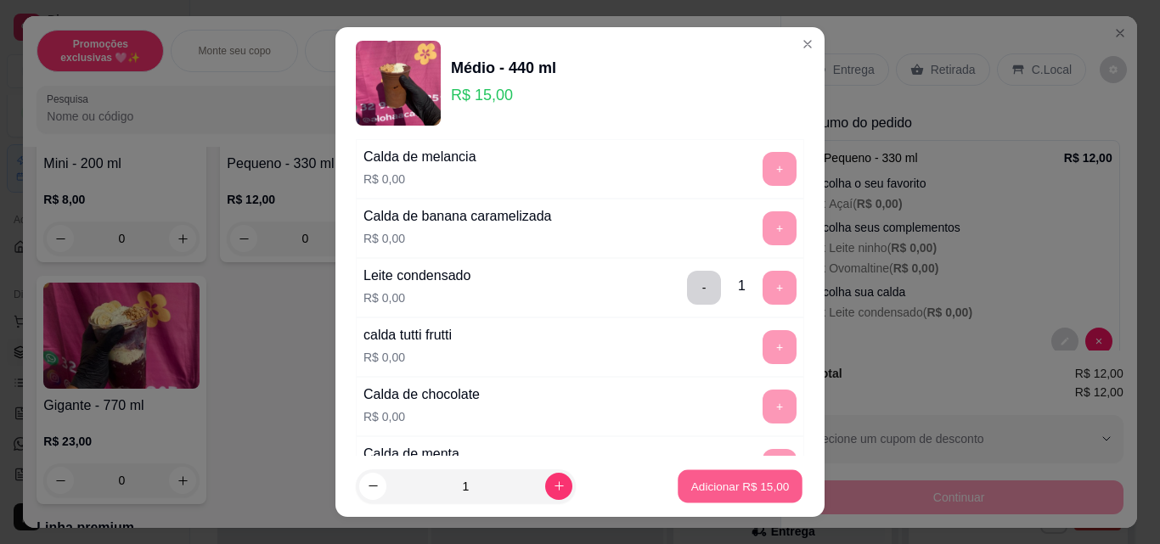
click at [743, 482] on p "Adicionar R$ 15,00" at bounding box center [740, 486] width 98 height 16
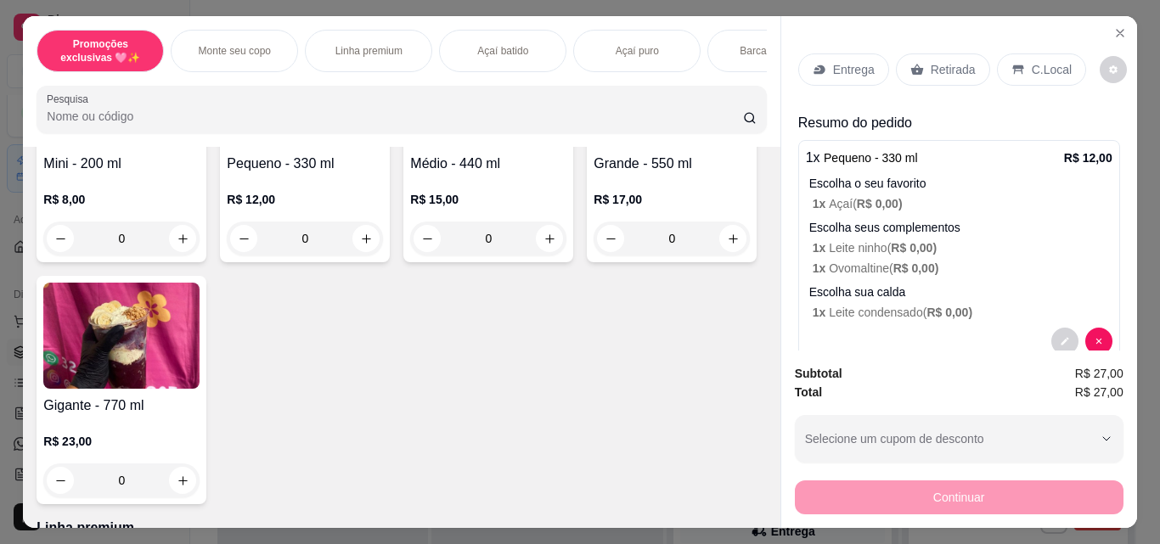
click at [916, 66] on div "Retirada" at bounding box center [943, 69] width 94 height 32
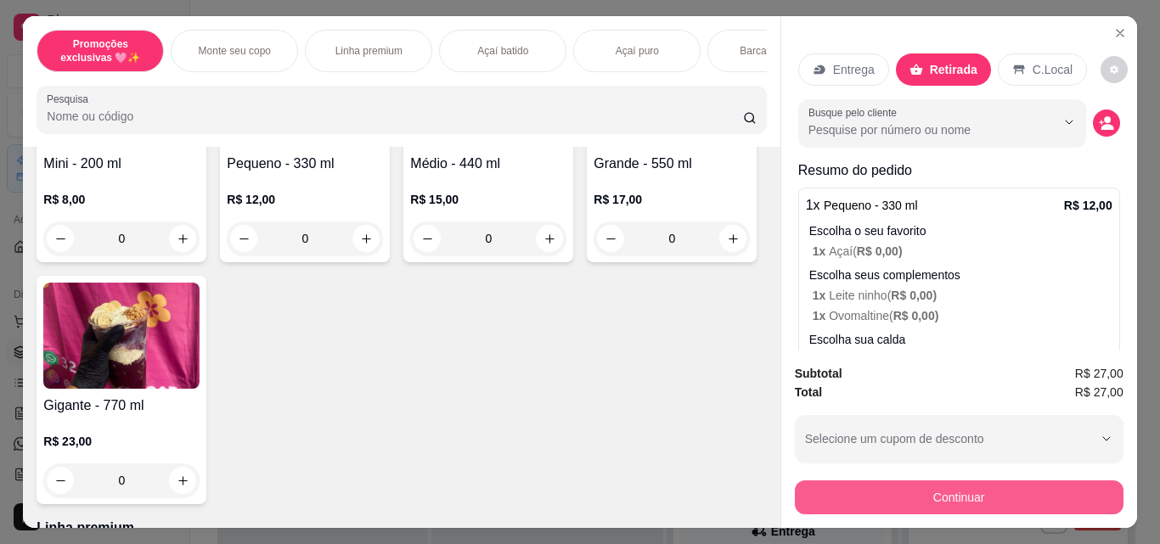
click at [922, 492] on button "Continuar" at bounding box center [959, 498] width 329 height 34
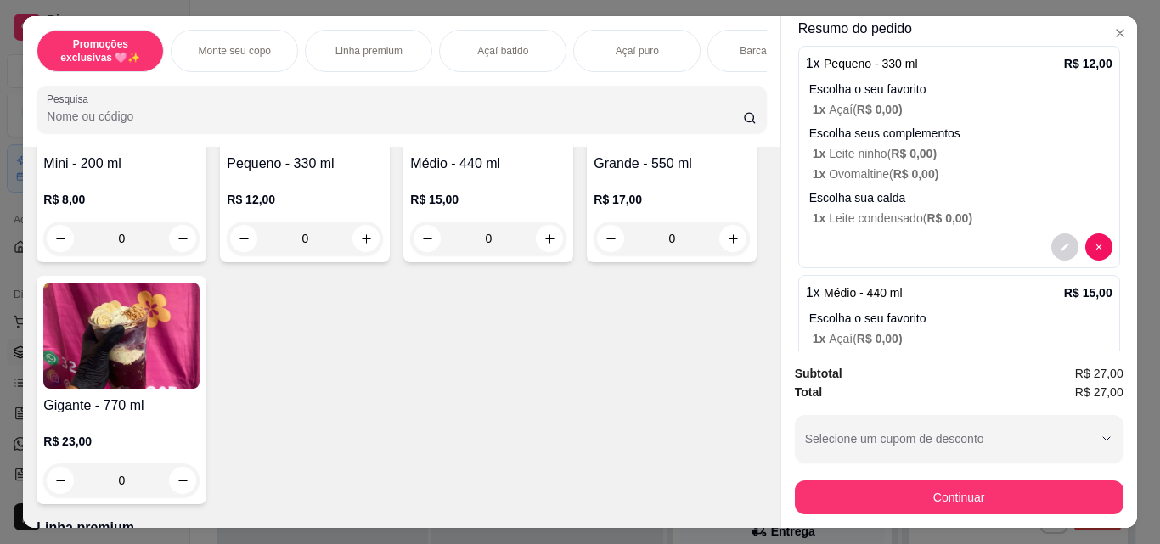
scroll to position [174, 0]
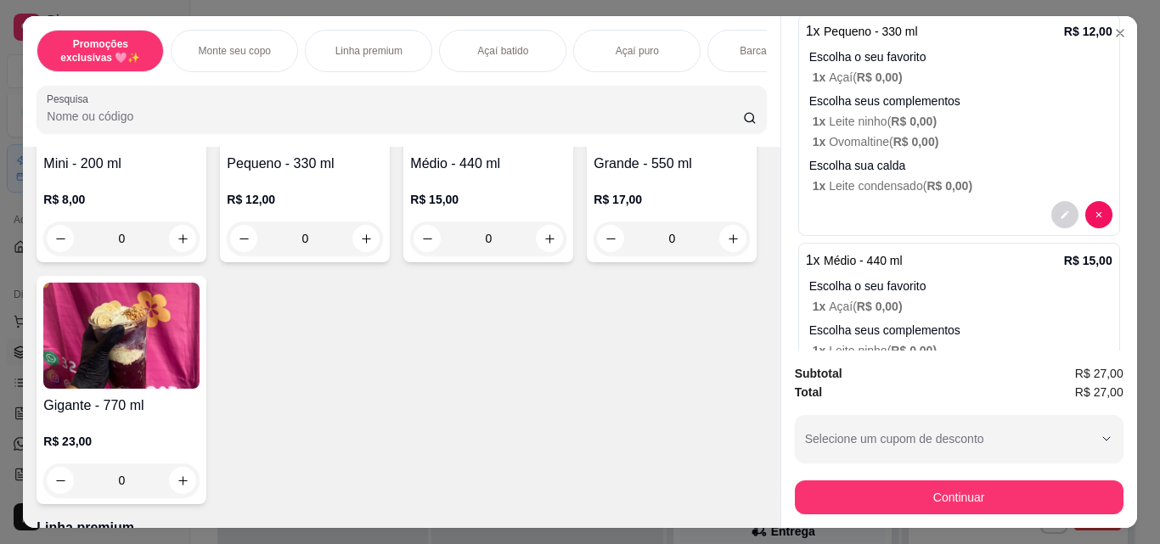
click at [1024, 256] on div "1 x Médio - 440 ml R$ 15,00" at bounding box center [959, 260] width 306 height 20
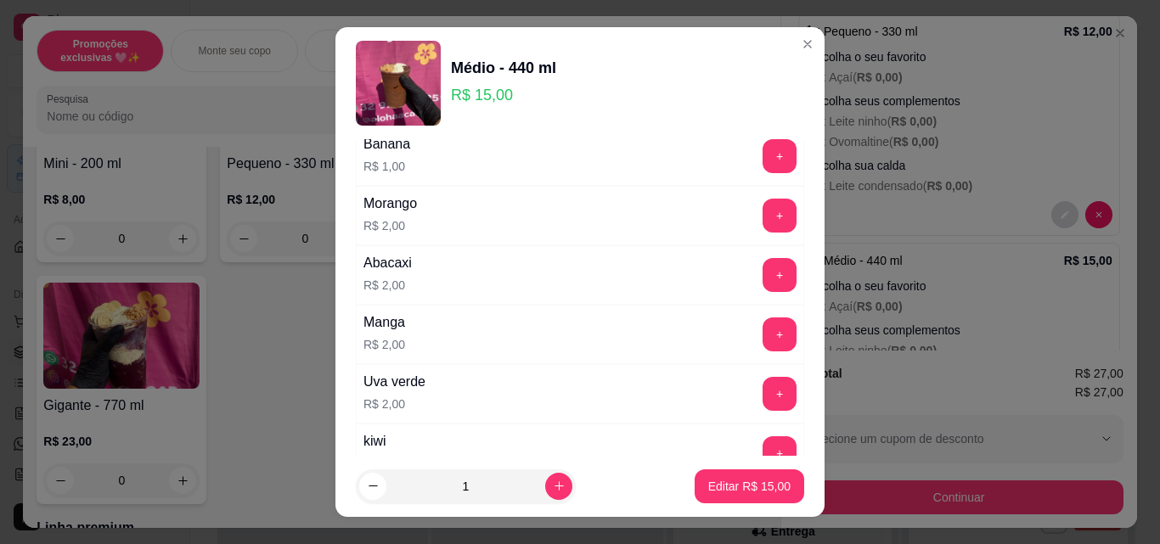
scroll to position [1869, 0]
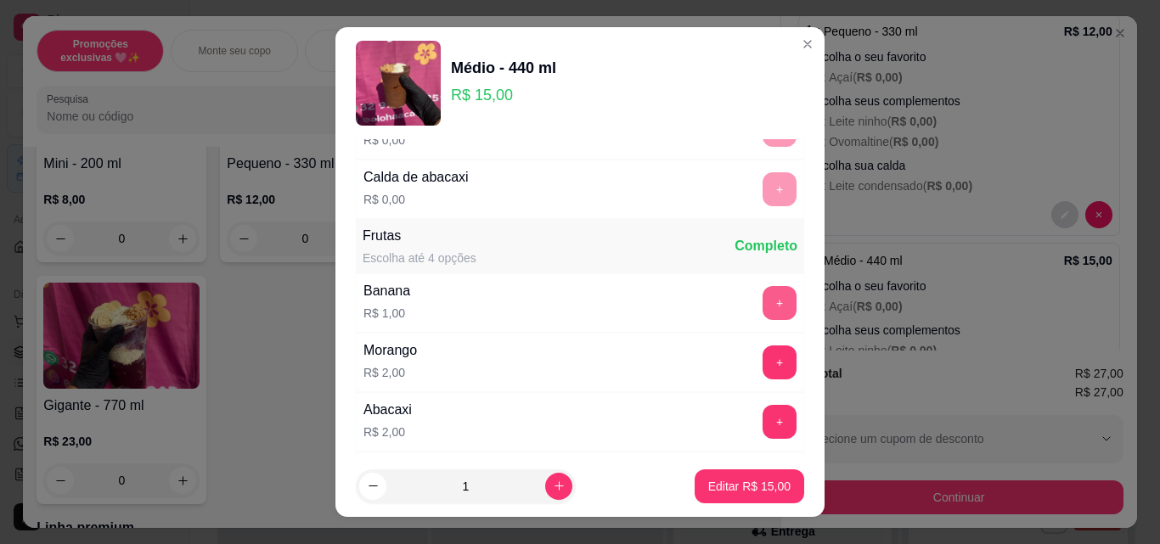
click at [762, 308] on button "+" at bounding box center [779, 303] width 34 height 34
click at [746, 478] on p "Editar R$ 16,00" at bounding box center [749, 486] width 82 height 17
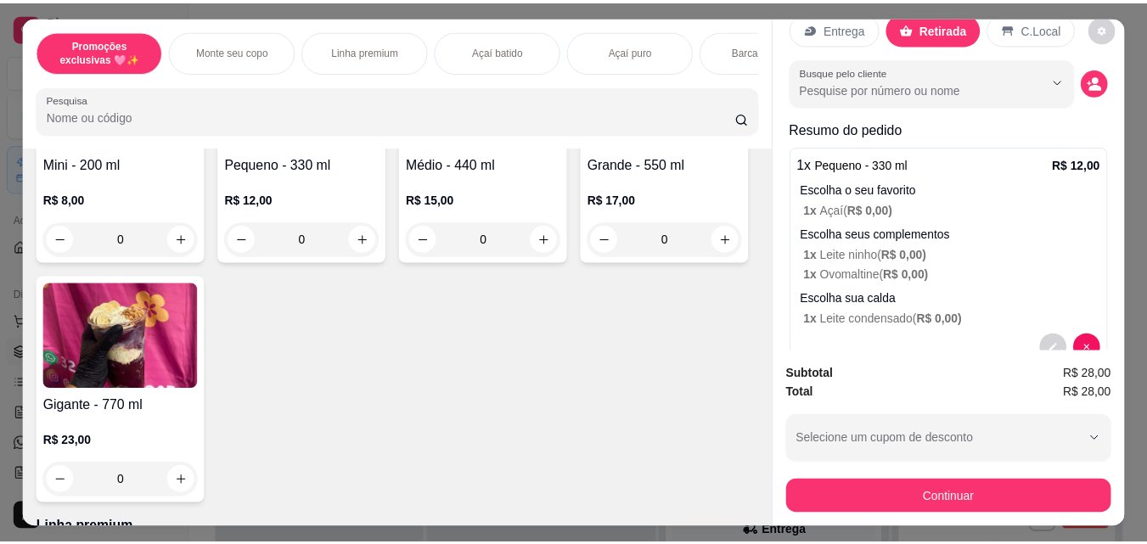
scroll to position [0, 0]
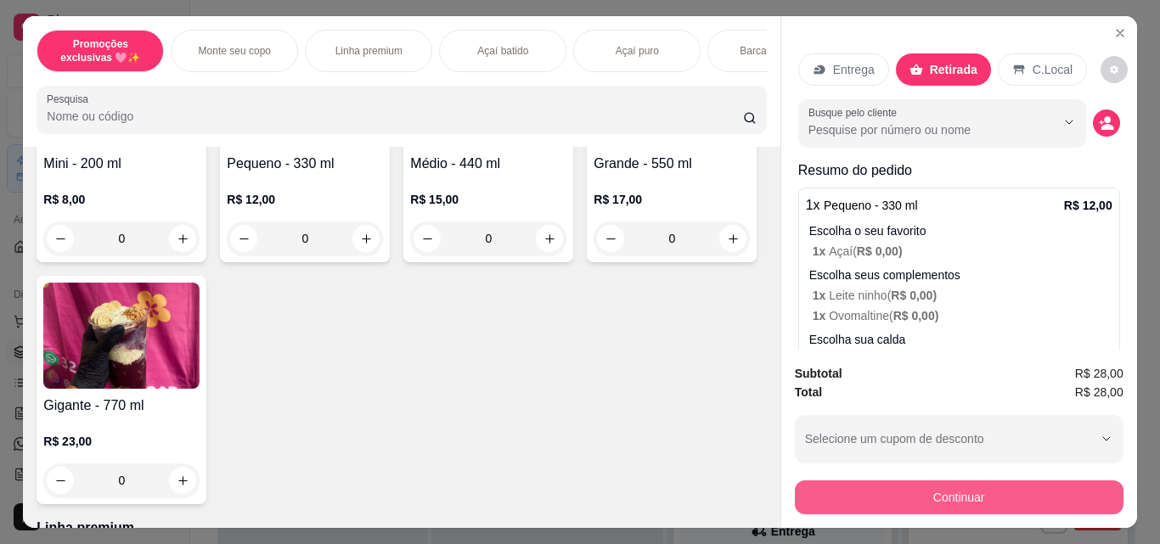
click at [873, 493] on button "Continuar" at bounding box center [959, 498] width 329 height 34
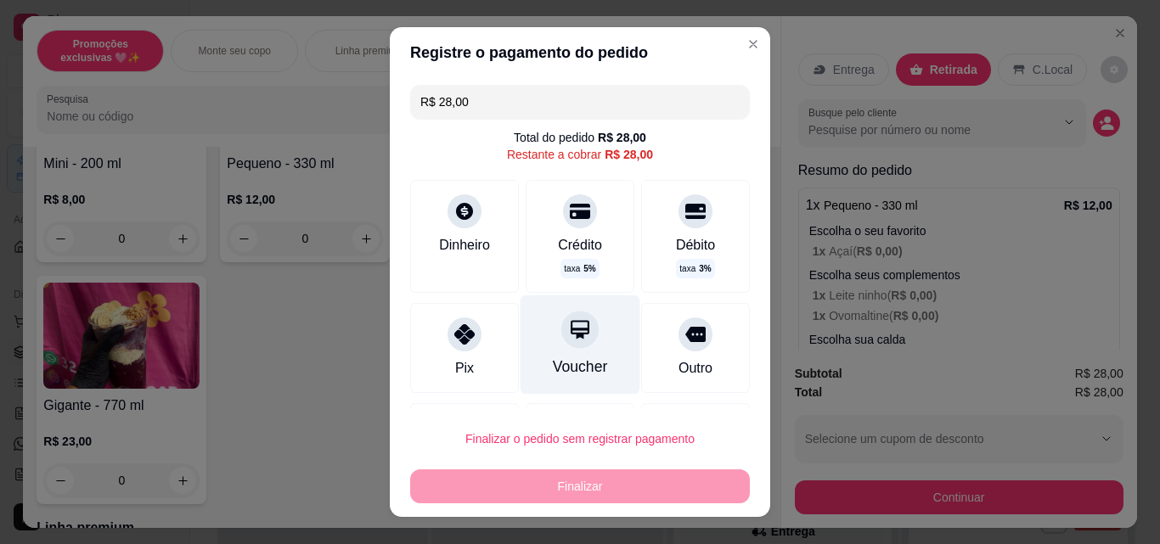
click at [580, 363] on div "Voucher" at bounding box center [580, 367] width 55 height 22
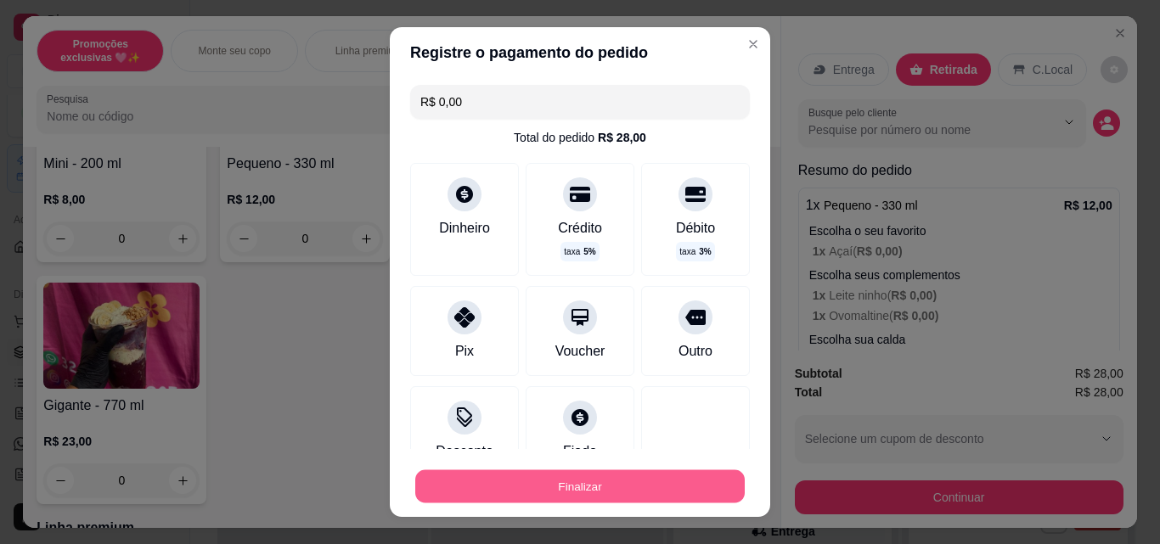
click at [610, 486] on button "Finalizar" at bounding box center [579, 486] width 329 height 33
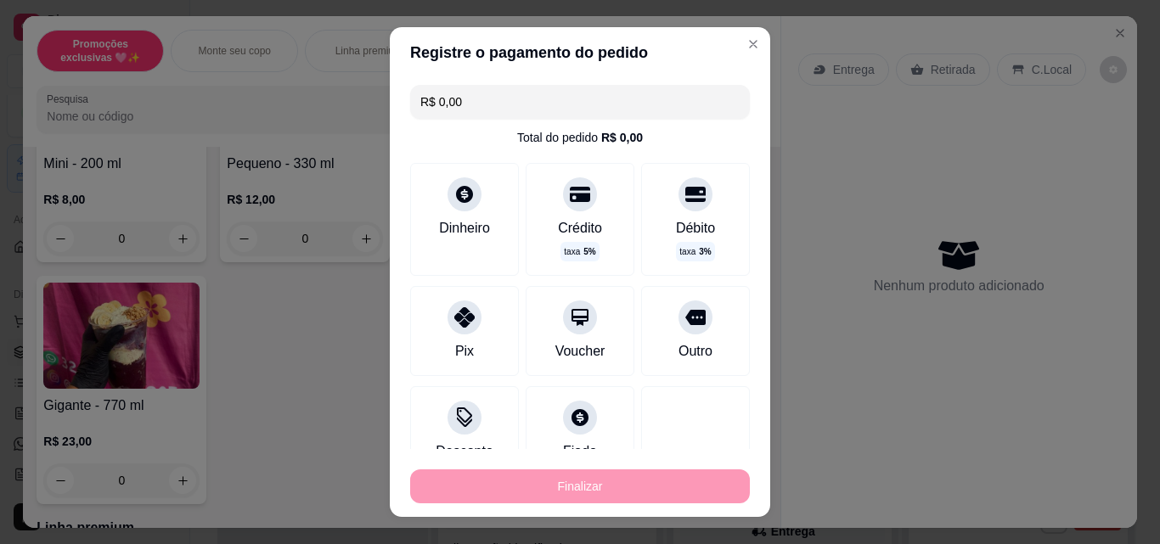
type input "-R$ 28,00"
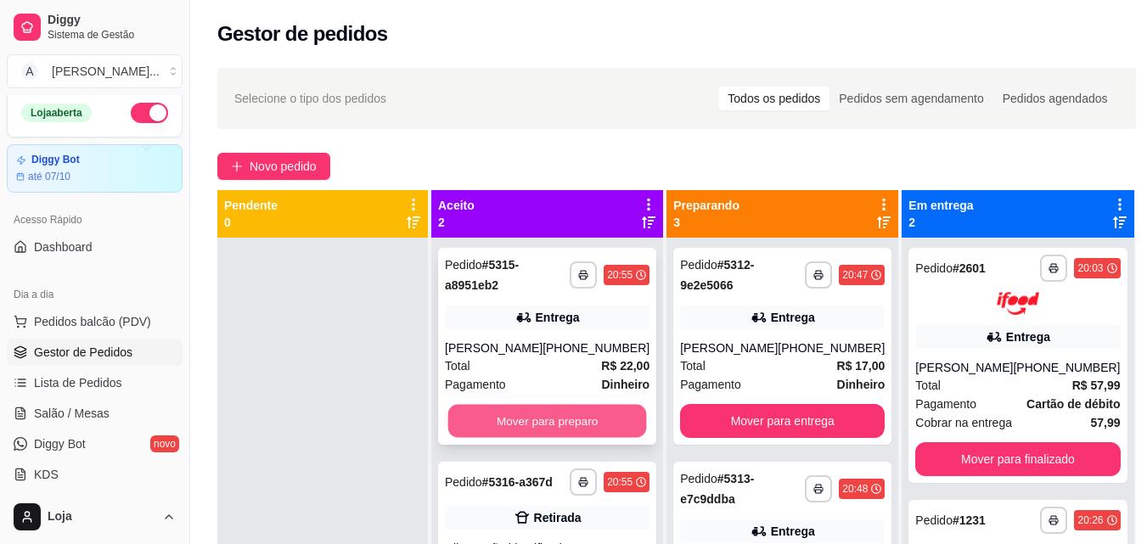
click at [554, 427] on button "Mover para preparo" at bounding box center [547, 421] width 199 height 33
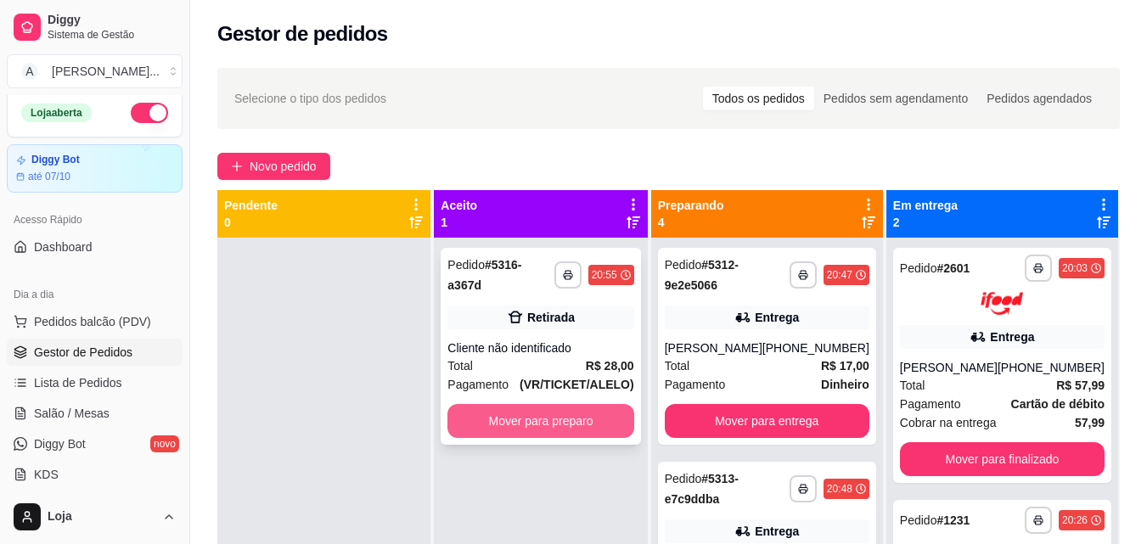
click at [552, 410] on button "Mover para preparo" at bounding box center [540, 421] width 186 height 34
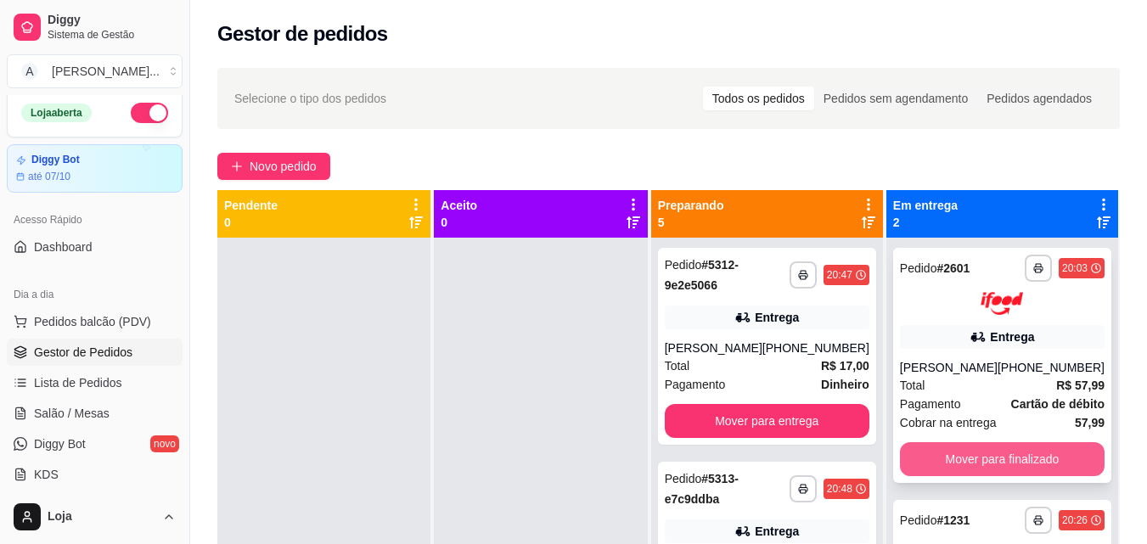
click at [949, 460] on button "Mover para finalizado" at bounding box center [1002, 459] width 205 height 34
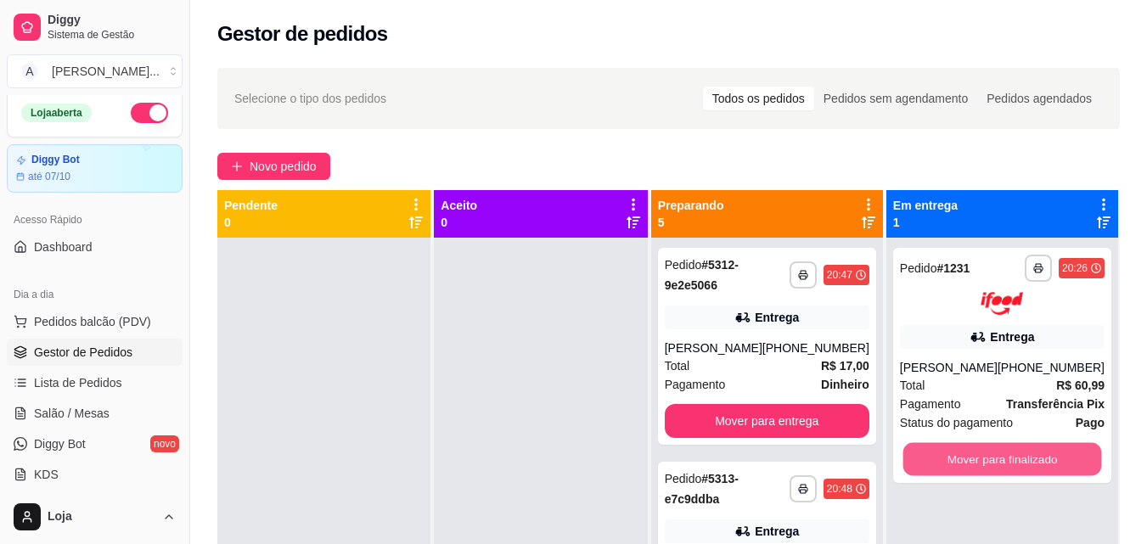
click at [949, 459] on button "Mover para finalizado" at bounding box center [1001, 458] width 199 height 33
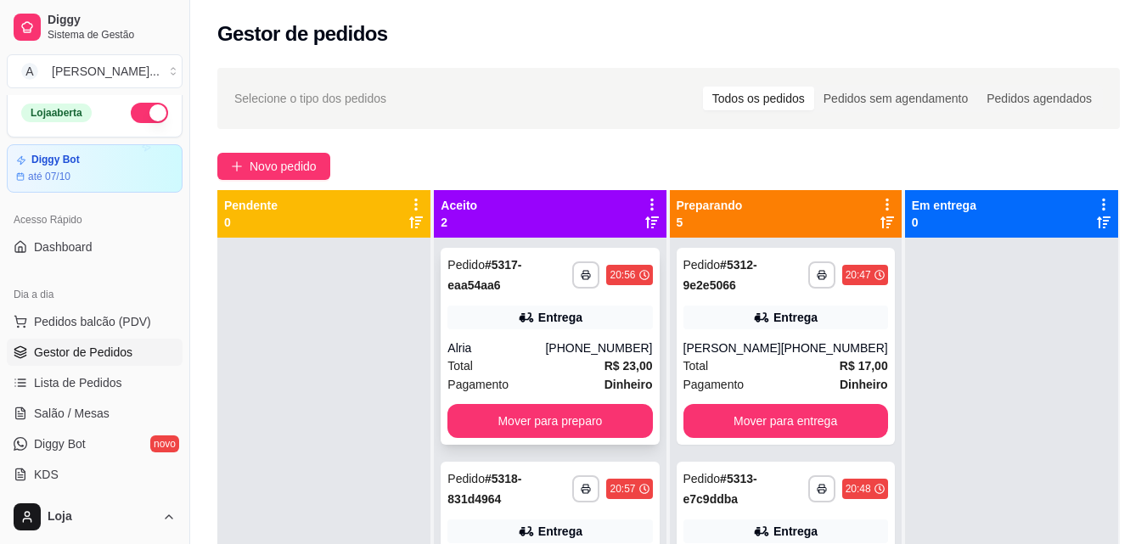
click at [593, 403] on div "**********" at bounding box center [550, 346] width 218 height 197
click at [498, 413] on button "Mover para preparo" at bounding box center [549, 421] width 205 height 34
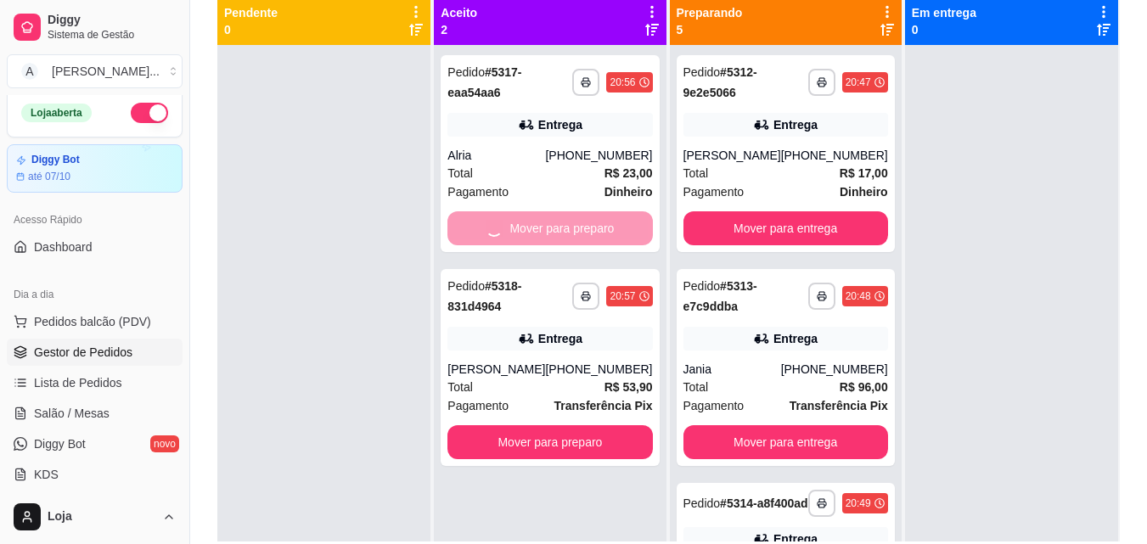
scroll to position [236, 0]
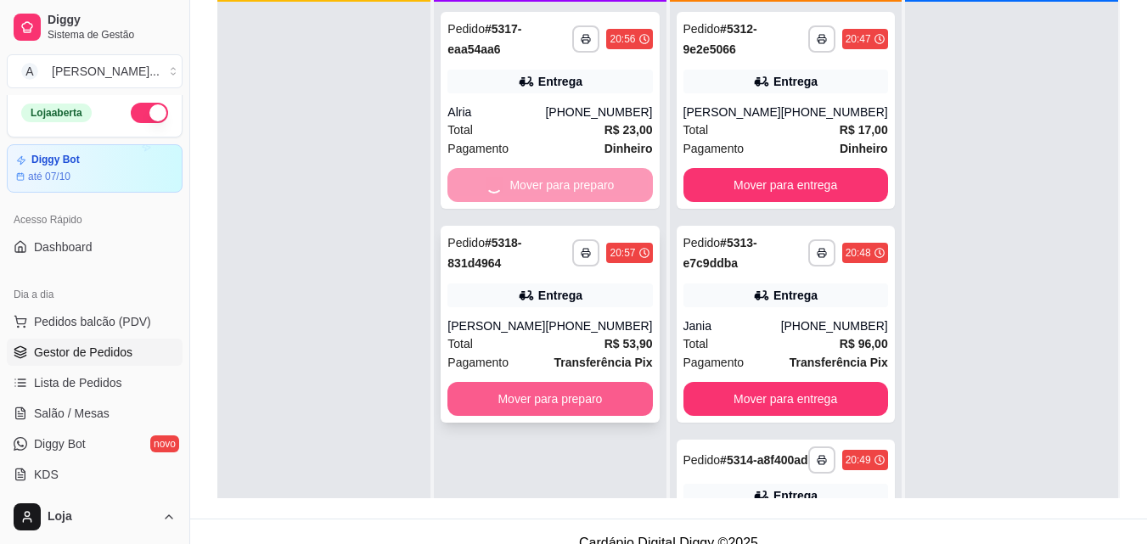
click at [603, 416] on button "Mover para preparo" at bounding box center [549, 399] width 205 height 34
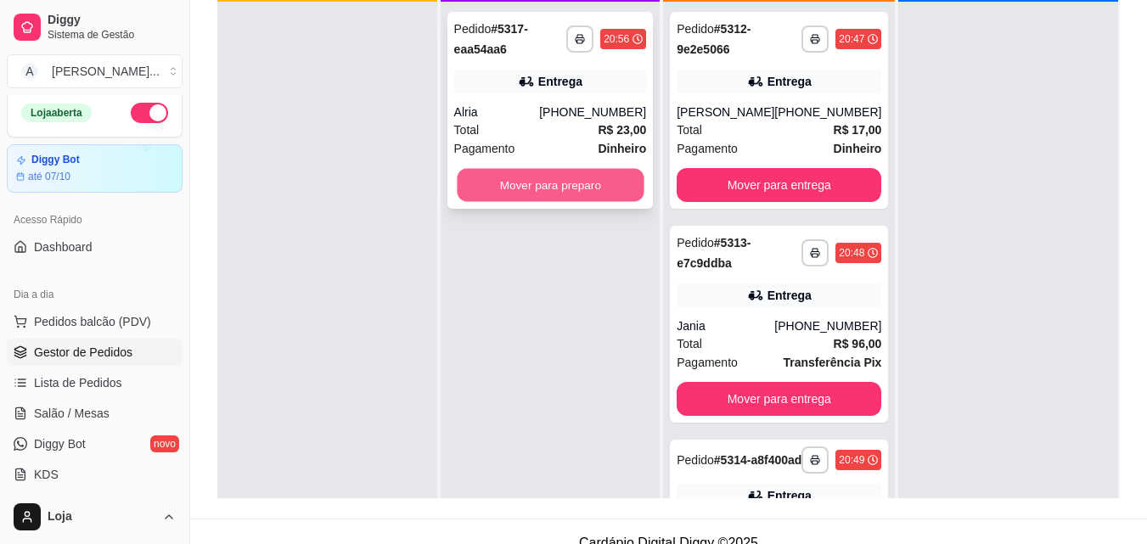
click at [619, 178] on button "Mover para preparo" at bounding box center [550, 185] width 187 height 33
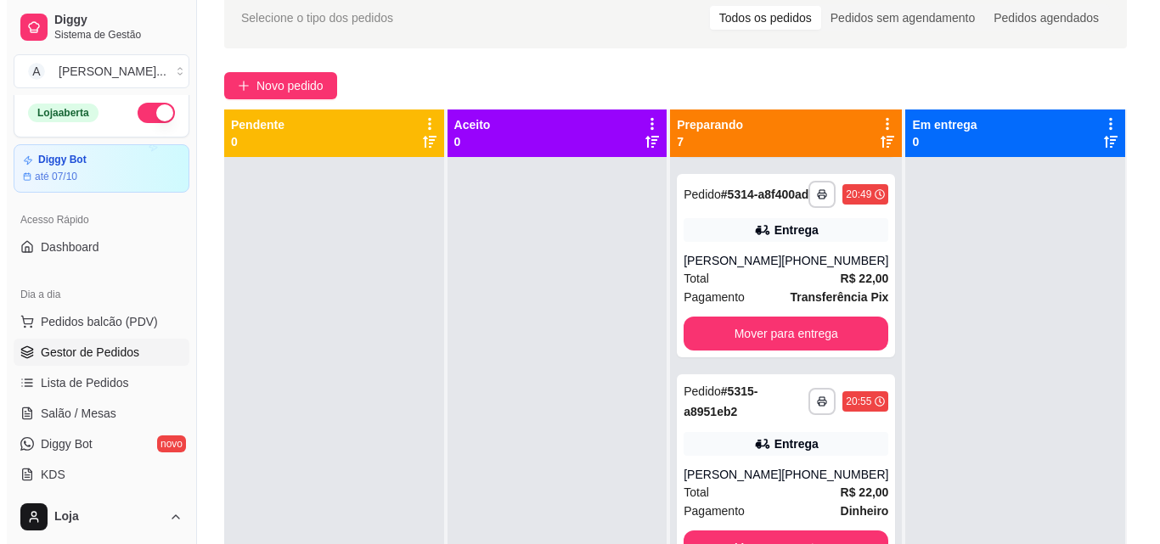
scroll to position [406, 0]
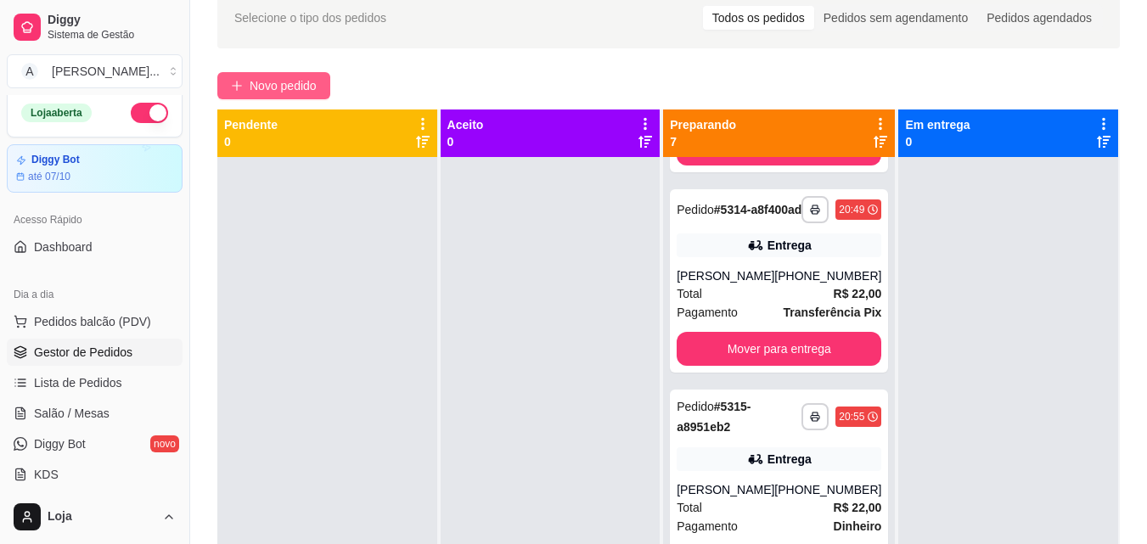
click at [314, 80] on span "Novo pedido" at bounding box center [283, 85] width 67 height 19
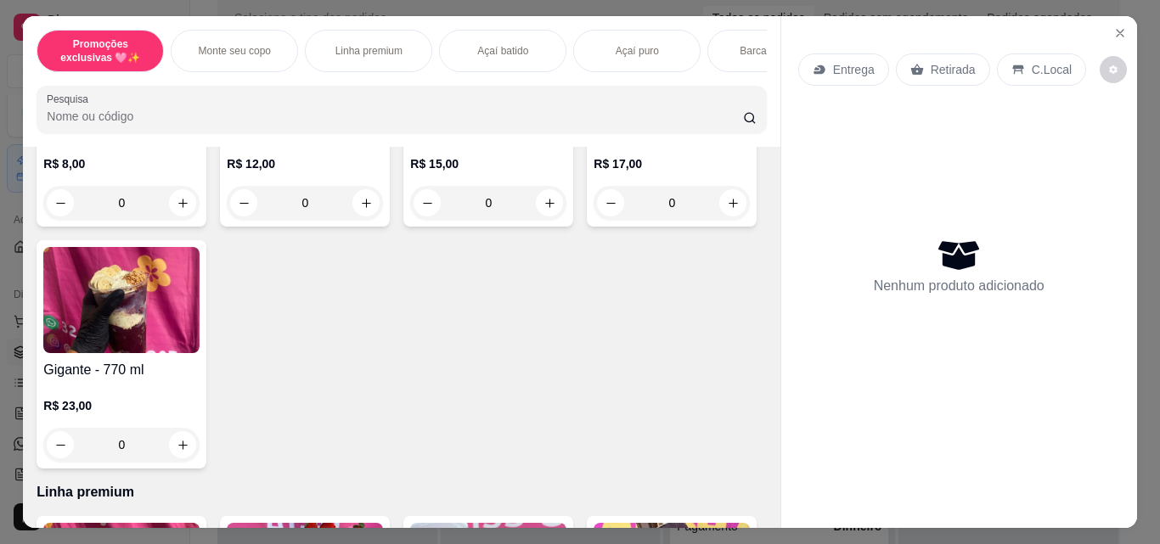
scroll to position [545, 0]
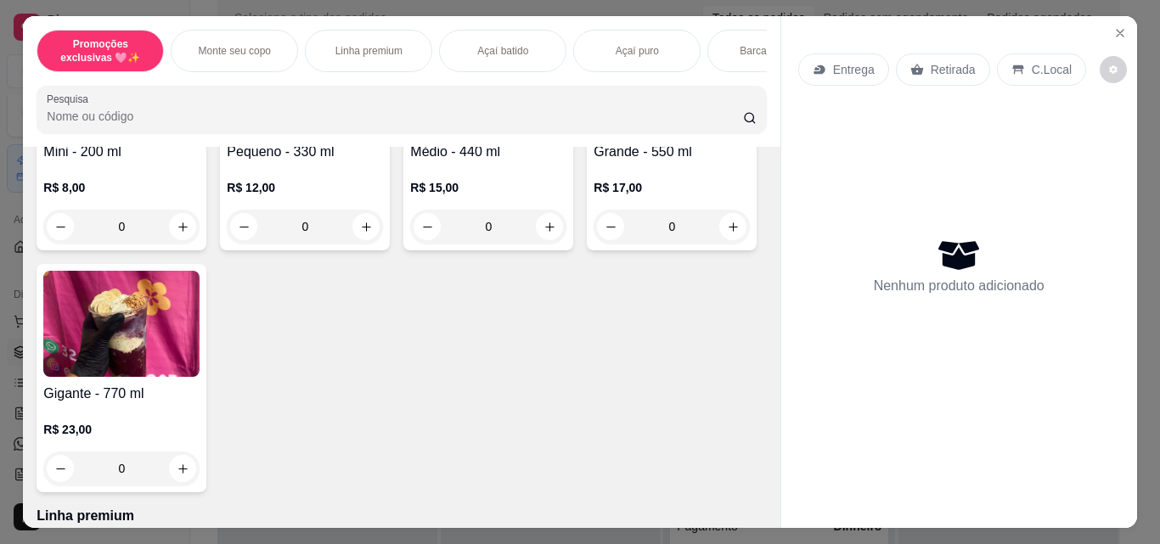
click at [24, 346] on div "Item avulso Promoções exclusivas 🩷✨ especial de ouro branco - 550 ml R$ 26,00 R…" at bounding box center [401, 337] width 756 height 381
click at [593, 135] on img at bounding box center [671, 82] width 156 height 106
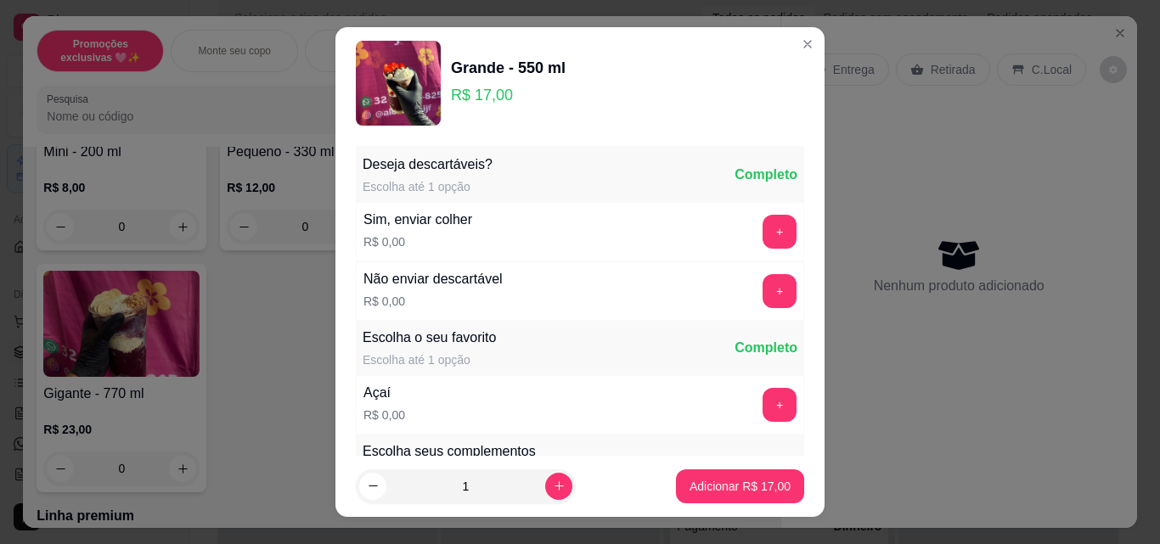
click at [756, 408] on div "+" at bounding box center [780, 405] width 48 height 34
click at [763, 408] on button "+" at bounding box center [779, 405] width 33 height 33
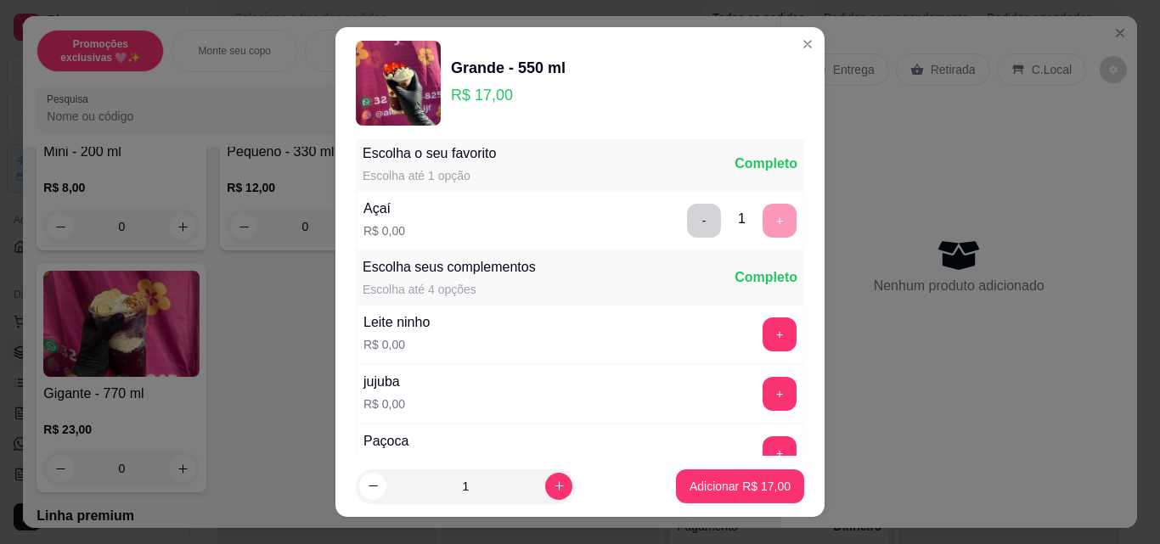
scroll to position [222, 0]
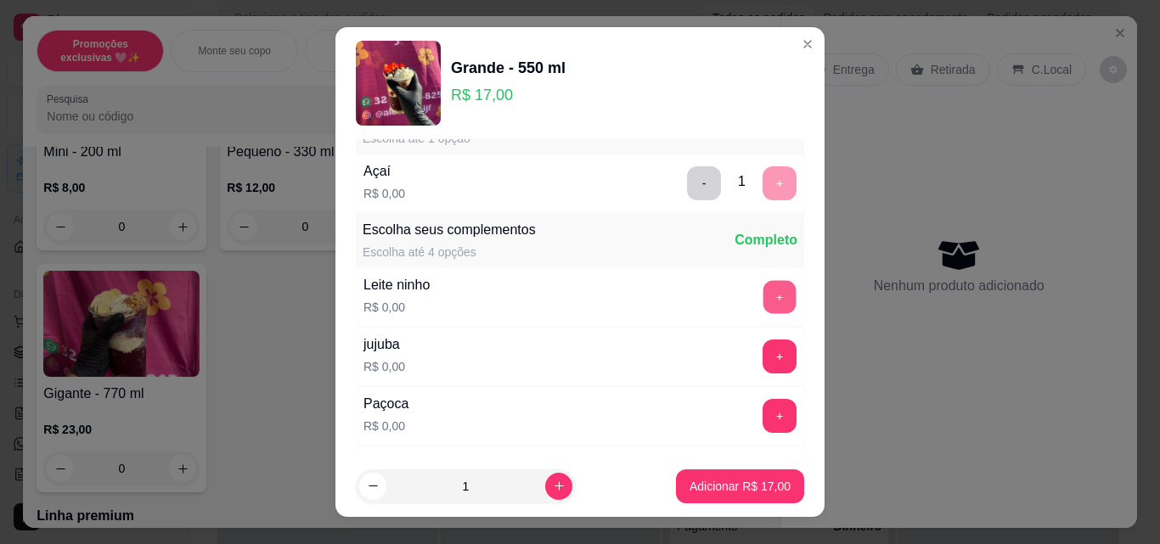
click at [763, 292] on button "+" at bounding box center [779, 297] width 33 height 33
click at [762, 413] on button "+" at bounding box center [779, 416] width 34 height 34
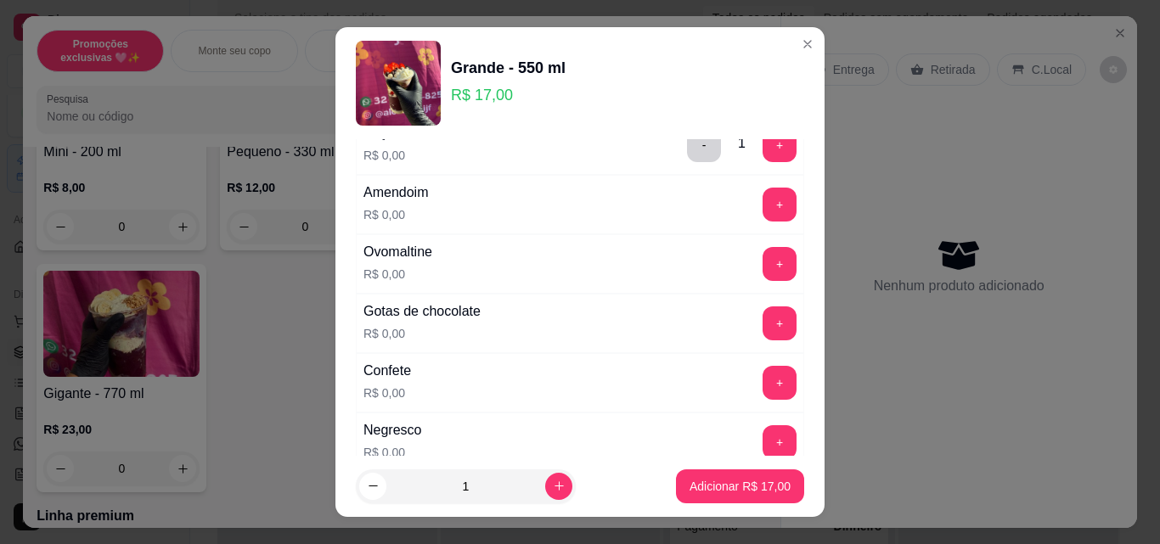
scroll to position [504, 0]
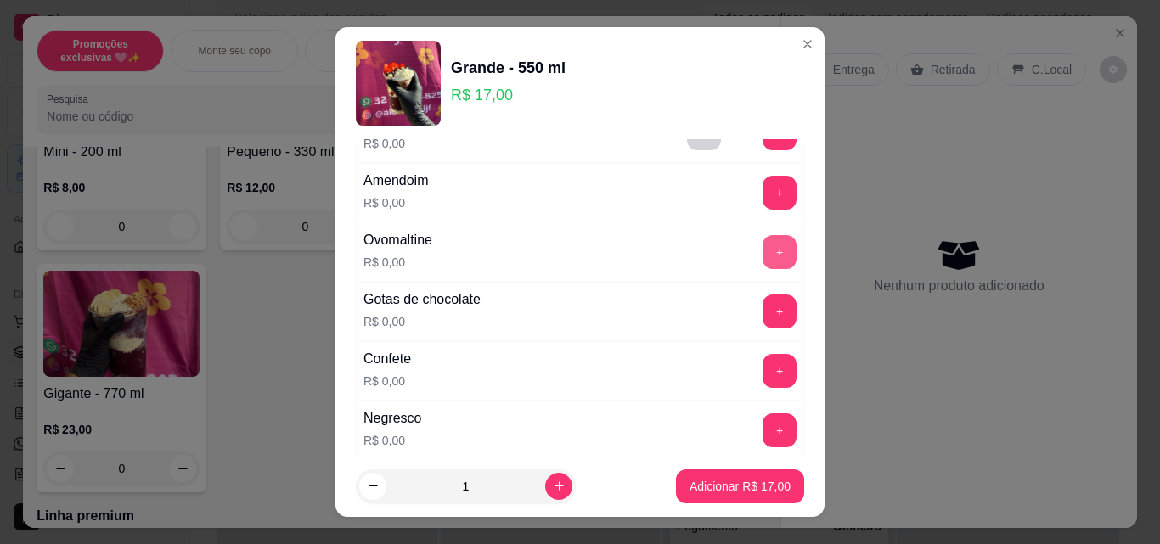
click at [762, 246] on button "+" at bounding box center [779, 252] width 34 height 34
click at [763, 366] on button "+" at bounding box center [779, 371] width 33 height 33
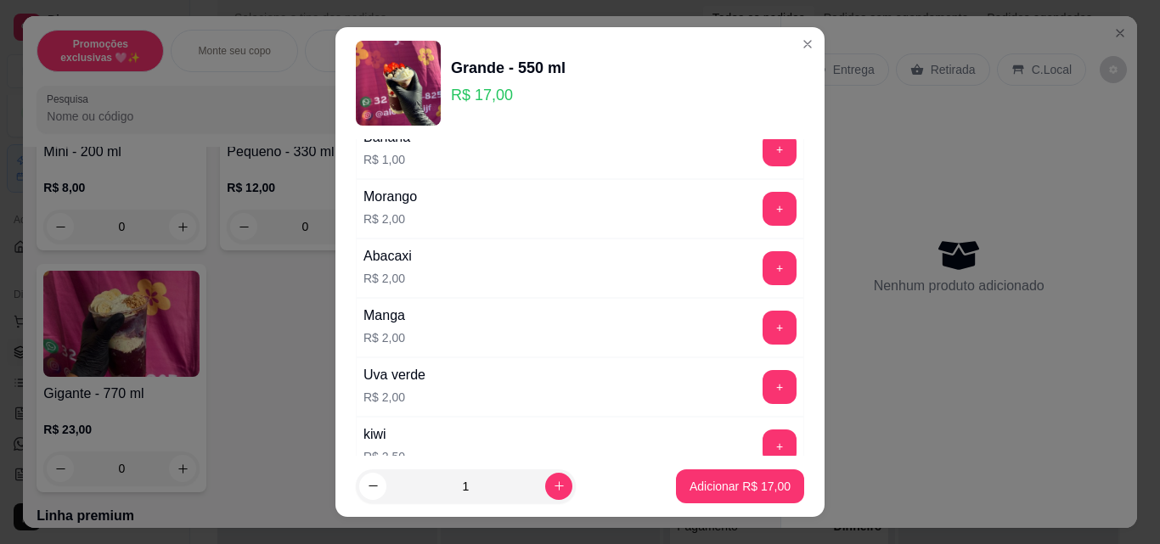
scroll to position [1746, 0]
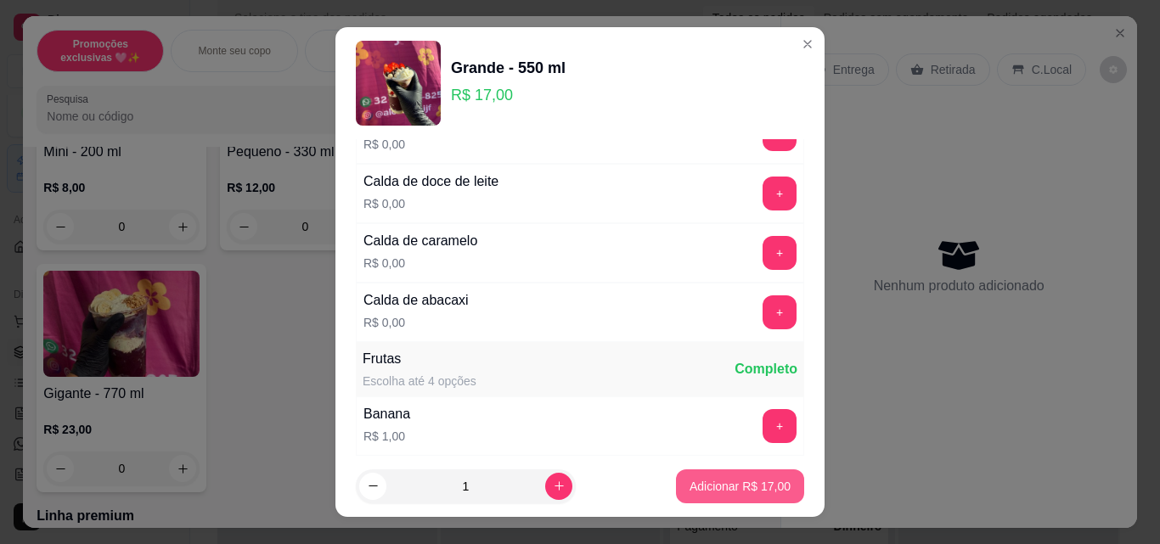
click at [735, 479] on p "Adicionar R$ 17,00" at bounding box center [739, 486] width 101 height 17
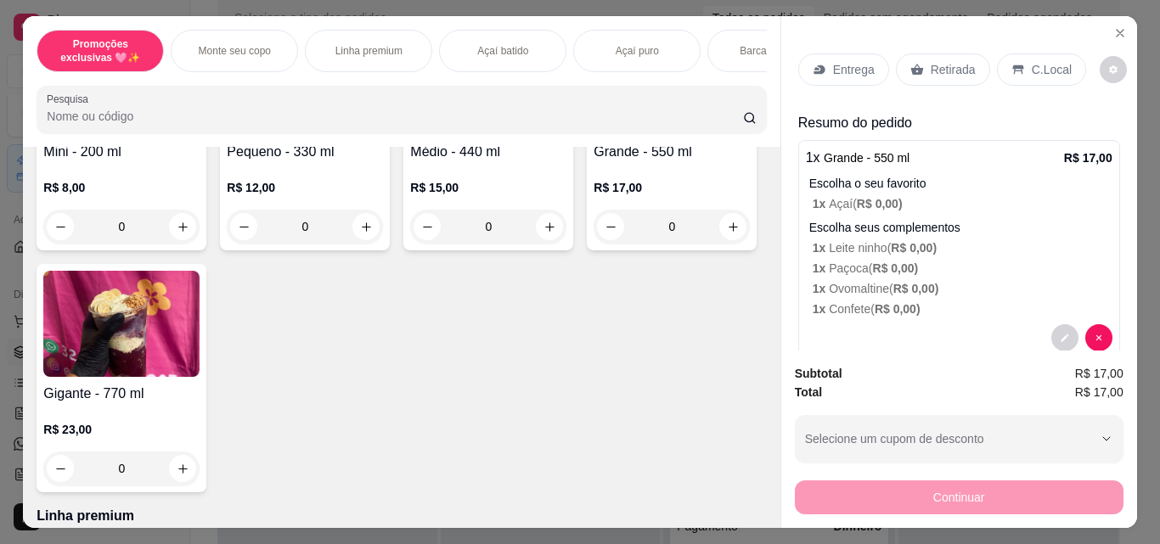
click at [938, 73] on div "Retirada" at bounding box center [943, 69] width 94 height 32
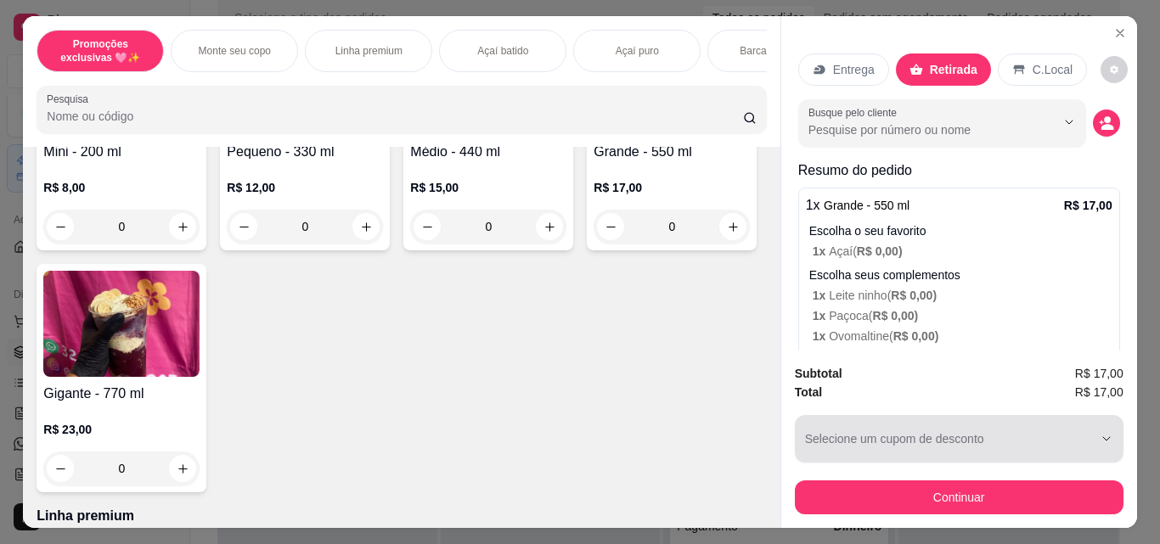
click at [905, 486] on button "Continuar" at bounding box center [959, 498] width 329 height 34
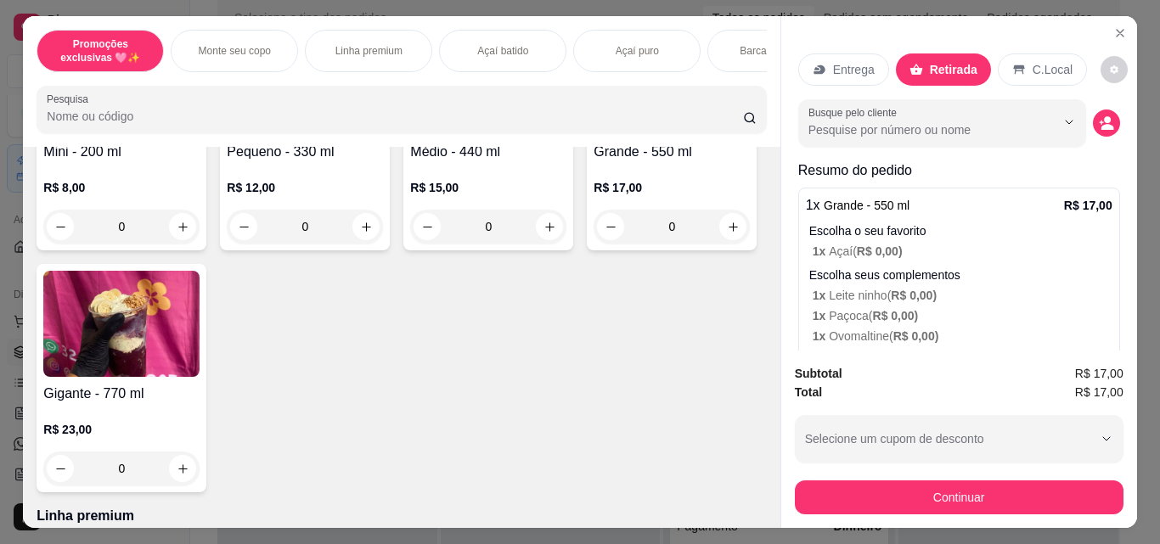
click at [464, 226] on div "Dinheiro" at bounding box center [464, 233] width 120 height 125
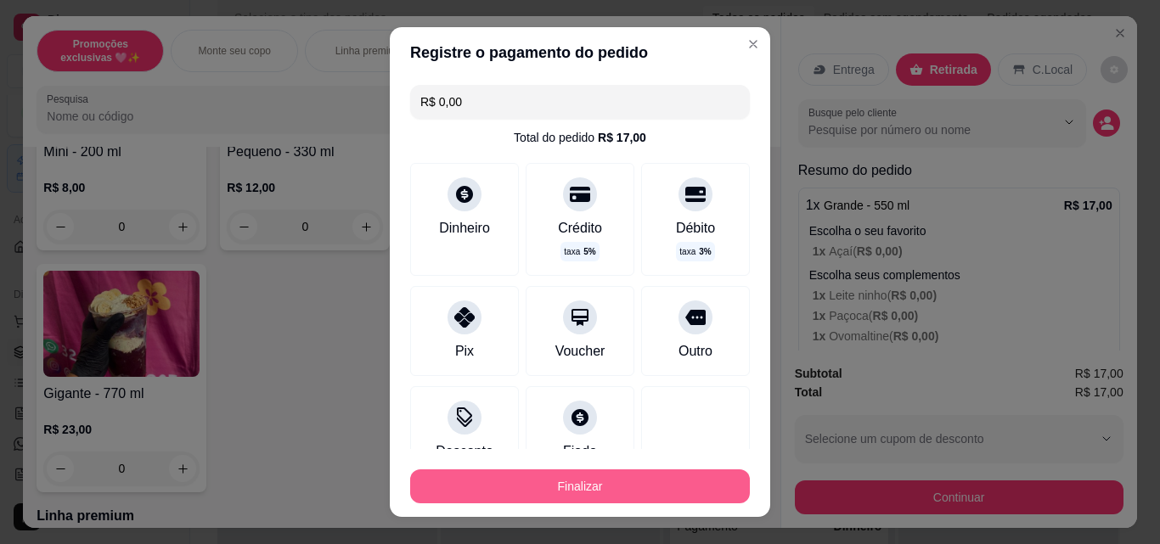
click at [602, 476] on button "Finalizar" at bounding box center [580, 486] width 340 height 34
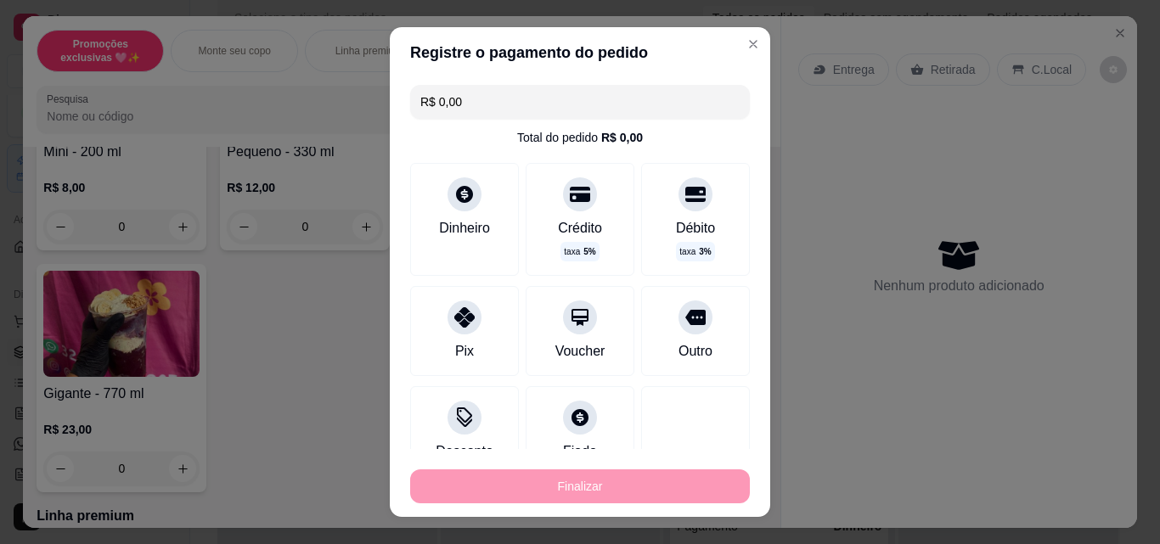
type input "-R$ 17,00"
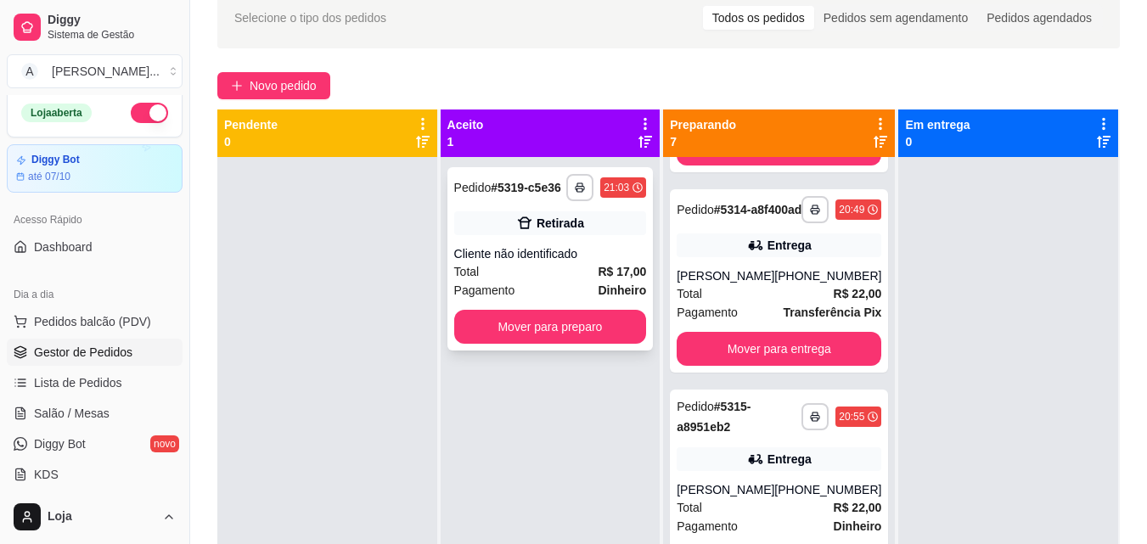
click at [595, 344] on div "**********" at bounding box center [550, 258] width 206 height 183
click at [541, 327] on button "Mover para preparo" at bounding box center [550, 327] width 193 height 34
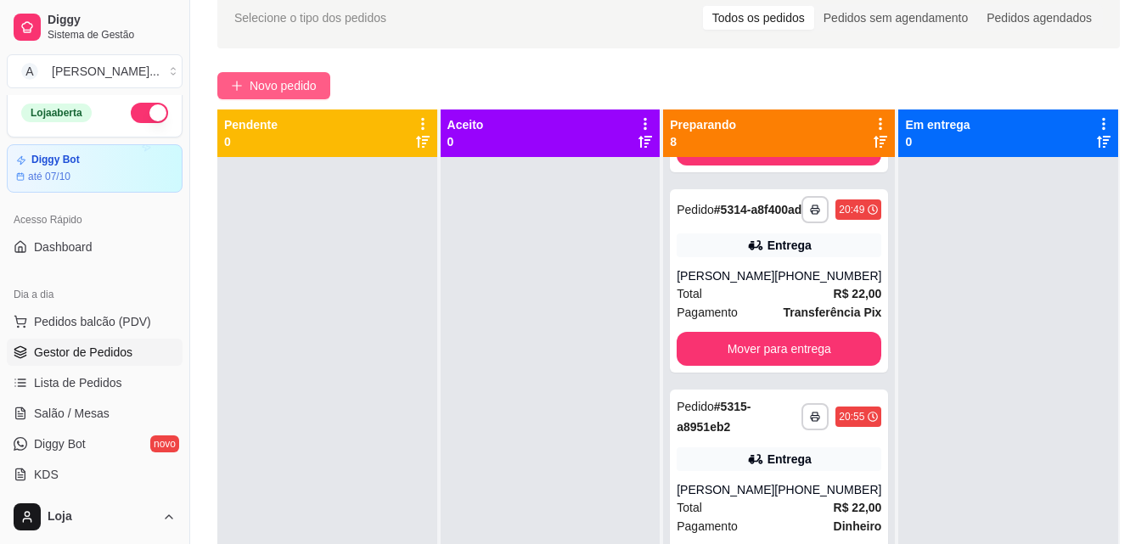
click at [313, 87] on span "Novo pedido" at bounding box center [283, 85] width 67 height 19
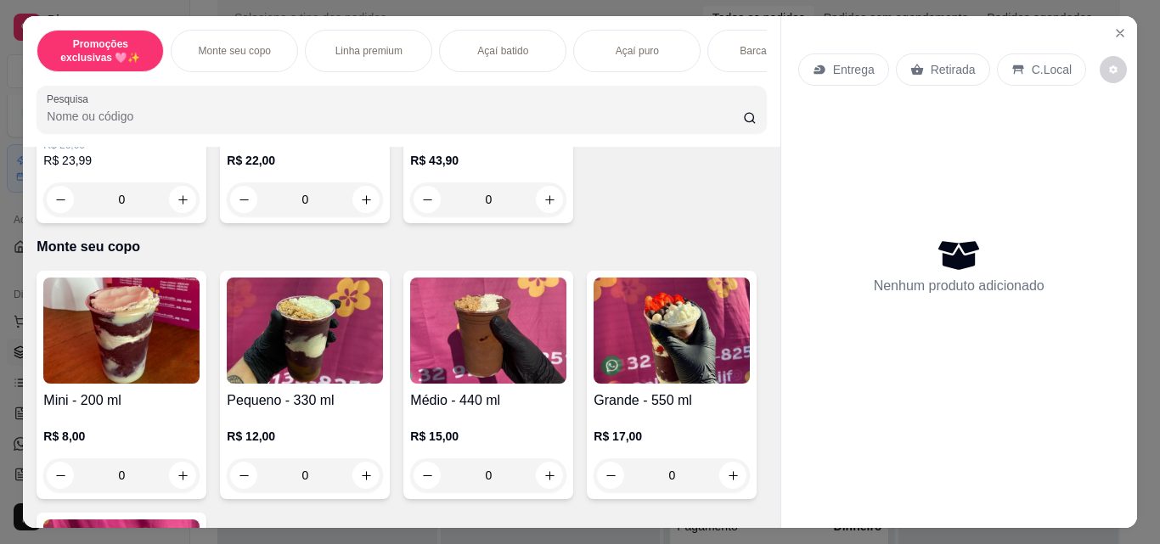
scroll to position [438, 0]
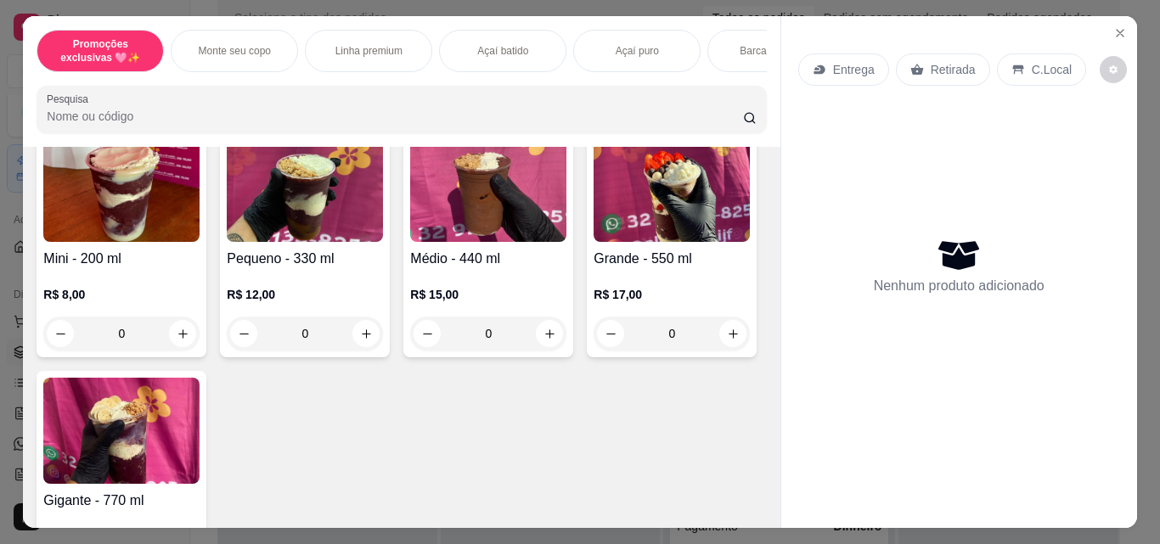
click at [593, 242] on img at bounding box center [671, 189] width 156 height 106
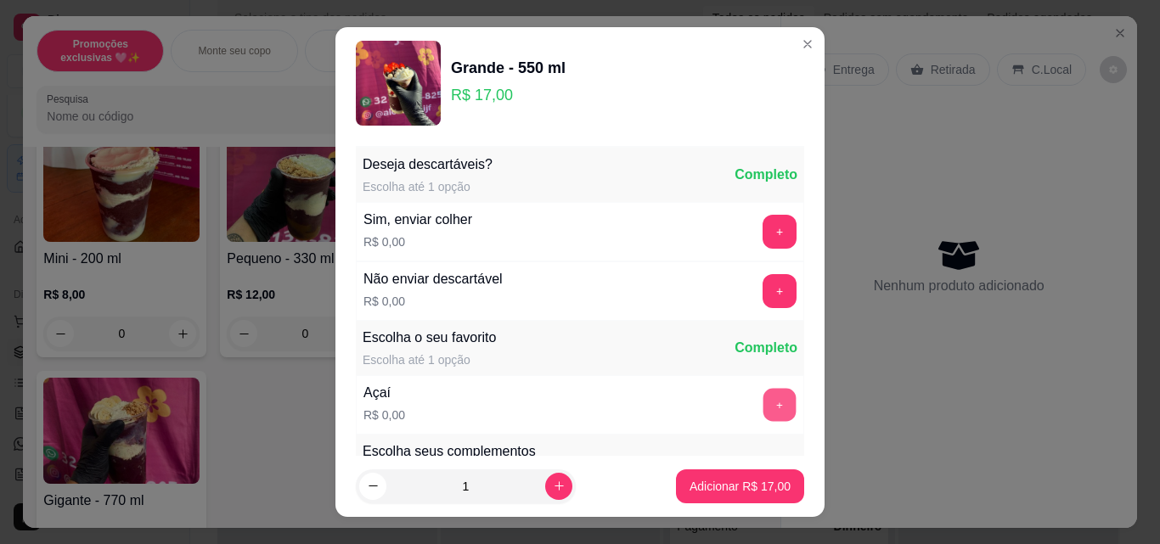
click at [763, 400] on button "+" at bounding box center [779, 405] width 33 height 33
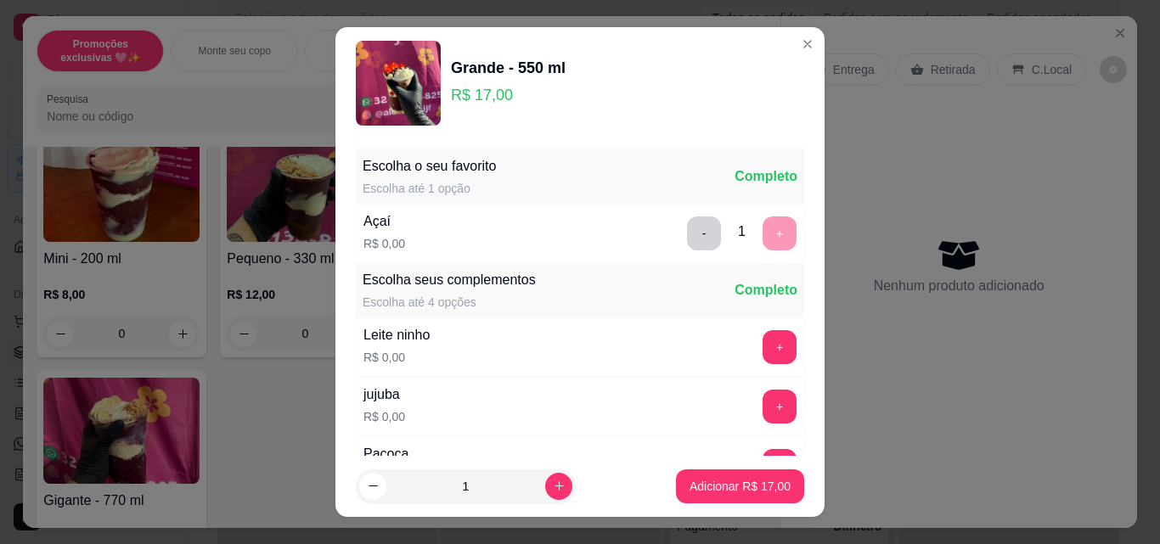
scroll to position [258, 0]
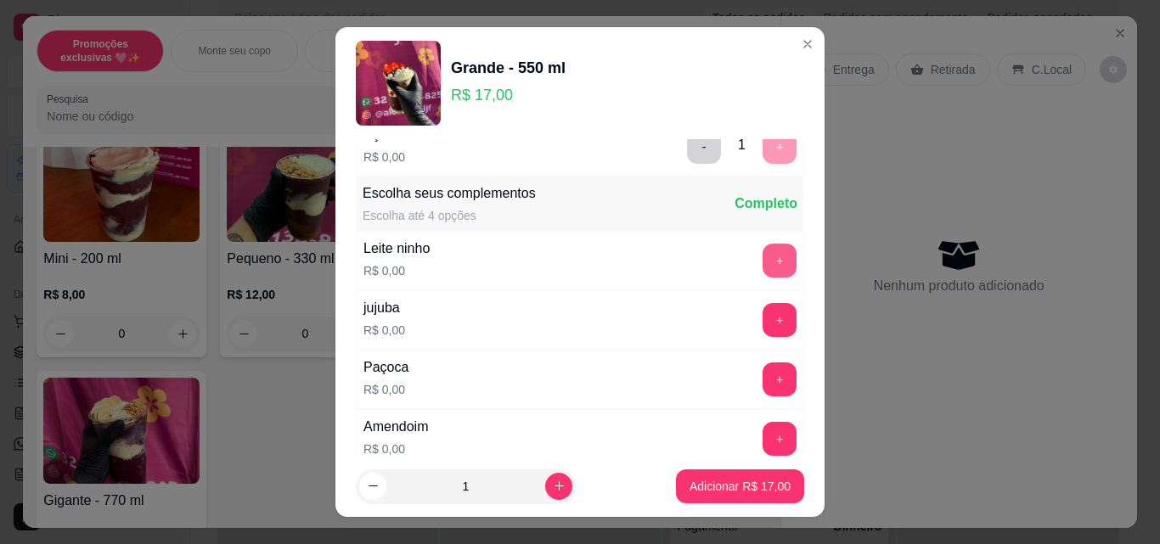
click at [762, 256] on button "+" at bounding box center [779, 261] width 34 height 34
click at [762, 385] on button "+" at bounding box center [779, 380] width 34 height 34
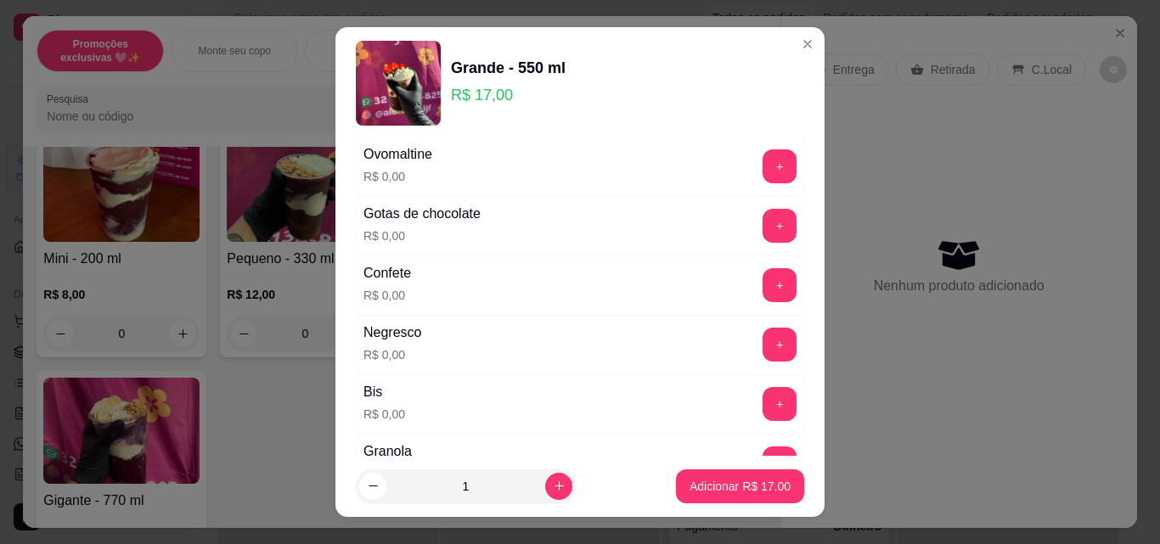
scroll to position [615, 0]
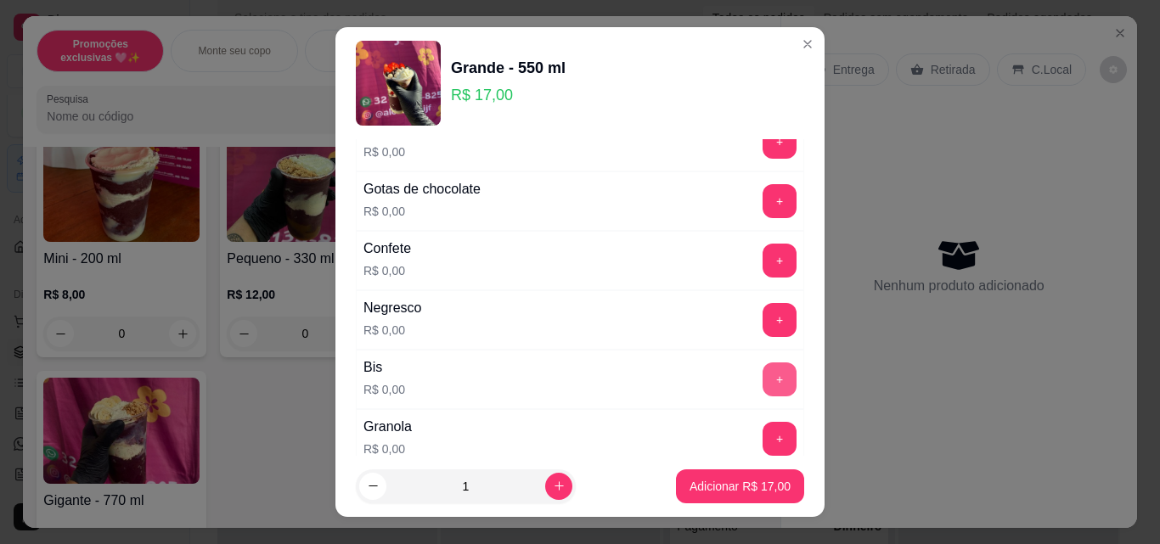
click at [762, 379] on button "+" at bounding box center [779, 380] width 34 height 34
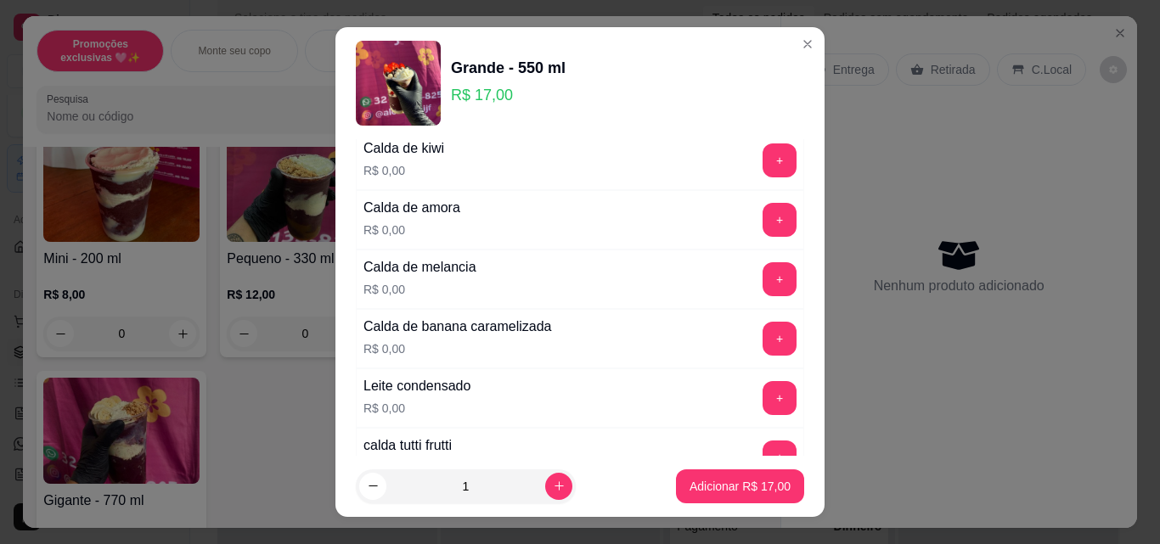
scroll to position [1402, 0]
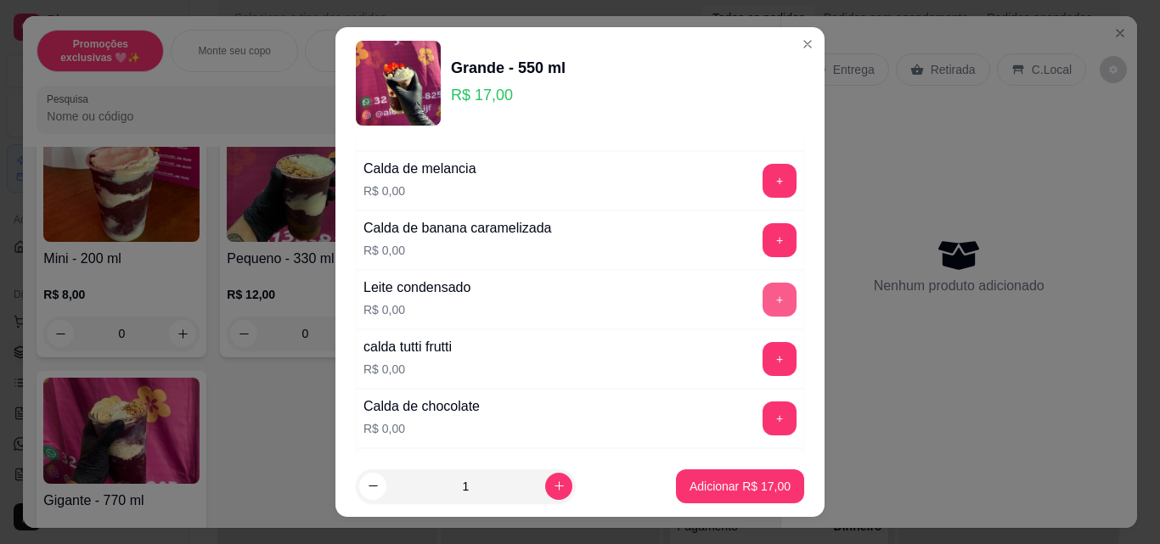
click at [762, 297] on button "+" at bounding box center [779, 300] width 34 height 34
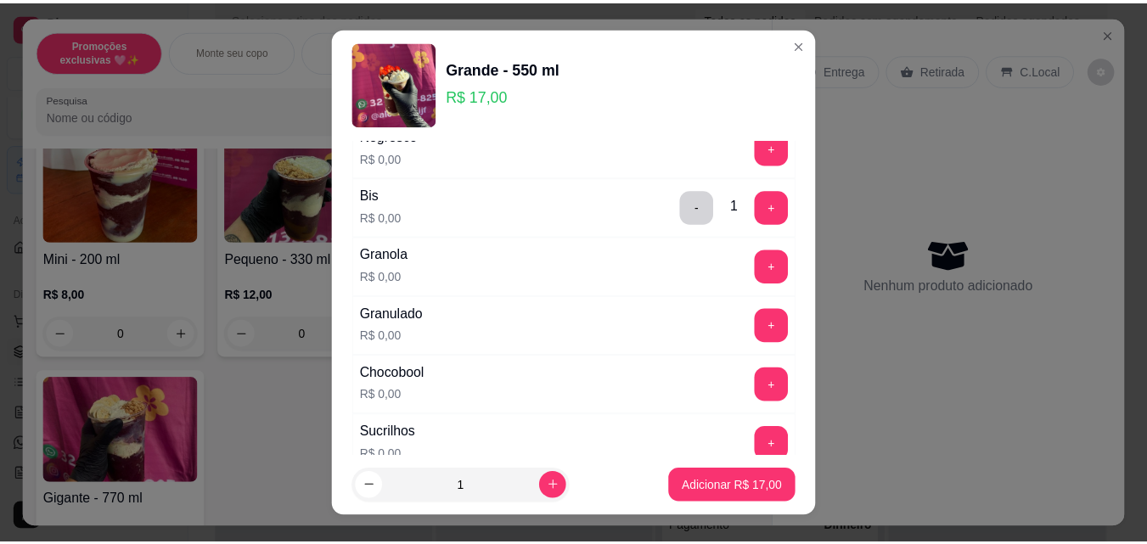
scroll to position [824, 0]
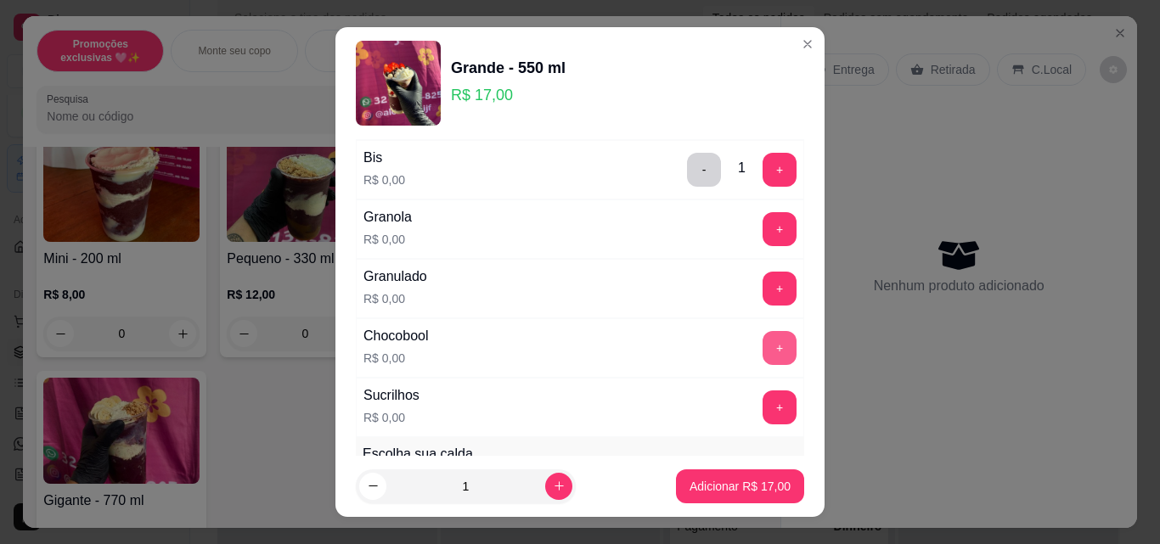
click at [762, 342] on button "+" at bounding box center [779, 348] width 34 height 34
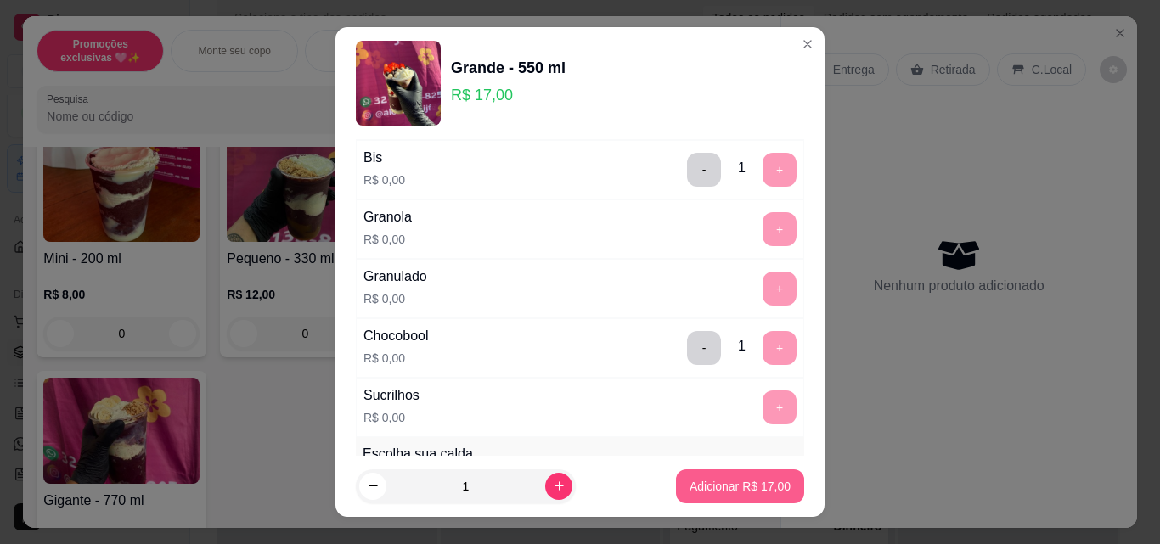
click at [735, 489] on p "Adicionar R$ 17,00" at bounding box center [739, 486] width 101 height 17
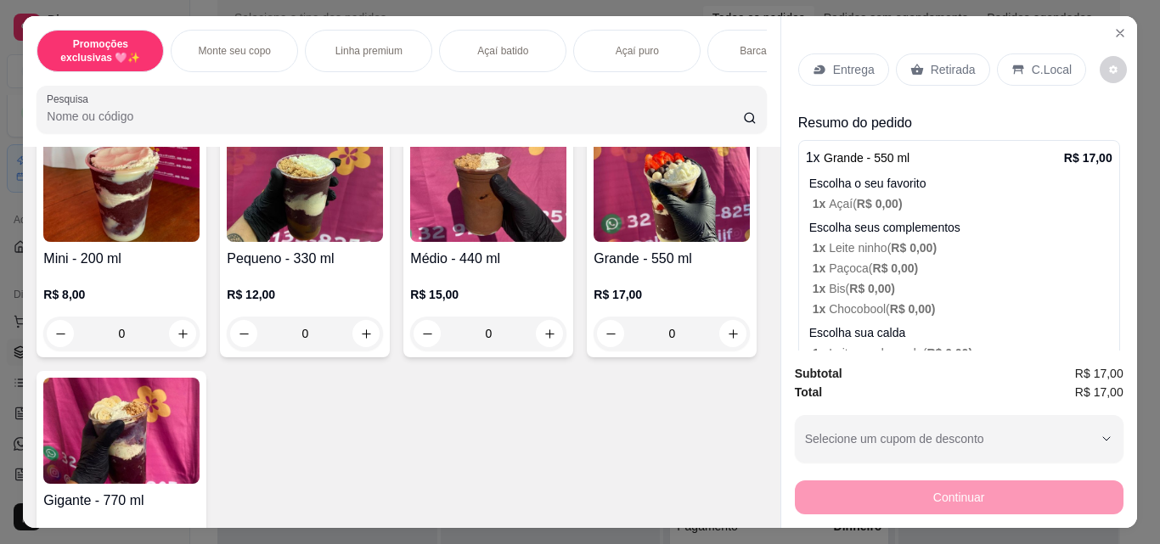
click at [939, 66] on p "Retirada" at bounding box center [952, 69] width 45 height 17
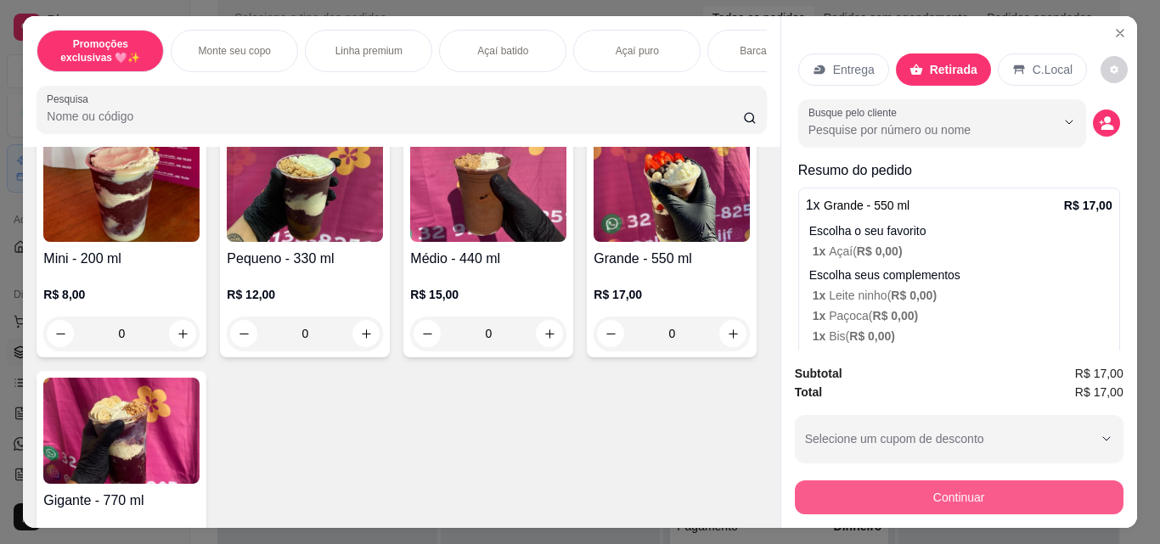
click at [964, 488] on button "Continuar" at bounding box center [959, 498] width 329 height 34
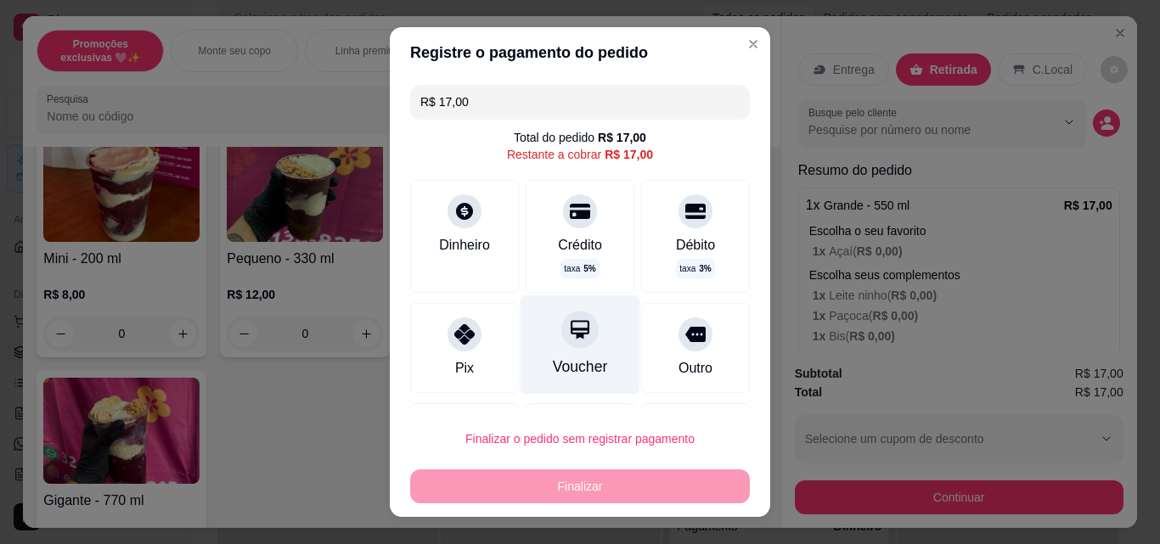
click at [573, 358] on div "Voucher" at bounding box center [580, 367] width 55 height 22
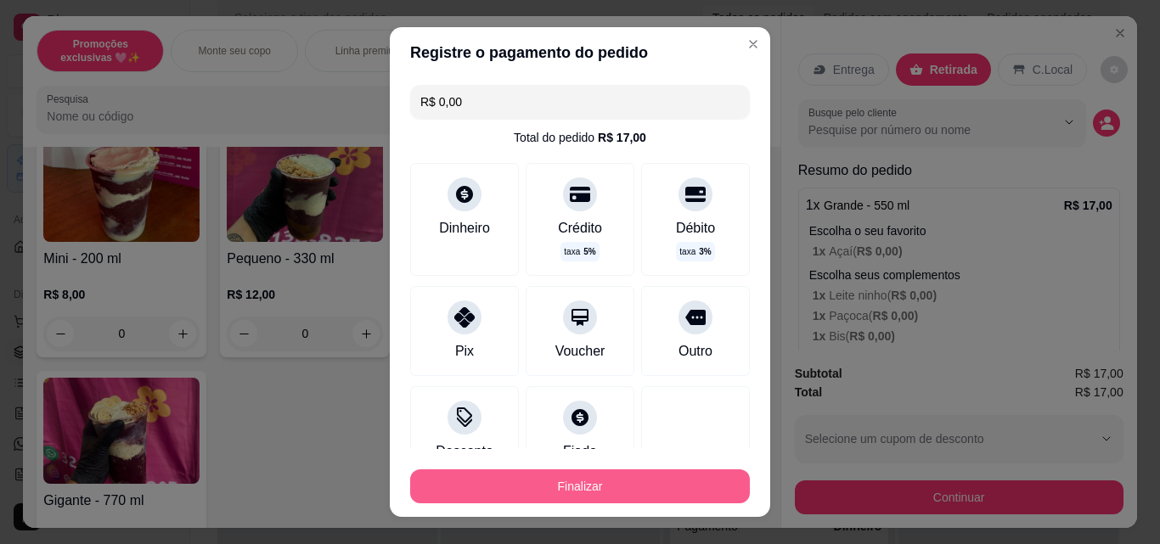
click at [644, 493] on button "Finalizar" at bounding box center [580, 486] width 340 height 34
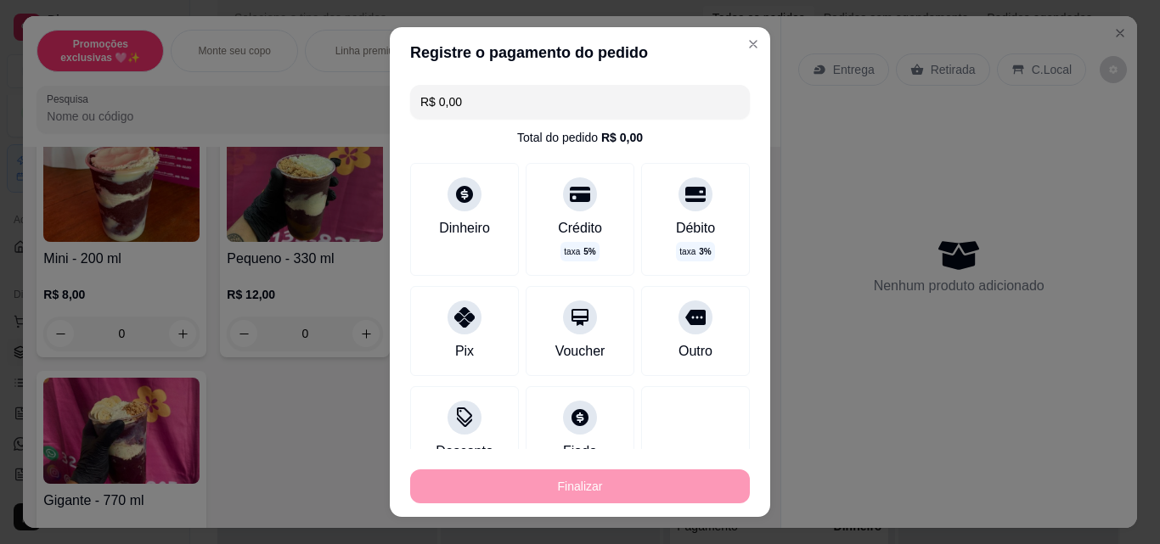
type input "-R$ 17,00"
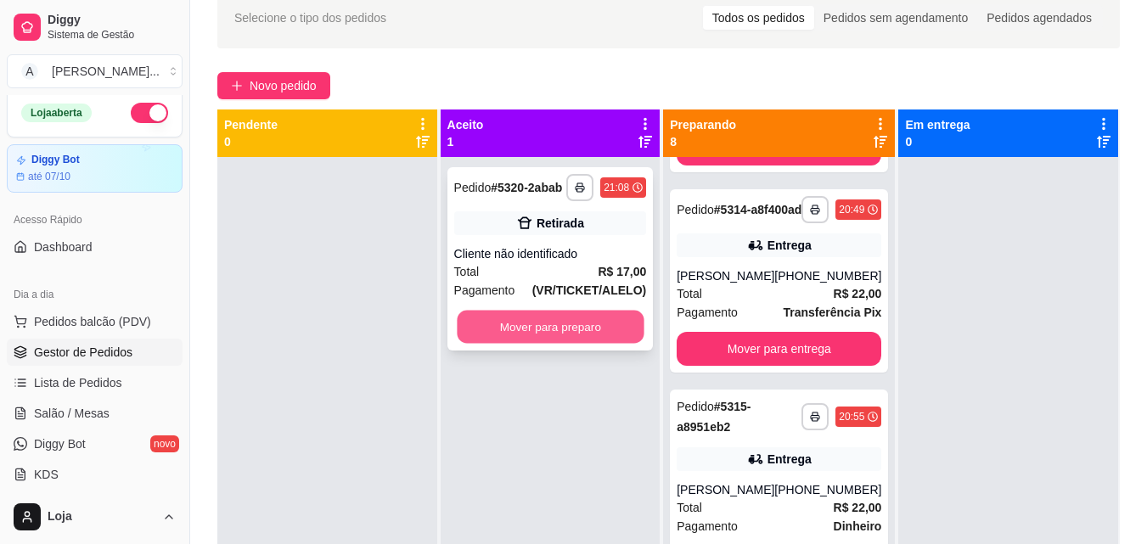
click at [558, 334] on button "Mover para preparo" at bounding box center [550, 327] width 187 height 33
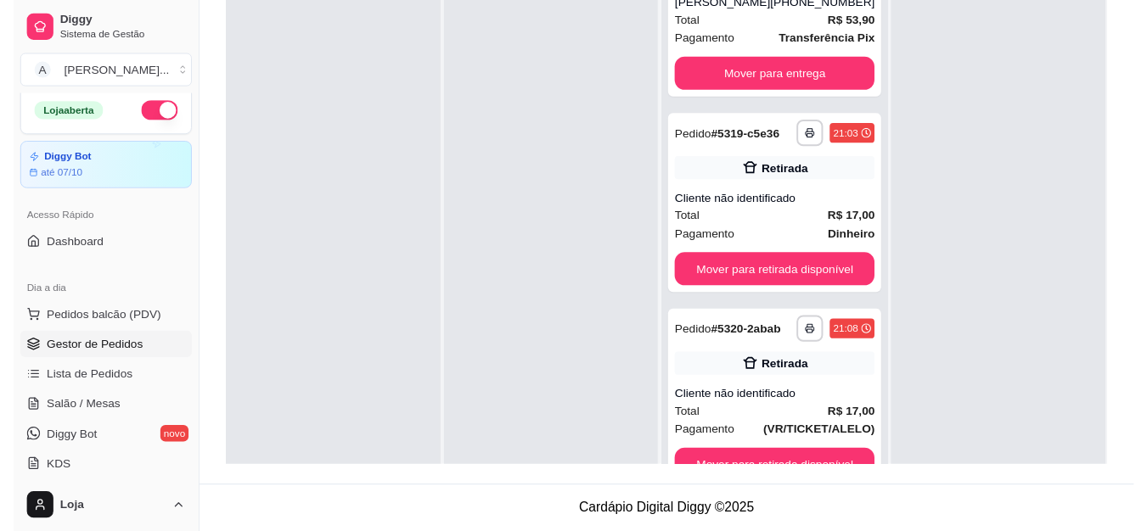
scroll to position [1402, 0]
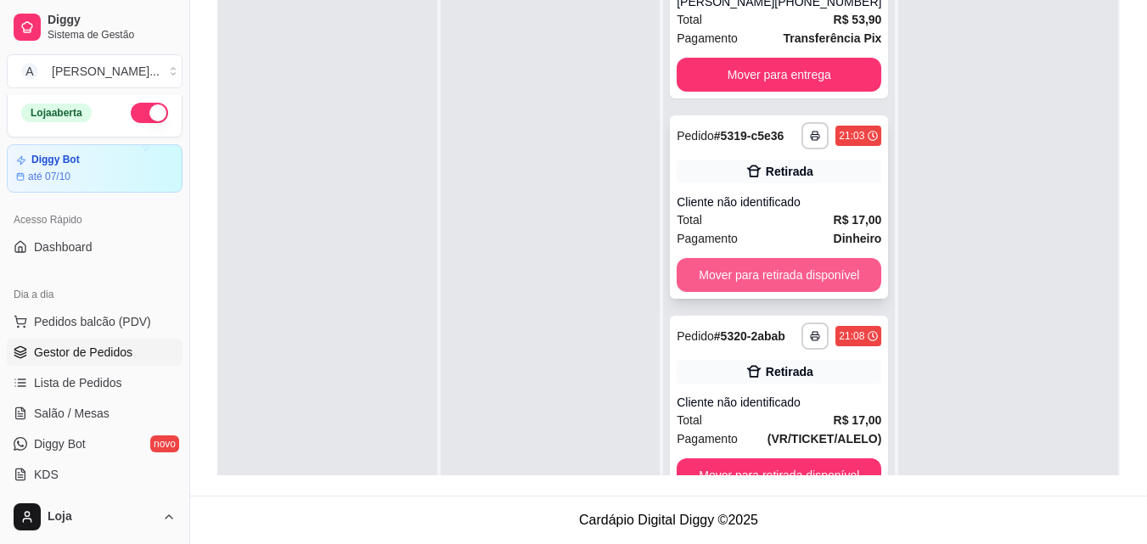
click at [804, 258] on button "Mover para retirada disponível" at bounding box center [779, 275] width 205 height 34
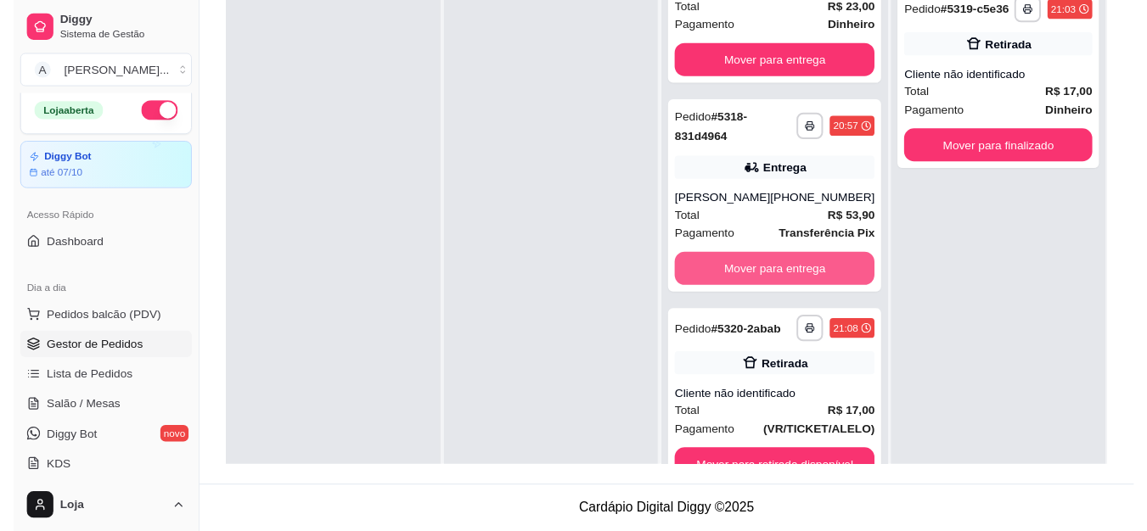
scroll to position [1205, 0]
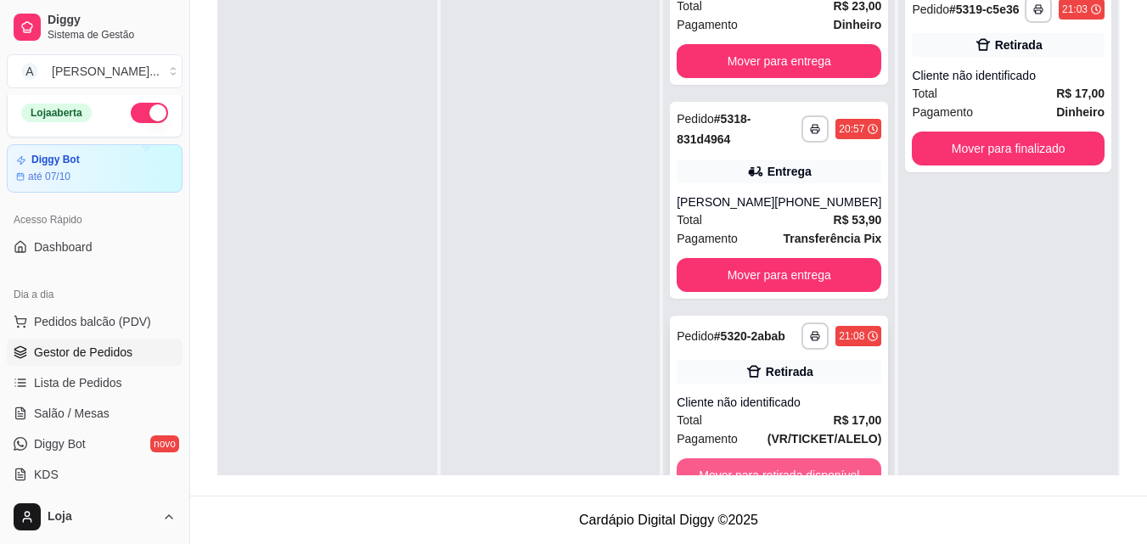
click at [802, 460] on button "Mover para retirada disponível" at bounding box center [779, 475] width 205 height 34
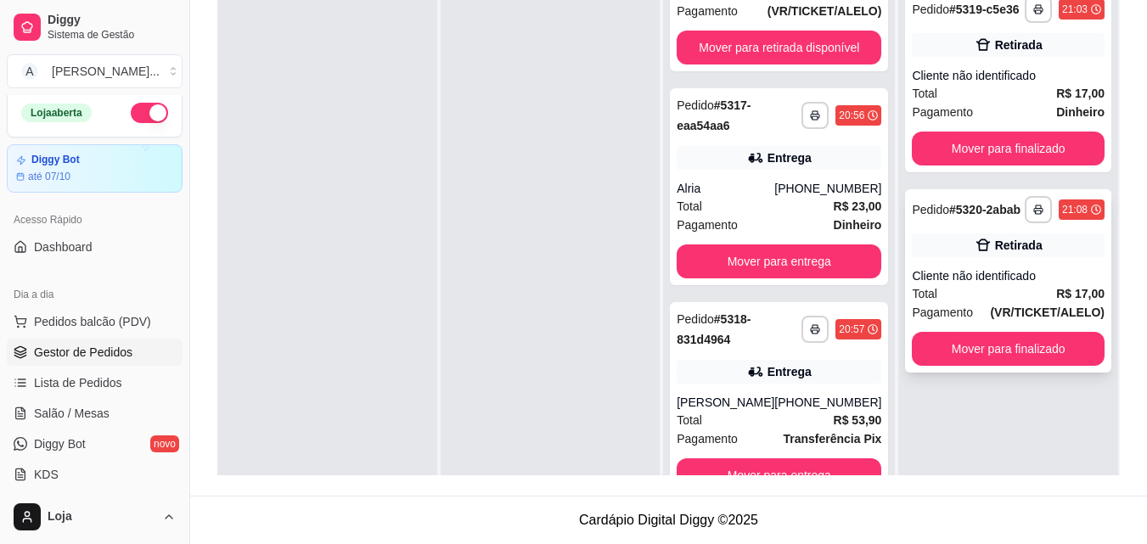
scroll to position [991, 0]
click at [967, 349] on button "Mover para finalizado" at bounding box center [1008, 349] width 187 height 33
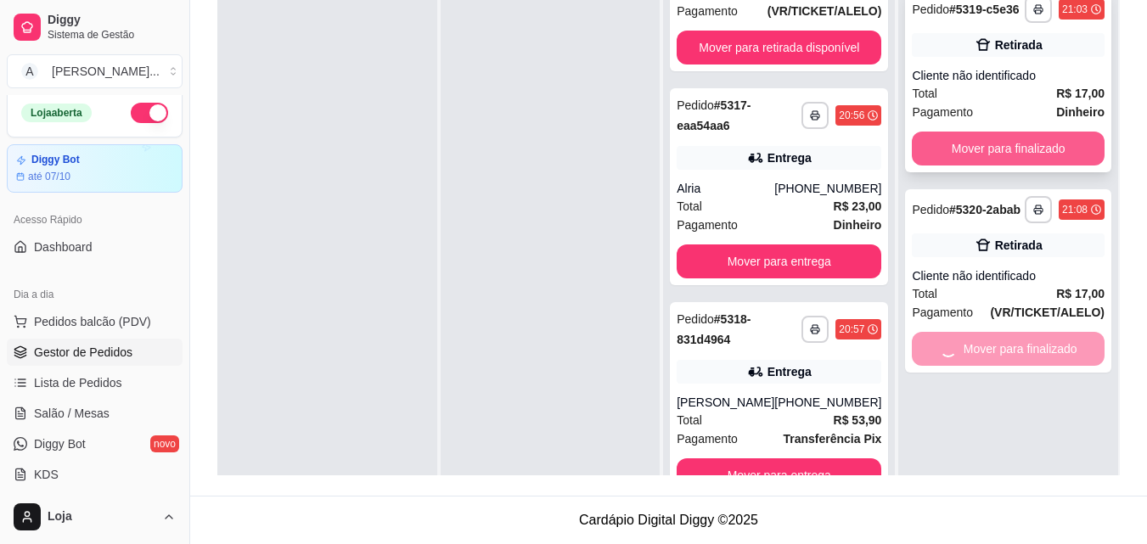
click at [1021, 151] on button "Mover para finalizado" at bounding box center [1008, 149] width 193 height 34
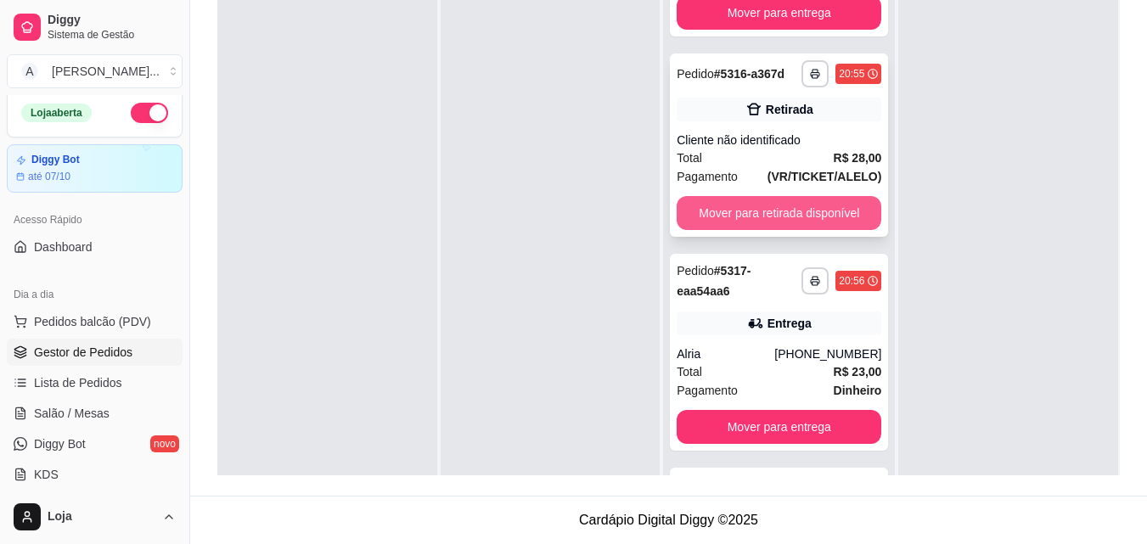
click at [839, 220] on button "Mover para retirada disponível" at bounding box center [779, 213] width 205 height 34
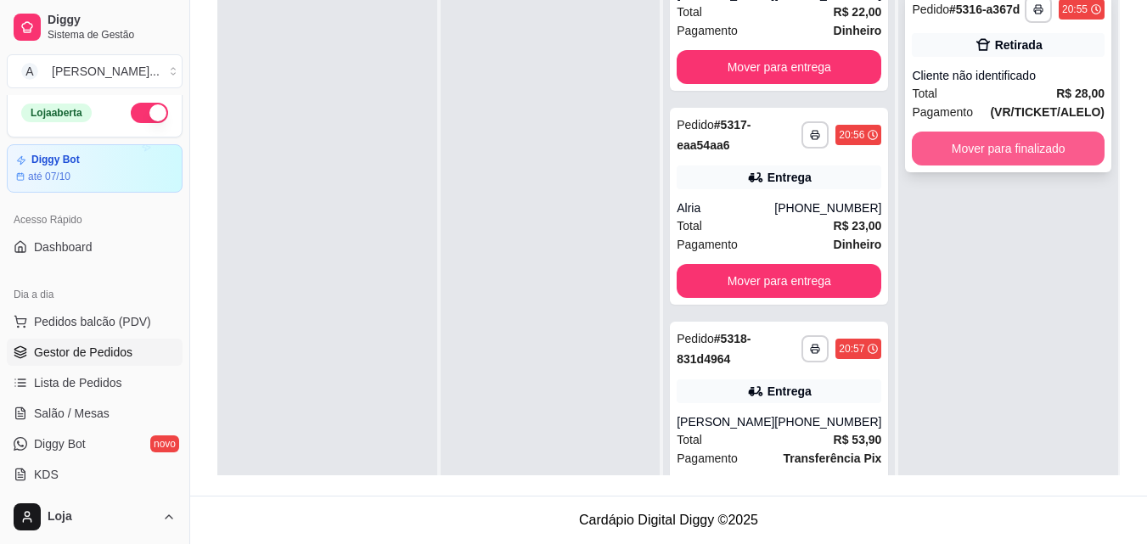
scroll to position [778, 0]
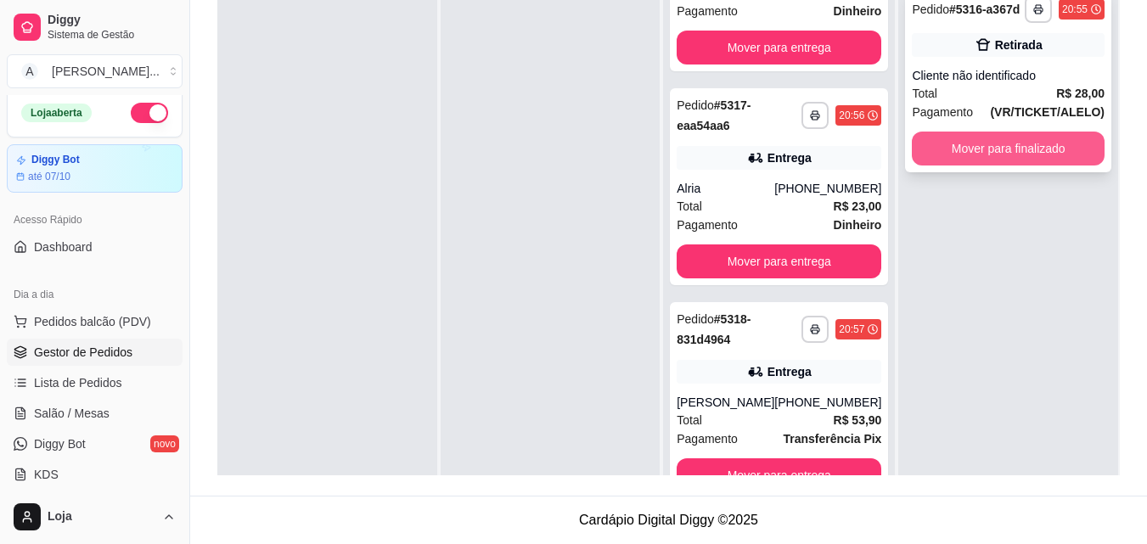
click at [976, 160] on button "Mover para finalizado" at bounding box center [1008, 149] width 193 height 34
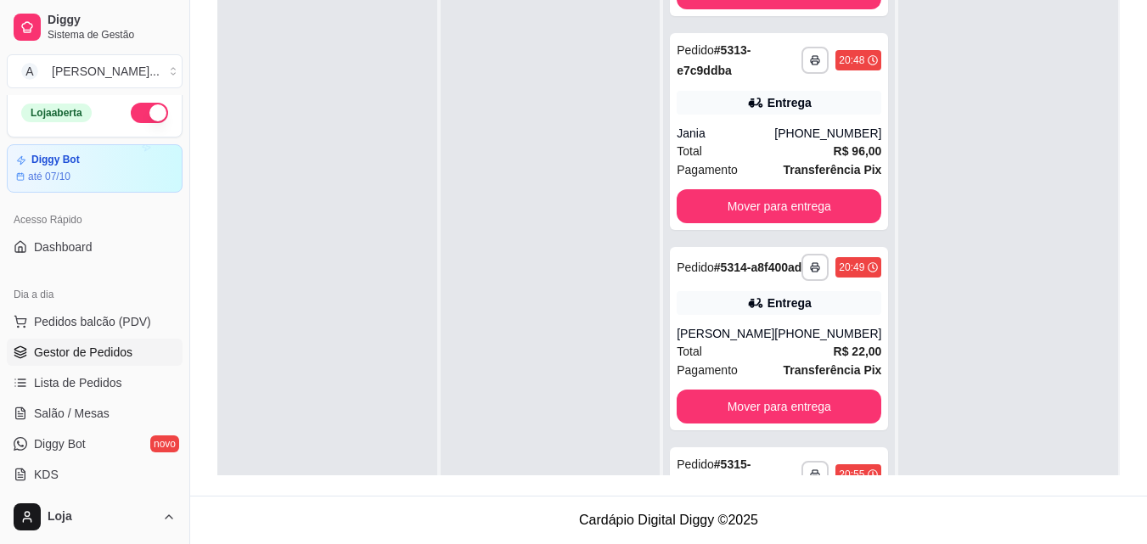
scroll to position [161, 0]
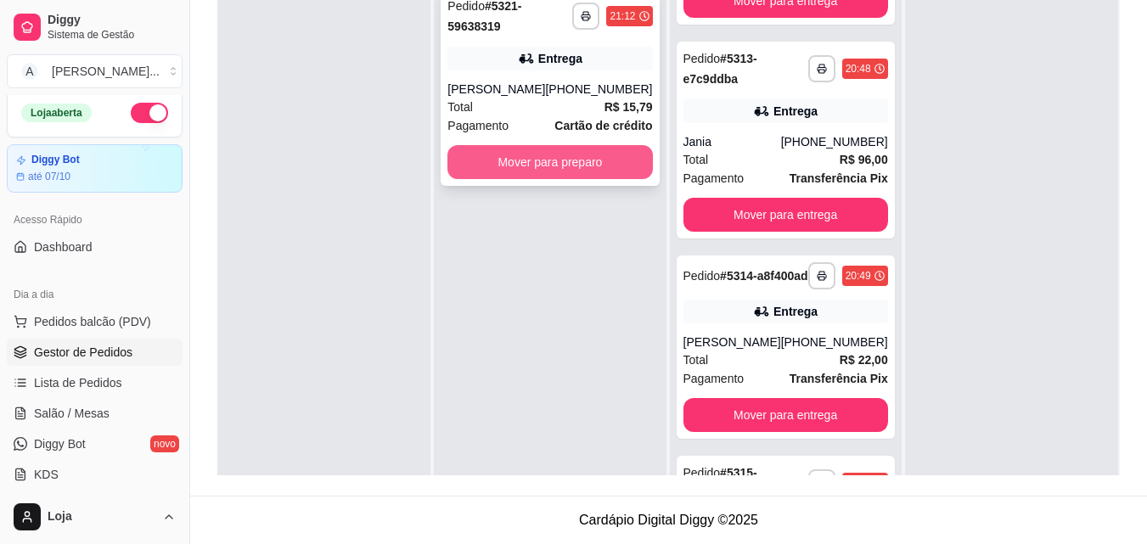
click at [590, 170] on button "Mover para preparo" at bounding box center [549, 162] width 205 height 34
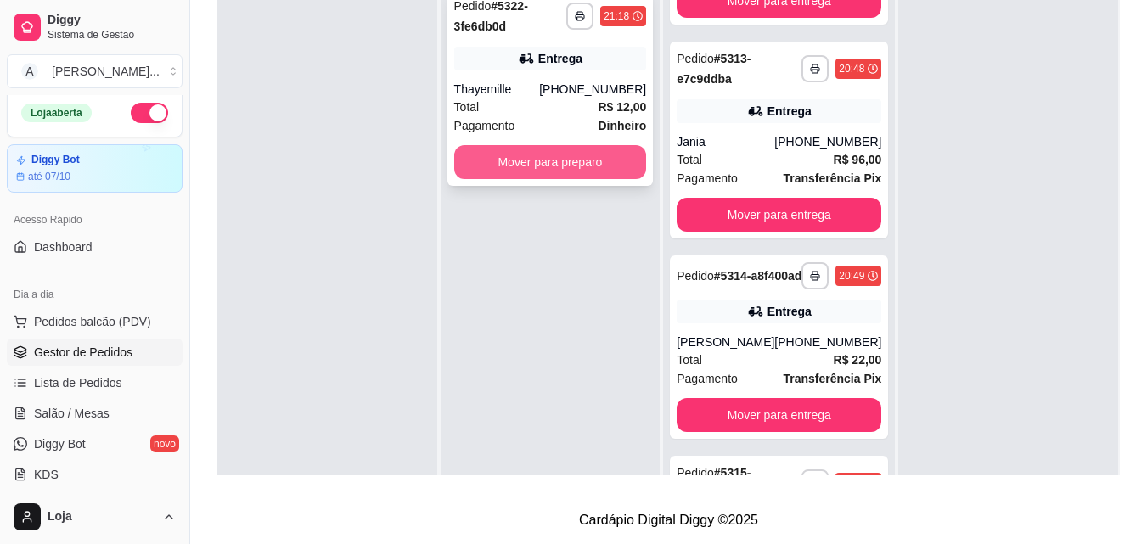
click at [599, 164] on button "Mover para preparo" at bounding box center [550, 162] width 193 height 34
click at [627, 181] on div "**********" at bounding box center [550, 87] width 206 height 197
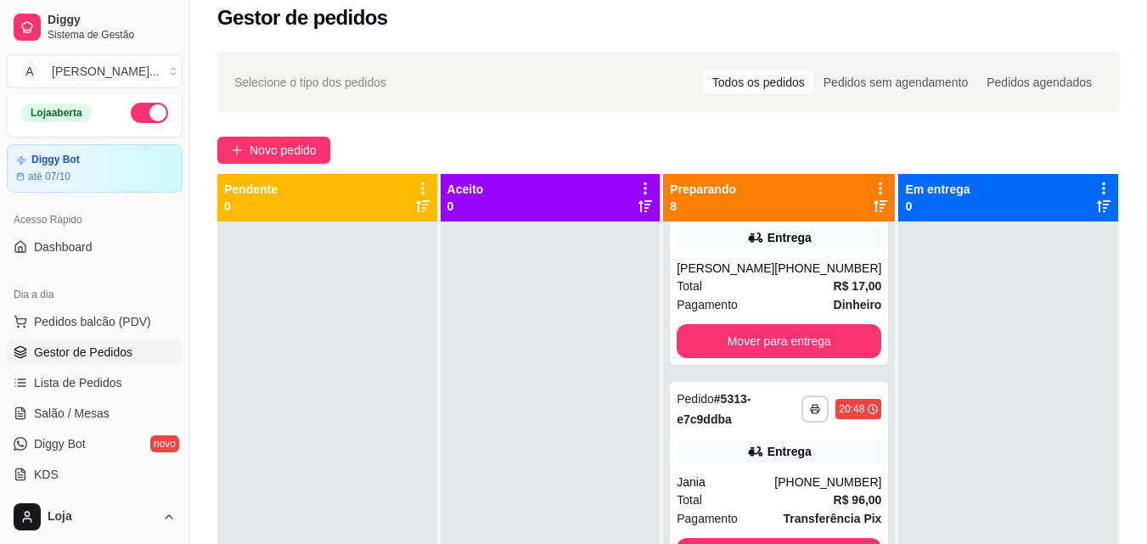
scroll to position [0, 0]
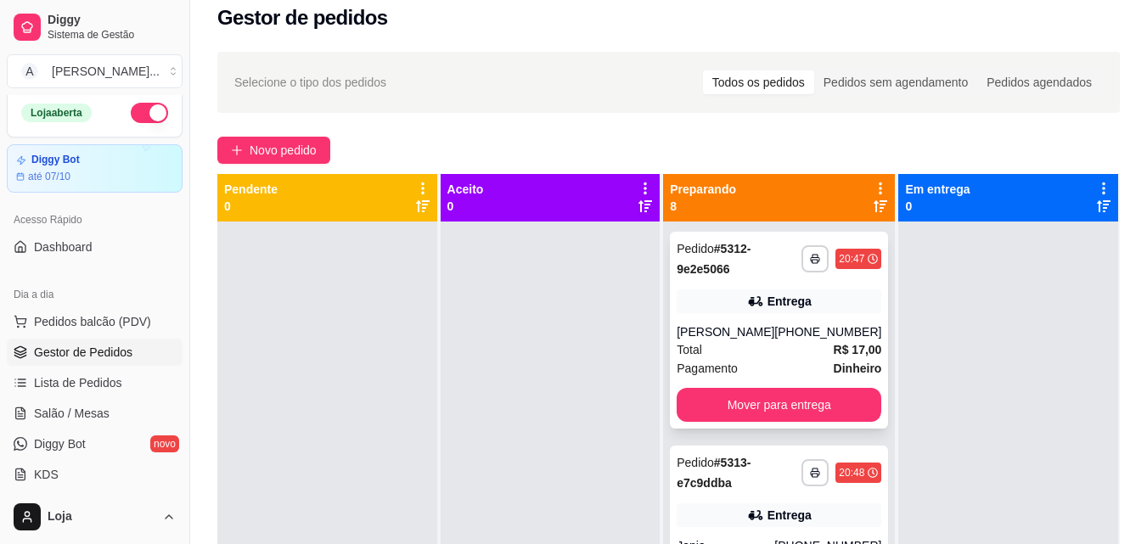
click at [750, 308] on icon at bounding box center [755, 301] width 17 height 17
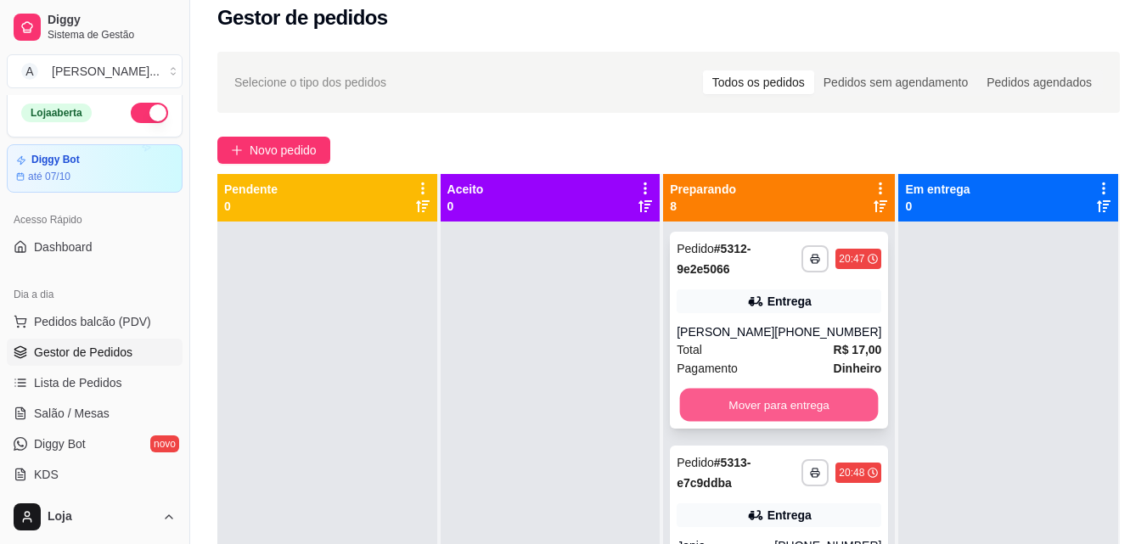
click at [762, 408] on button "Mover para entrega" at bounding box center [779, 405] width 199 height 33
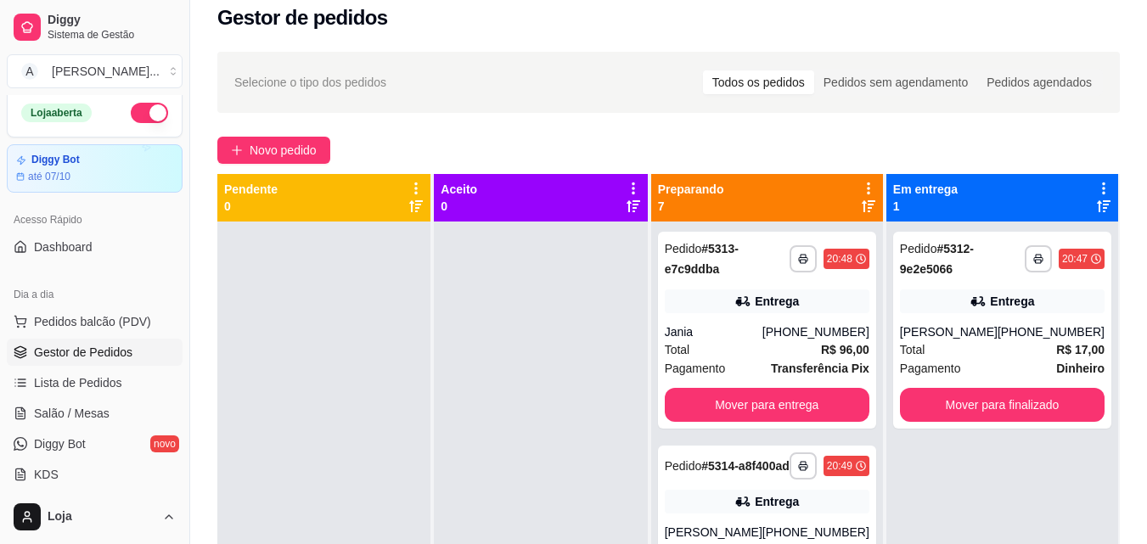
click at [870, 368] on div "**********" at bounding box center [767, 494] width 232 height 544
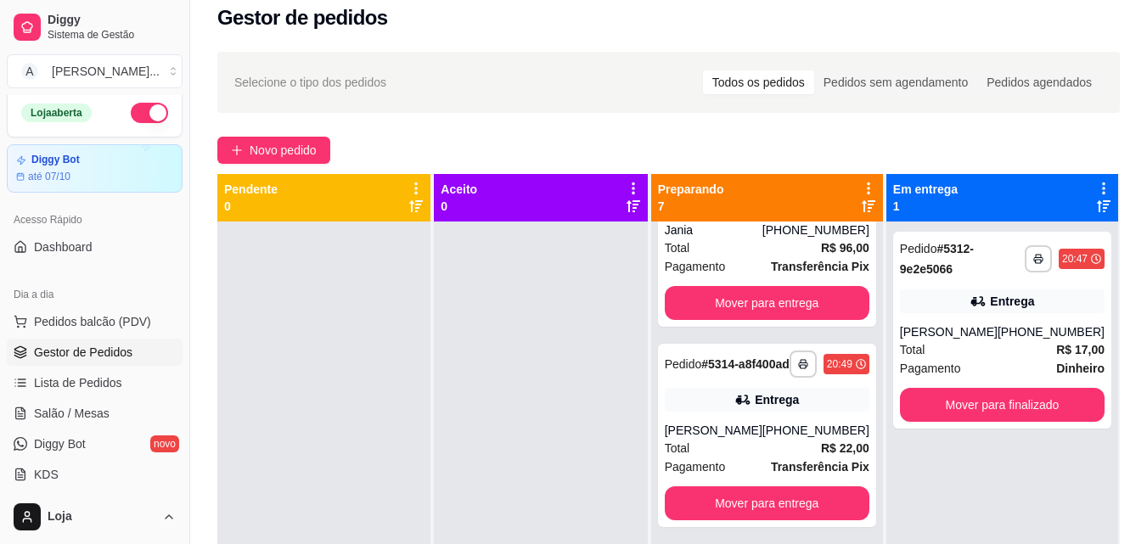
scroll to position [204, 0]
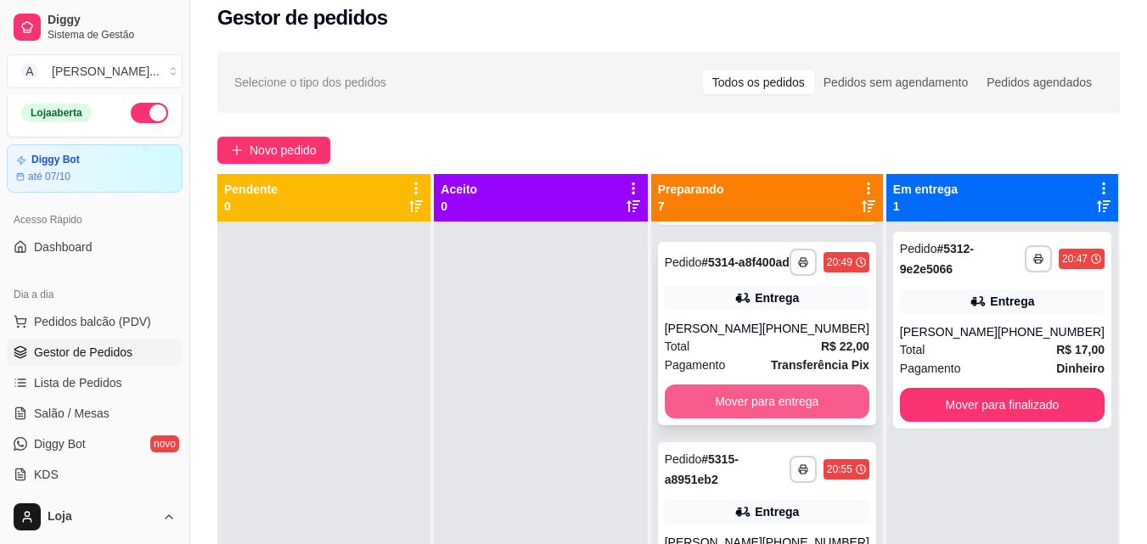
click at [827, 406] on button "Mover para entrega" at bounding box center [767, 402] width 205 height 34
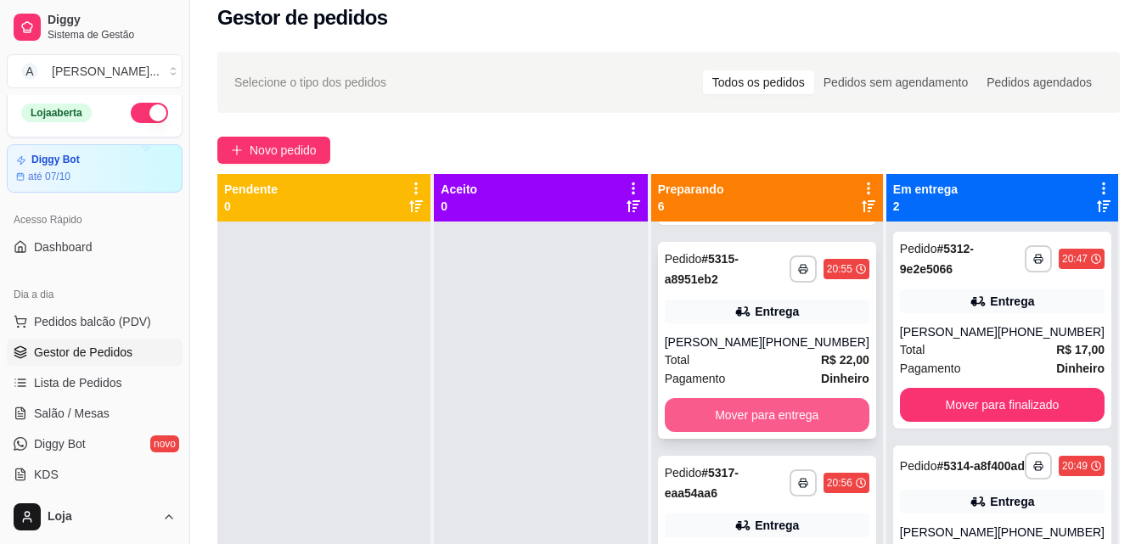
click at [835, 416] on button "Mover para entrega" at bounding box center [767, 415] width 205 height 34
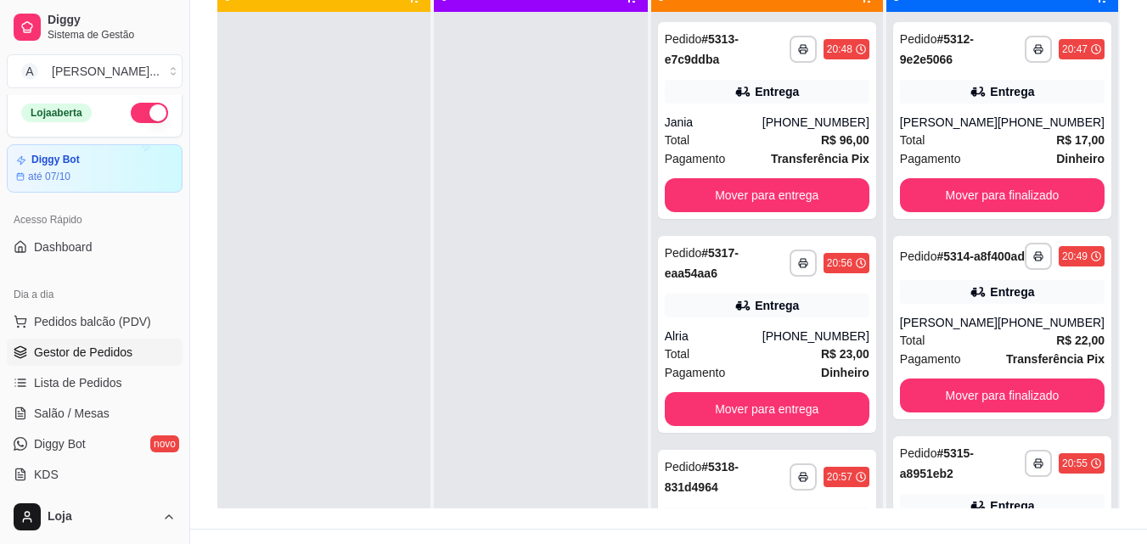
scroll to position [115, 0]
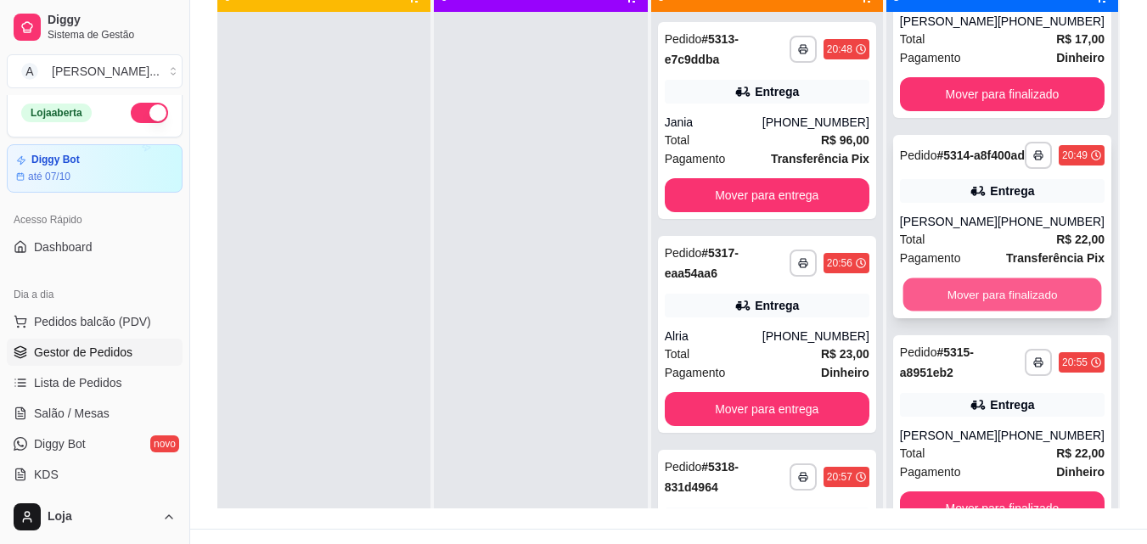
click at [1029, 295] on button "Mover para finalizado" at bounding box center [1001, 294] width 199 height 33
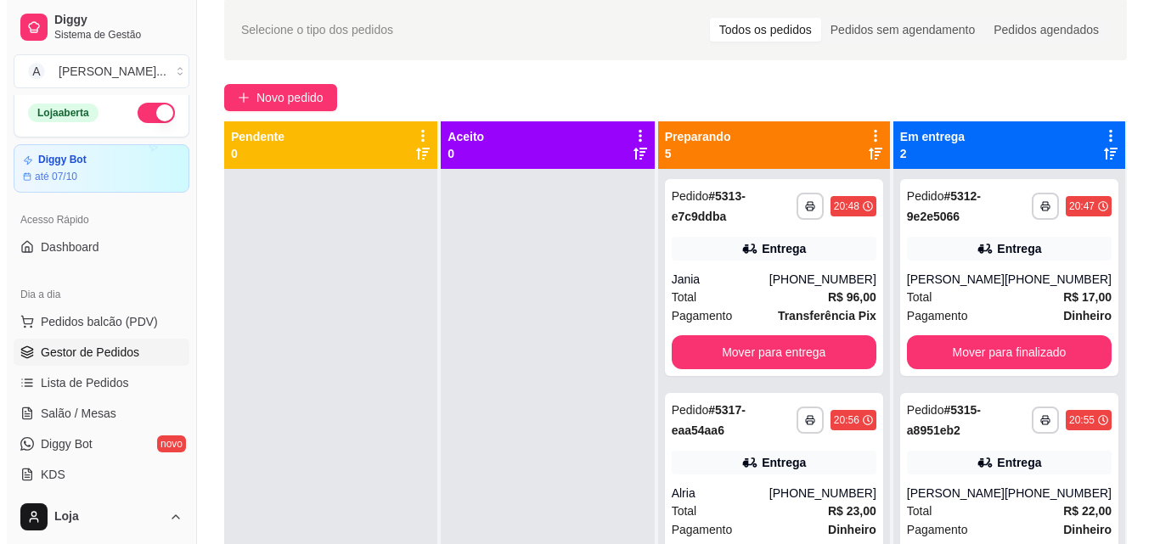
scroll to position [63, 0]
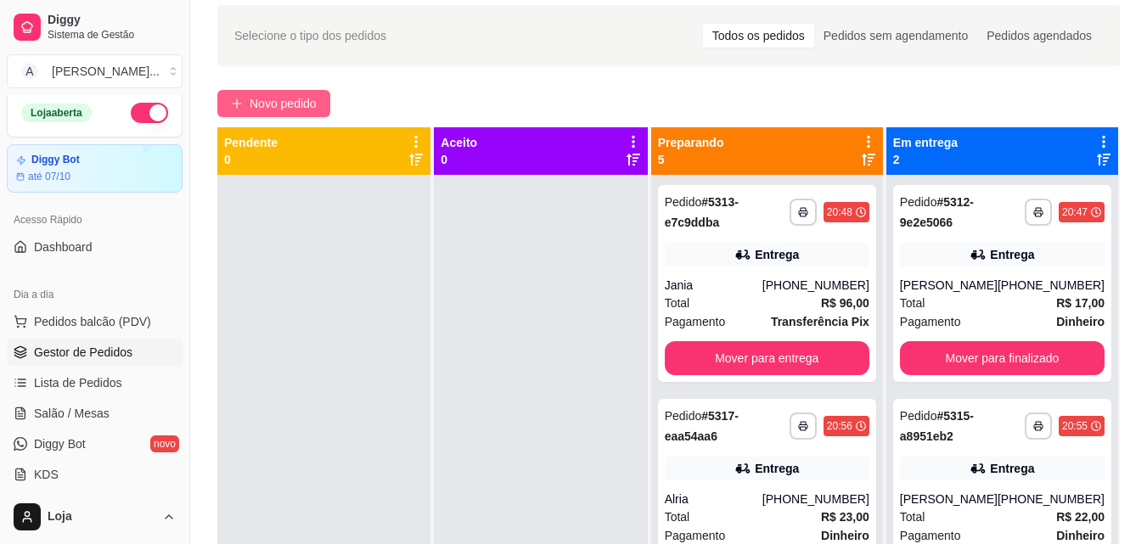
click at [295, 108] on span "Novo pedido" at bounding box center [283, 103] width 67 height 19
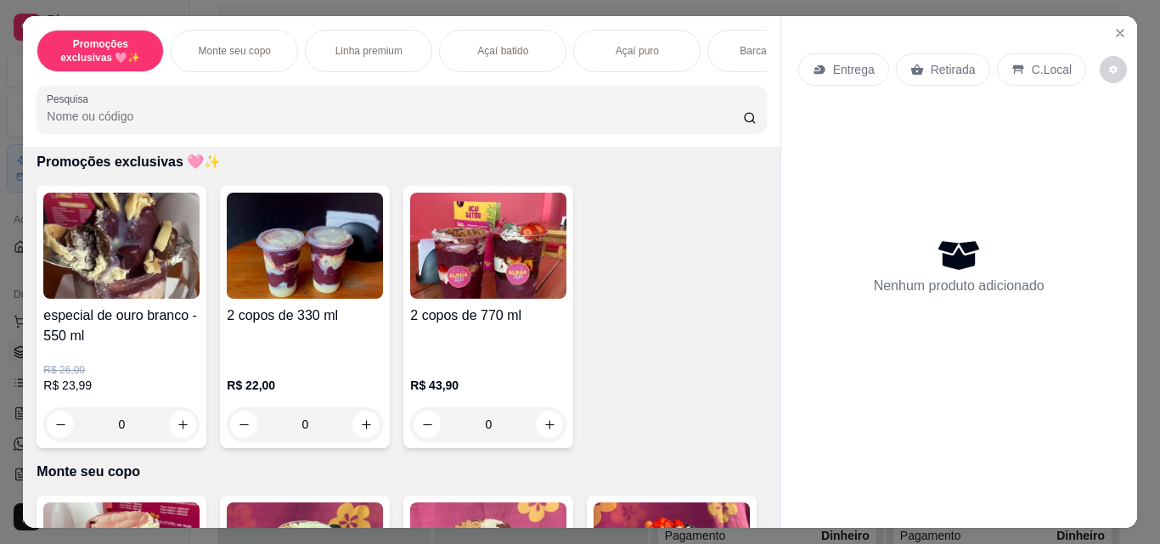
scroll to position [486, 0]
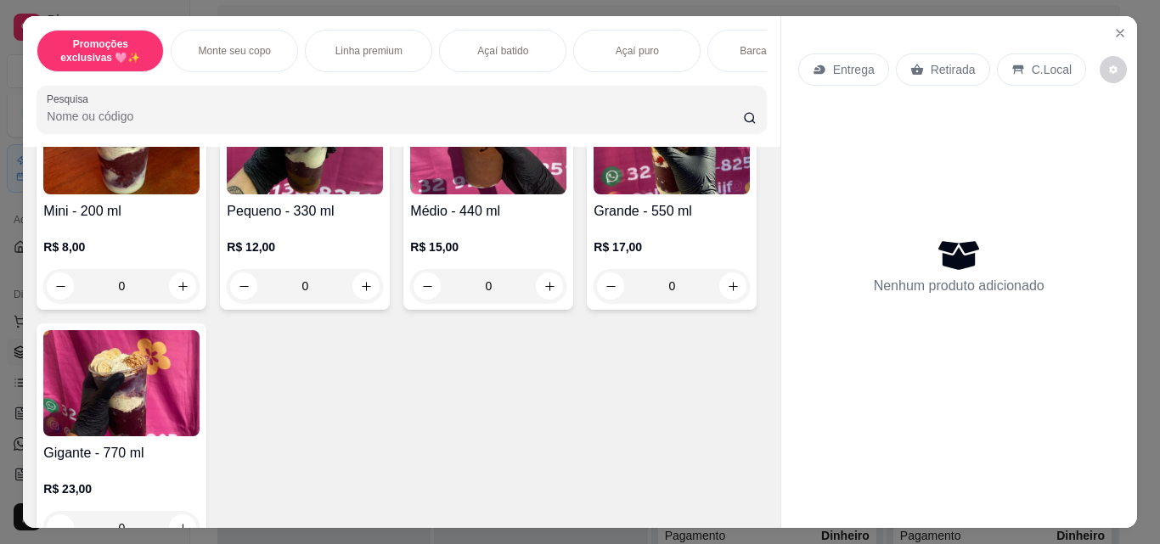
click at [340, 222] on h4 "Pequeno - 330 ml" at bounding box center [305, 211] width 156 height 20
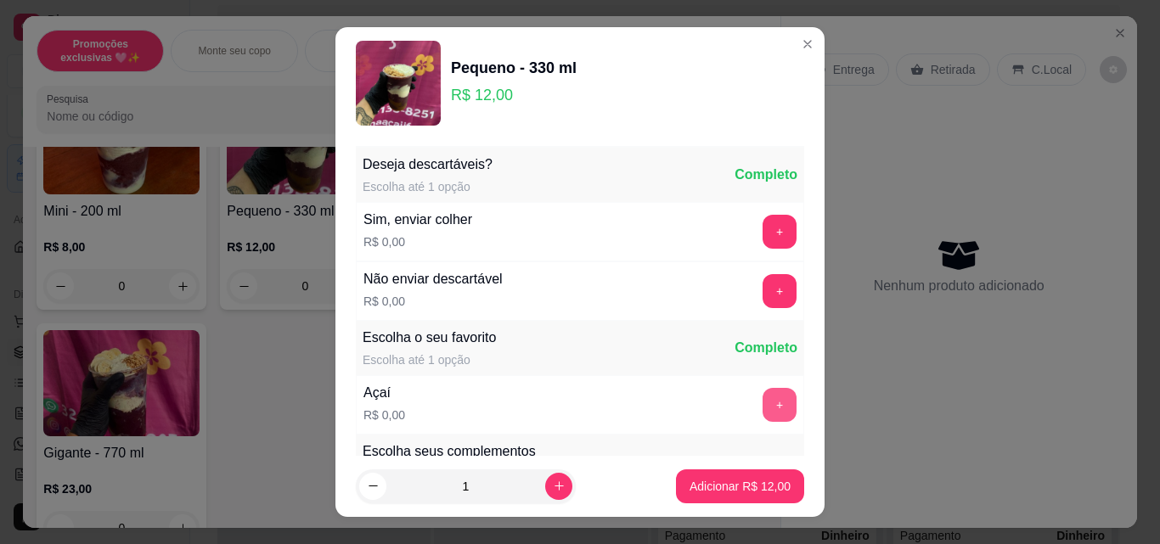
click at [762, 394] on button "+" at bounding box center [779, 405] width 34 height 34
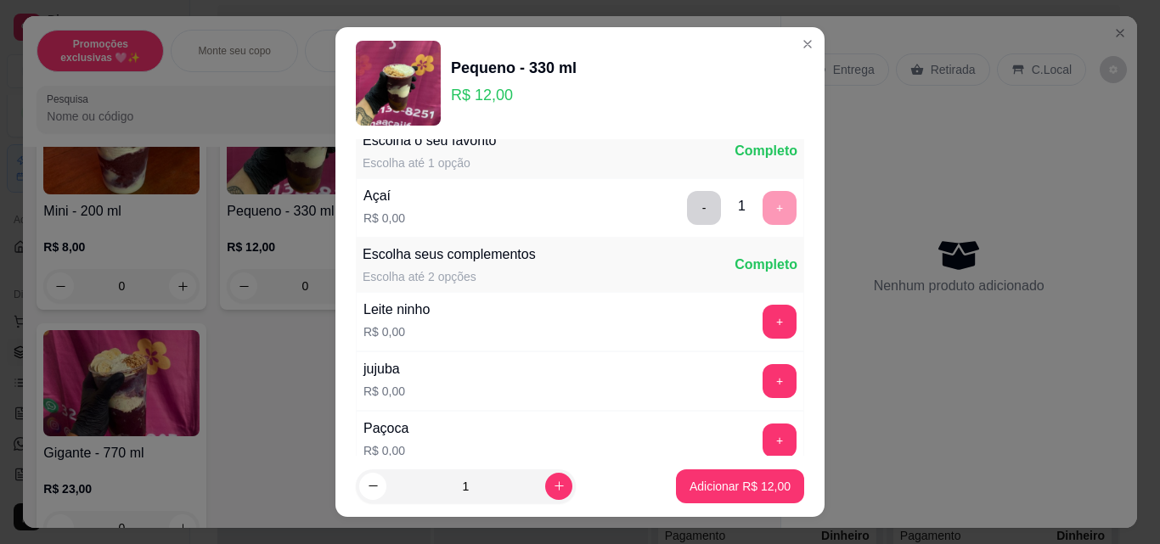
scroll to position [344, 0]
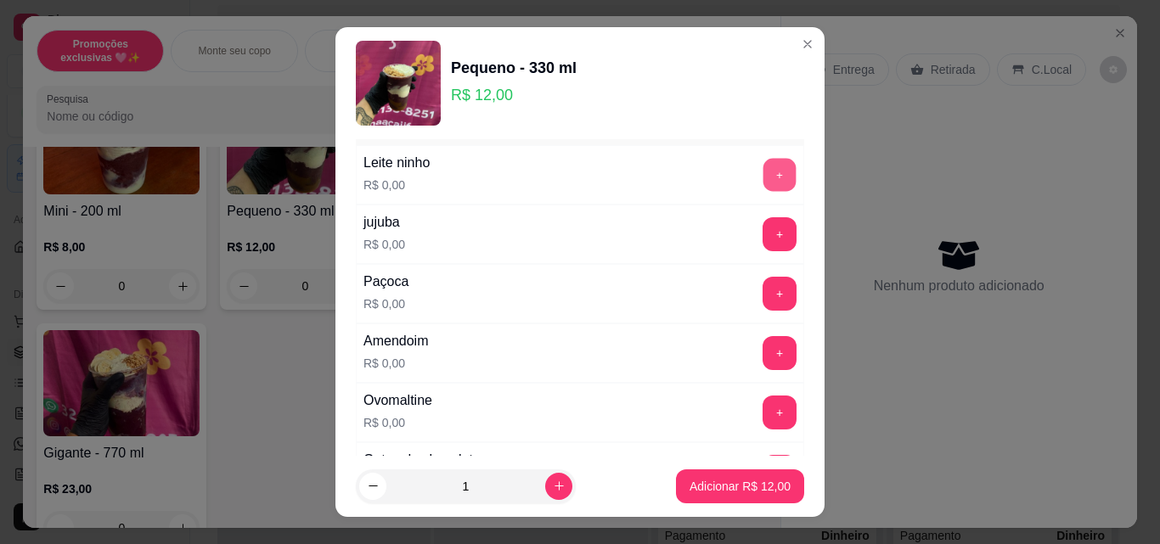
click at [763, 176] on button "+" at bounding box center [779, 175] width 33 height 33
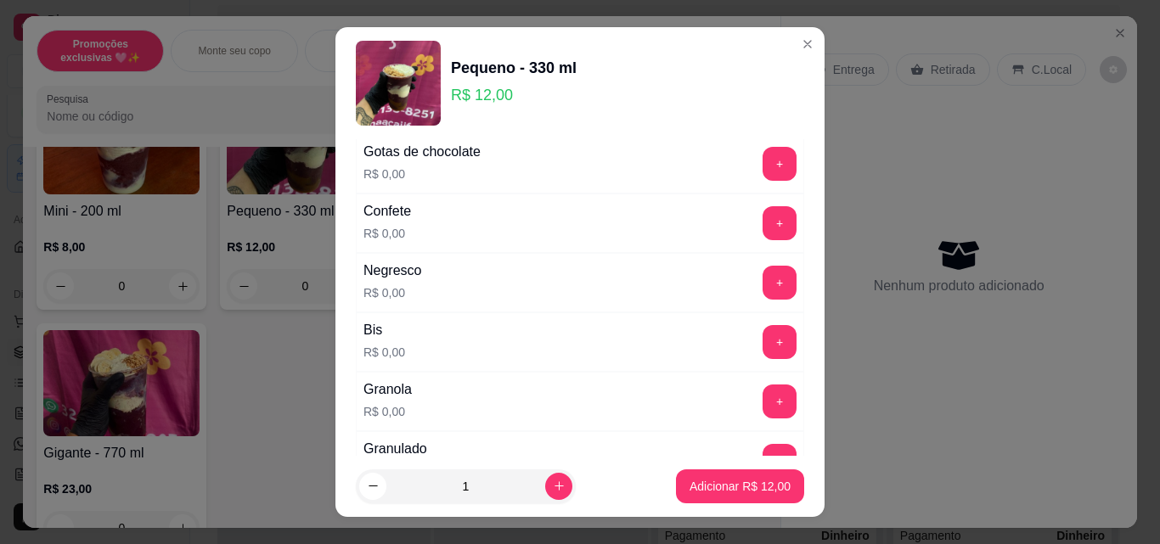
scroll to position [738, 0]
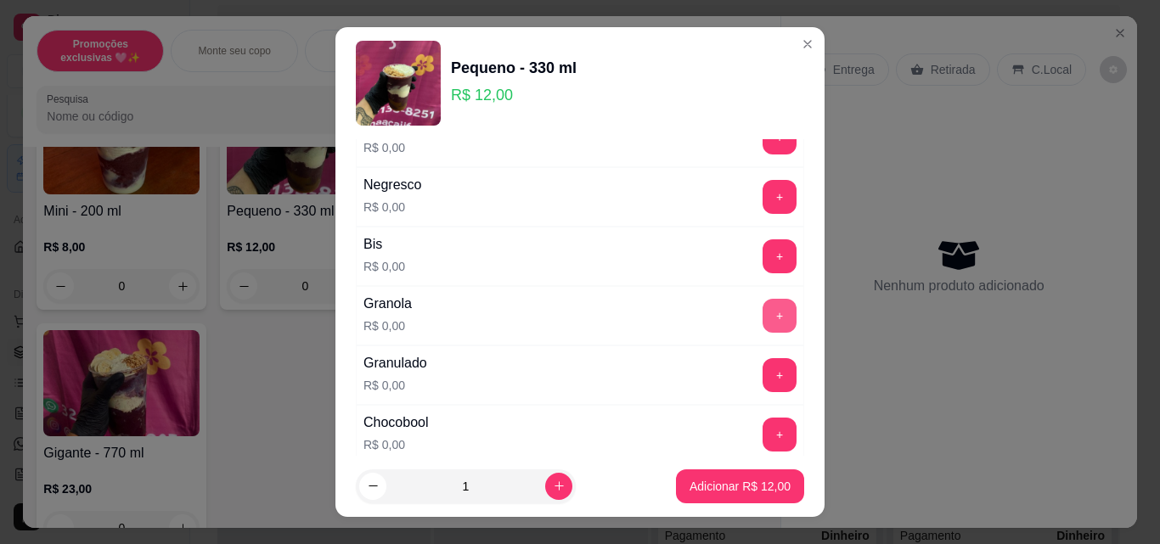
click at [762, 307] on button "+" at bounding box center [779, 316] width 34 height 34
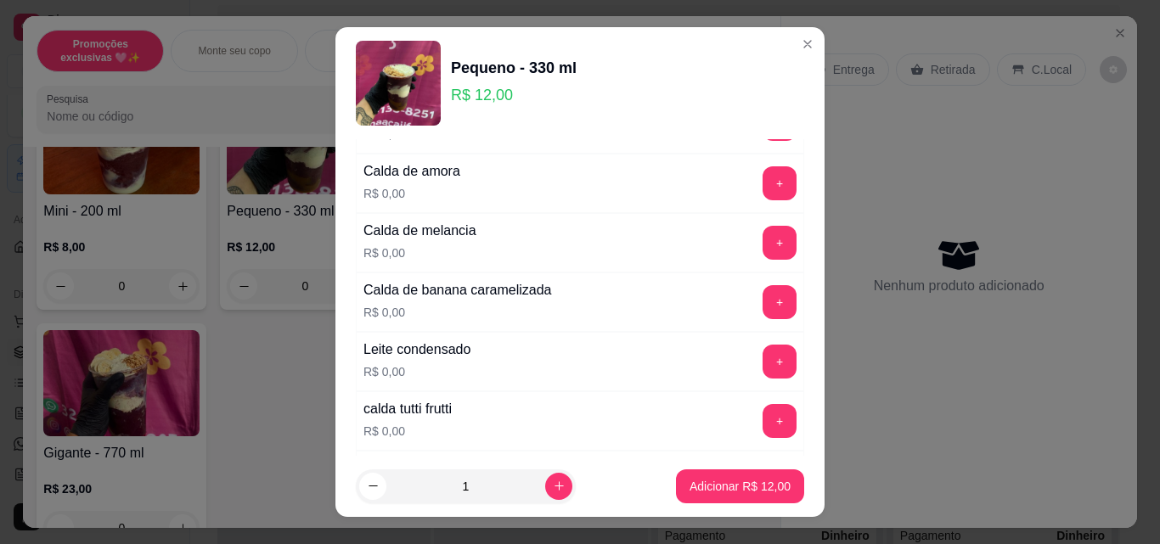
scroll to position [1365, 0]
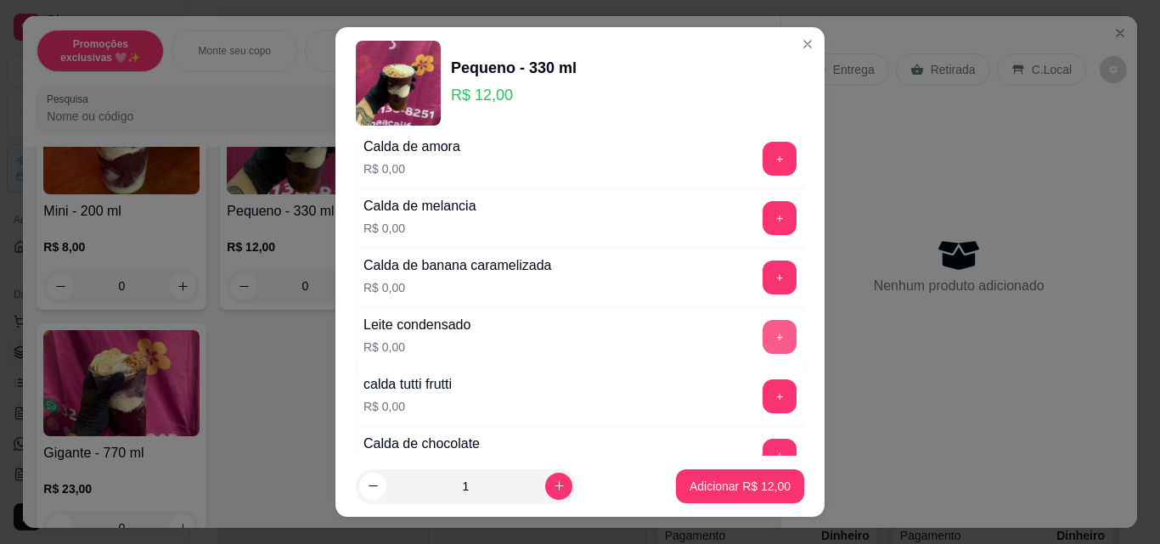
click at [762, 334] on button "+" at bounding box center [779, 337] width 34 height 34
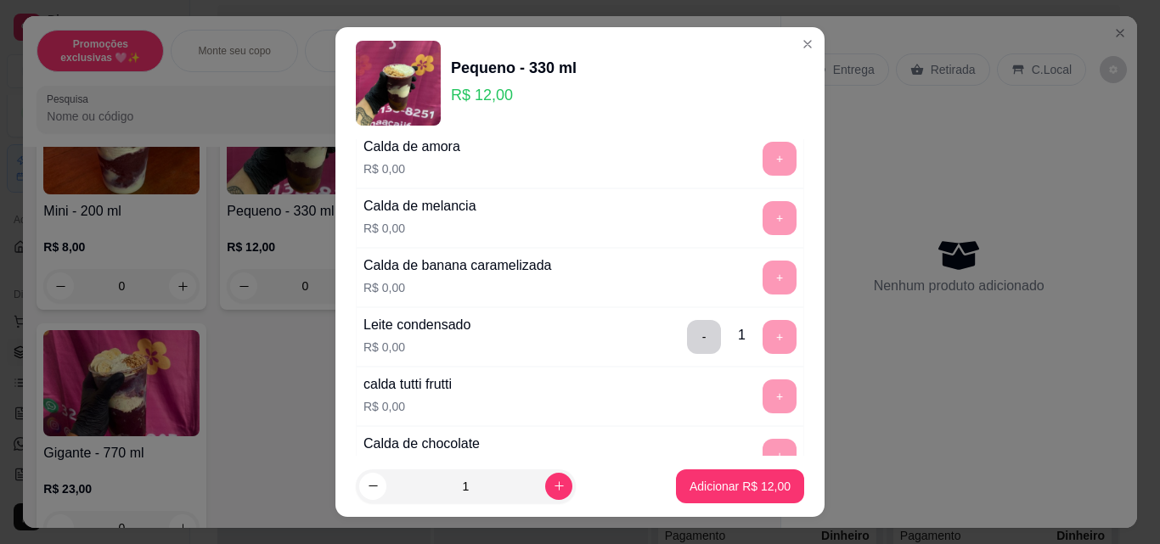
click at [727, 475] on button "Adicionar R$ 12,00" at bounding box center [740, 486] width 128 height 34
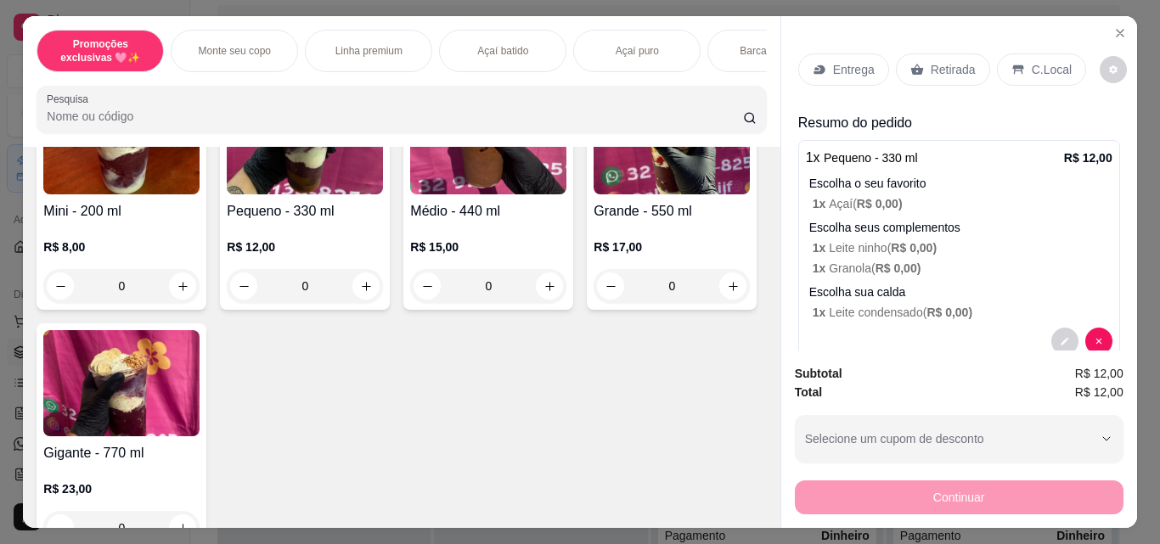
click at [593, 194] on img at bounding box center [671, 141] width 156 height 106
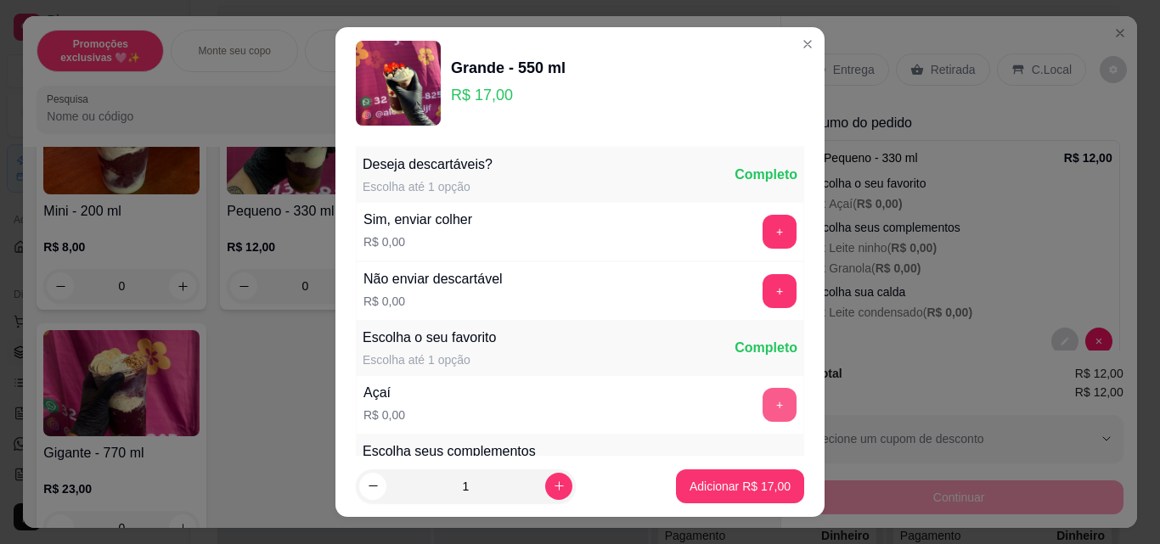
click at [762, 408] on button "+" at bounding box center [779, 405] width 34 height 34
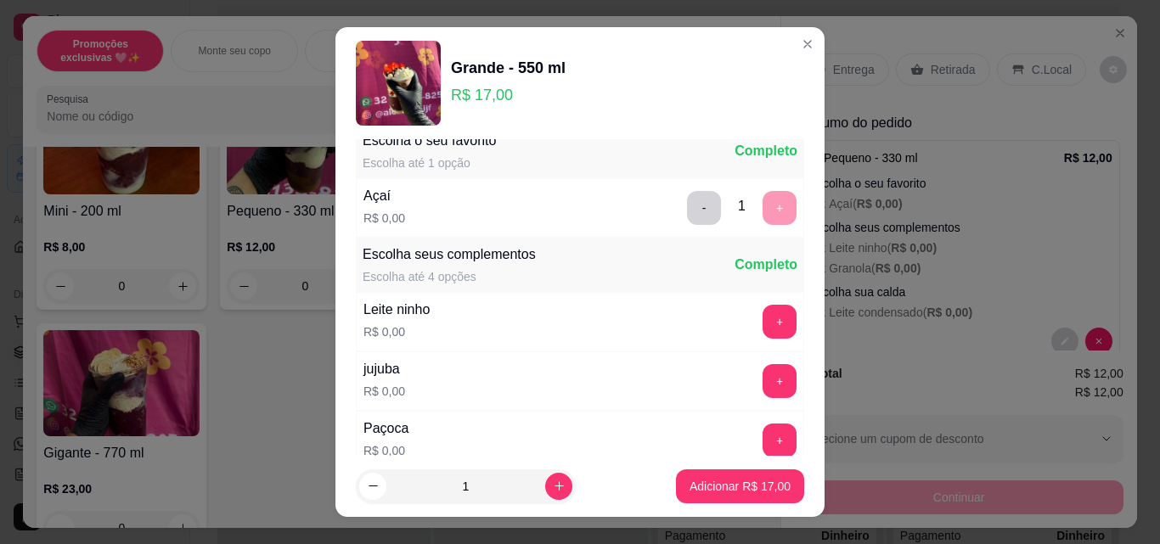
scroll to position [210, 0]
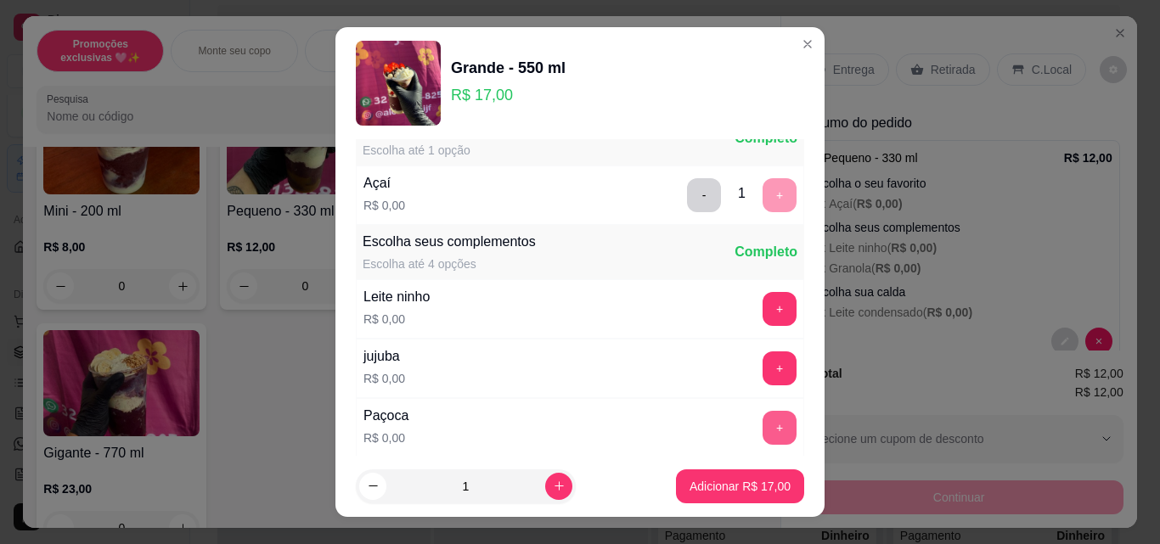
click at [762, 426] on button "+" at bounding box center [779, 428] width 34 height 34
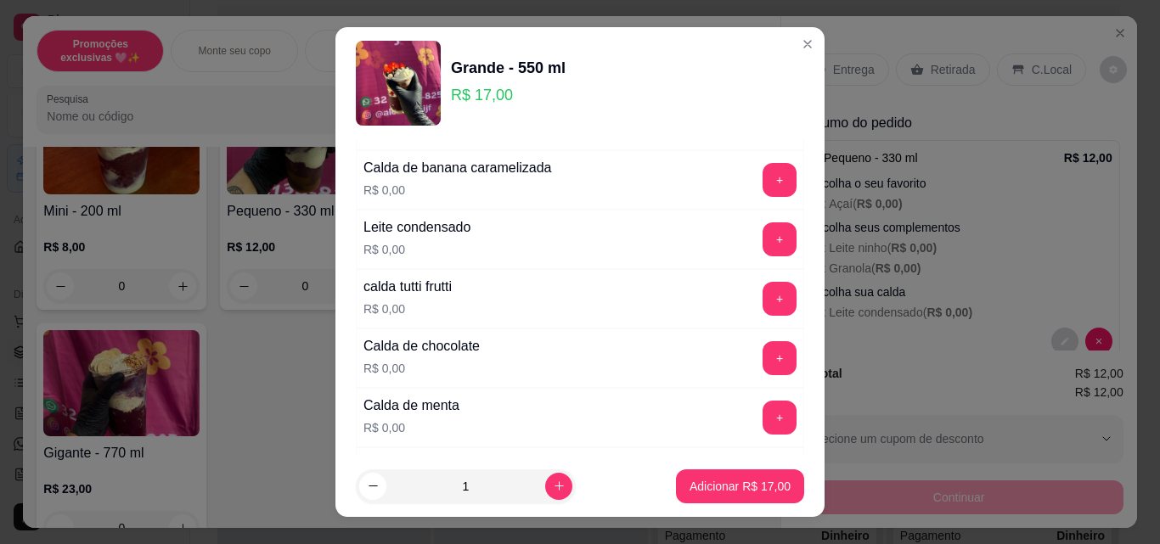
scroll to position [1476, 0]
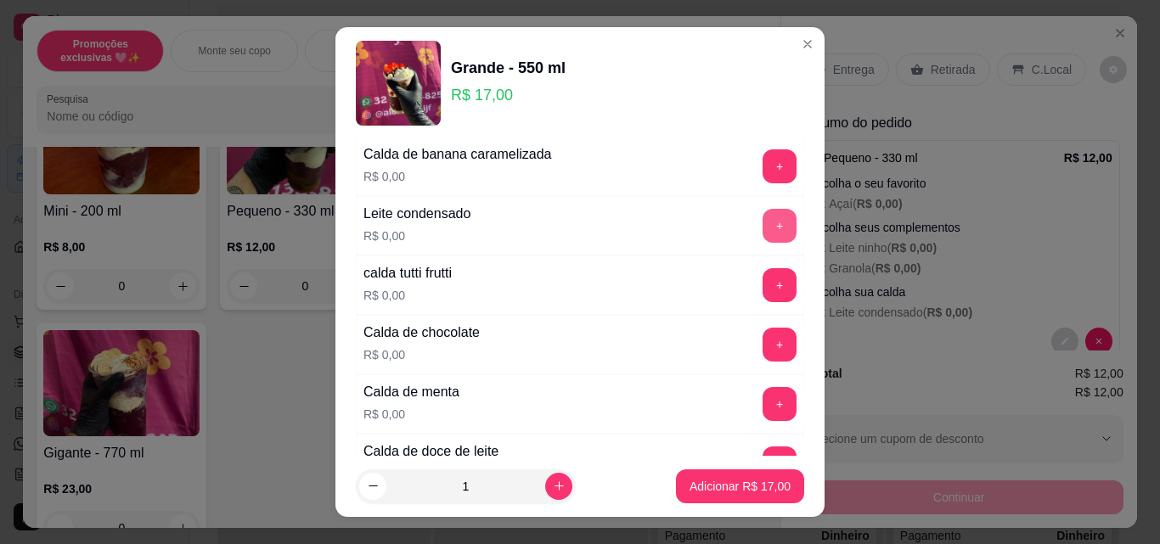
click at [762, 225] on button "+" at bounding box center [779, 226] width 34 height 34
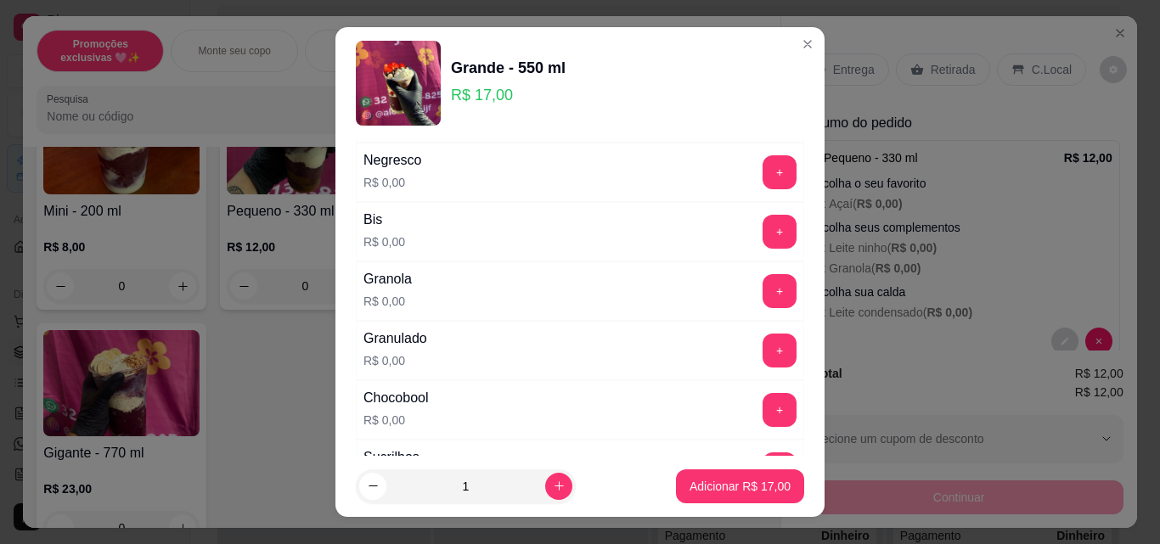
scroll to position [713, 0]
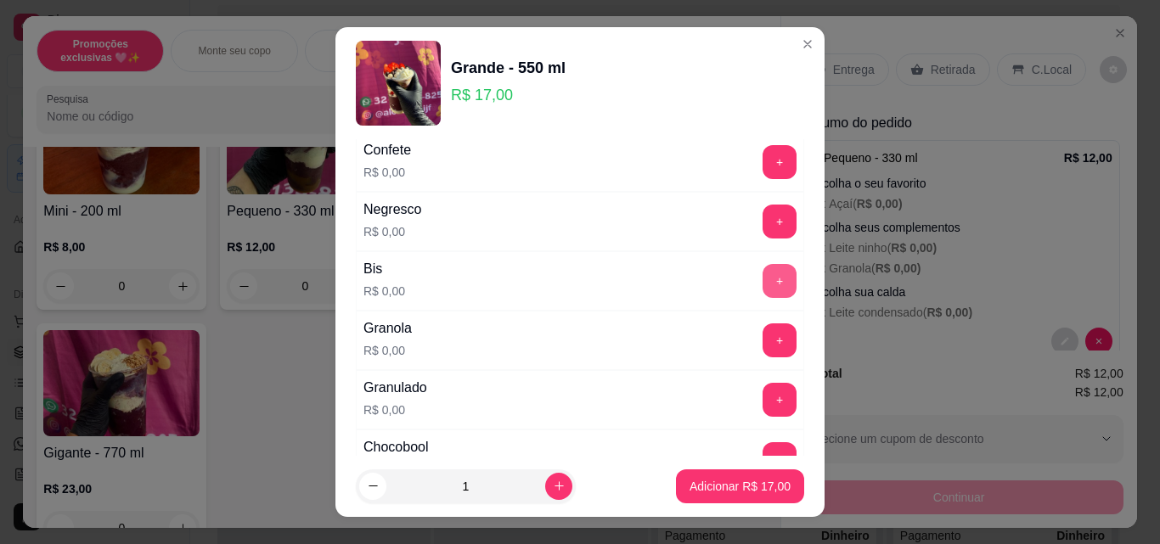
click at [762, 286] on button "+" at bounding box center [779, 281] width 34 height 34
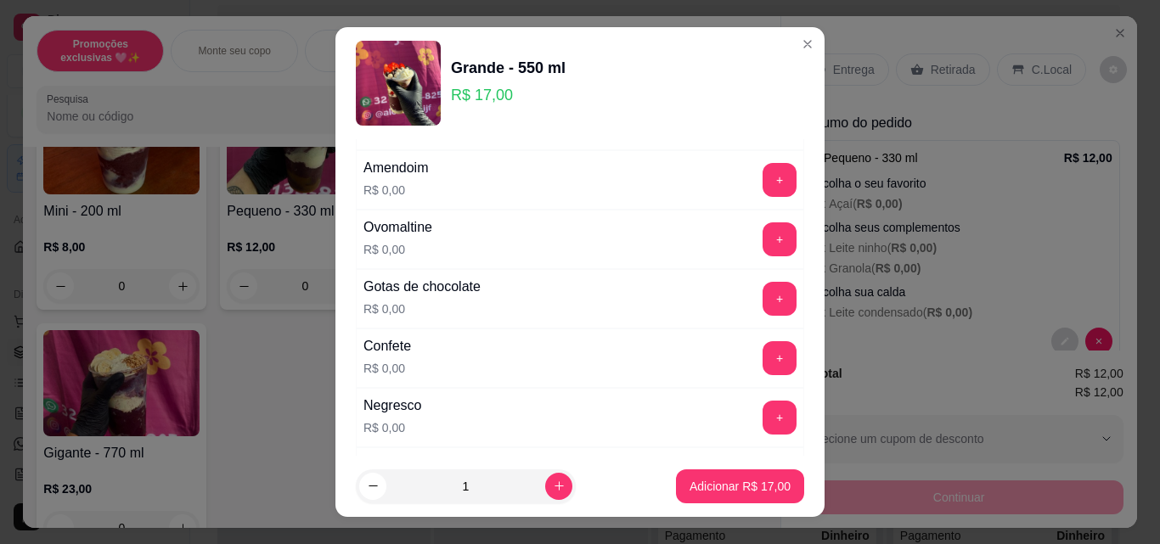
scroll to position [492, 0]
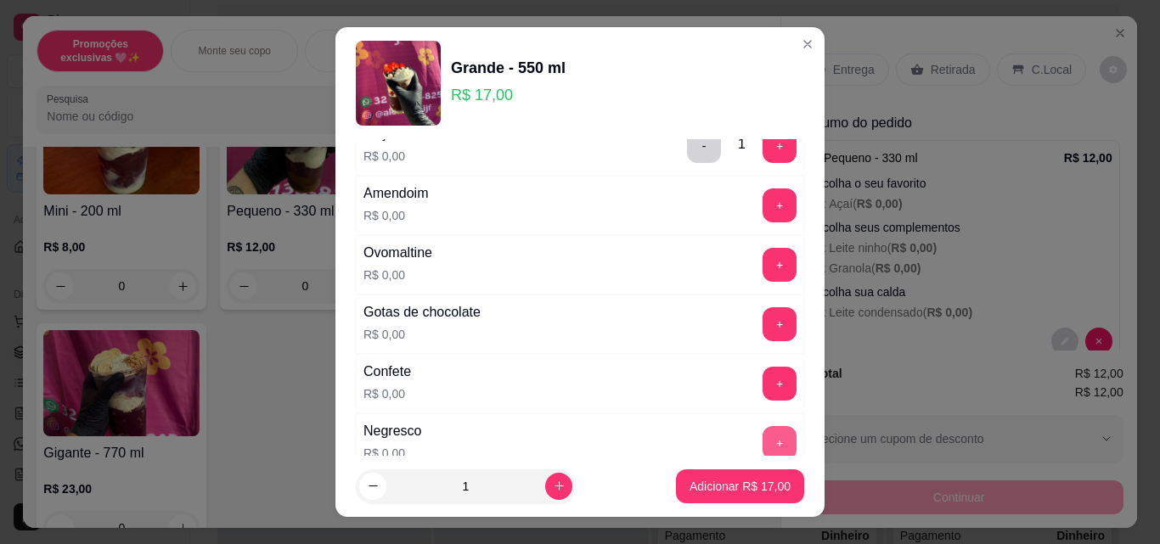
click at [762, 430] on button "+" at bounding box center [779, 443] width 34 height 34
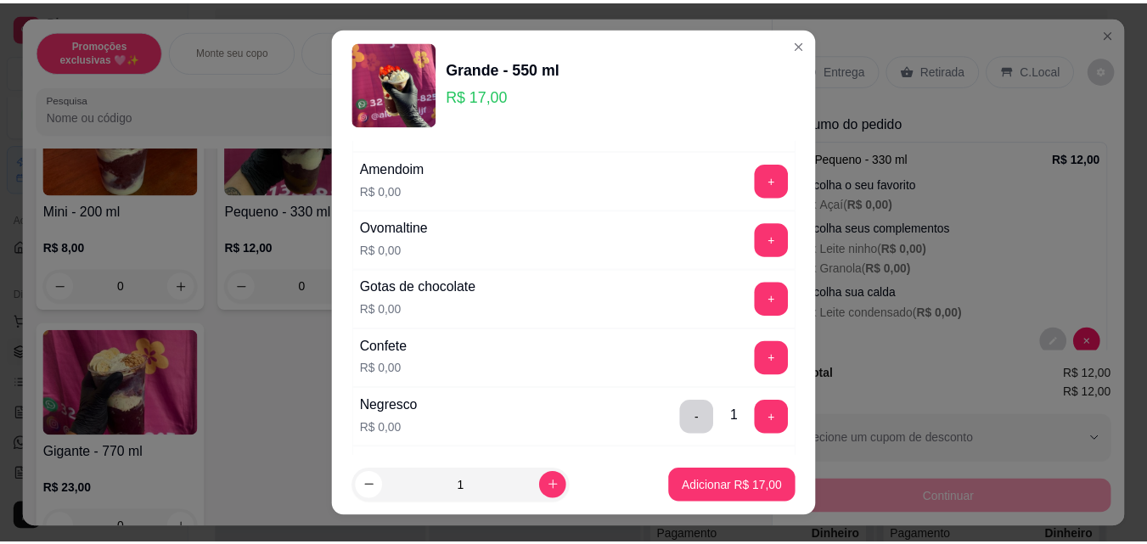
scroll to position [528, 0]
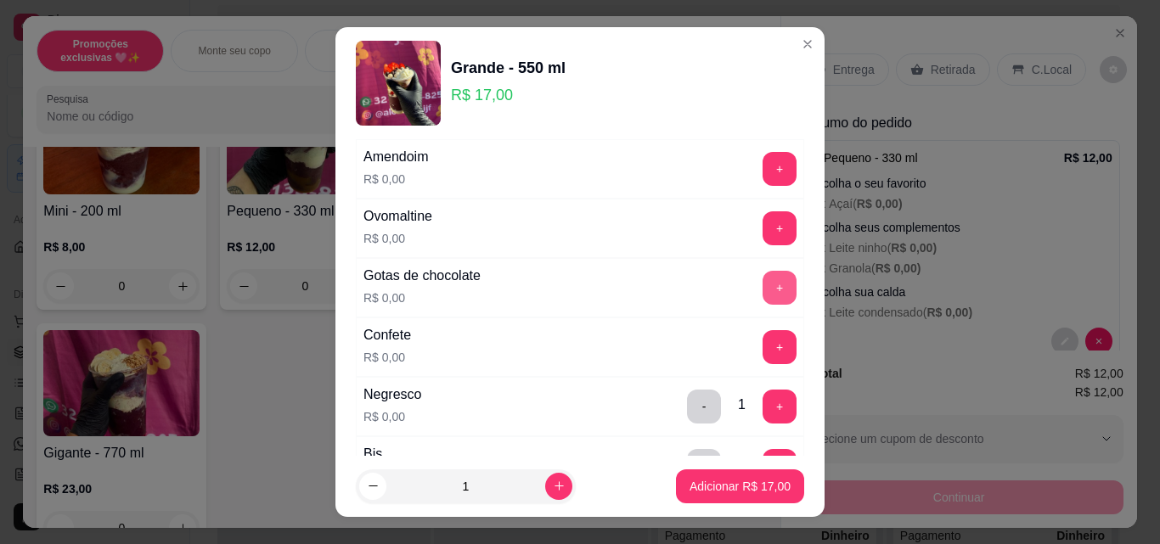
click at [762, 291] on button "+" at bounding box center [779, 288] width 34 height 34
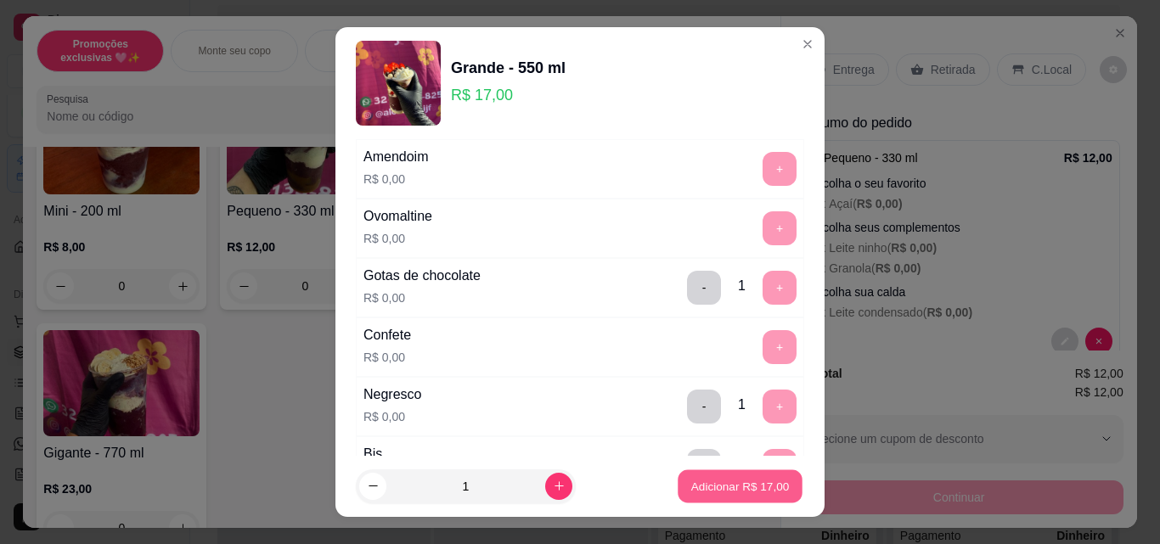
click at [725, 495] on button "Adicionar R$ 17,00" at bounding box center [739, 486] width 125 height 33
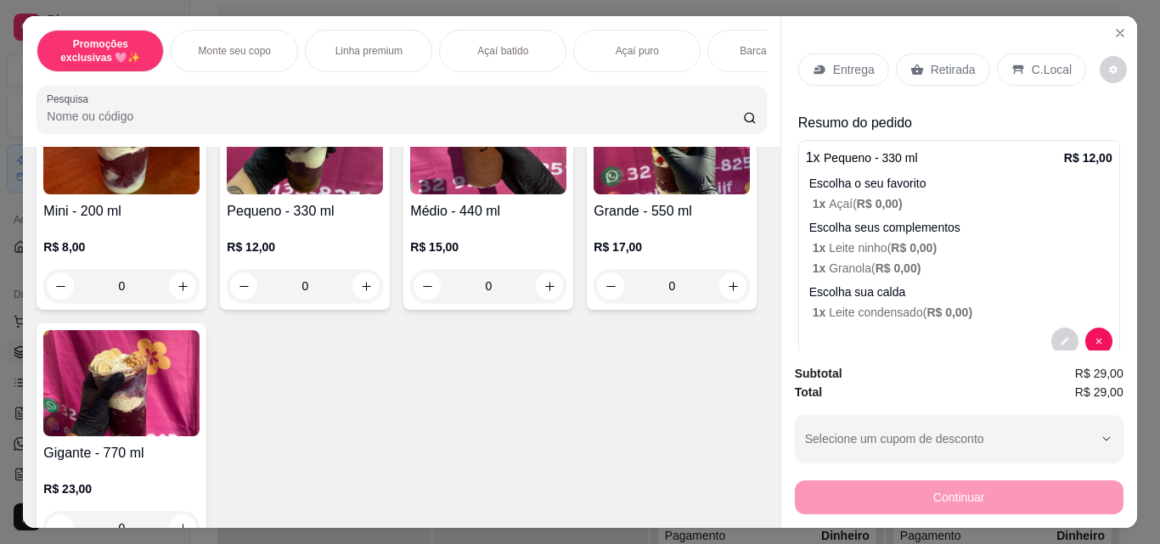
click at [934, 68] on p "Retirada" at bounding box center [952, 69] width 45 height 17
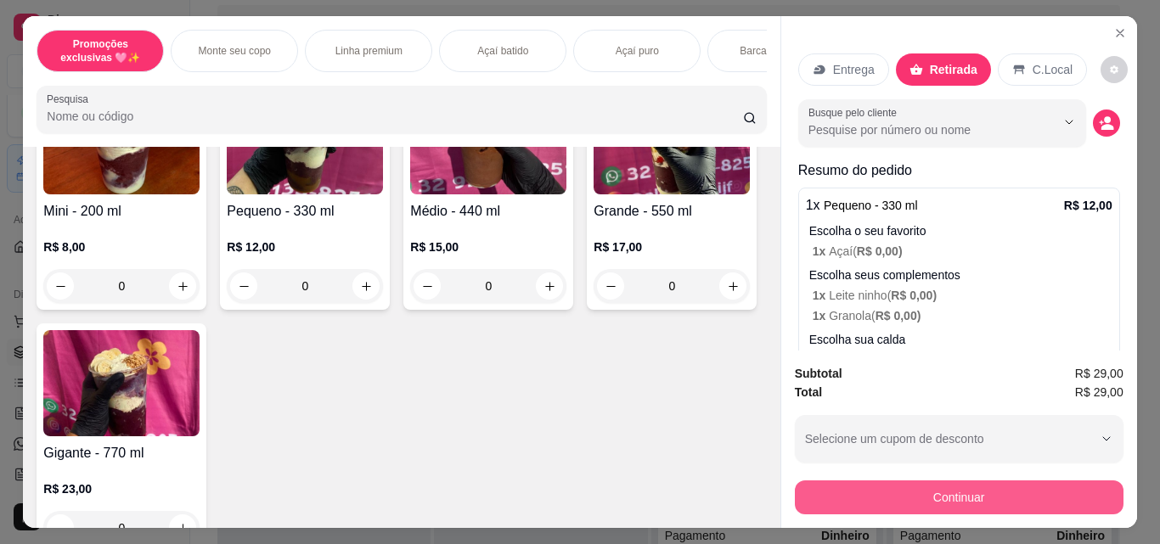
click at [910, 503] on button "Continuar" at bounding box center [959, 498] width 329 height 34
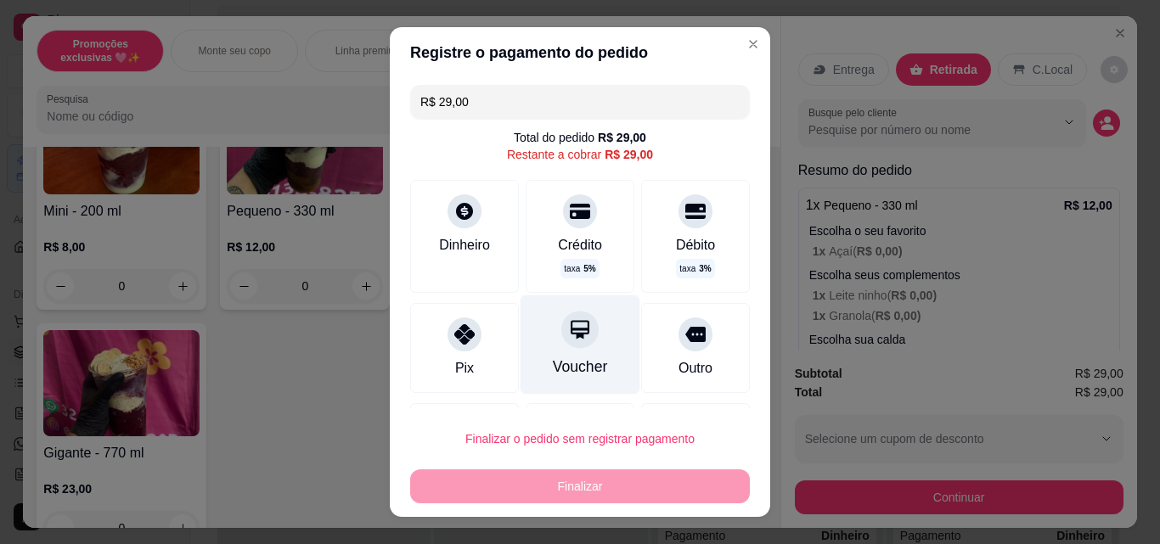
click at [583, 349] on div "Voucher" at bounding box center [580, 344] width 120 height 99
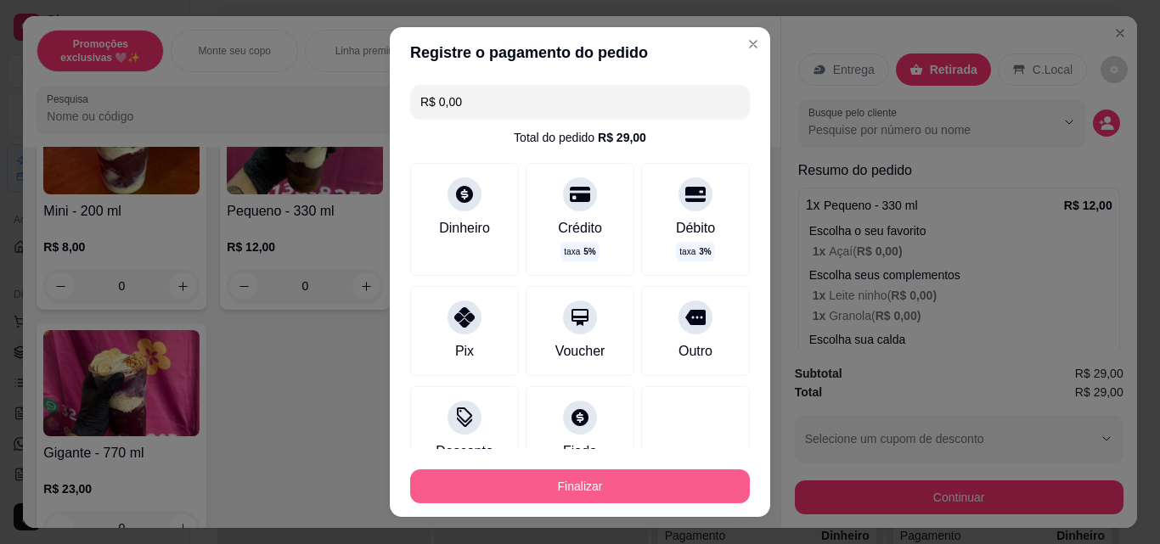
click at [595, 478] on button "Finalizar" at bounding box center [580, 486] width 340 height 34
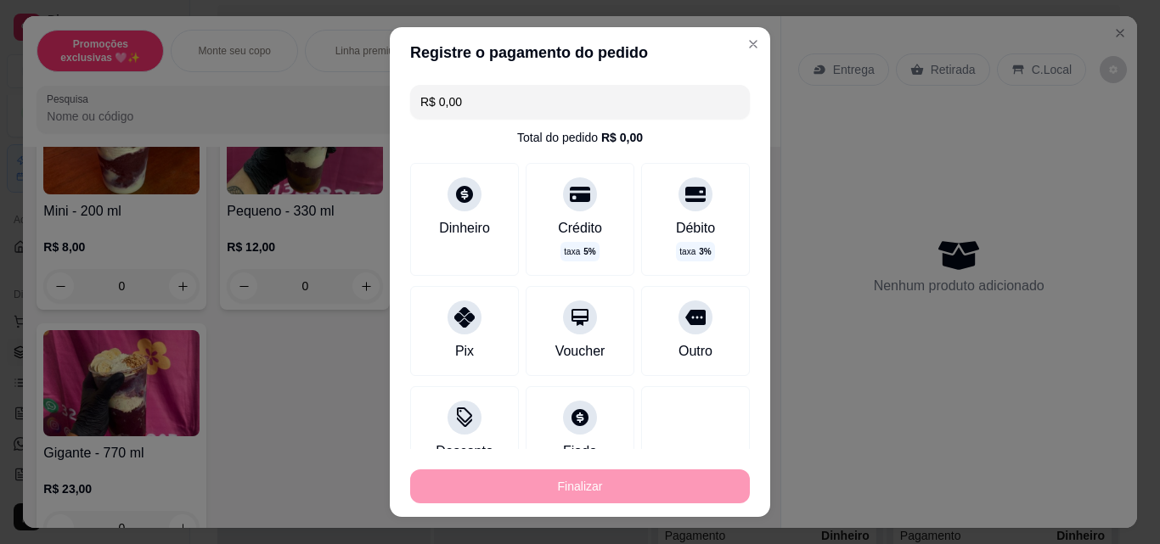
type input "-R$ 29,00"
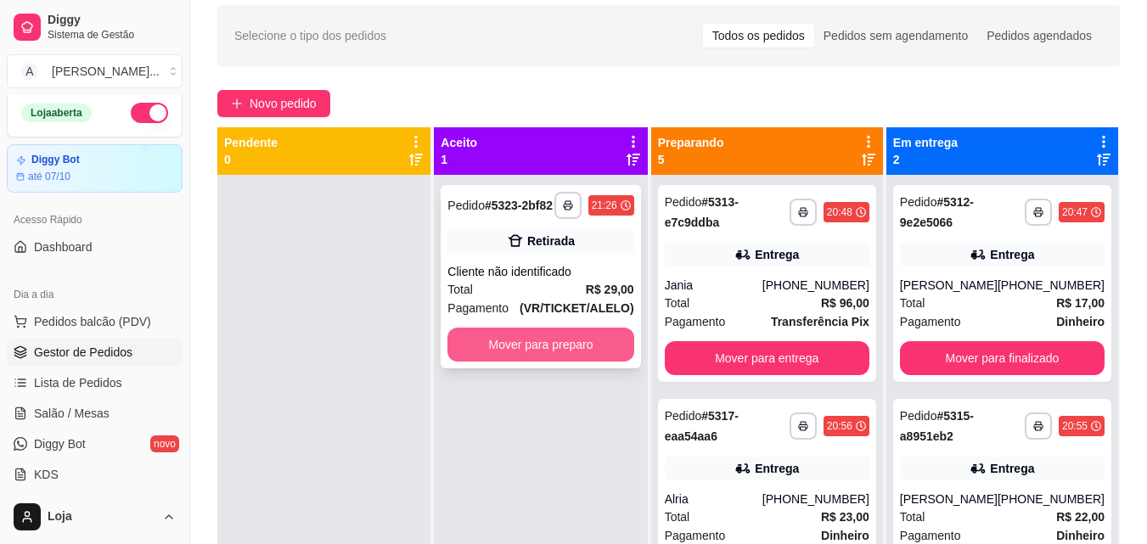
click at [588, 340] on button "Mover para preparo" at bounding box center [540, 345] width 186 height 34
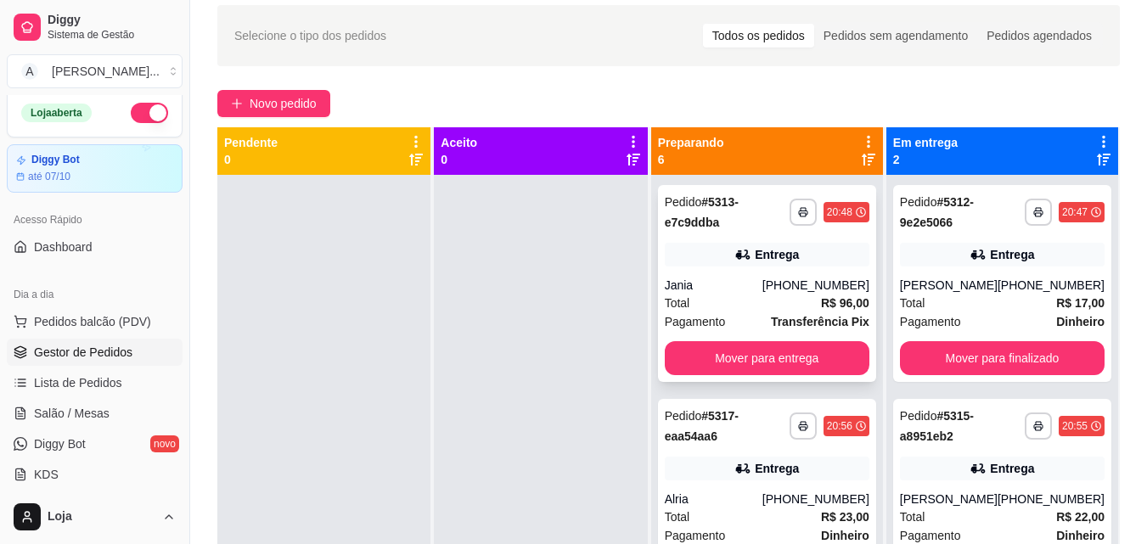
click at [826, 302] on strong "R$ 96,00" at bounding box center [845, 303] width 48 height 14
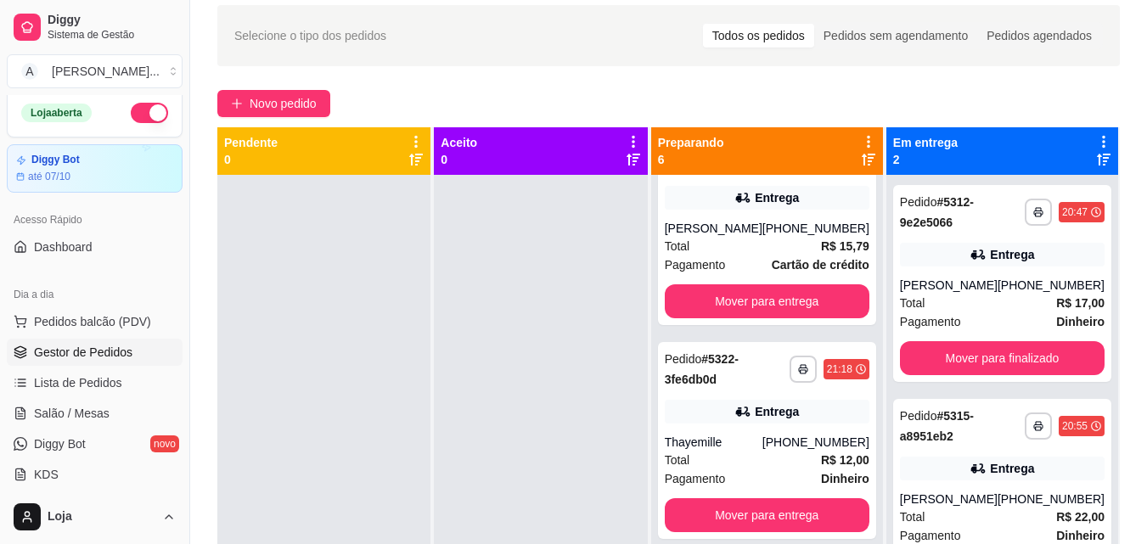
scroll to position [259, 0]
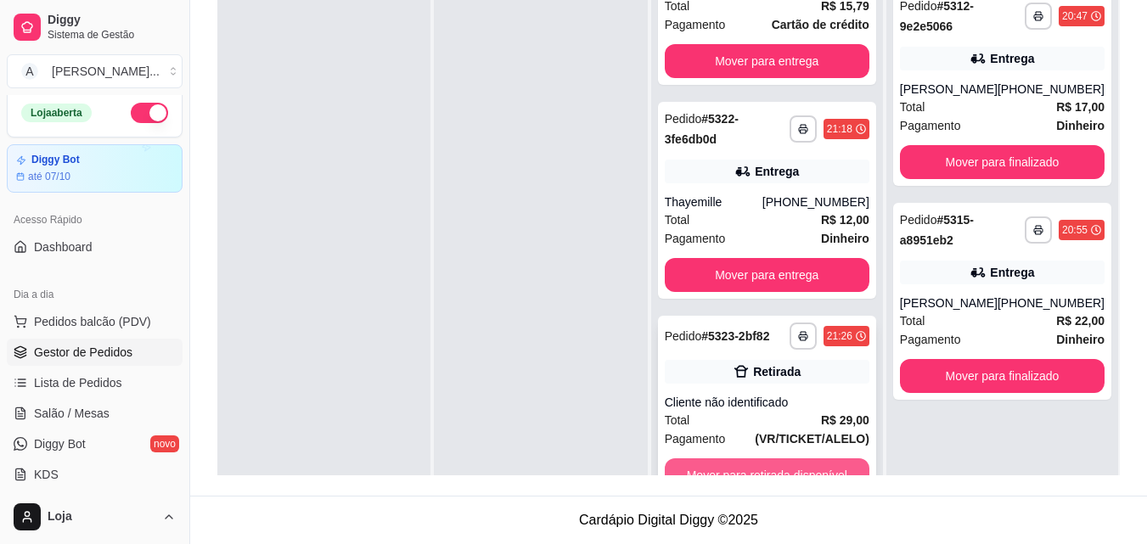
click at [818, 467] on button "Mover para retirada disponível" at bounding box center [767, 475] width 205 height 34
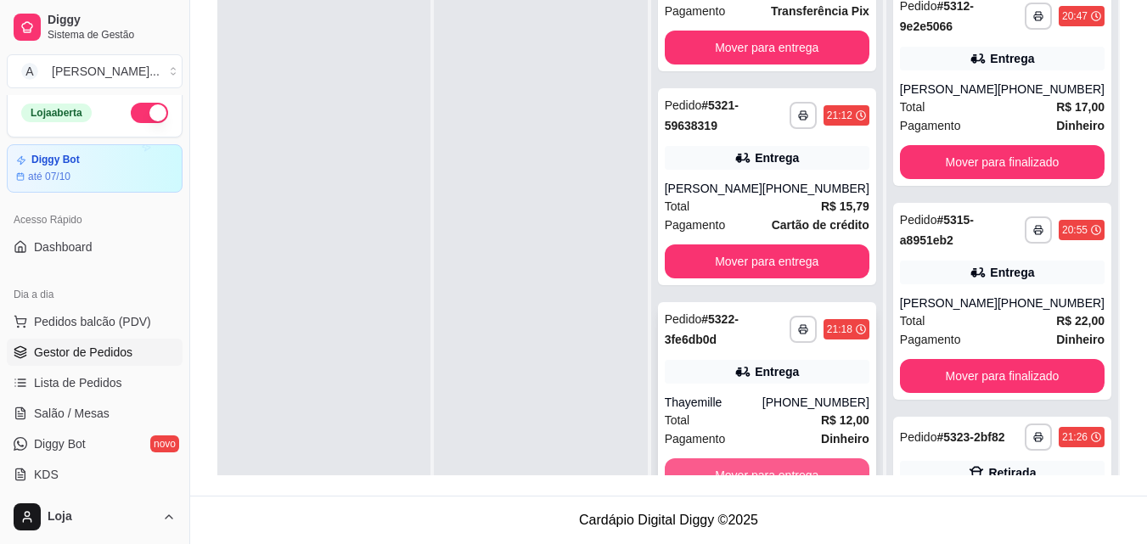
scroll to position [610, 0]
click at [140, 104] on button "button" at bounding box center [149, 113] width 37 height 20
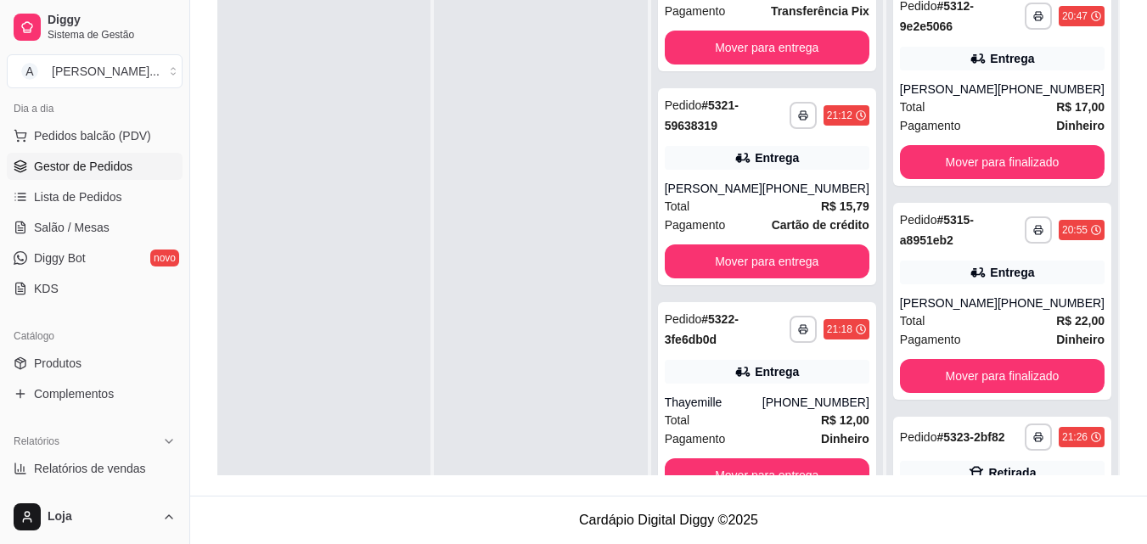
scroll to position [267, 0]
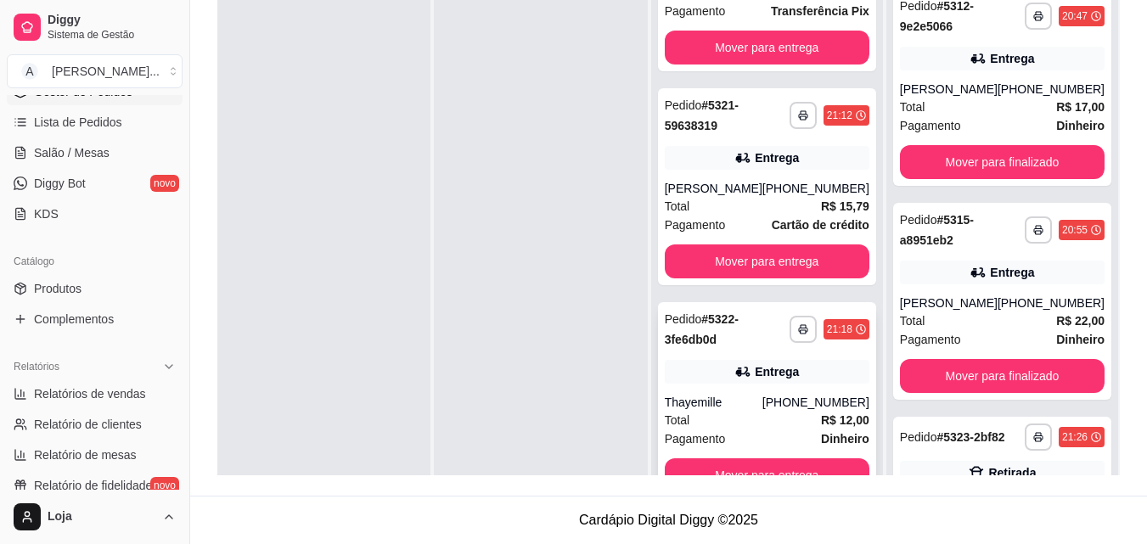
click at [694, 303] on div "**********" at bounding box center [767, 400] width 218 height 197
click at [996, 177] on button "Mover para finalizado" at bounding box center [1001, 162] width 199 height 33
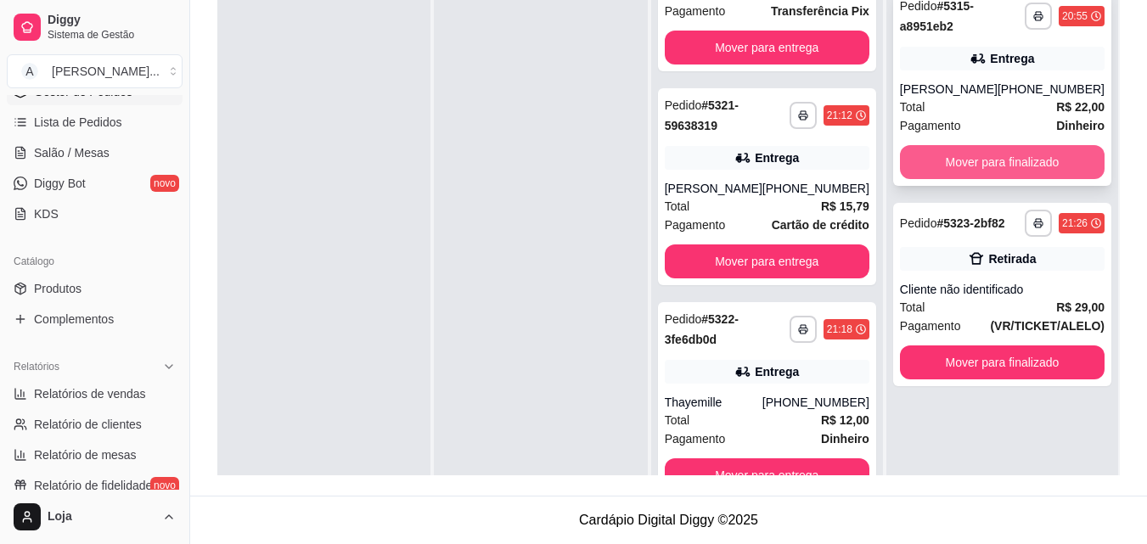
click at [993, 177] on button "Mover para finalizado" at bounding box center [1002, 162] width 205 height 34
click at [993, 156] on button "Mover para finalizado" at bounding box center [1002, 162] width 205 height 34
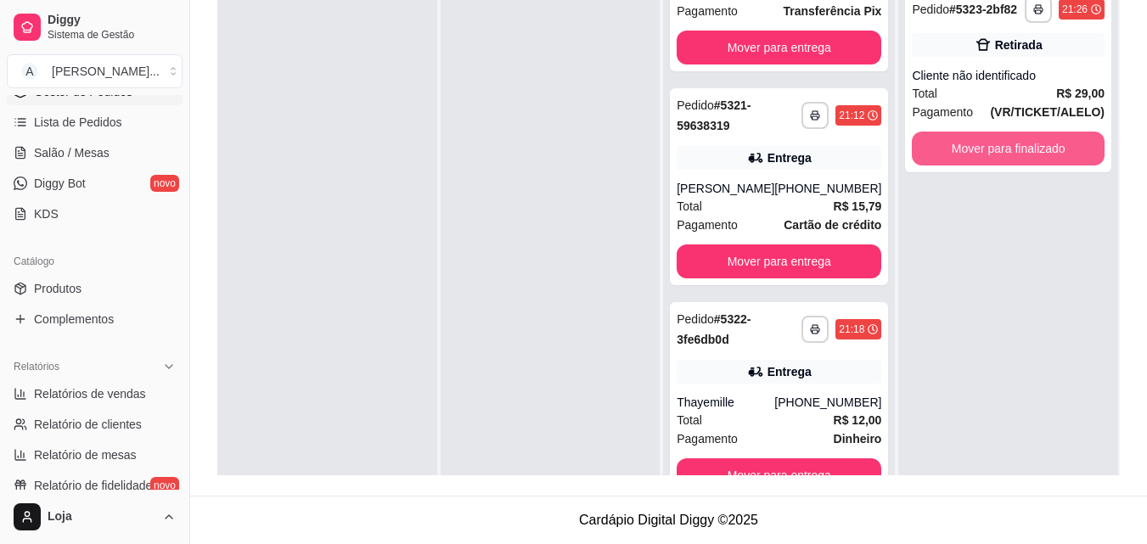
click at [993, 156] on button "Mover para finalizado" at bounding box center [1008, 149] width 193 height 34
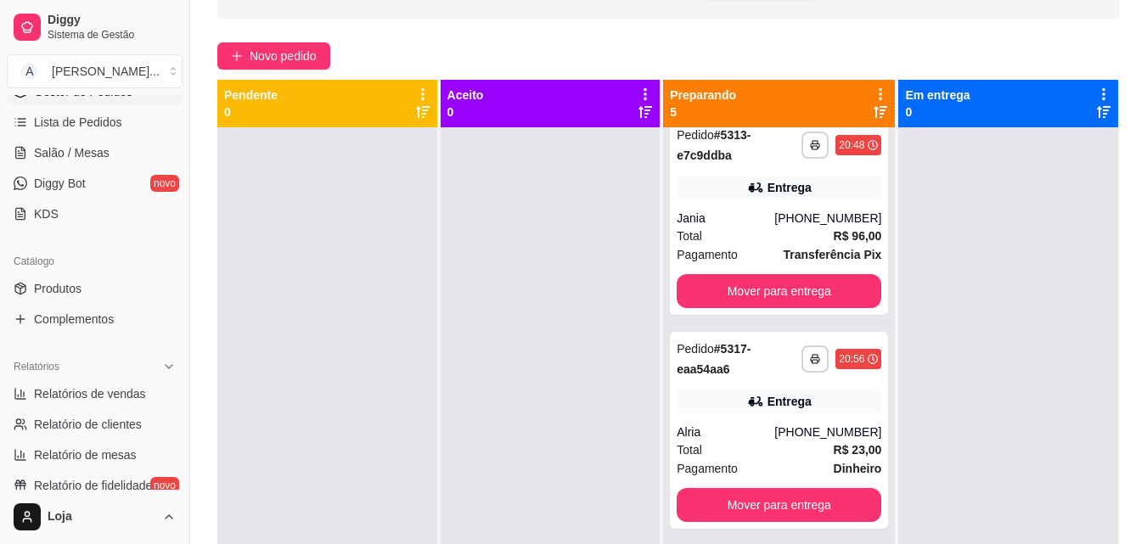
scroll to position [0, 0]
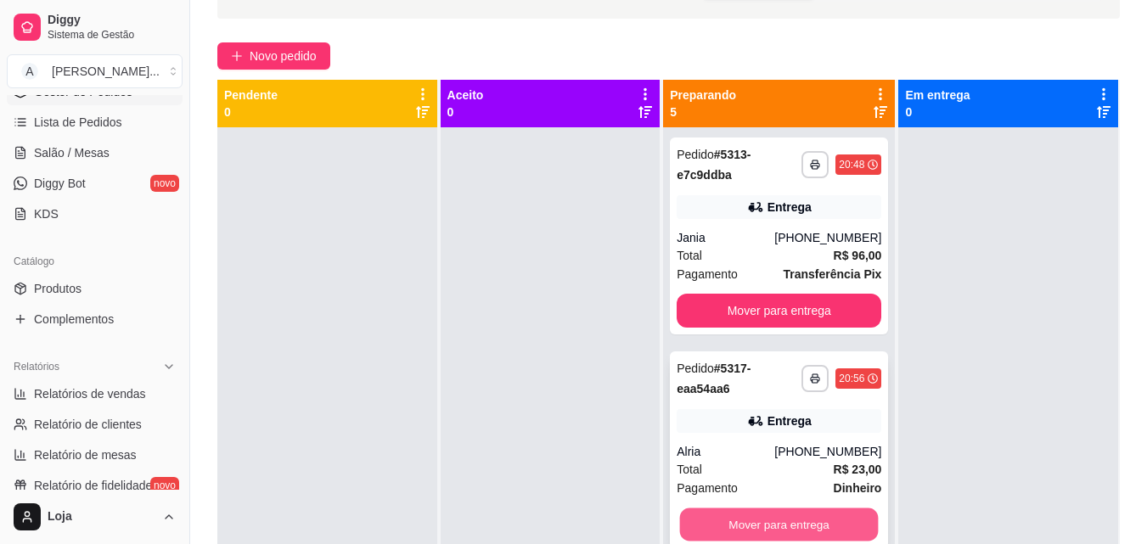
click at [815, 515] on button "Mover para entrega" at bounding box center [779, 525] width 199 height 33
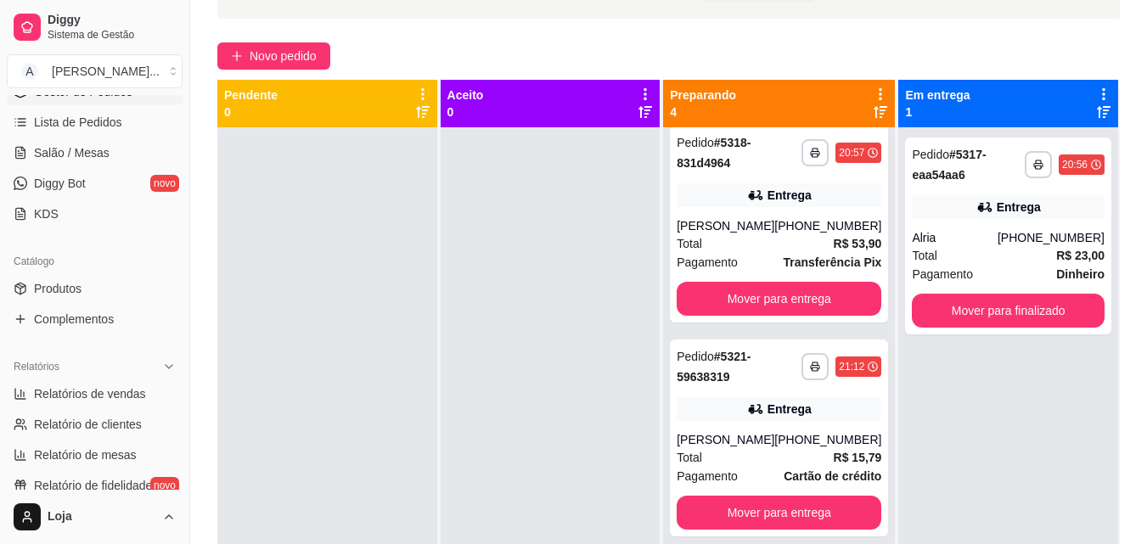
scroll to position [291, 0]
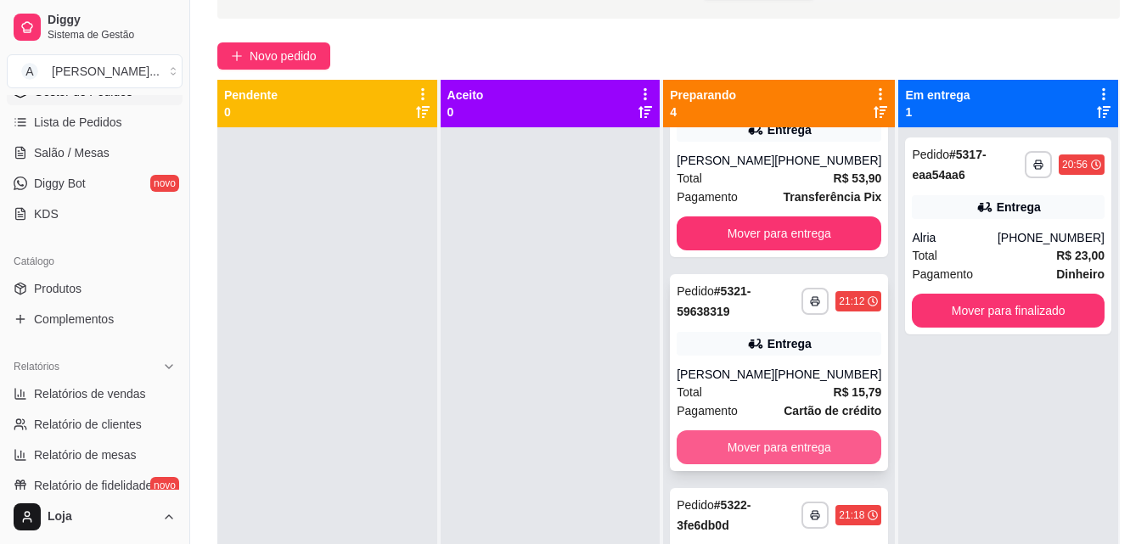
click at [834, 464] on button "Mover para entrega" at bounding box center [779, 447] width 205 height 34
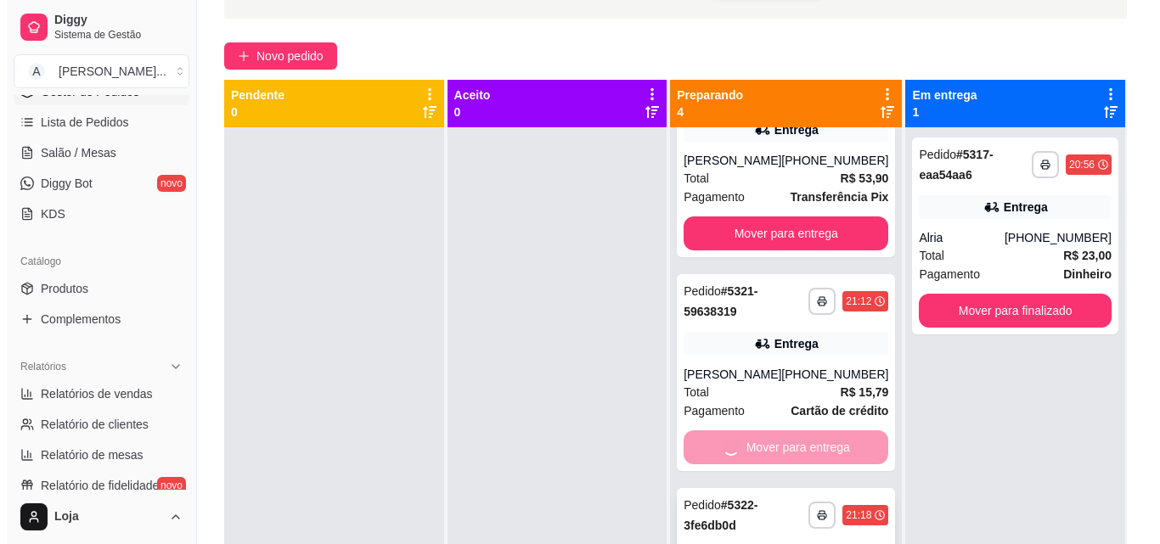
scroll to position [149, 0]
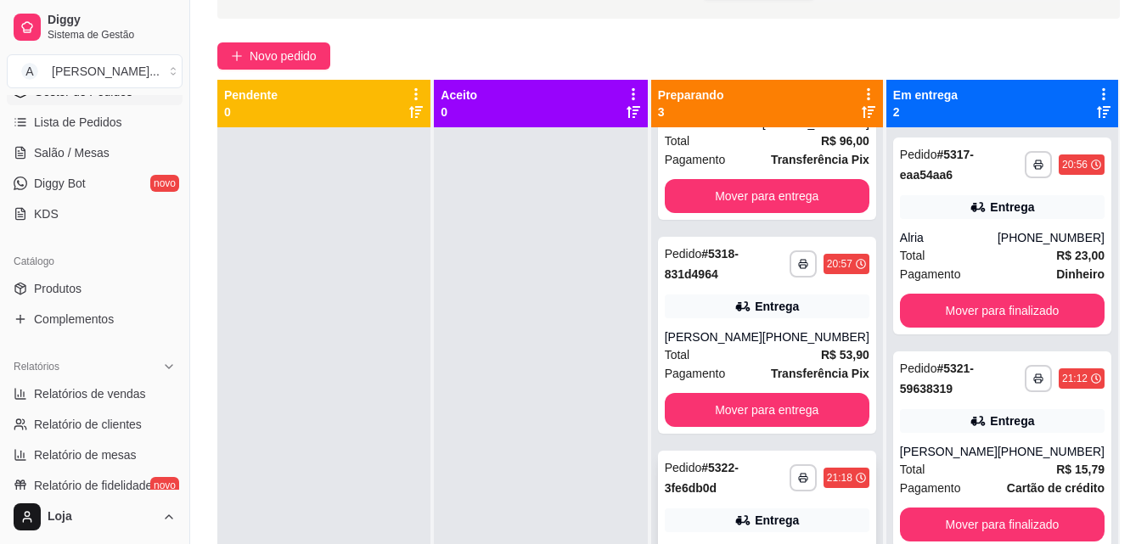
click at [787, 508] on div "**********" at bounding box center [767, 549] width 218 height 197
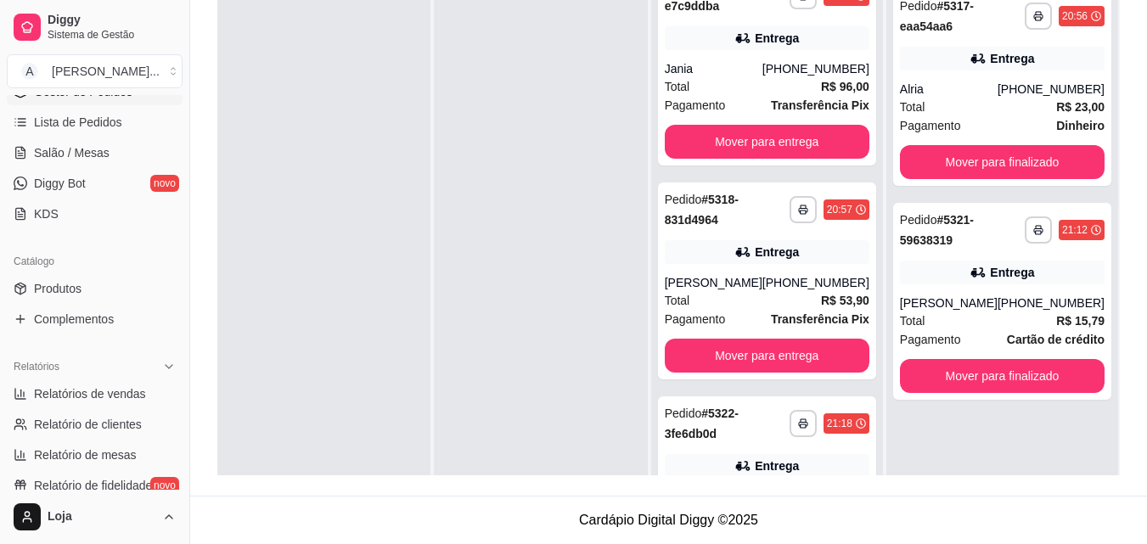
scroll to position [0, 0]
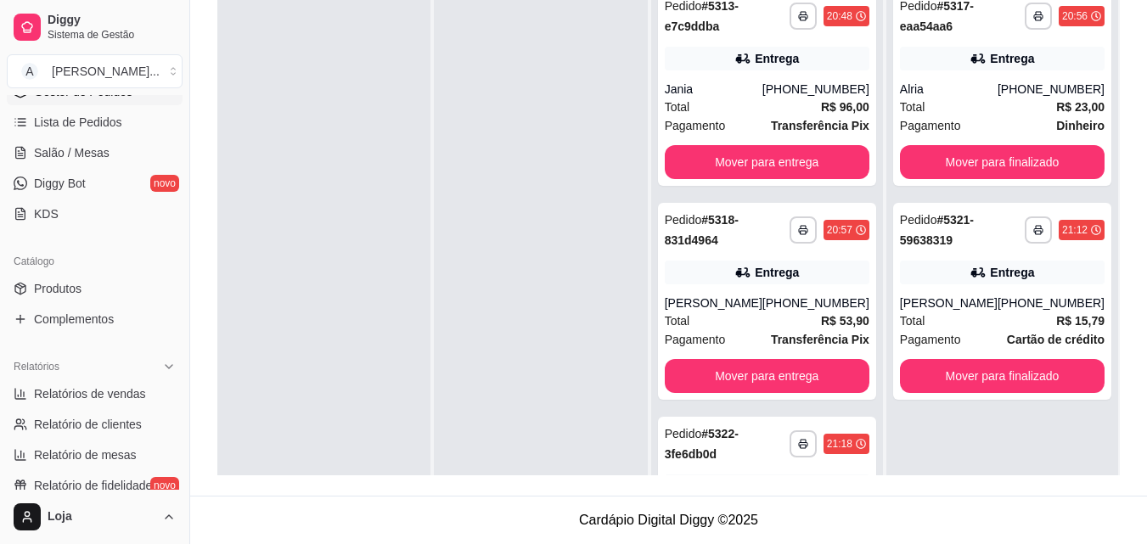
click at [550, 155] on div at bounding box center [540, 251] width 213 height 544
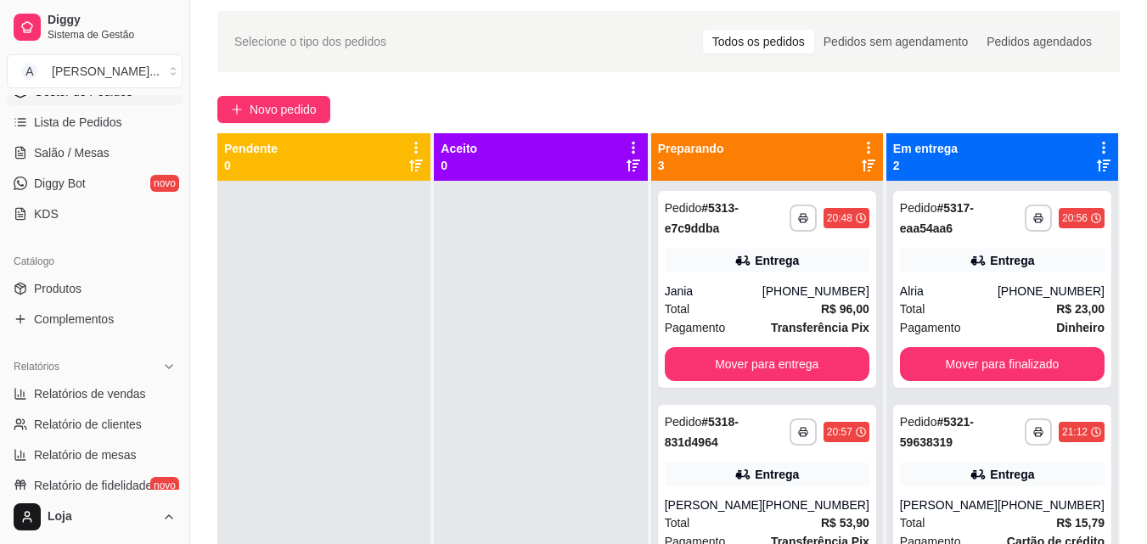
scroll to position [11, 0]
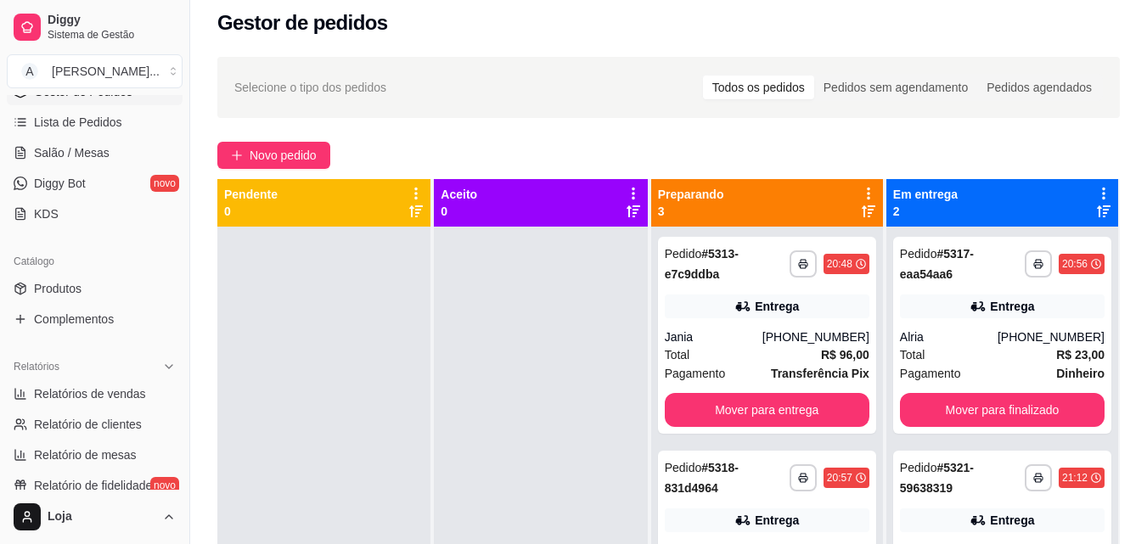
click at [1122, 38] on div at bounding box center [968, 272] width 357 height 544
click at [1116, 37] on div at bounding box center [968, 272] width 357 height 544
click at [1116, 39] on div at bounding box center [968, 272] width 357 height 544
click at [1126, 36] on div at bounding box center [968, 272] width 357 height 544
click at [1085, 158] on div at bounding box center [968, 272] width 357 height 544
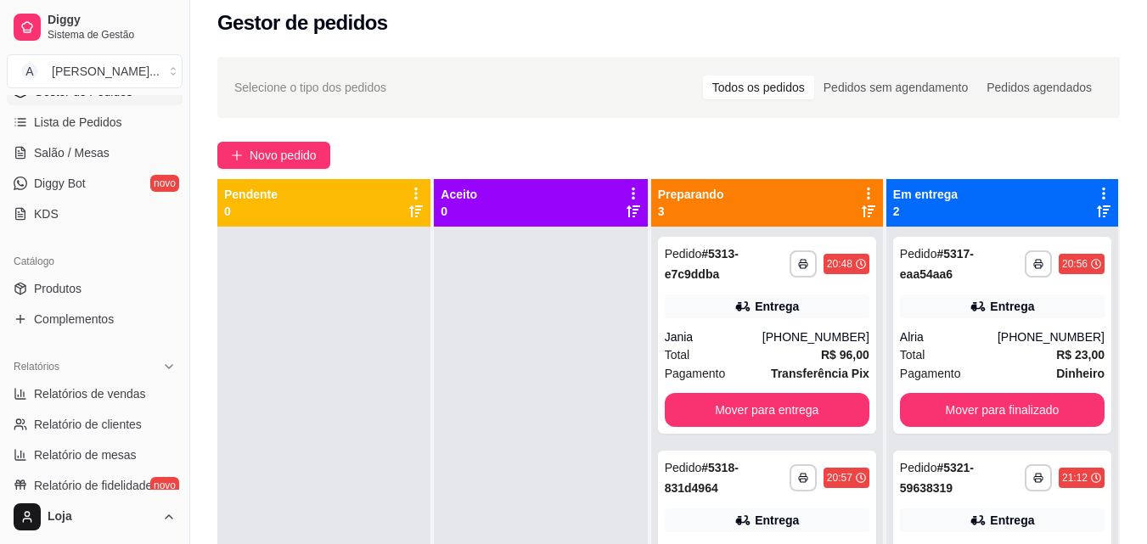
click at [1121, 35] on div at bounding box center [968, 272] width 357 height 544
click at [395, 279] on div at bounding box center [323, 499] width 213 height 544
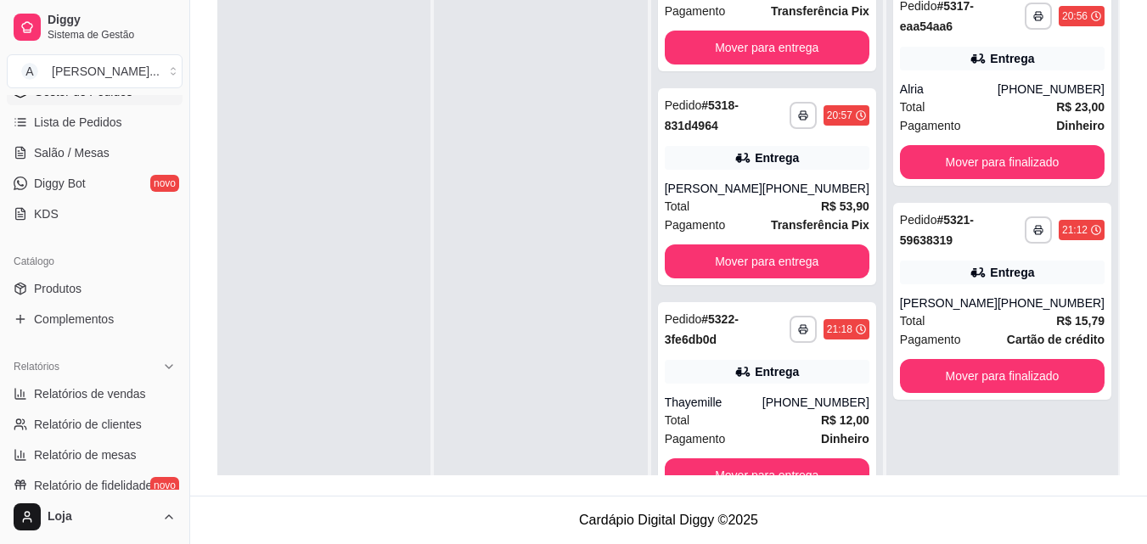
scroll to position [0, 0]
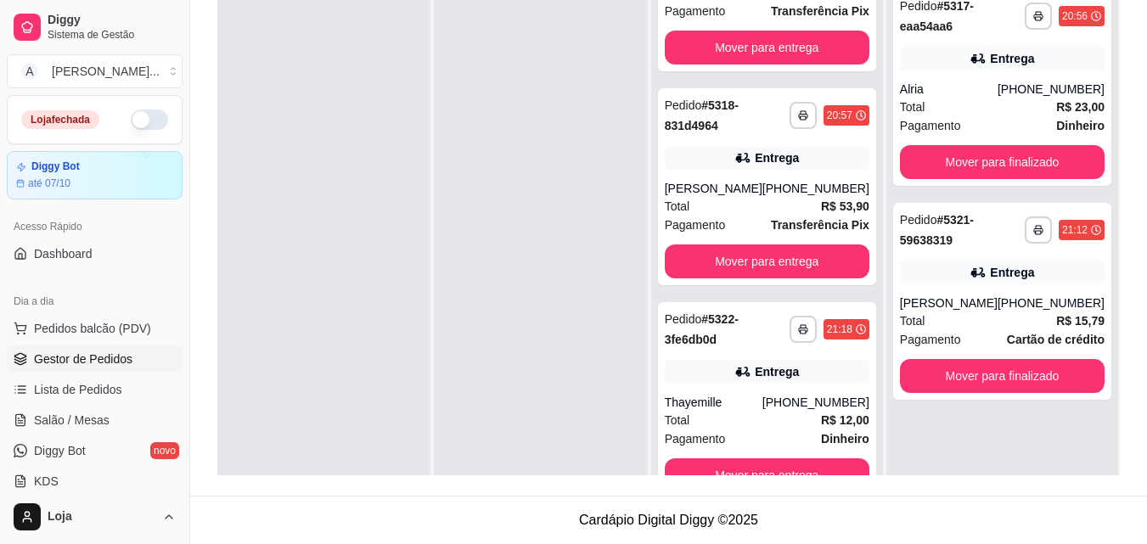
click at [131, 121] on button "button" at bounding box center [149, 120] width 37 height 20
drag, startPoint x: 184, startPoint y: 218, endPoint x: 185, endPoint y: 230, distance: 11.9
click at [185, 230] on button "Toggle Sidebar" at bounding box center [190, 272] width 14 height 544
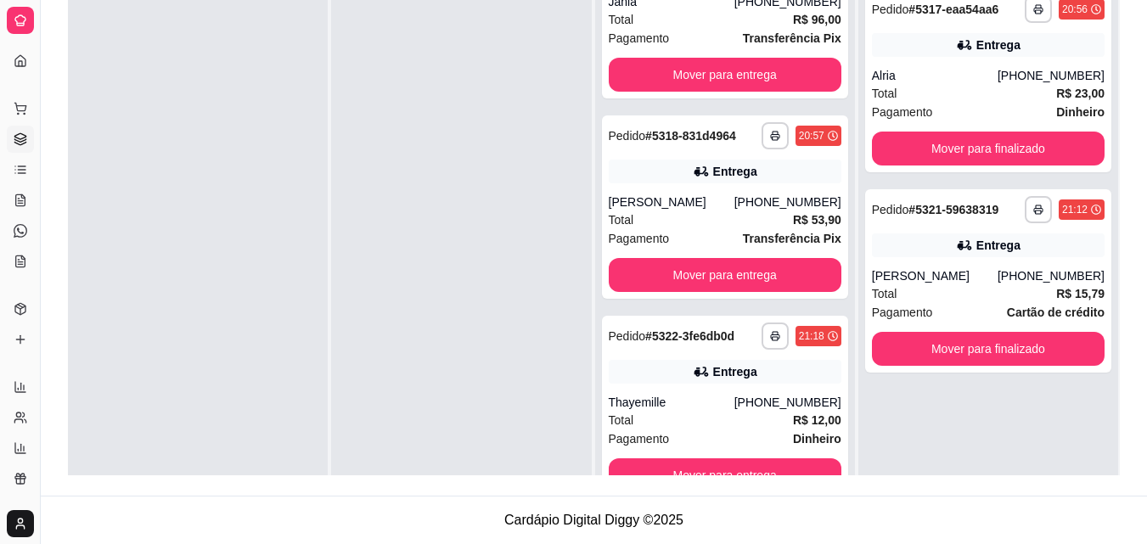
scroll to position [91, 0]
click at [793, 461] on button "Mover para entrega" at bounding box center [725, 475] width 233 height 34
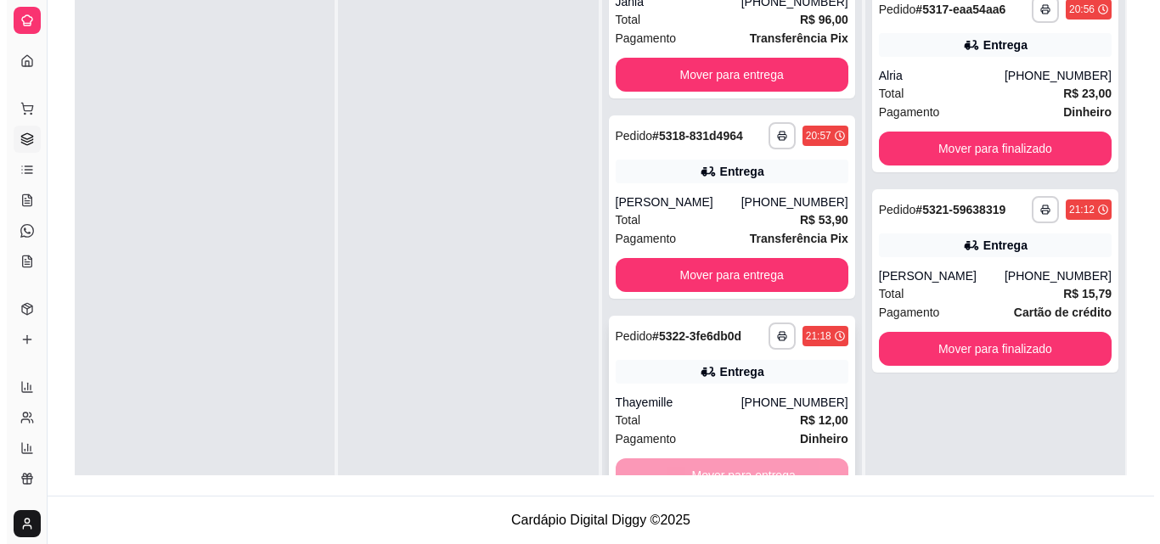
scroll to position [0, 0]
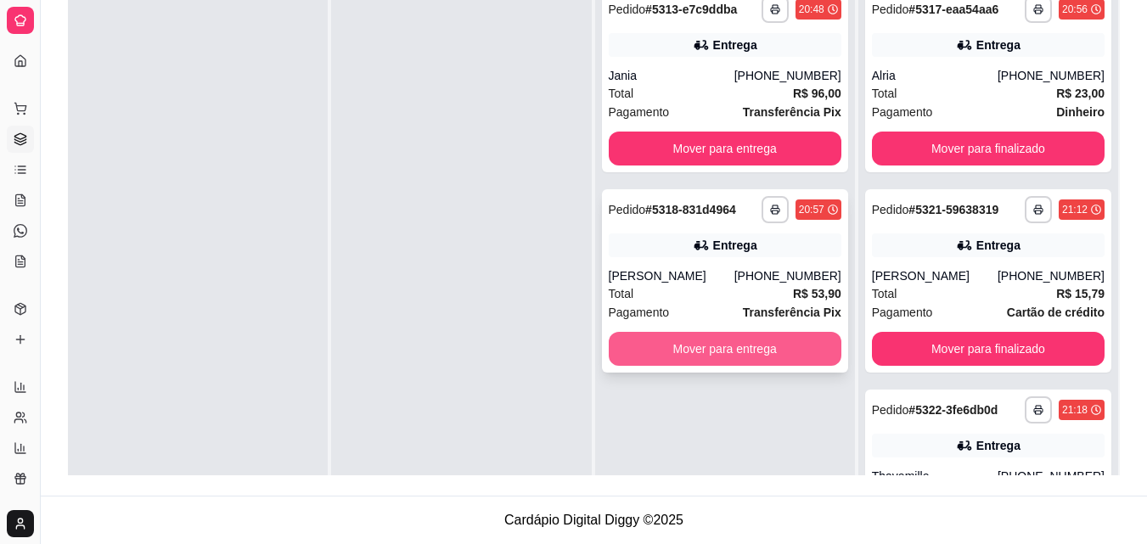
click at [798, 364] on button "Mover para entrega" at bounding box center [725, 349] width 233 height 34
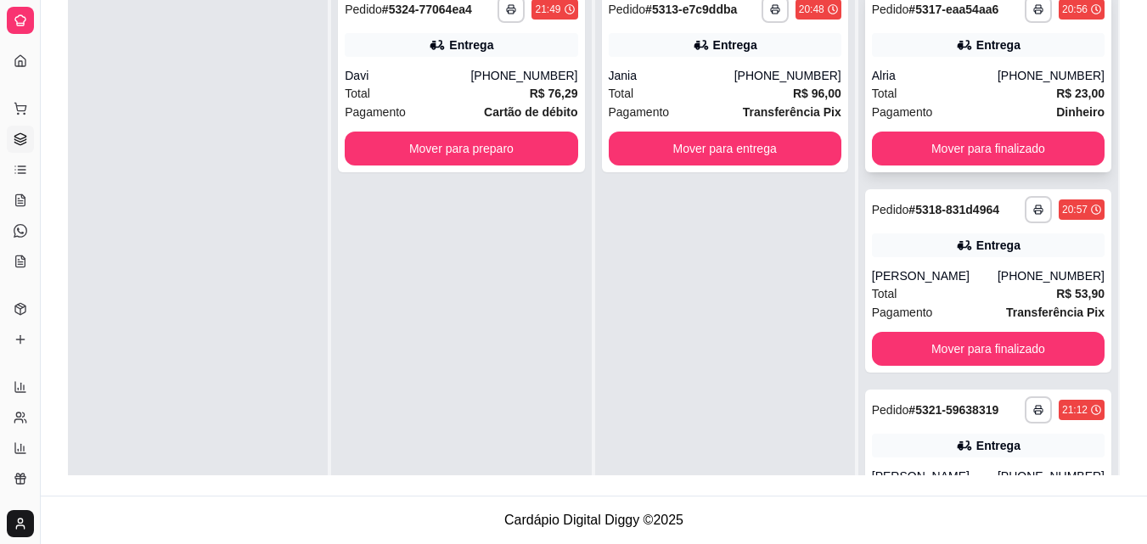
click at [1008, 61] on div "**********" at bounding box center [988, 80] width 246 height 183
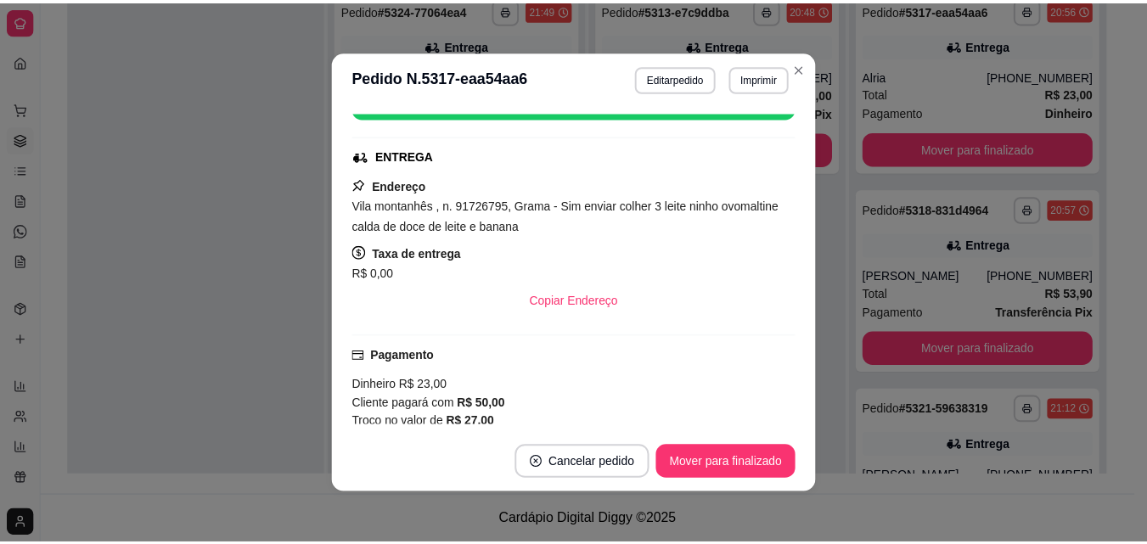
scroll to position [408, 0]
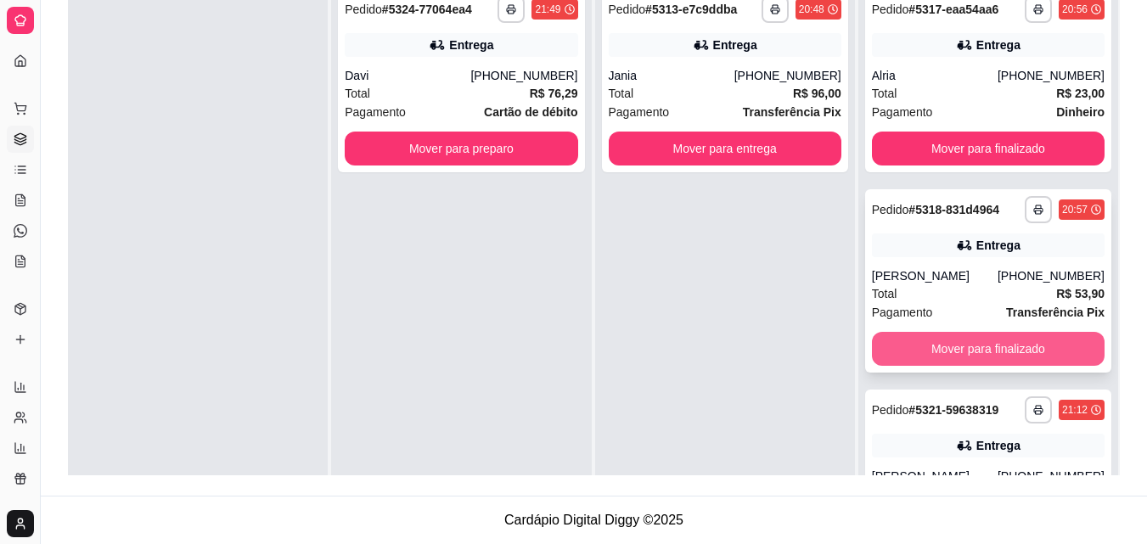
click at [921, 366] on button "Mover para finalizado" at bounding box center [988, 349] width 233 height 34
click at [917, 366] on button "Mover para finalizado" at bounding box center [988, 349] width 233 height 34
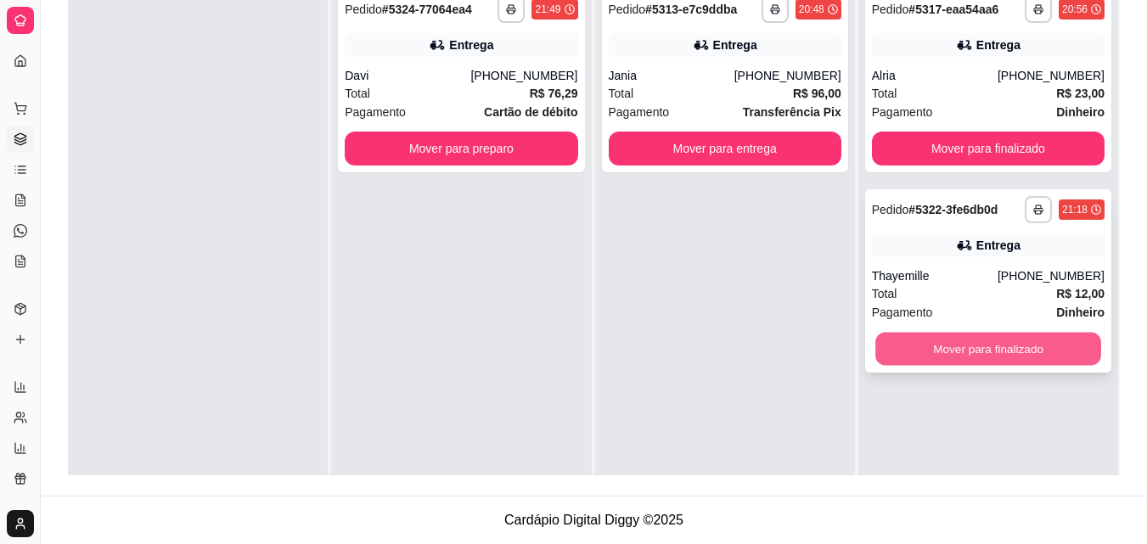
click at [918, 357] on button "Mover para finalizado" at bounding box center [988, 349] width 226 height 33
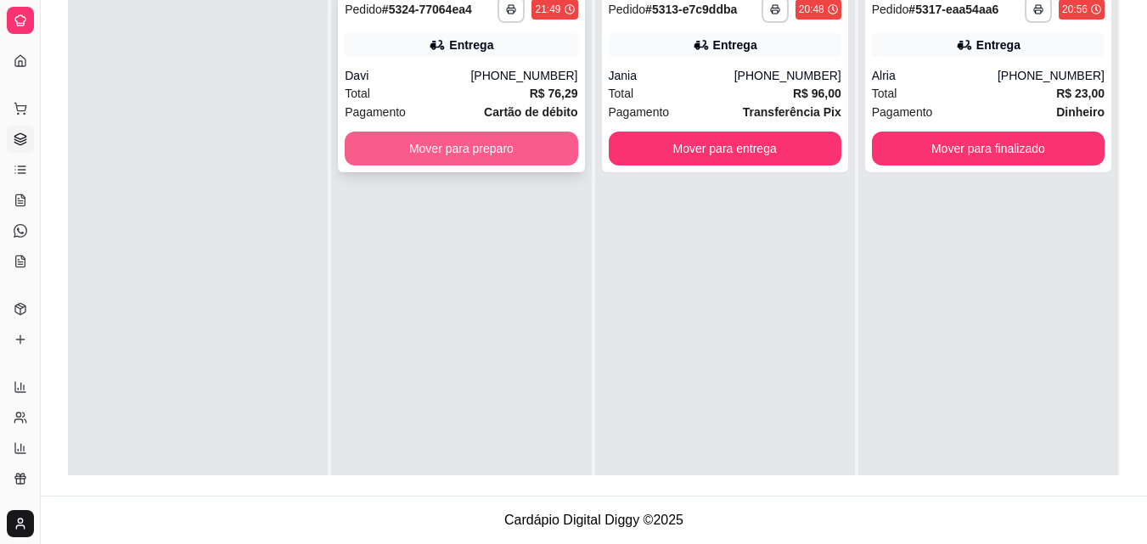
click at [401, 150] on button "Mover para preparo" at bounding box center [461, 149] width 233 height 34
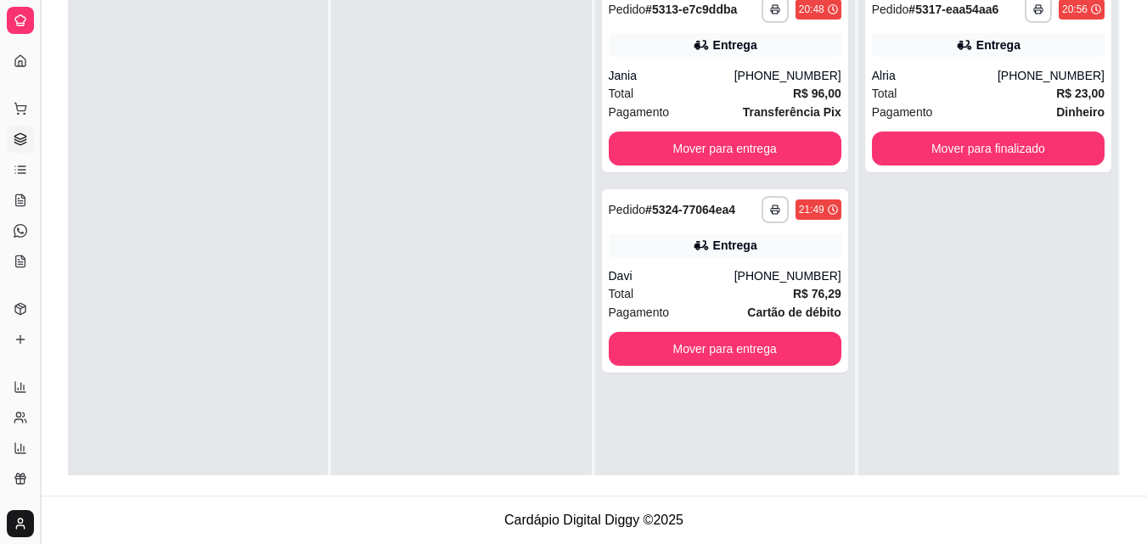
click at [37, 63] on button "Toggle Sidebar" at bounding box center [40, 272] width 14 height 544
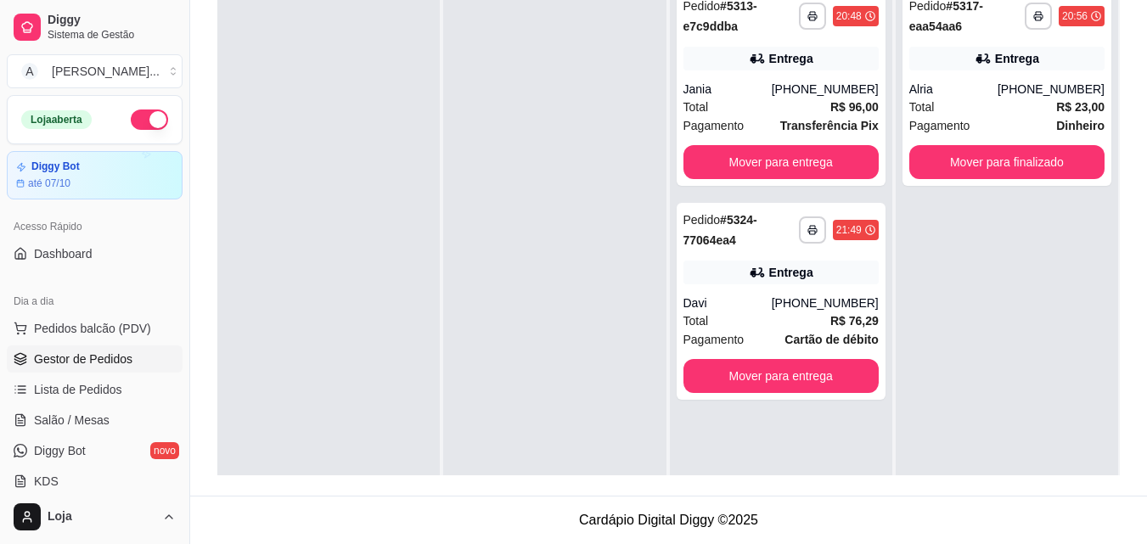
click at [141, 113] on button "button" at bounding box center [149, 120] width 37 height 20
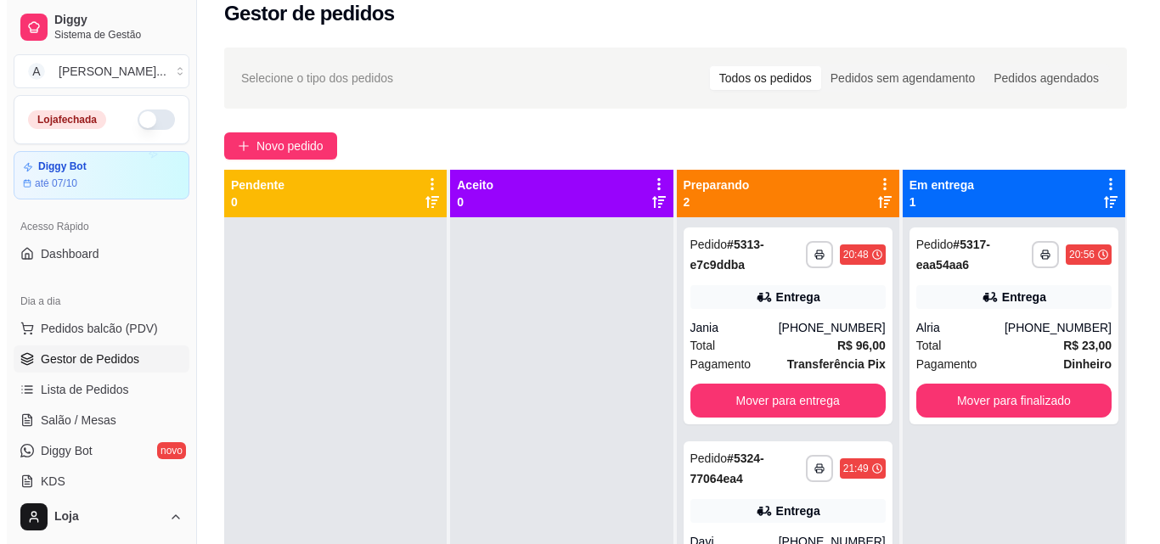
scroll to position [0, 0]
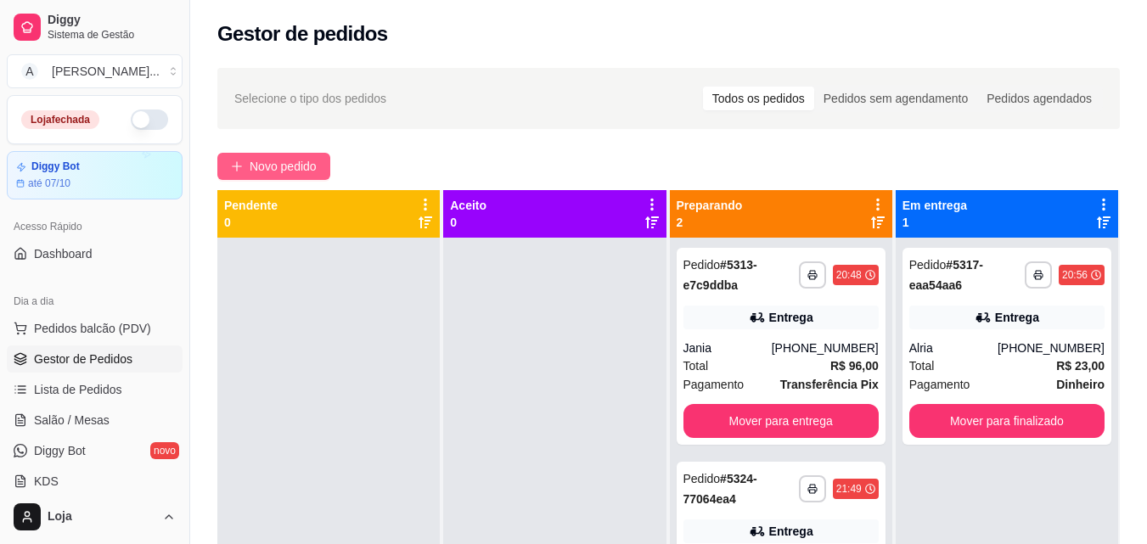
click at [243, 161] on button "Novo pedido" at bounding box center [273, 166] width 113 height 27
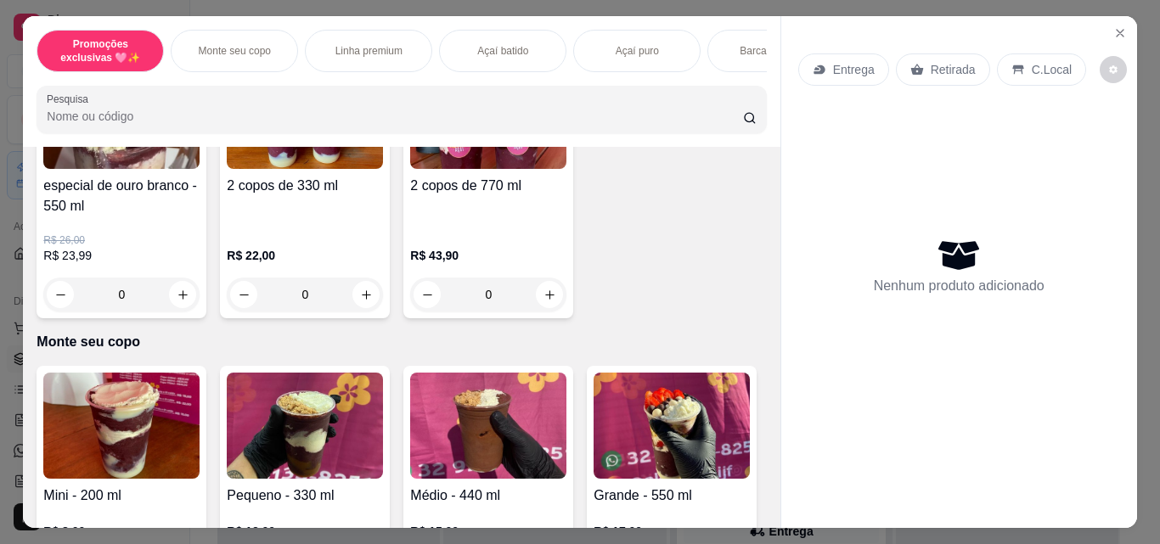
scroll to position [320, 0]
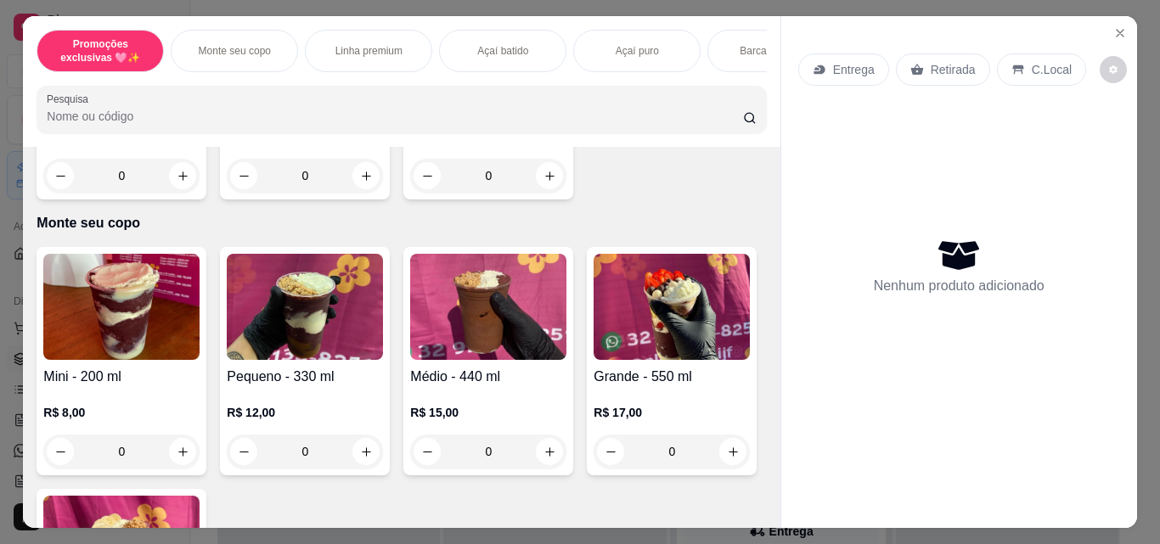
click at [325, 350] on img at bounding box center [305, 307] width 156 height 106
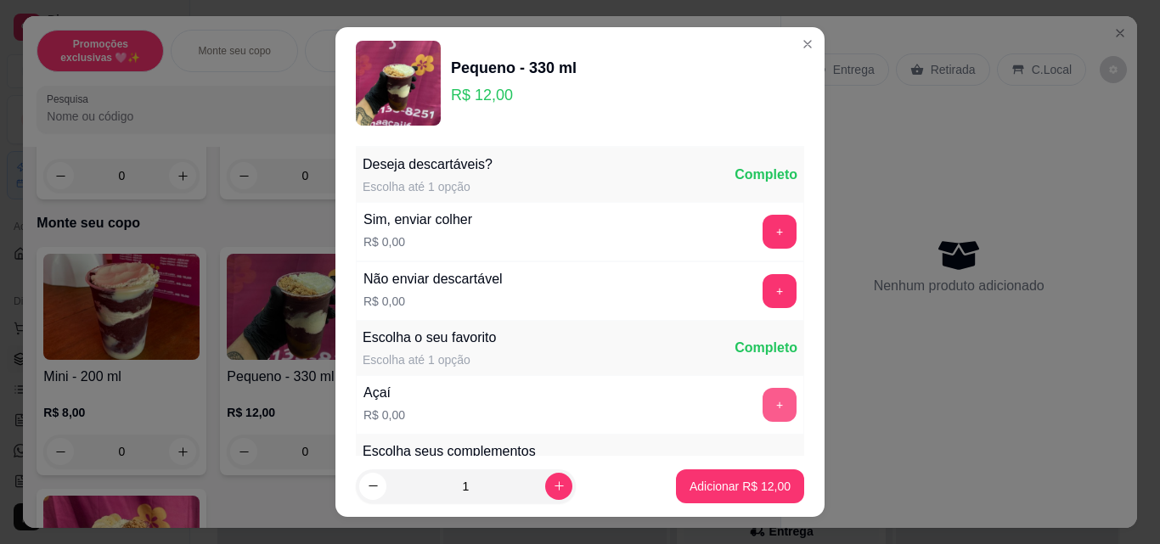
click at [762, 396] on button "+" at bounding box center [779, 405] width 34 height 34
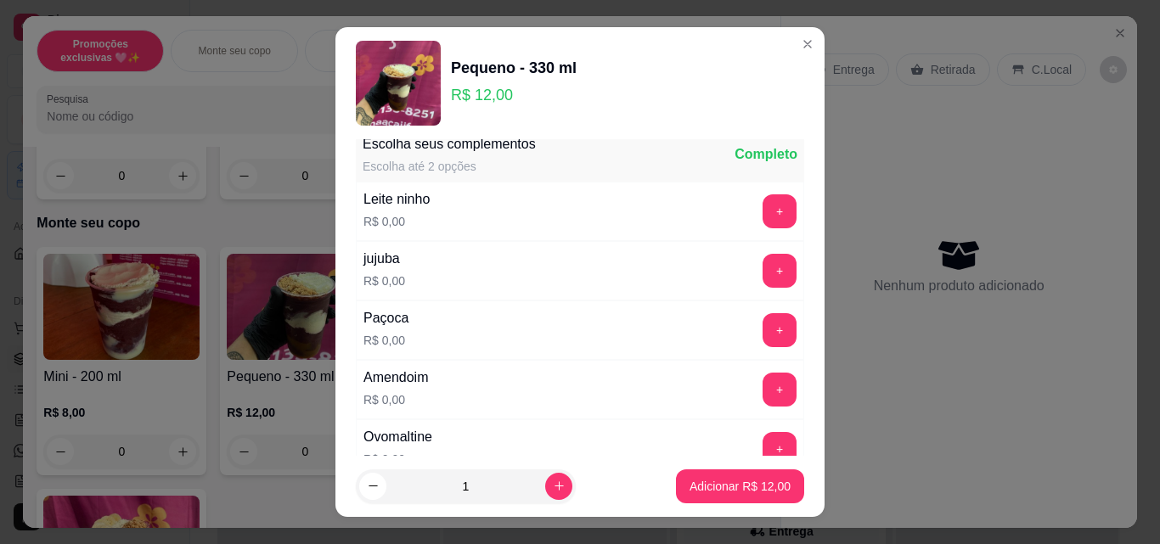
scroll to position [258, 0]
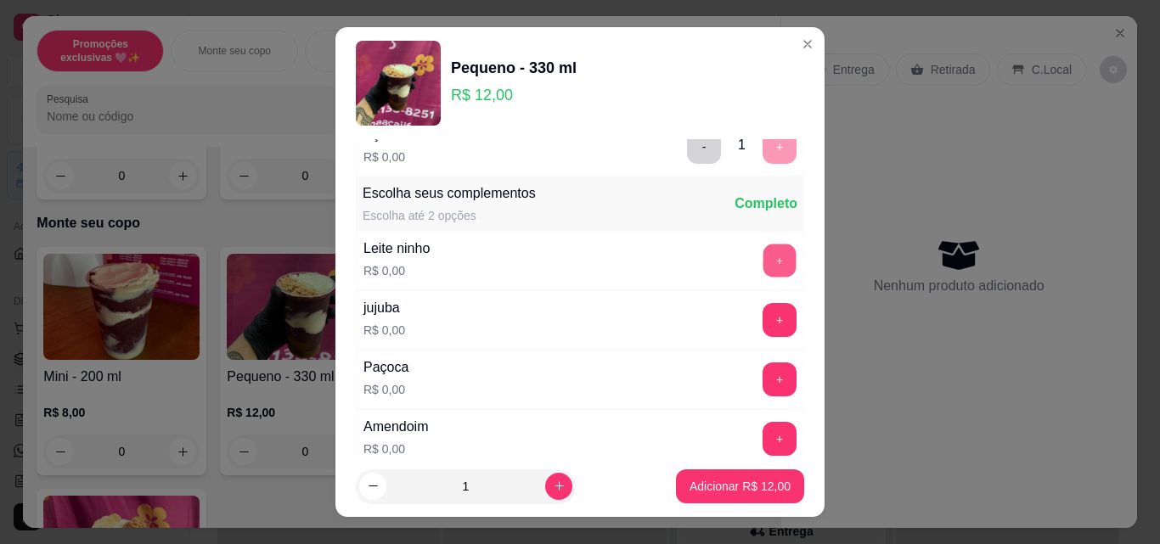
click at [763, 253] on button "+" at bounding box center [779, 261] width 33 height 33
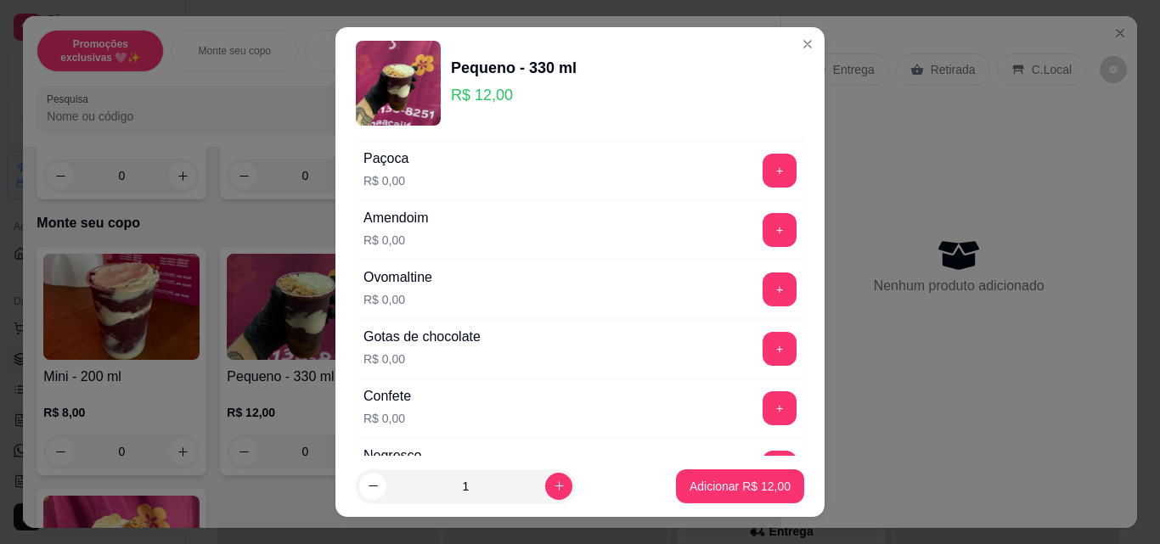
scroll to position [591, 0]
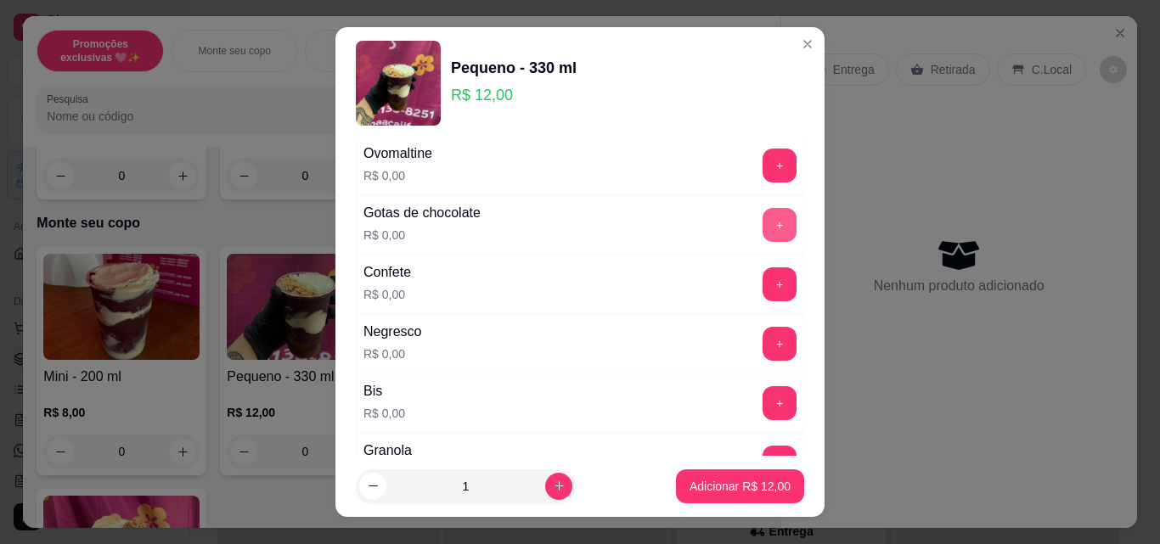
click at [762, 230] on button "+" at bounding box center [779, 225] width 34 height 34
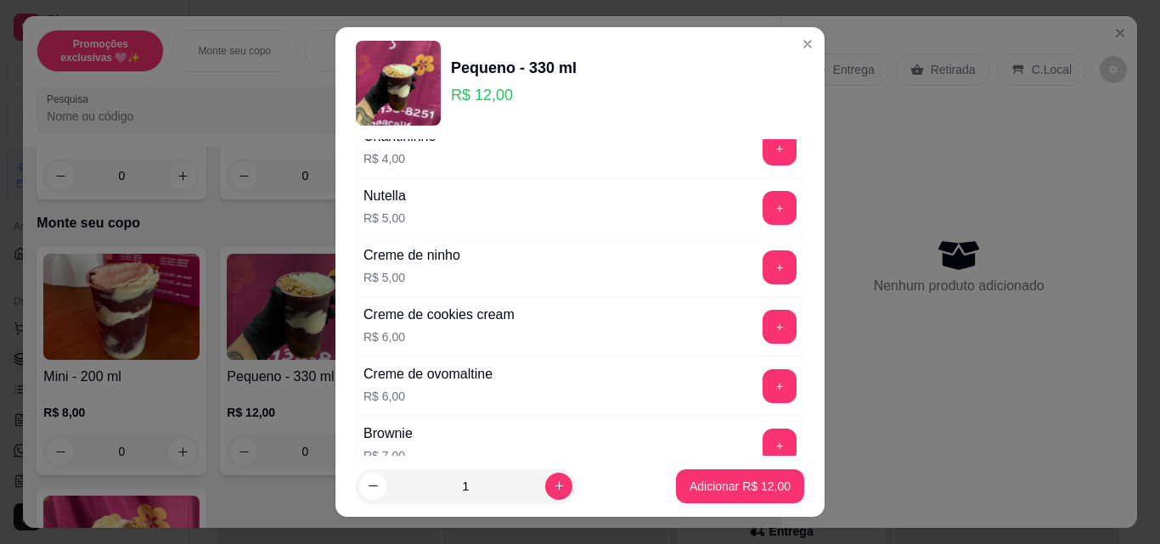
scroll to position [3825, 0]
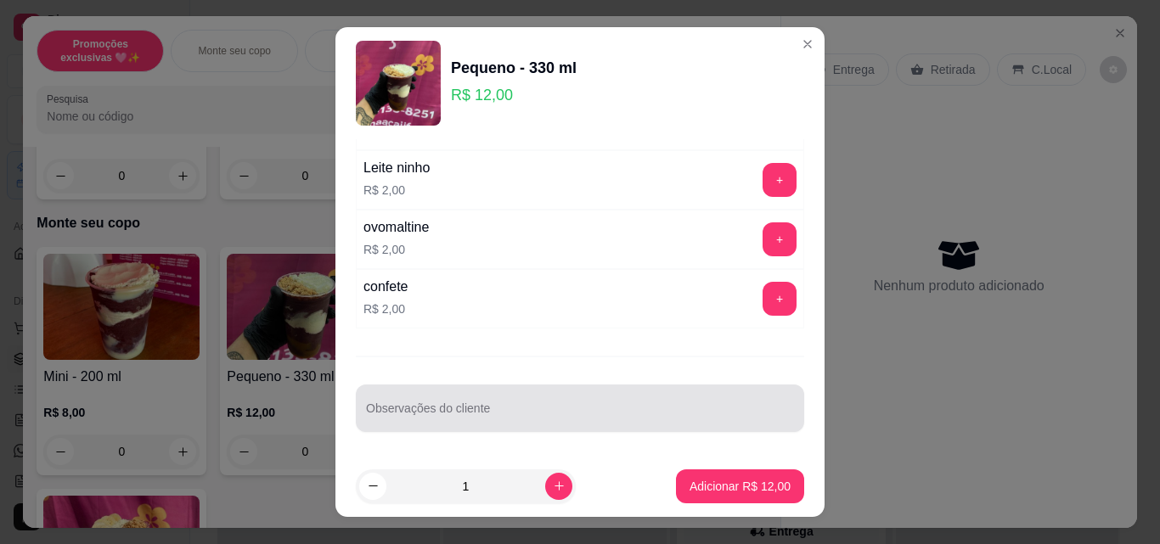
click at [627, 419] on input "Observações do cliente" at bounding box center [580, 415] width 428 height 17
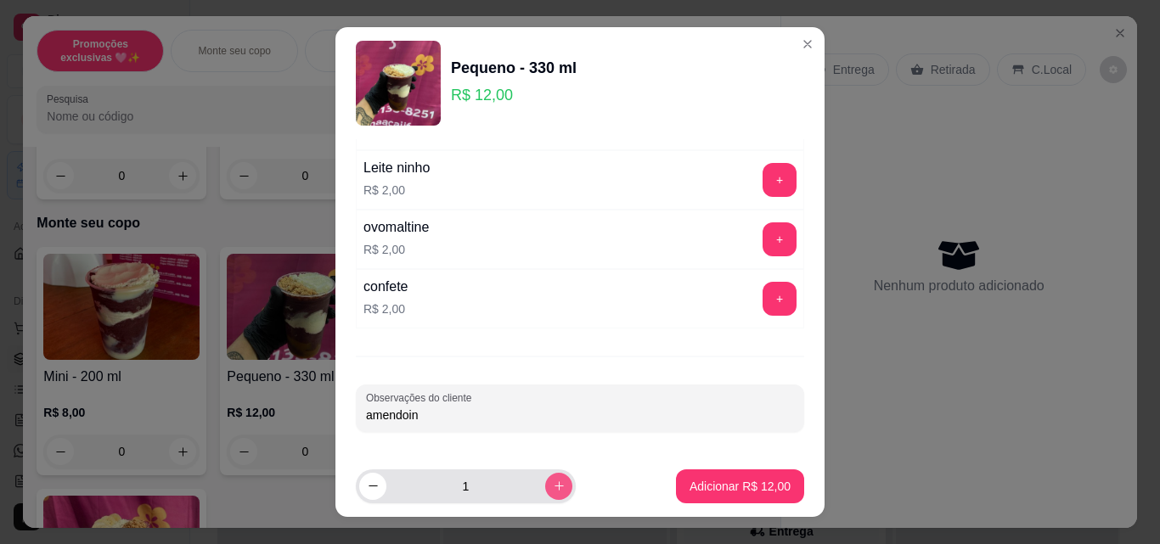
type input "amendoin"
click at [553, 483] on icon "increase-product-quantity" at bounding box center [559, 486] width 13 height 13
type input "2"
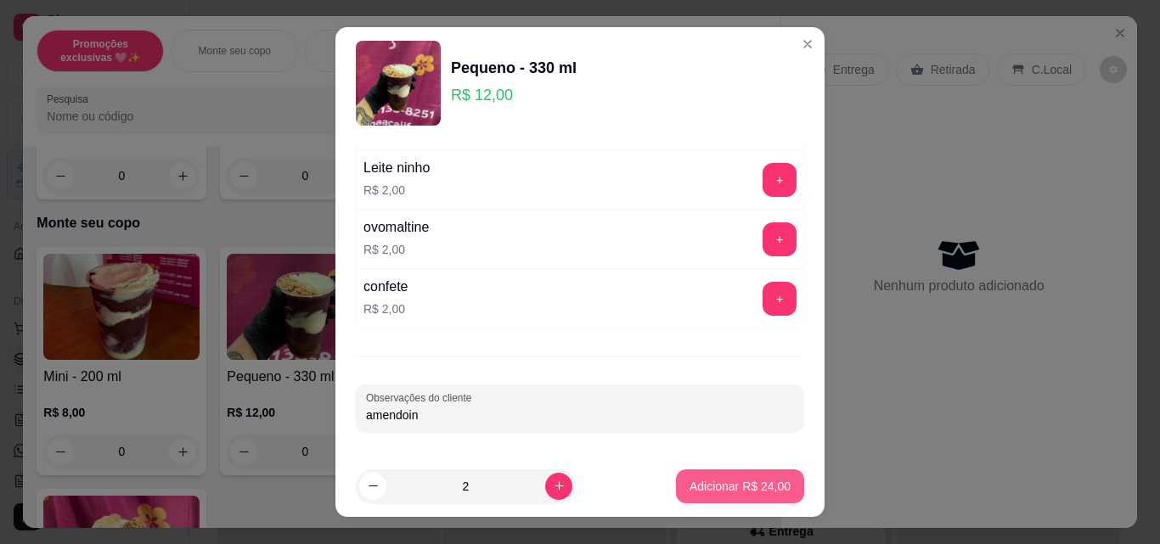
click at [677, 477] on button "Adicionar R$ 24,00" at bounding box center [740, 486] width 128 height 34
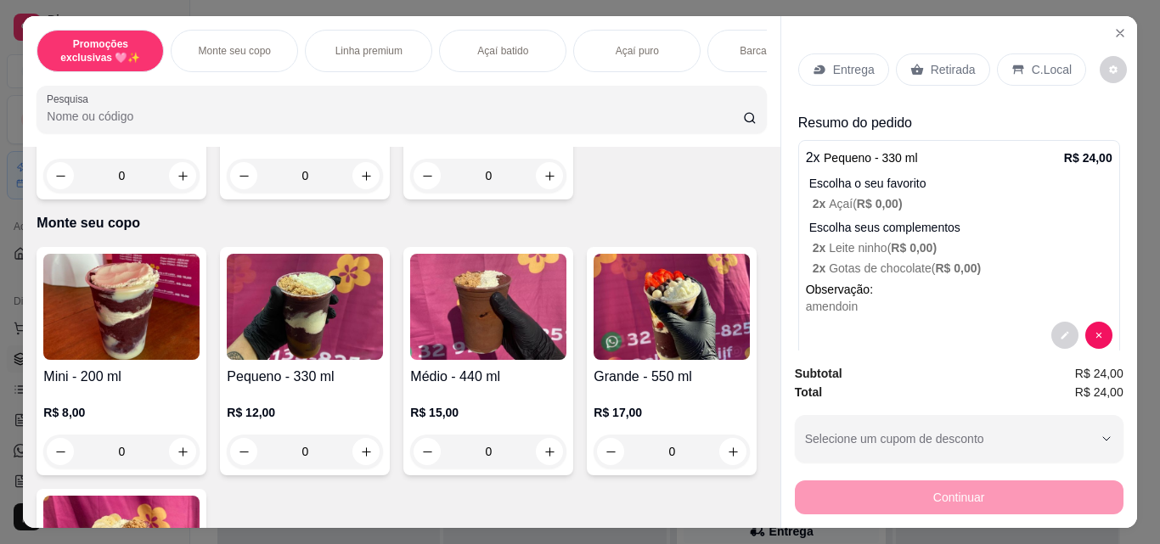
click at [910, 65] on icon at bounding box center [916, 70] width 13 height 11
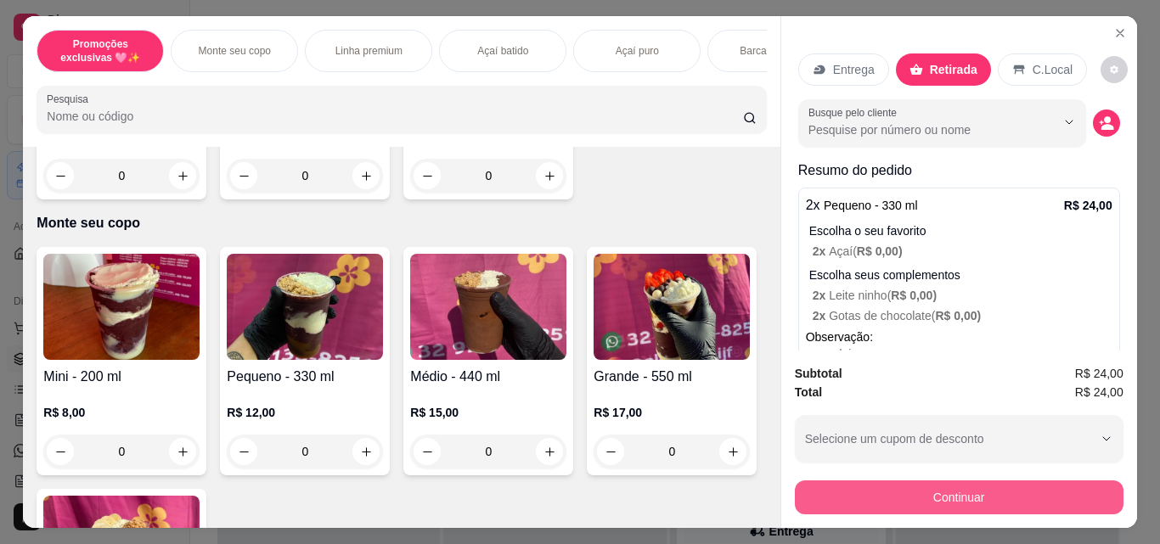
click at [941, 497] on button "Continuar" at bounding box center [959, 498] width 329 height 34
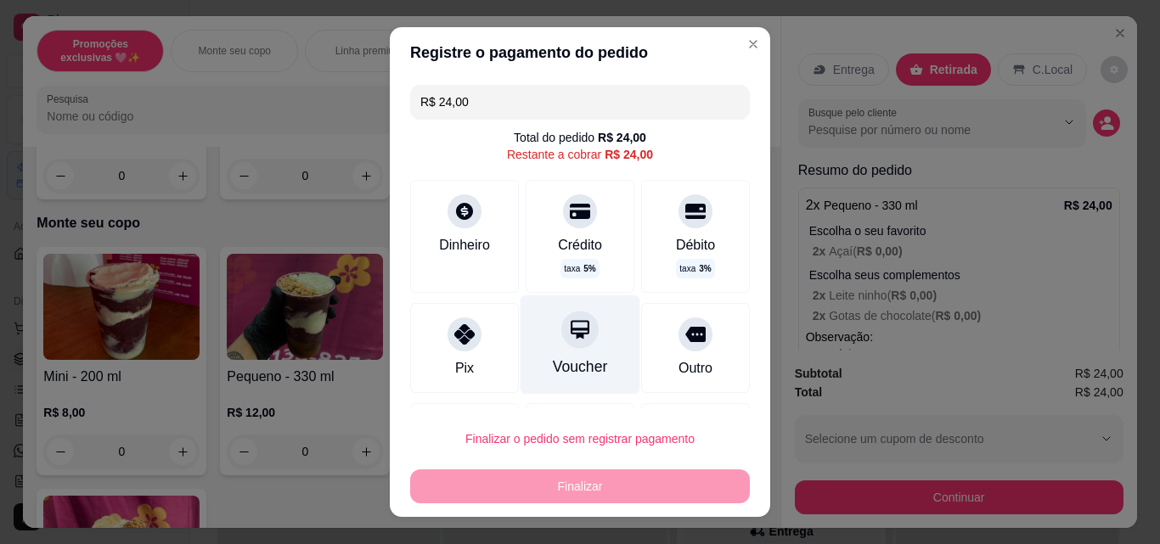
click at [569, 340] on icon at bounding box center [580, 329] width 22 height 22
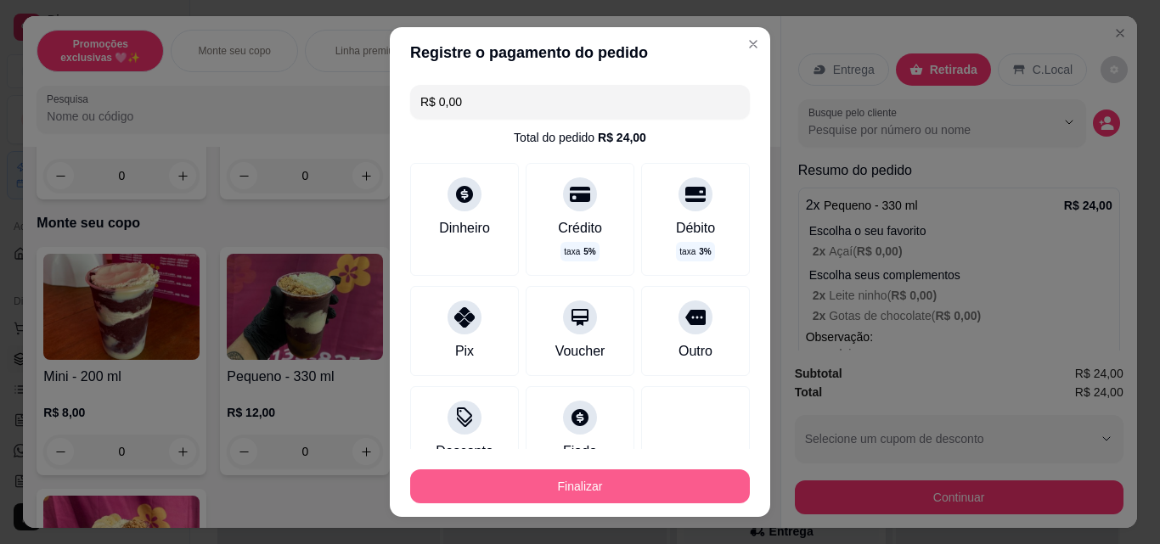
click at [589, 486] on button "Finalizar" at bounding box center [580, 486] width 340 height 34
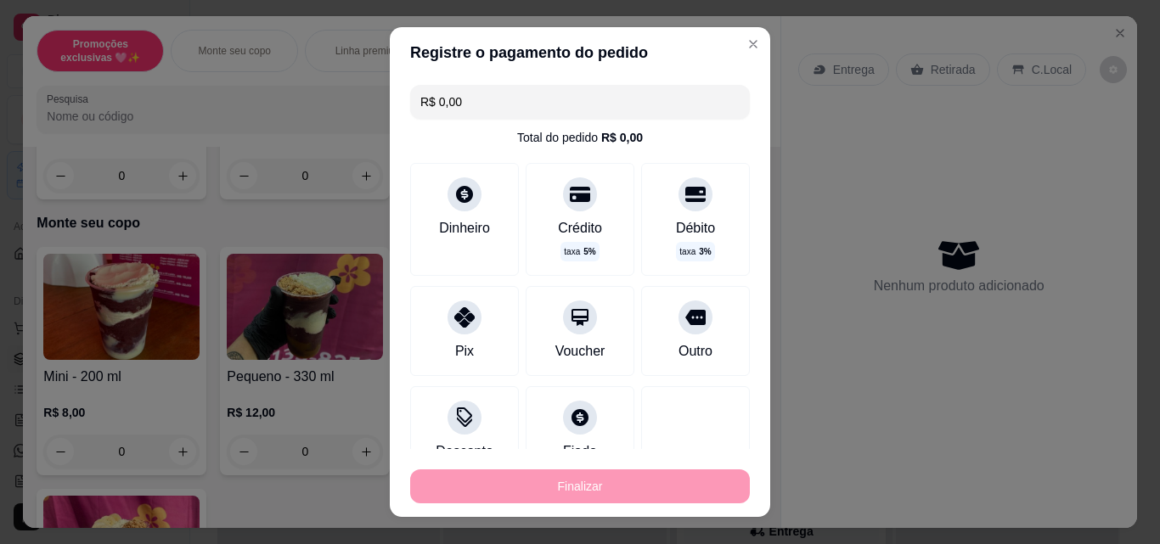
type input "-R$ 24,00"
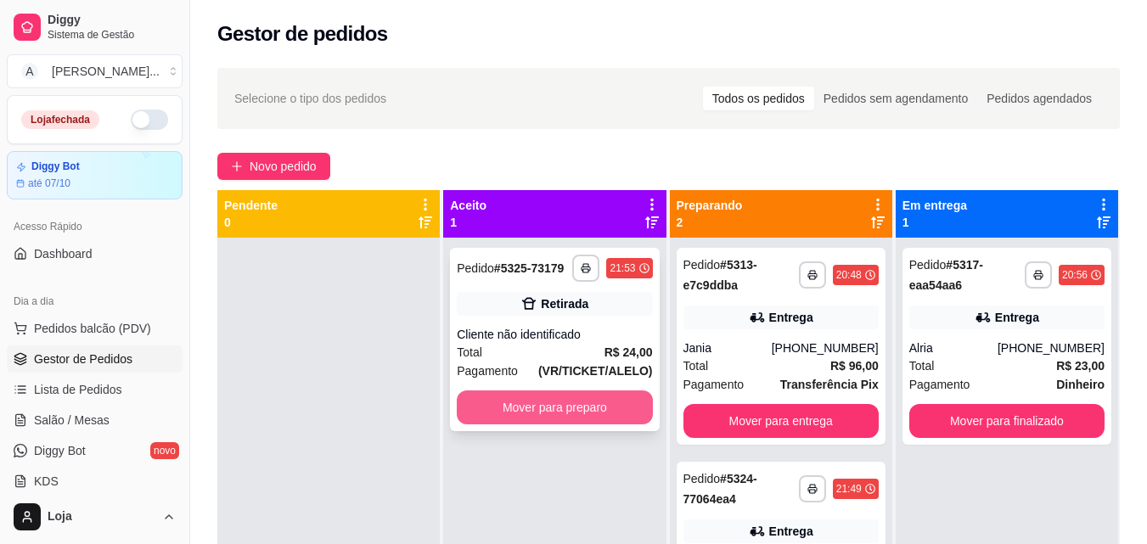
click at [514, 413] on button "Mover para preparo" at bounding box center [554, 408] width 195 height 34
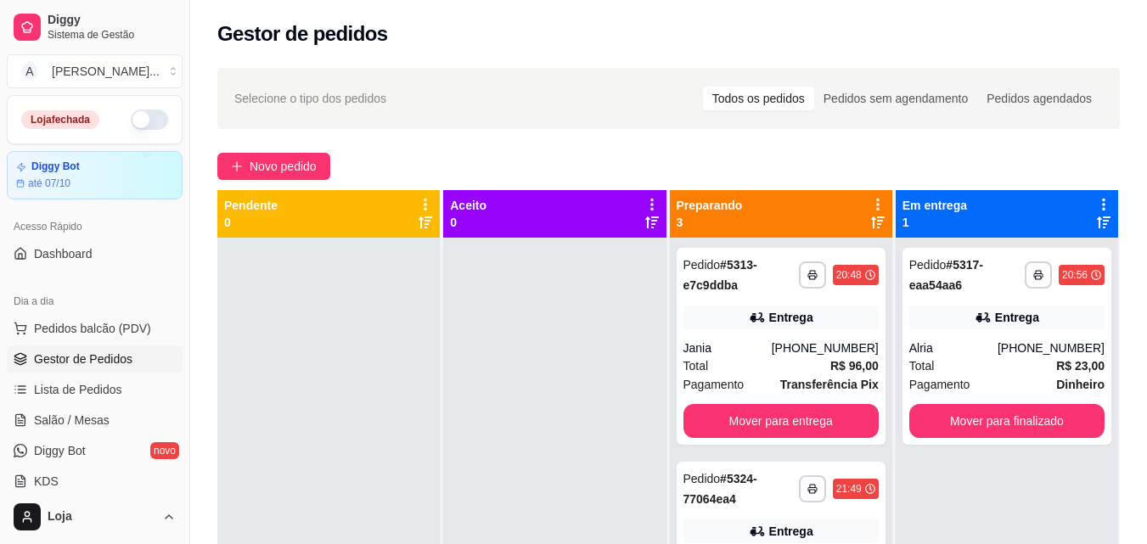
click at [871, 223] on icon at bounding box center [878, 223] width 14 height 14
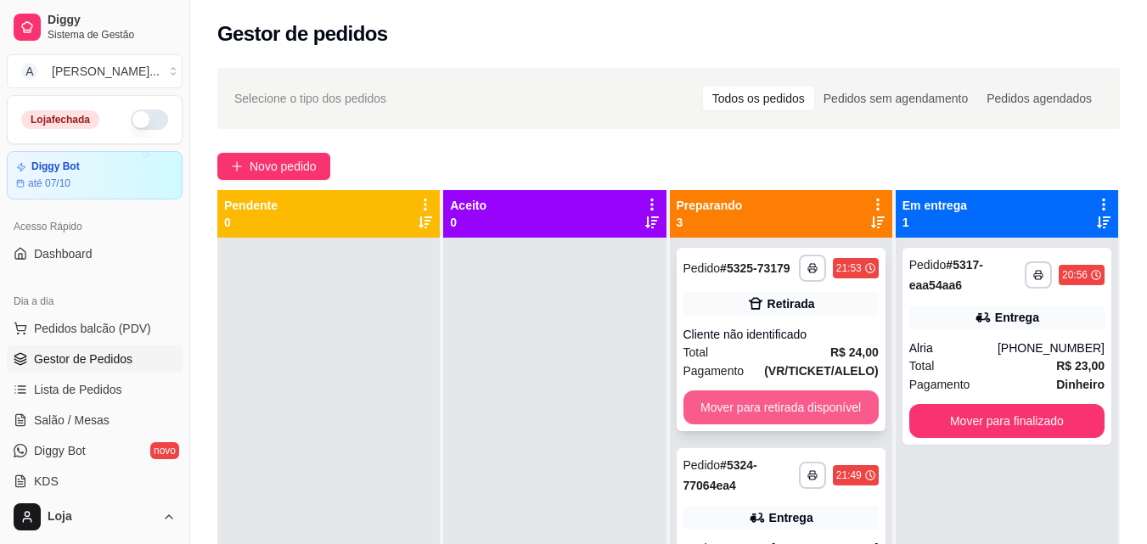
click at [808, 408] on button "Mover para retirada disponível" at bounding box center [780, 408] width 195 height 34
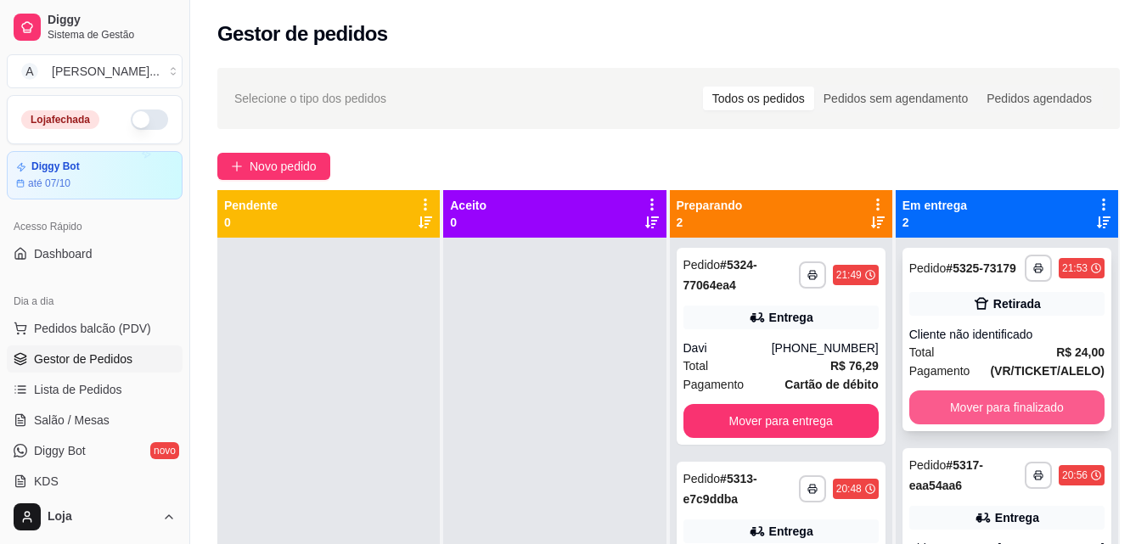
click at [960, 405] on button "Mover para finalizado" at bounding box center [1006, 408] width 195 height 34
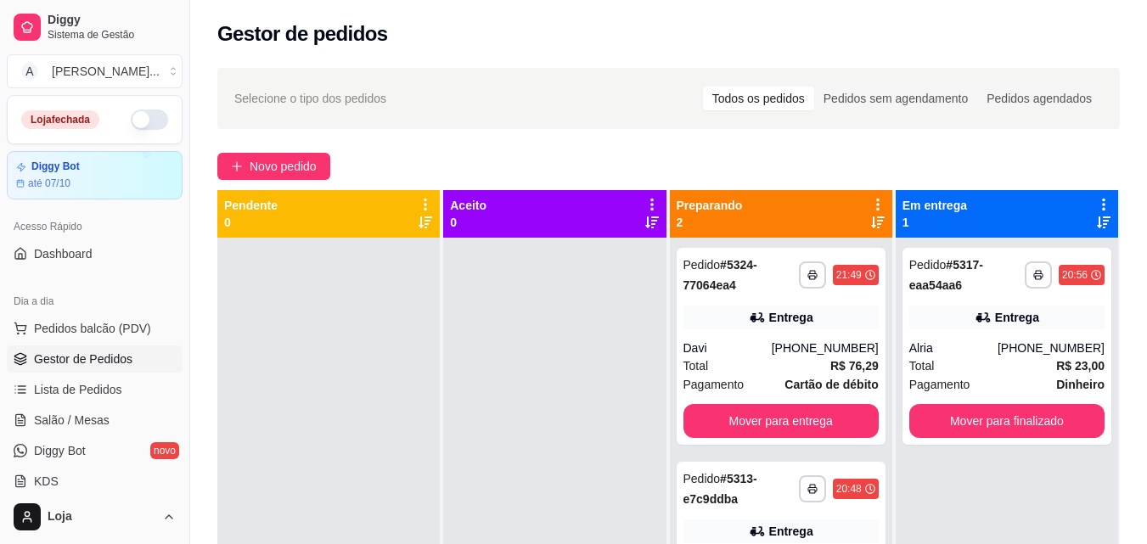
click at [871, 221] on icon at bounding box center [878, 222] width 14 height 12
click at [707, 430] on button "Mover para entrega" at bounding box center [780, 421] width 189 height 33
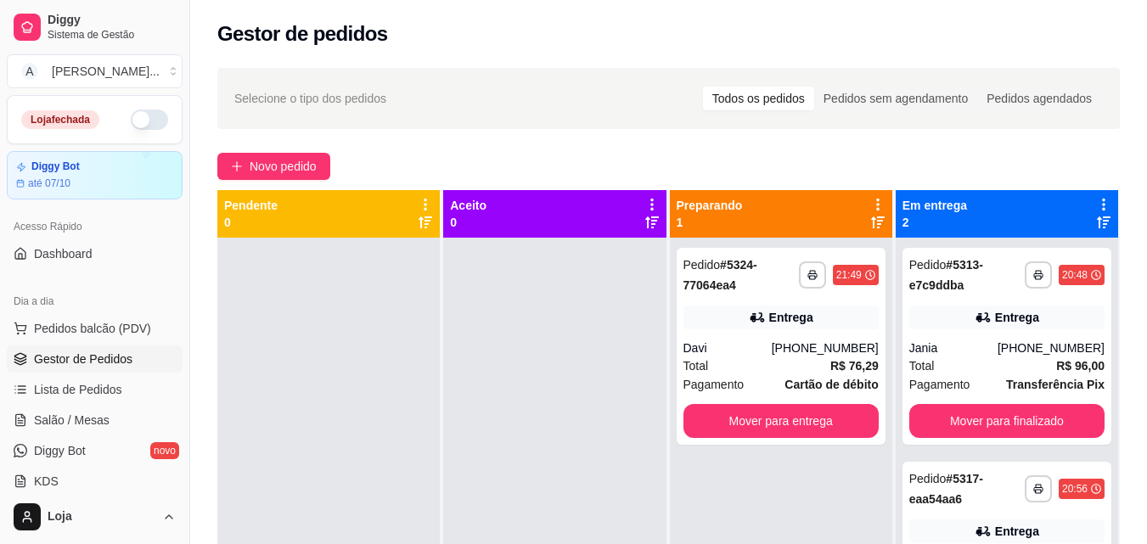
click at [142, 121] on button "button" at bounding box center [149, 120] width 37 height 20
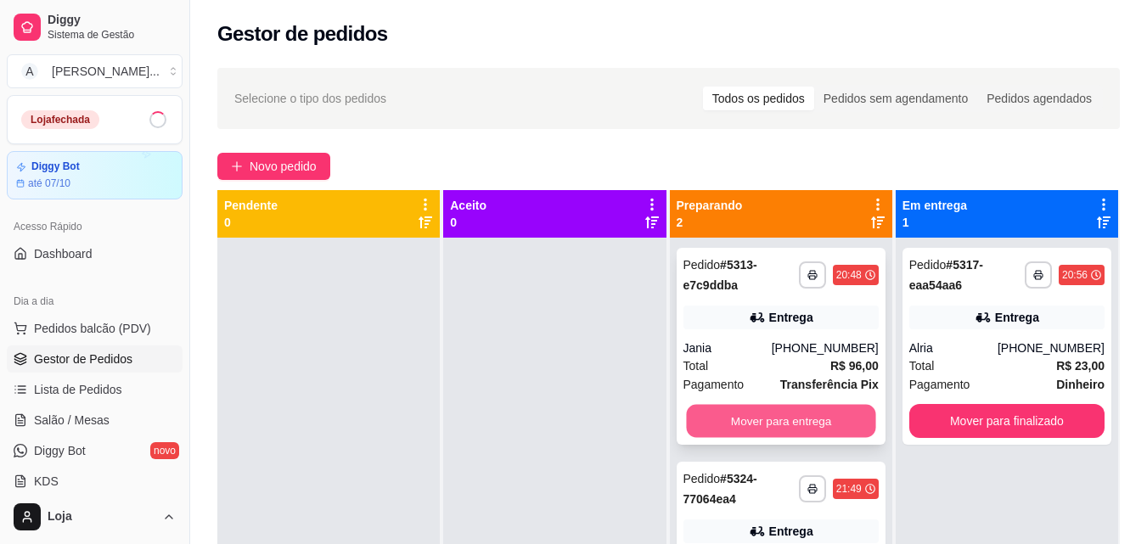
click at [714, 419] on button "Mover para entrega" at bounding box center [780, 421] width 189 height 33
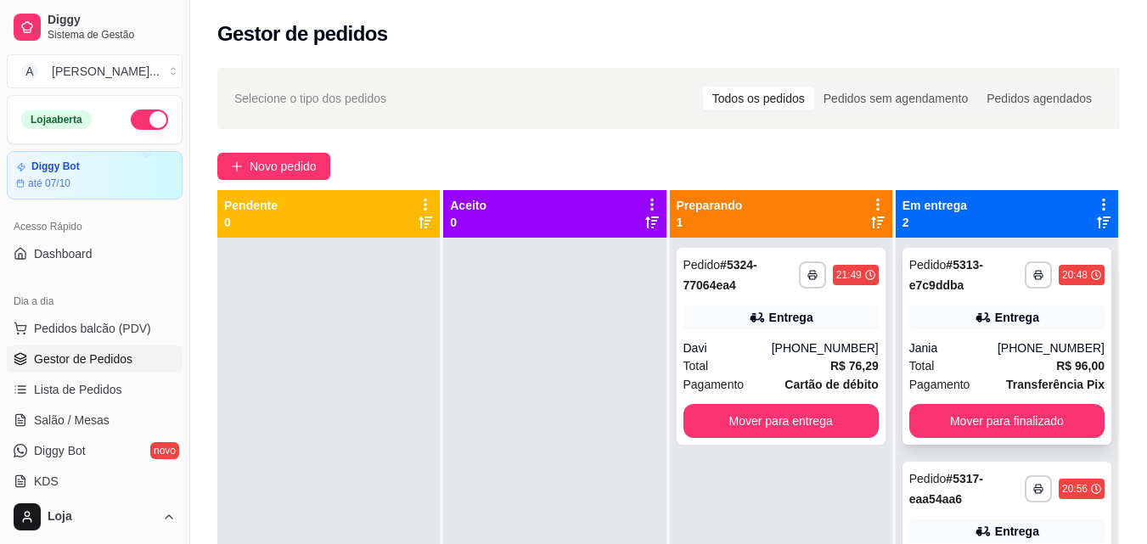
click at [940, 397] on div "**********" at bounding box center [1006, 346] width 209 height 197
click at [964, 413] on button "Mover para finalizado" at bounding box center [1006, 421] width 195 height 34
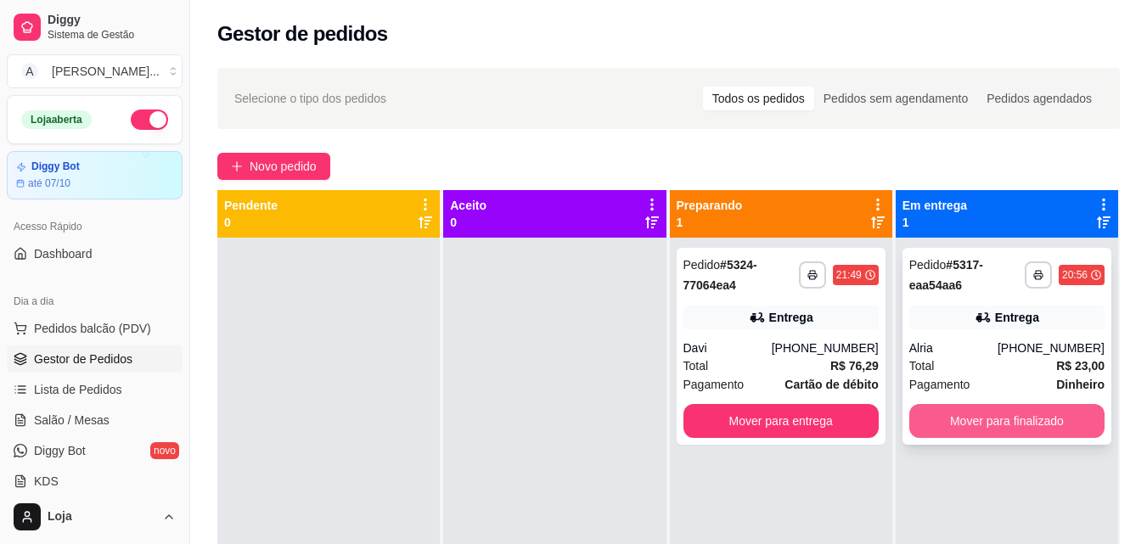
click at [941, 420] on button "Mover para finalizado" at bounding box center [1006, 421] width 195 height 34
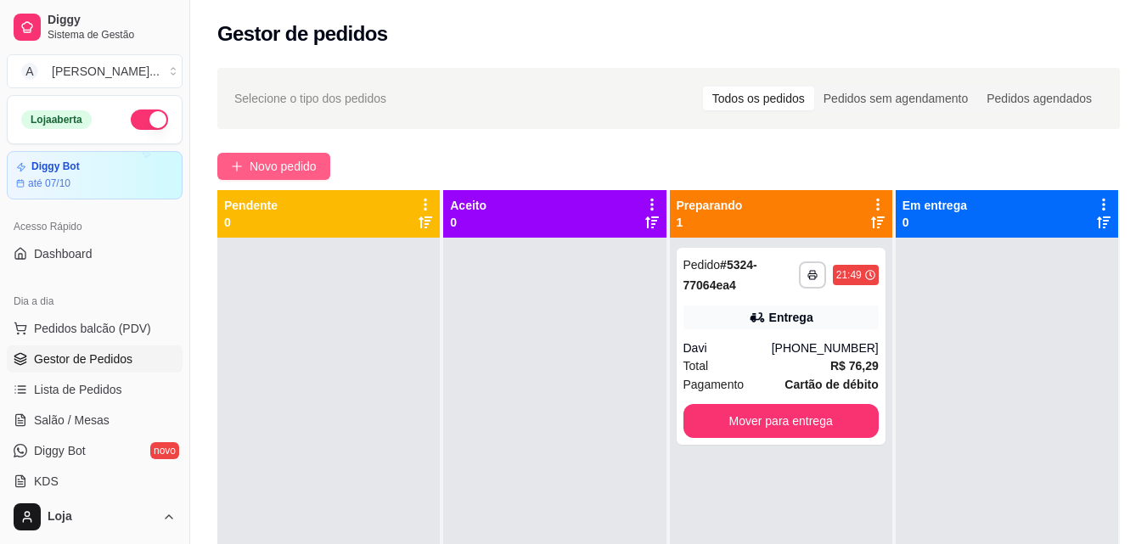
click at [265, 177] on button "Novo pedido" at bounding box center [273, 166] width 113 height 27
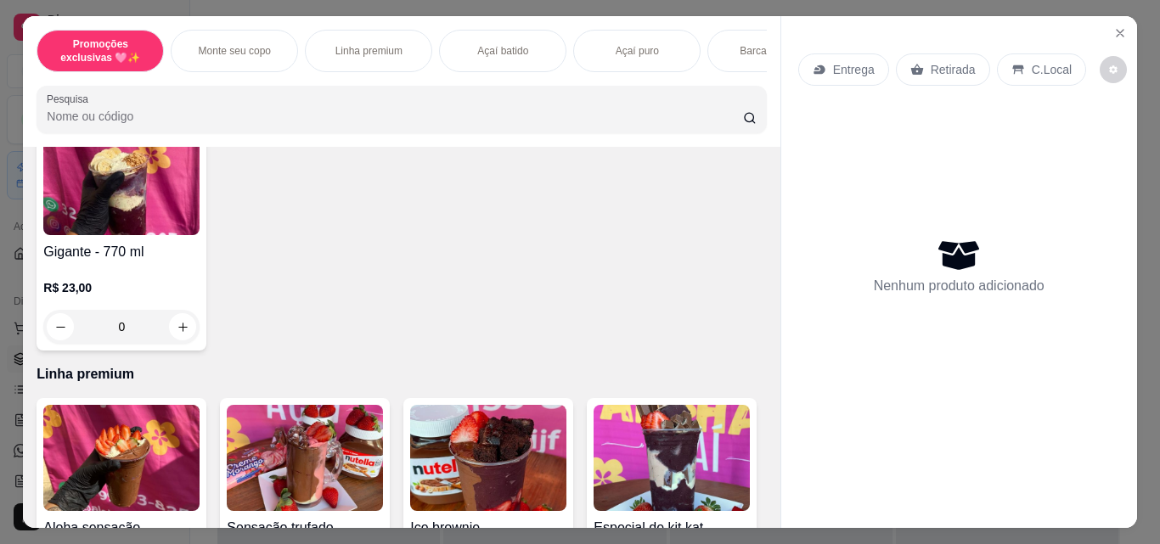
scroll to position [616, 0]
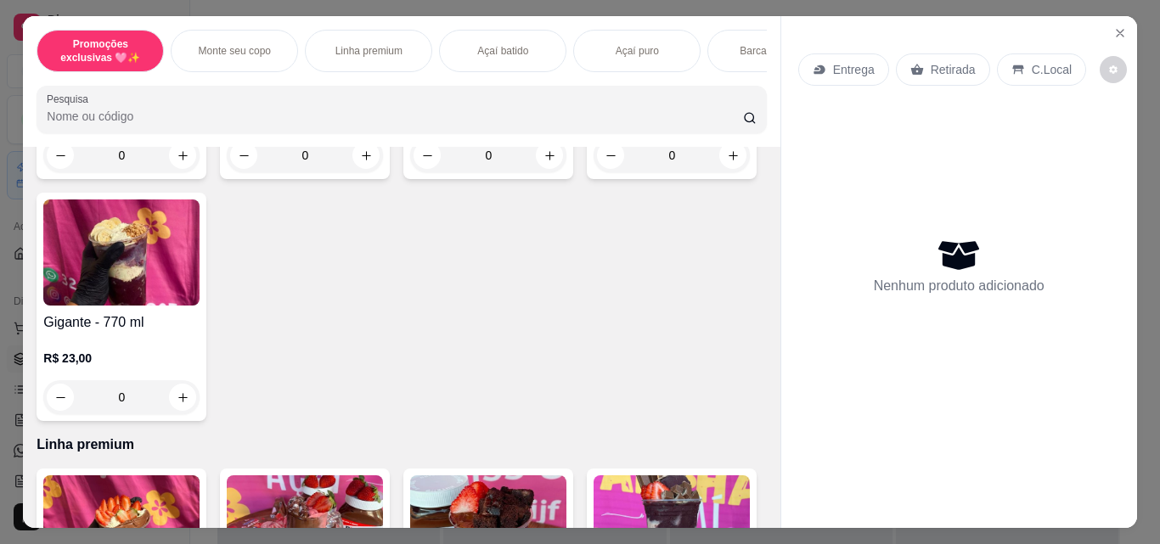
click at [466, 161] on div "0" at bounding box center [488, 155] width 156 height 34
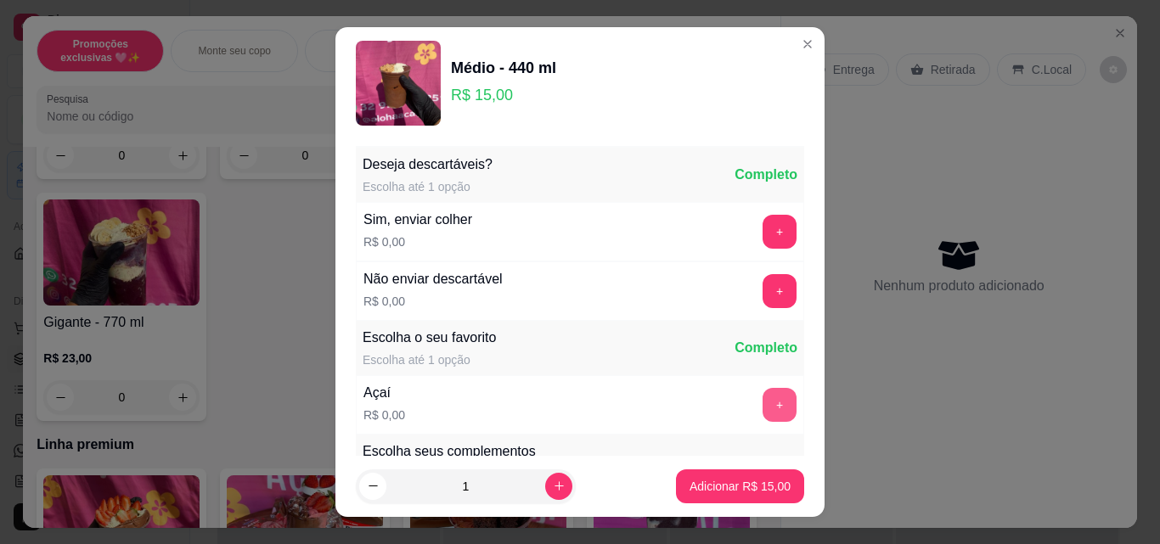
click at [762, 413] on button "+" at bounding box center [779, 405] width 34 height 34
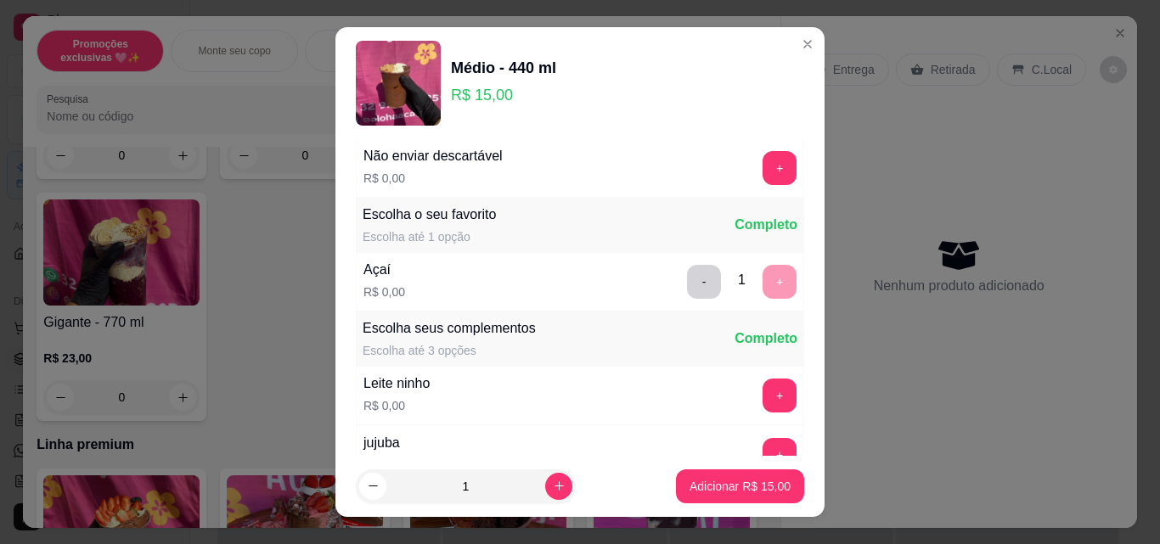
scroll to position [345, 0]
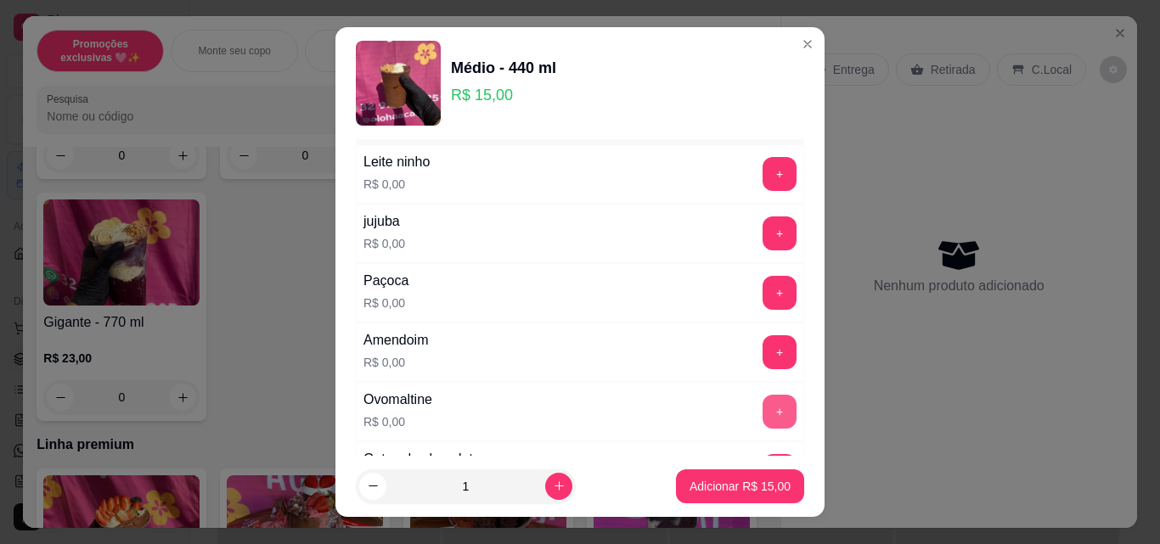
click at [762, 408] on button "+" at bounding box center [779, 412] width 34 height 34
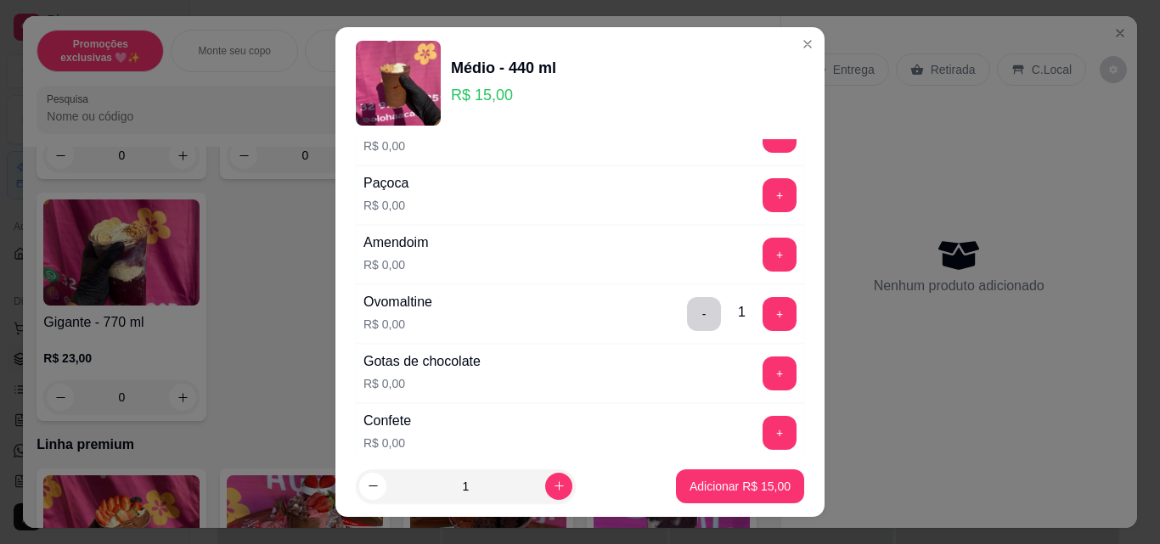
scroll to position [468, 0]
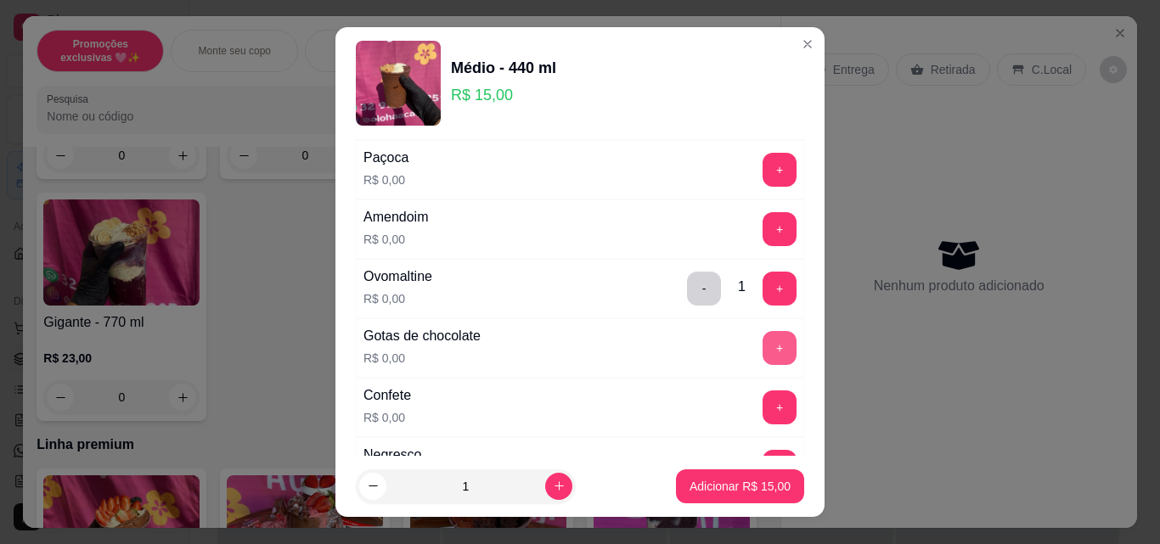
click at [762, 340] on button "+" at bounding box center [779, 348] width 34 height 34
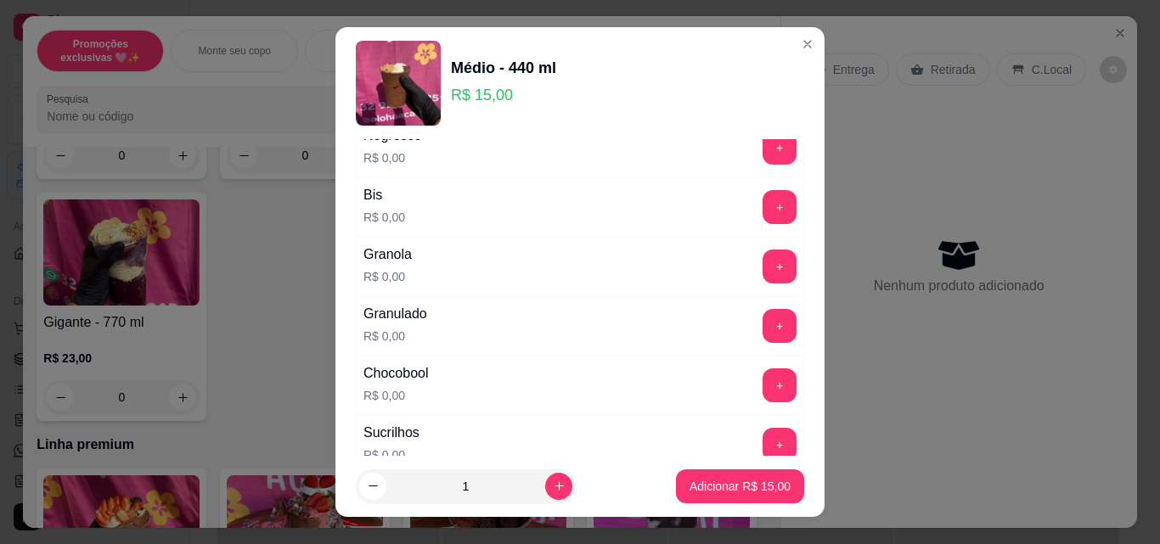
scroll to position [812, 0]
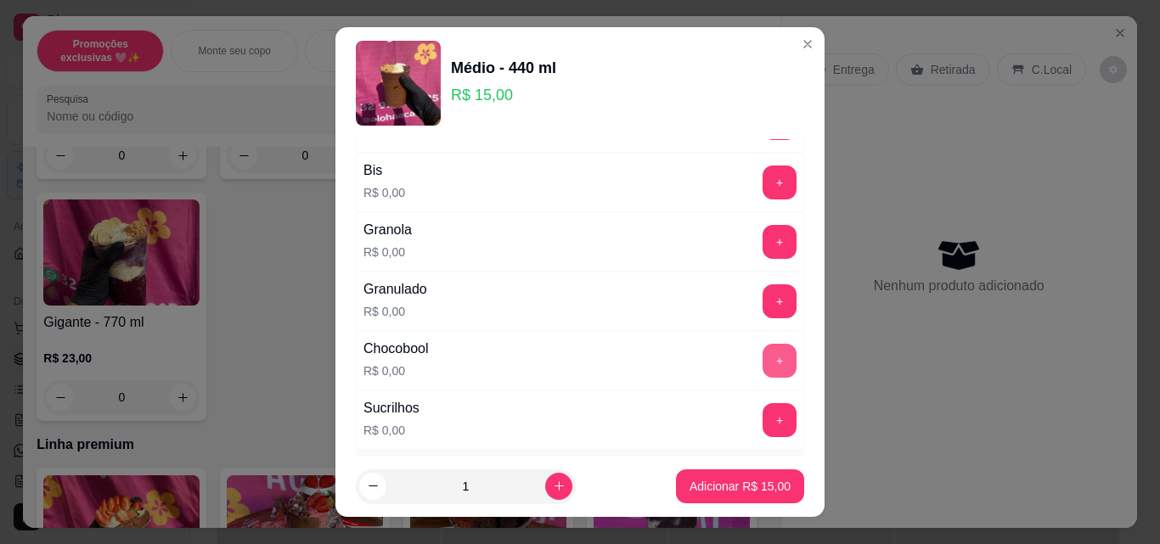
click at [762, 352] on button "+" at bounding box center [779, 361] width 34 height 34
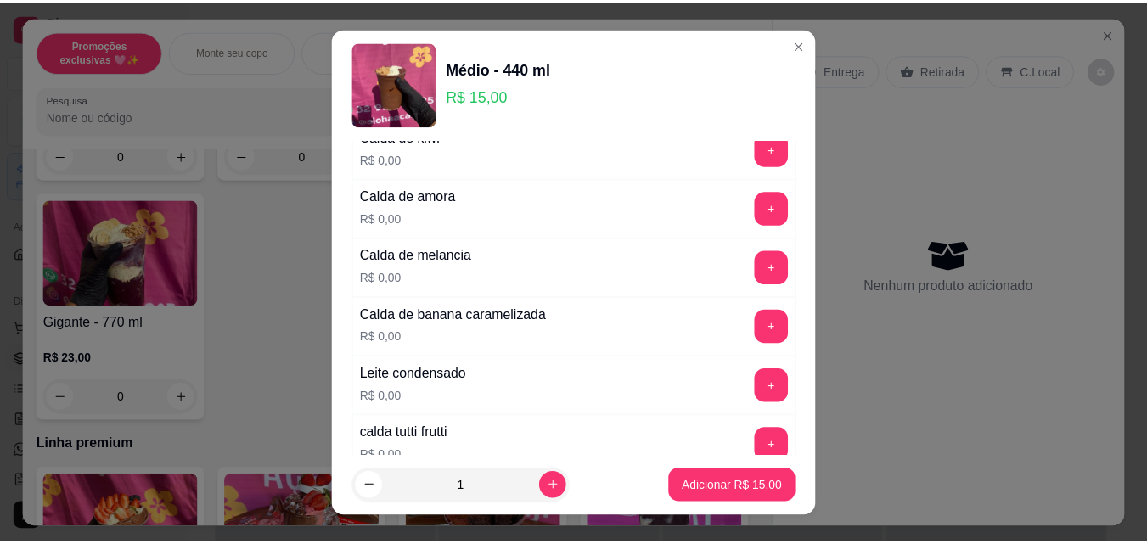
scroll to position [1587, 0]
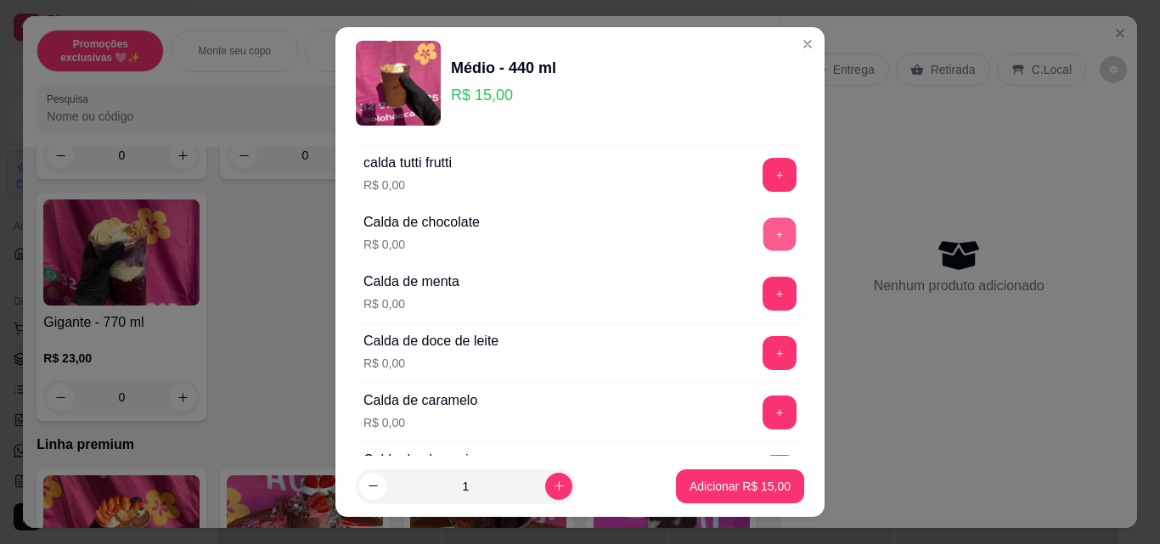
click at [763, 221] on button "+" at bounding box center [779, 234] width 33 height 33
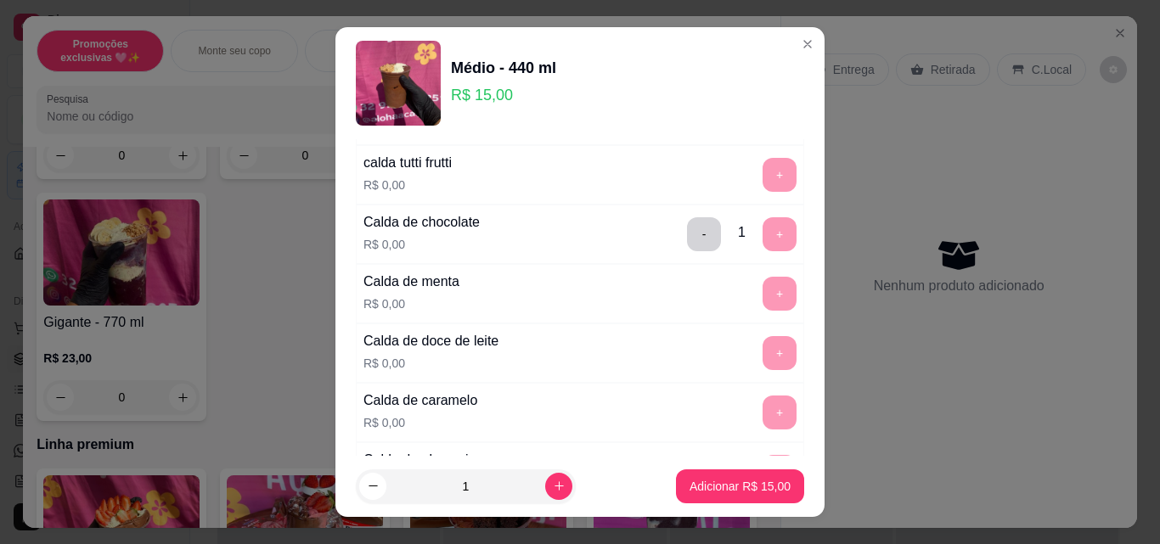
click at [737, 489] on p "Adicionar R$ 15,00" at bounding box center [739, 486] width 101 height 17
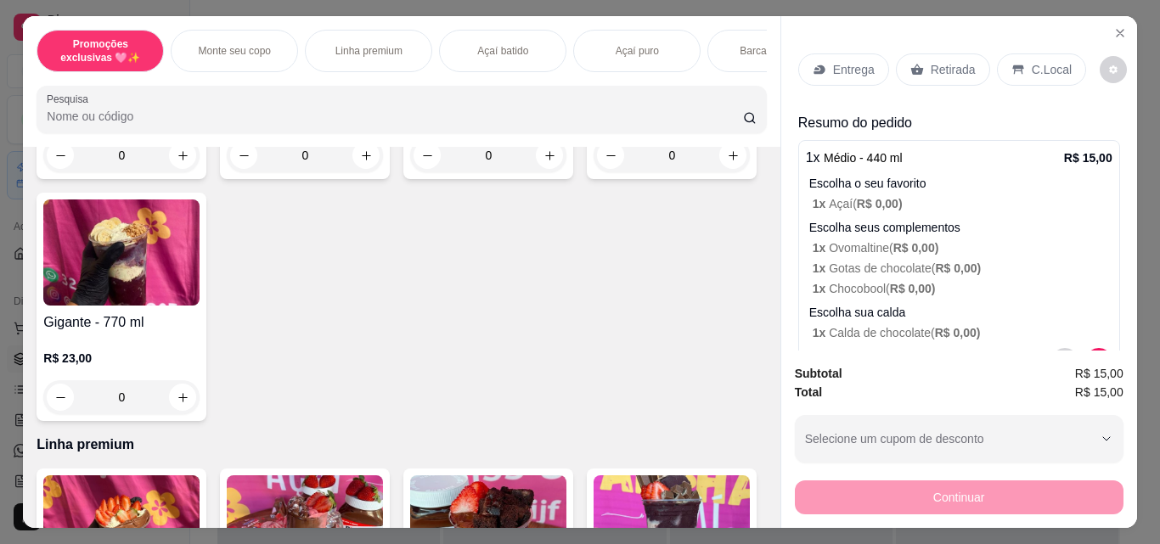
drag, startPoint x: 901, startPoint y: 70, endPoint x: 943, endPoint y: 317, distance: 249.8
click at [901, 70] on div "Retirada" at bounding box center [943, 69] width 94 height 32
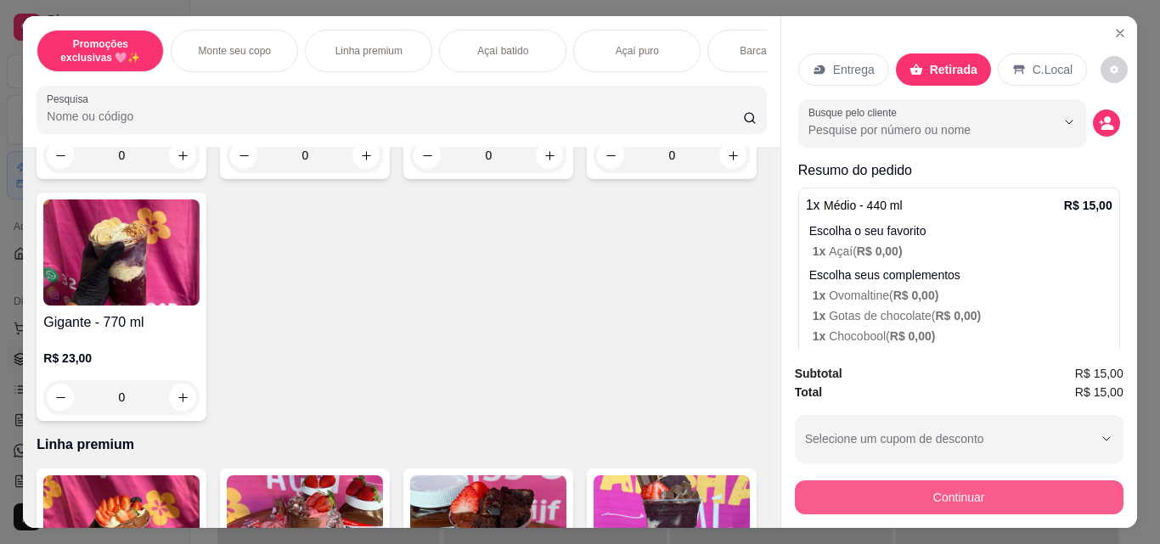
click at [892, 484] on button "Continuar" at bounding box center [959, 498] width 329 height 34
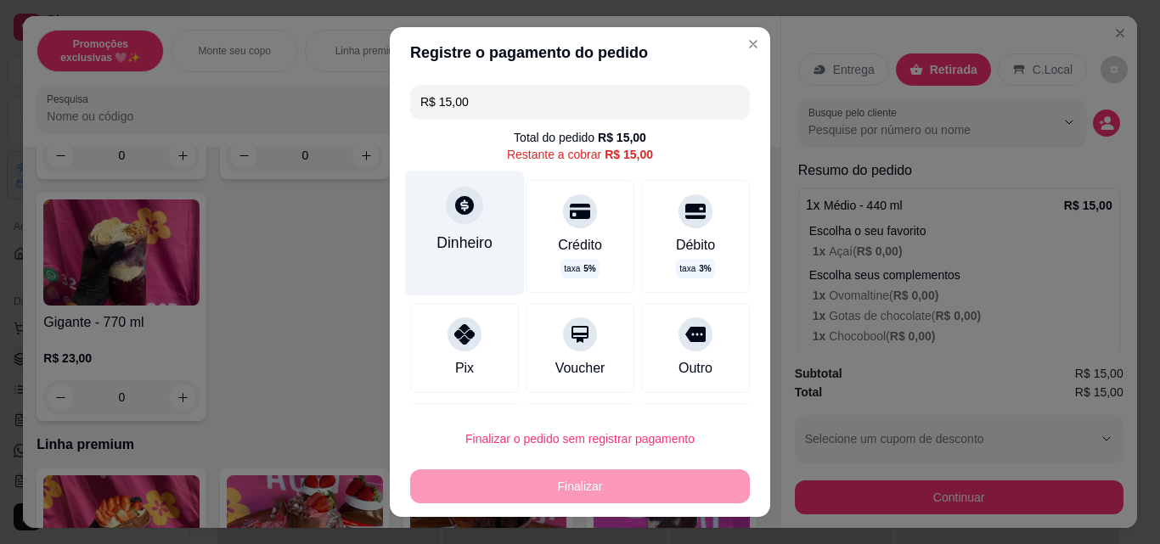
click at [464, 248] on div "Dinheiro" at bounding box center [464, 243] width 56 height 22
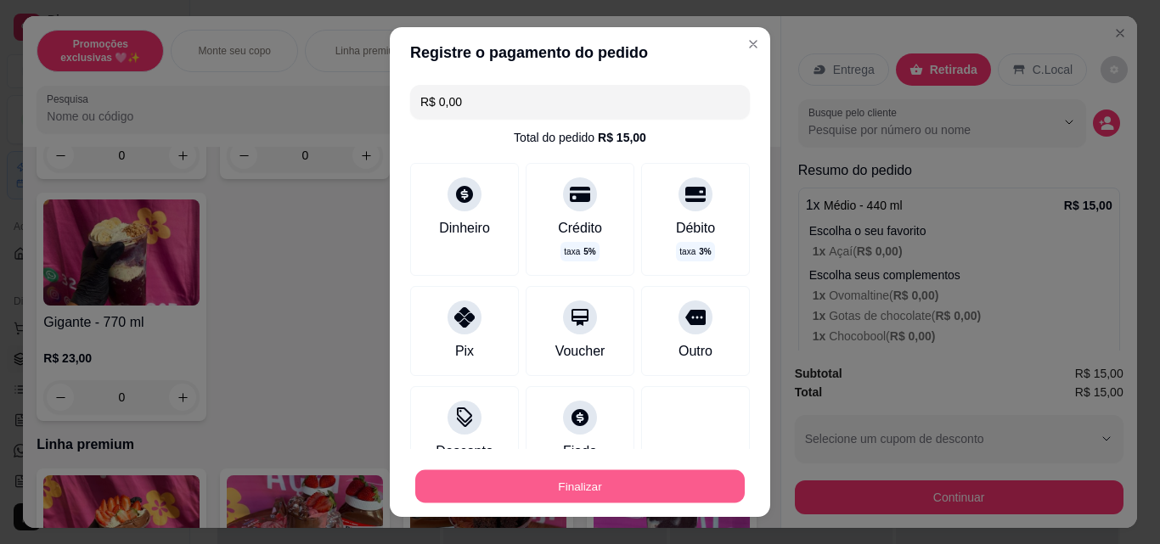
click at [615, 473] on button "Finalizar" at bounding box center [579, 486] width 329 height 33
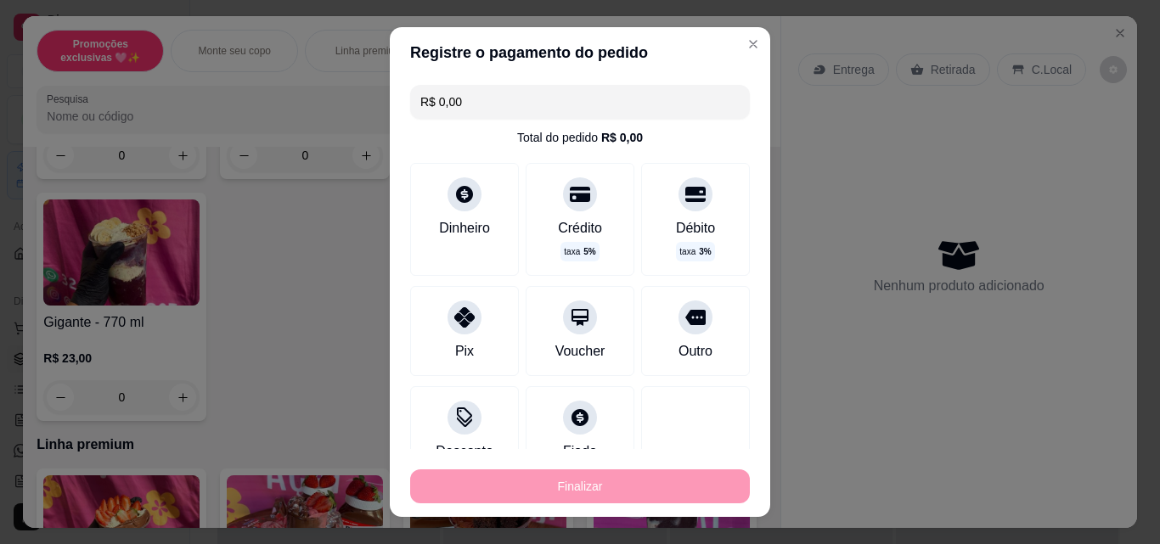
type input "-R$ 15,00"
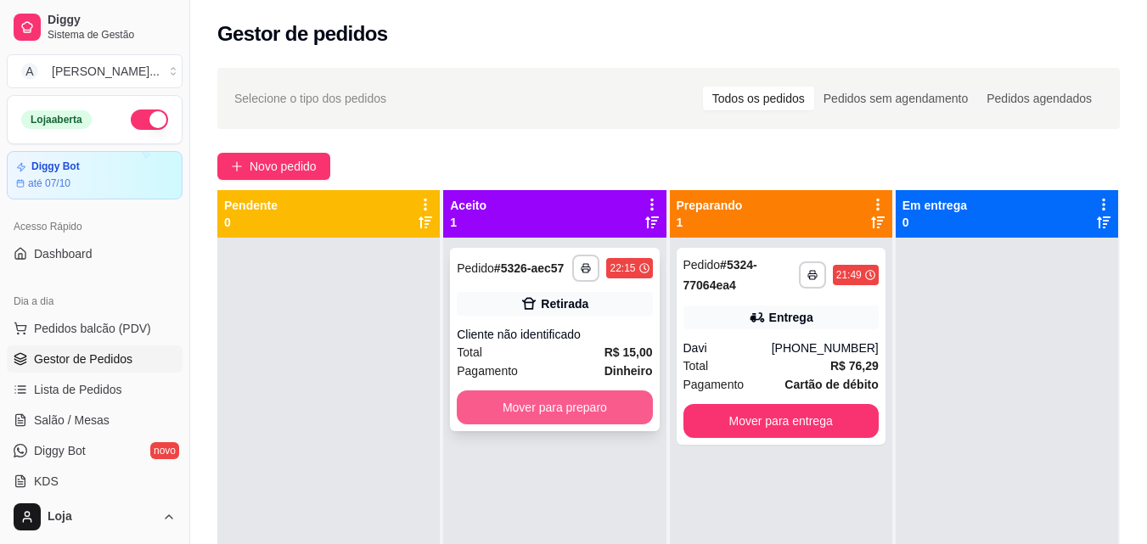
click at [560, 409] on button "Mover para preparo" at bounding box center [554, 408] width 195 height 34
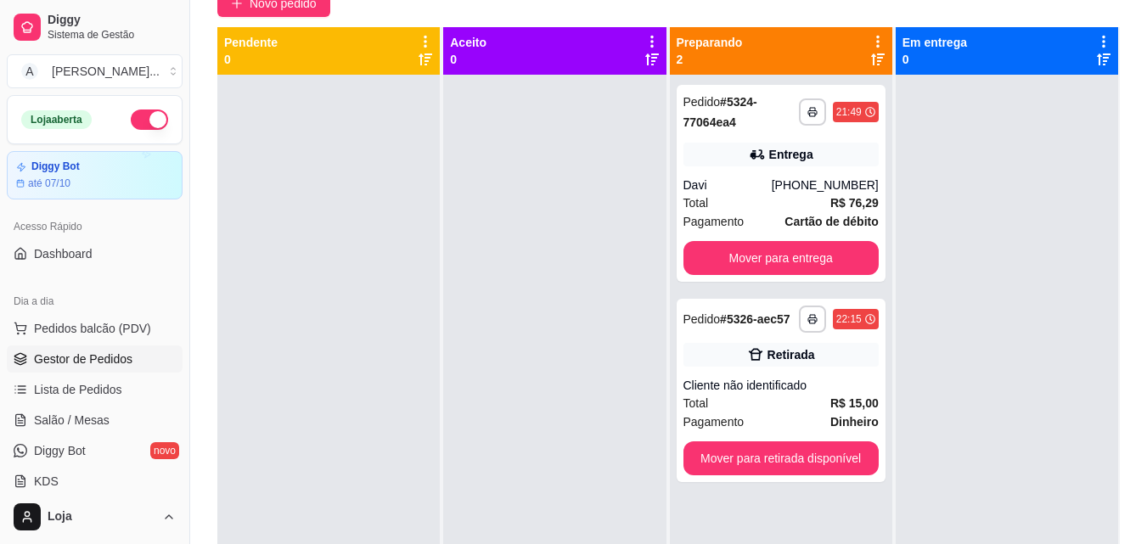
scroll to position [202, 0]
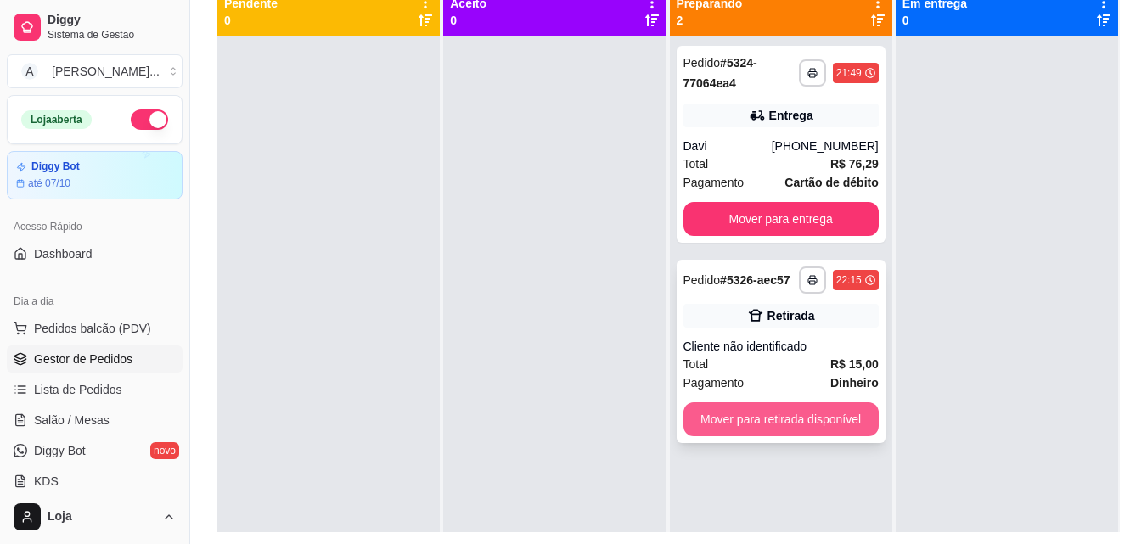
click at [854, 431] on button "Mover para retirada disponível" at bounding box center [780, 419] width 195 height 34
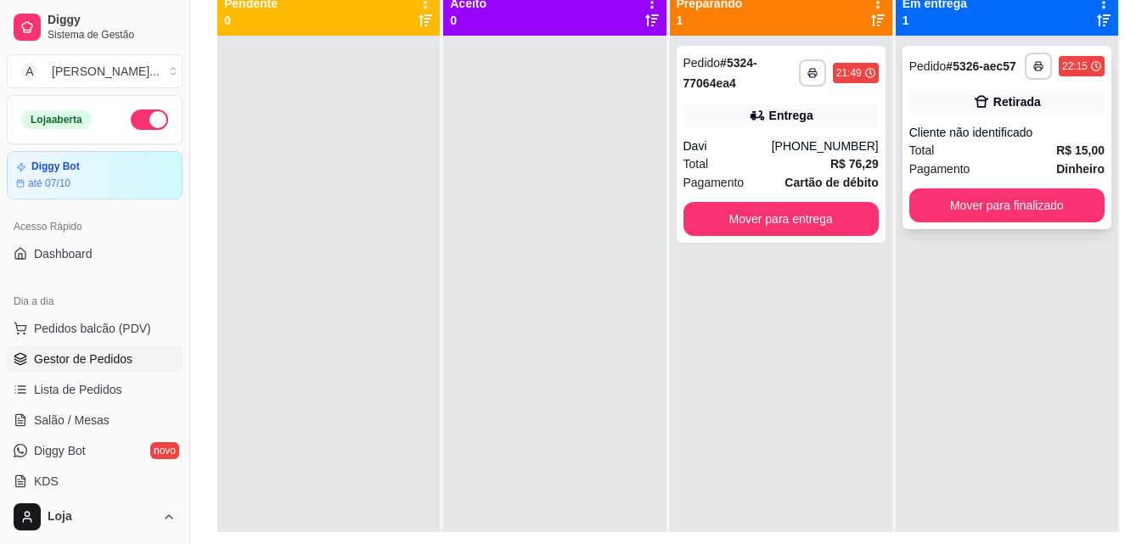
click at [983, 208] on button "Mover para finalizado" at bounding box center [1006, 205] width 195 height 34
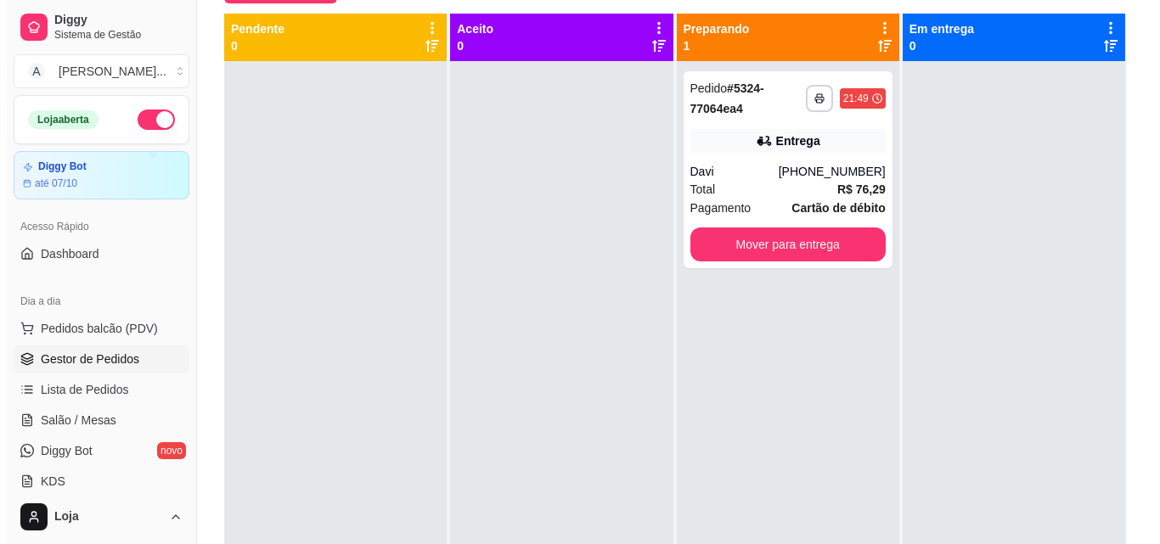
scroll to position [171, 0]
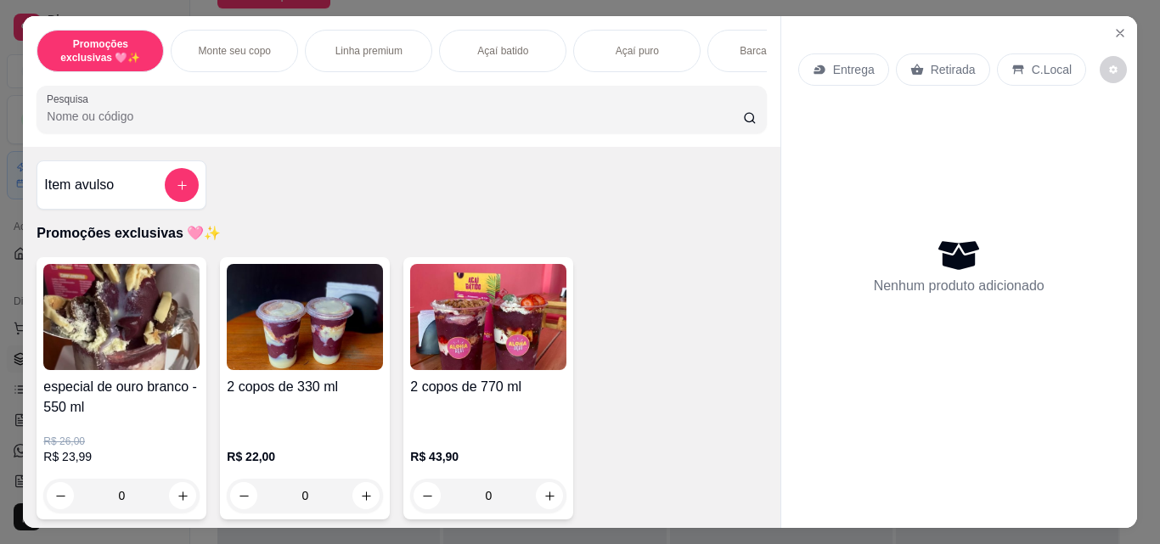
scroll to position [463, 0]
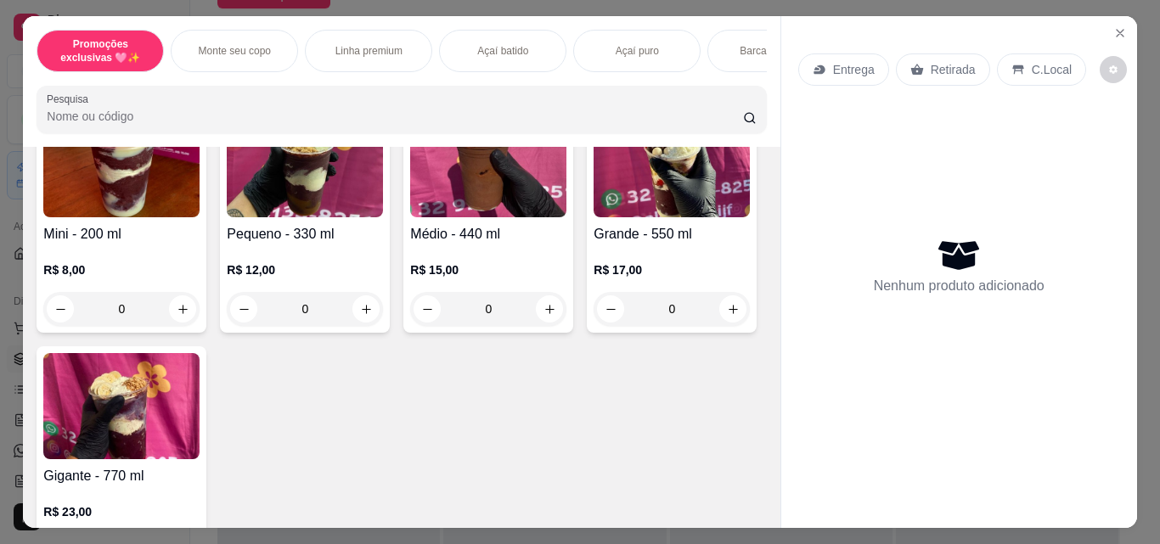
click at [372, 266] on div "R$ 12,00 0" at bounding box center [305, 286] width 156 height 82
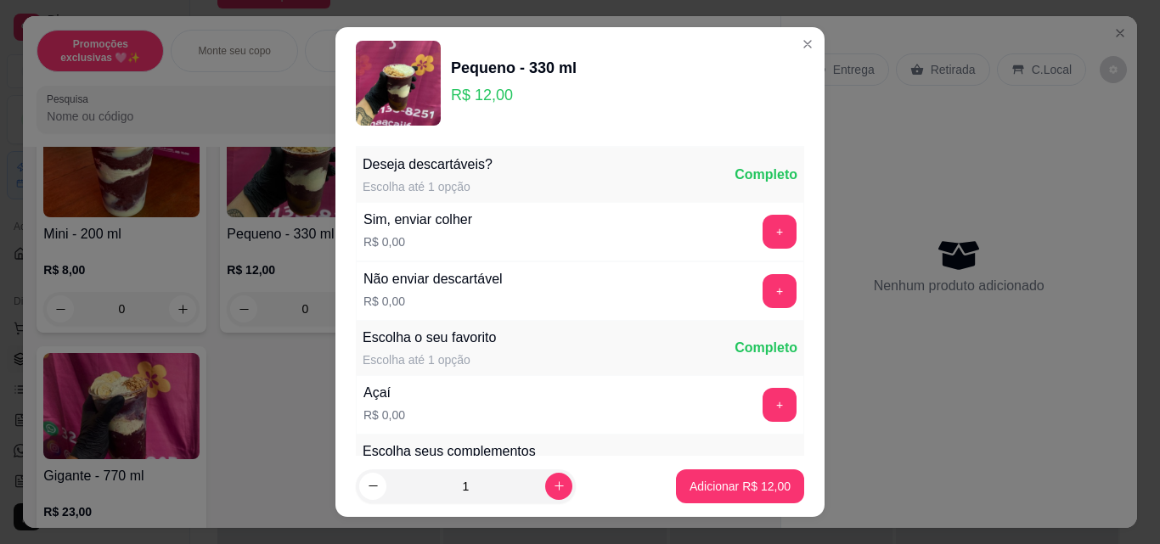
click at [762, 394] on button "+" at bounding box center [779, 405] width 34 height 34
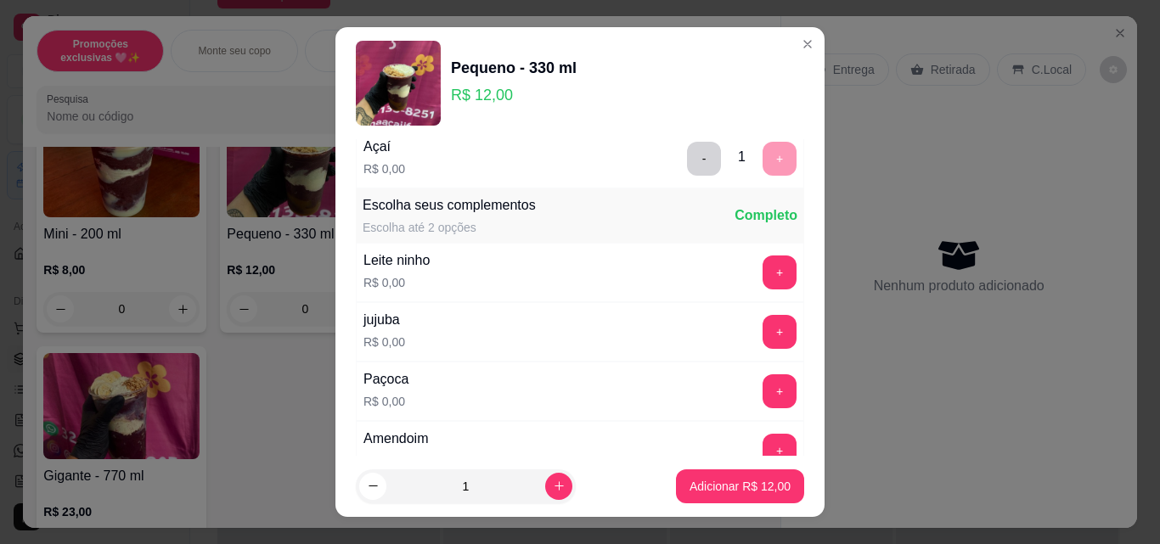
scroll to position [368, 0]
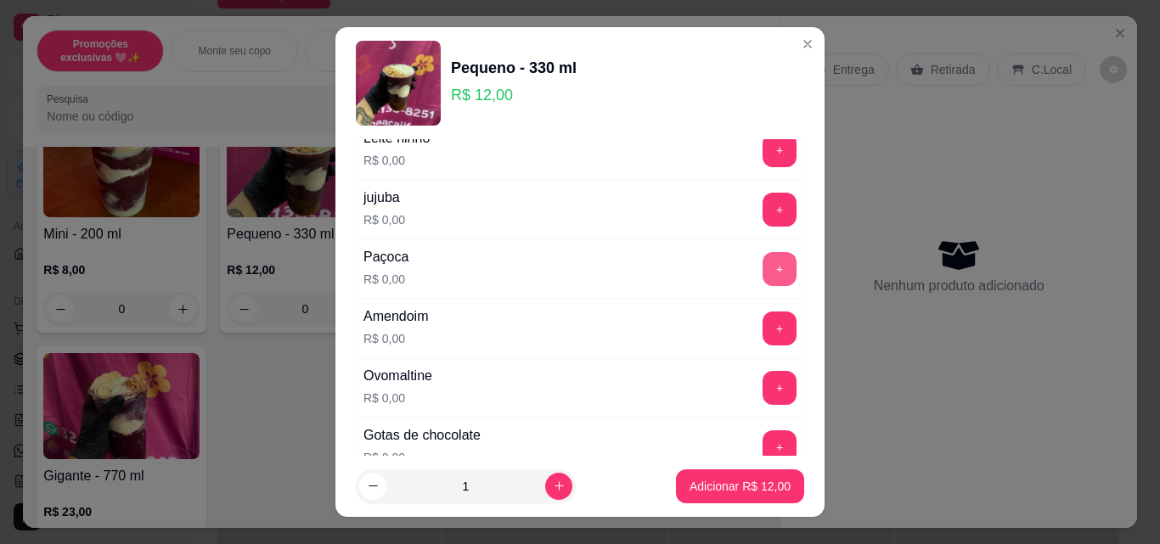
click at [762, 275] on button "+" at bounding box center [779, 269] width 34 height 34
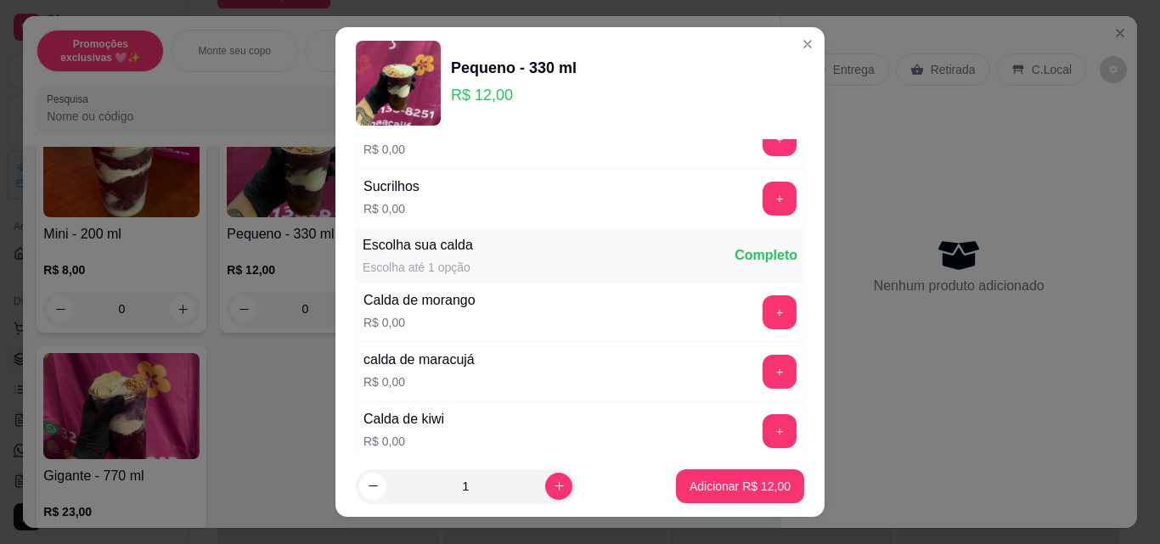
scroll to position [1082, 0]
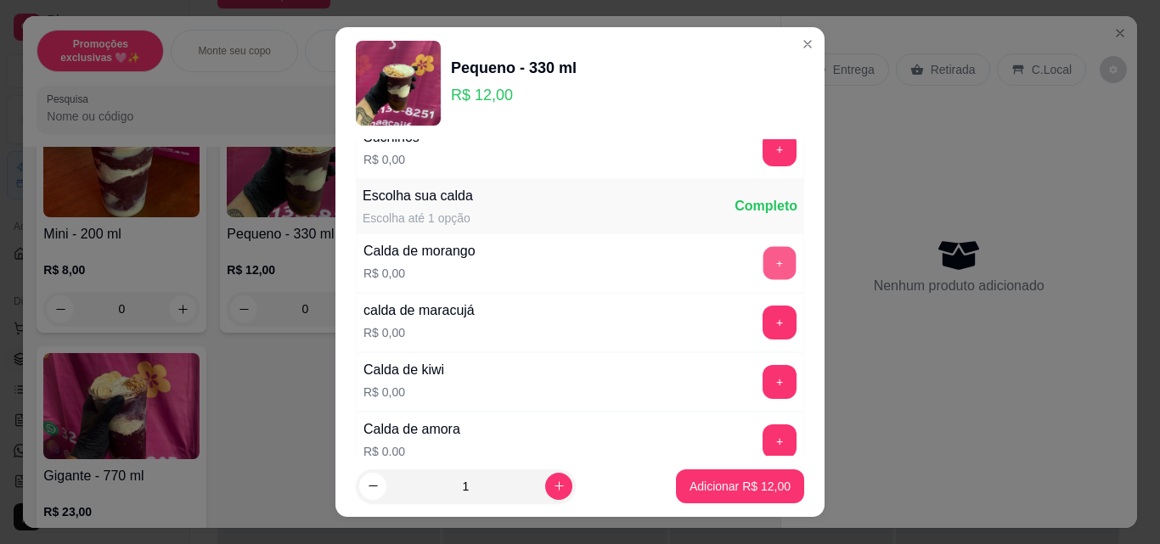
click at [763, 272] on button "+" at bounding box center [779, 263] width 33 height 33
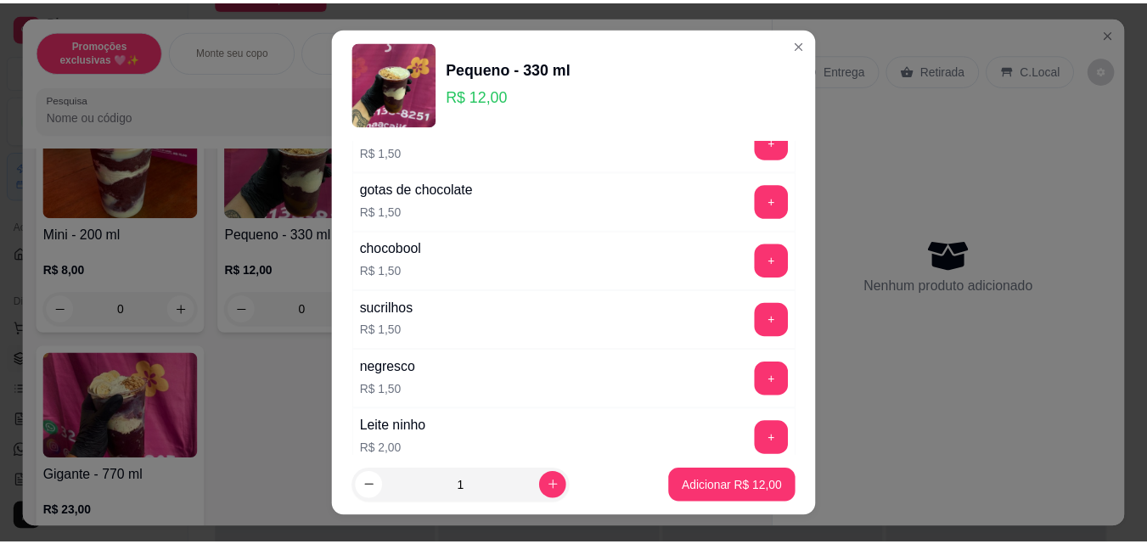
scroll to position [3751, 0]
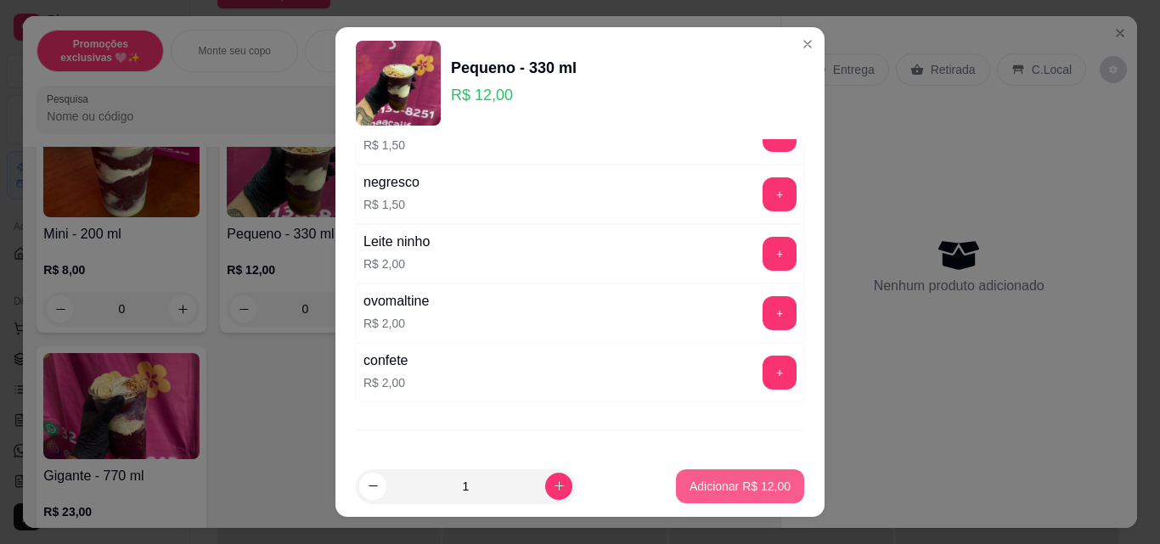
click at [694, 476] on button "Adicionar R$ 12,00" at bounding box center [740, 486] width 128 height 34
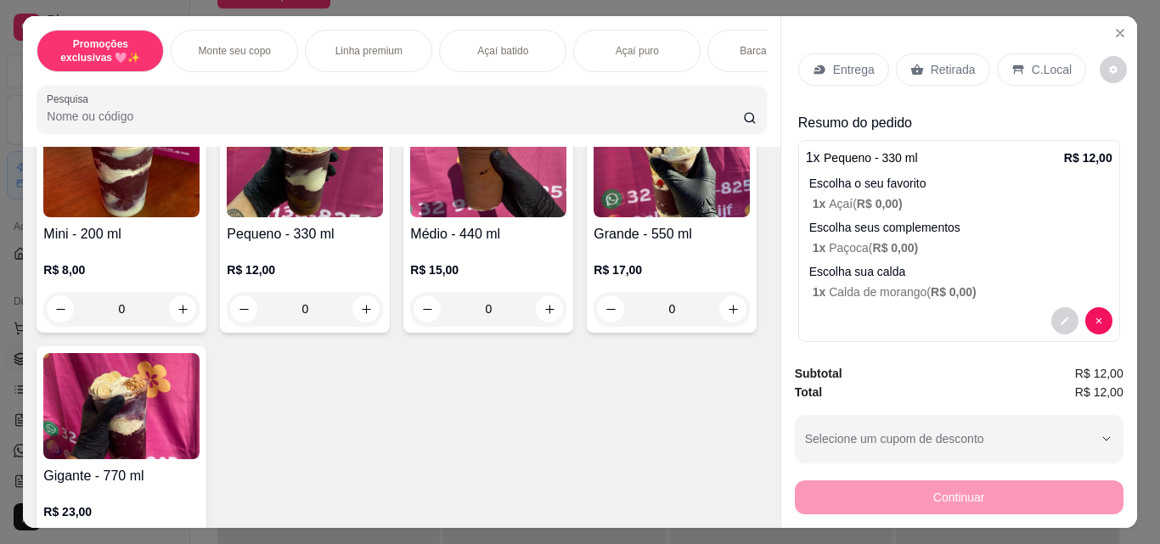
click at [945, 61] on p "Retirada" at bounding box center [952, 69] width 45 height 17
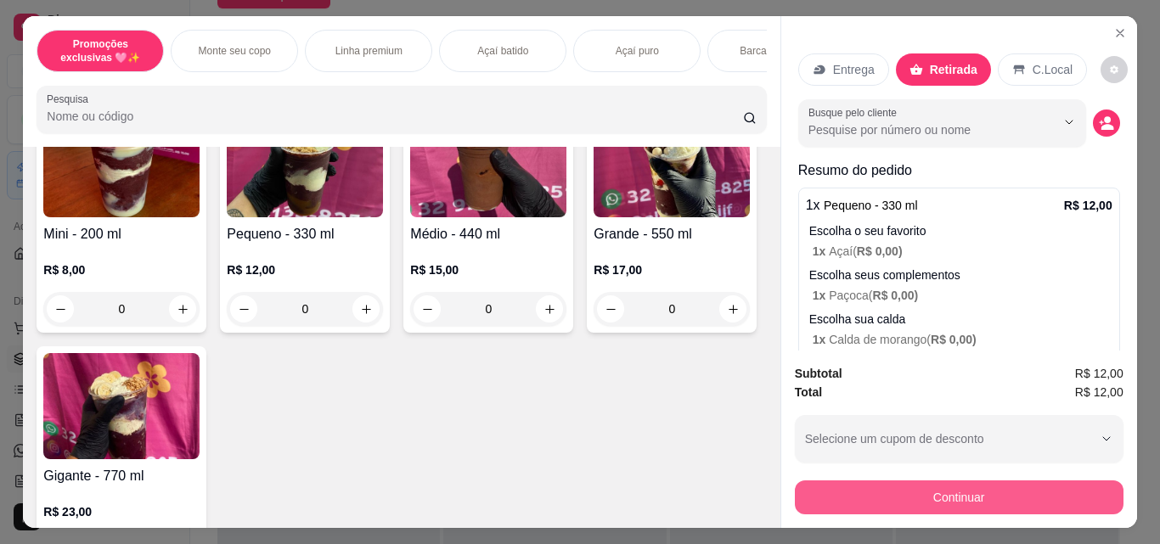
click at [892, 481] on button "Continuar" at bounding box center [959, 498] width 329 height 34
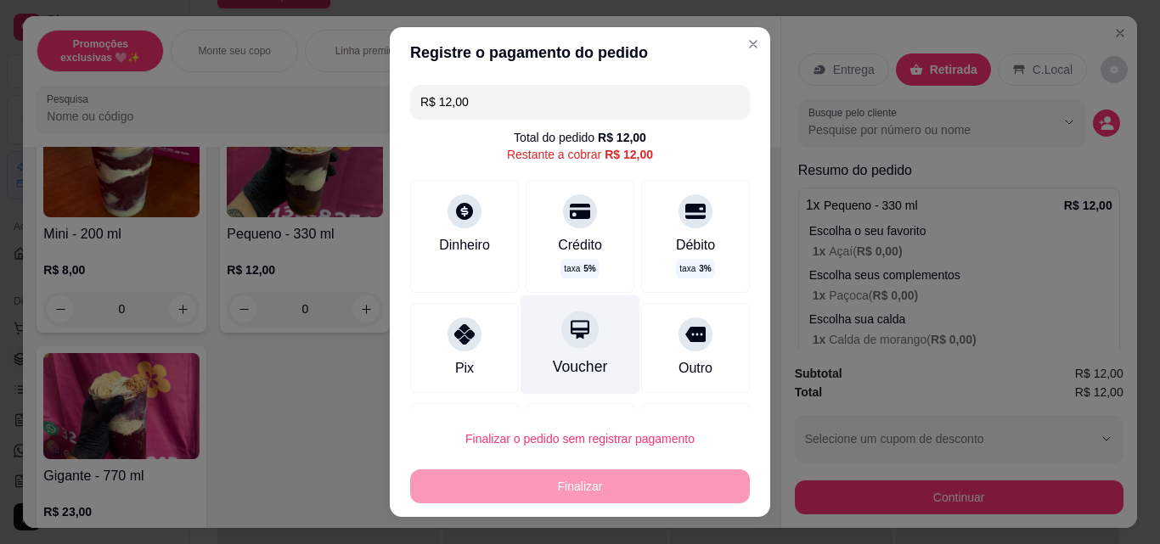
click at [535, 329] on div "Voucher" at bounding box center [580, 344] width 120 height 99
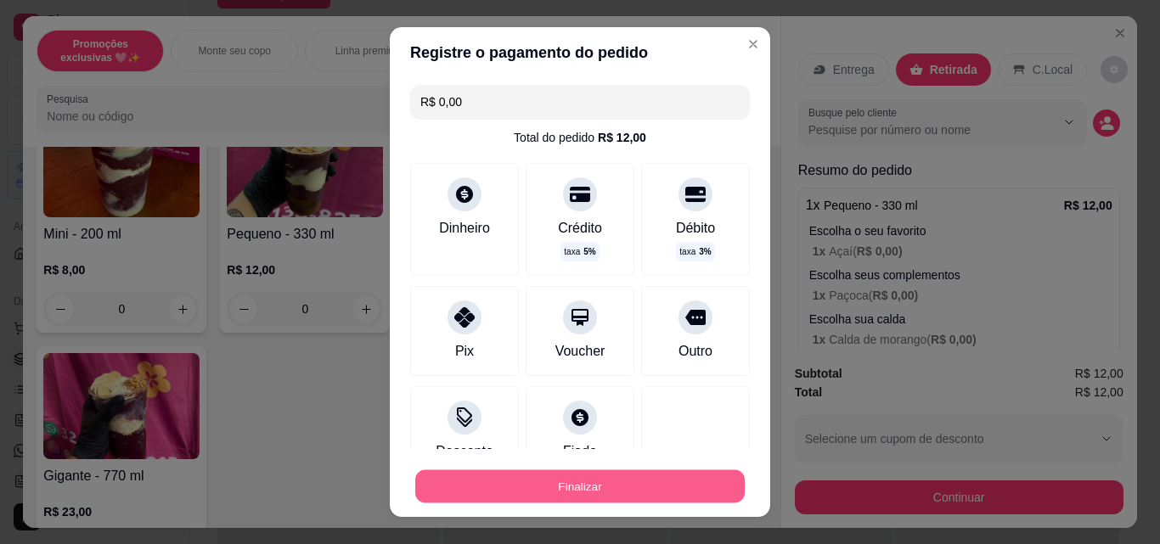
click at [633, 487] on button "Finalizar" at bounding box center [579, 486] width 329 height 33
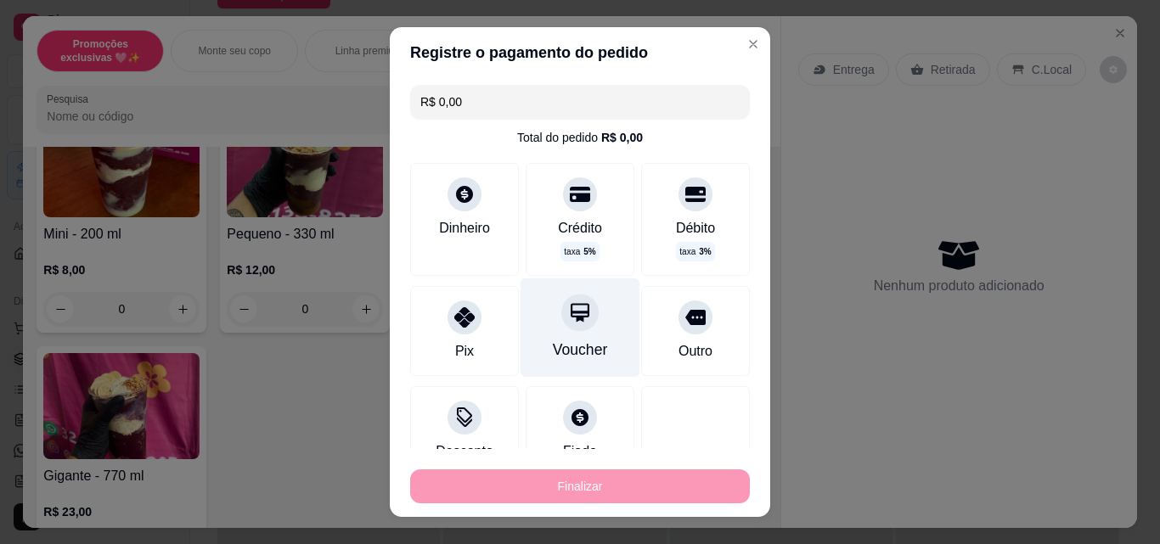
type input "-R$ 12,00"
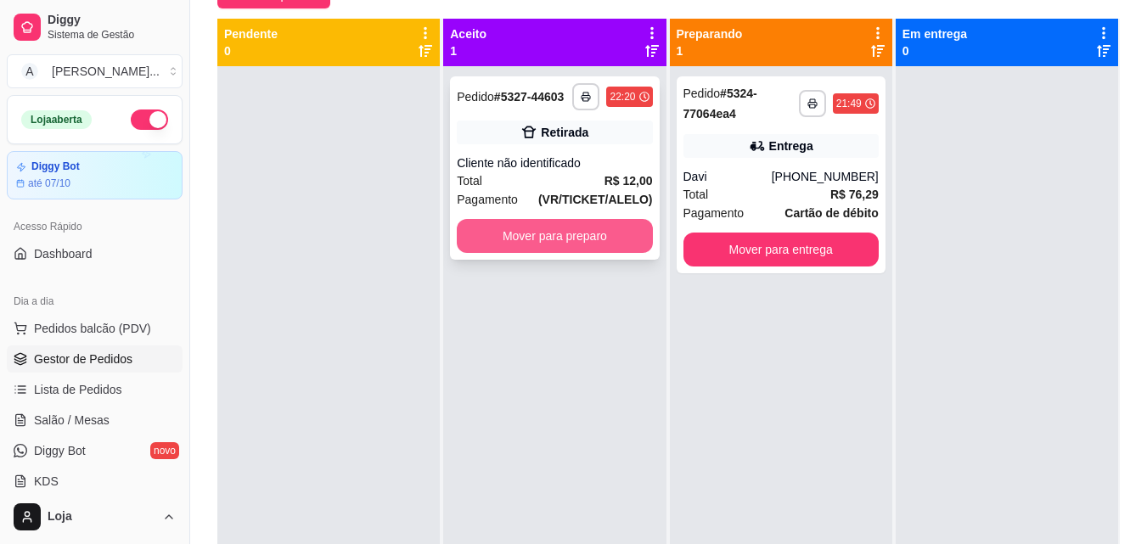
click at [571, 233] on button "Mover para preparo" at bounding box center [554, 236] width 195 height 34
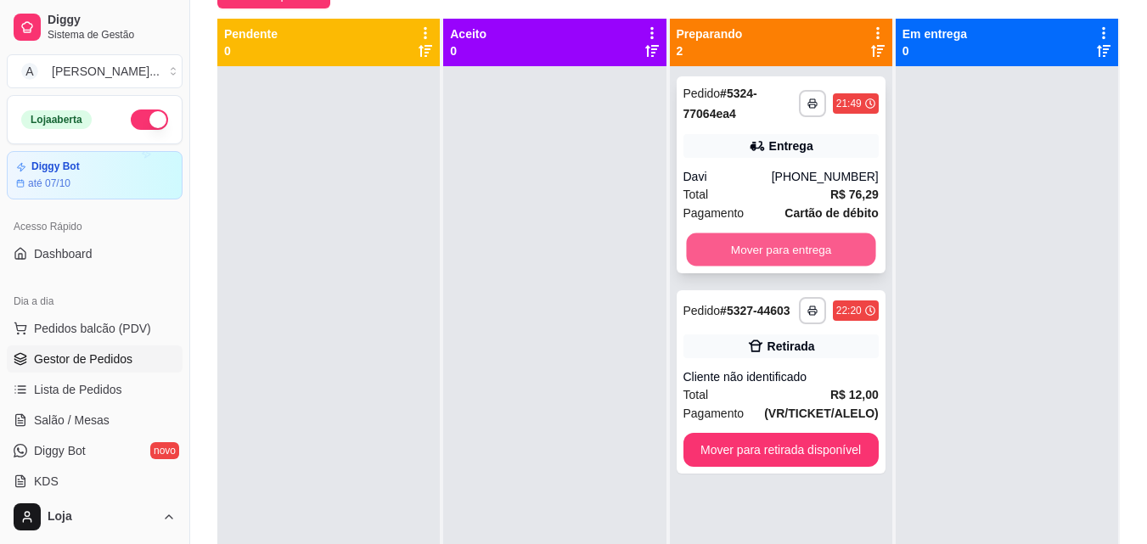
click at [711, 241] on button "Mover para entrega" at bounding box center [780, 249] width 189 height 33
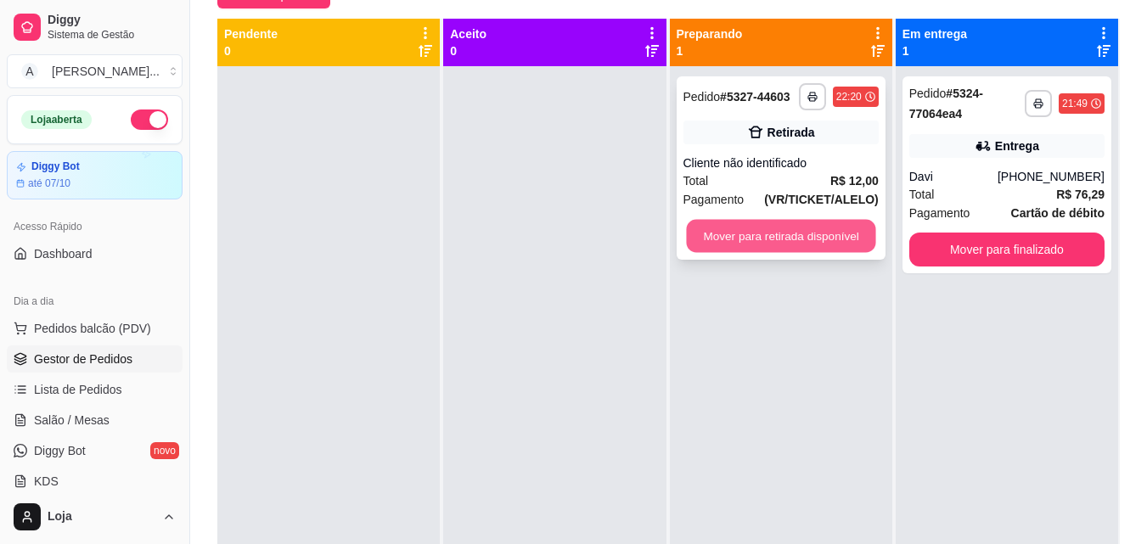
click at [725, 245] on button "Mover para retirada disponível" at bounding box center [780, 236] width 189 height 33
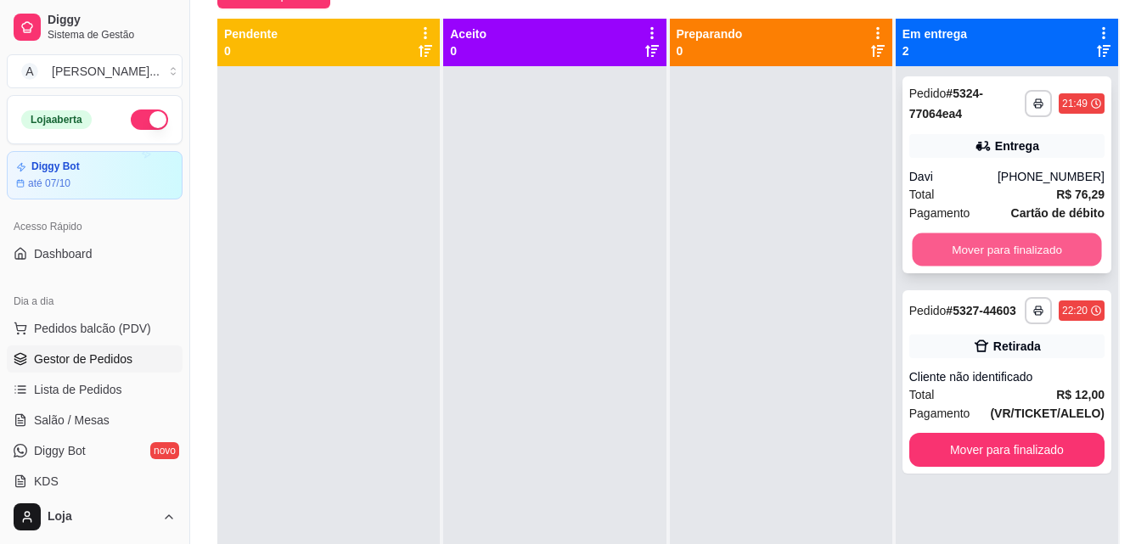
click at [946, 248] on button "Mover para finalizado" at bounding box center [1006, 249] width 189 height 33
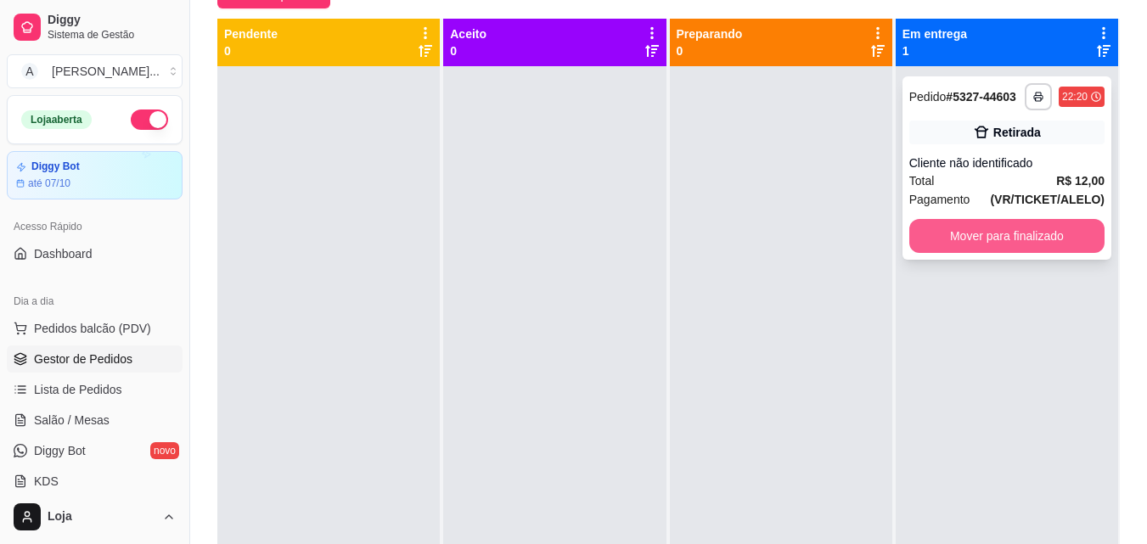
click at [932, 243] on button "Mover para finalizado" at bounding box center [1006, 236] width 195 height 34
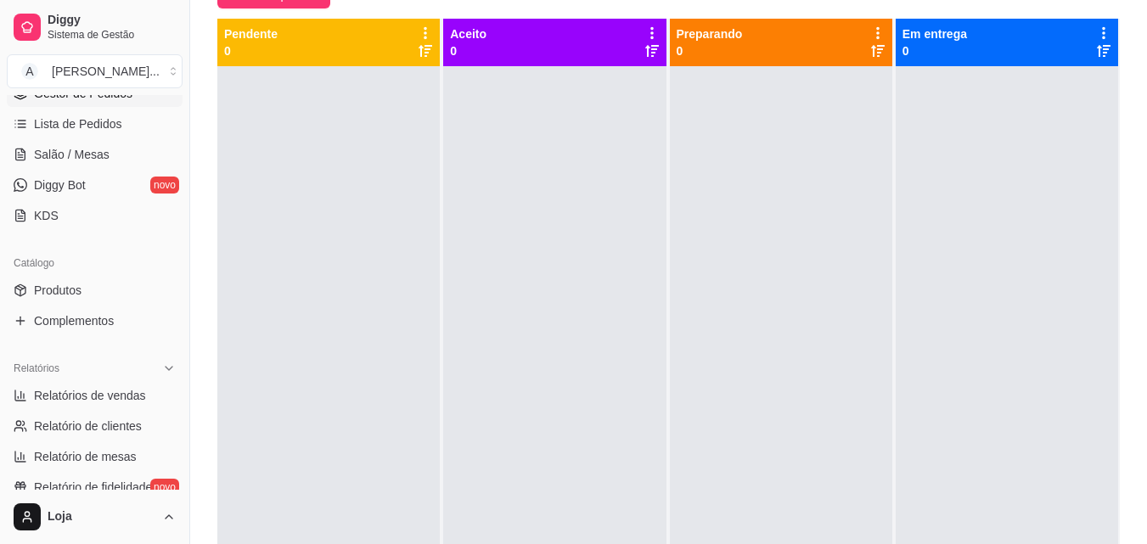
scroll to position [324, 0]
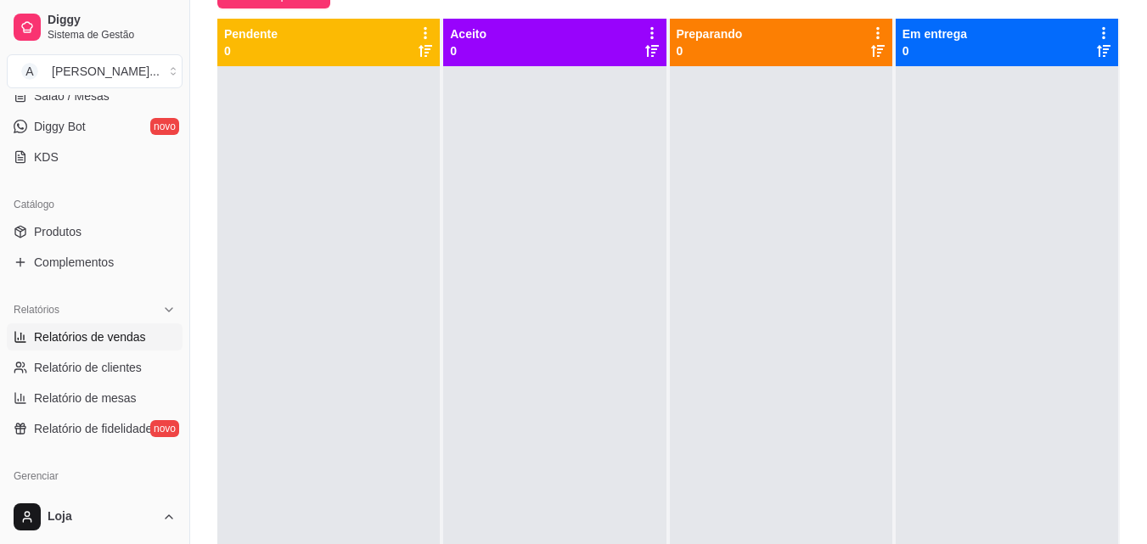
click at [138, 338] on span "Relatórios de vendas" at bounding box center [90, 337] width 112 height 17
select select "ALL"
select select "0"
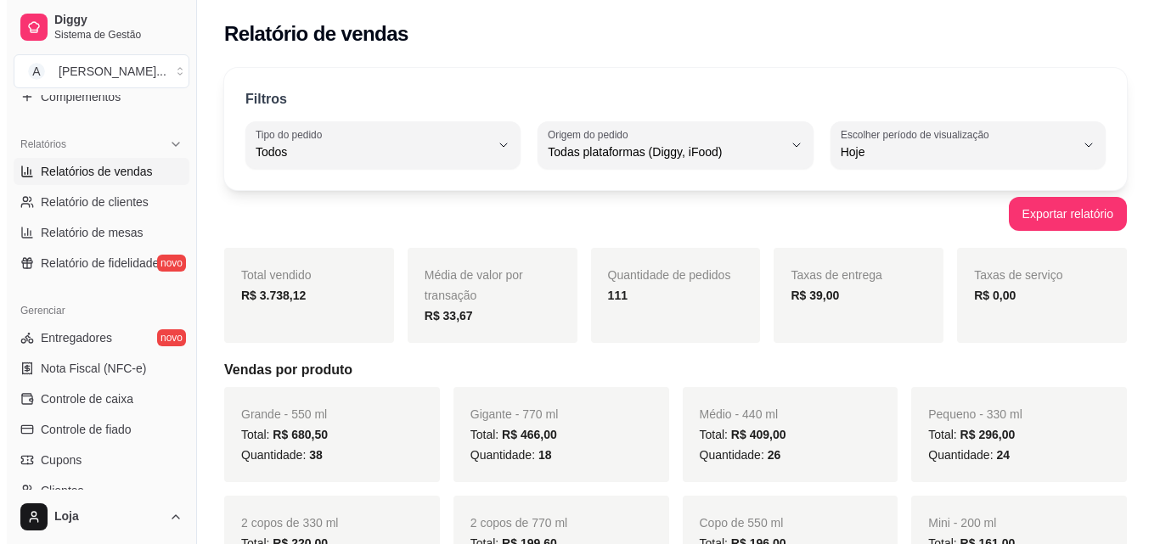
scroll to position [517, 0]
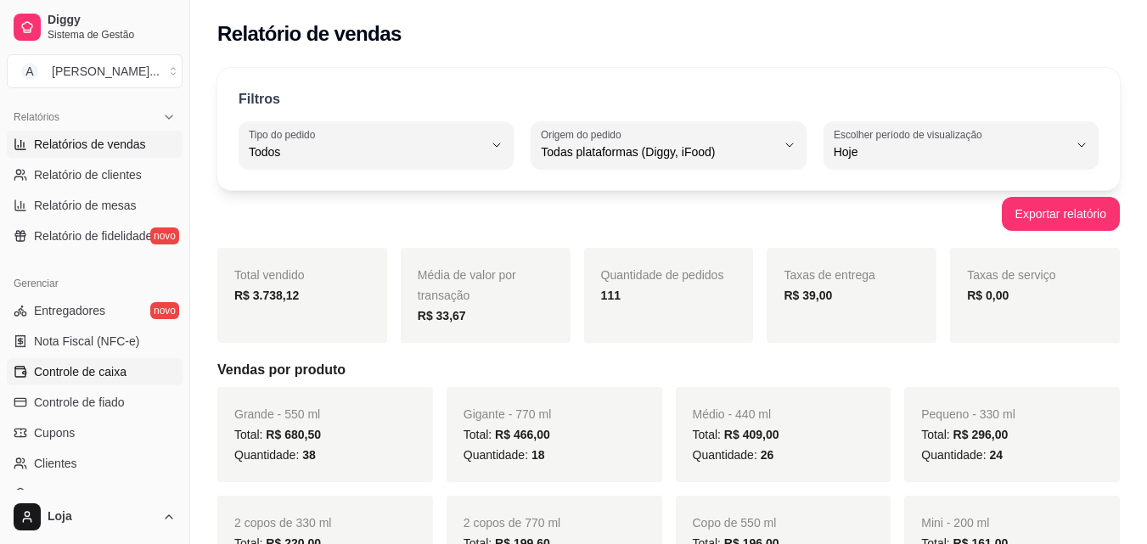
click at [145, 374] on link "Controle de caixa" at bounding box center [95, 371] width 176 height 27
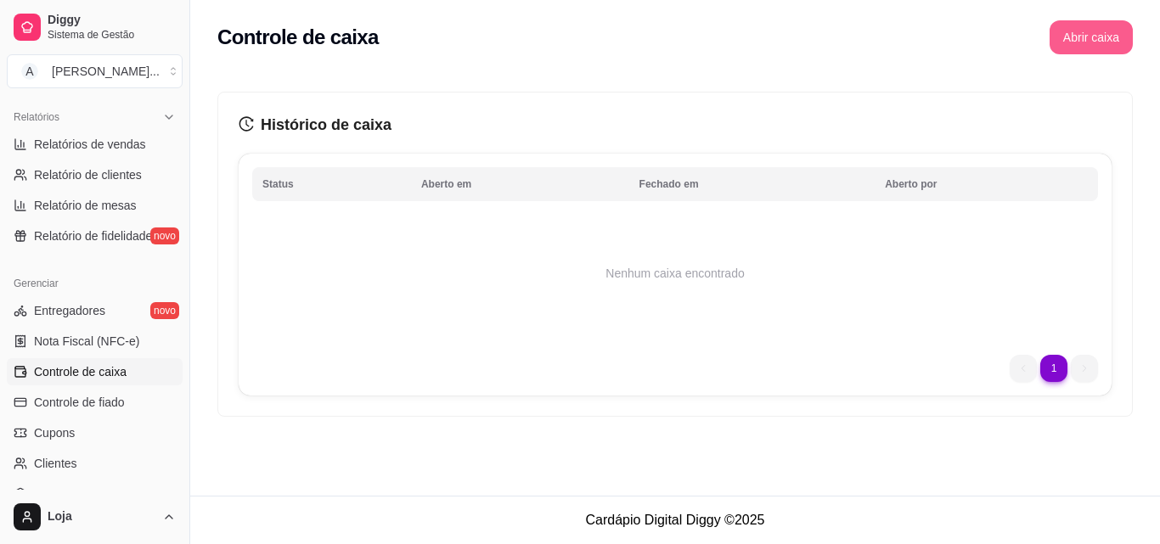
click at [1118, 37] on button "Abrir caixa" at bounding box center [1090, 37] width 83 height 34
click at [1106, 42] on button "Abrir caixa" at bounding box center [1090, 37] width 83 height 34
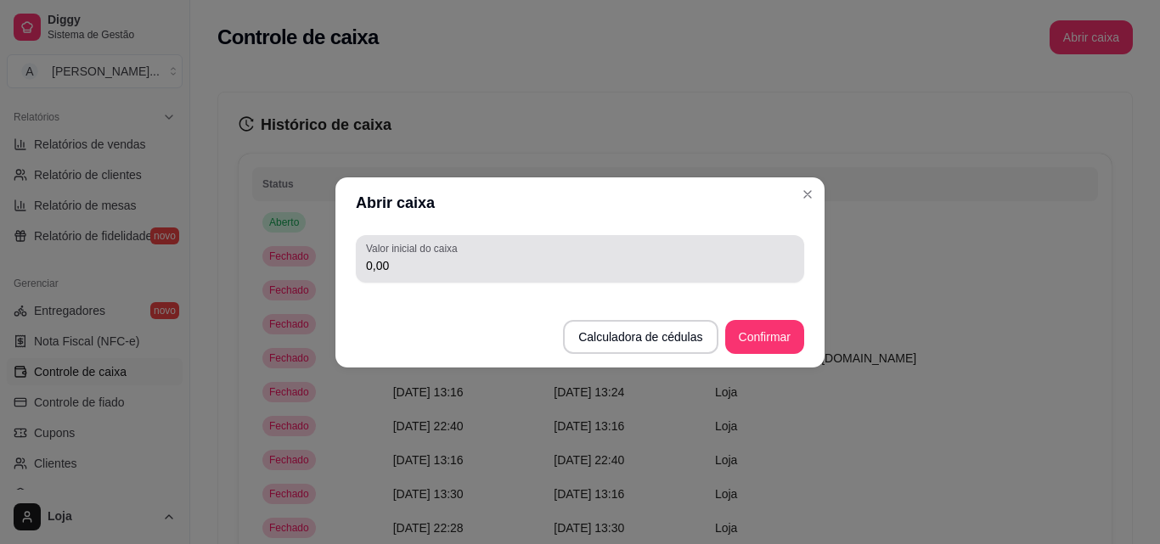
click at [630, 267] on input "0,00" at bounding box center [580, 265] width 428 height 17
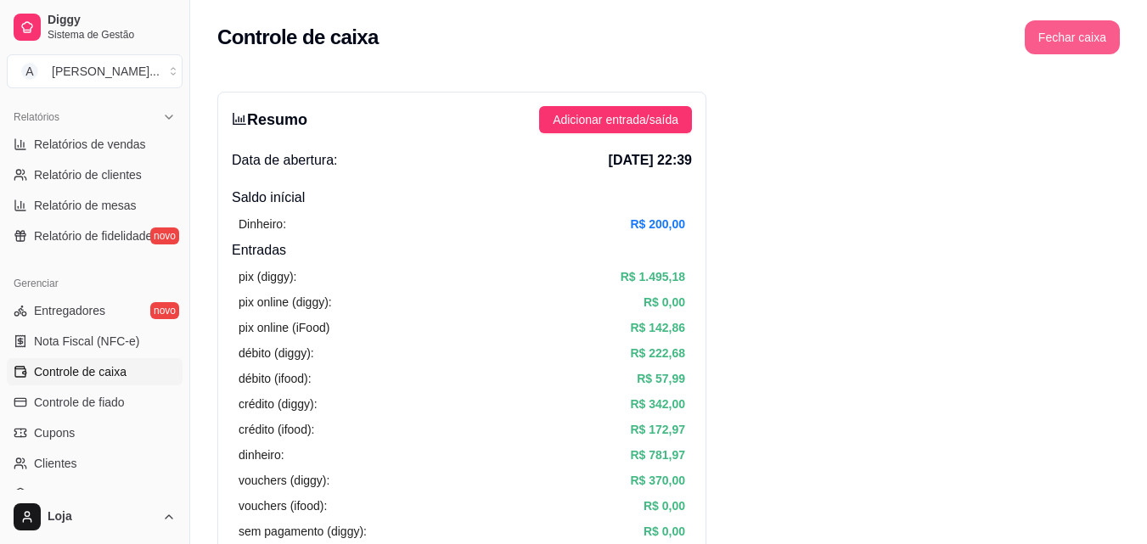
click at [1060, 45] on button "Fechar caixa" at bounding box center [1072, 37] width 95 height 34
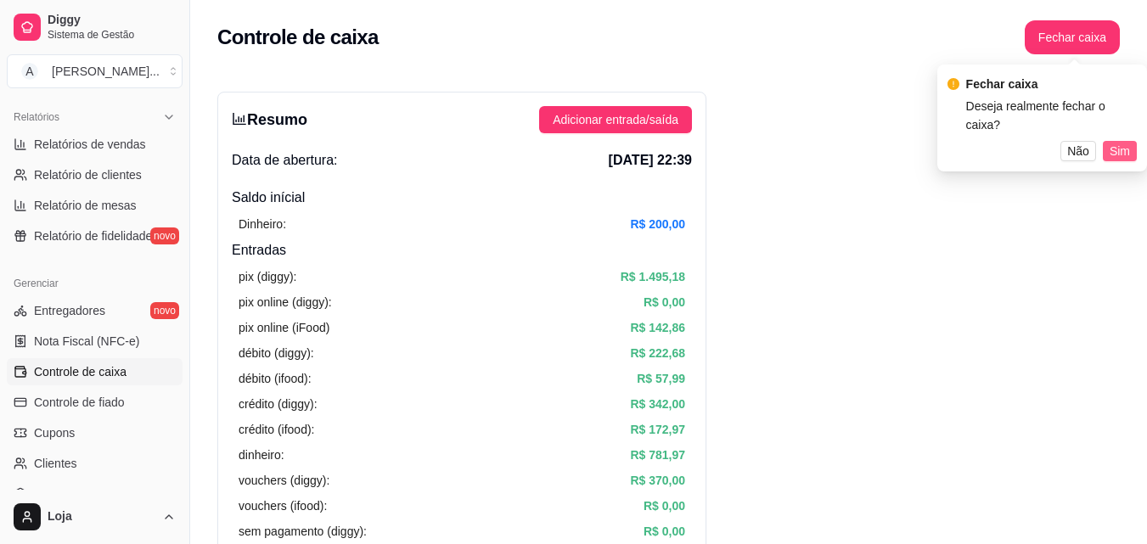
click at [1117, 142] on span "Sim" at bounding box center [1120, 151] width 20 height 19
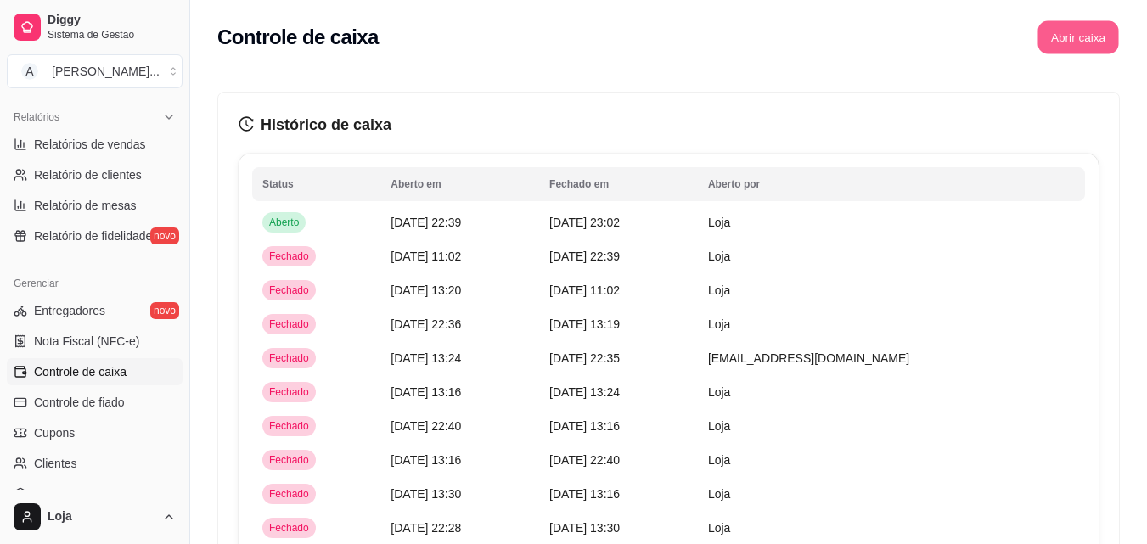
click at [1053, 39] on button "Abrir caixa" at bounding box center [1077, 37] width 81 height 33
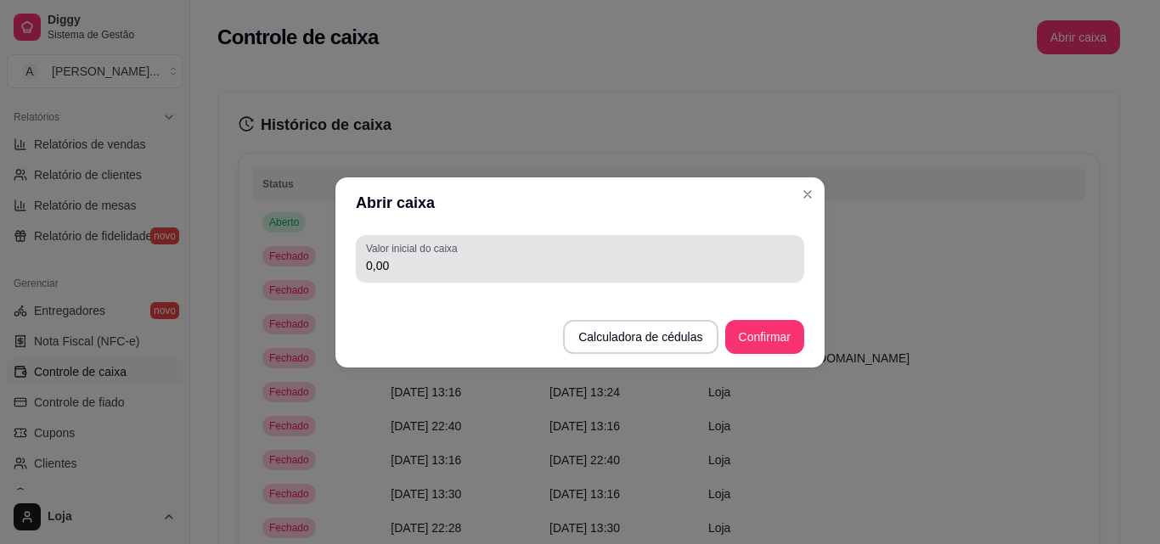
click at [540, 260] on input "0,00" at bounding box center [580, 265] width 428 height 17
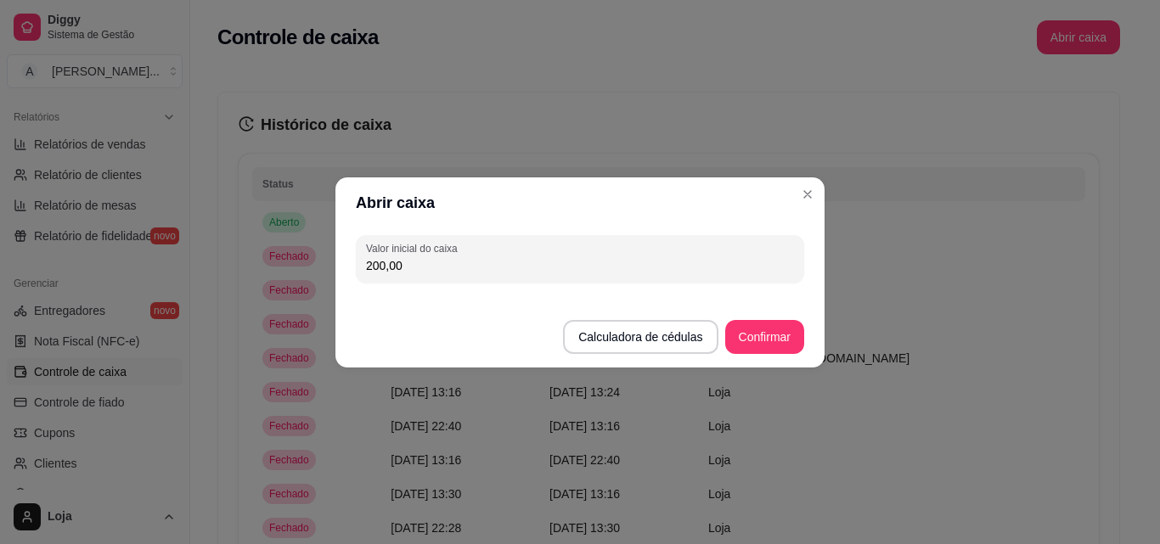
type input "200,00"
click at [764, 341] on button "Confirmar" at bounding box center [764, 336] width 77 height 33
